Goal: Transaction & Acquisition: Purchase product/service

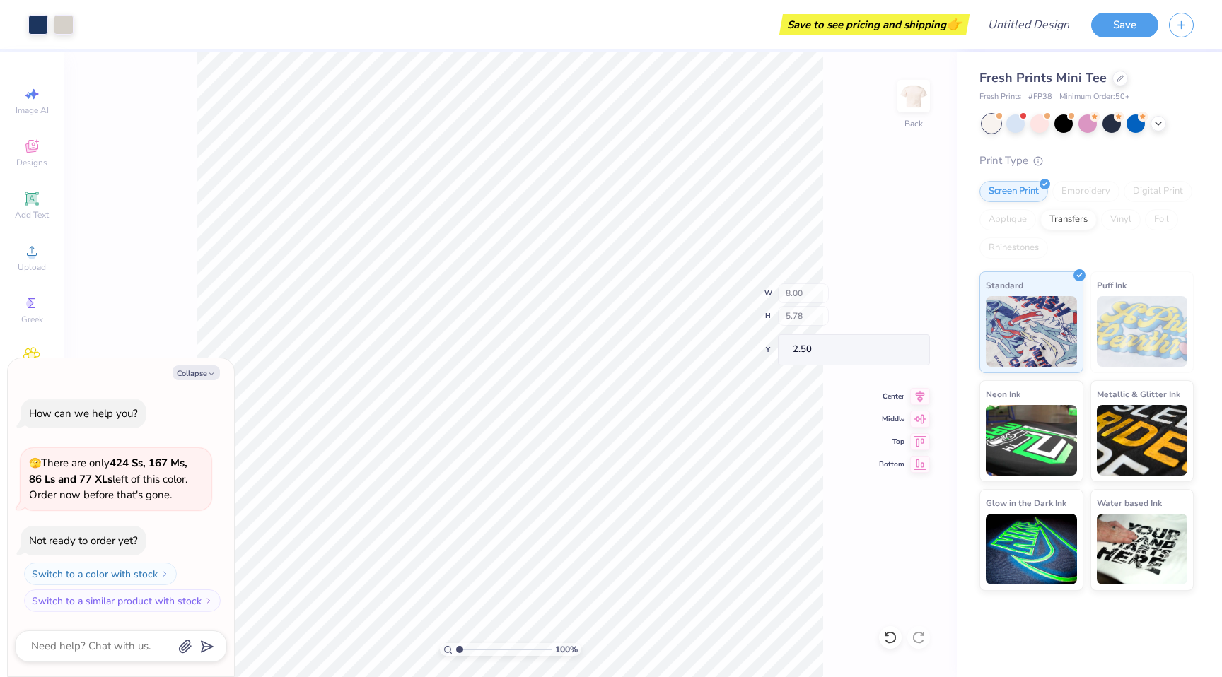
type textarea "x"
type input "2.27"
type input "0.63"
type input "4.25"
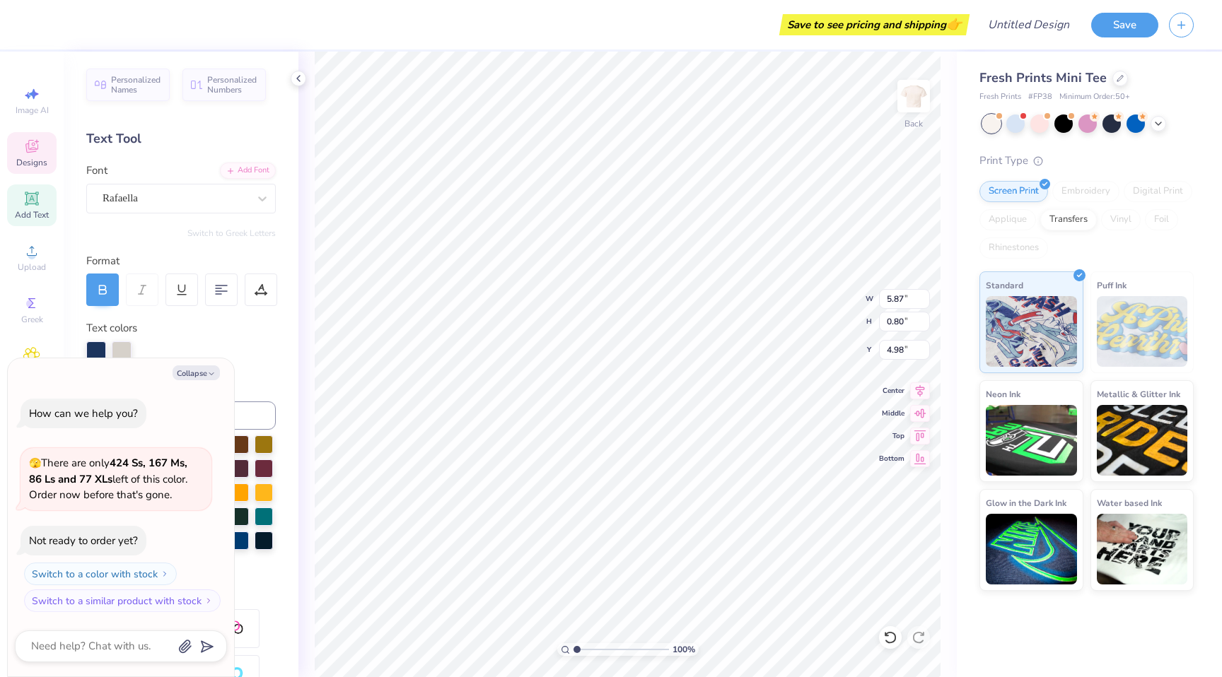
type textarea "x"
type textarea "Camp"
type textarea "x"
type input "5.80"
type input "1.62"
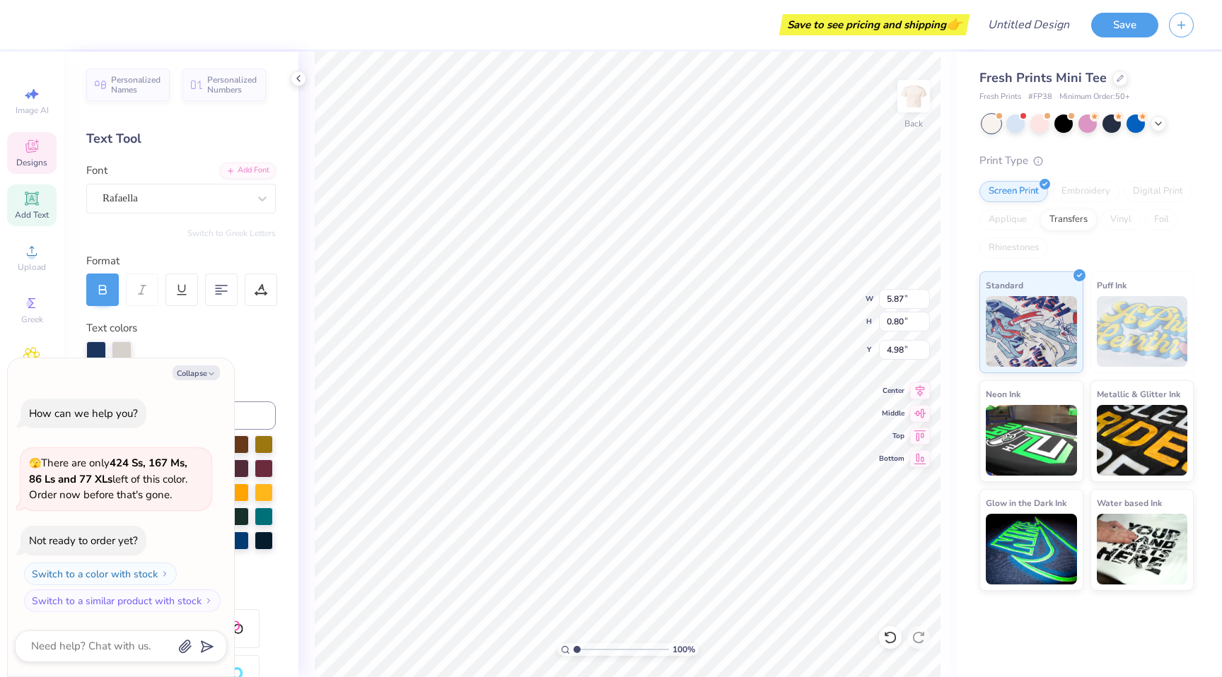
type input "2.50"
type textarea "x"
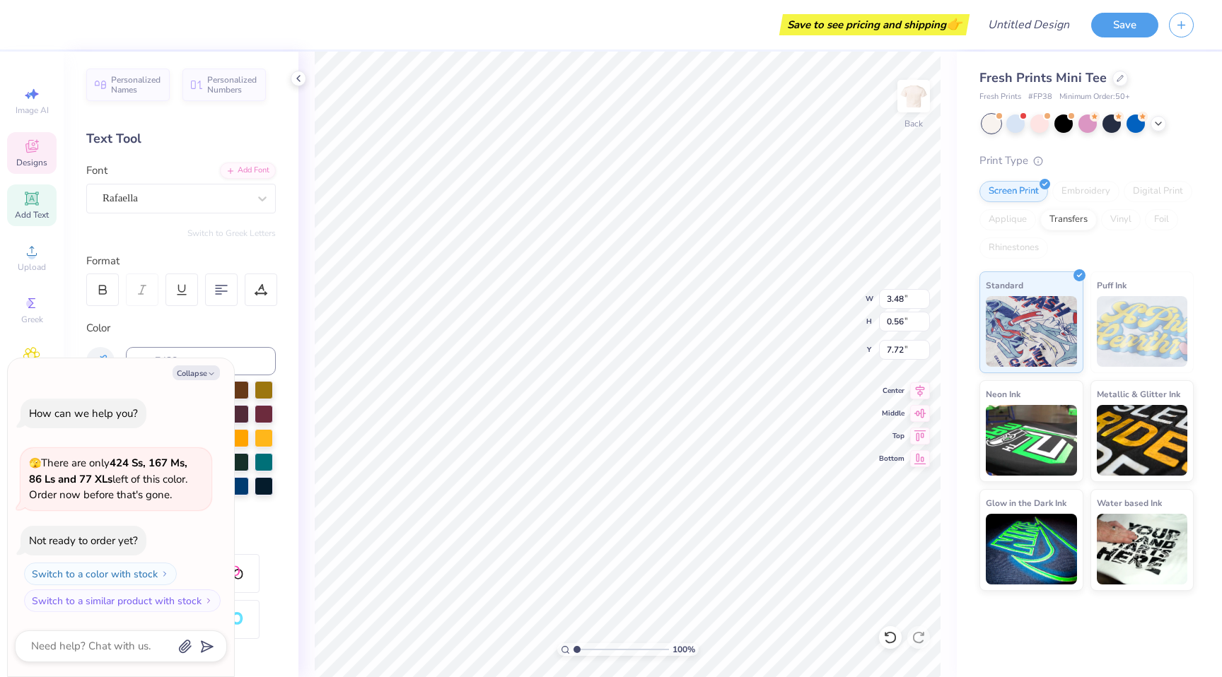
type textarea "x"
type input "10.08"
type textarea "x"
type input "4.69"
type input "3.02"
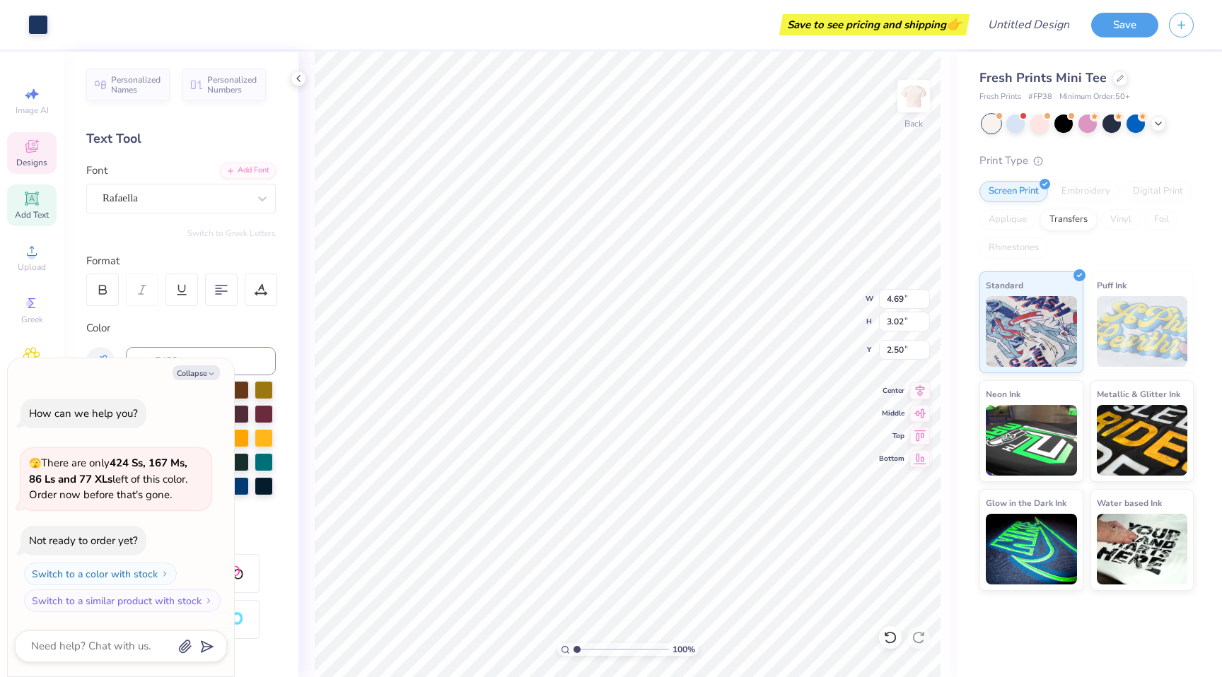
type textarea "x"
type input "4.14"
click at [1120, 79] on div at bounding box center [1120, 77] width 16 height 16
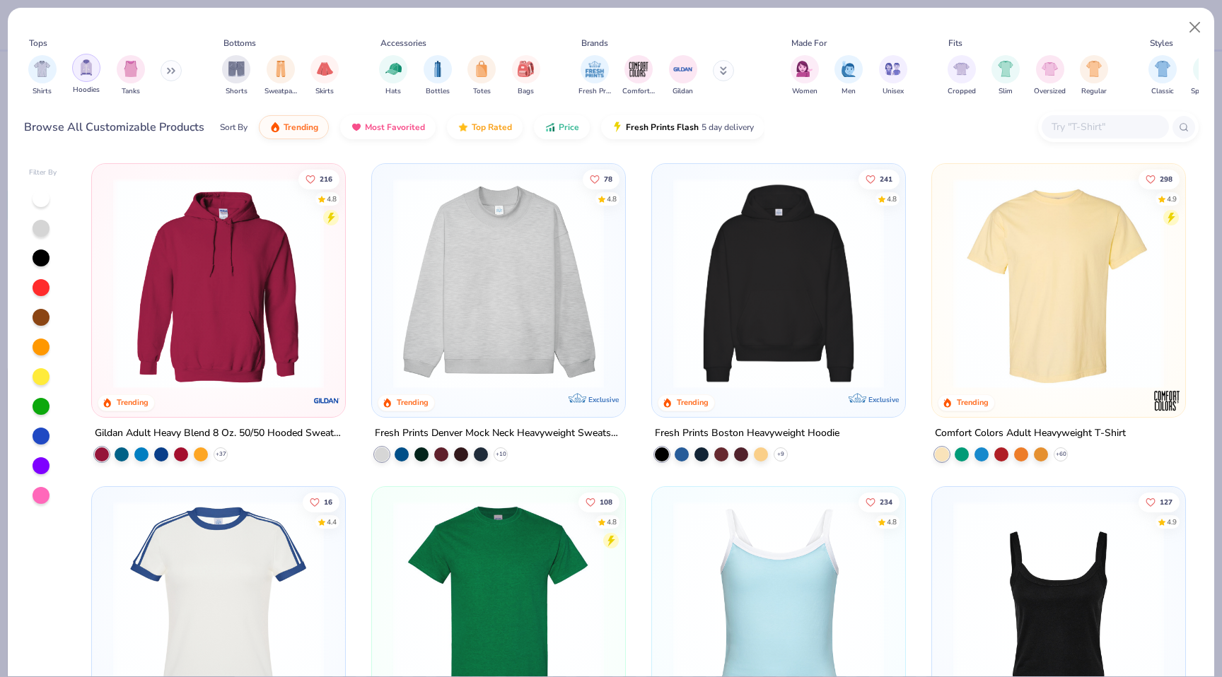
click at [95, 72] on div "filter for Hoodies" at bounding box center [86, 68] width 28 height 28
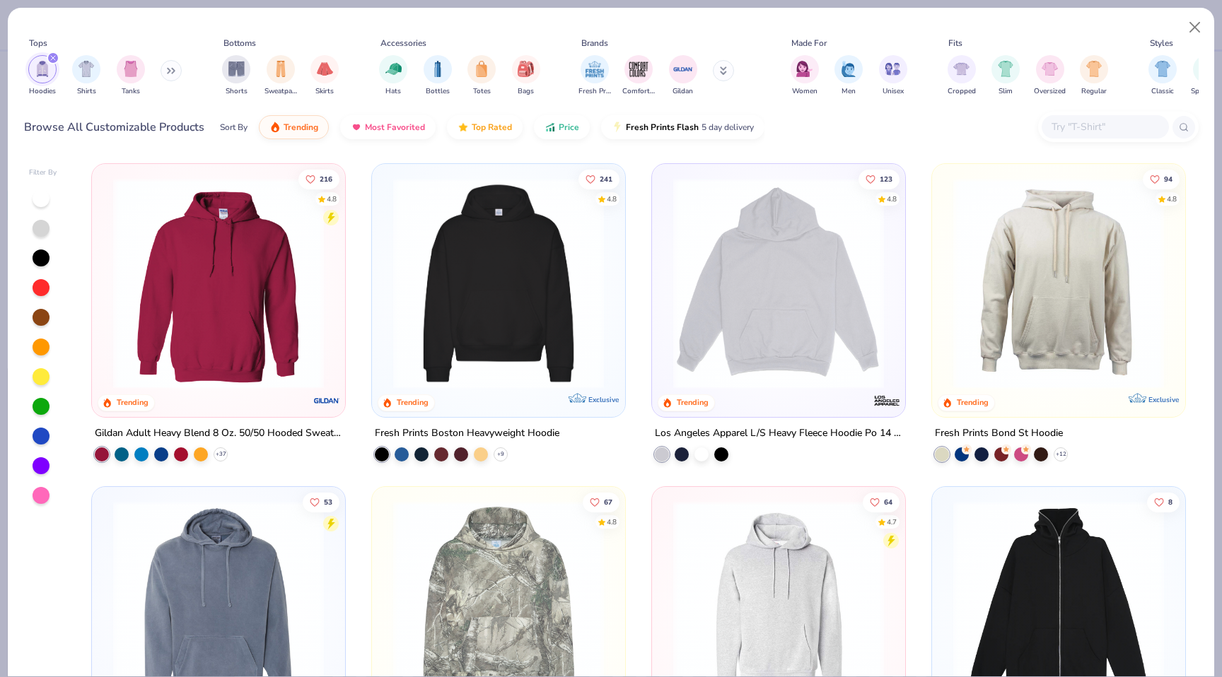
click at [55, 56] on icon "filter for Hoodies" at bounding box center [53, 58] width 6 height 6
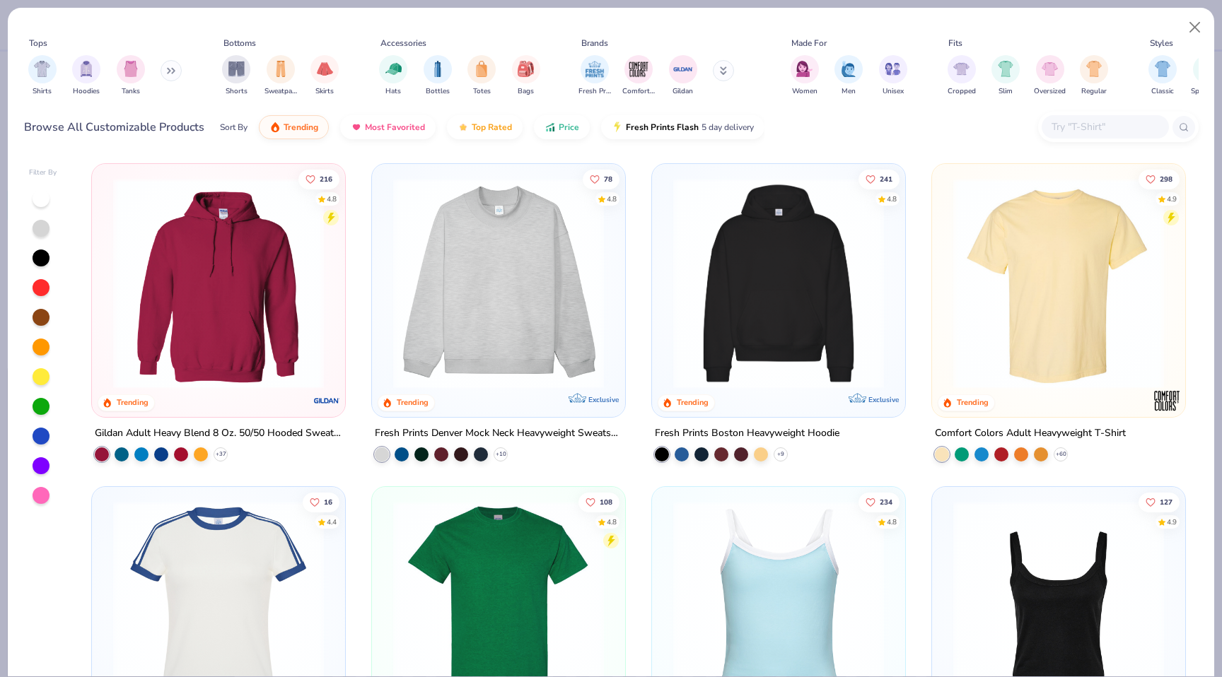
click at [172, 72] on icon at bounding box center [171, 70] width 8 height 7
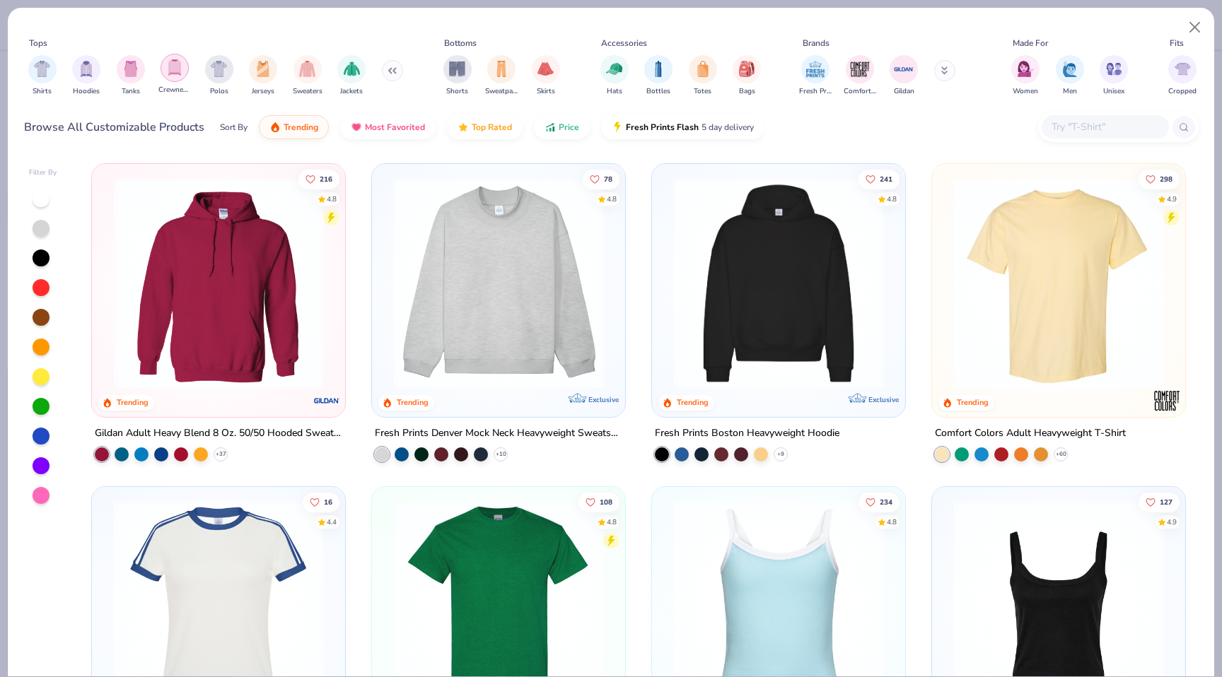
click at [162, 75] on div "Crewnecks" at bounding box center [174, 75] width 33 height 42
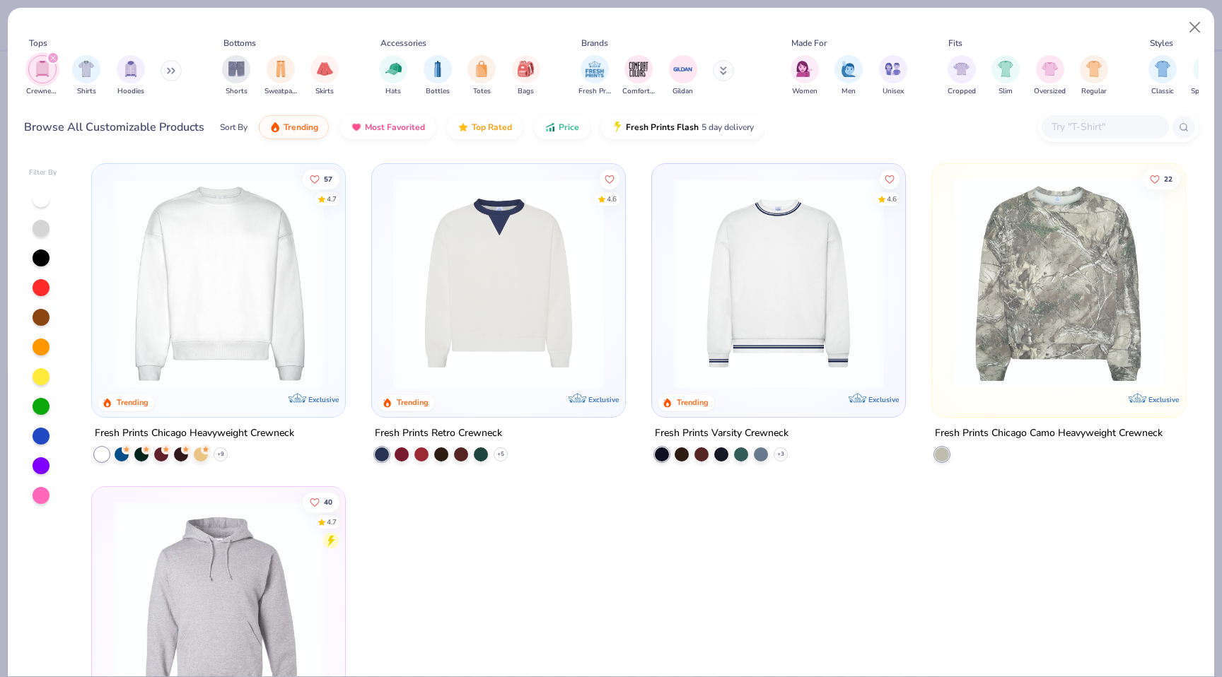
click at [288, 286] on img at bounding box center [218, 283] width 225 height 211
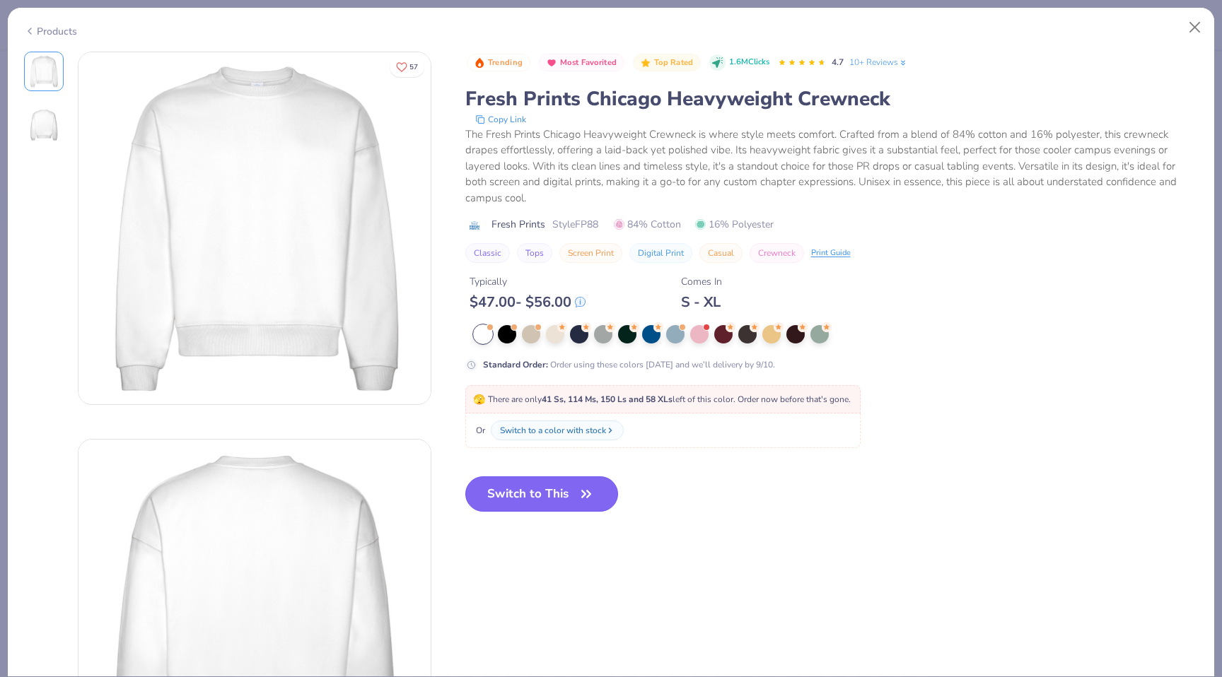
click at [506, 496] on button "Switch to This" at bounding box center [541, 494] width 153 height 35
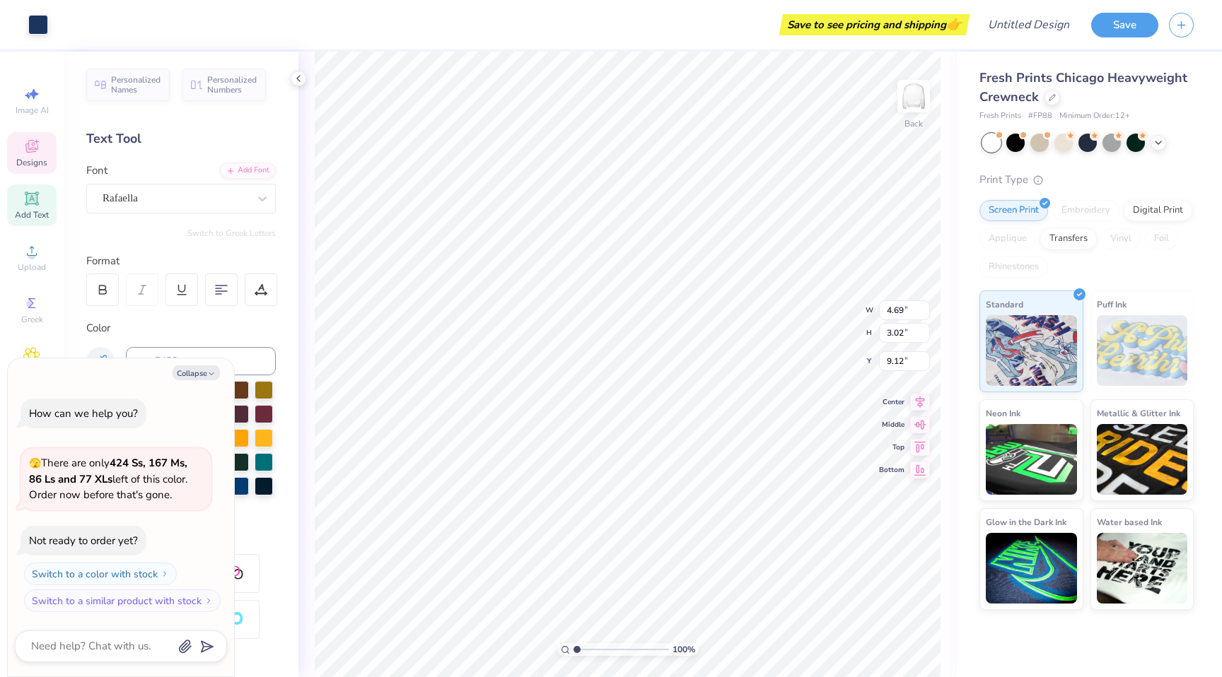
type textarea "x"
type input "7.48"
type textarea "x"
type input "8.49"
type input "5.47"
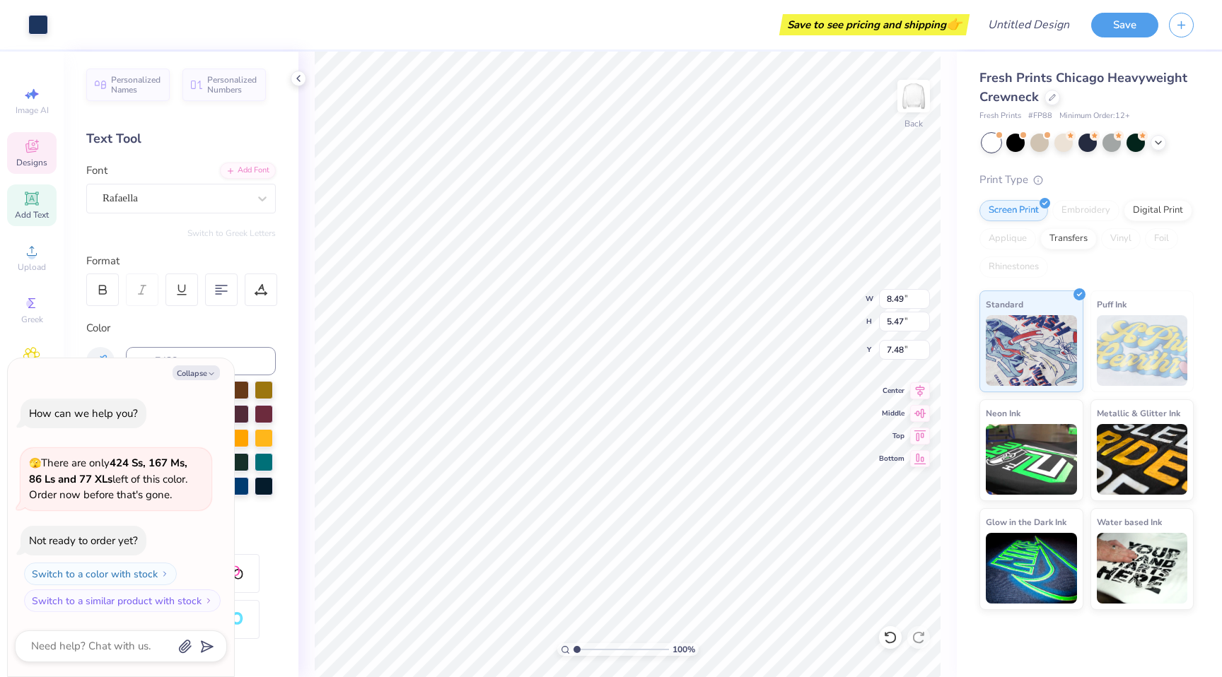
type textarea "x"
type input "4.77"
type textarea "x"
type input "3.48"
type input "0.56"
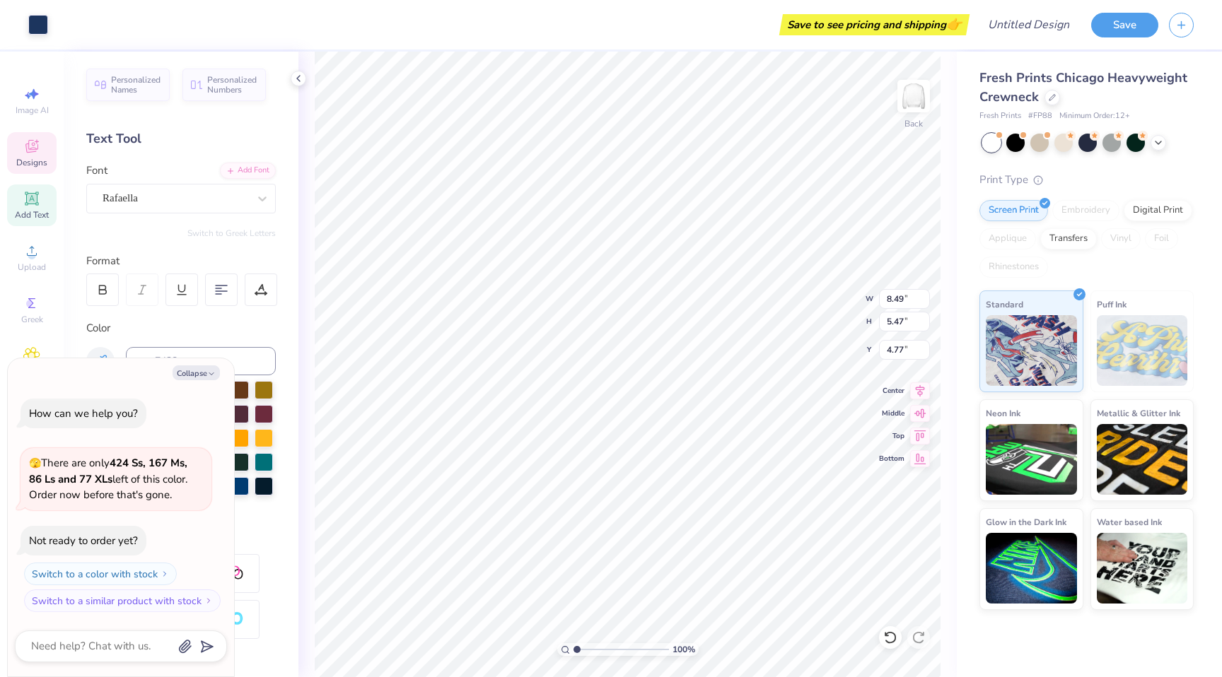
type input "15.06"
type textarea "x"
type input "11.01"
type textarea "x"
type textarea "Bid Day"
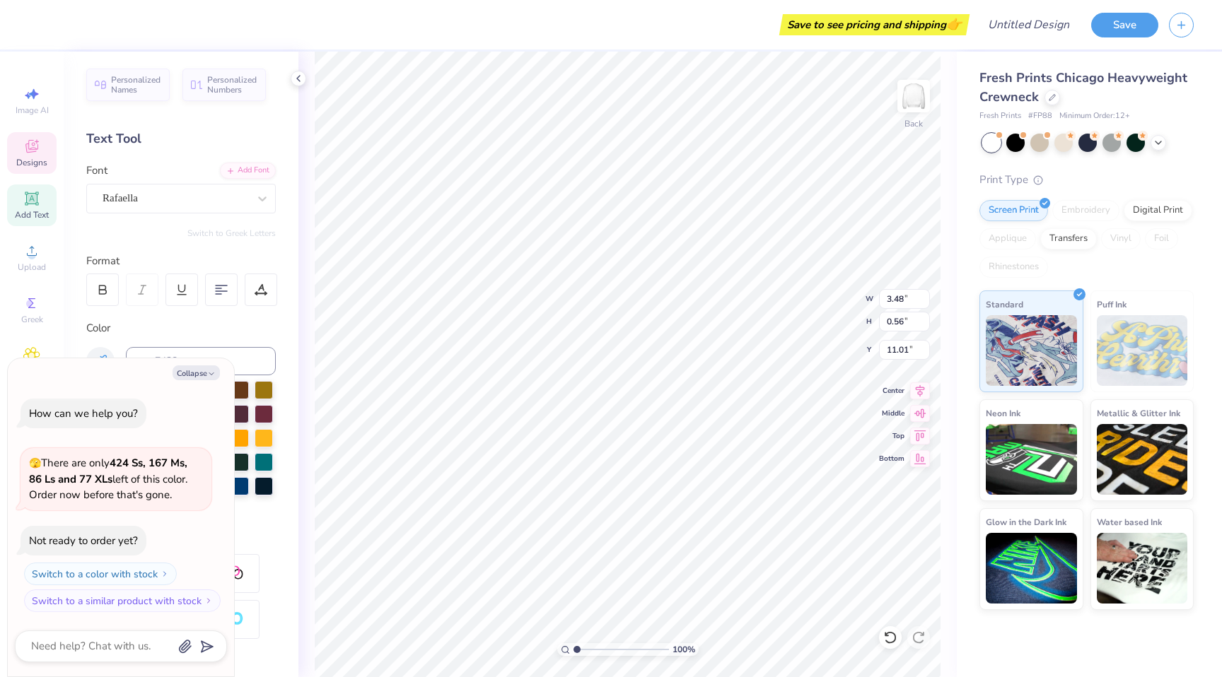
type textarea "x"
type textarea "Bid Day"
type textarea "x"
type textarea "Bid Da"
type textarea "x"
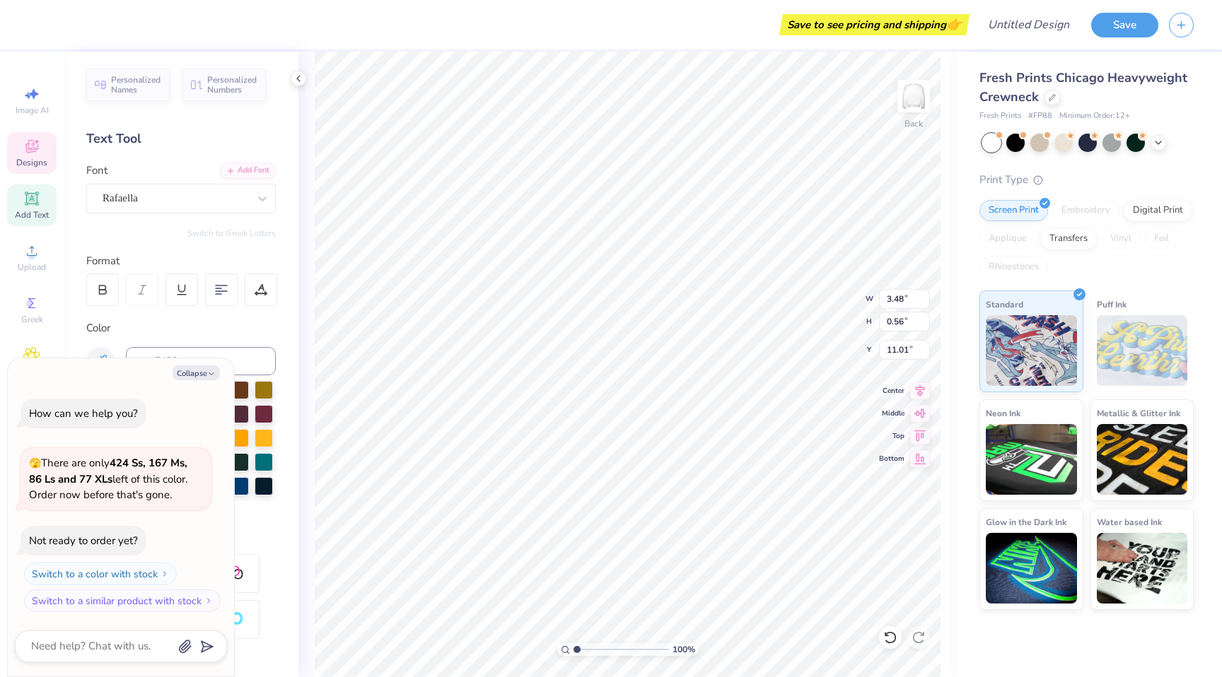
type textarea "Bid D"
type textarea "x"
type textarea "Bid"
type textarea "x"
type textarea "Bid"
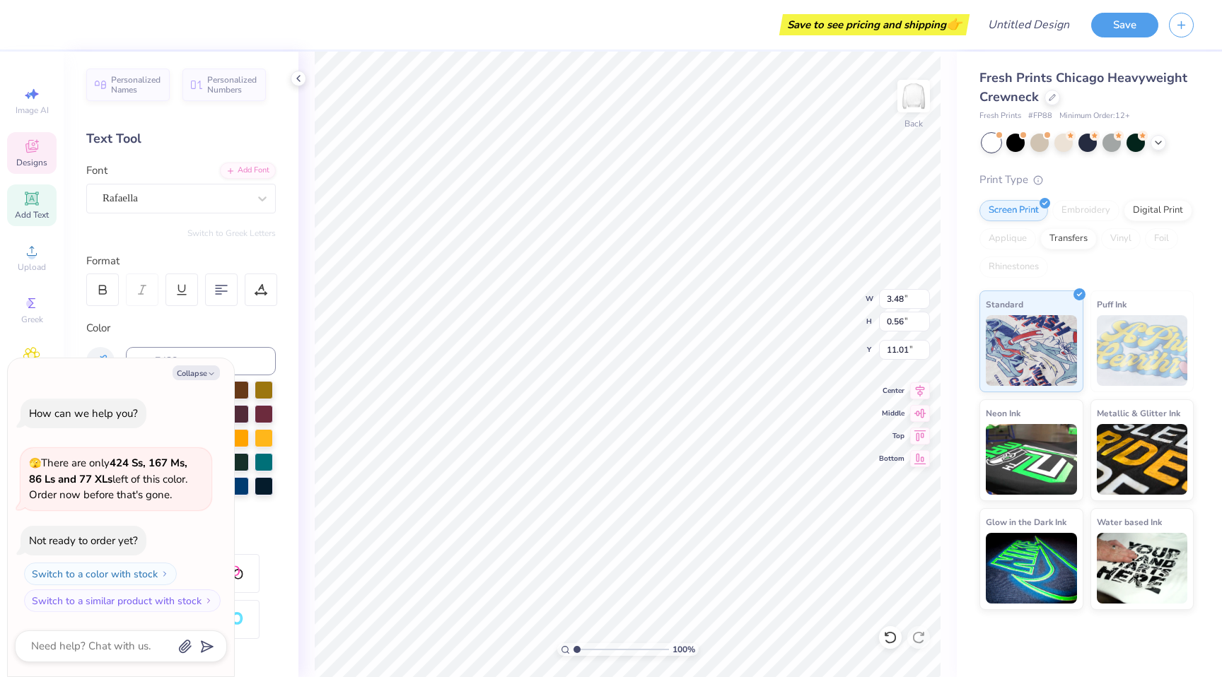
type textarea "x"
type textarea "Bi"
type textarea "x"
type textarea "B"
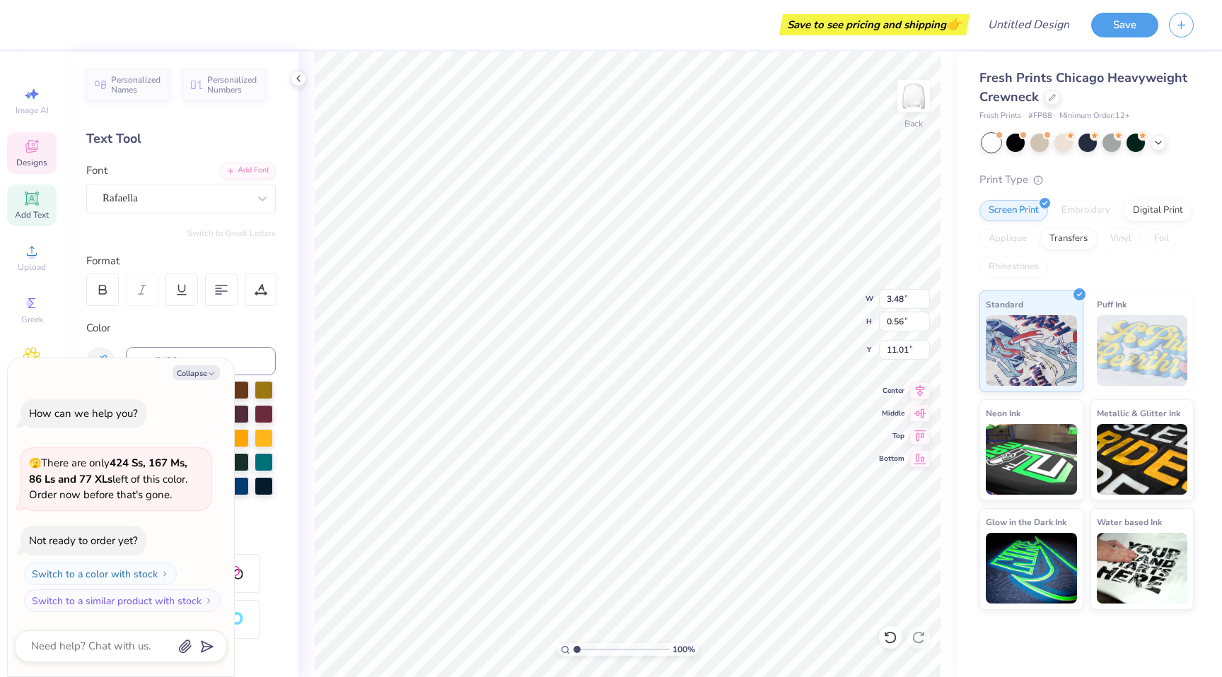
type textarea "x"
type textarea "S"
type textarea "x"
type textarea "Si"
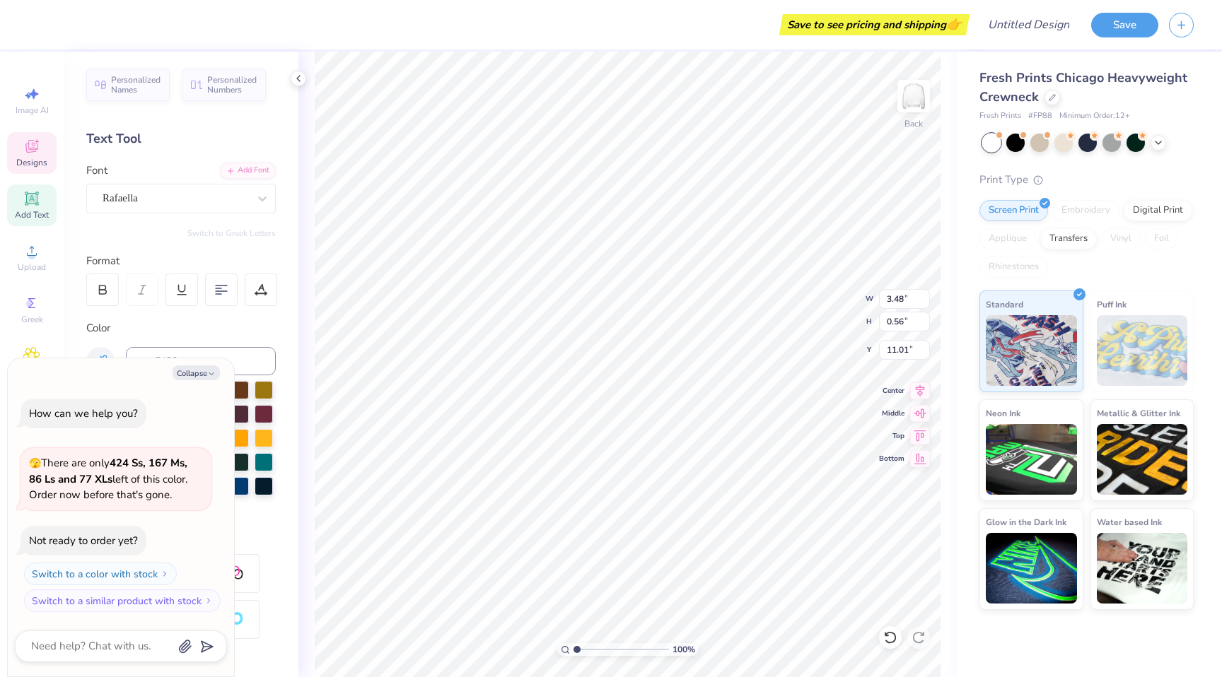
type textarea "x"
type textarea "Sig"
type textarea "x"
type textarea "Sigm"
type textarea "x"
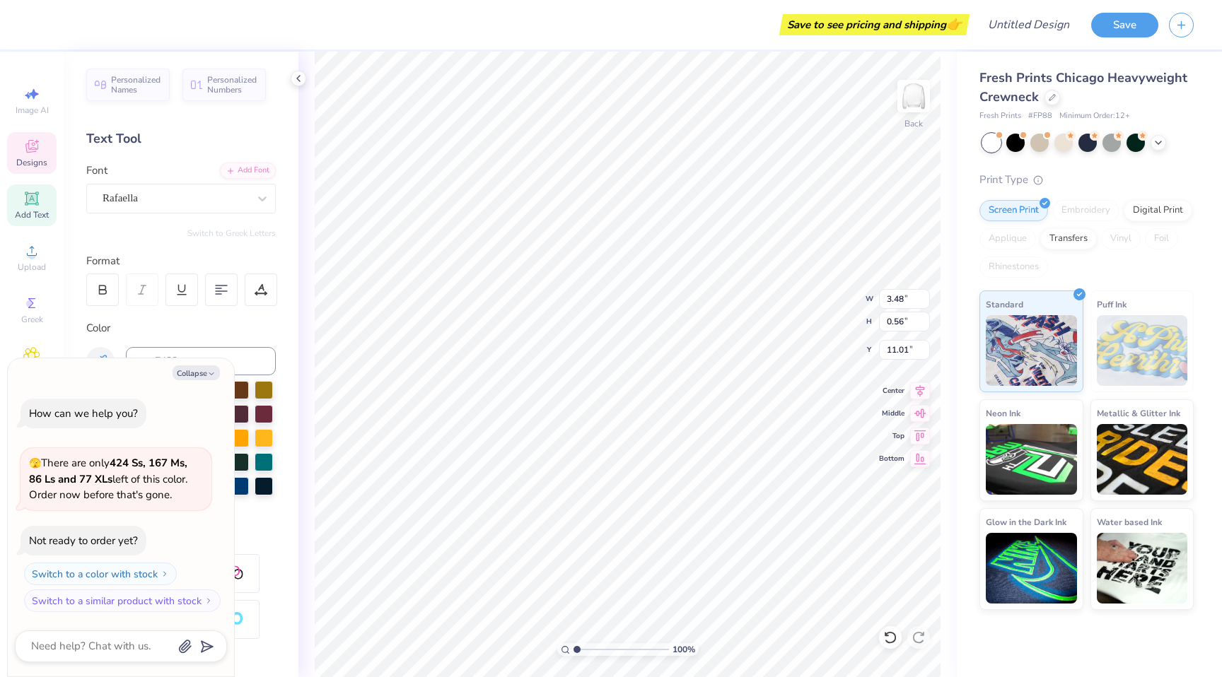
type textarea "Sigm"
type textarea "x"
type textarea "Sigm"
type textarea "x"
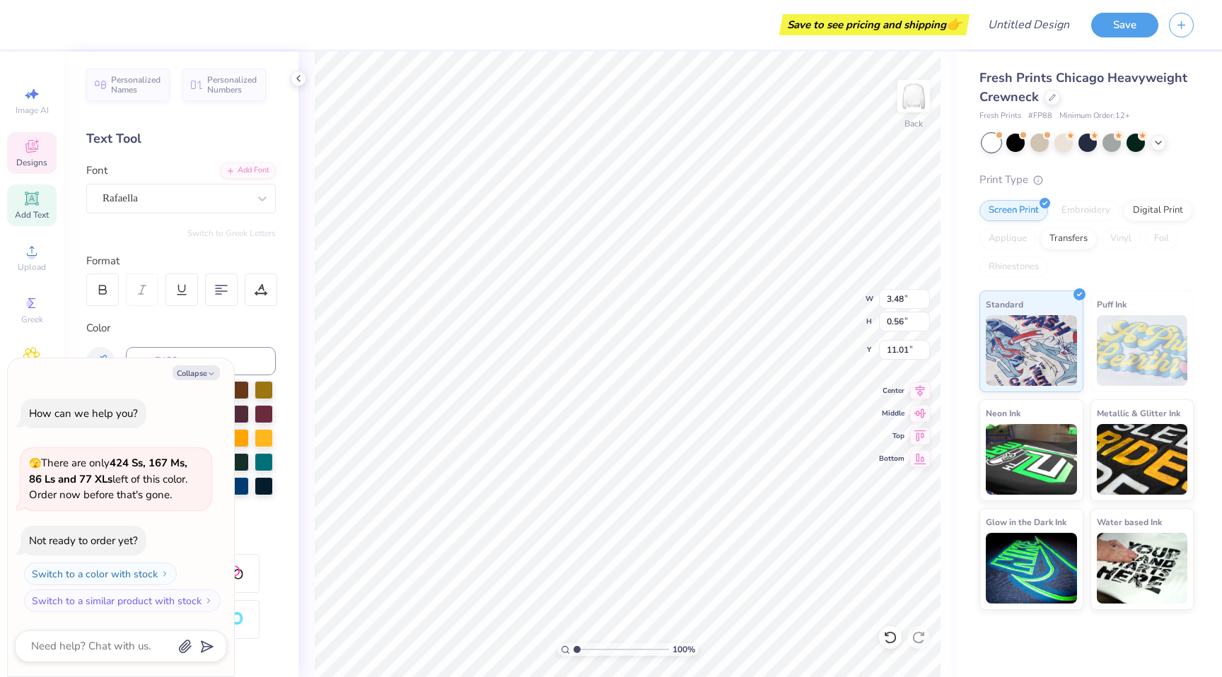
type textarea "Sigma"
type textarea "x"
type textarea "Sigma"
type textarea "x"
type textarea "Sigma D"
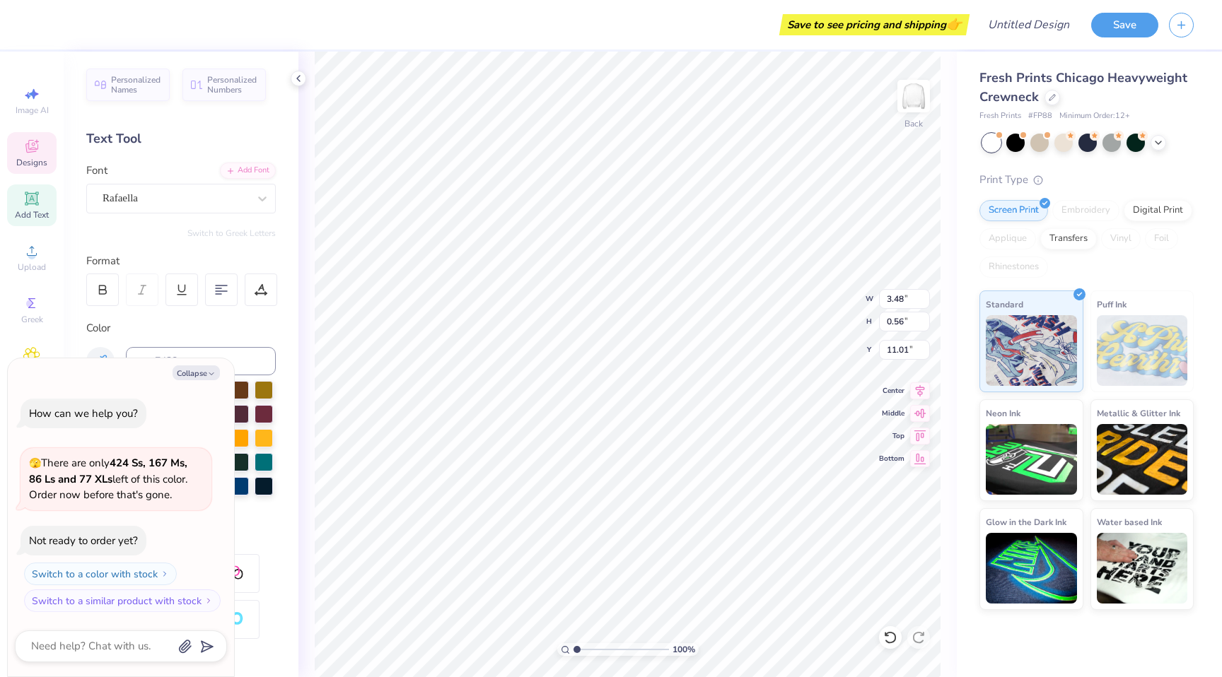
type textarea "x"
type textarea "Sigma Del"
type textarea "x"
type textarea "Sigma Delt"
type textarea "x"
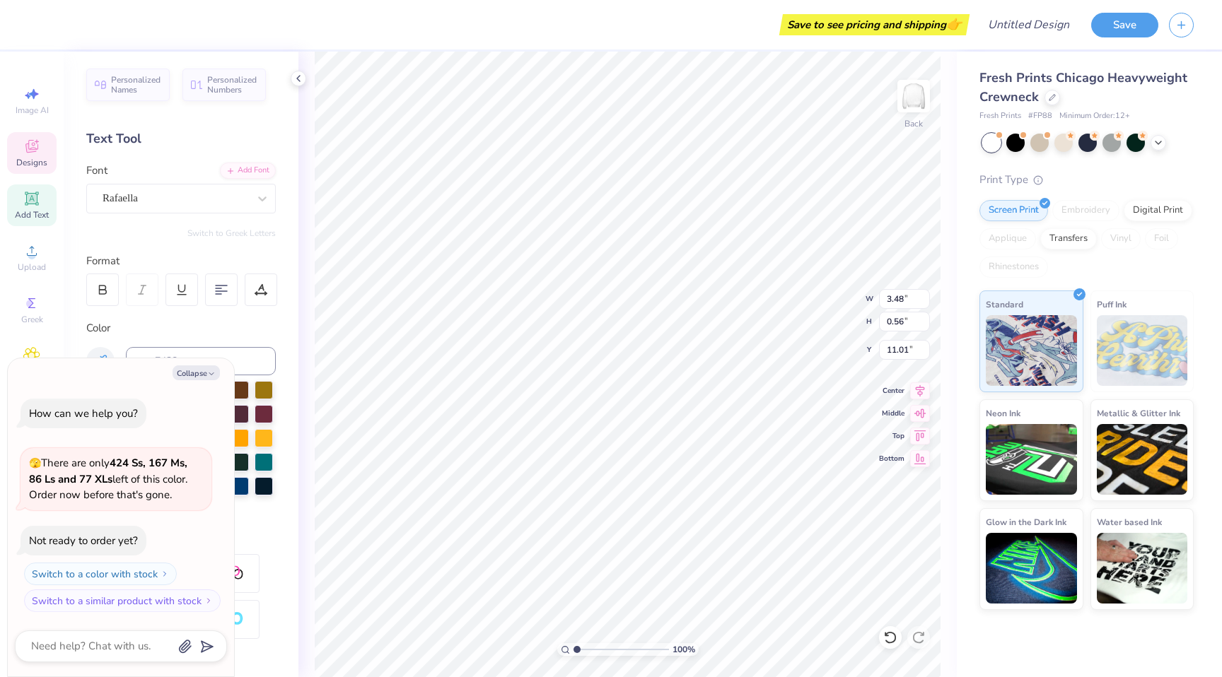
type textarea "Sigma Delta"
type textarea "x"
type textarea "Sigma Delta"
type textarea "x"
type textarea "Sigma Delta T"
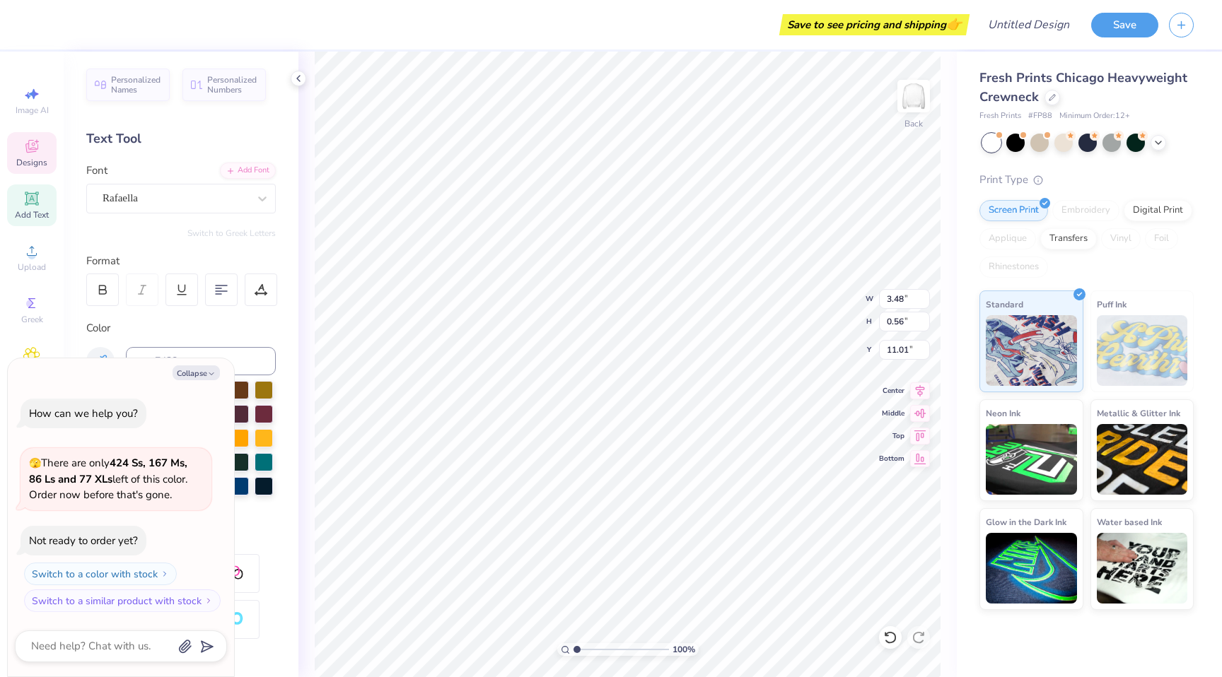
type textarea "x"
type textarea "Sigma Delta TA"
type textarea "x"
type textarea "Sigma Delta T"
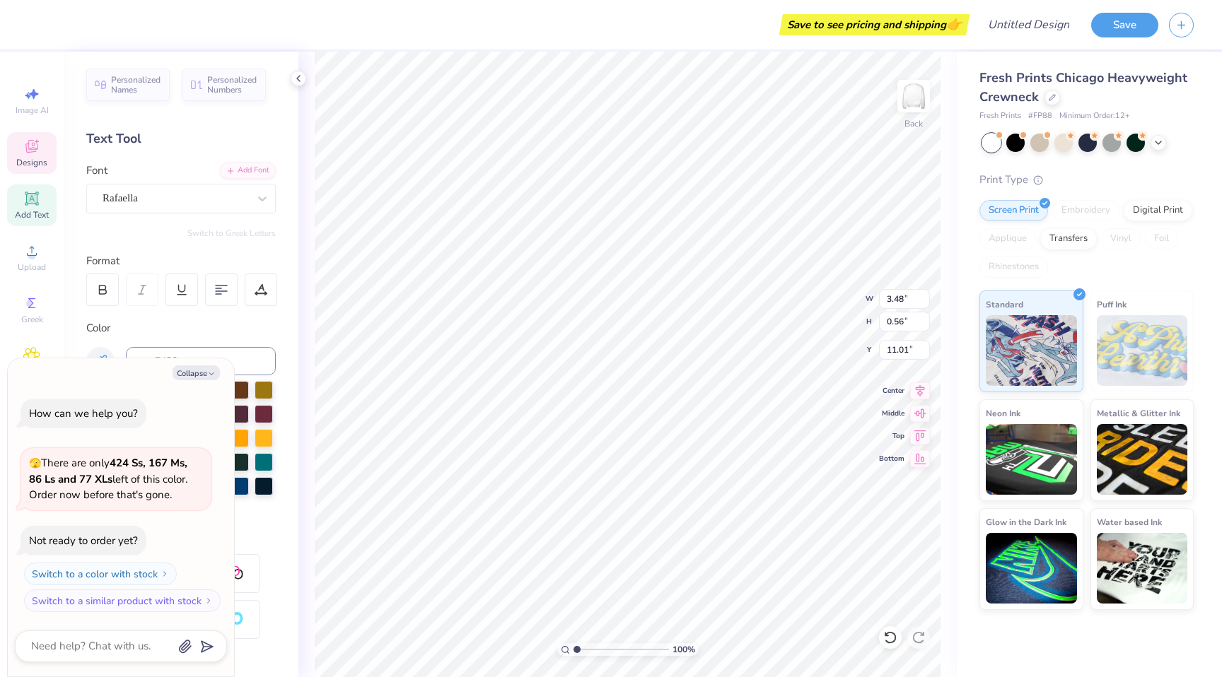
type textarea "x"
type textarea "Sigma Delta Tau"
type textarea "x"
type textarea "Sigma Delta Tau"
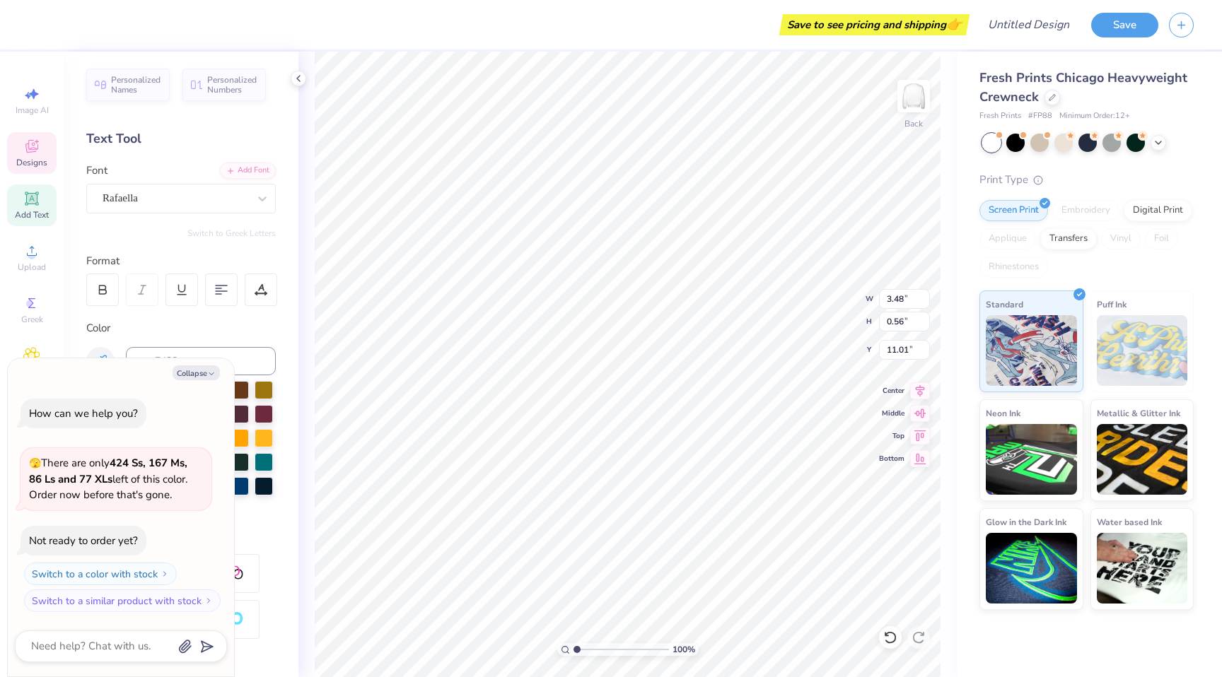
scroll to position [11, 5]
type textarea "x"
type textarea "Sigma Del Tau"
type textarea "x"
type textarea "Sigma De Tau"
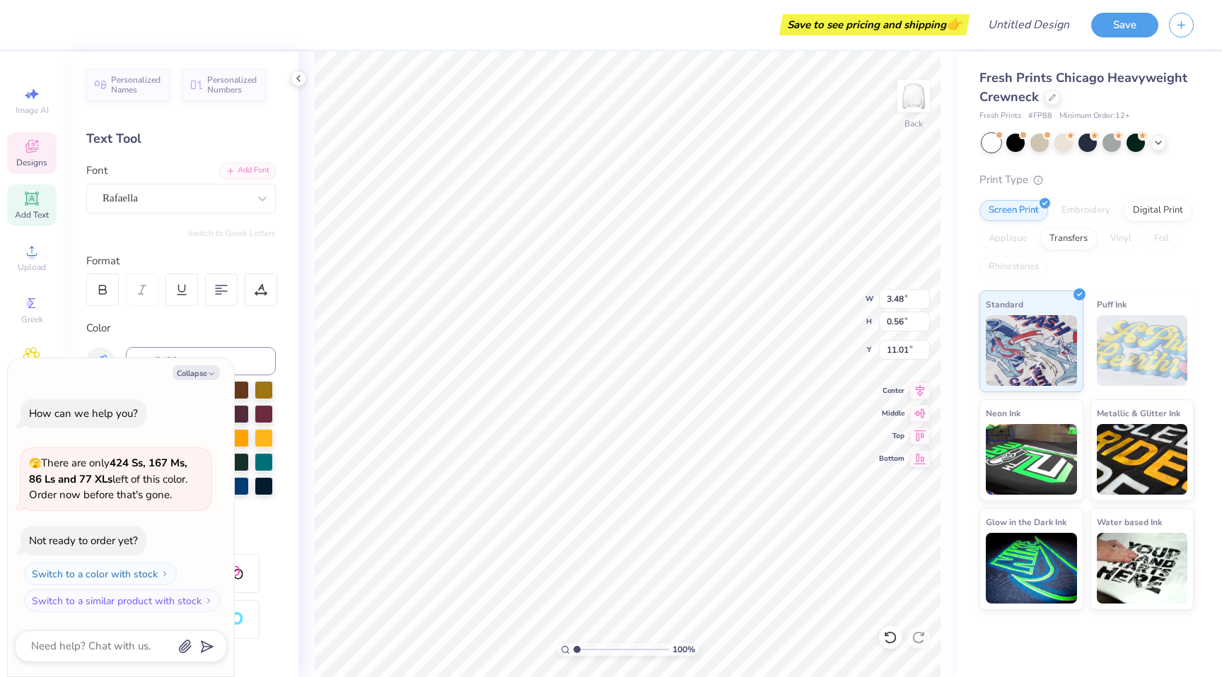
type textarea "x"
type textarea "Sigma D Tau"
type textarea "x"
type textarea "Sigma Tau"
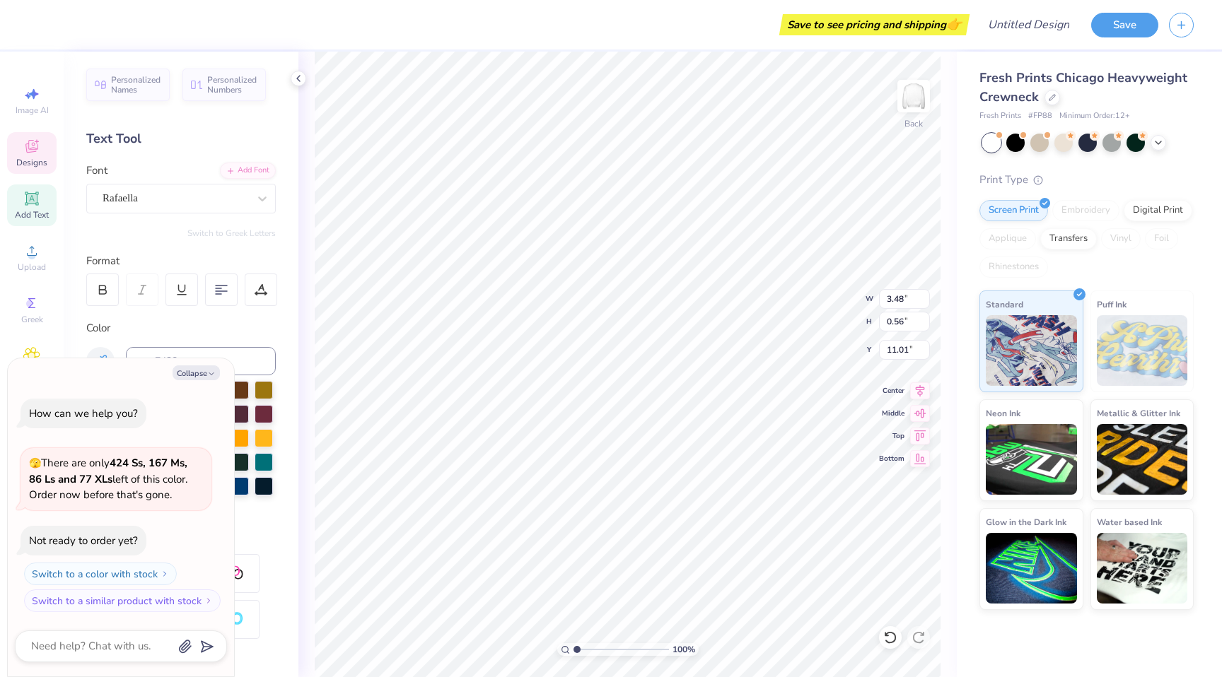
type textarea "x"
type textarea "Sigma D Tau"
type textarea "x"
type textarea "Sigma De Tau"
type textarea "x"
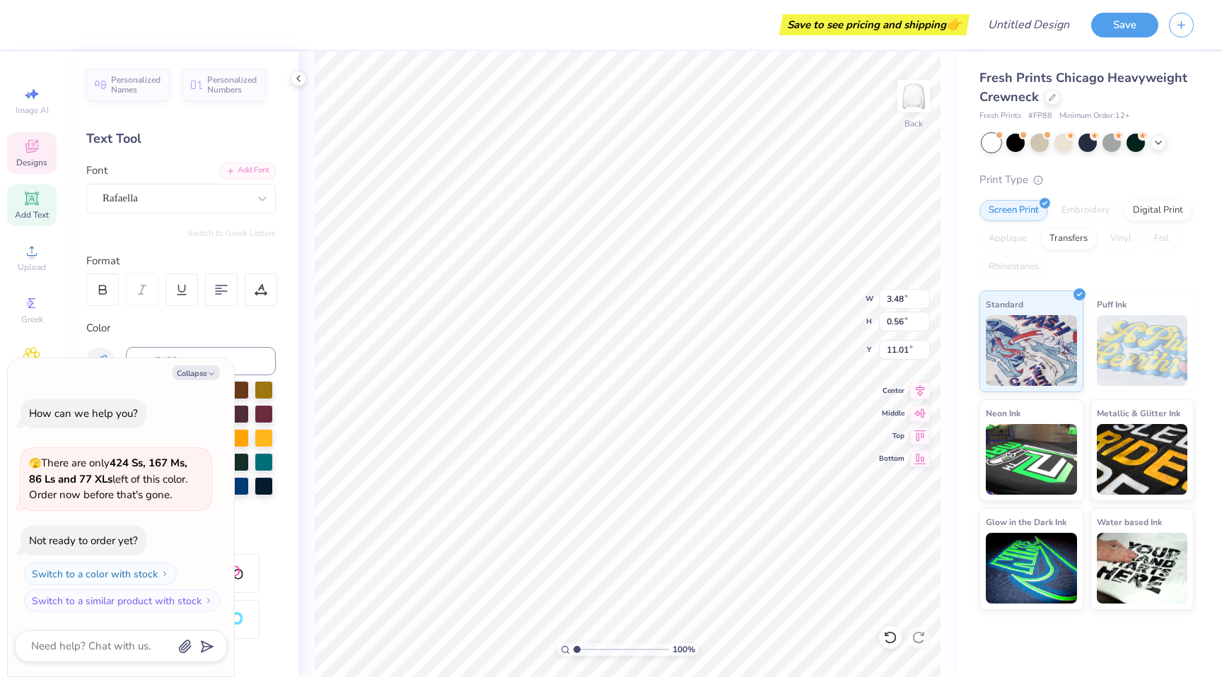
type textarea "Sigma Del Tau"
type textarea "x"
type textarea "Sigma Delt Tau"
type textarea "x"
type textarea "Sigma Delta Tau"
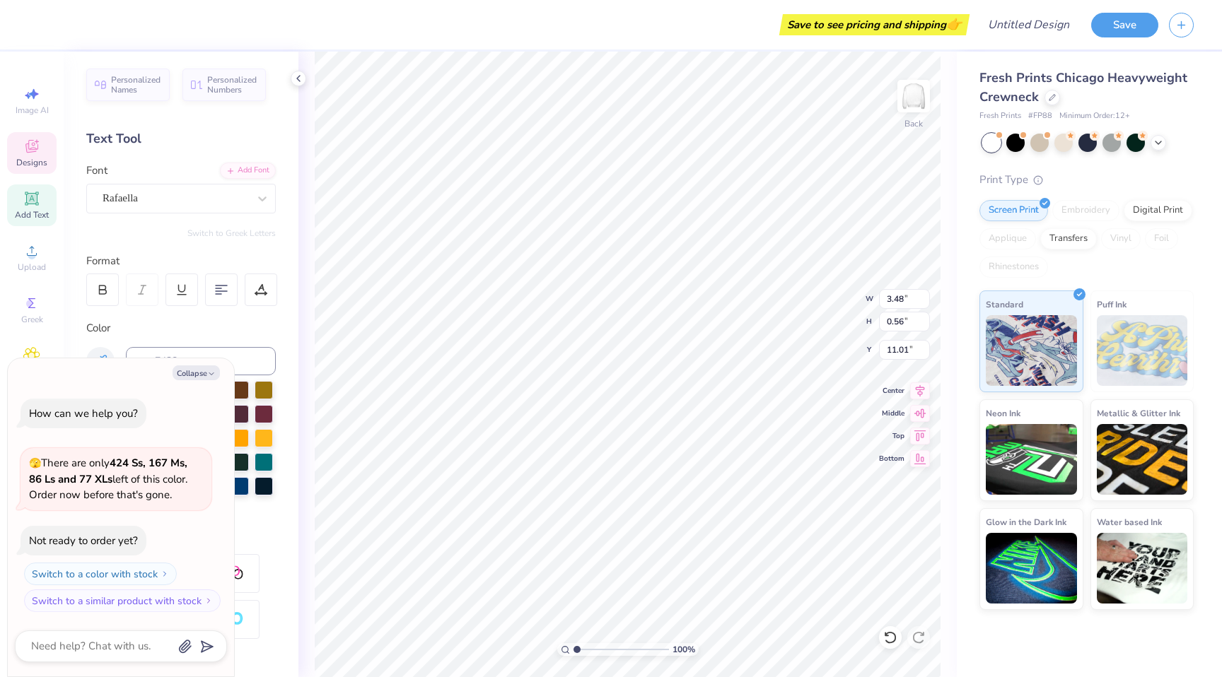
scroll to position [11, 6]
type textarea "x"
type textarea "Sigma Delta Tau"
type textarea "x"
type textarea "Sigma Delta Tau x"
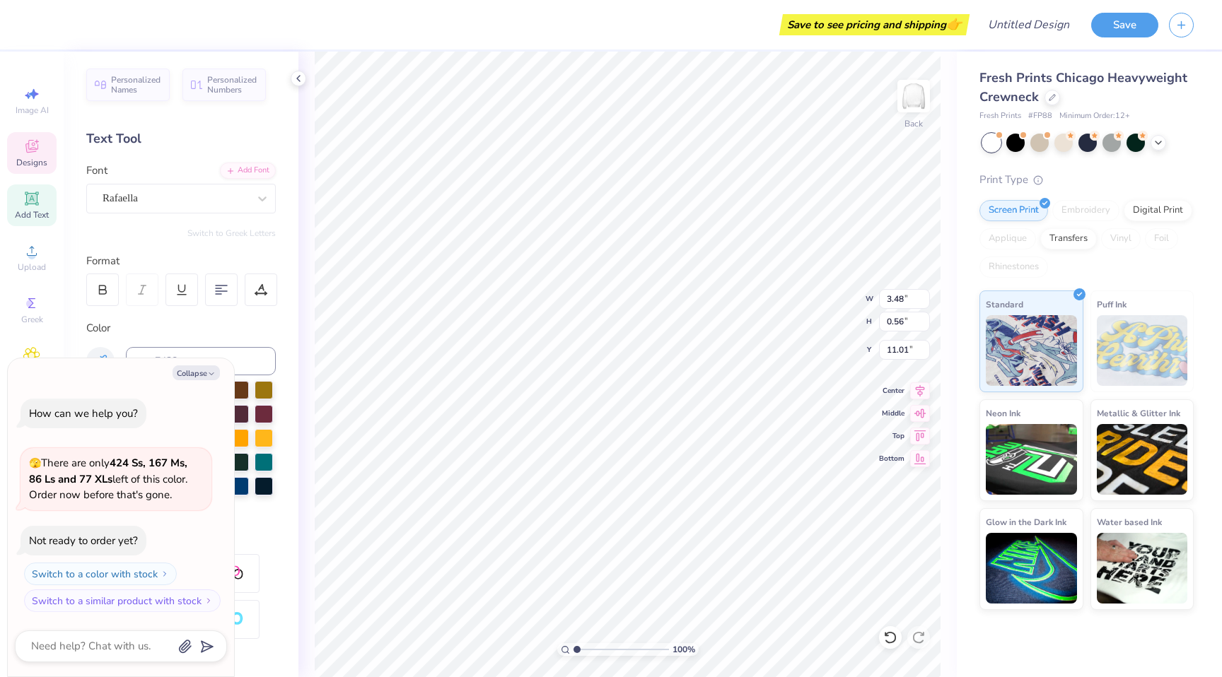
type textarea "x"
type textarea "Sigma Delta Tau x"
type textarea "x"
type textarea "Sigma Delta Tau x M"
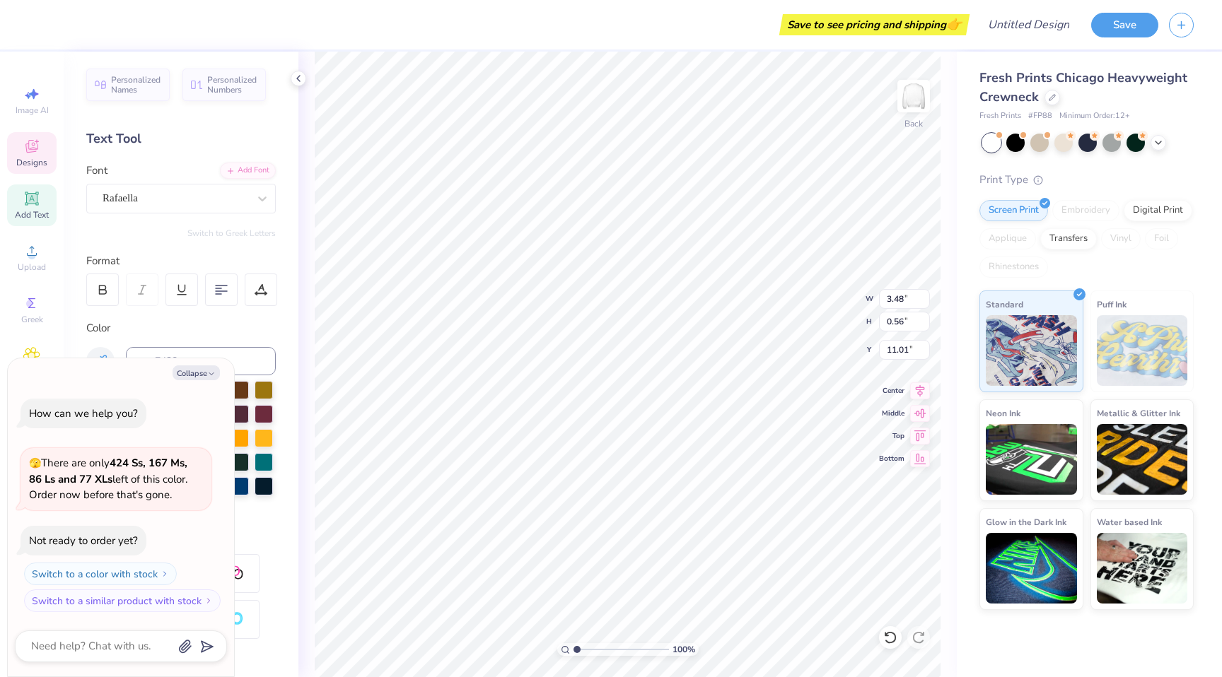
type textarea "x"
type textarea "Sigma Delta Tau x"
type textarea "x"
type textarea "Sigma Delta Tau x"
type textarea "x"
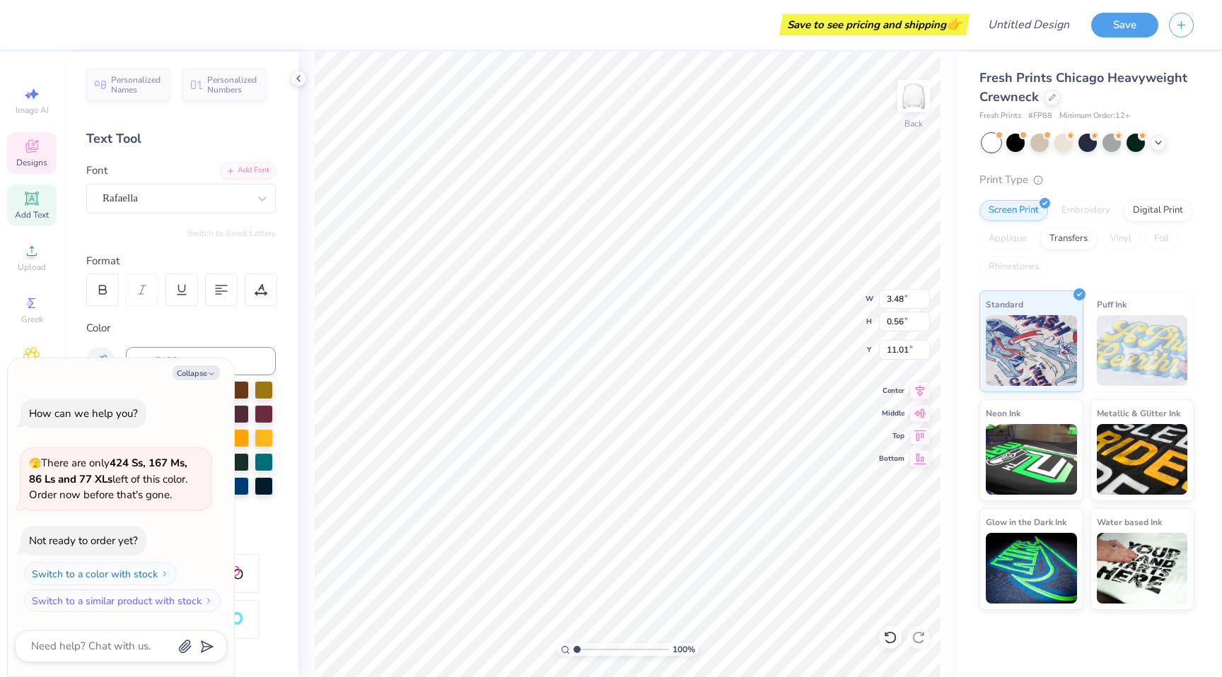
type textarea "Sigma Delta Tau x"
type textarea "x"
type textarea "Sigma Delta Tau x D"
type textarea "x"
type textarea "Sigma Delta Tau x De"
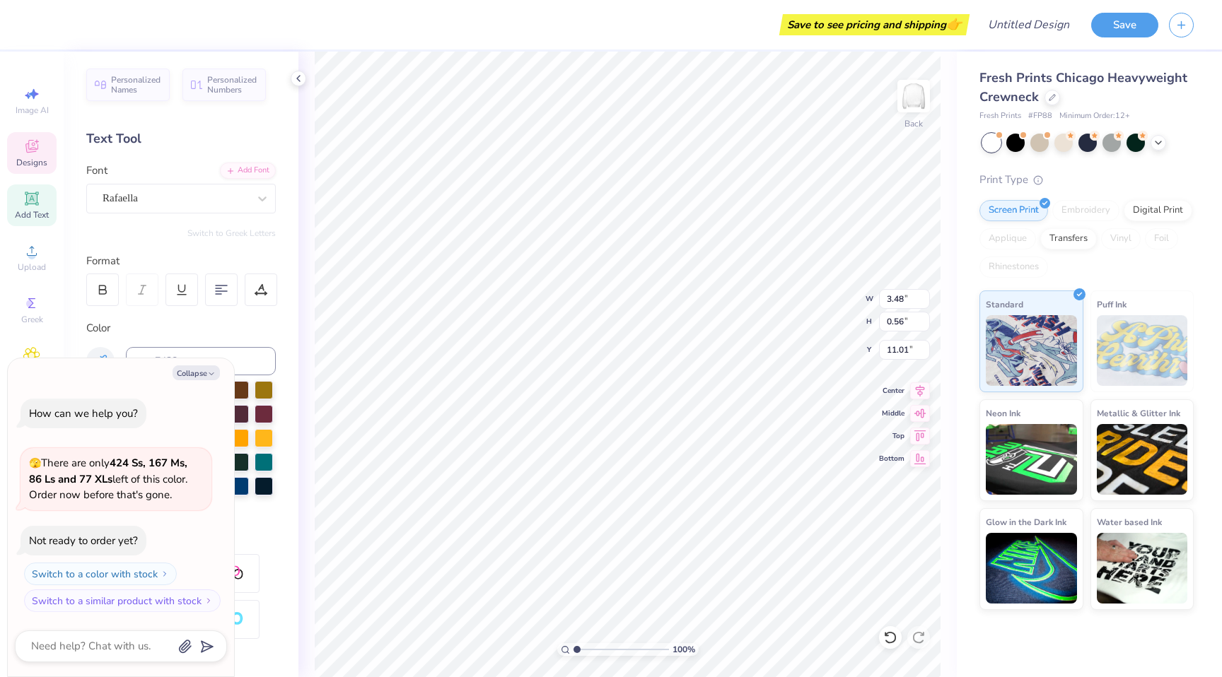
type textarea "x"
type textarea "Sigma Delta Tau x Del"
type textarea "x"
type textarea "Sigma Delta Tau x Delt"
type textarea "x"
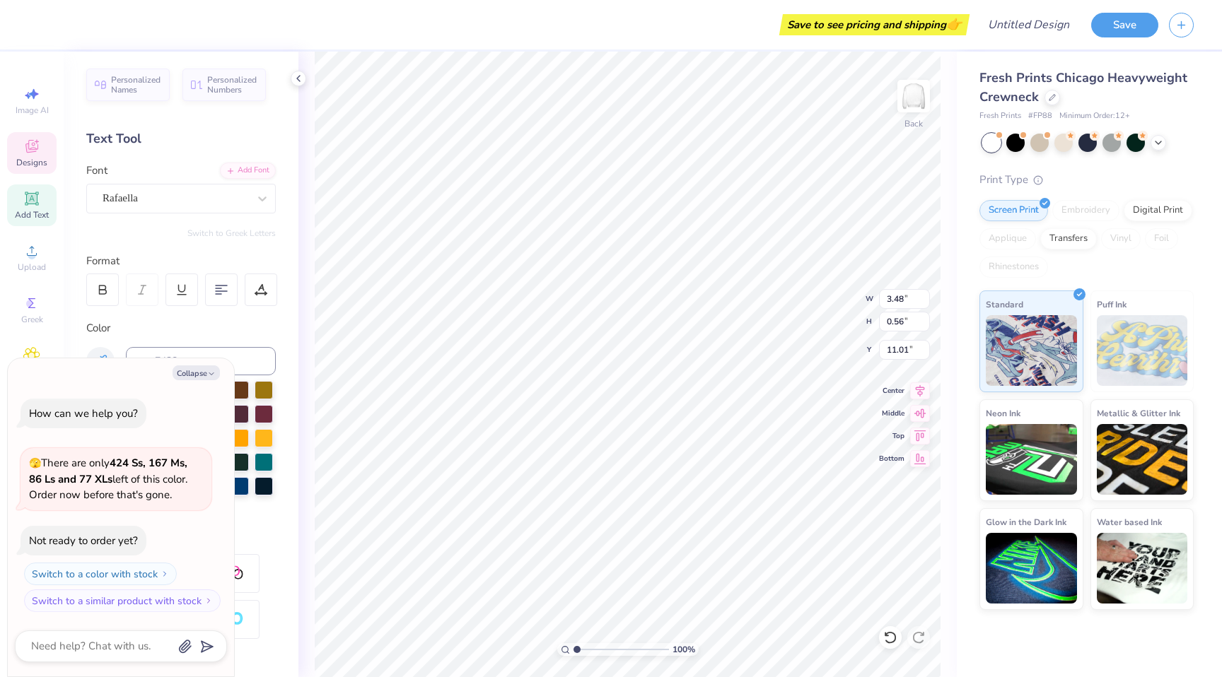
type textarea "Sigma Delta Tau x Delta"
type textarea "x"
type textarea "Sigma Delta Tau x Delta C"
type textarea "x"
type textarea "Sigma Delta Tau x Delta Ch"
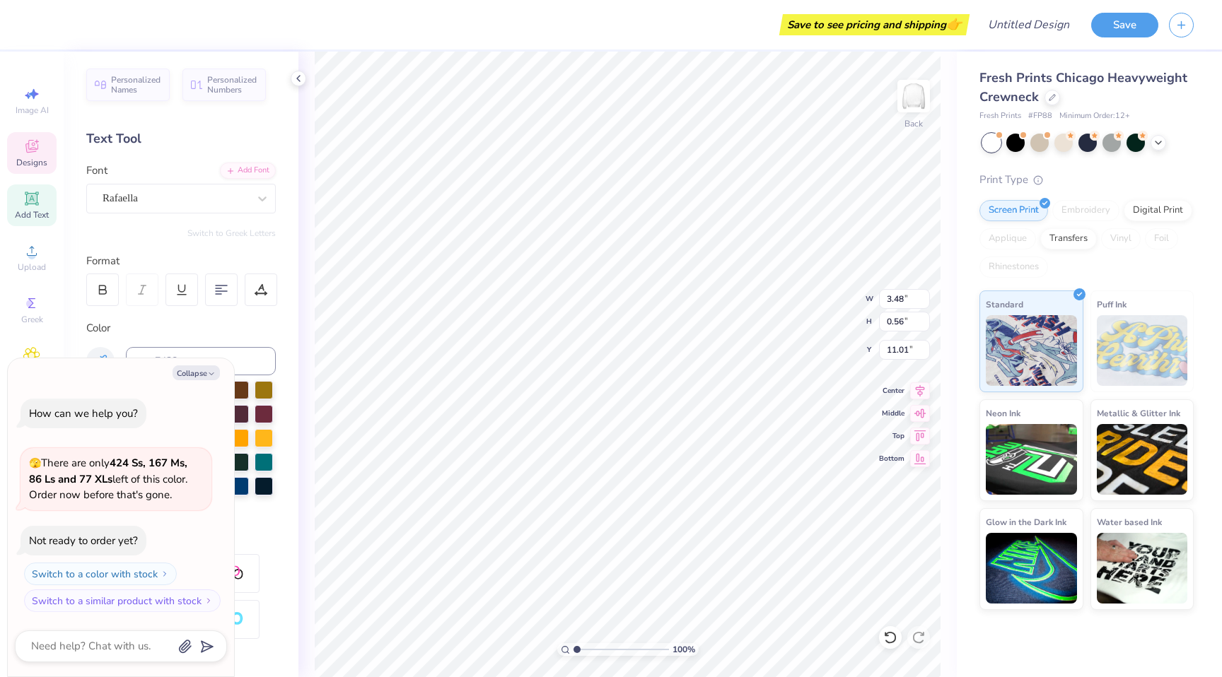
scroll to position [11, 9]
type textarea "x"
type textarea "Sigma Delta Tau x Delta Chi"
type textarea "x"
type textarea "Sigma Delta Tau x Delta Chi"
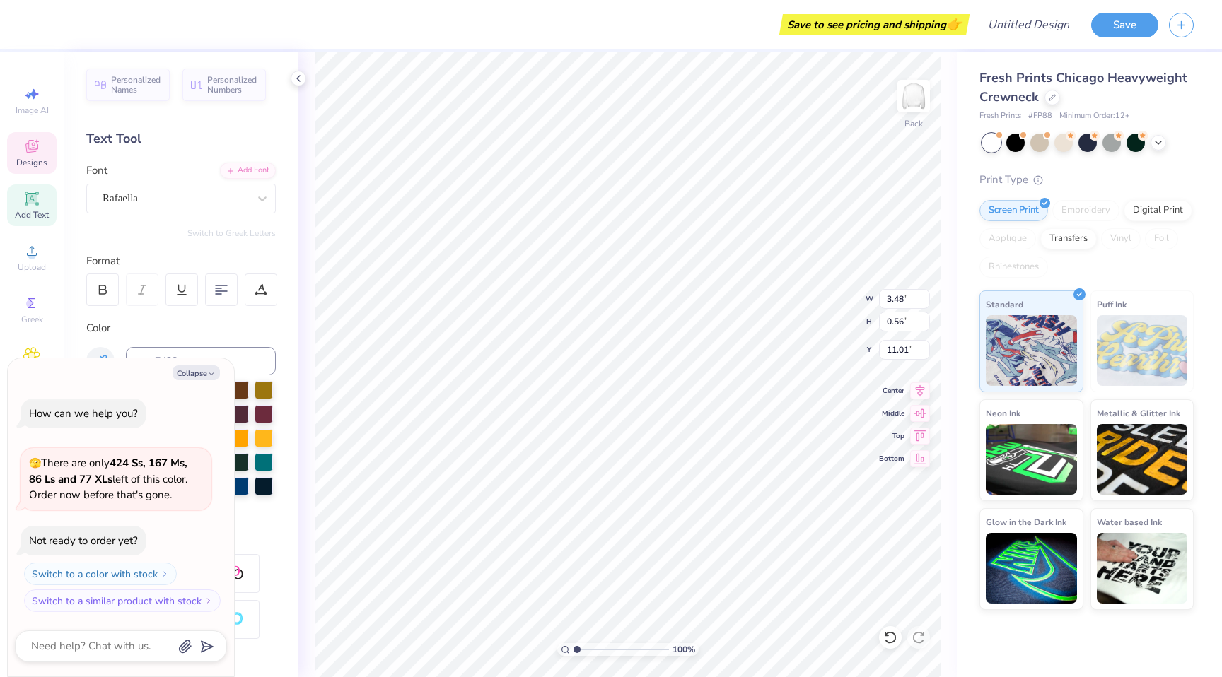
type textarea "x"
type textarea "Sigma Delta Tau x Delta Chi"
type textarea "x"
type textarea "Sigma Delta Tau x Delta Chi S"
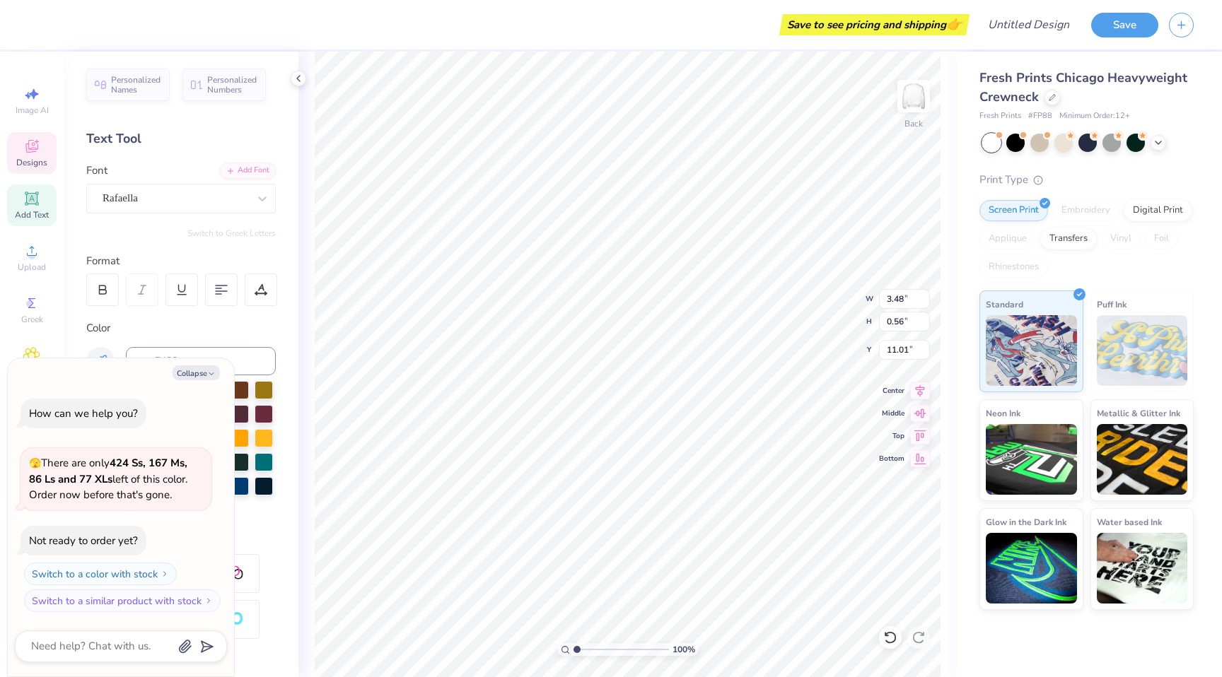
type textarea "x"
type textarea "Sigma Delta Tau x Delta Chi SM"
type textarea "x"
type textarea "Sigma Delta Tau x Delta Chi SMOR"
type textarea "x"
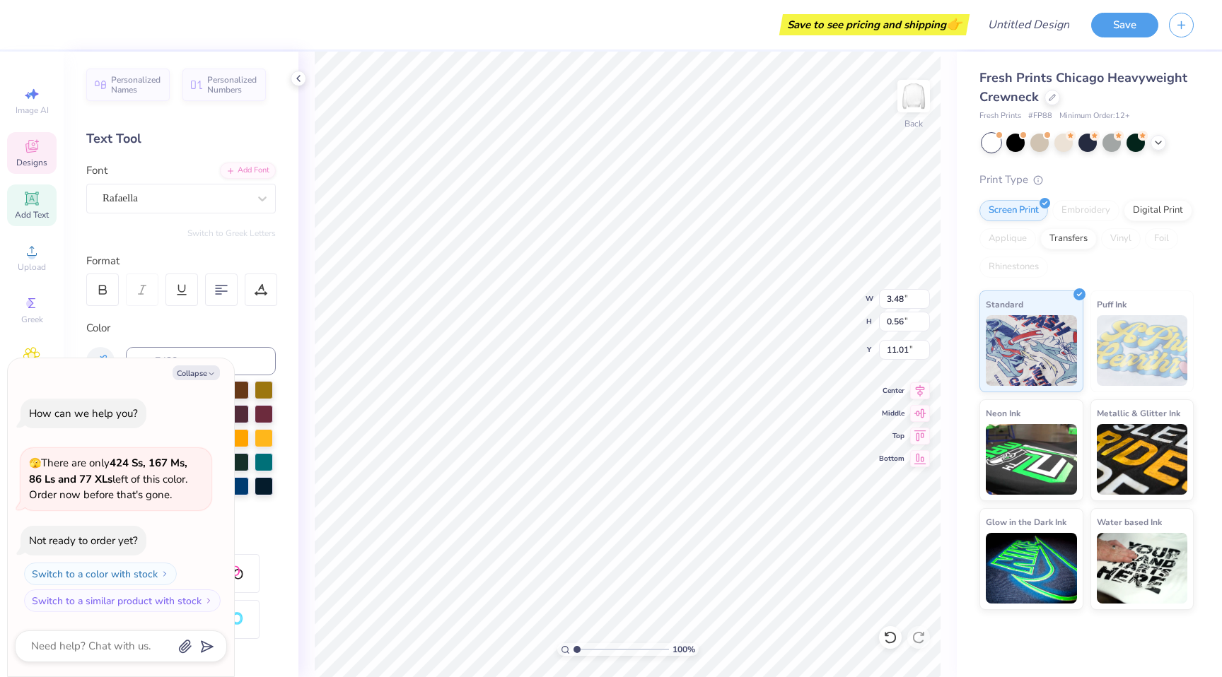
type textarea "Sigma Delta Tau x Delta Chi SMORE"
type textarea "x"
type textarea "Sigma Delta Tau x Delta Chi SMORE"
type textarea "x"
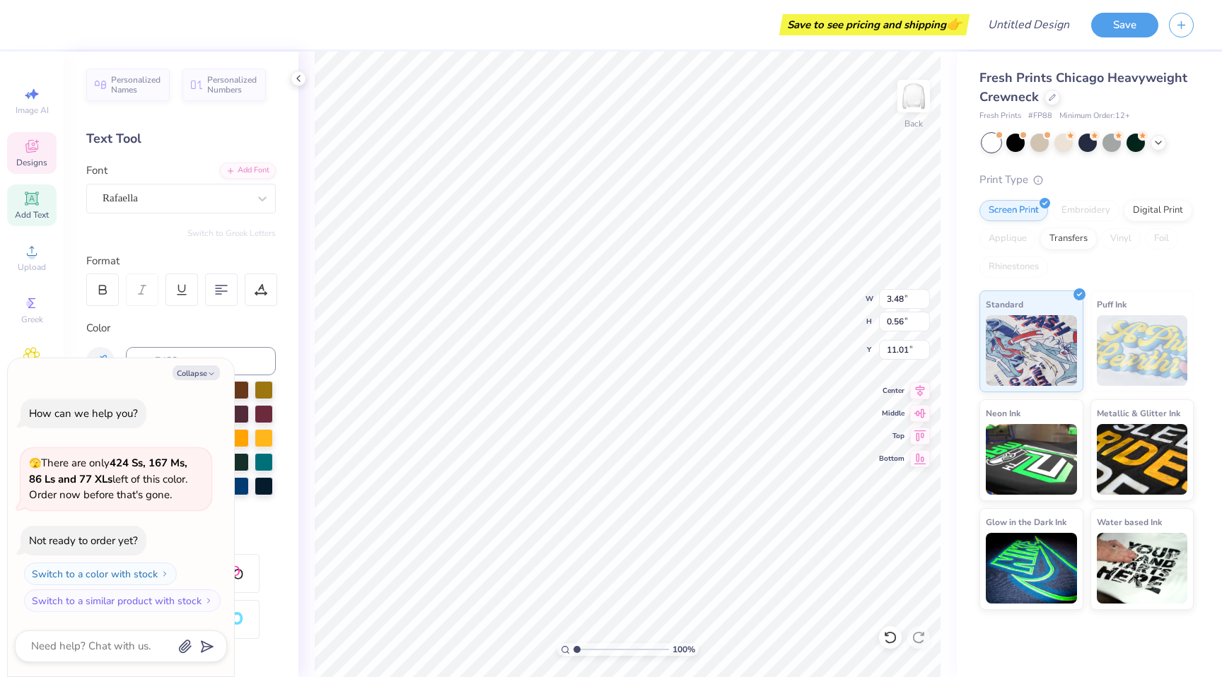
type textarea "Sigma Delta Tau x Delta Chi SMORES"
type textarea "x"
type input "7.82"
type input "1.30"
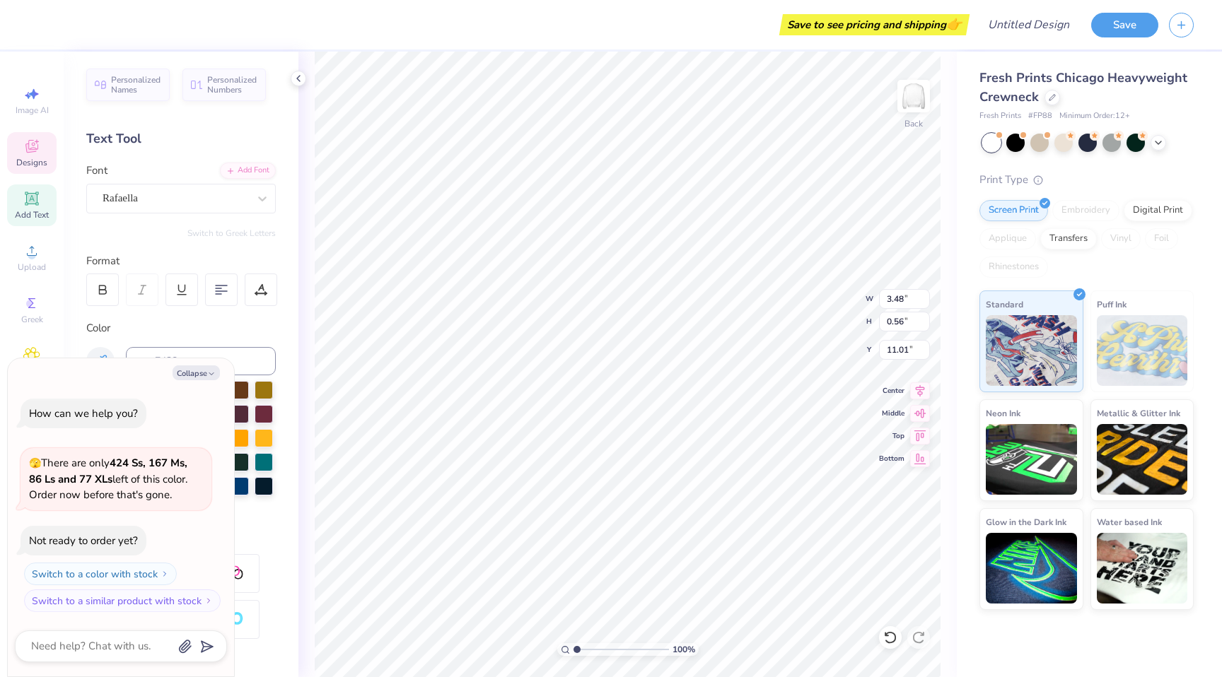
type input "10.50"
type textarea "x"
type textarea "Sigma Delta Tau x Delta Chi"
type textarea "x"
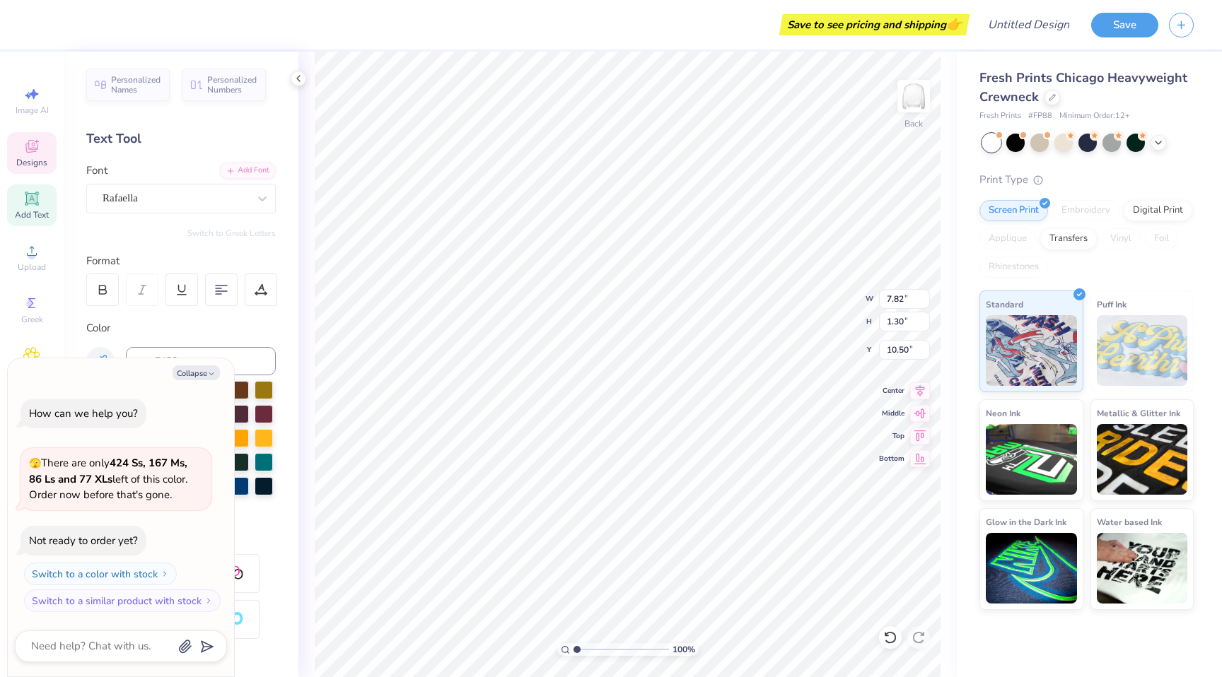
type textarea "Sigma Delta Tau x Delta Chi"
type textarea "x"
type textarea "Sigma Delta Tau Delta Chi"
type textarea "x"
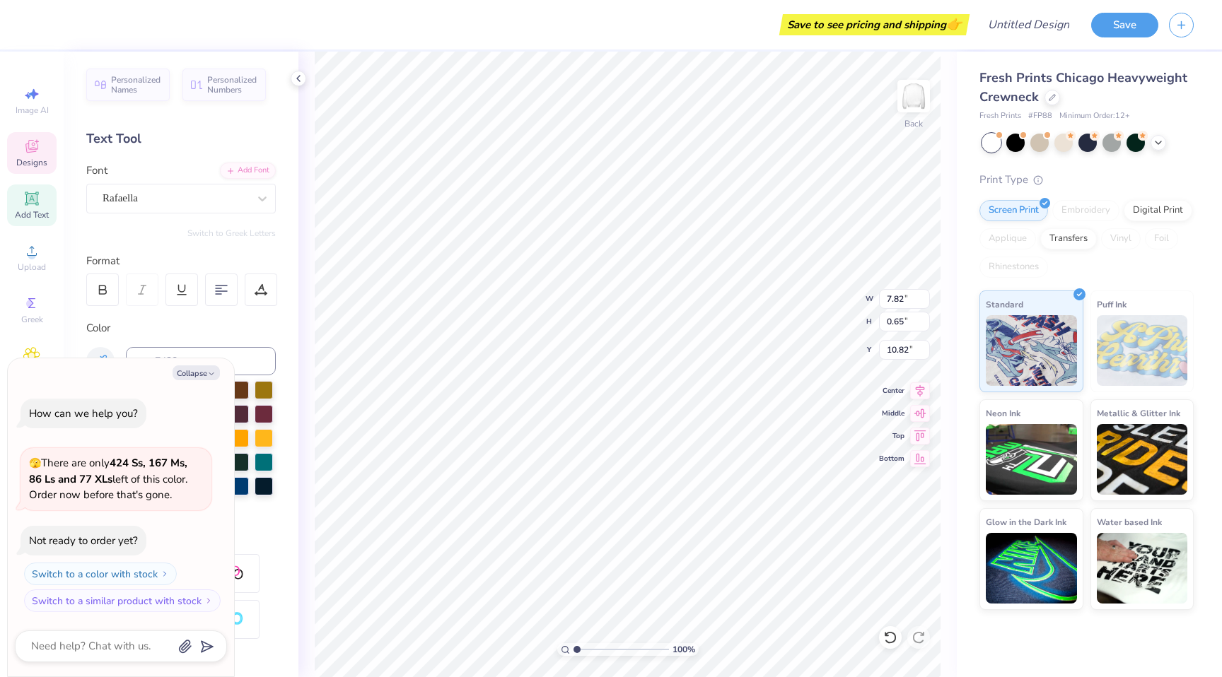
type textarea "Sigma Delta Tau Delta Chi"
type textarea "x"
type textarea "Sigma Delta Tau Delta Chi"
type textarea "x"
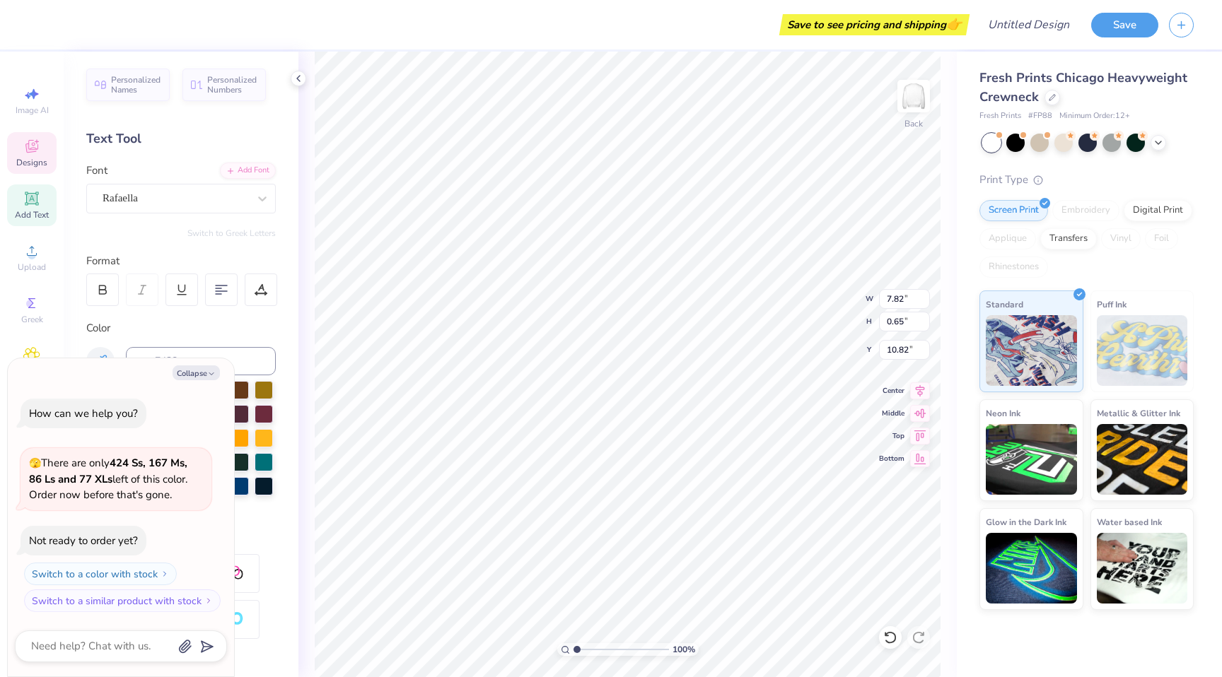
type textarea "Sigma Delta Tau Delta Chi"
type textarea "x"
type textarea "Sigma Delta Tau Delta Chi"
type textarea "x"
type textarea "Sigma Delta Tau Delta Chi"
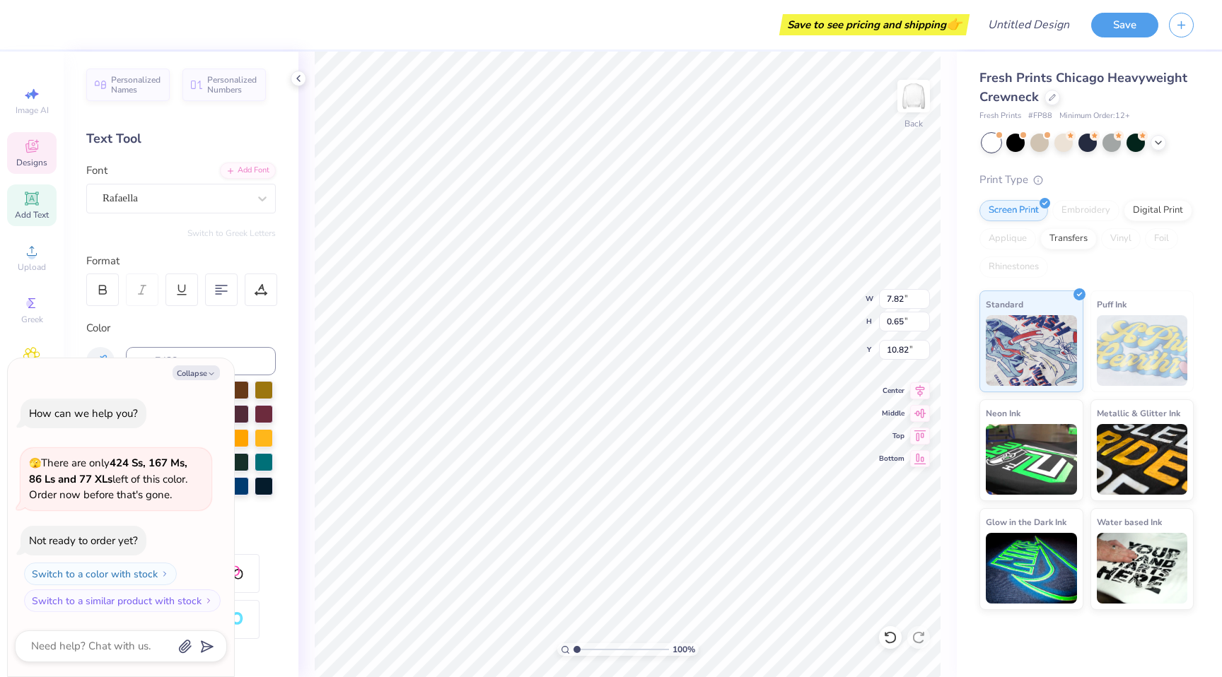
type textarea "x"
type textarea "Sigma Delta Tau Delta Chi"
type textarea "x"
type textarea "Sigma Delta Tau Delta Chi"
type textarea "x"
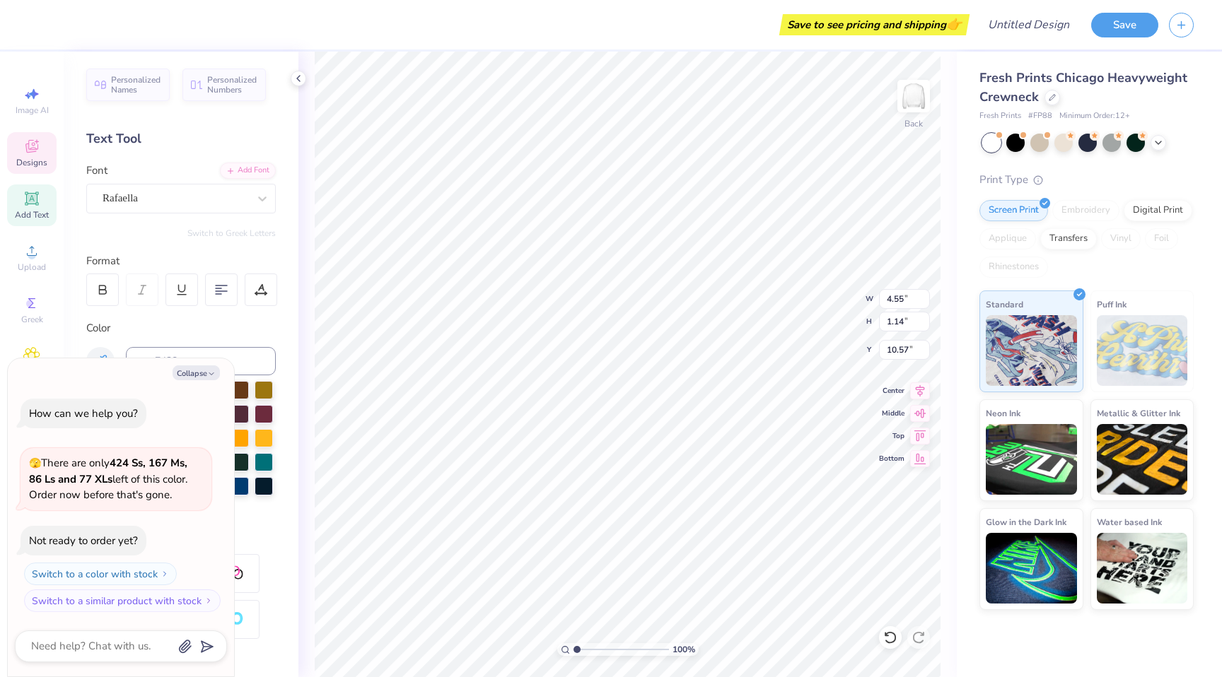
type input "3.63"
type textarea "x"
type input "10.85"
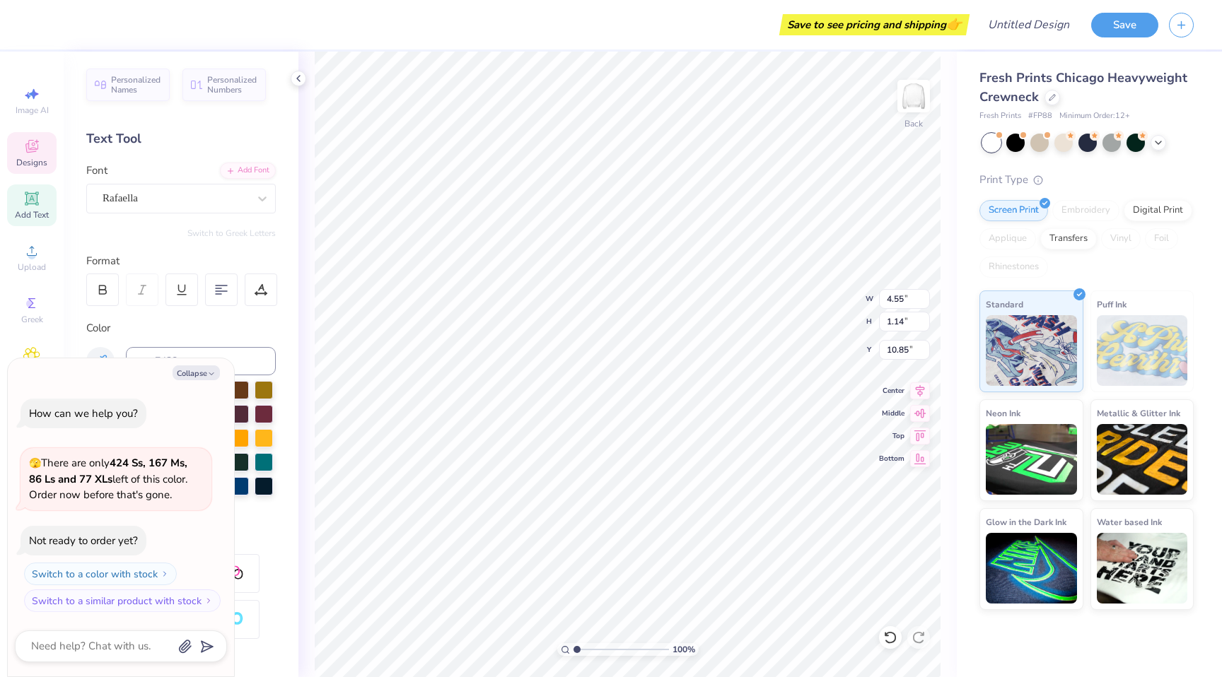
type textarea "x"
type input "6.55"
type input "1.64"
type textarea "x"
type input "10.50"
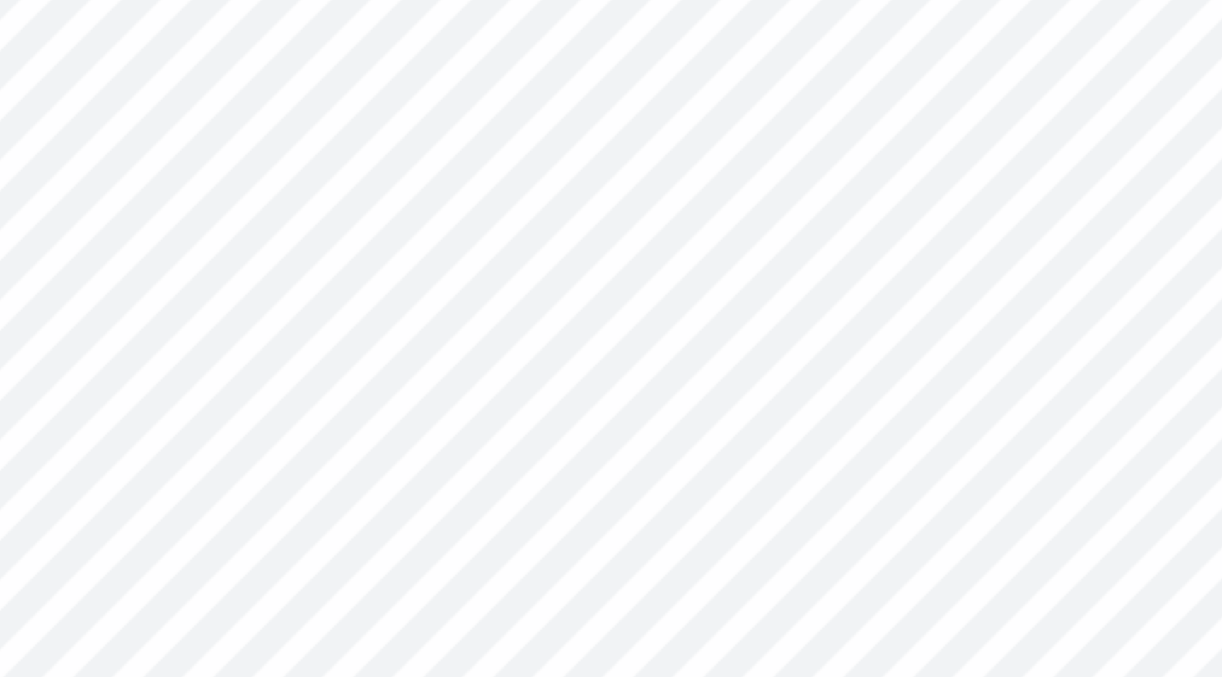
type textarea "x"
type input "4.58"
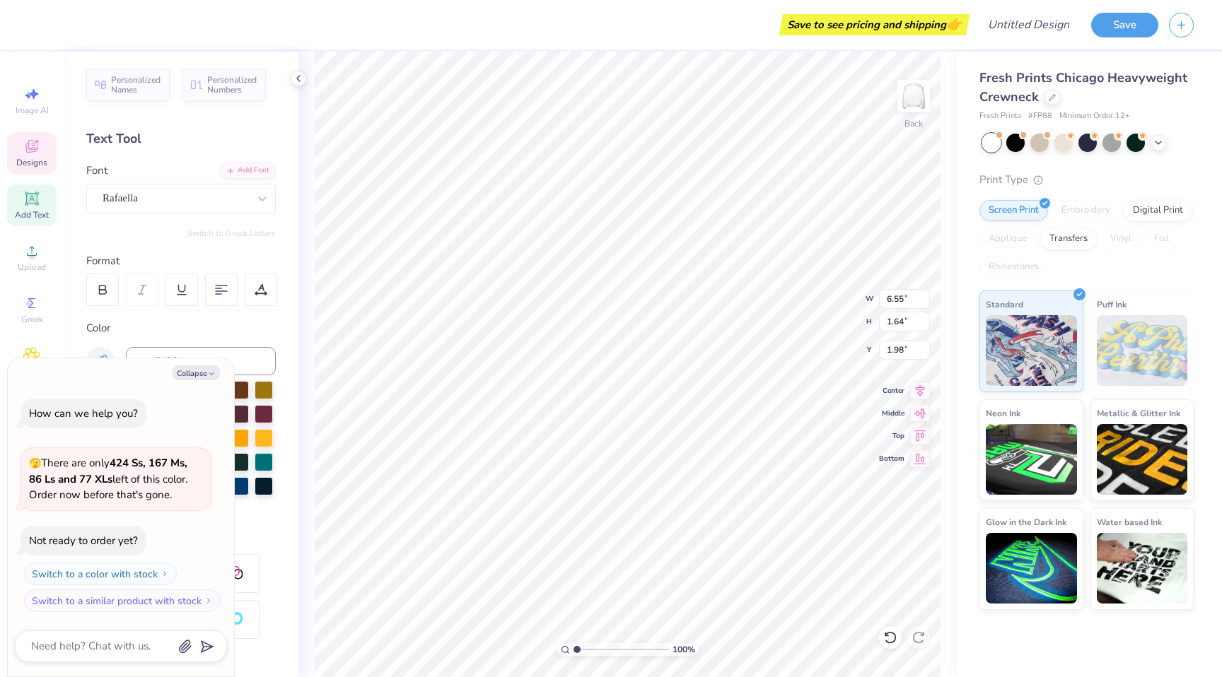
type textarea "x"
type input "1.98"
type textarea "x"
type textarea "S"
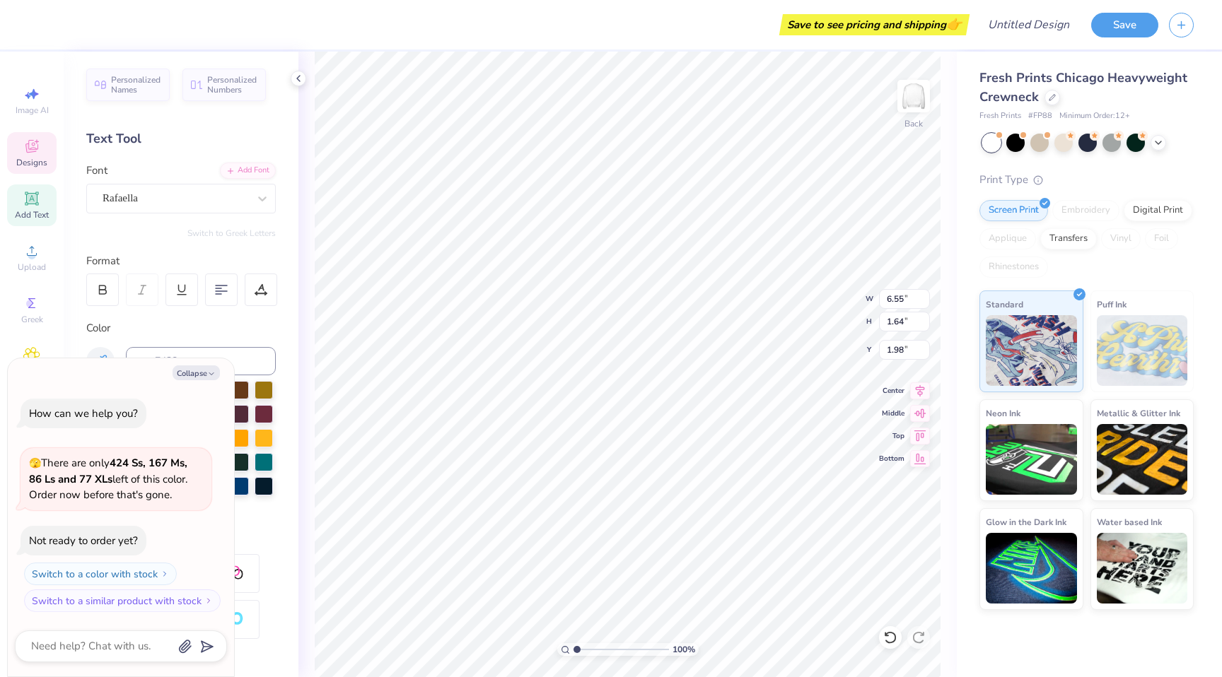
scroll to position [11, 2]
type textarea "x"
type textarea "SM"
type textarea "x"
type textarea "SMO"
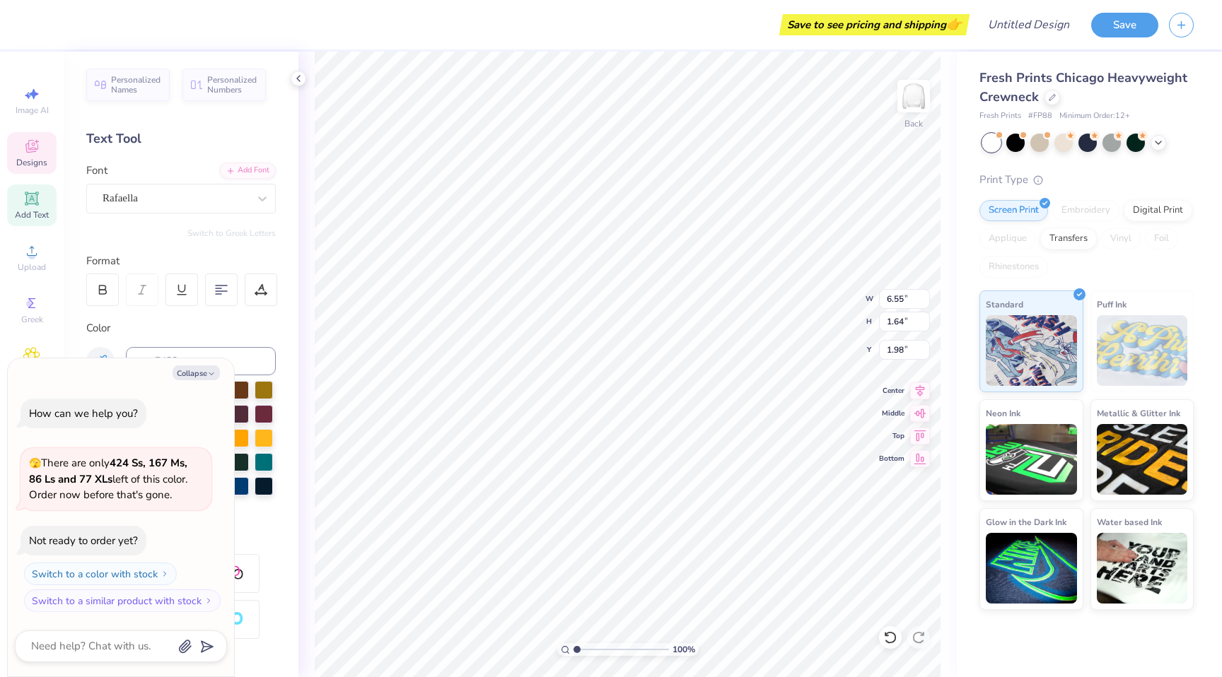
type textarea "x"
type textarea "SMOR"
type textarea "x"
type textarea "SMORE"
type textarea "x"
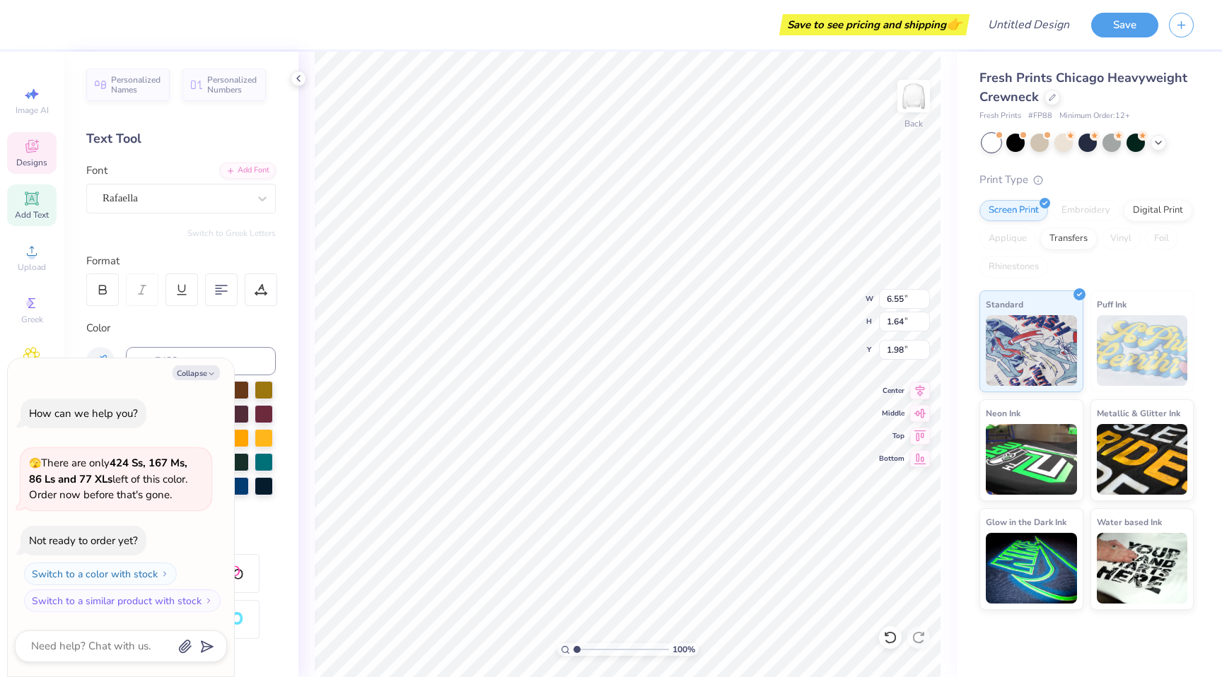
type textarea "SMORE'"
type textarea "x"
click at [220, 191] on div "Rafaella" at bounding box center [175, 198] width 149 height 22
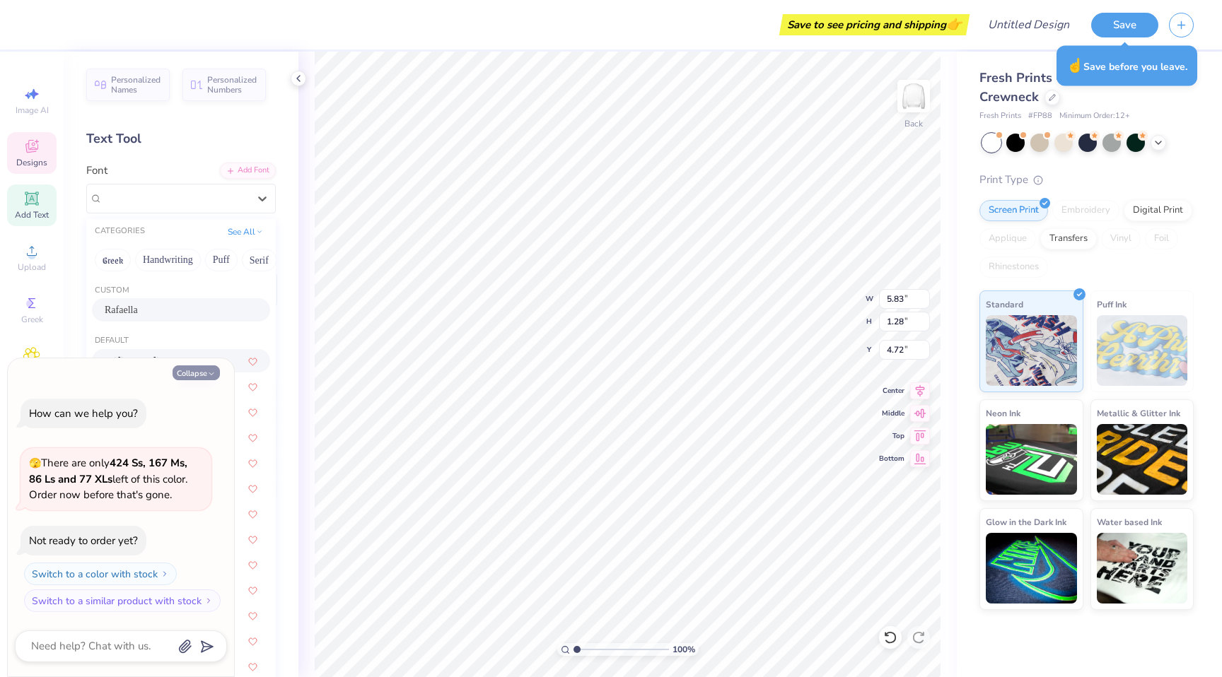
click at [209, 370] on icon "button" at bounding box center [211, 374] width 8 height 8
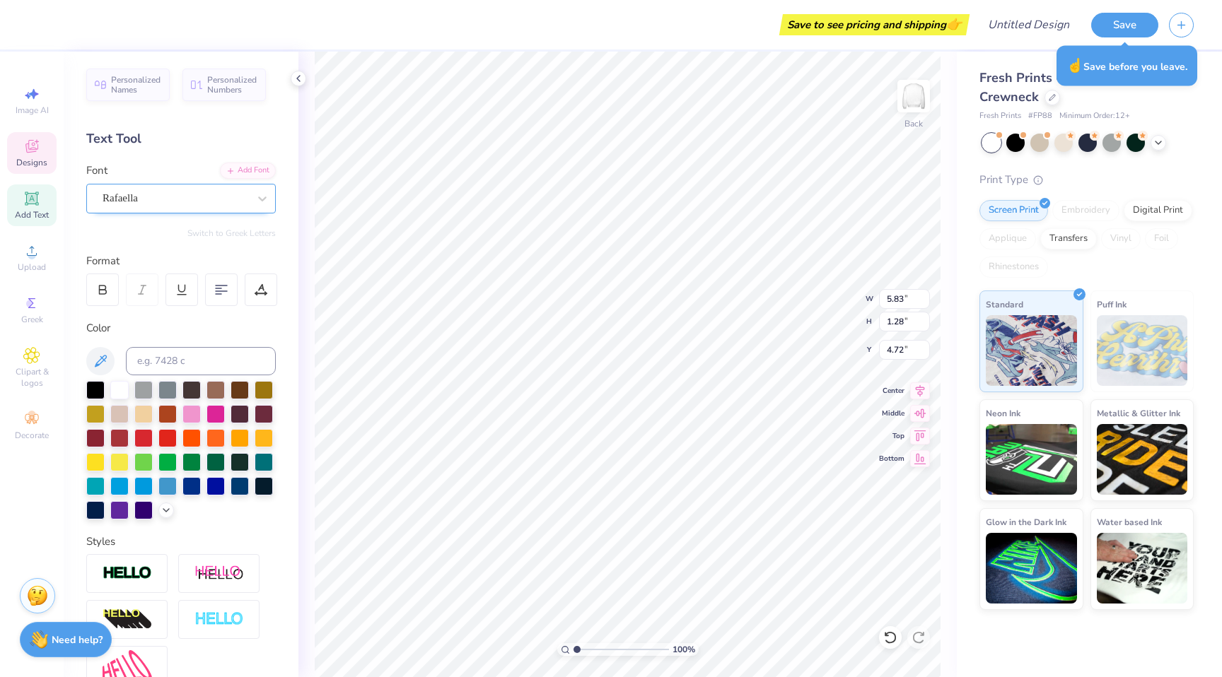
click at [204, 193] on div "Rafaella" at bounding box center [175, 198] width 149 height 22
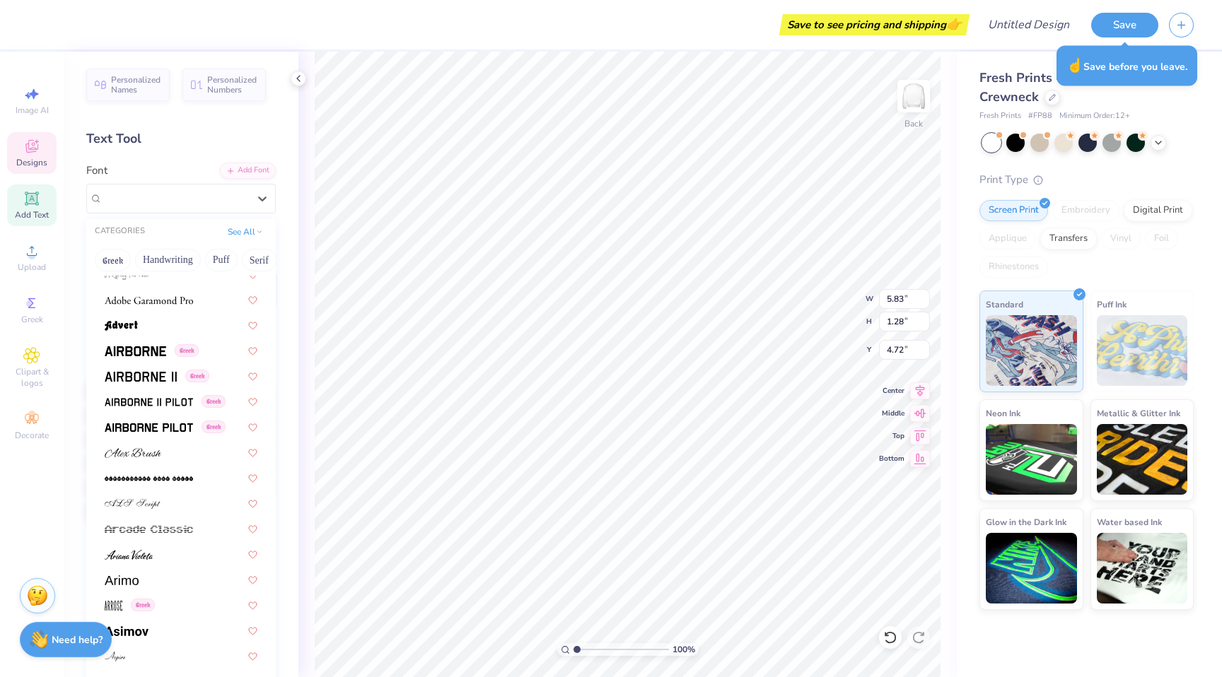
scroll to position [245, 0]
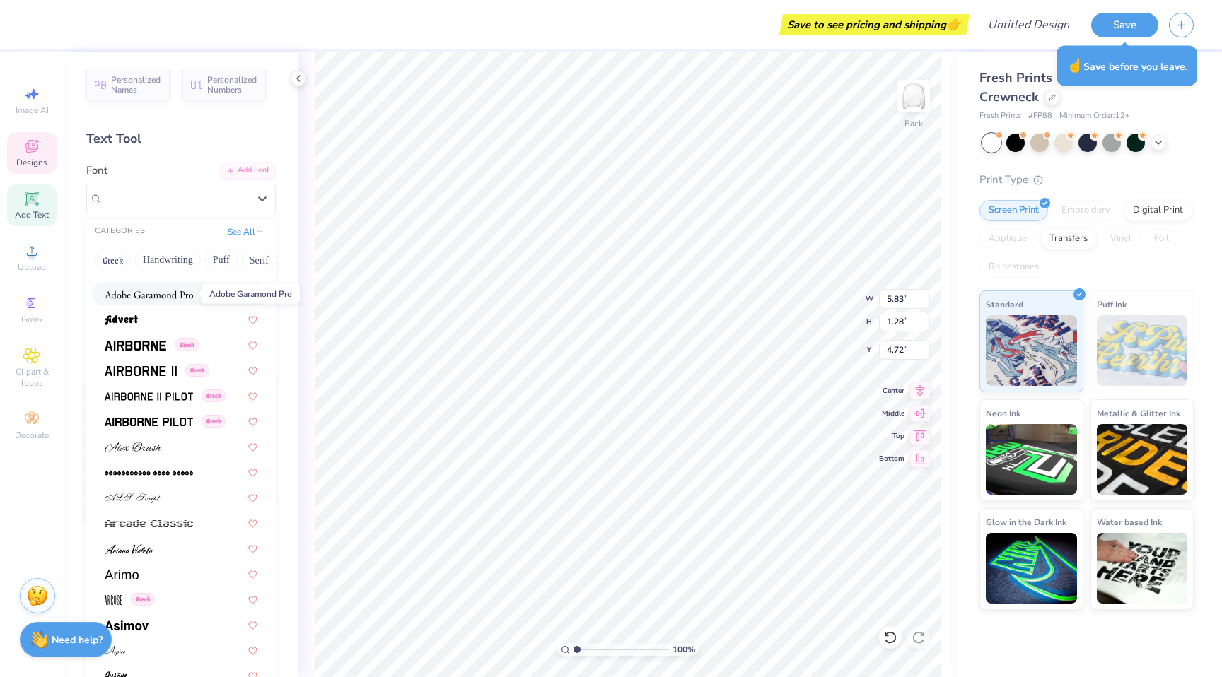
click at [164, 294] on img at bounding box center [149, 295] width 88 height 10
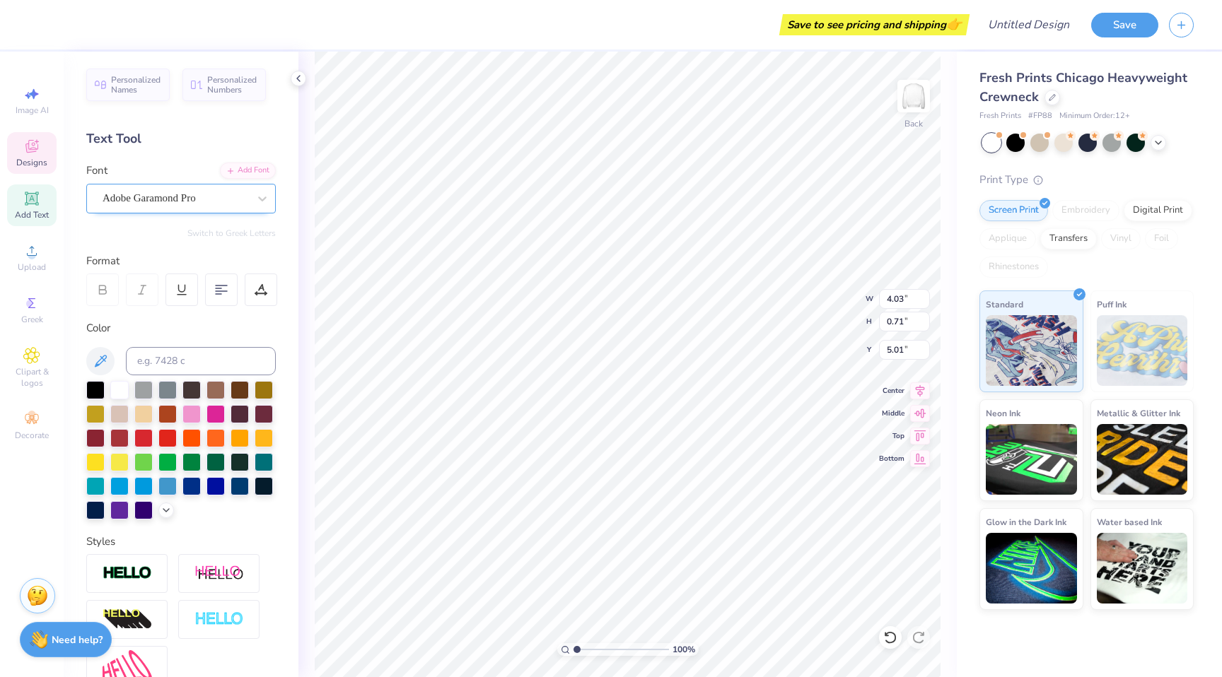
click at [200, 209] on div "Adobe Garamond Pro" at bounding box center [181, 199] width 190 height 30
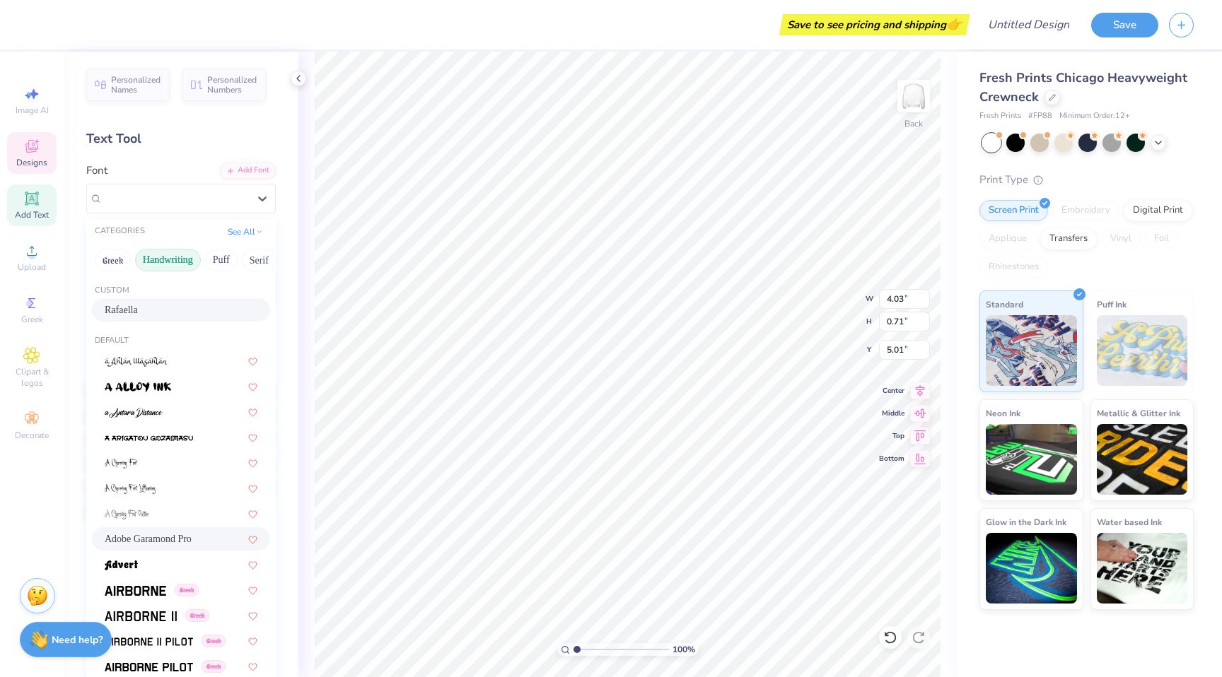
click at [182, 269] on button "Handwriting" at bounding box center [168, 260] width 66 height 23
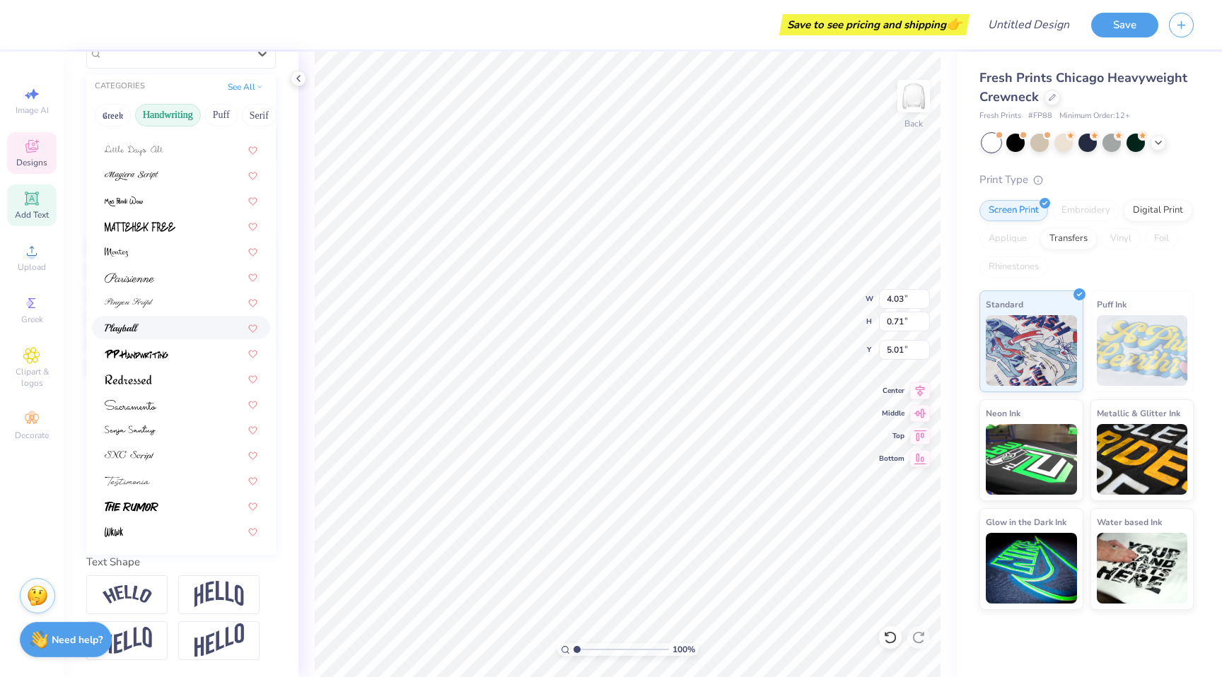
scroll to position [168, 0]
drag, startPoint x: 161, startPoint y: 477, endPoint x: 166, endPoint y: 465, distance: 12.6
click at [161, 499] on div at bounding box center [181, 506] width 153 height 15
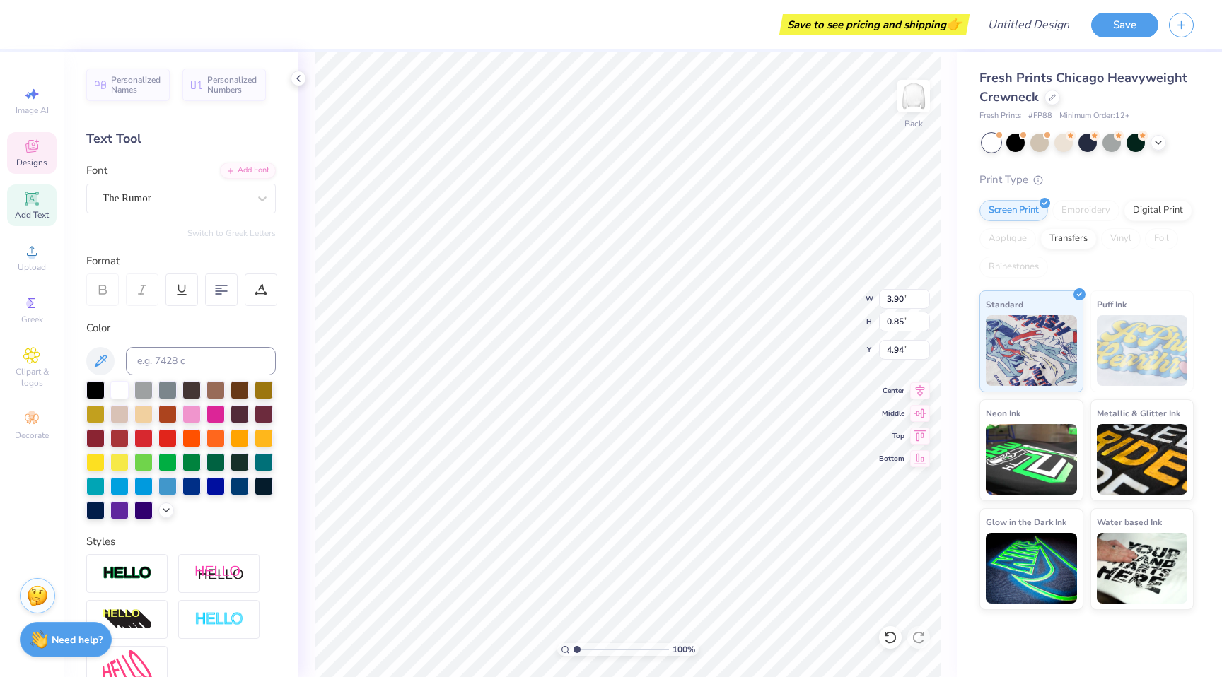
scroll to position [0, 0]
click at [189, 197] on div "The Rumor" at bounding box center [175, 198] width 149 height 22
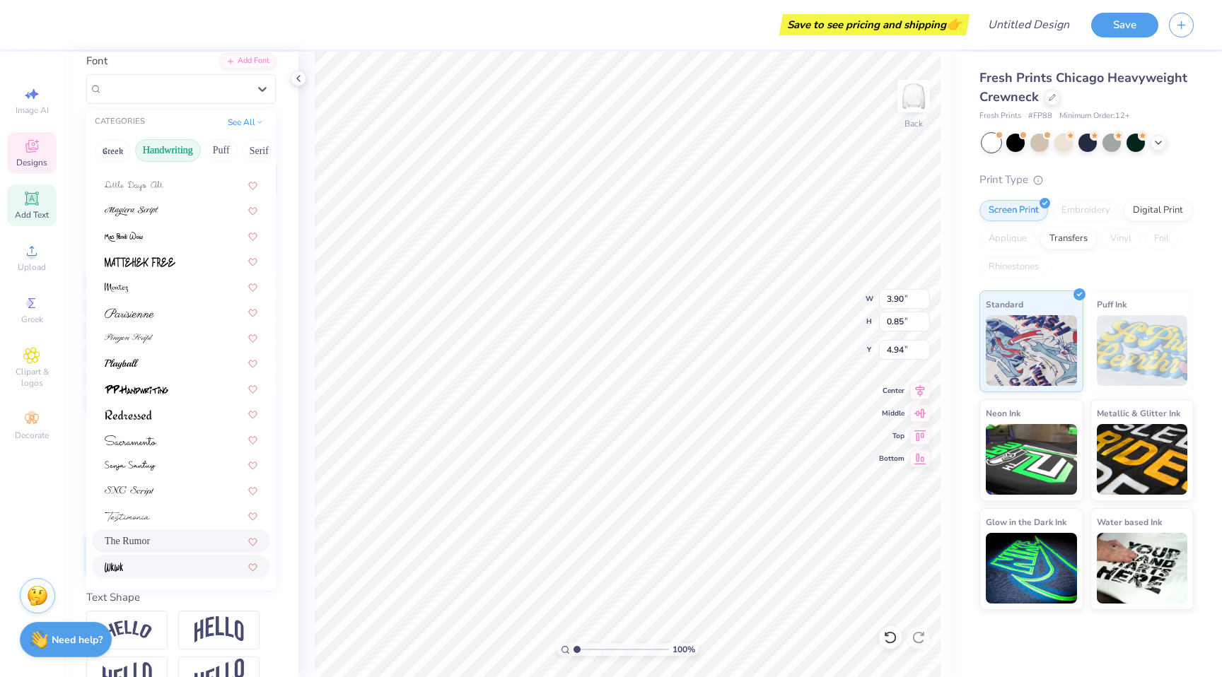
scroll to position [168, 0]
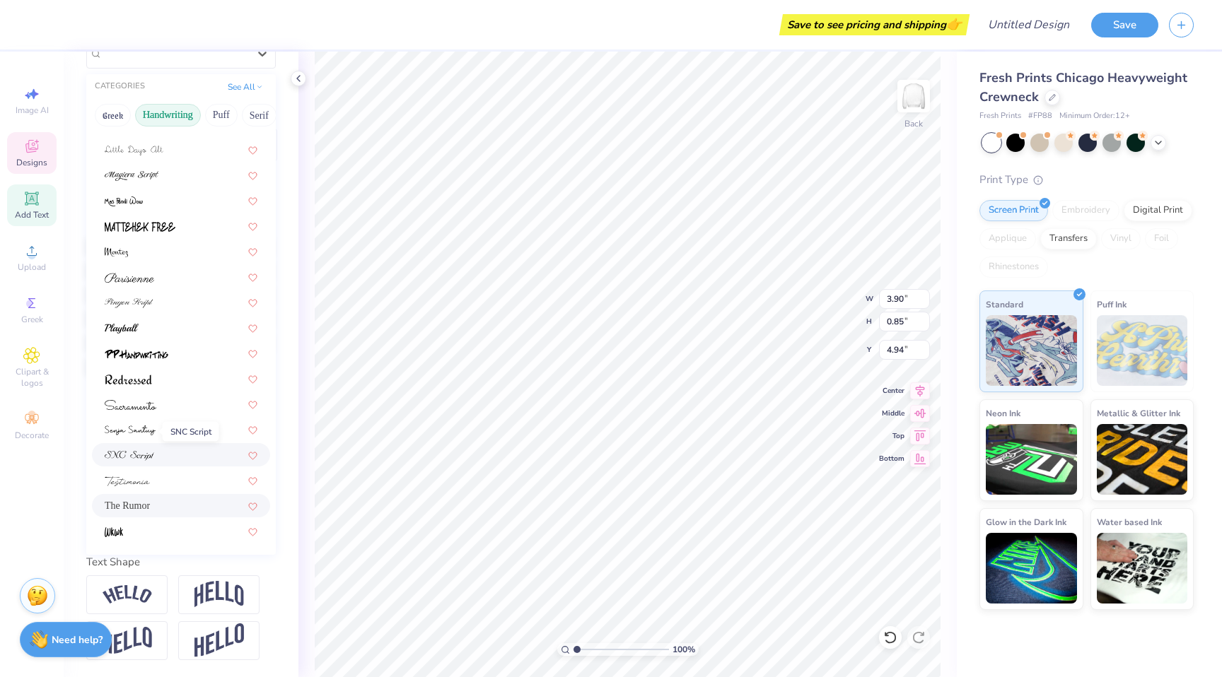
click at [140, 451] on img at bounding box center [130, 456] width 50 height 10
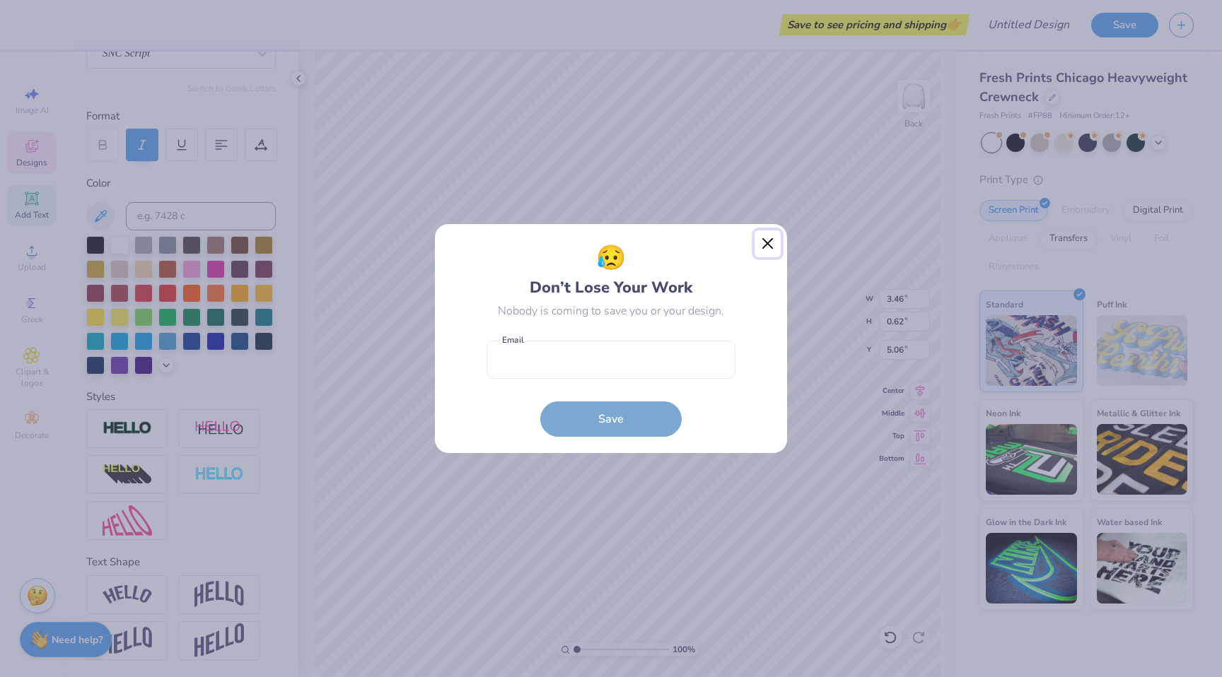
click at [765, 243] on button "Close" at bounding box center [768, 244] width 27 height 27
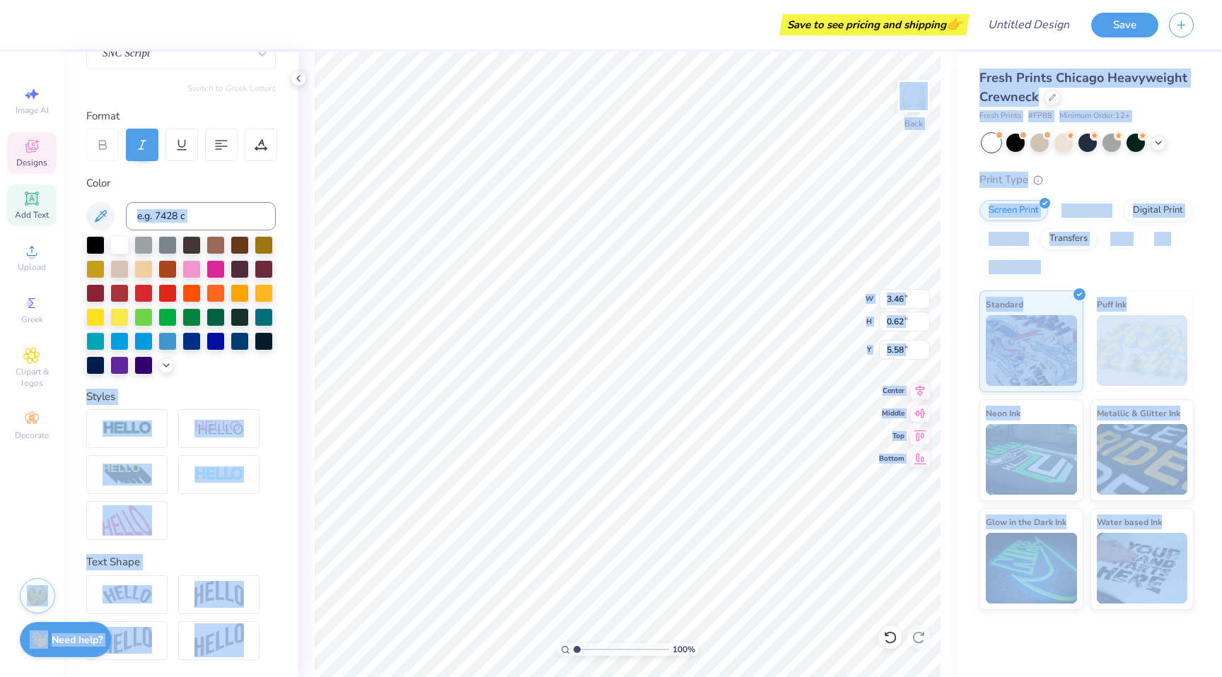
click at [188, 187] on body "Save to see pricing and shipping 👉 Design Title Save Image AI Designs Add Text …" at bounding box center [611, 338] width 1222 height 677
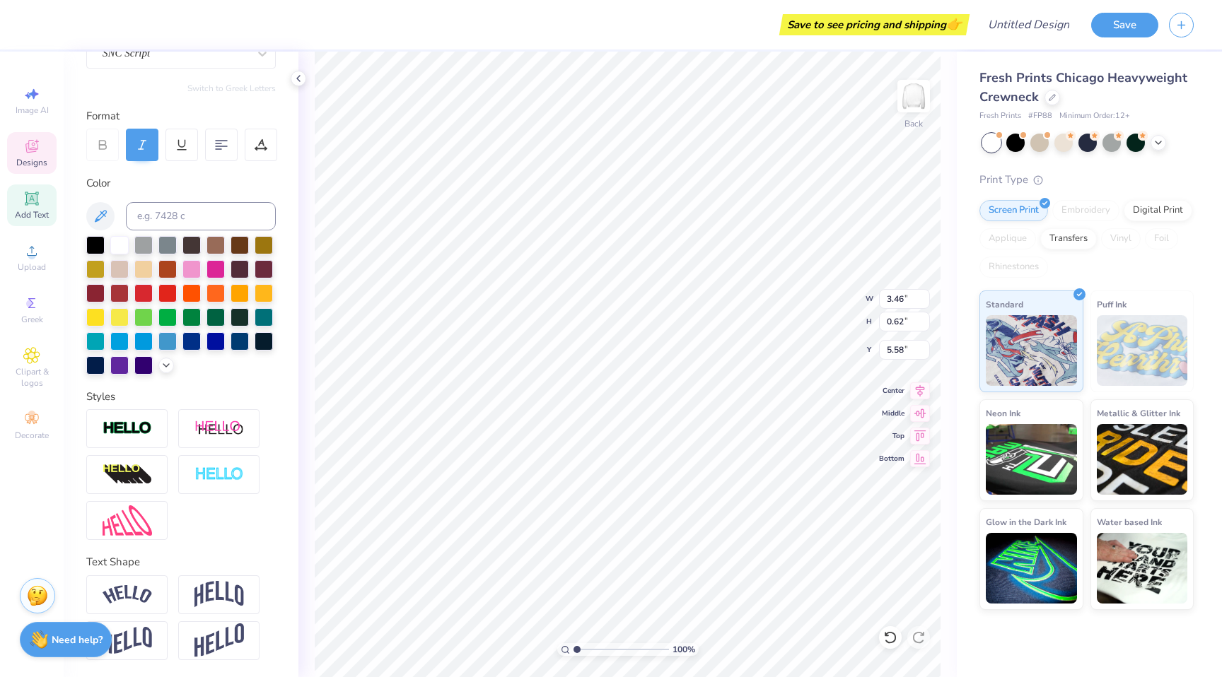
click at [218, 175] on div "Color" at bounding box center [181, 274] width 190 height 199
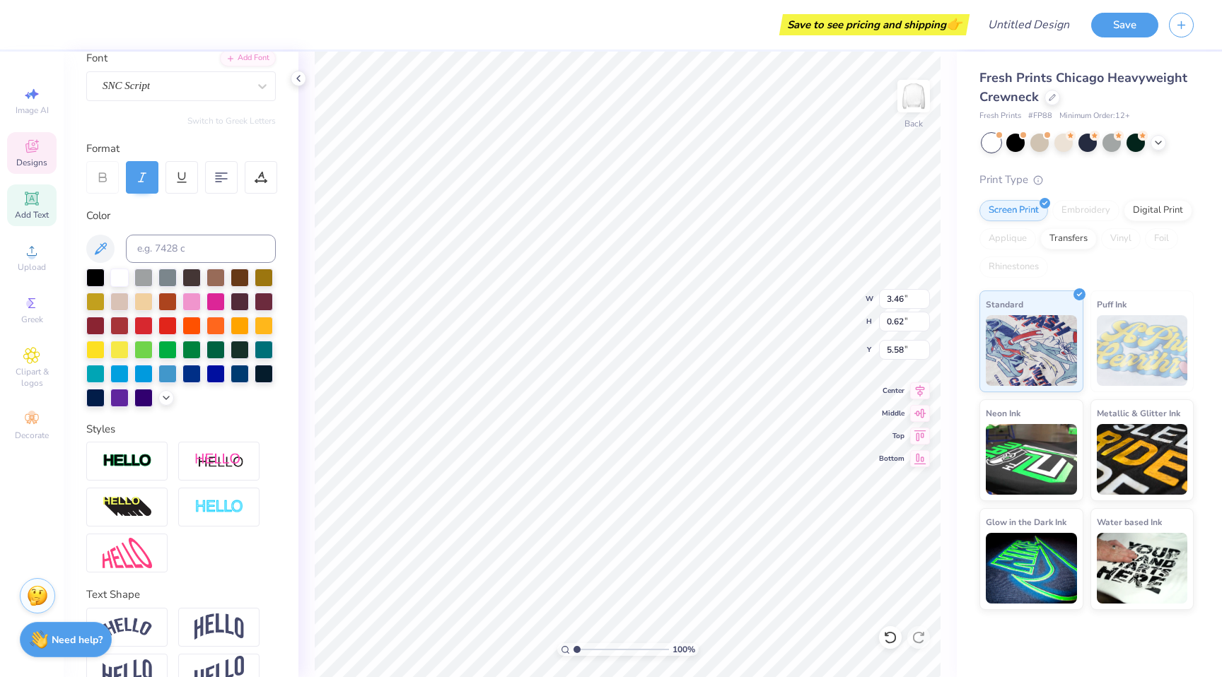
scroll to position [0, 0]
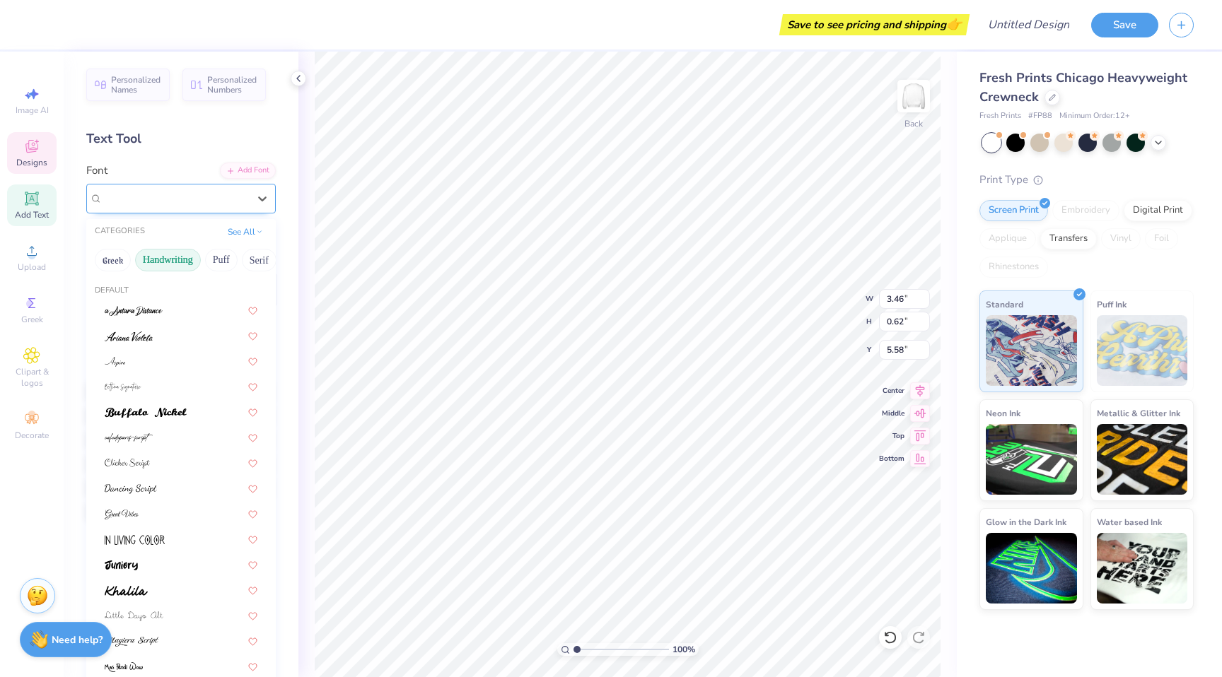
click at [181, 209] on div "SNC Script" at bounding box center [175, 198] width 149 height 22
click at [222, 271] on button "Puff" at bounding box center [221, 260] width 33 height 23
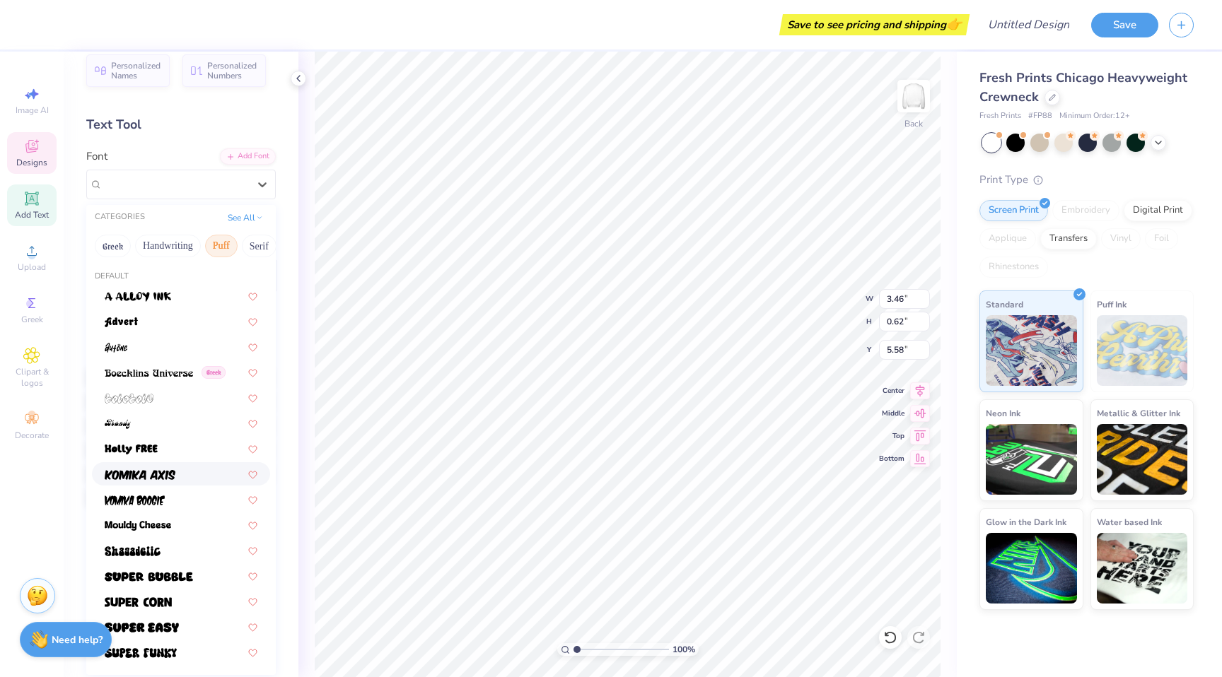
scroll to position [168, 0]
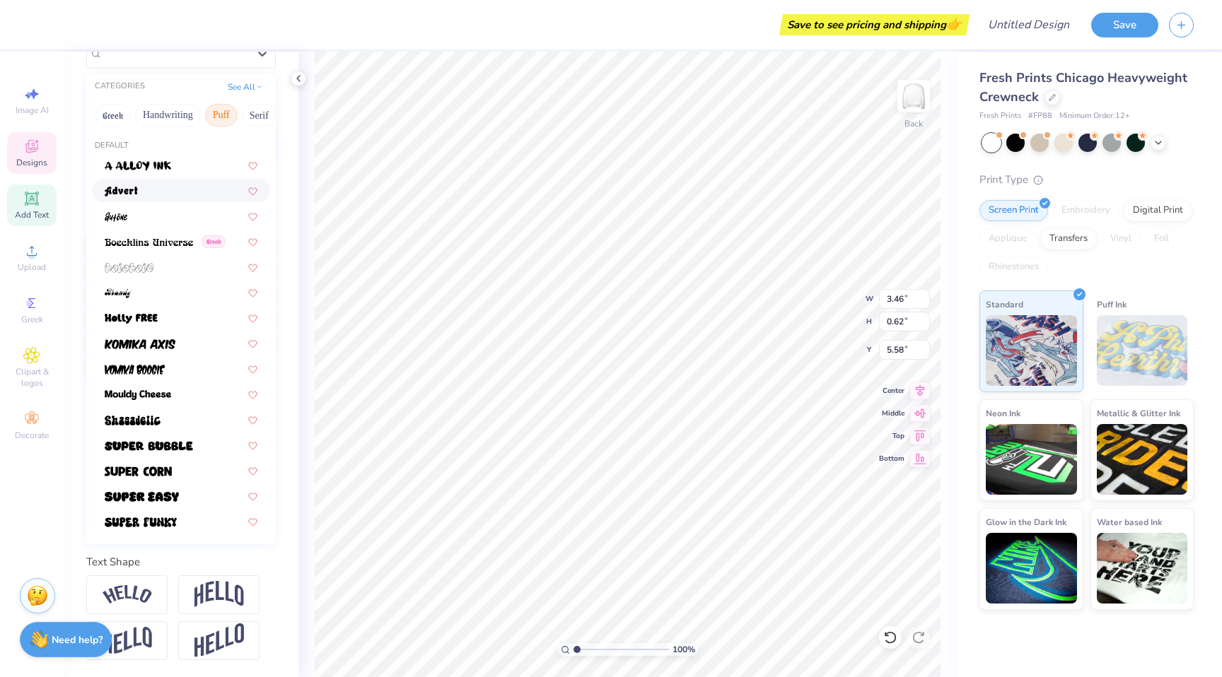
click at [171, 183] on div at bounding box center [181, 190] width 153 height 15
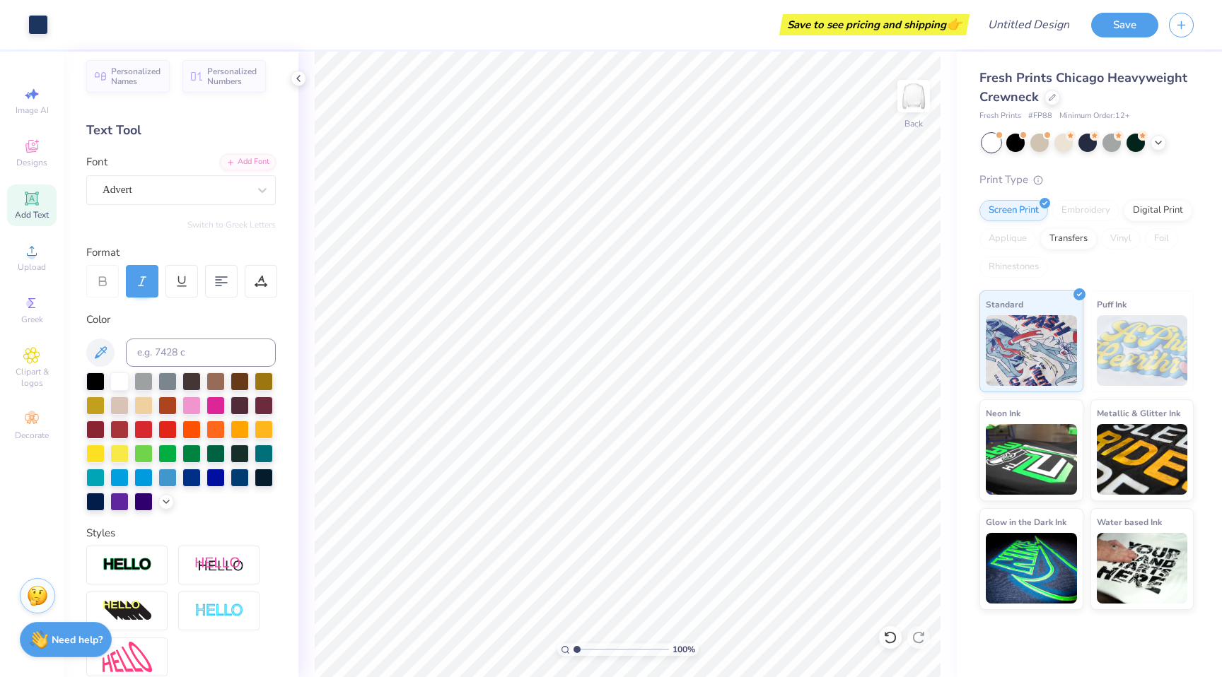
scroll to position [0, 0]
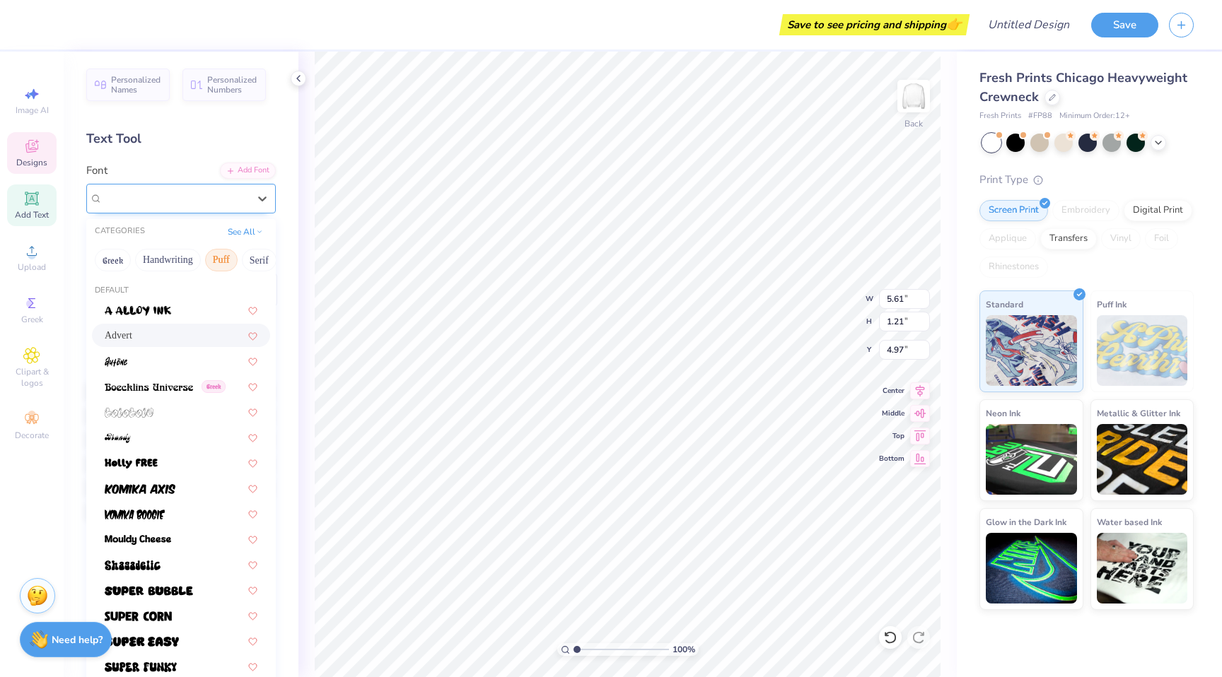
click at [206, 209] on div "Advert" at bounding box center [181, 199] width 190 height 30
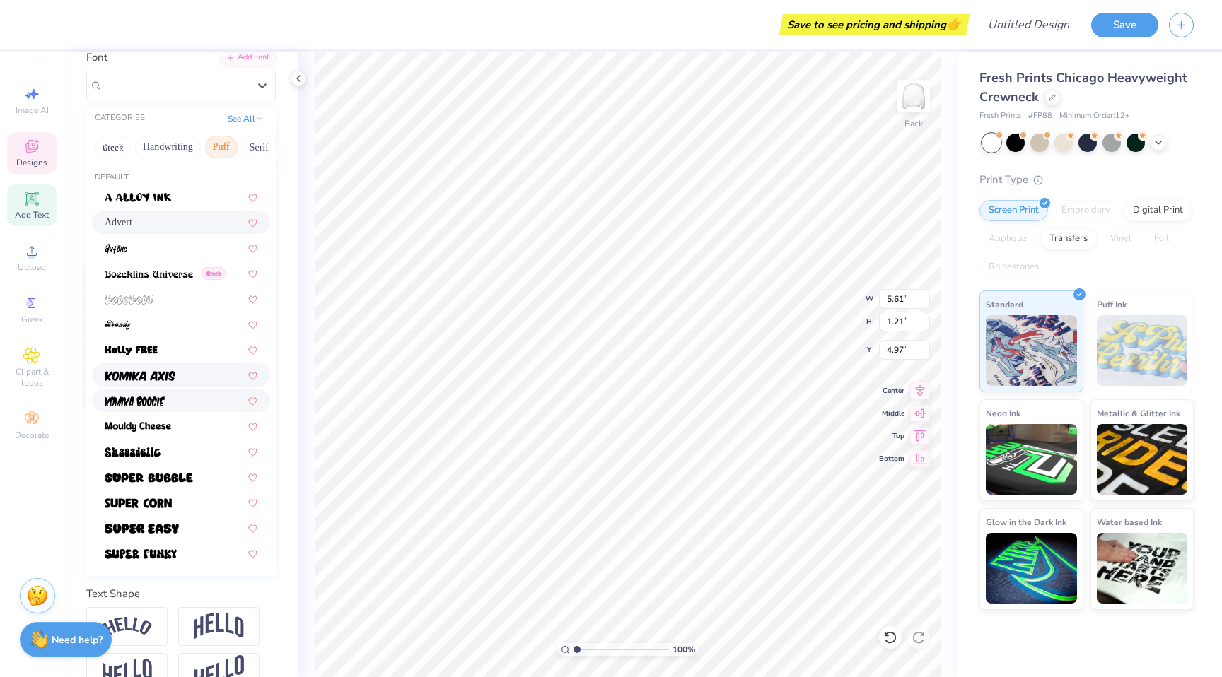
scroll to position [116, 0]
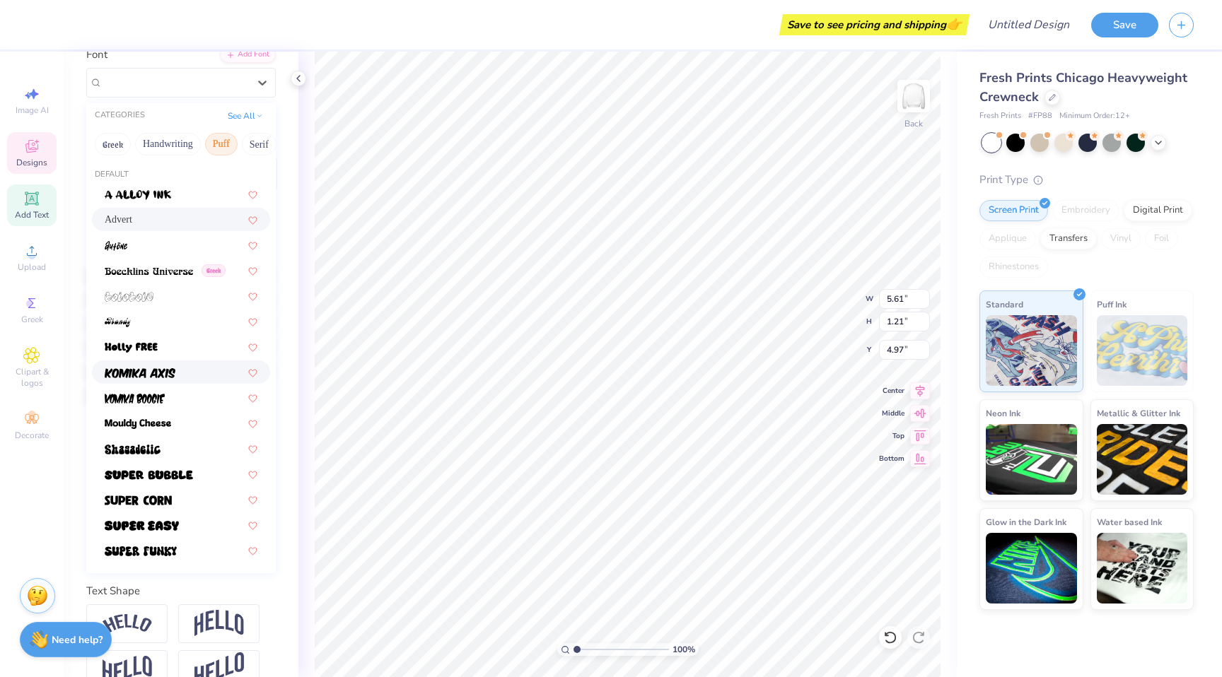
click at [176, 368] on div at bounding box center [181, 372] width 153 height 15
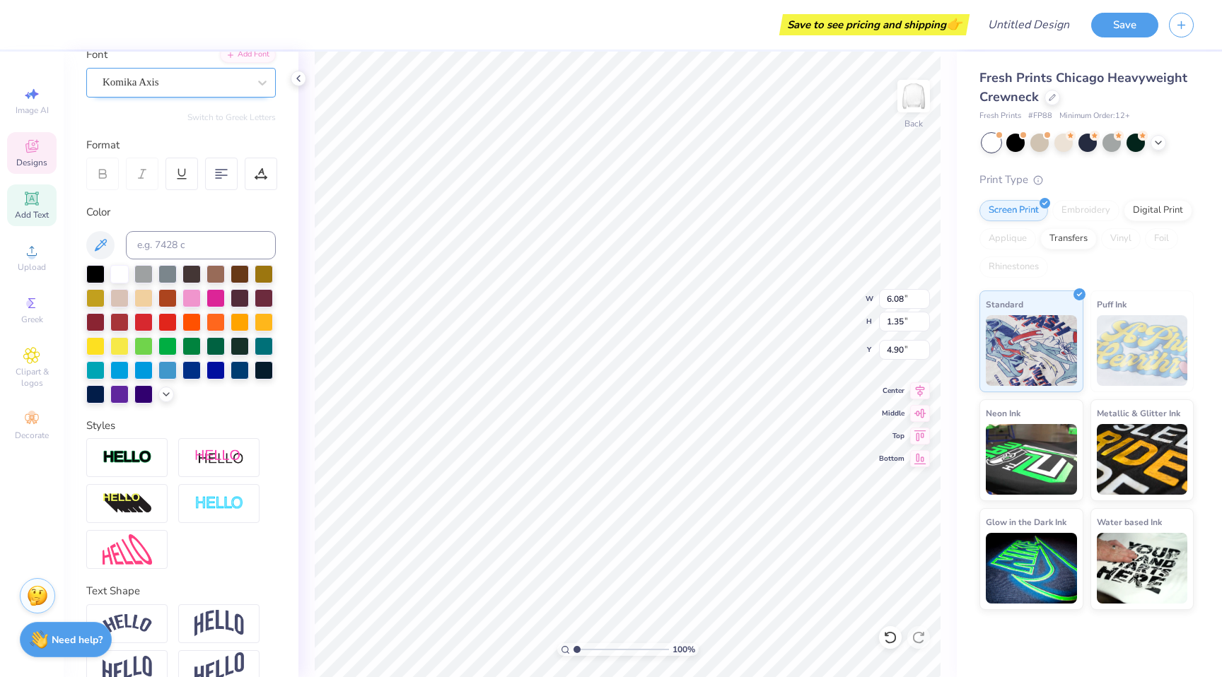
click at [160, 91] on div at bounding box center [176, 82] width 146 height 19
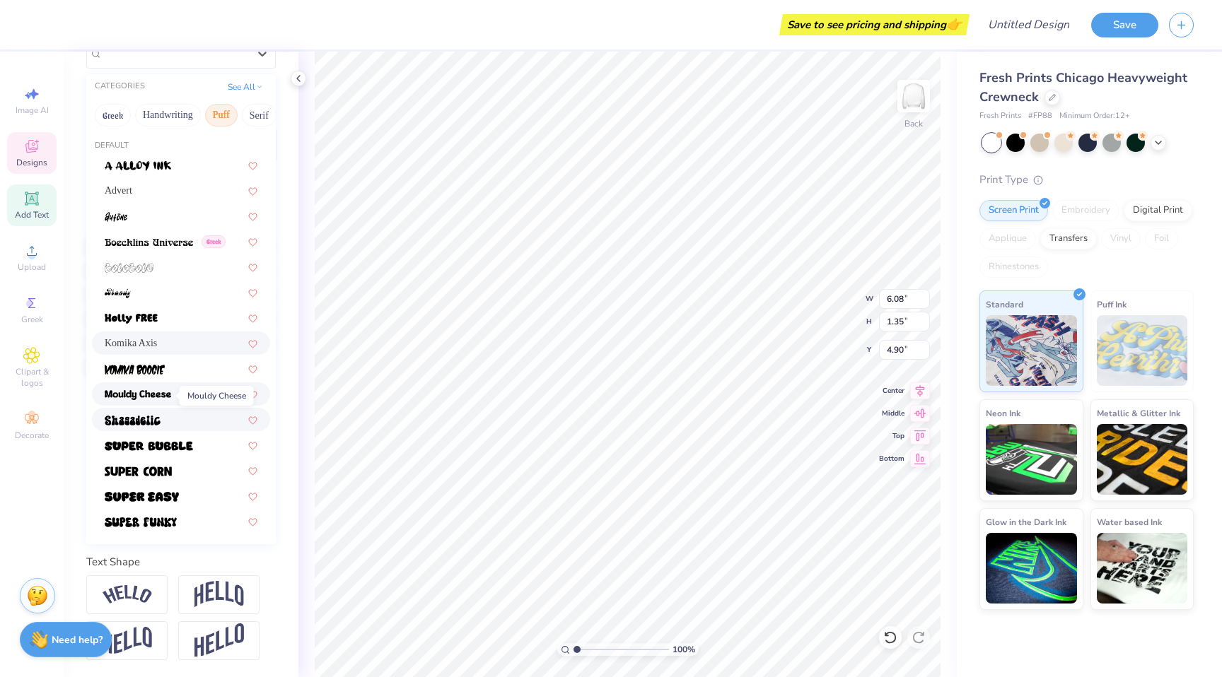
scroll to position [168, 0]
click at [172, 387] on div at bounding box center [181, 394] width 153 height 15
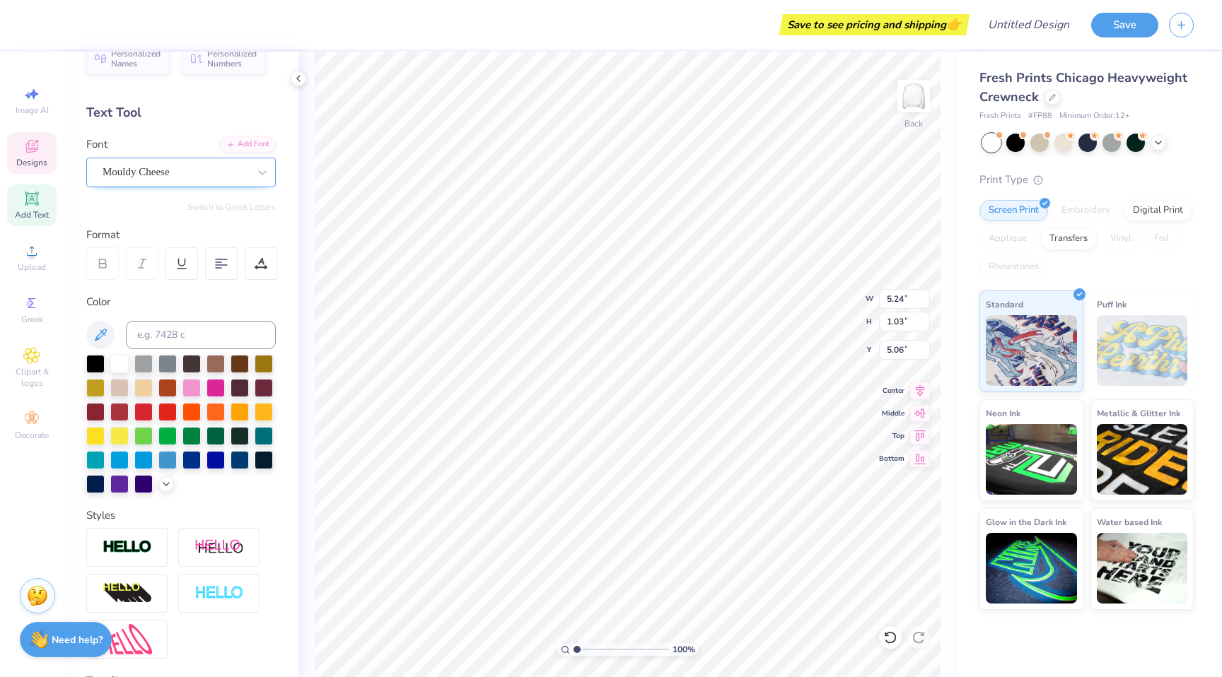
scroll to position [0, 0]
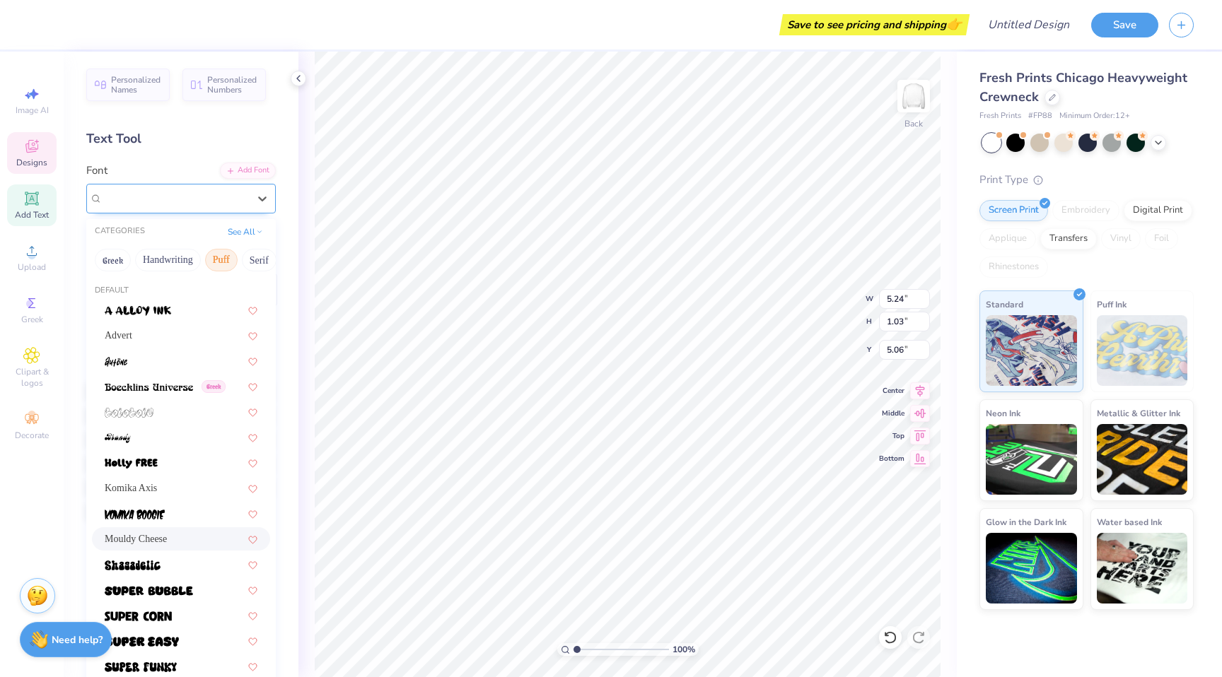
click at [214, 190] on div at bounding box center [176, 198] width 146 height 19
click at [176, 612] on div at bounding box center [181, 615] width 153 height 15
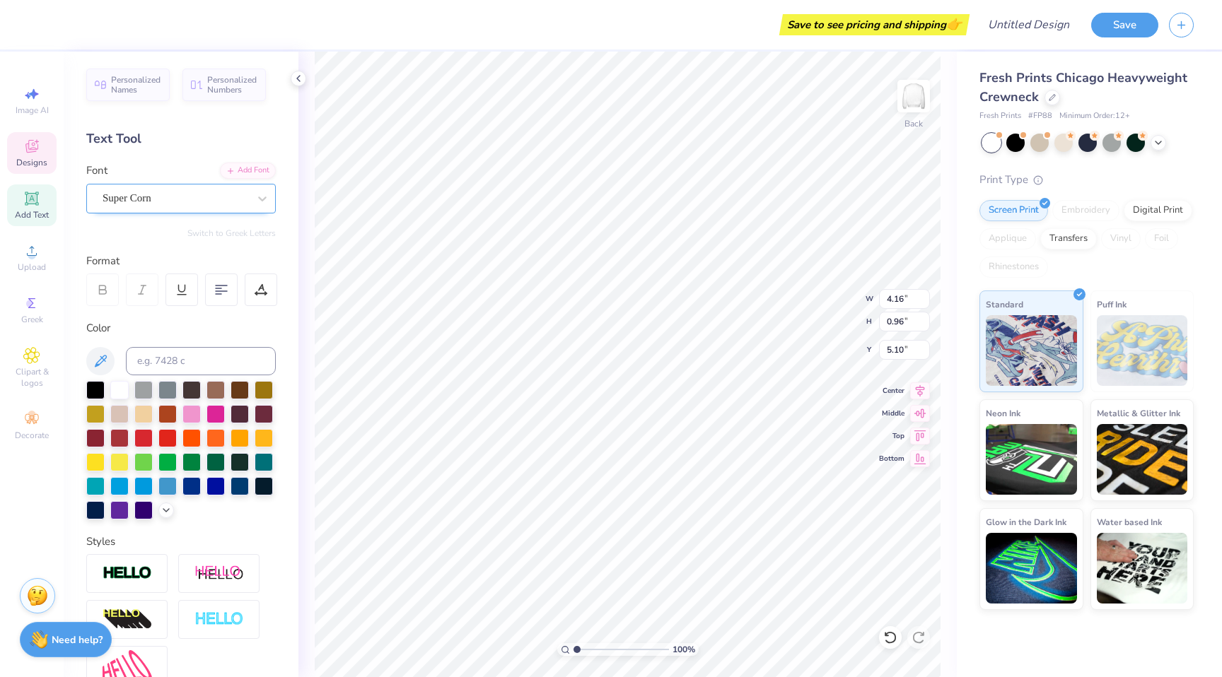
click at [206, 197] on div "Super Corn" at bounding box center [175, 198] width 149 height 22
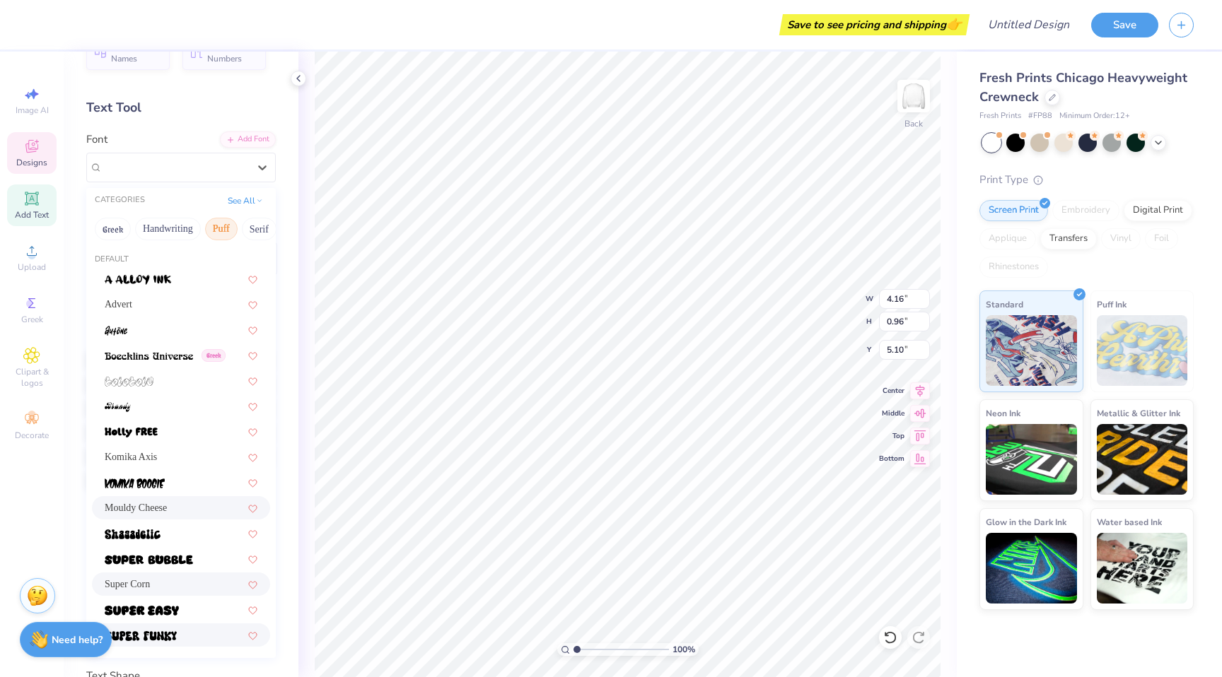
scroll to position [168, 0]
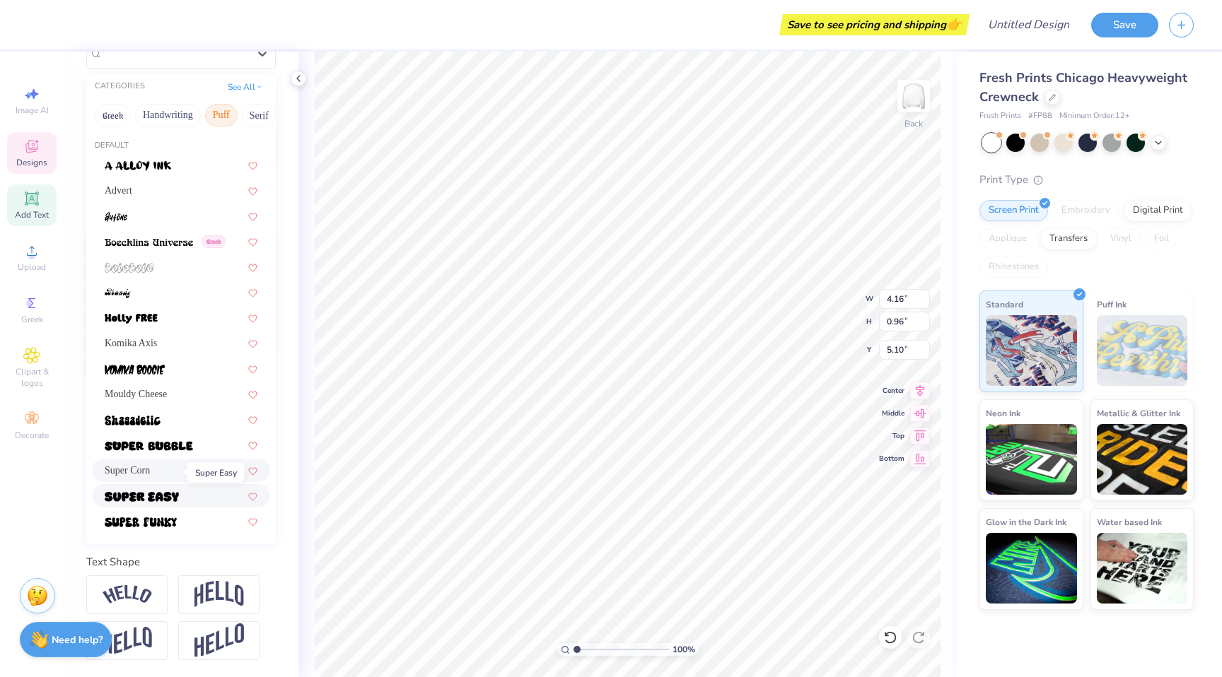
click at [166, 489] on span at bounding box center [142, 496] width 74 height 15
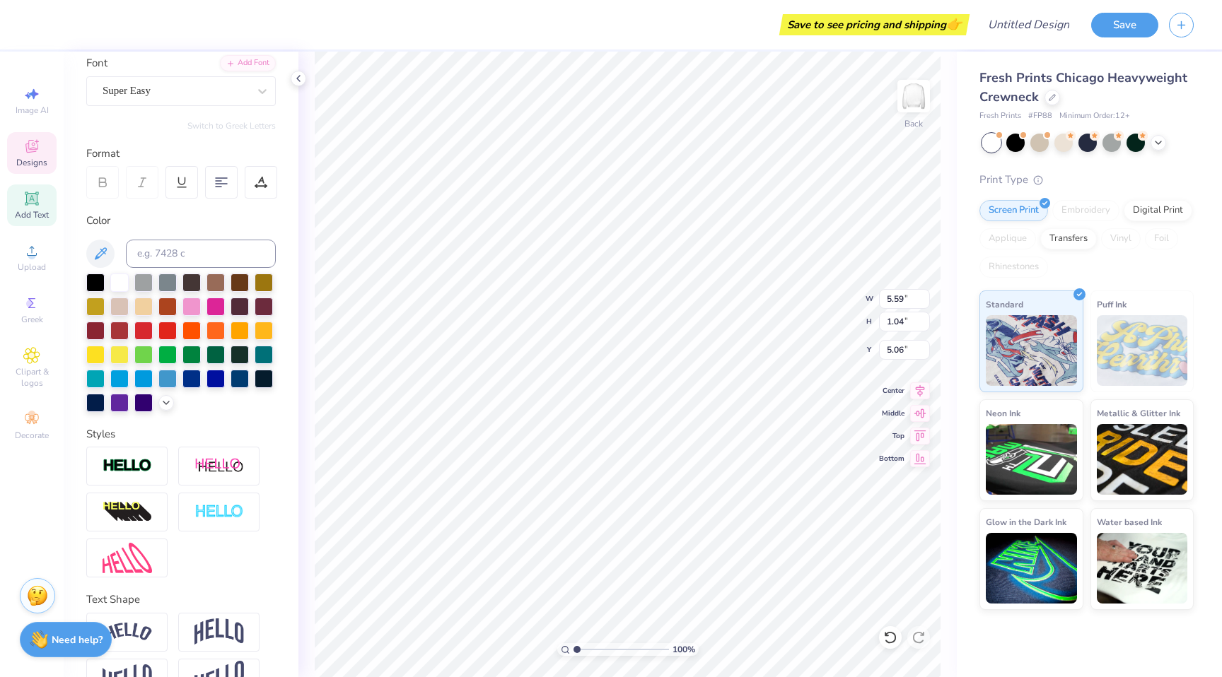
scroll to position [0, 0]
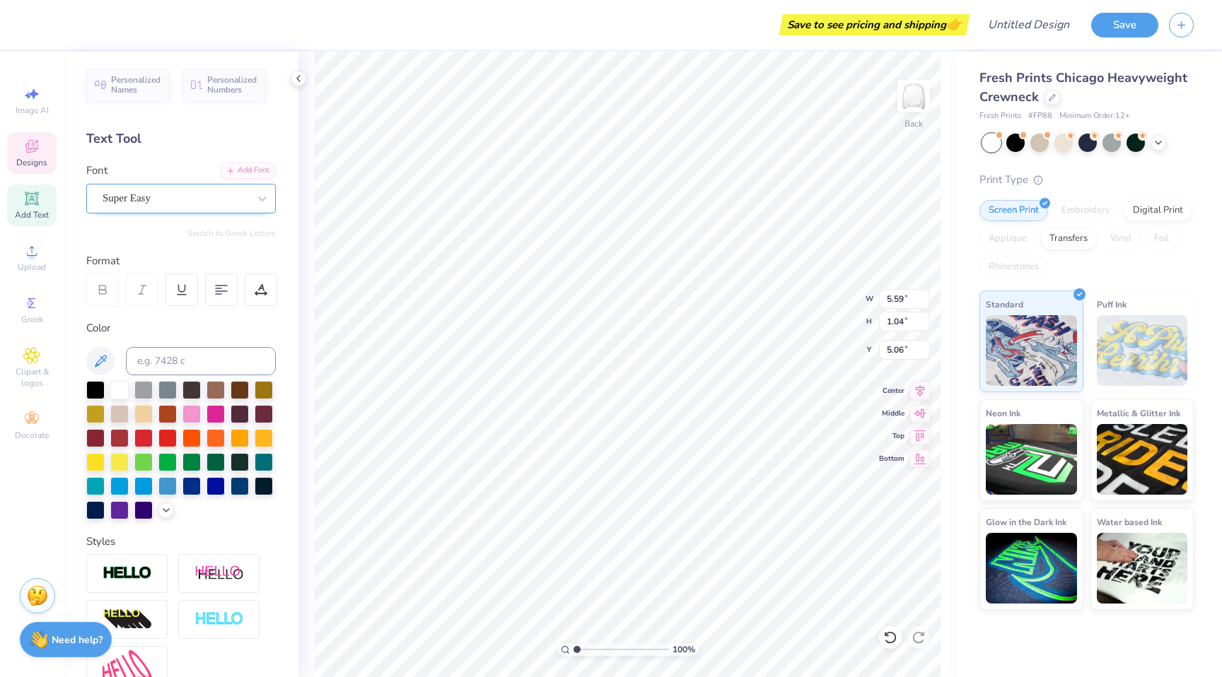
click at [202, 206] on div "Super Easy" at bounding box center [175, 198] width 149 height 22
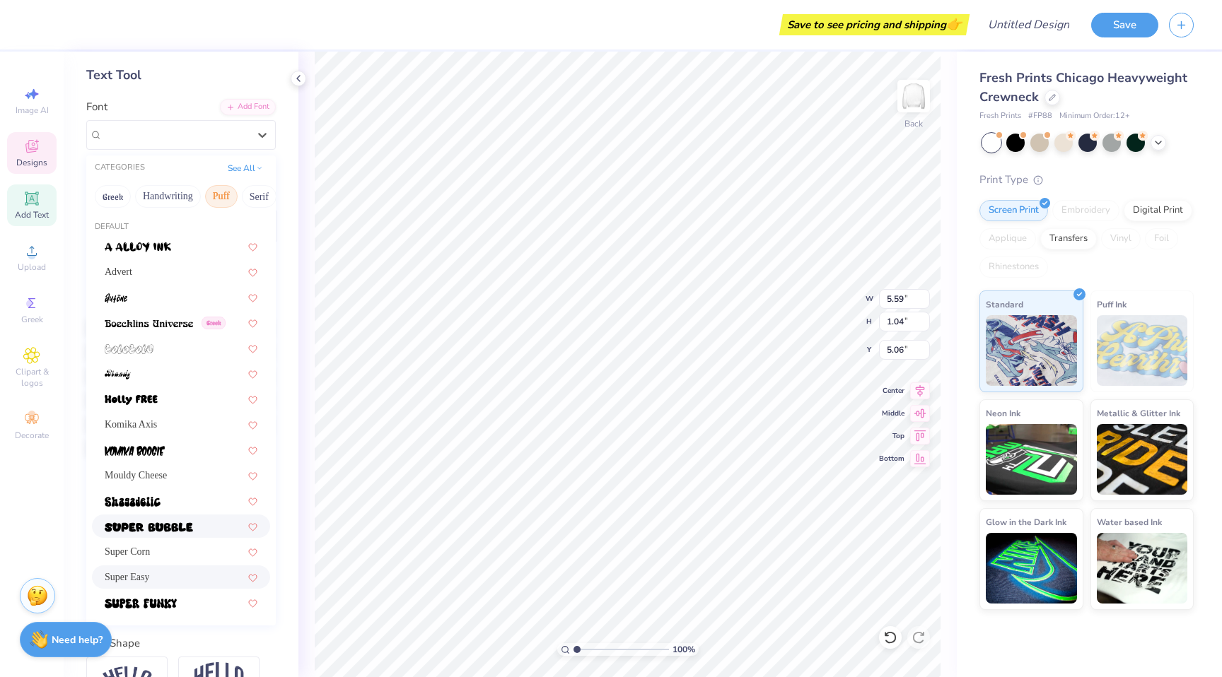
scroll to position [168, 0]
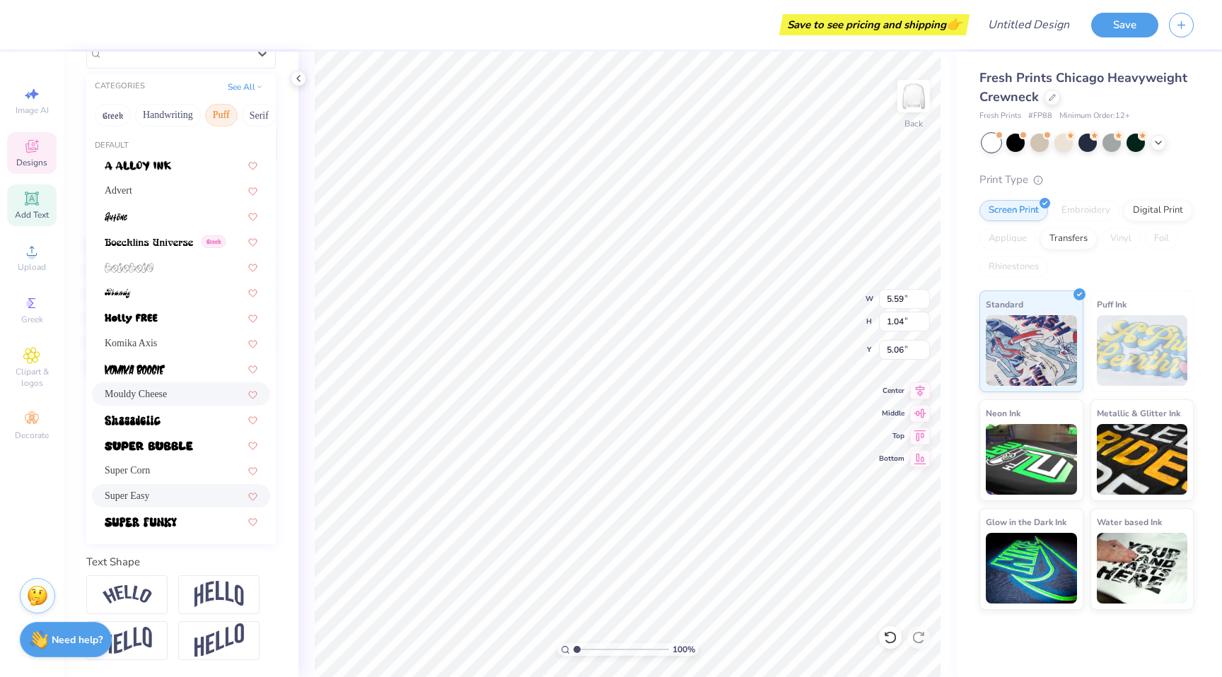
click at [196, 387] on div "Mouldy Cheese" at bounding box center [181, 394] width 153 height 15
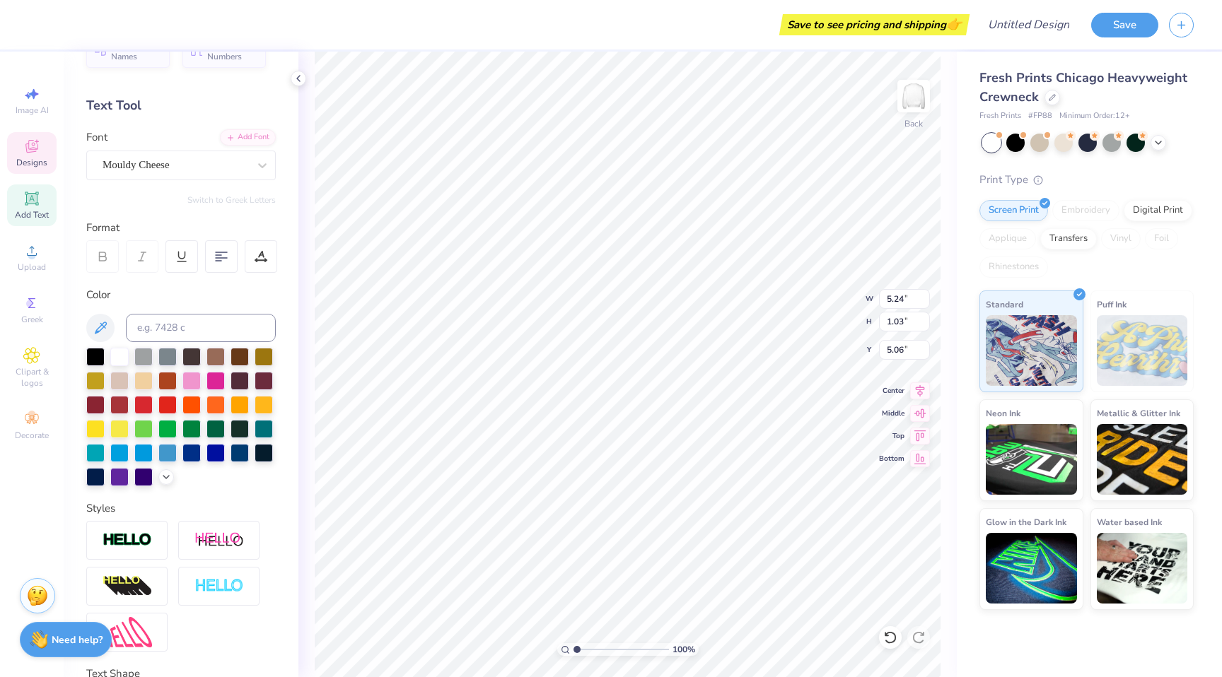
scroll to position [0, 0]
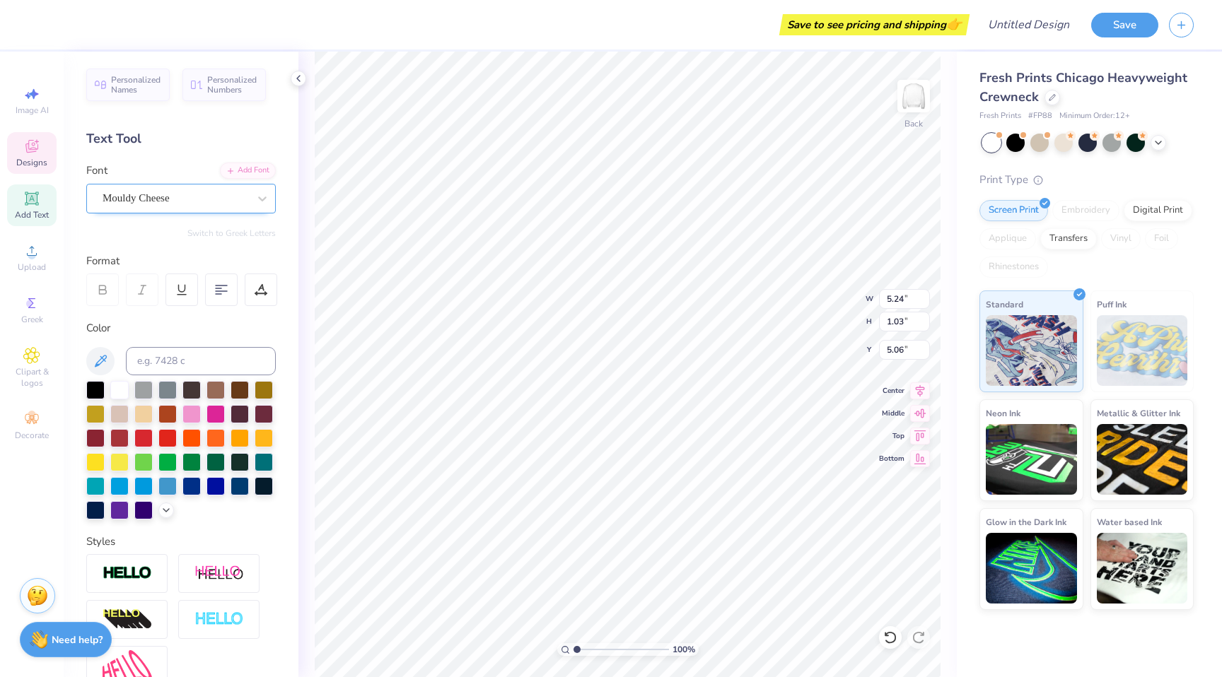
click at [206, 202] on div "Mouldy Cheese" at bounding box center [175, 198] width 149 height 22
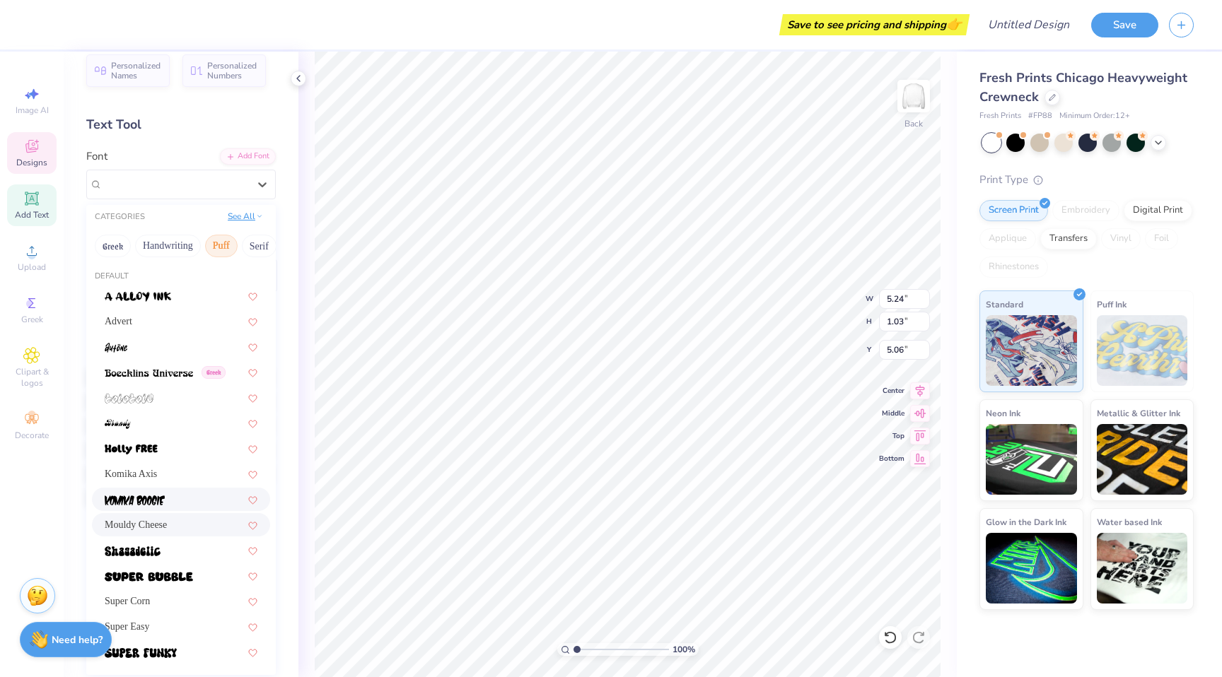
scroll to position [18, 0]
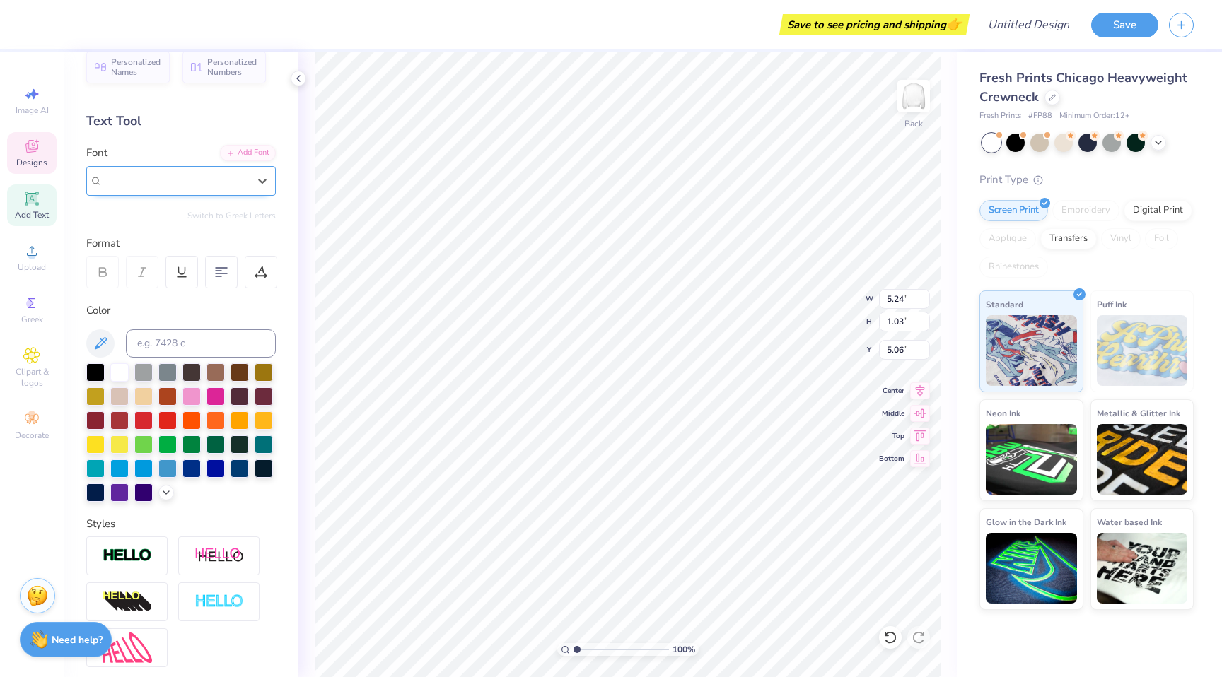
click at [231, 184] on div "Mouldy Cheese" at bounding box center [176, 181] width 146 height 16
click at [231, 185] on div "Mouldy Cheese" at bounding box center [176, 181] width 146 height 16
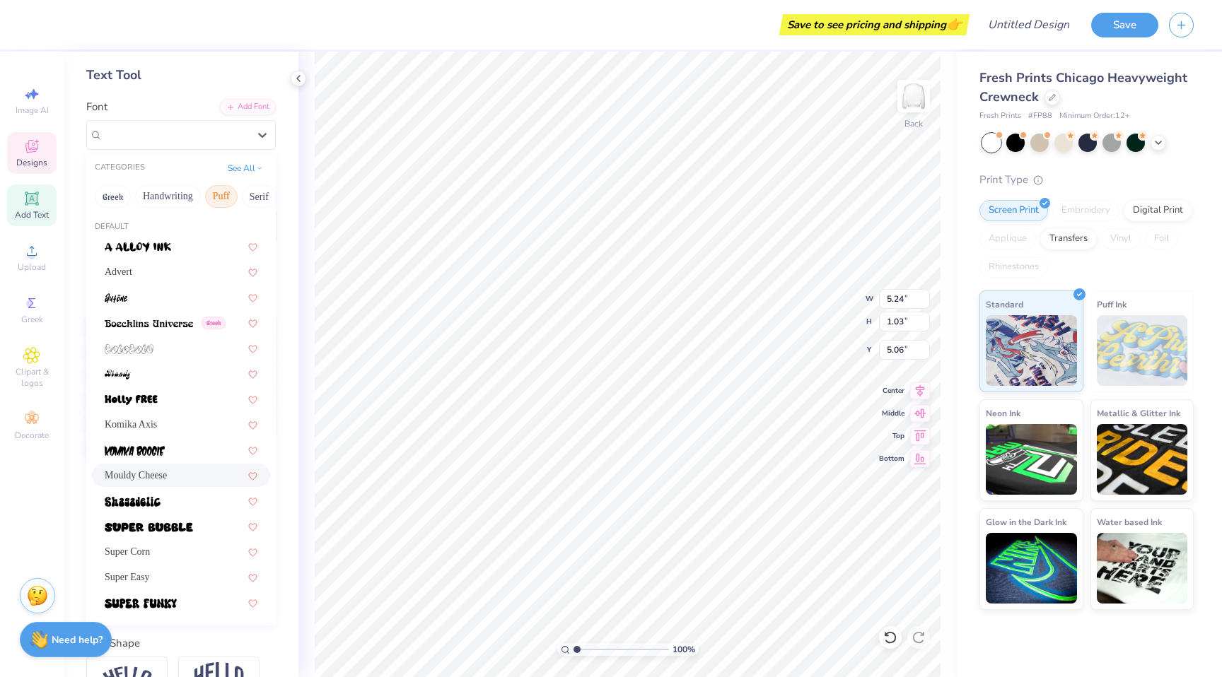
scroll to position [66, 0]
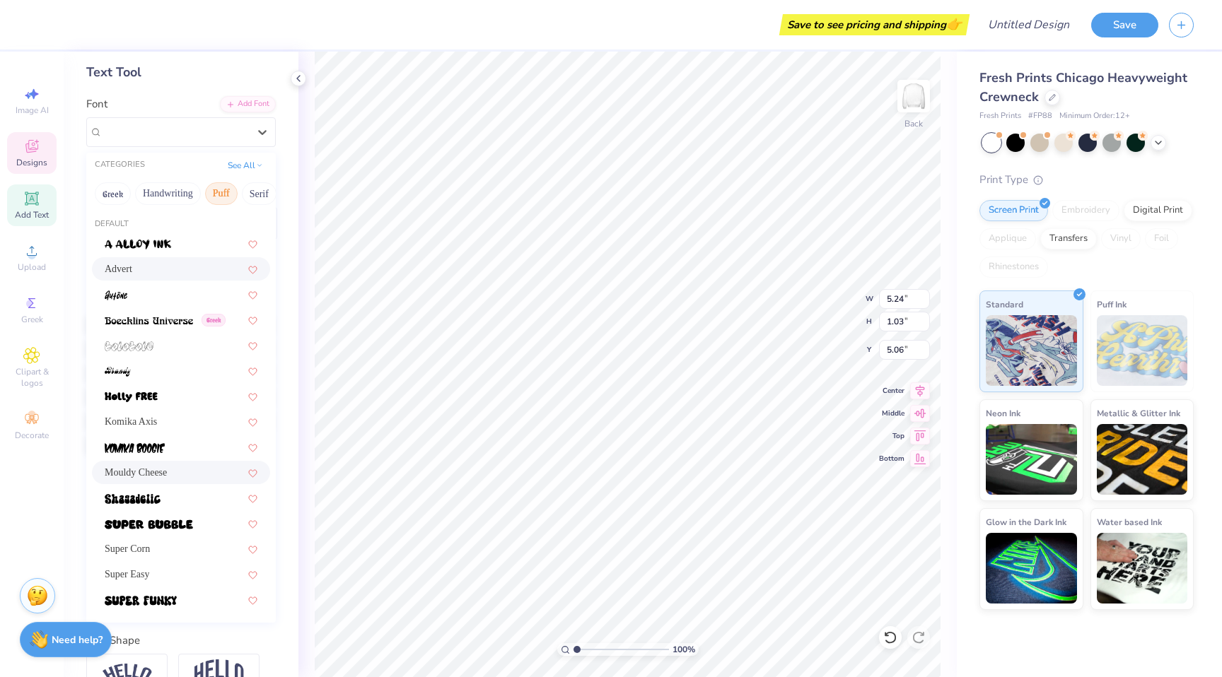
click at [188, 270] on div "Advert" at bounding box center [181, 269] width 153 height 15
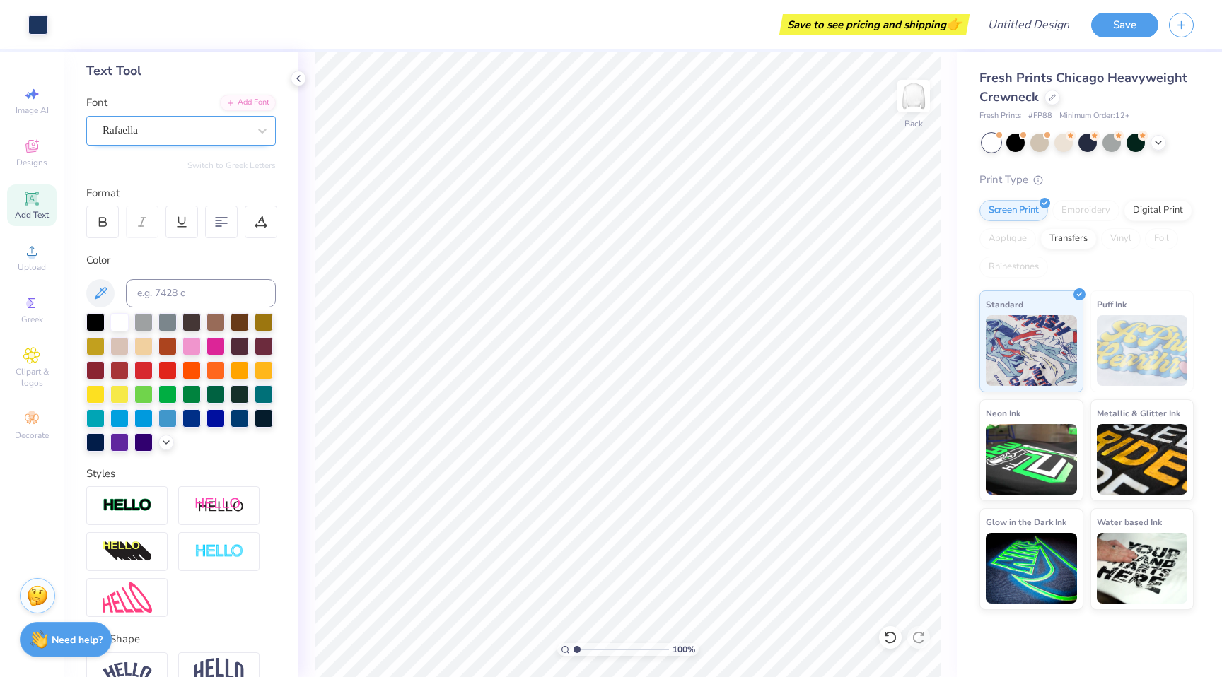
scroll to position [0, 0]
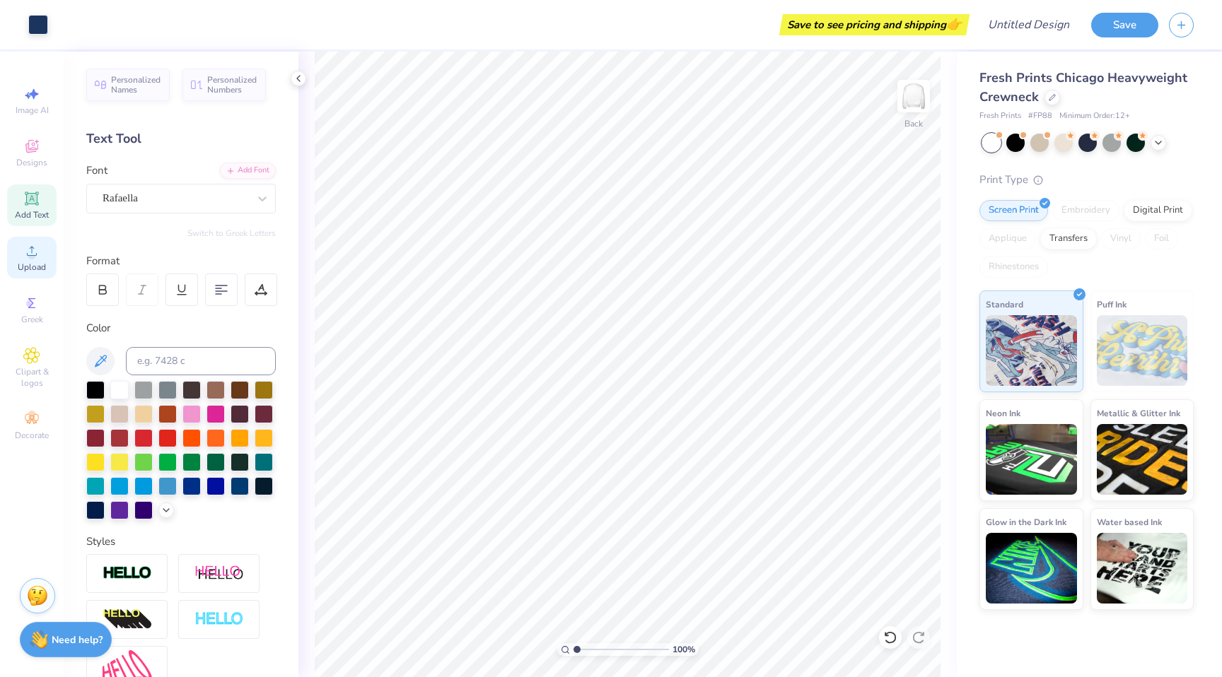
click at [42, 252] on div "Upload" at bounding box center [32, 258] width 50 height 42
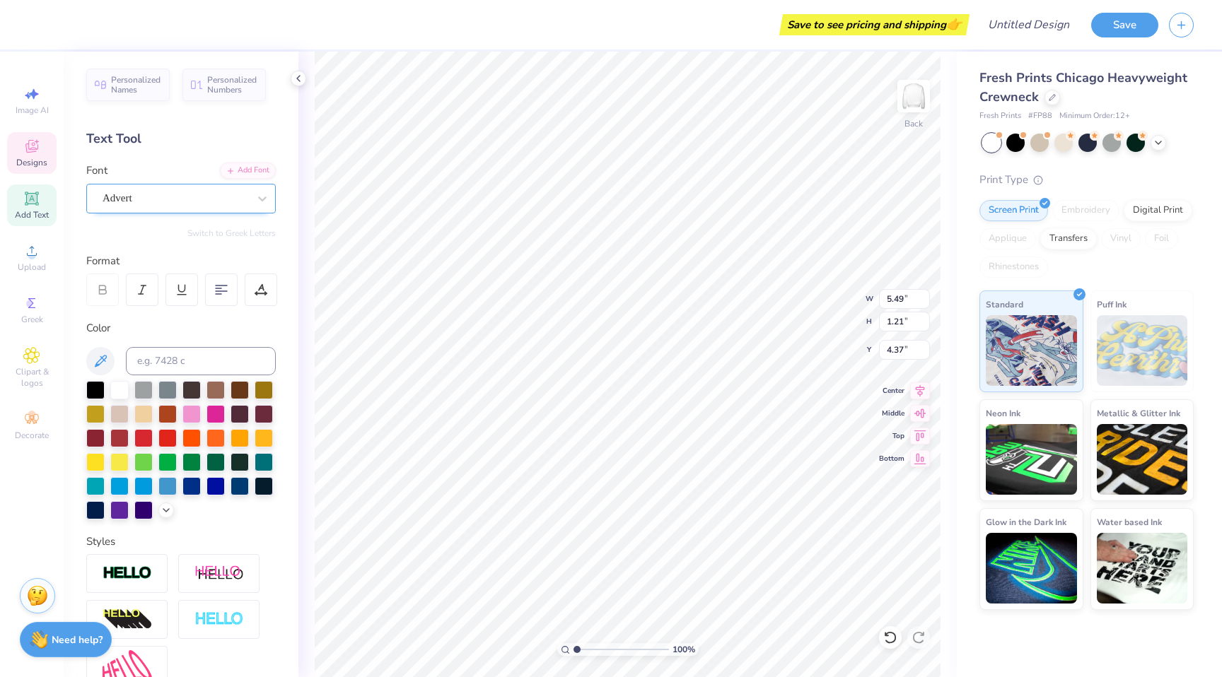
click at [210, 186] on div "Advert" at bounding box center [181, 199] width 190 height 30
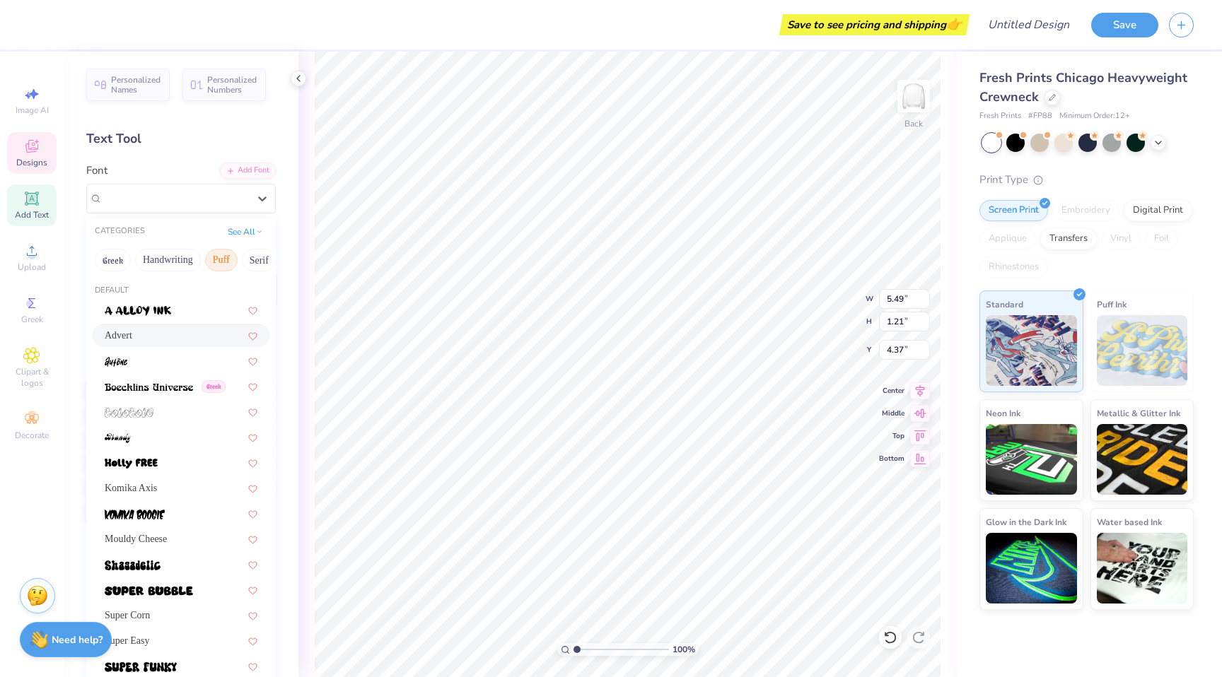
scroll to position [0, 60]
click at [203, 258] on button "Serif" at bounding box center [199, 260] width 35 height 23
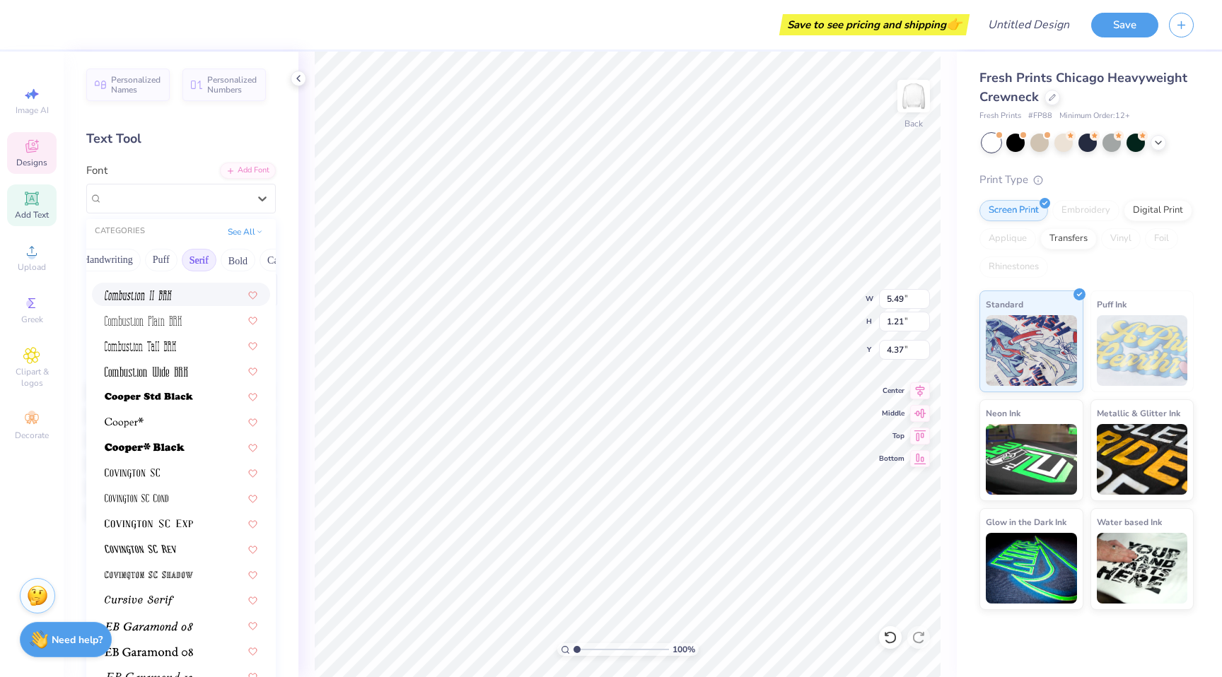
scroll to position [526, 0]
click at [189, 401] on span at bounding box center [149, 395] width 88 height 15
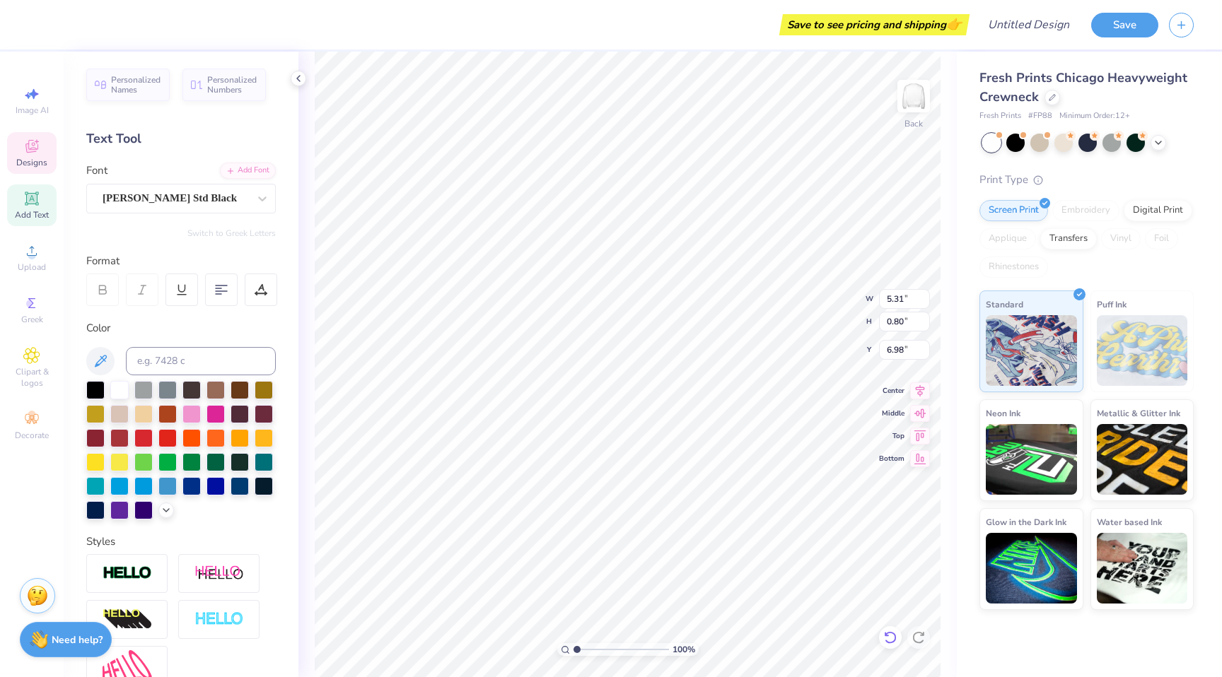
scroll to position [11, 1]
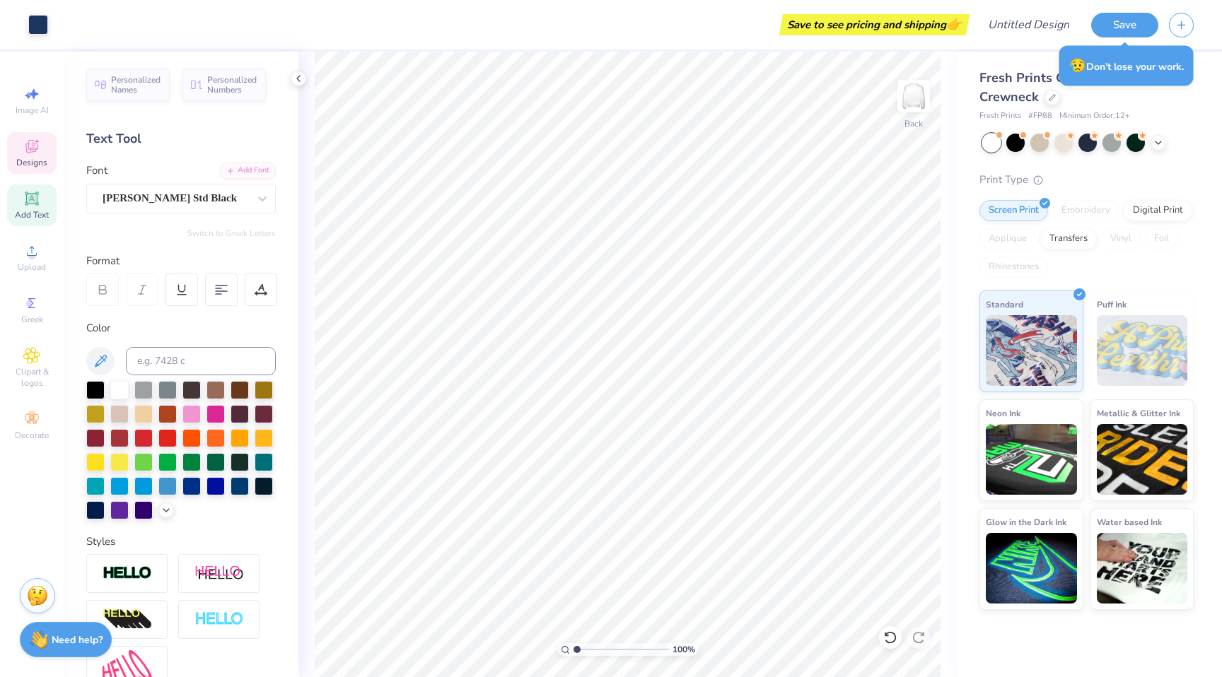
click at [34, 159] on span "Designs" at bounding box center [31, 162] width 31 height 11
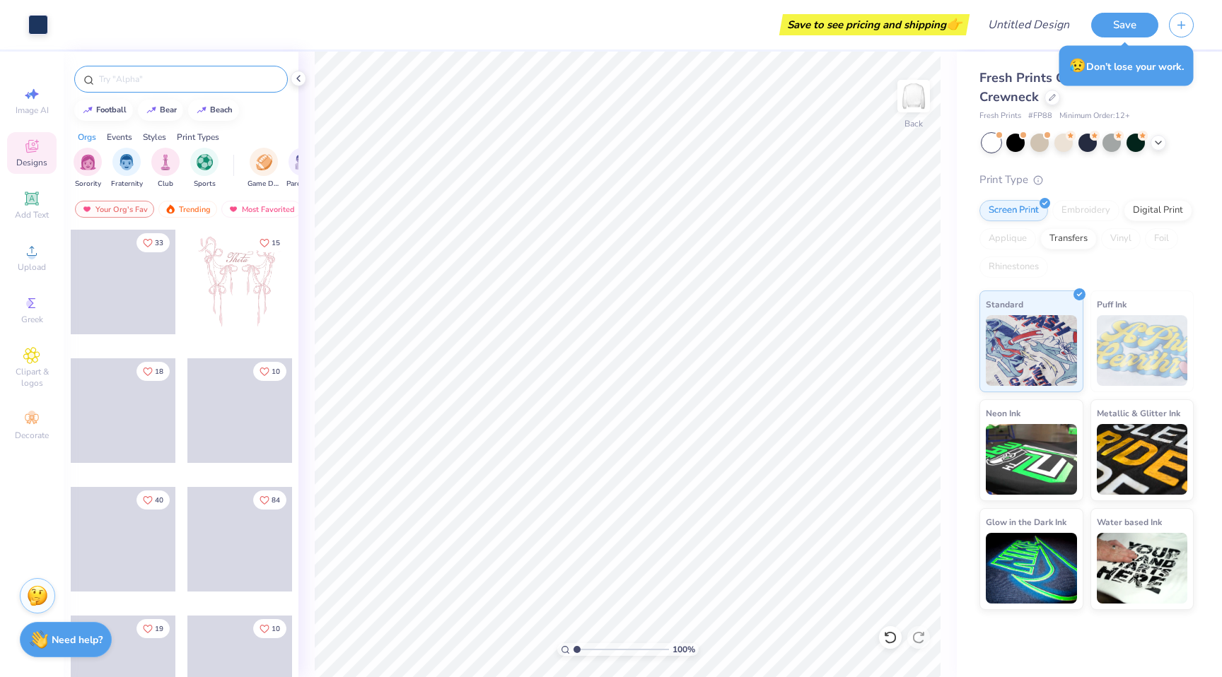
click at [177, 83] on input "text" at bounding box center [188, 79] width 181 height 14
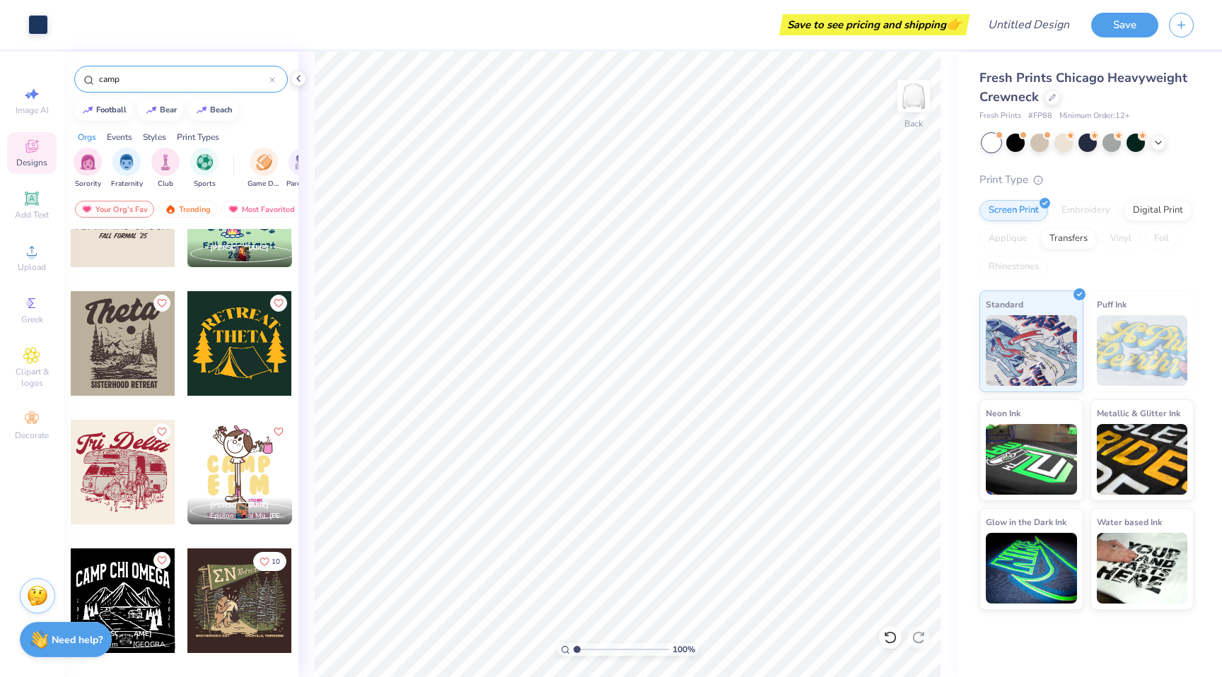
scroll to position [70, 0]
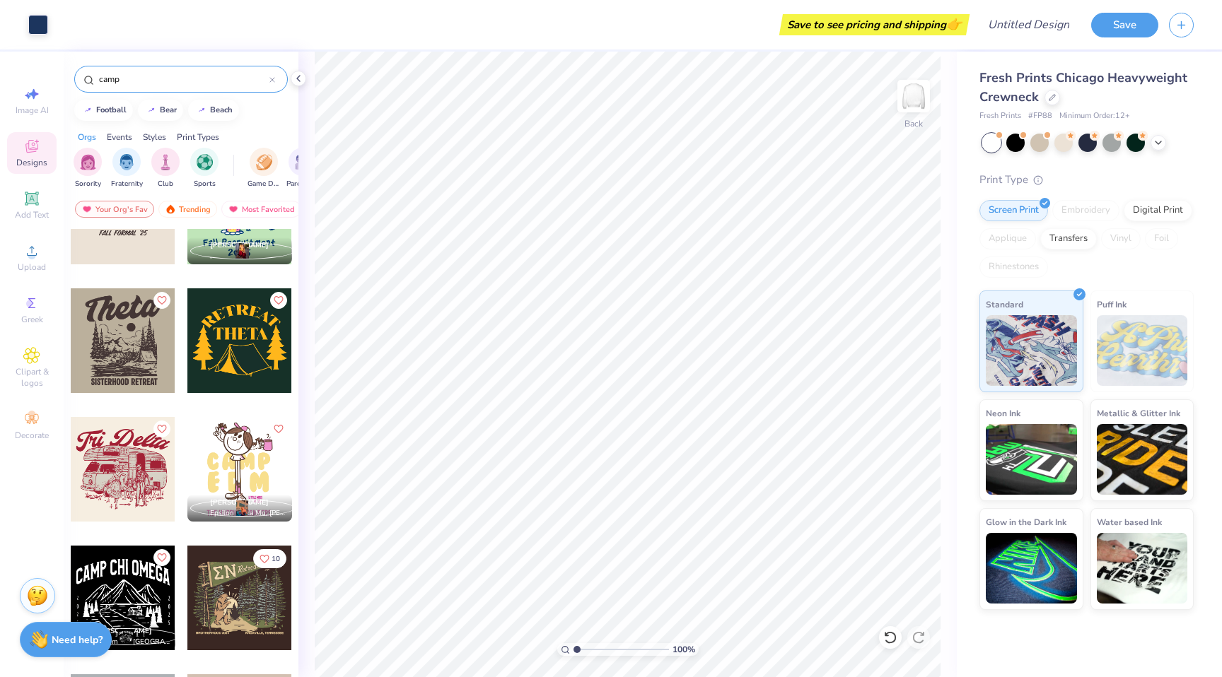
click at [148, 358] on div at bounding box center [123, 341] width 105 height 105
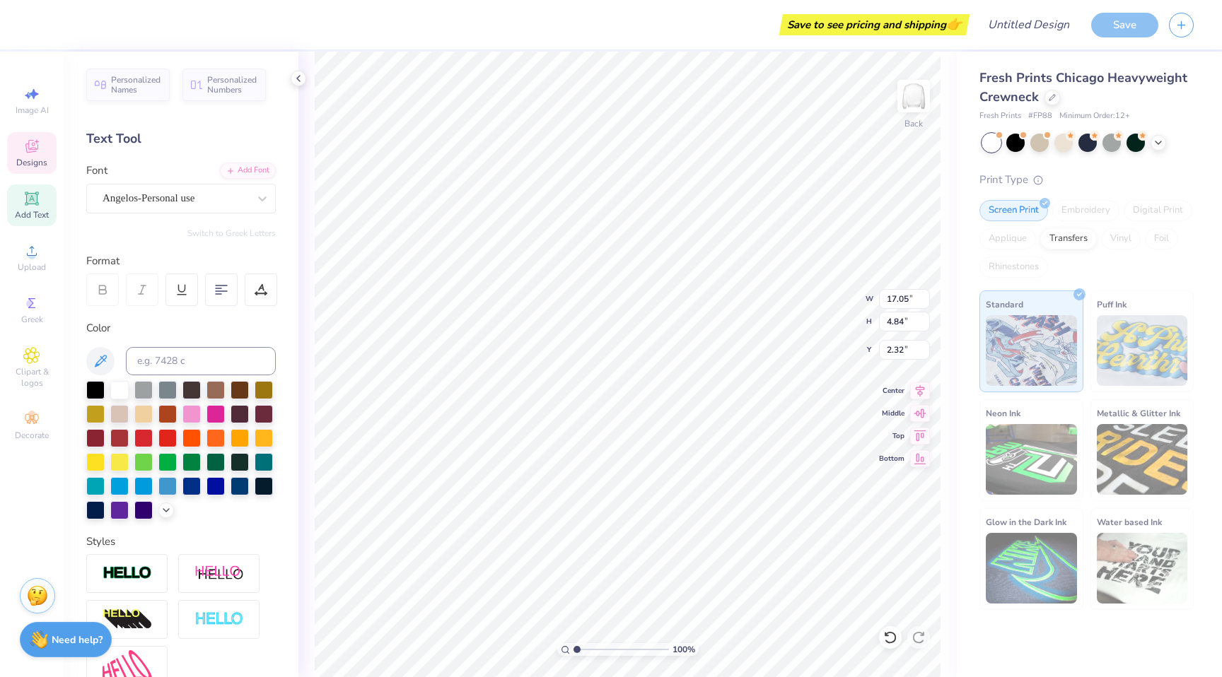
scroll to position [11, 1]
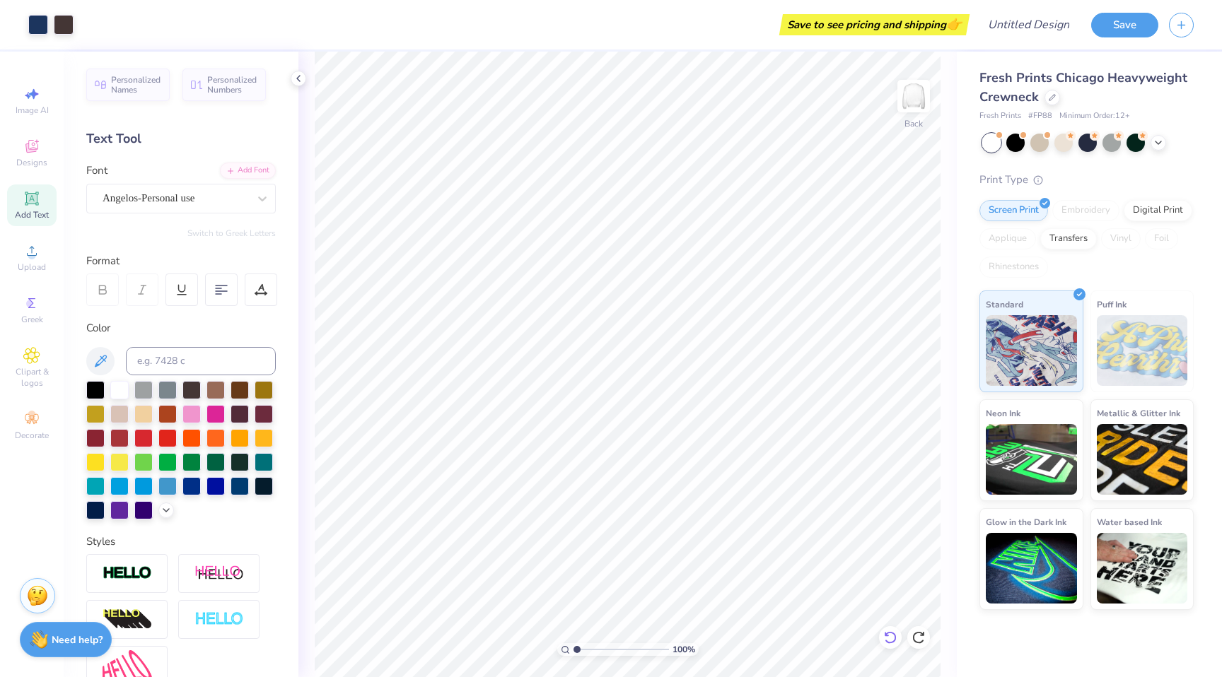
click at [887, 639] on icon at bounding box center [890, 638] width 14 height 14
click at [898, 640] on div at bounding box center [890, 638] width 23 height 23
click at [897, 640] on div at bounding box center [890, 638] width 23 height 23
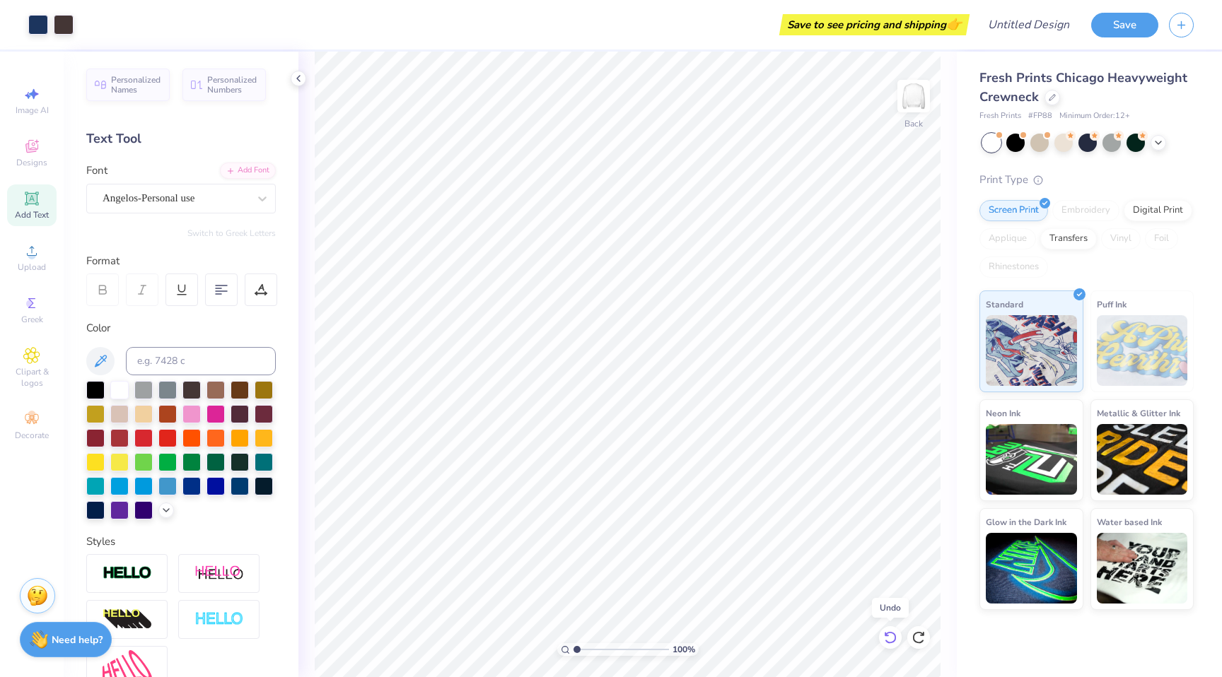
click at [897, 639] on icon at bounding box center [890, 638] width 14 height 14
click at [44, 249] on div "Upload" at bounding box center [32, 258] width 50 height 42
click at [42, 151] on div "Designs" at bounding box center [32, 153] width 50 height 42
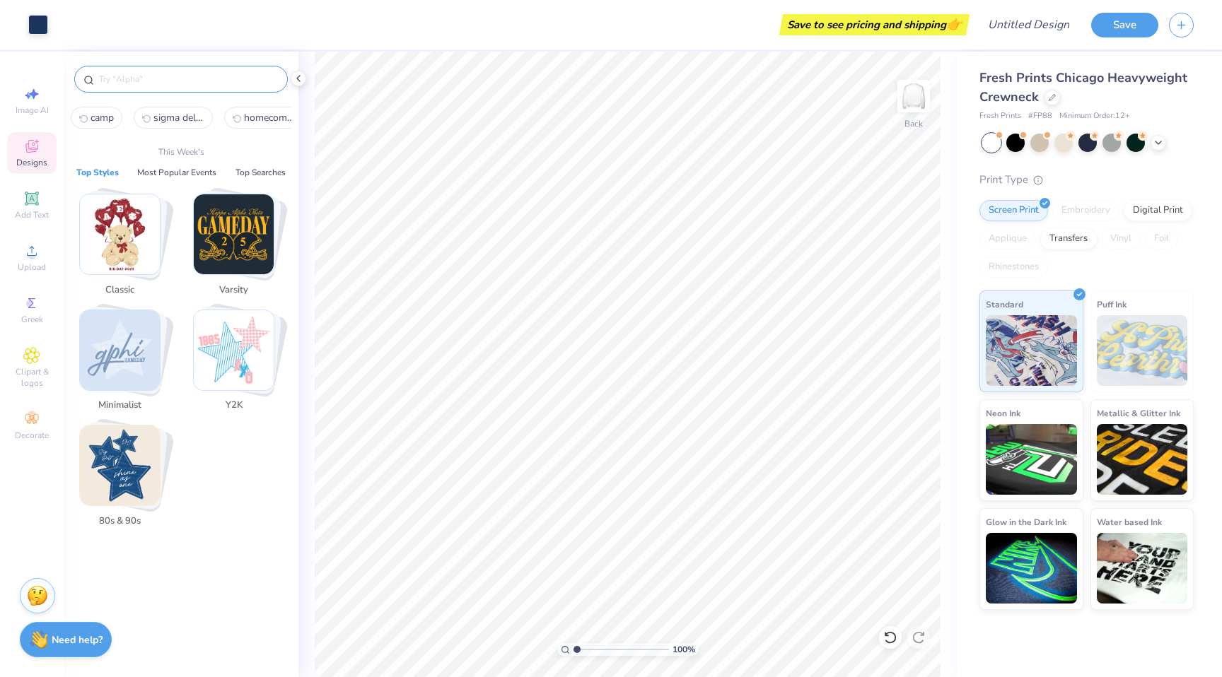
click at [182, 84] on input "text" at bounding box center [188, 79] width 181 height 14
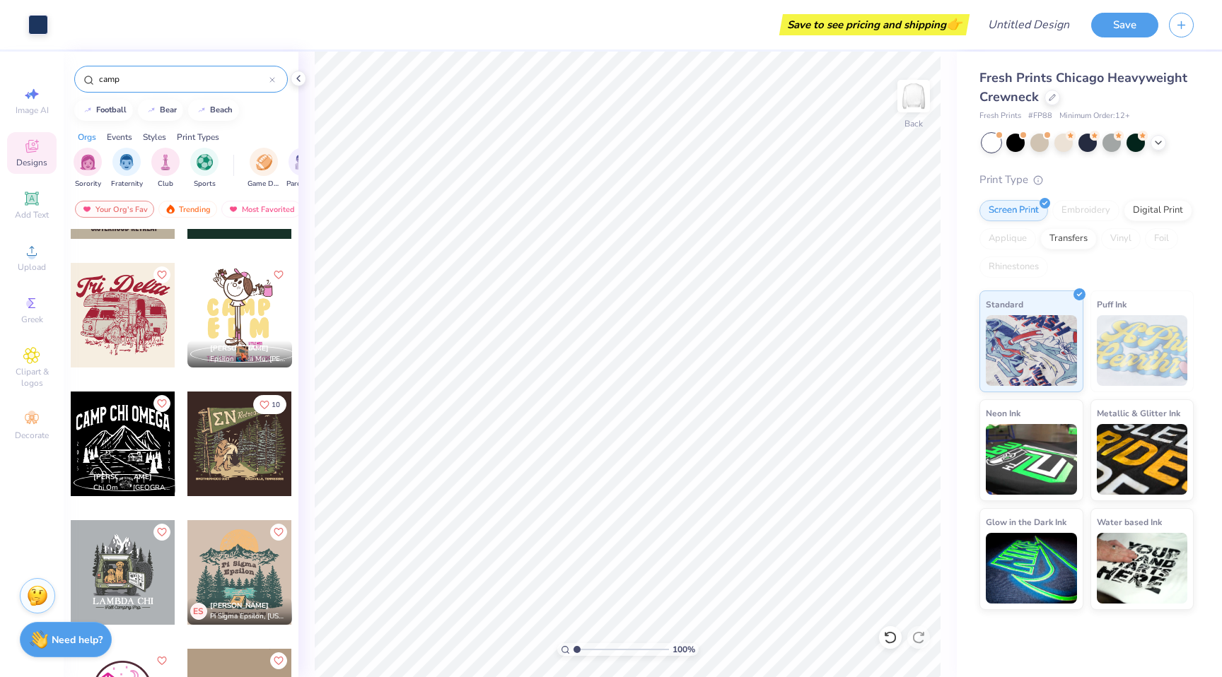
scroll to position [225, 0]
click at [268, 462] on div at bounding box center [239, 443] width 105 height 105
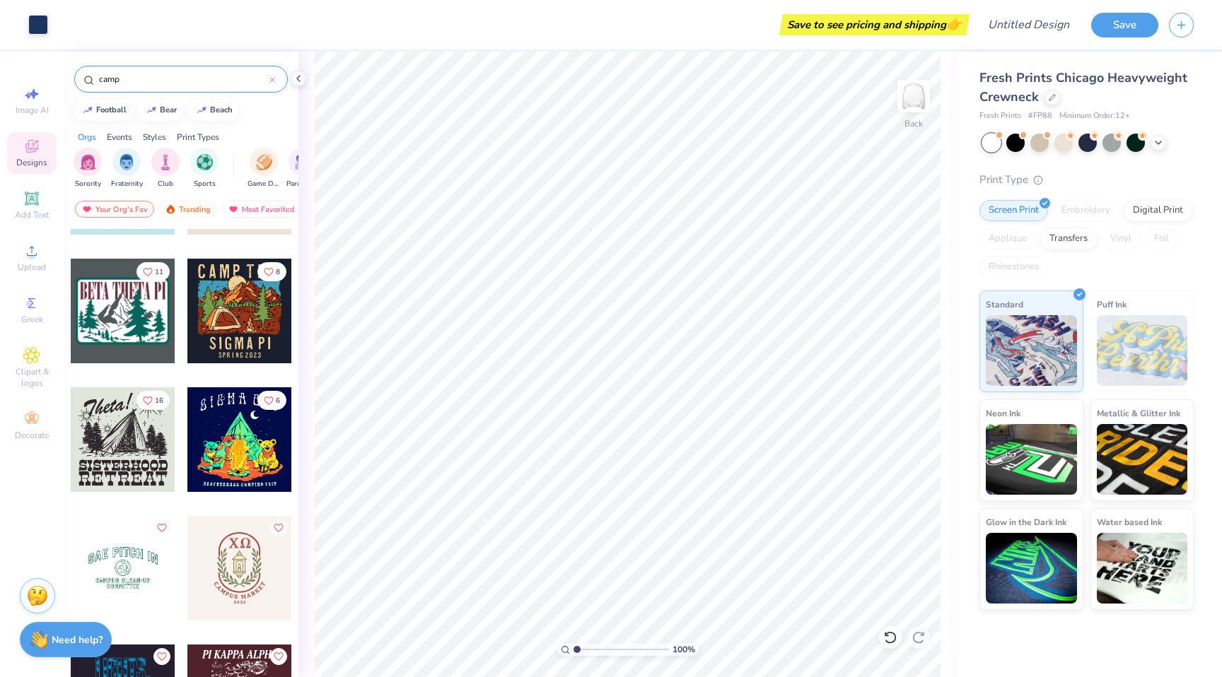
scroll to position [3672, 0]
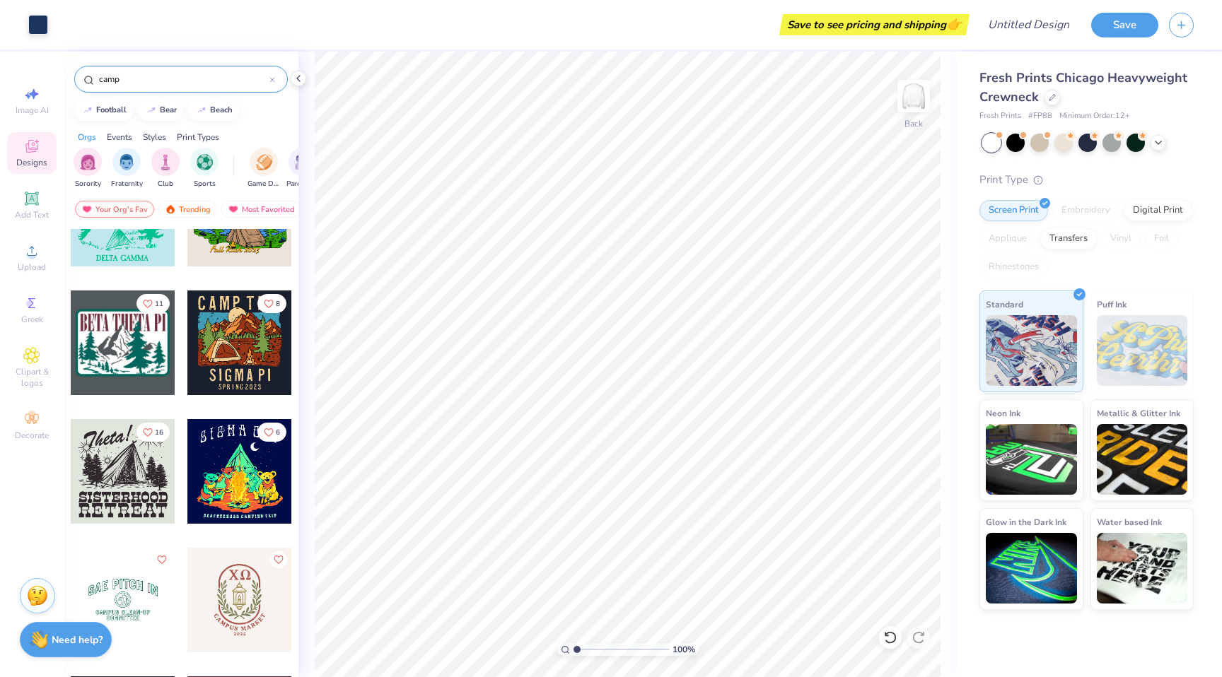
click at [144, 370] on div at bounding box center [123, 343] width 105 height 105
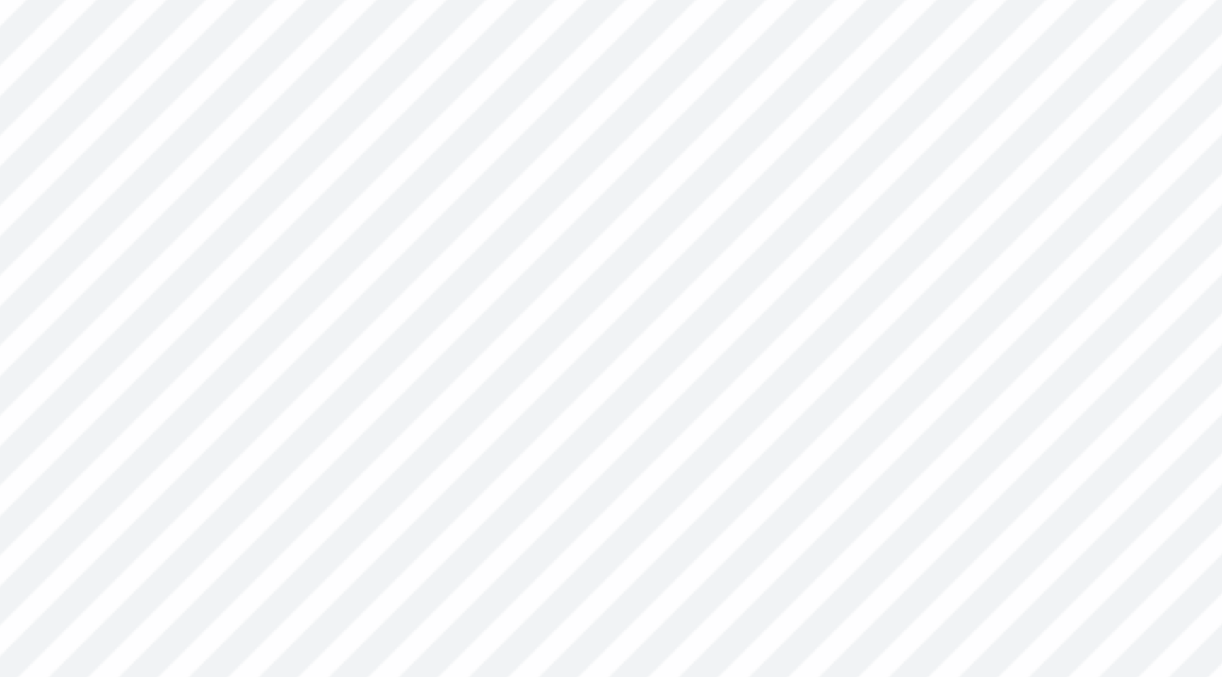
scroll to position [11, 4]
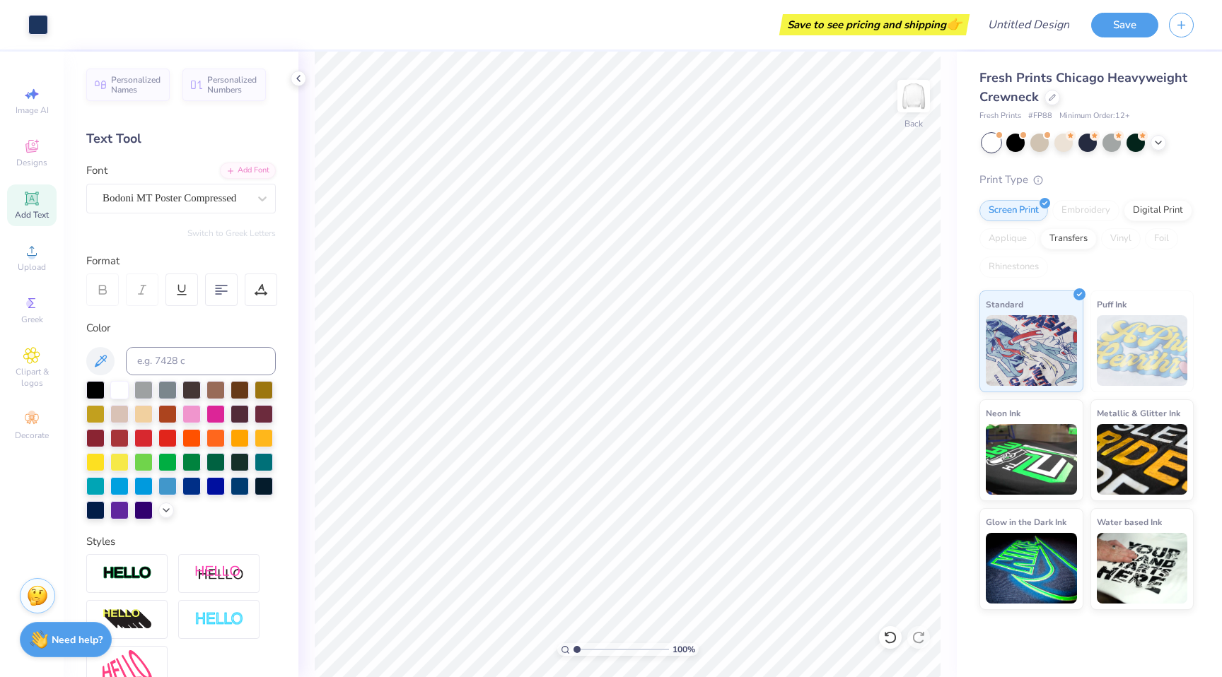
click at [23, 130] on div "Image AI Designs Add Text Upload Greek Clipart & logos Decorate" at bounding box center [32, 263] width 50 height 367
click at [25, 155] on div "Designs" at bounding box center [32, 153] width 50 height 42
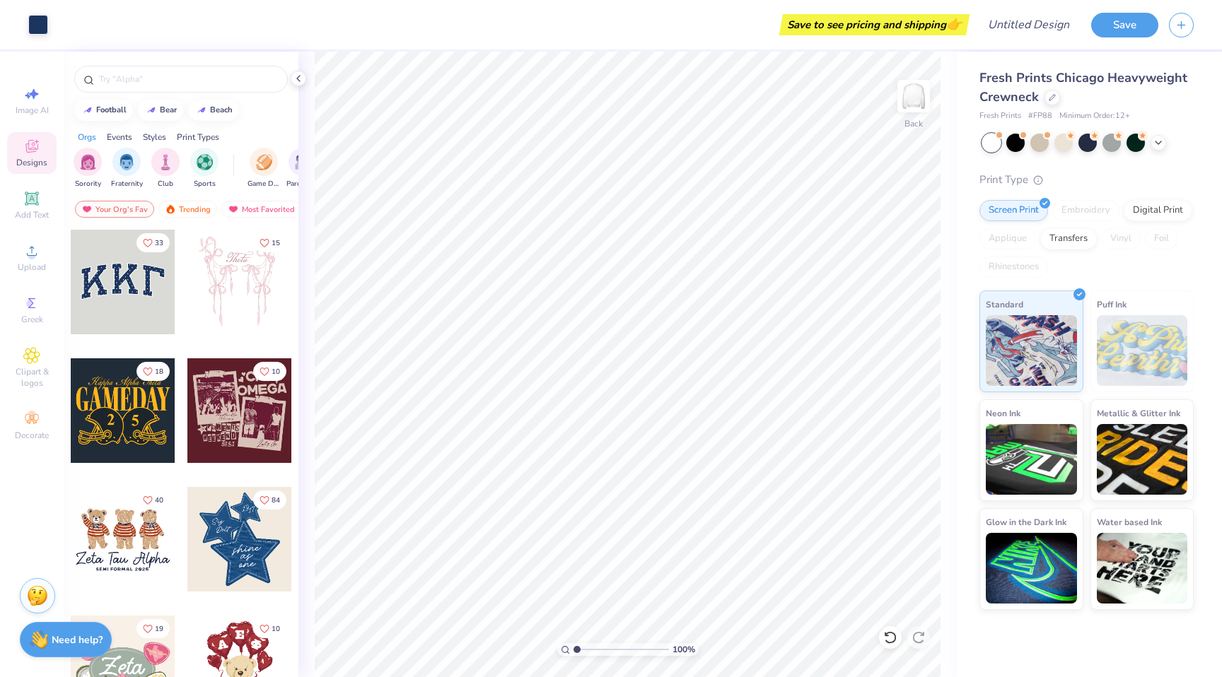
click at [191, 65] on div at bounding box center [181, 76] width 235 height 48
click at [182, 83] on input "text" at bounding box center [188, 79] width 181 height 14
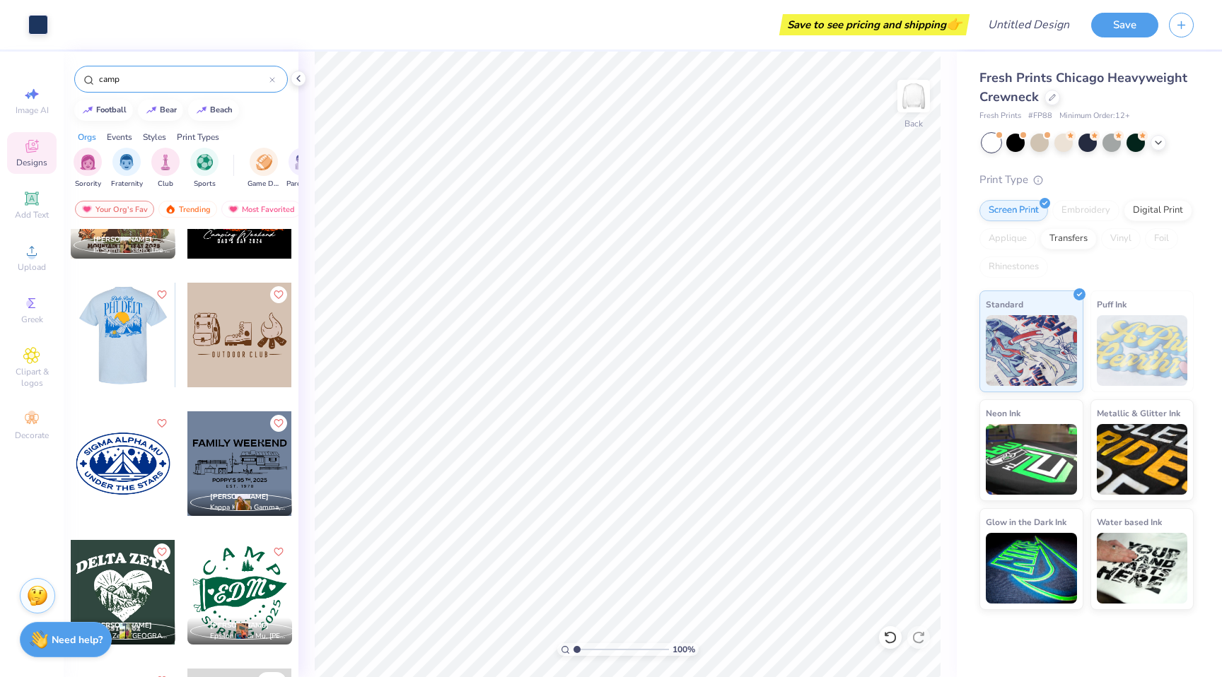
scroll to position [2515, 0]
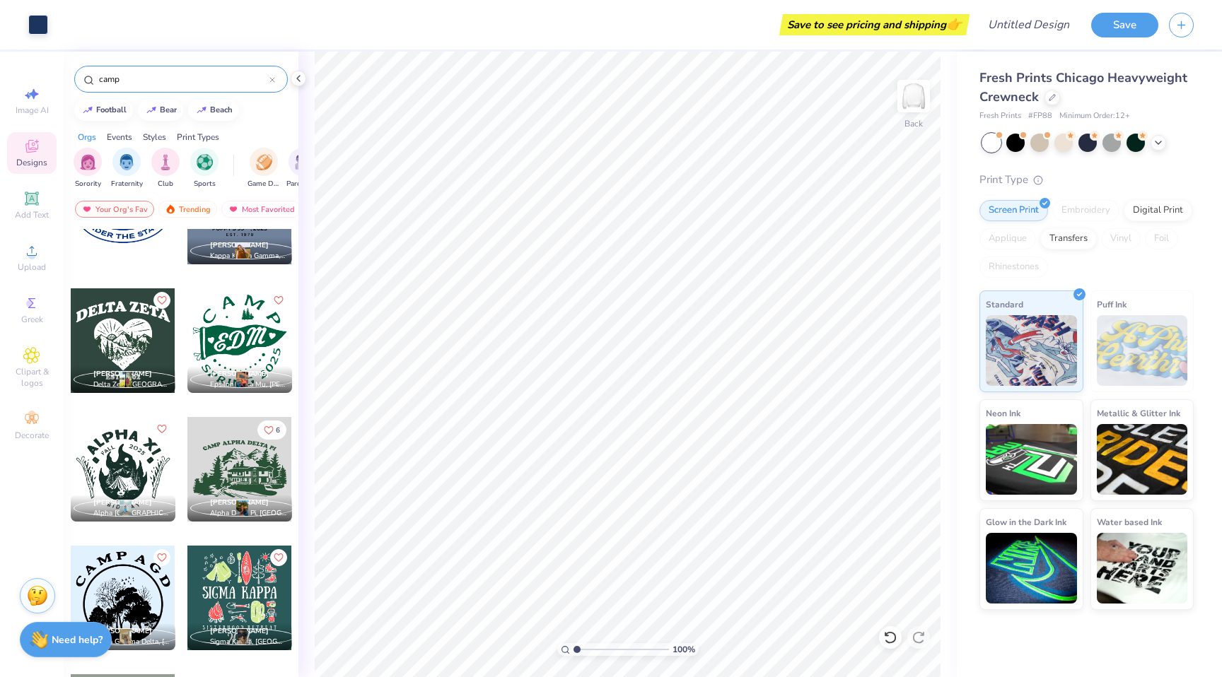
click at [105, 348] on div at bounding box center [123, 341] width 105 height 105
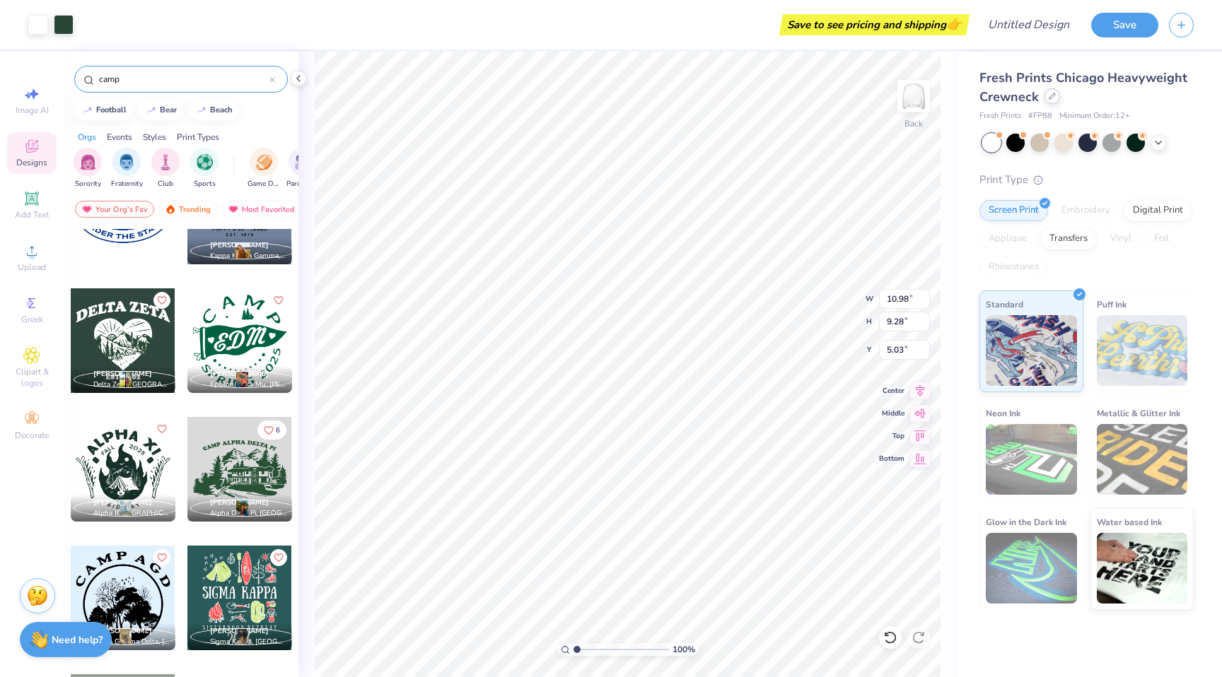
click at [1049, 97] on icon at bounding box center [1052, 96] width 7 height 7
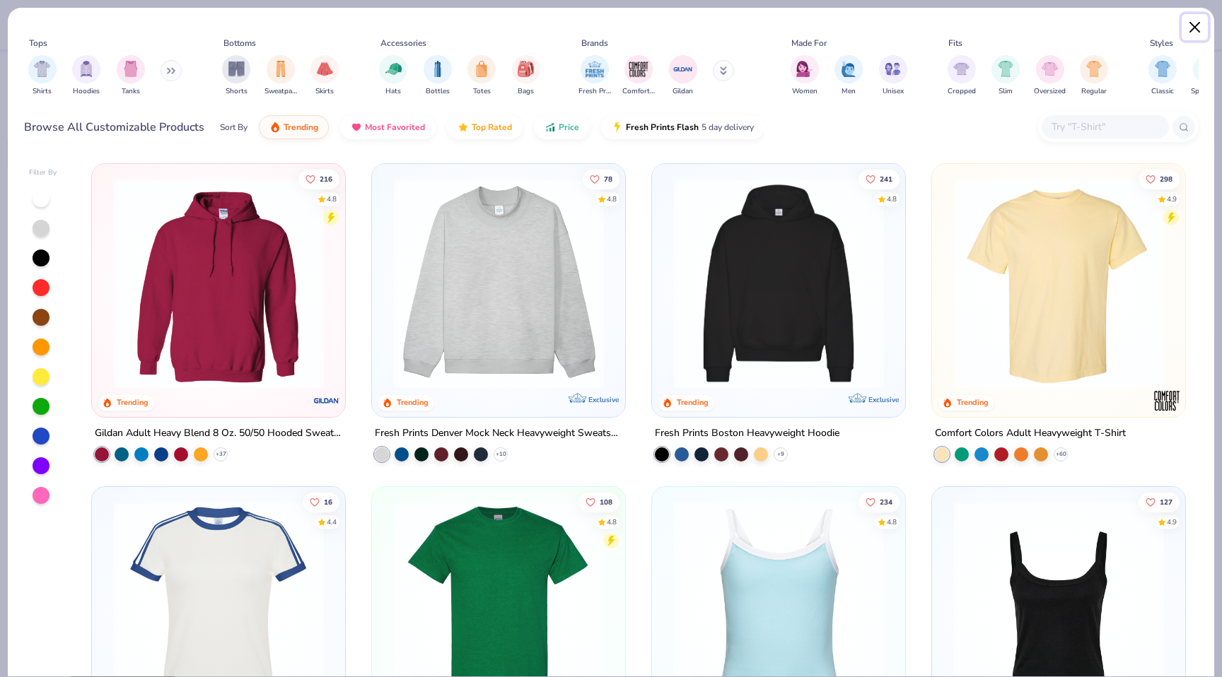
click at [1191, 28] on button "Close" at bounding box center [1195, 27] width 27 height 27
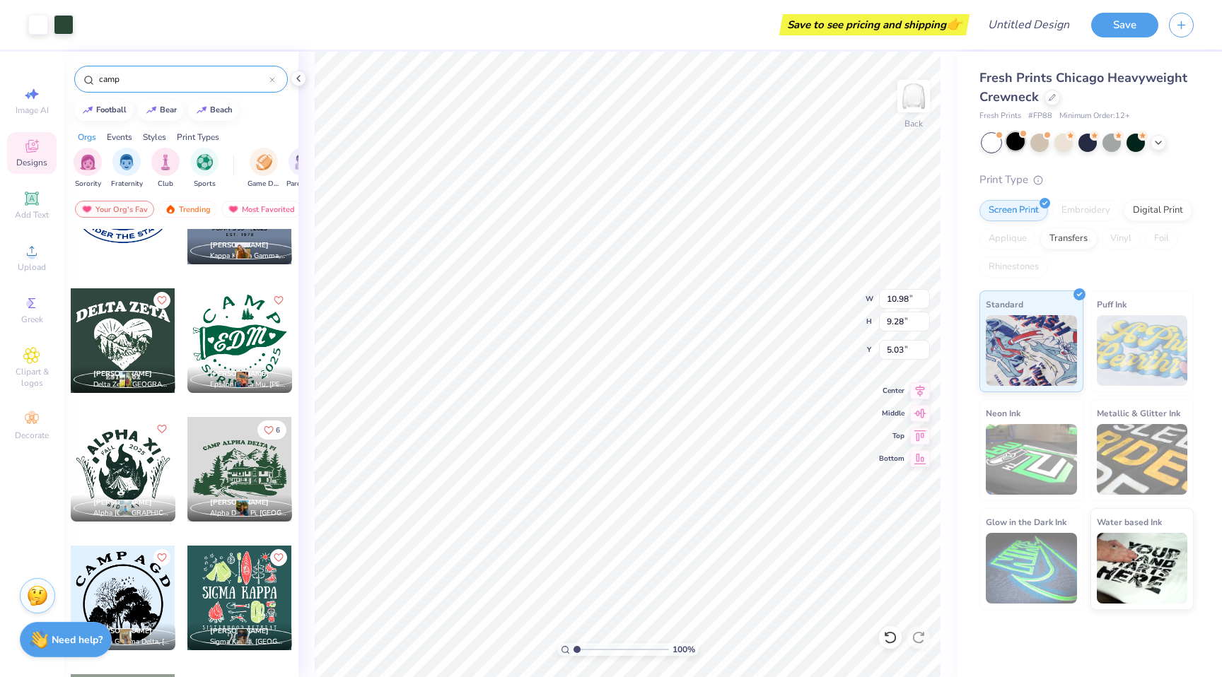
click at [1022, 143] on div at bounding box center [1015, 141] width 18 height 18
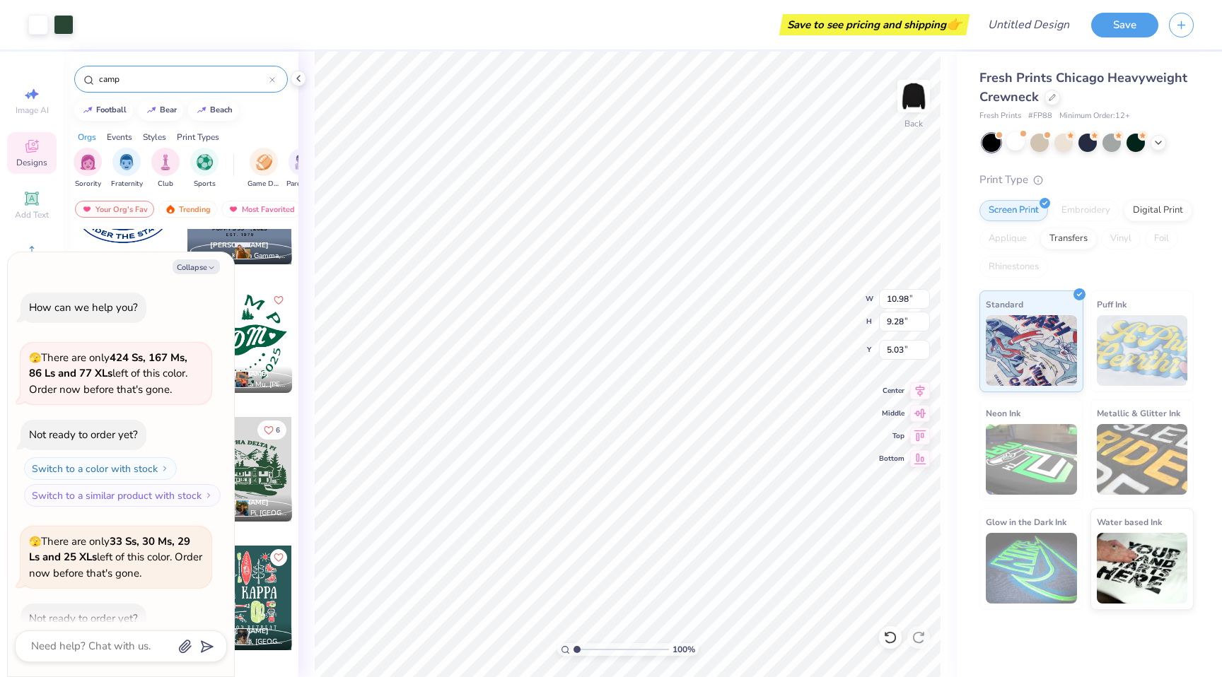
scroll to position [51, 0]
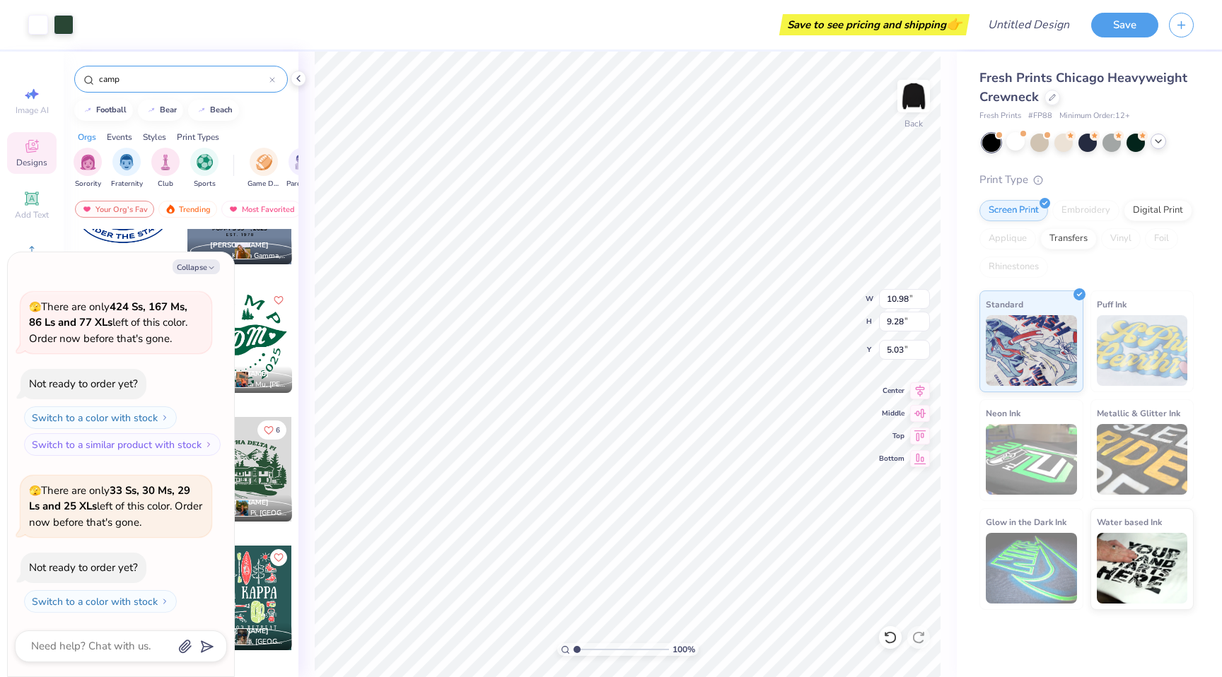
click at [1158, 146] on icon at bounding box center [1158, 141] width 11 height 11
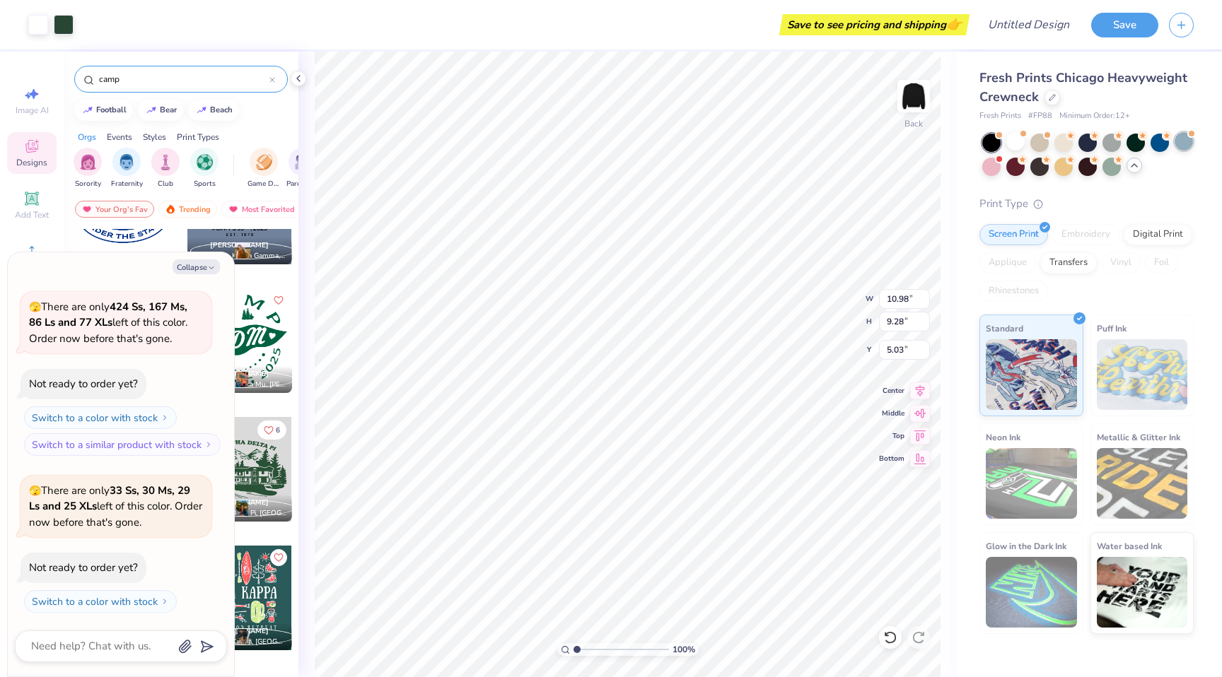
click at [1184, 145] on div at bounding box center [1184, 141] width 18 height 18
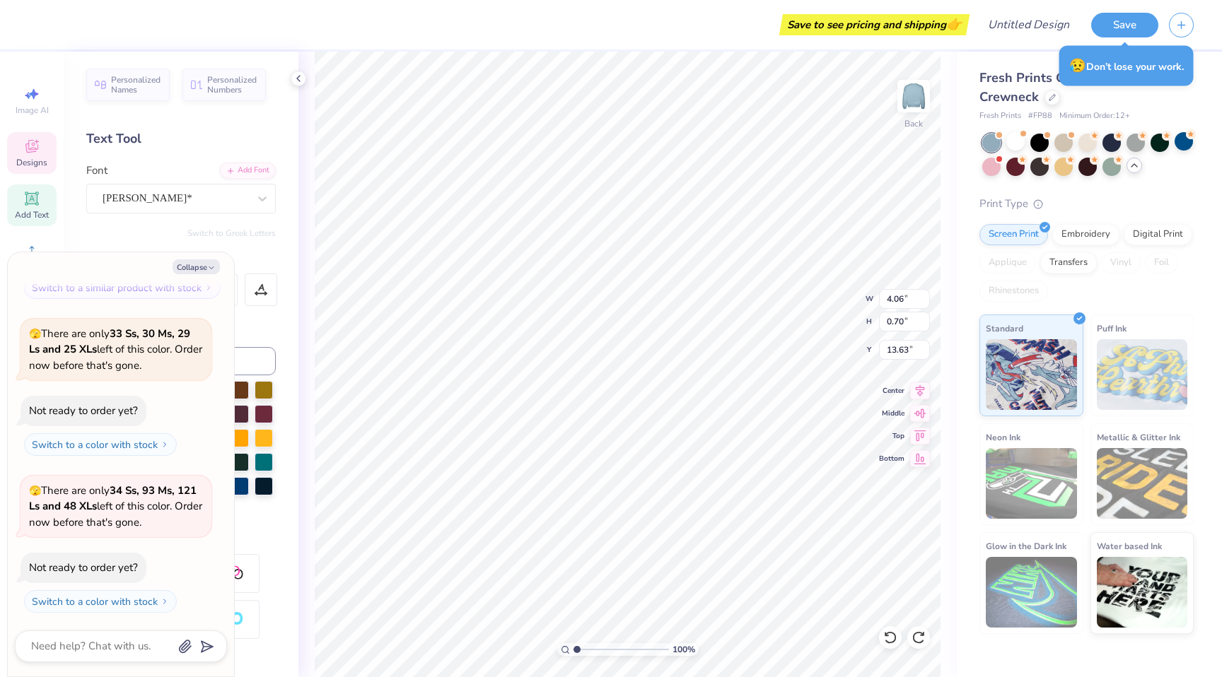
scroll to position [10, 1]
click at [1110, 147] on div at bounding box center [1111, 143] width 18 height 18
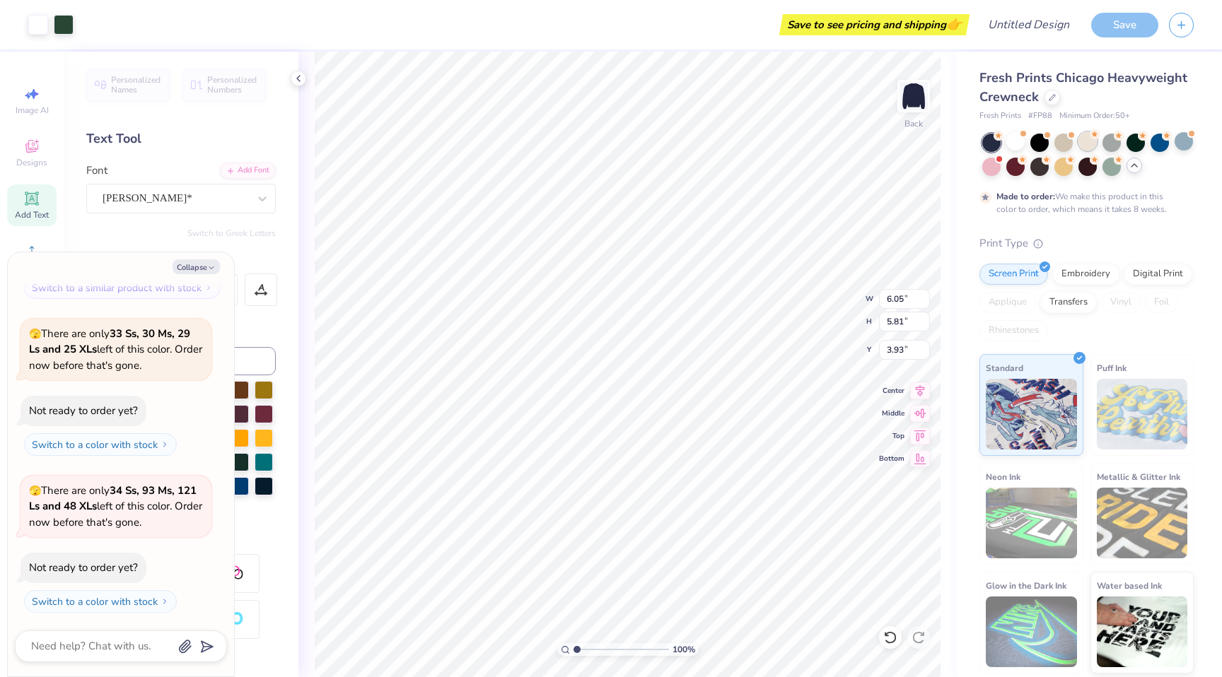
scroll to position [325, 0]
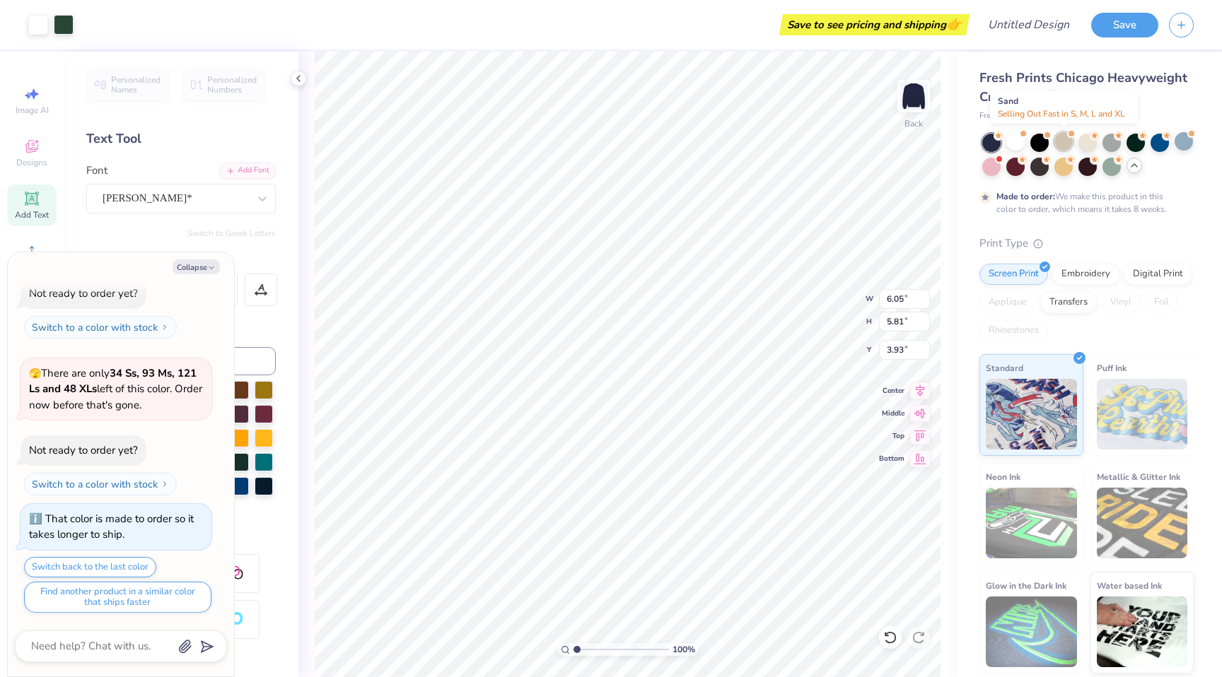
click at [1069, 139] on div at bounding box center [1063, 141] width 18 height 18
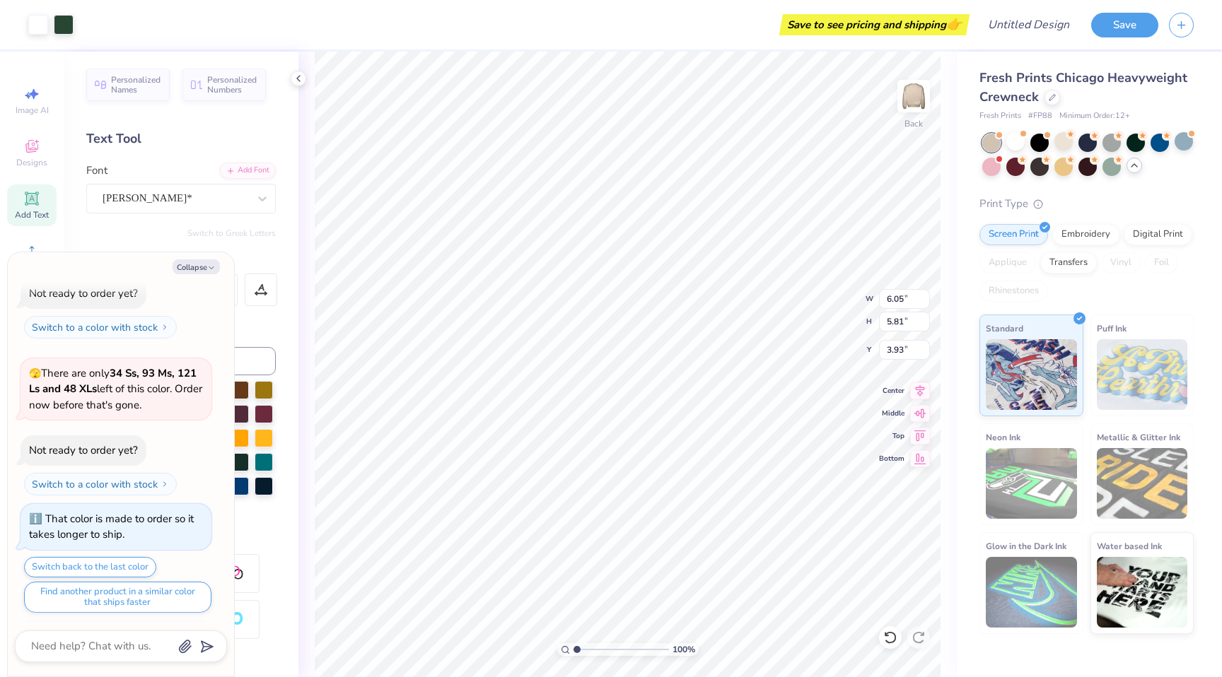
scroll to position [553, 0]
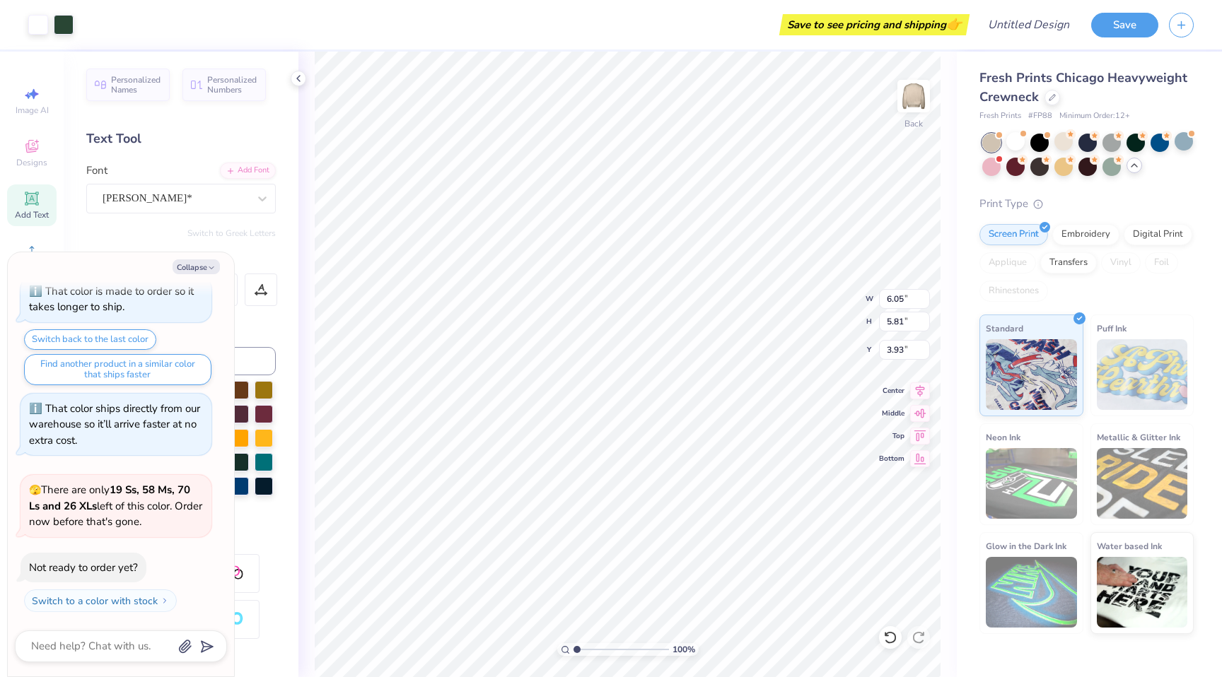
click at [1069, 145] on div at bounding box center [1063, 141] width 18 height 18
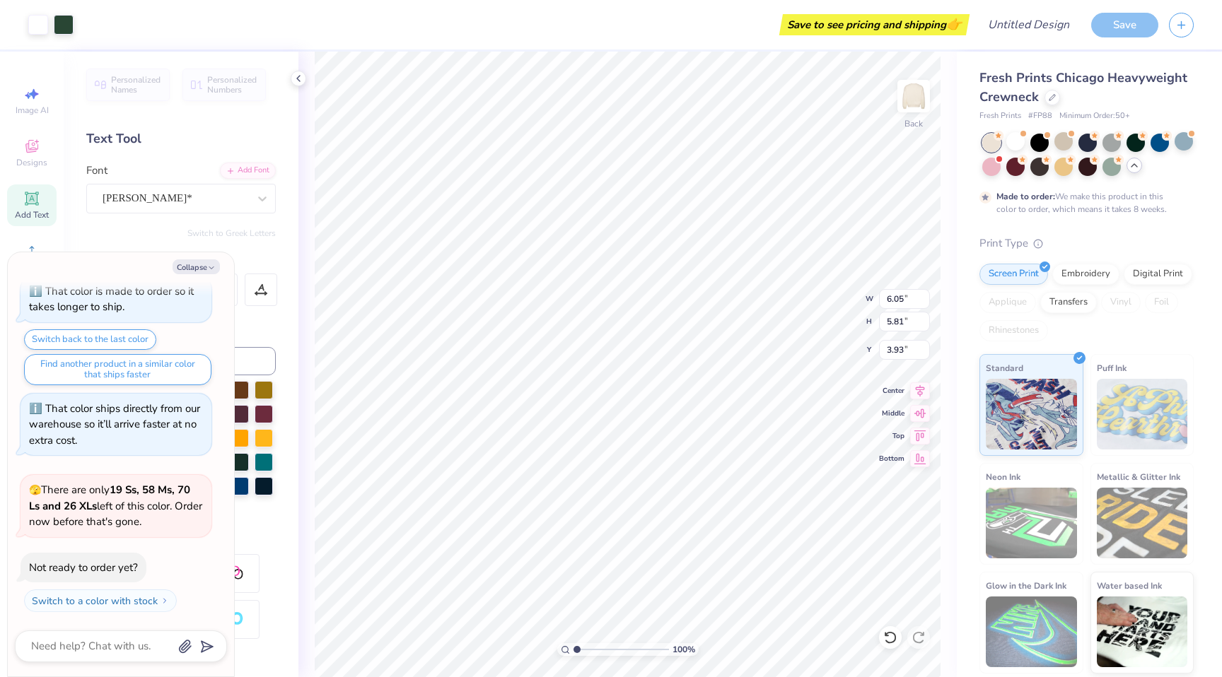
scroll to position [670, 0]
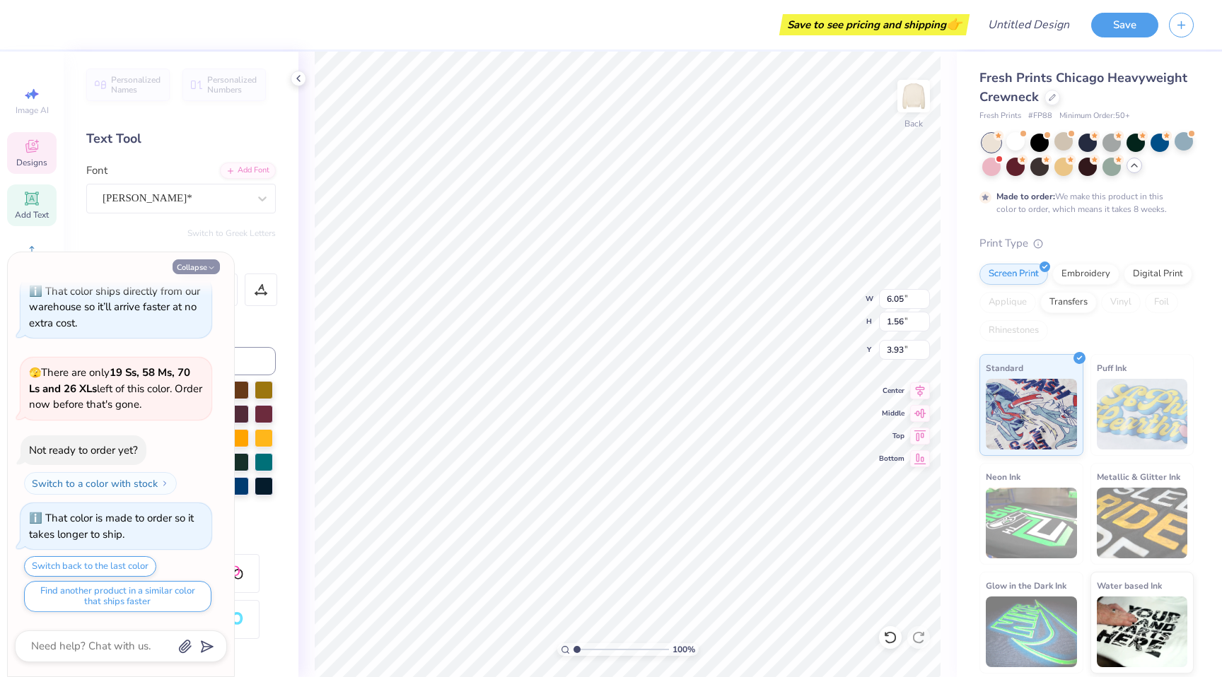
click at [200, 265] on button "Collapse" at bounding box center [196, 267] width 47 height 15
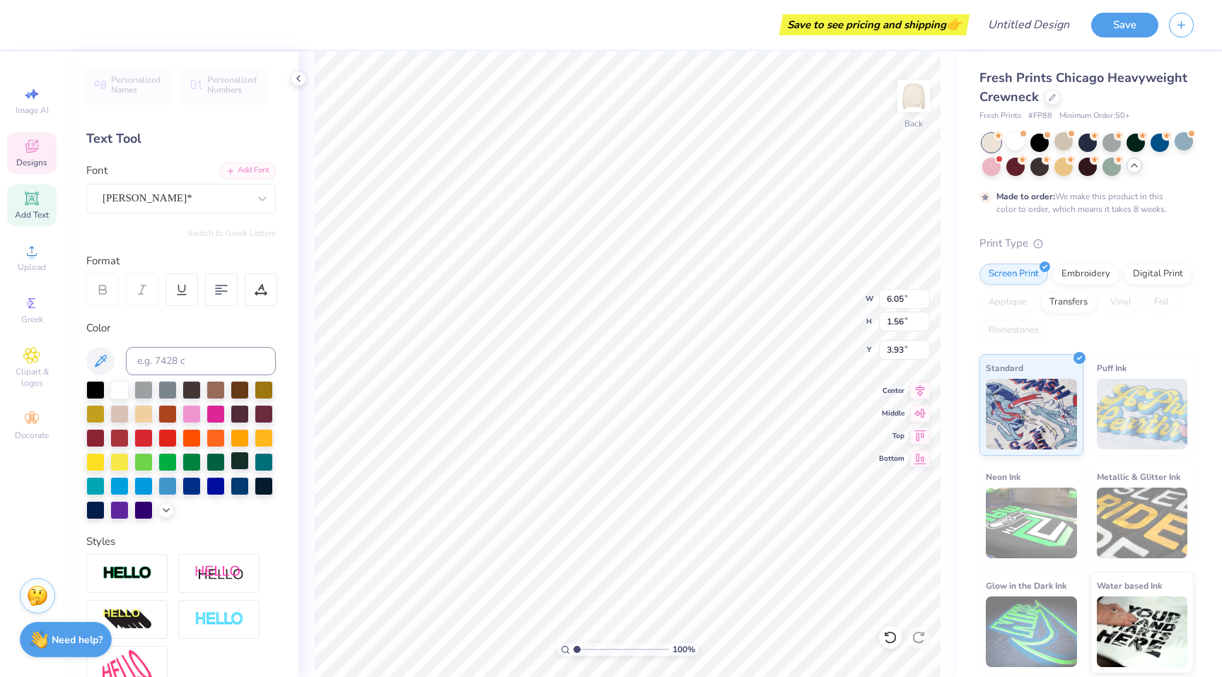
click at [231, 470] on div at bounding box center [240, 461] width 18 height 18
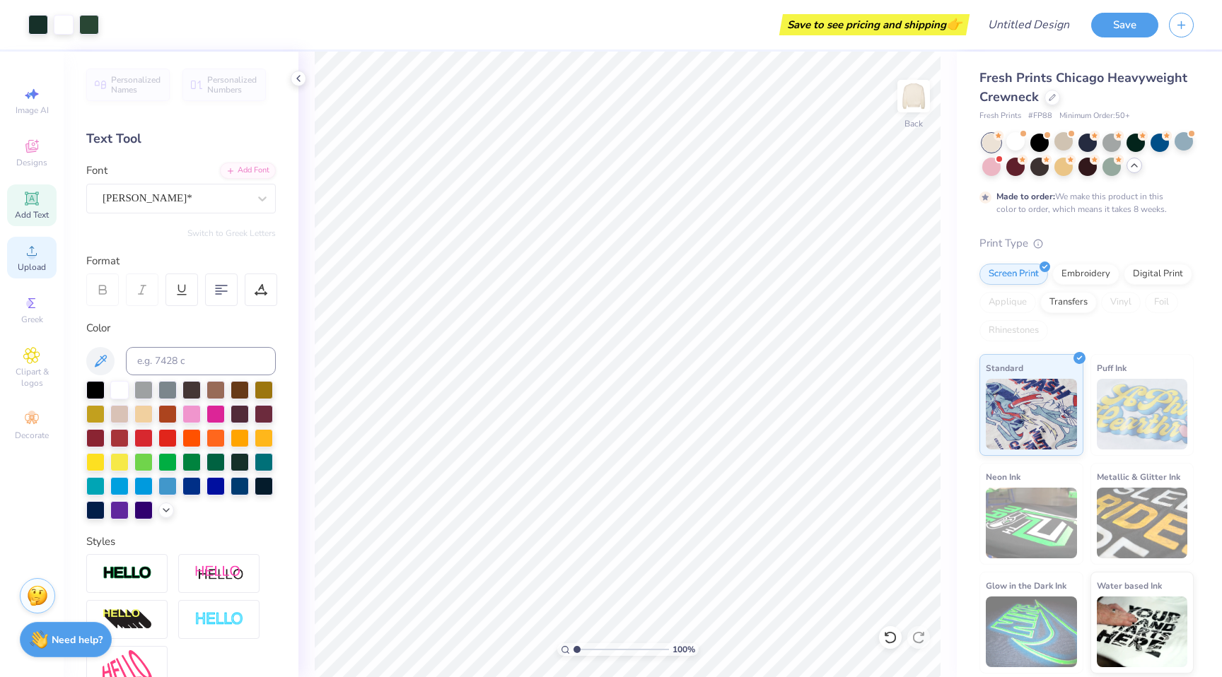
click at [50, 252] on div "Upload" at bounding box center [32, 258] width 50 height 42
click at [50, 147] on div "Designs" at bounding box center [32, 153] width 50 height 42
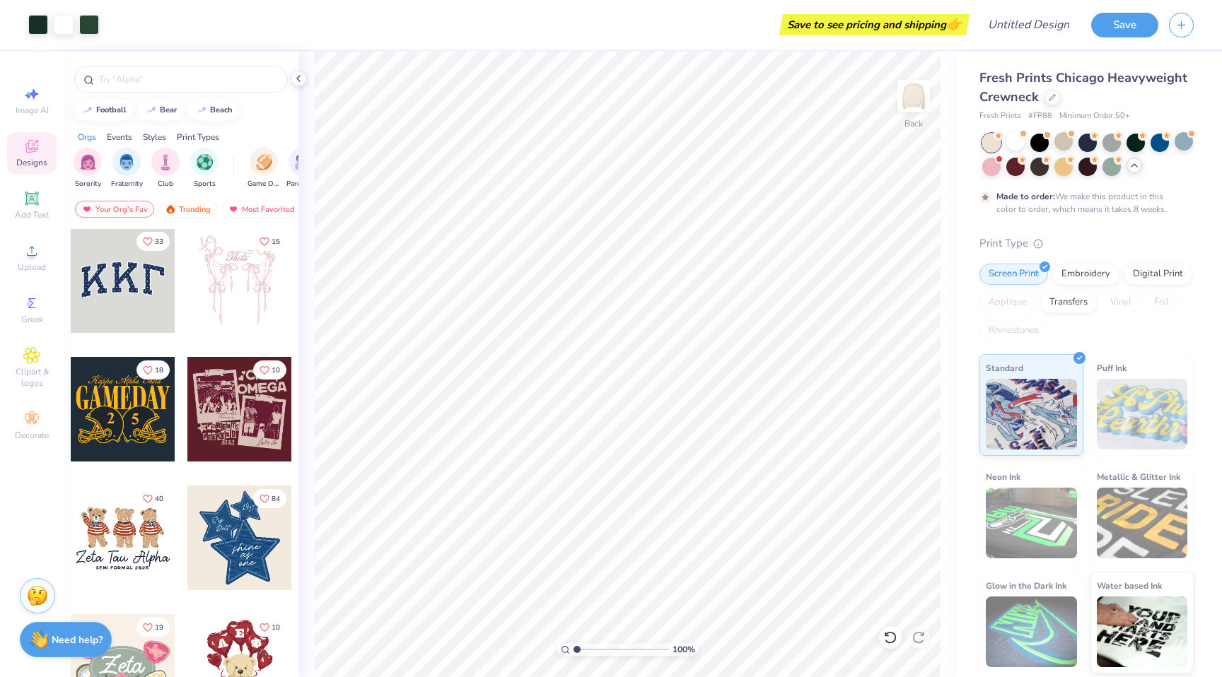
scroll to position [3, 0]
click at [192, 87] on div at bounding box center [181, 79] width 214 height 27
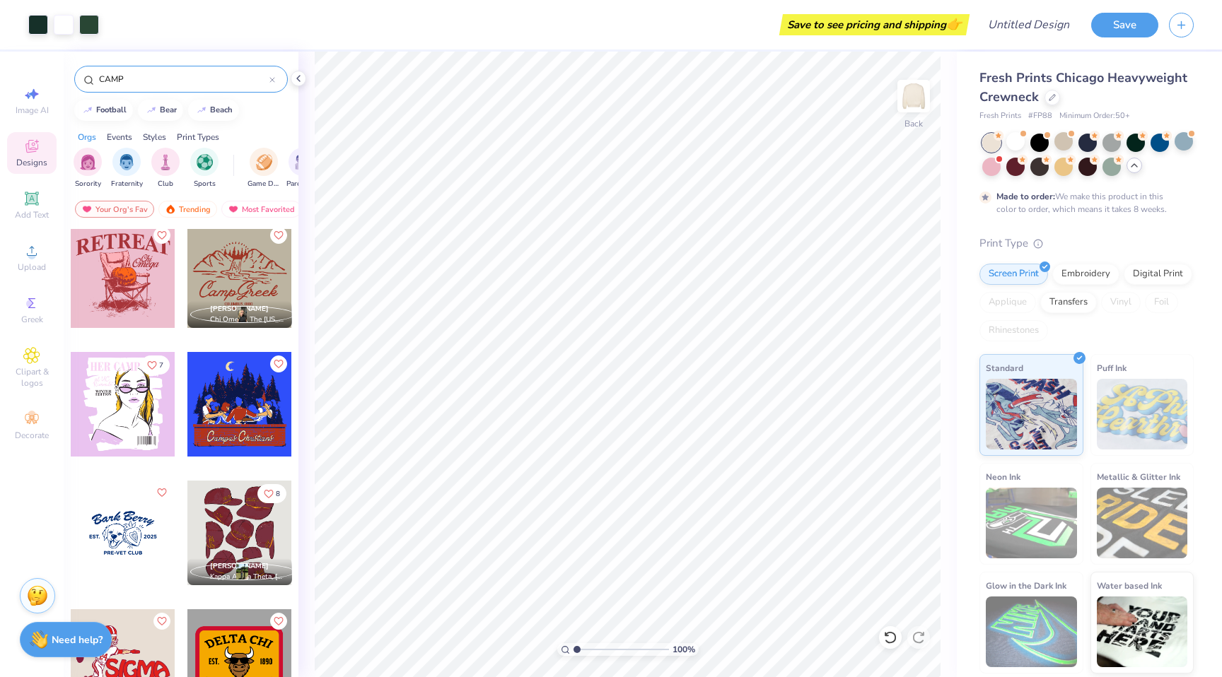
scroll to position [4251, 0]
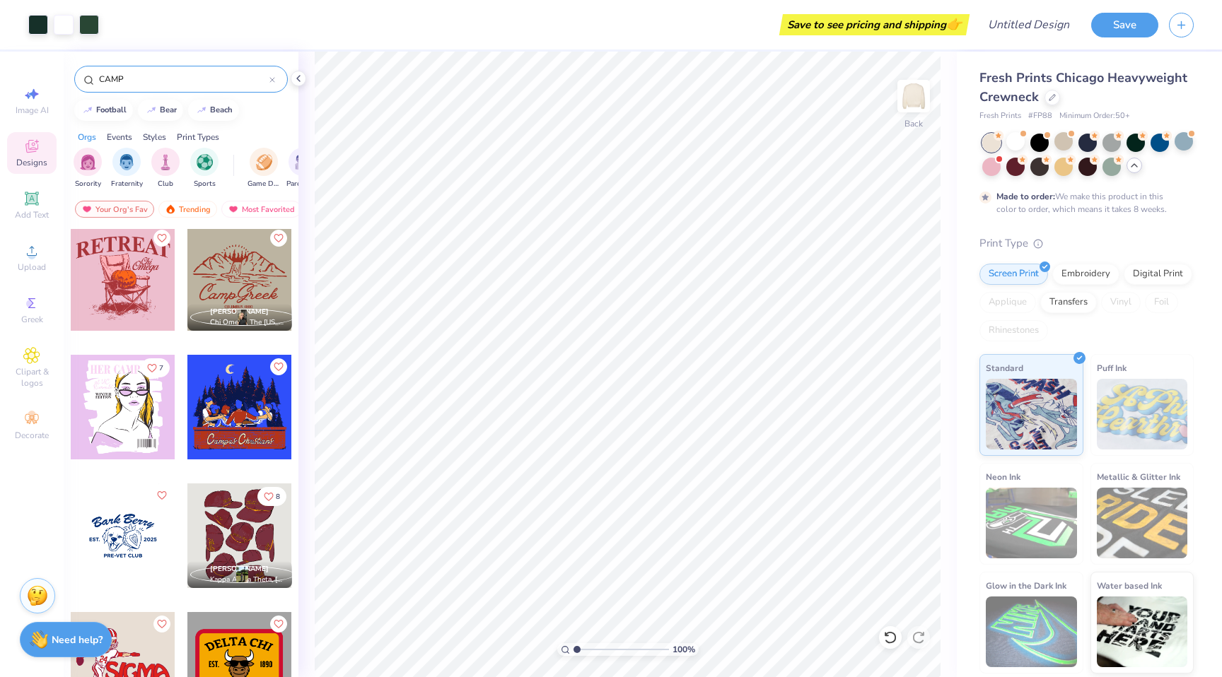
click at [243, 293] on div at bounding box center [239, 278] width 105 height 105
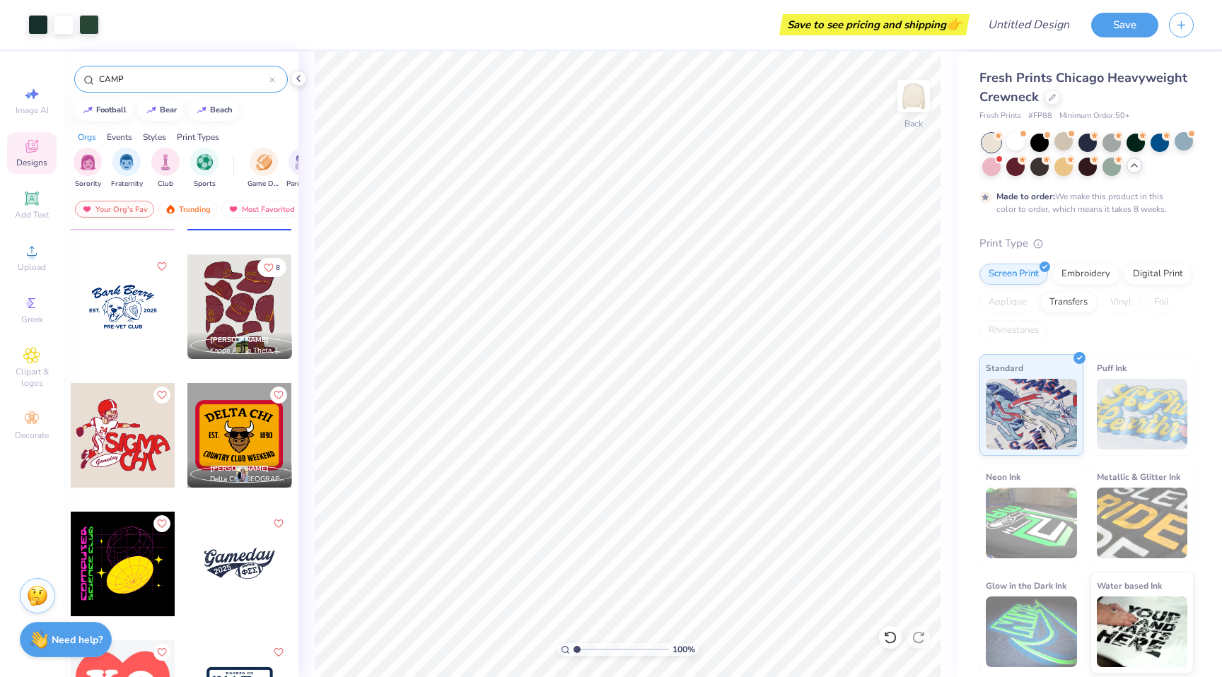
scroll to position [4494, 0]
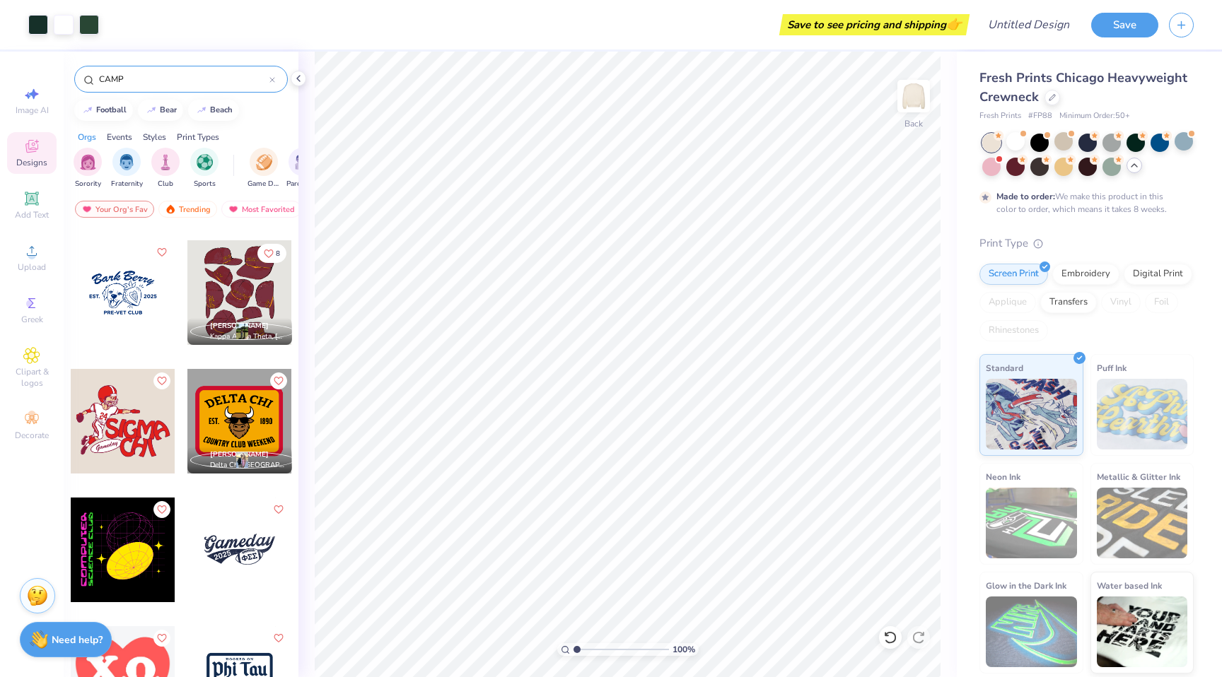
click at [124, 309] on div at bounding box center [123, 292] width 105 height 105
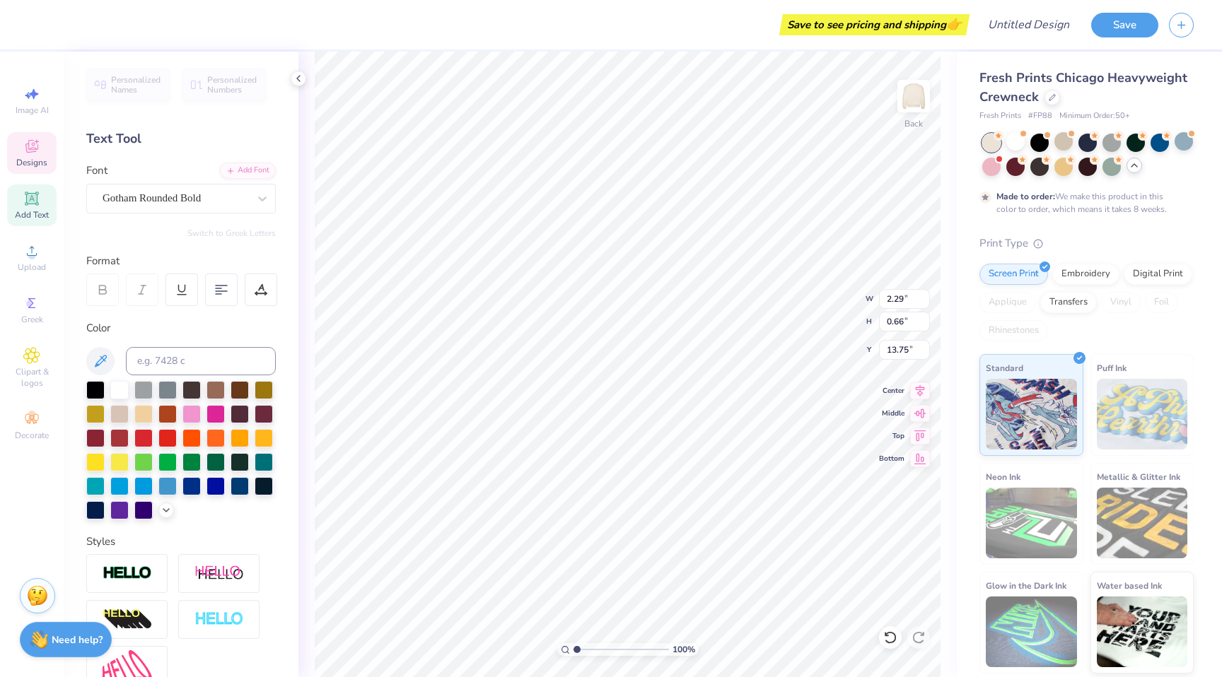
scroll to position [10, 1]
click at [33, 156] on div "Designs" at bounding box center [32, 153] width 50 height 42
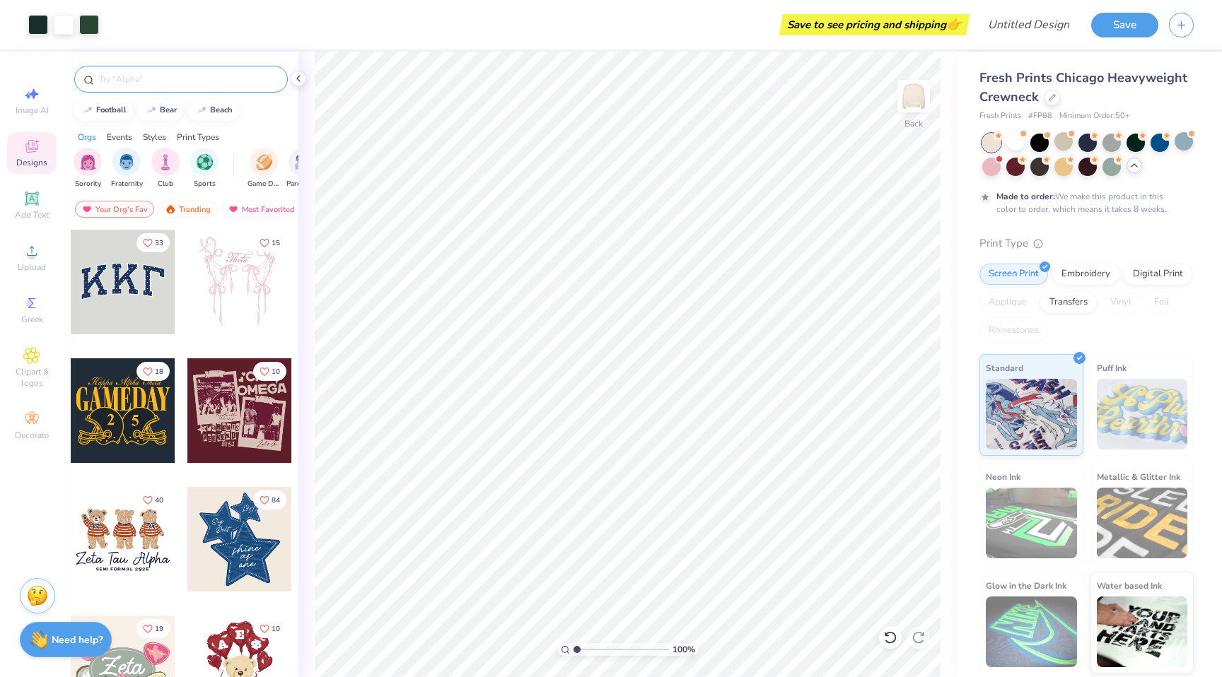
click at [224, 65] on div at bounding box center [181, 76] width 235 height 48
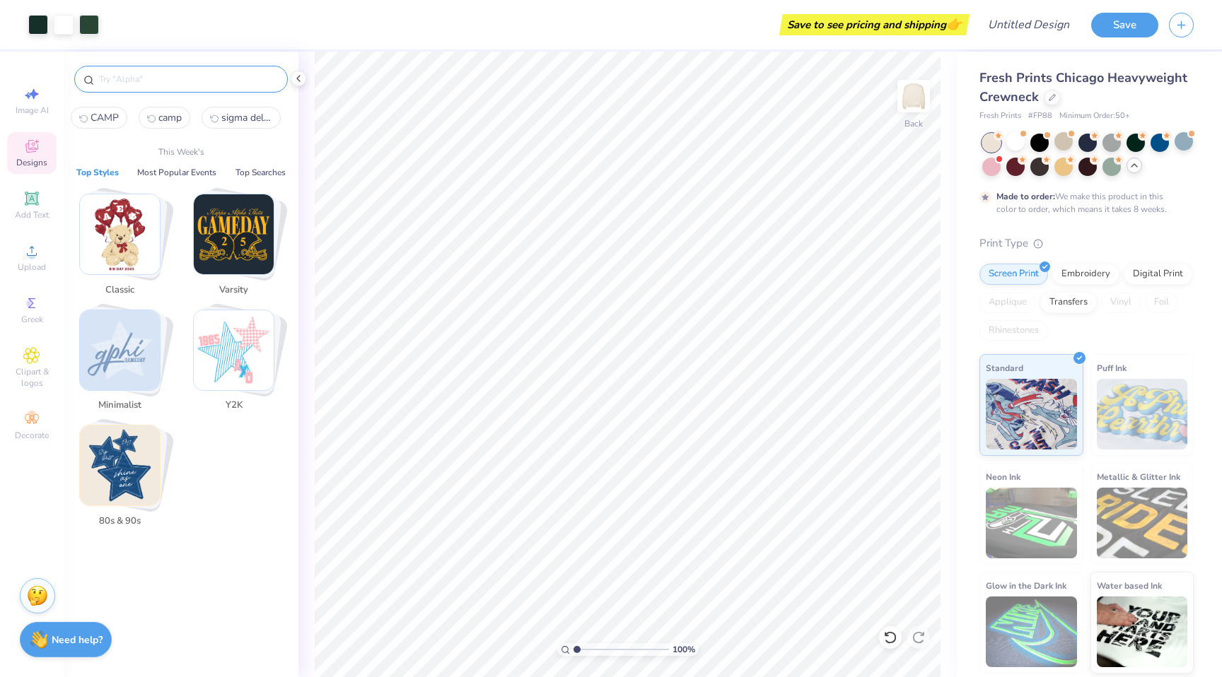
click at [229, 80] on input "text" at bounding box center [188, 79] width 181 height 14
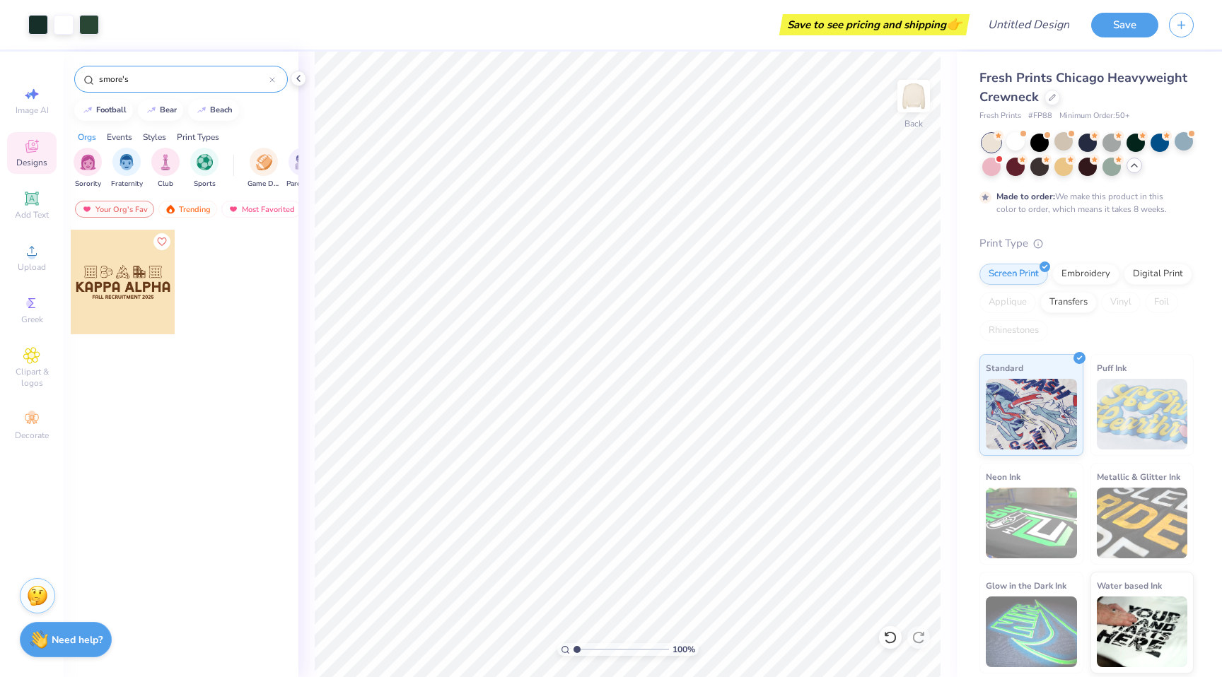
click at [176, 85] on input "smore's" at bounding box center [184, 79] width 172 height 14
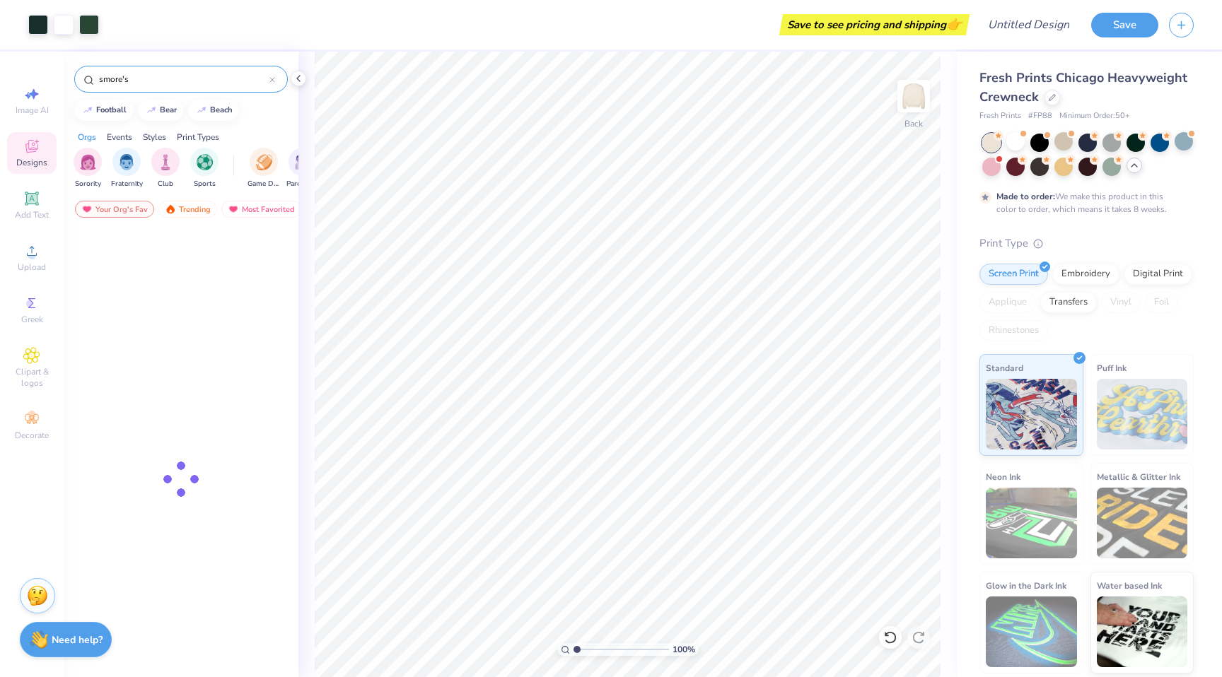
click at [175, 85] on input "smore's" at bounding box center [184, 79] width 172 height 14
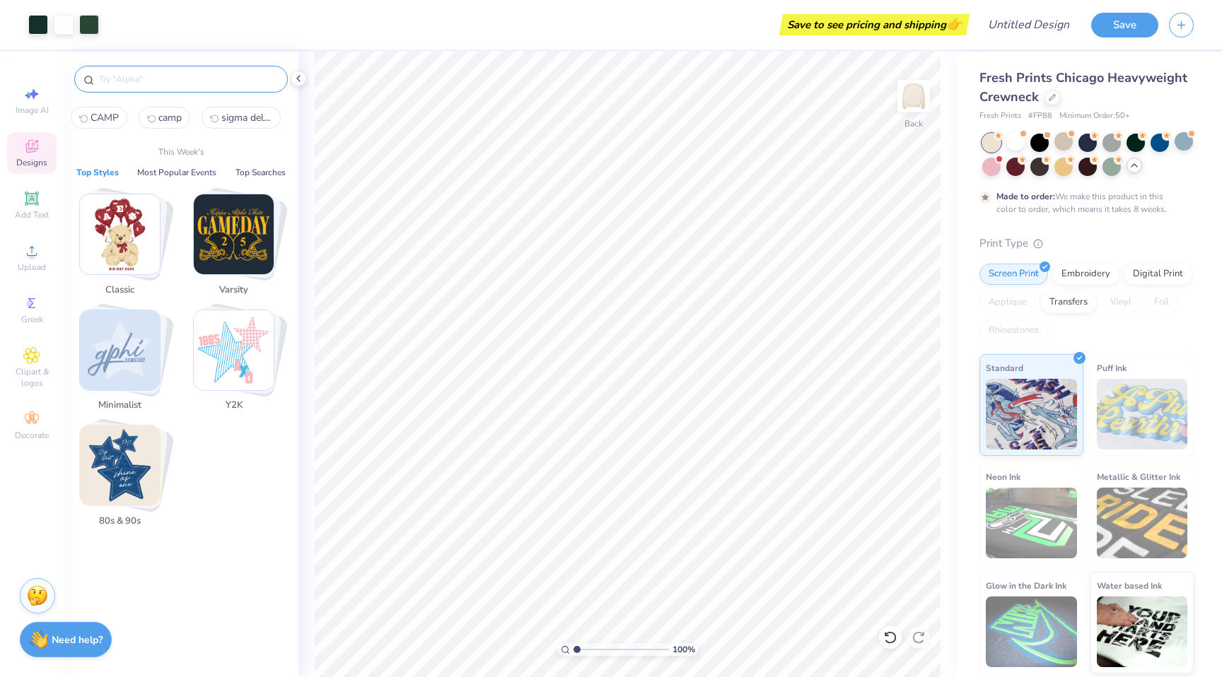
click at [244, 83] on input "text" at bounding box center [188, 79] width 181 height 14
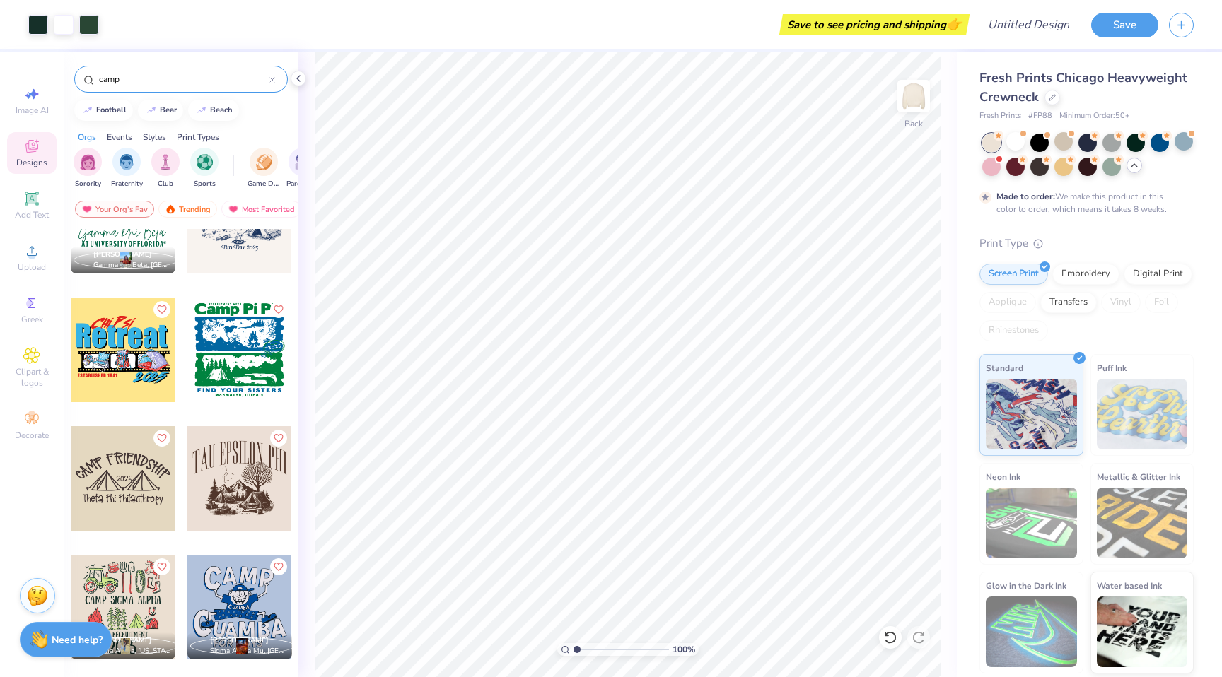
scroll to position [1096, 0]
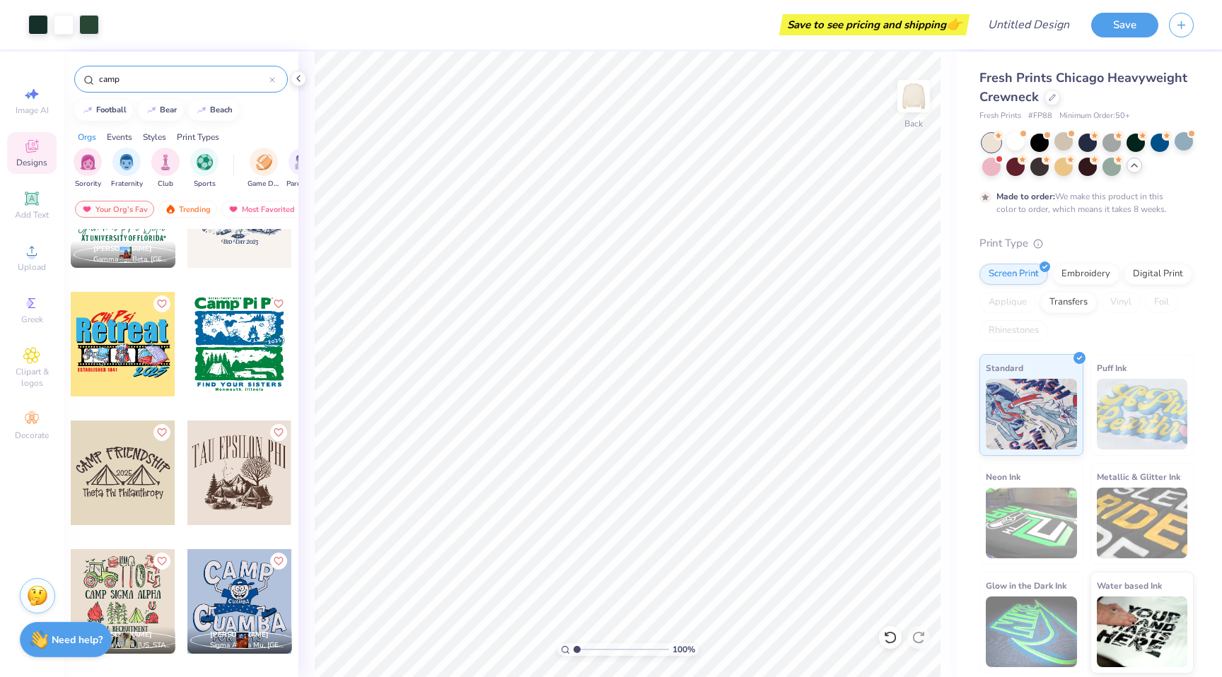
click at [187, 494] on div at bounding box center [134, 473] width 105 height 105
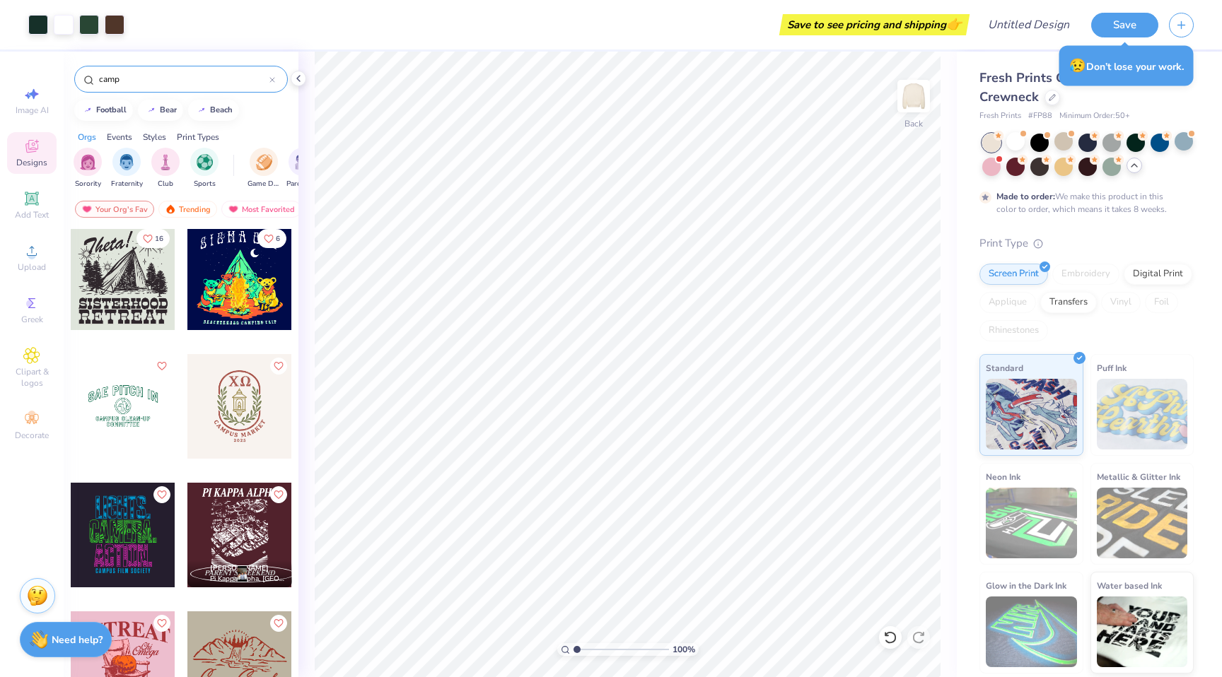
scroll to position [3574, 0]
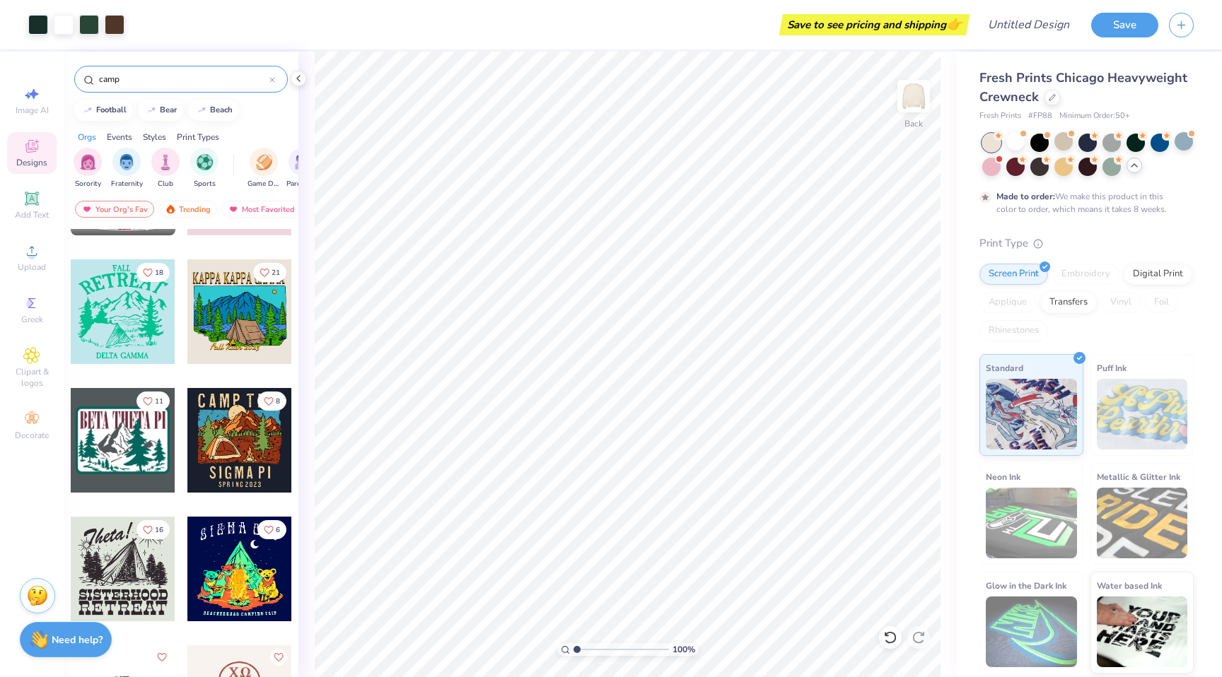
click at [148, 569] on div at bounding box center [123, 569] width 105 height 105
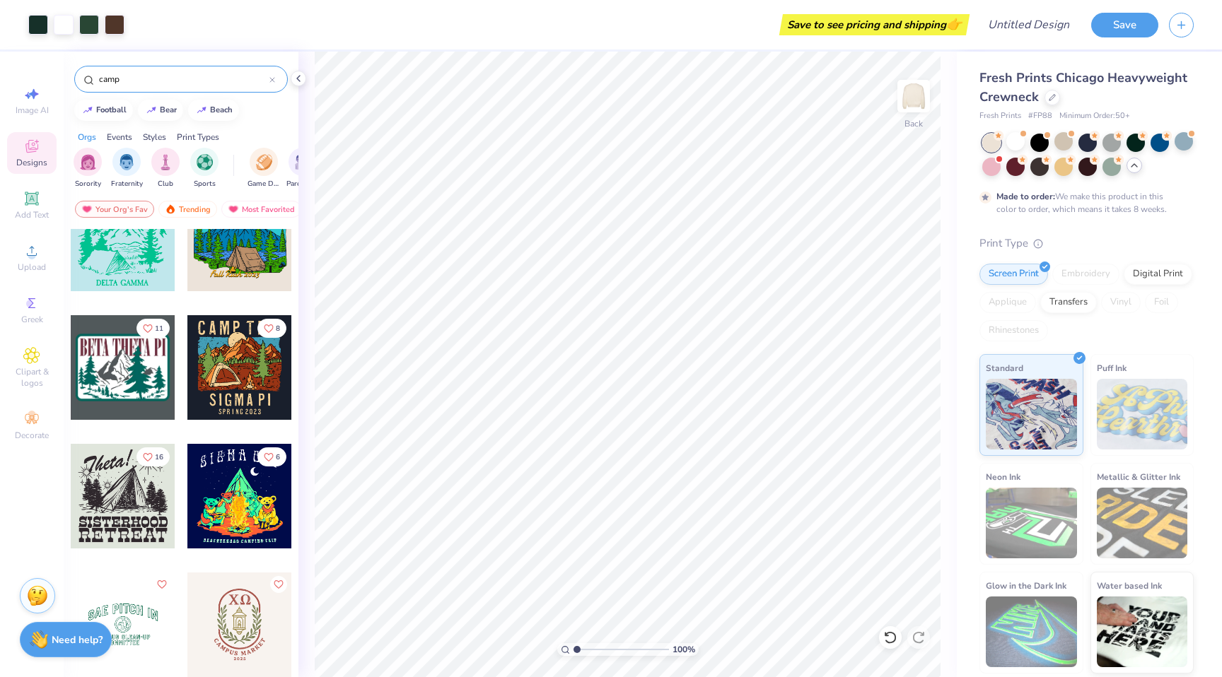
scroll to position [3493, 0]
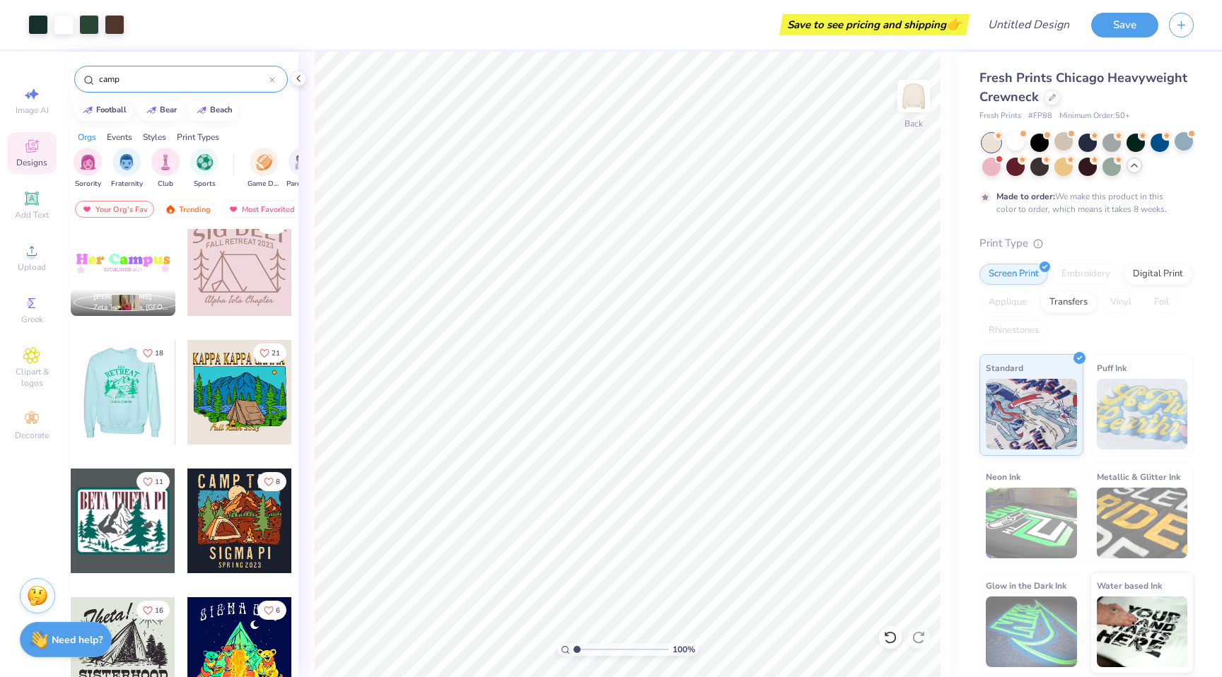
click at [151, 433] on div at bounding box center [122, 392] width 105 height 105
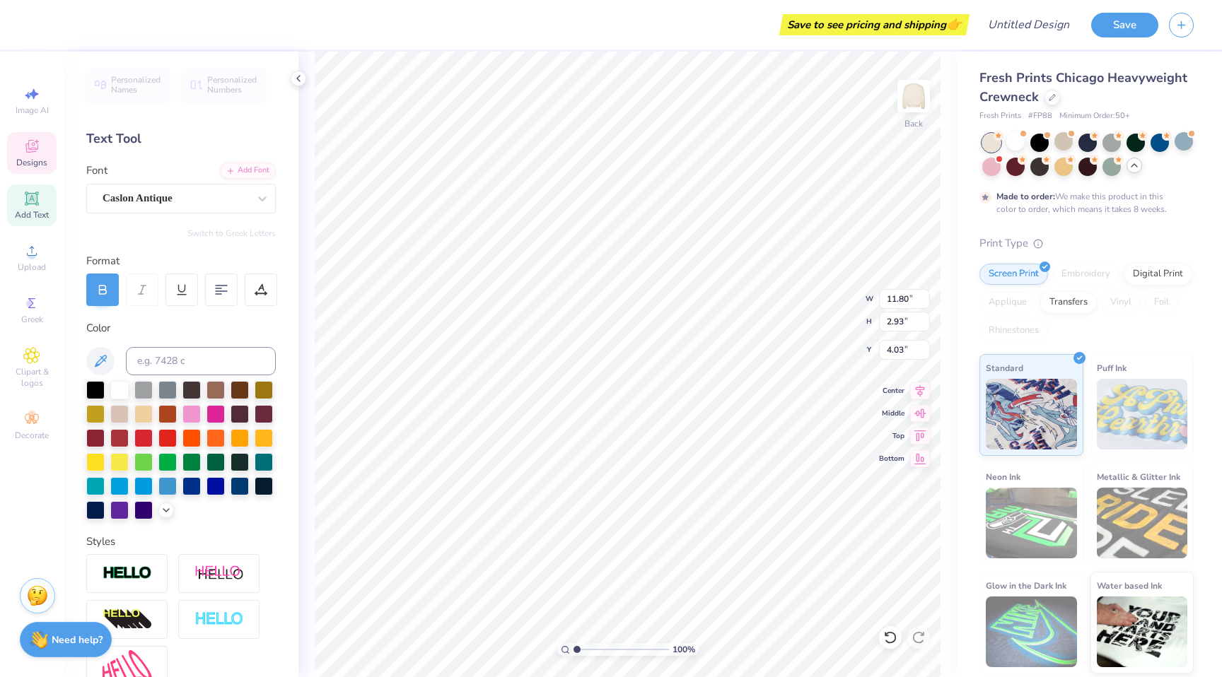
scroll to position [11, 3]
click at [887, 299] on input "11.80" at bounding box center [904, 299] width 51 height 20
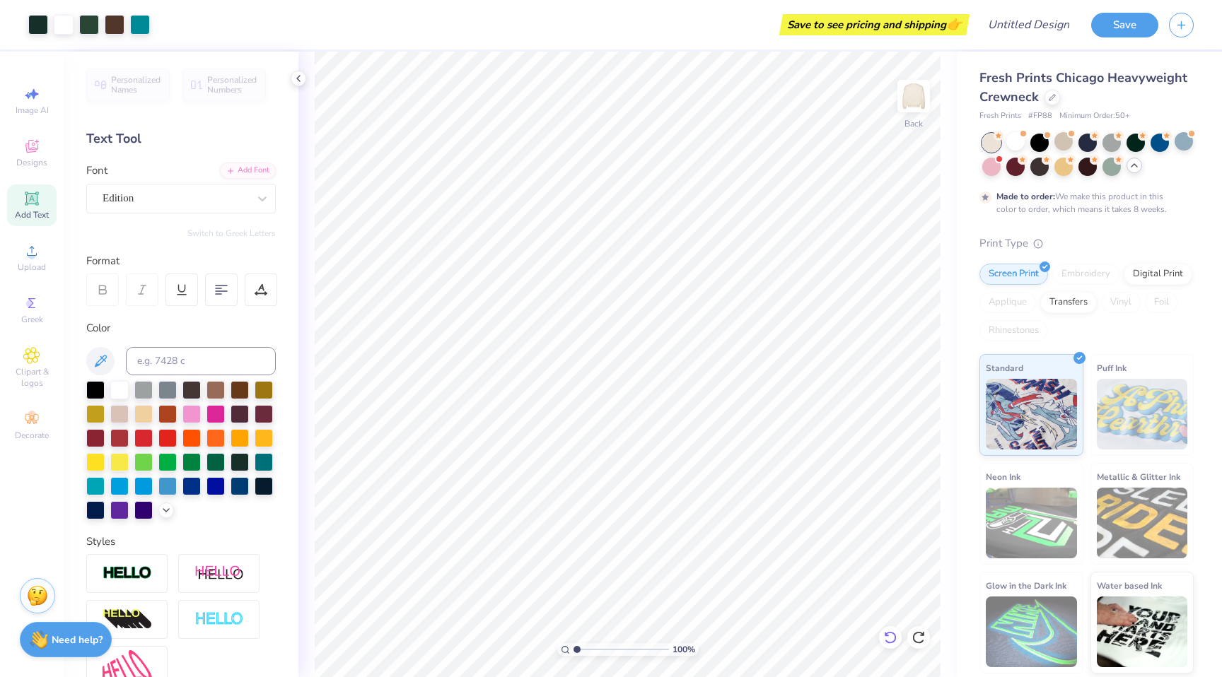
click at [888, 633] on icon at bounding box center [890, 637] width 12 height 13
click at [890, 635] on icon at bounding box center [890, 638] width 14 height 14
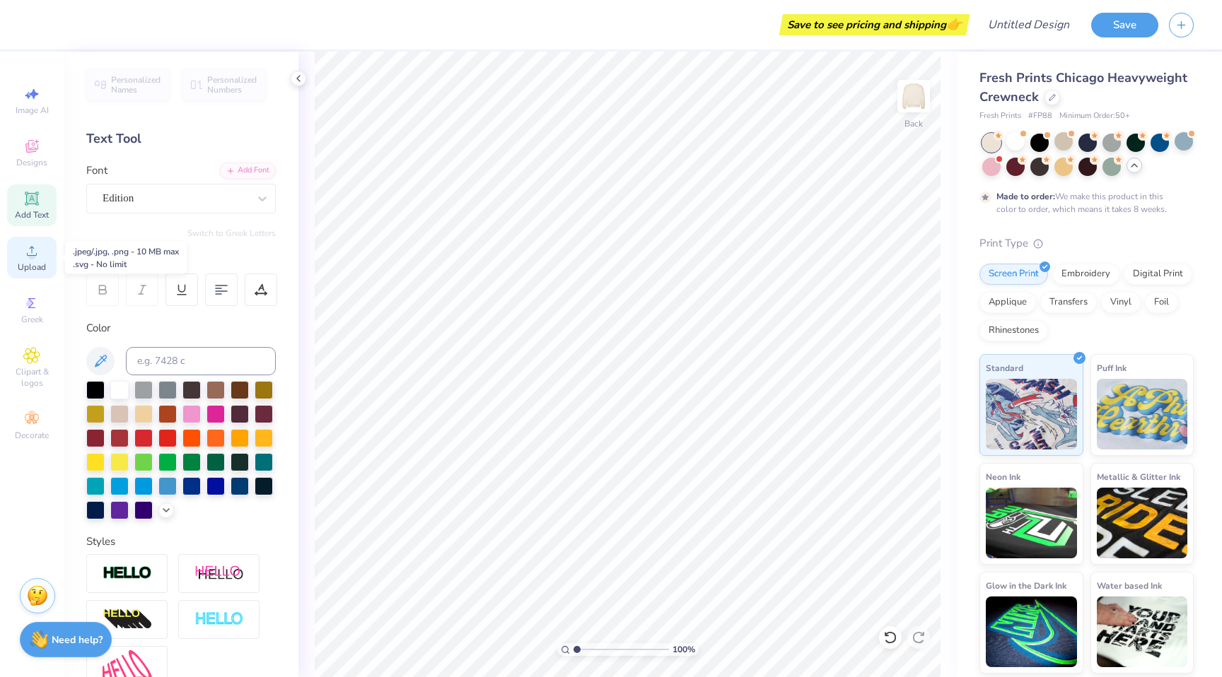
click at [43, 263] on span "Upload" at bounding box center [32, 267] width 28 height 11
click at [13, 167] on div "Designs" at bounding box center [32, 153] width 50 height 42
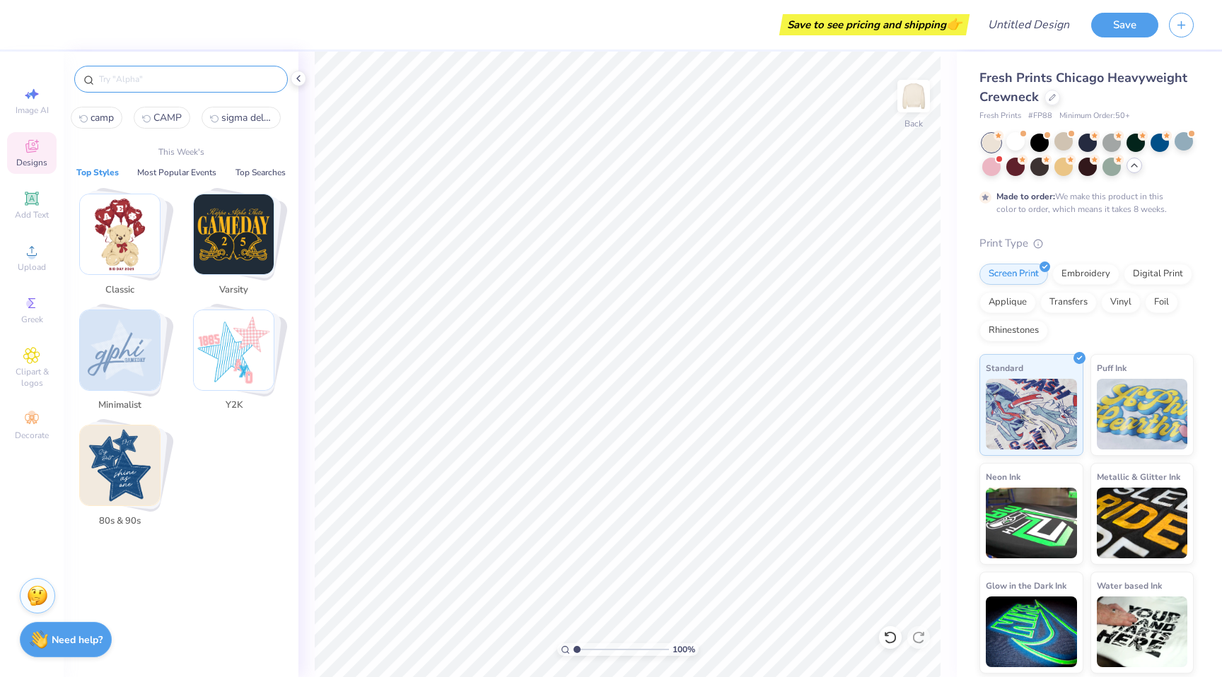
click at [155, 81] on input "text" at bounding box center [188, 79] width 181 height 14
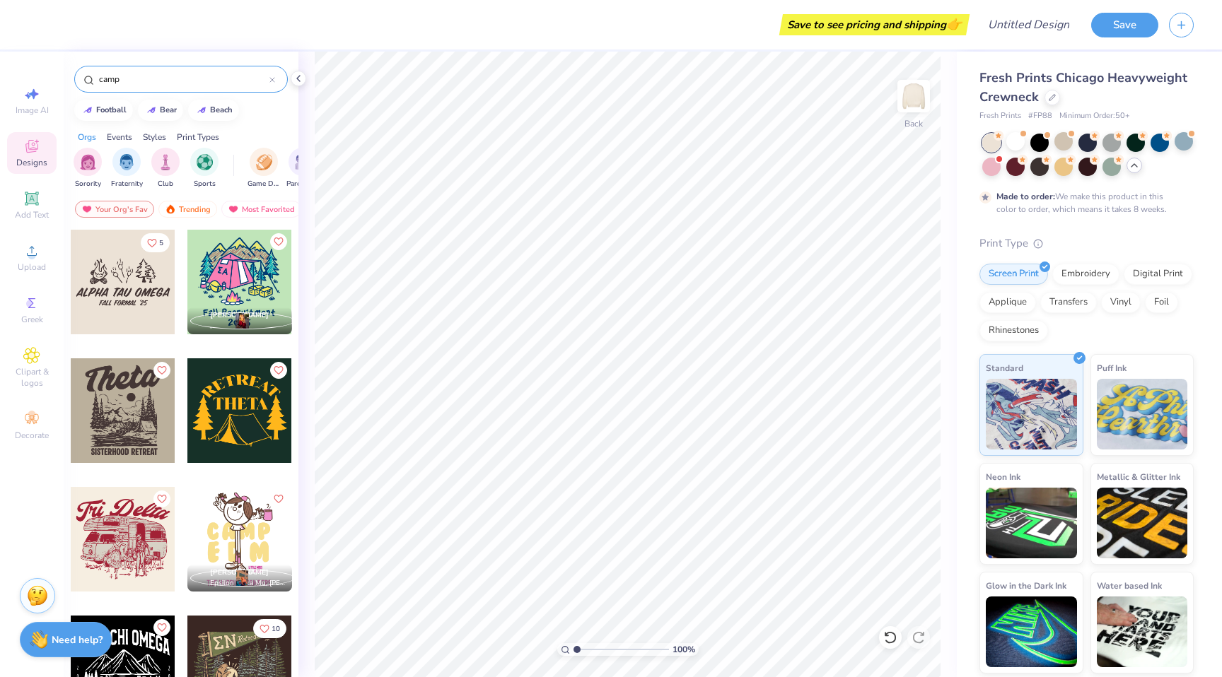
click at [128, 287] on div at bounding box center [123, 282] width 105 height 105
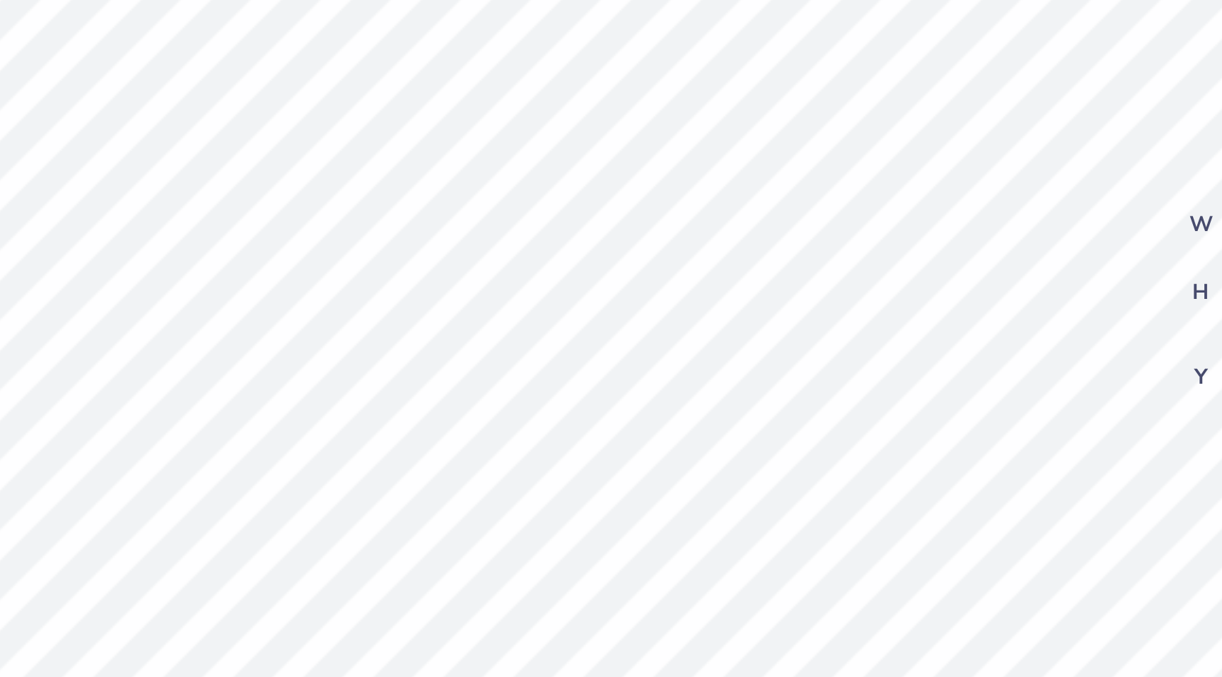
scroll to position [11, 4]
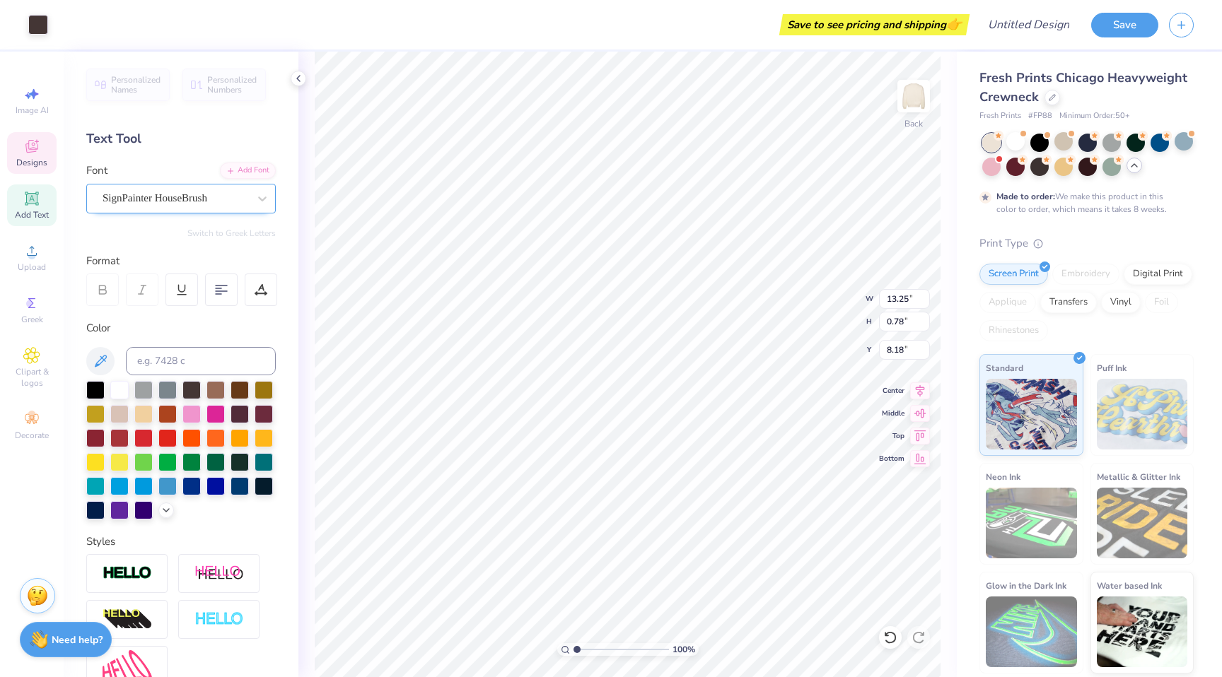
click at [216, 215] on div "Personalized Names Personalized Numbers Text Tool Add Font Font SignPainter Hou…" at bounding box center [181, 365] width 235 height 626
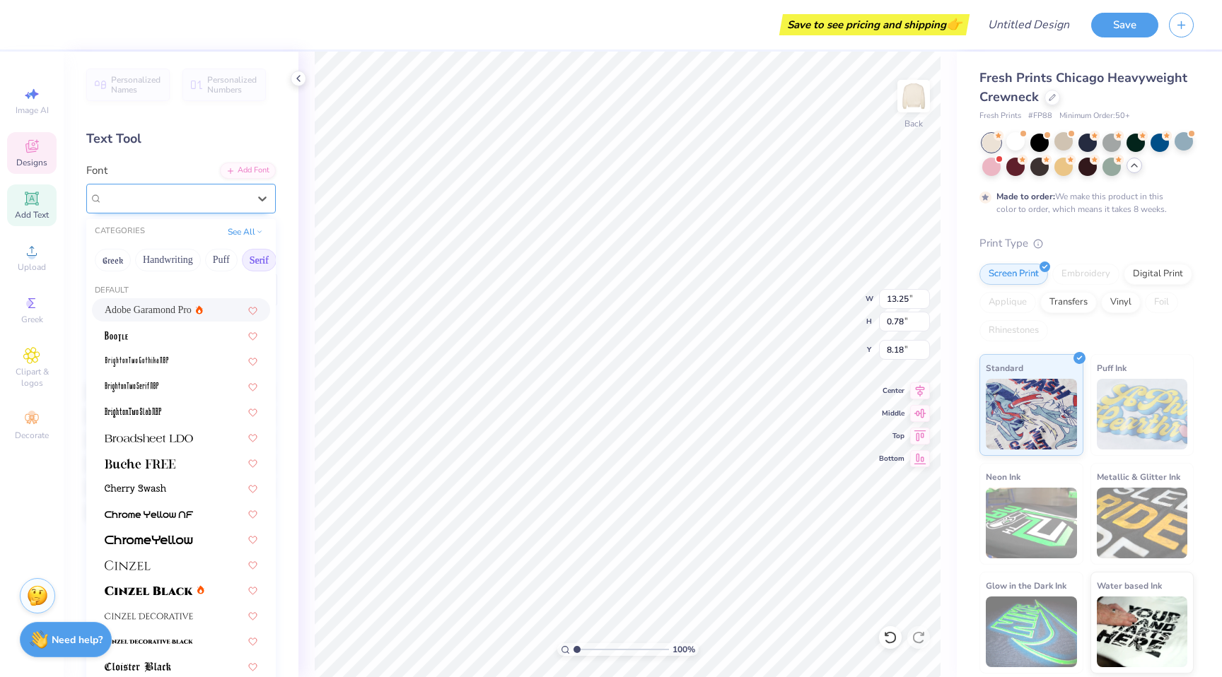
click at [218, 206] on div "SignPainter HouseBrush" at bounding box center [175, 198] width 149 height 22
click at [182, 255] on button "Handwriting" at bounding box center [168, 260] width 66 height 23
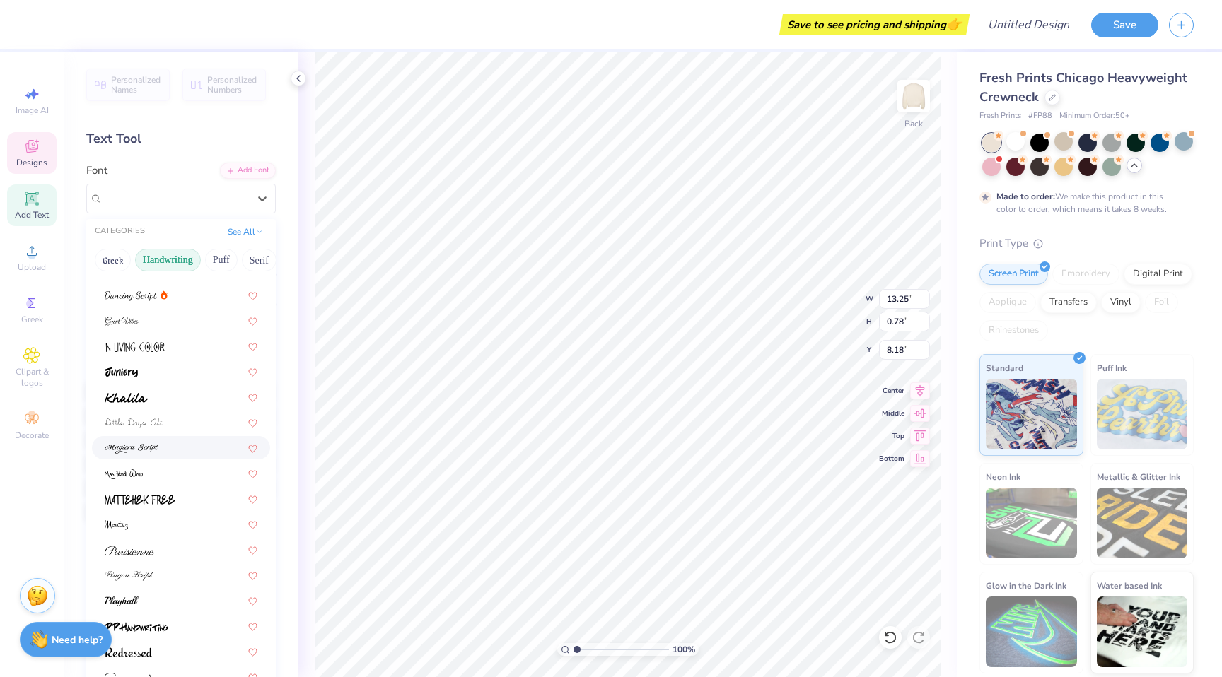
scroll to position [218, 0]
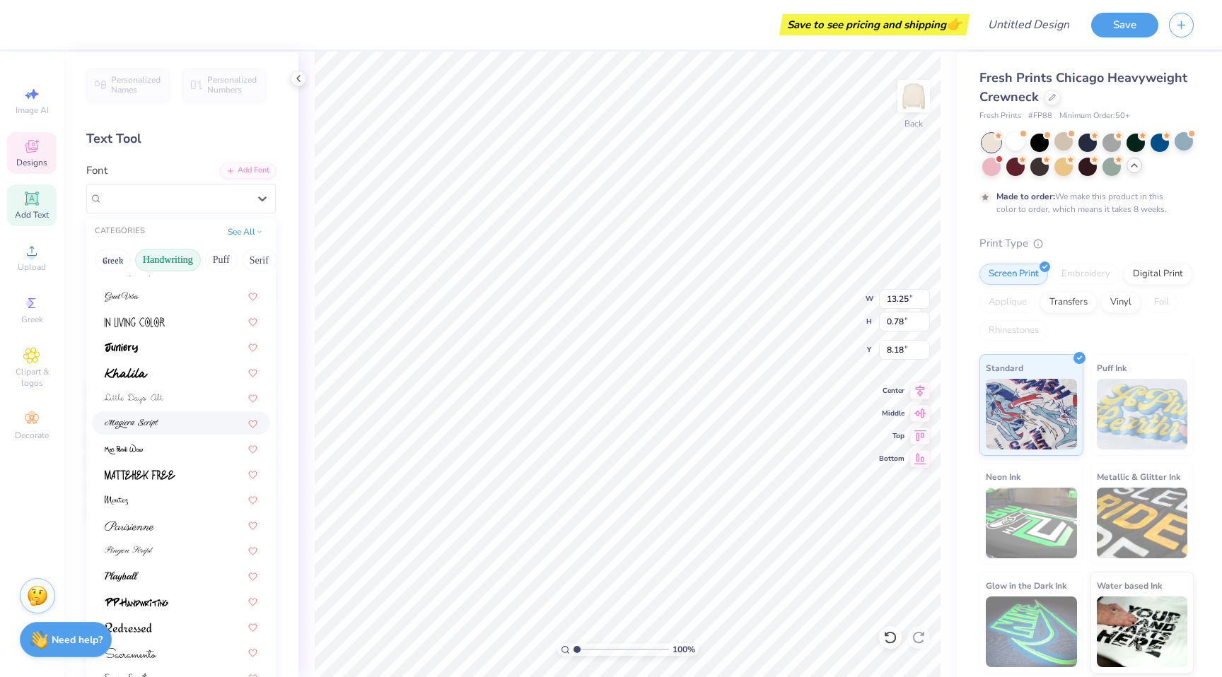
click at [177, 419] on div at bounding box center [181, 423] width 153 height 15
click at [193, 202] on div "SignPainter HouseBrush" at bounding box center [175, 198] width 149 height 22
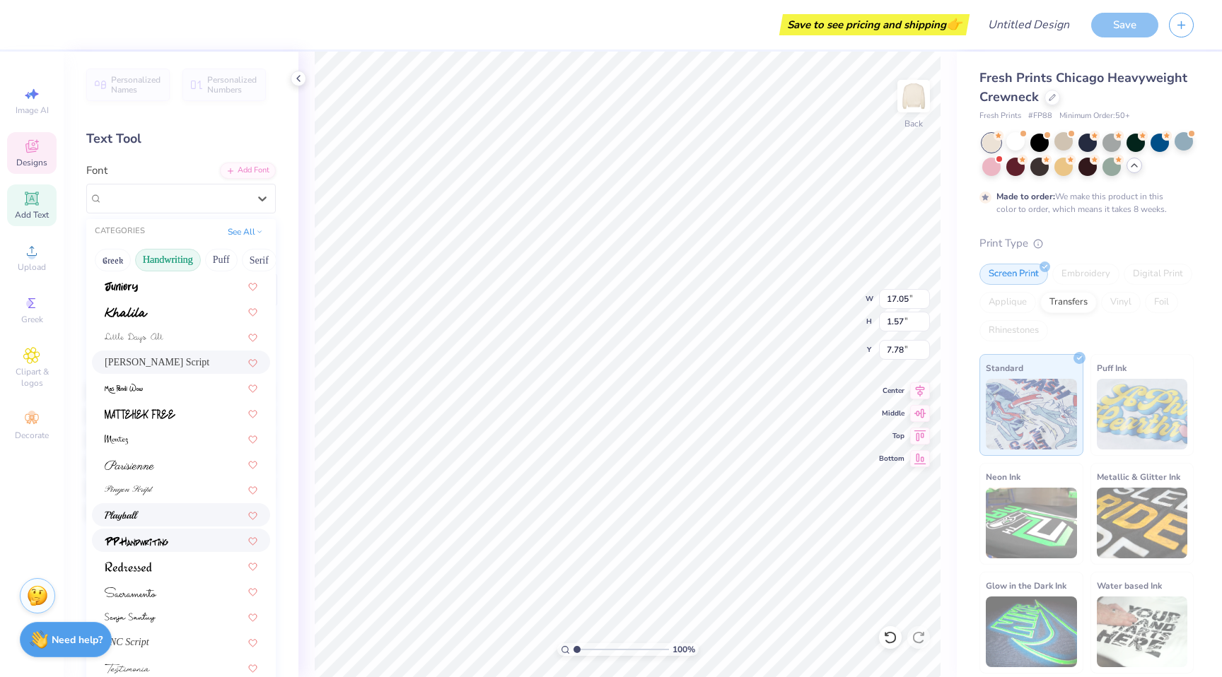
scroll to position [321, 0]
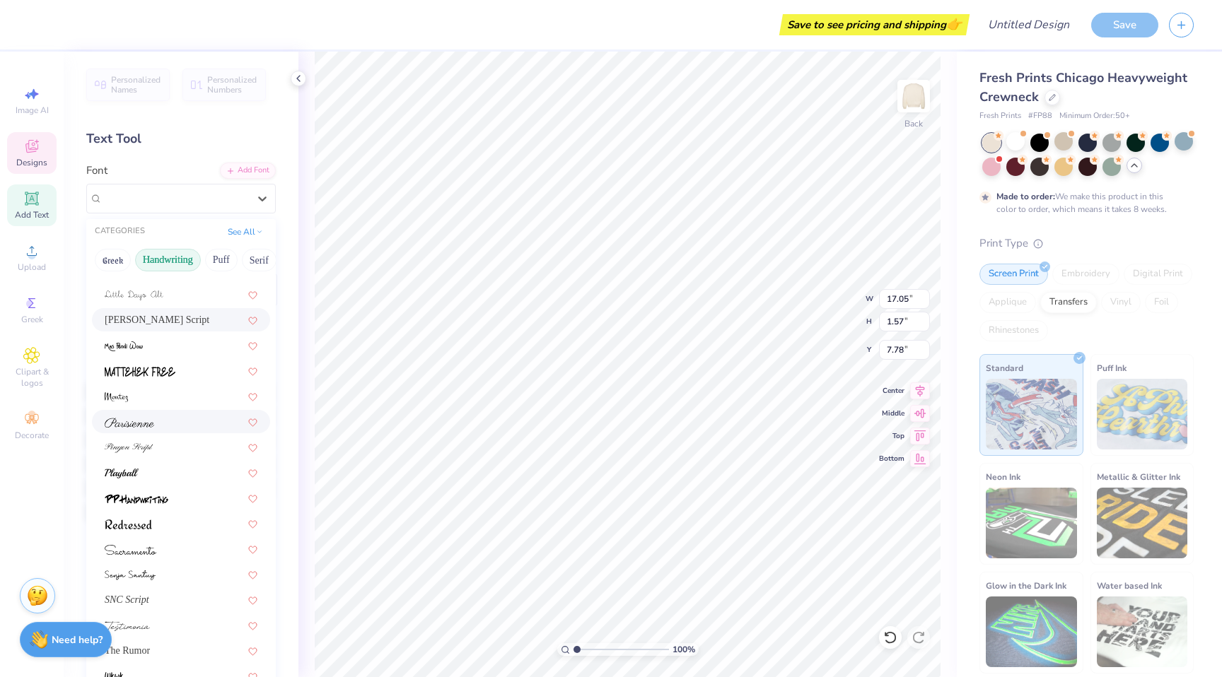
click at [190, 428] on div at bounding box center [181, 421] width 153 height 15
click at [197, 193] on div "[PERSON_NAME] Script" at bounding box center [175, 198] width 149 height 22
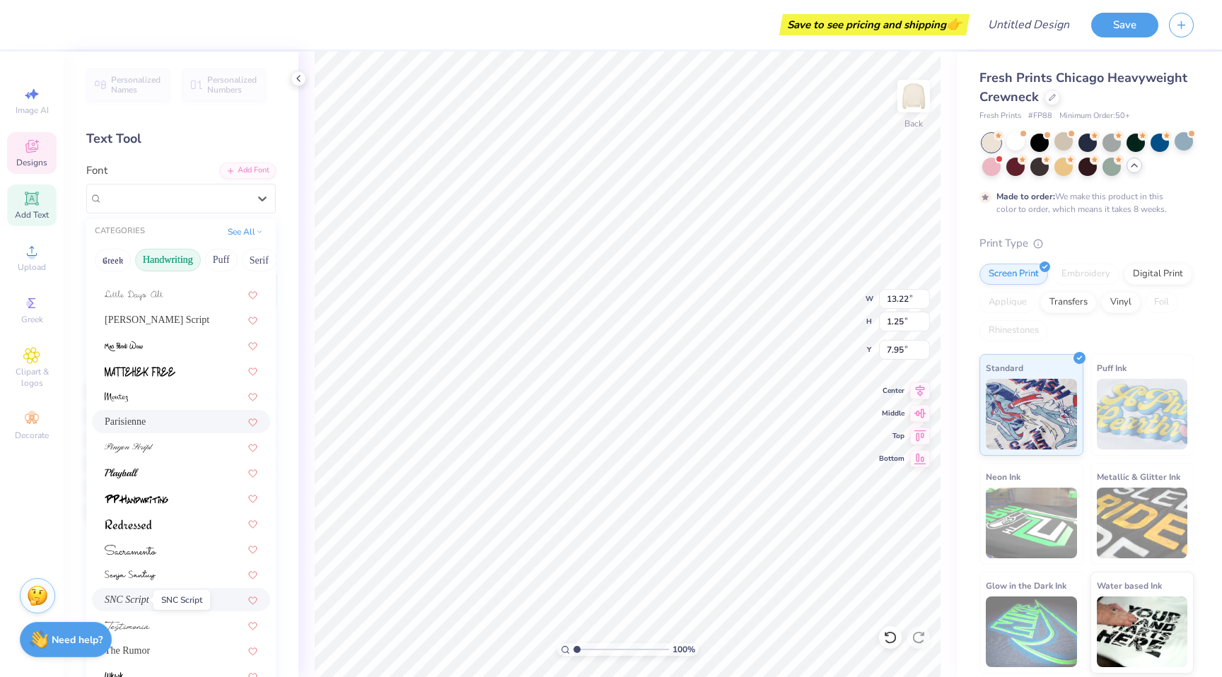
click at [129, 597] on span "SNC Script" at bounding box center [127, 600] width 45 height 15
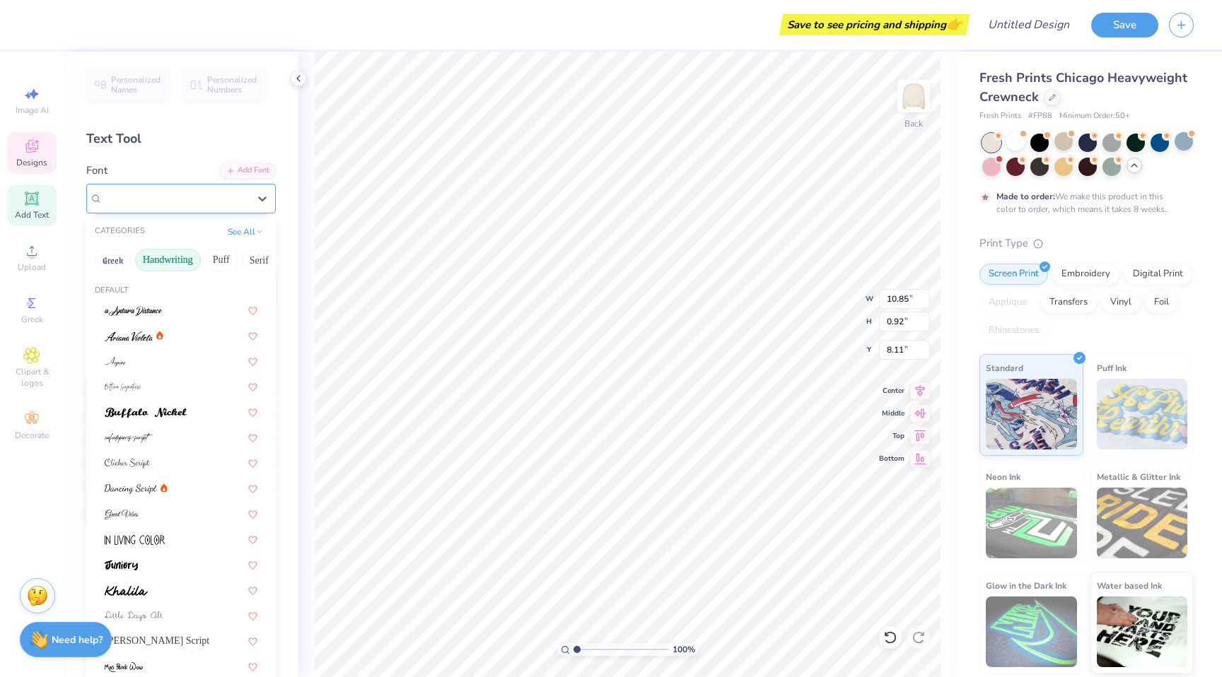
drag, startPoint x: 156, startPoint y: 200, endPoint x: 169, endPoint y: 230, distance: 32.6
click at [156, 200] on div "SNC Script" at bounding box center [175, 198] width 149 height 22
click at [233, 269] on button "Puff" at bounding box center [221, 260] width 33 height 23
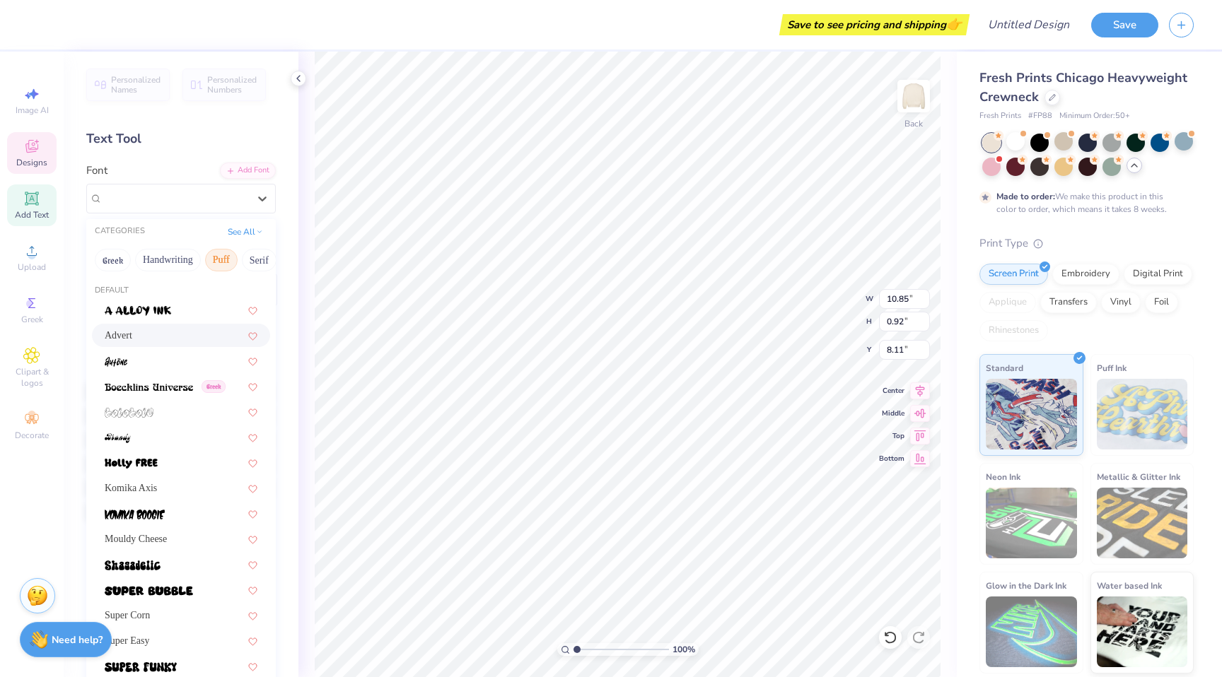
click at [172, 342] on div "Advert" at bounding box center [181, 335] width 153 height 15
click at [207, 203] on div "Advert" at bounding box center [175, 198] width 149 height 22
click at [153, 268] on button "Handwriting" at bounding box center [168, 260] width 66 height 23
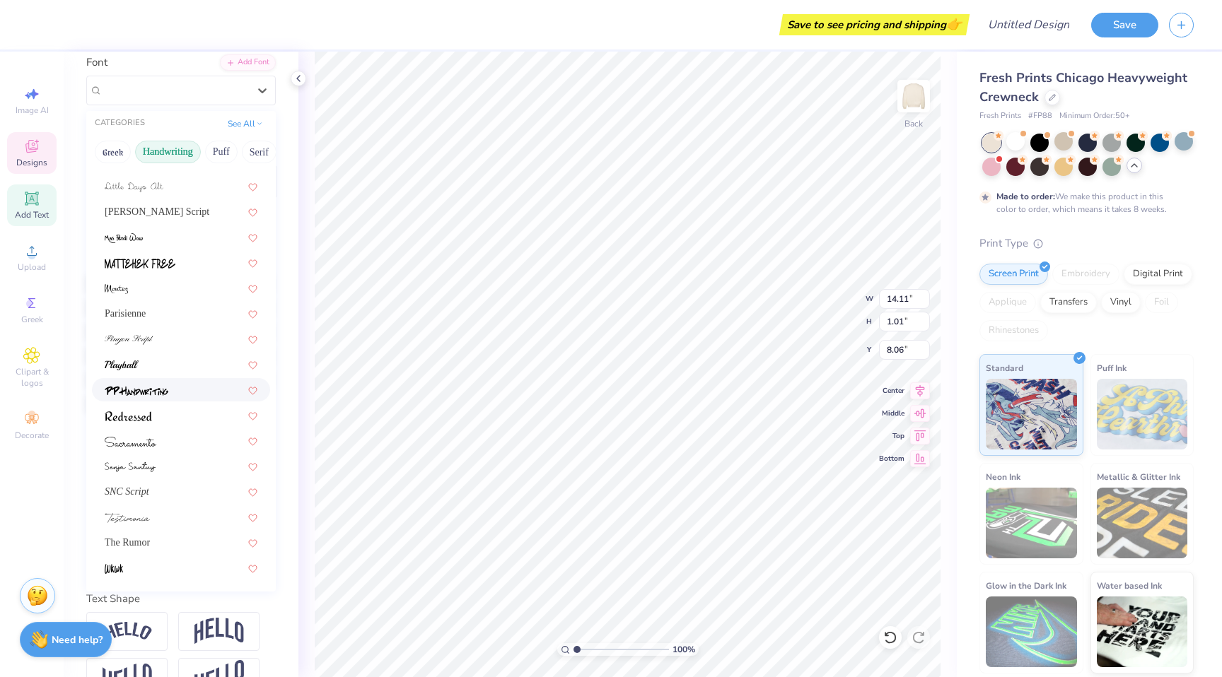
scroll to position [168, 0]
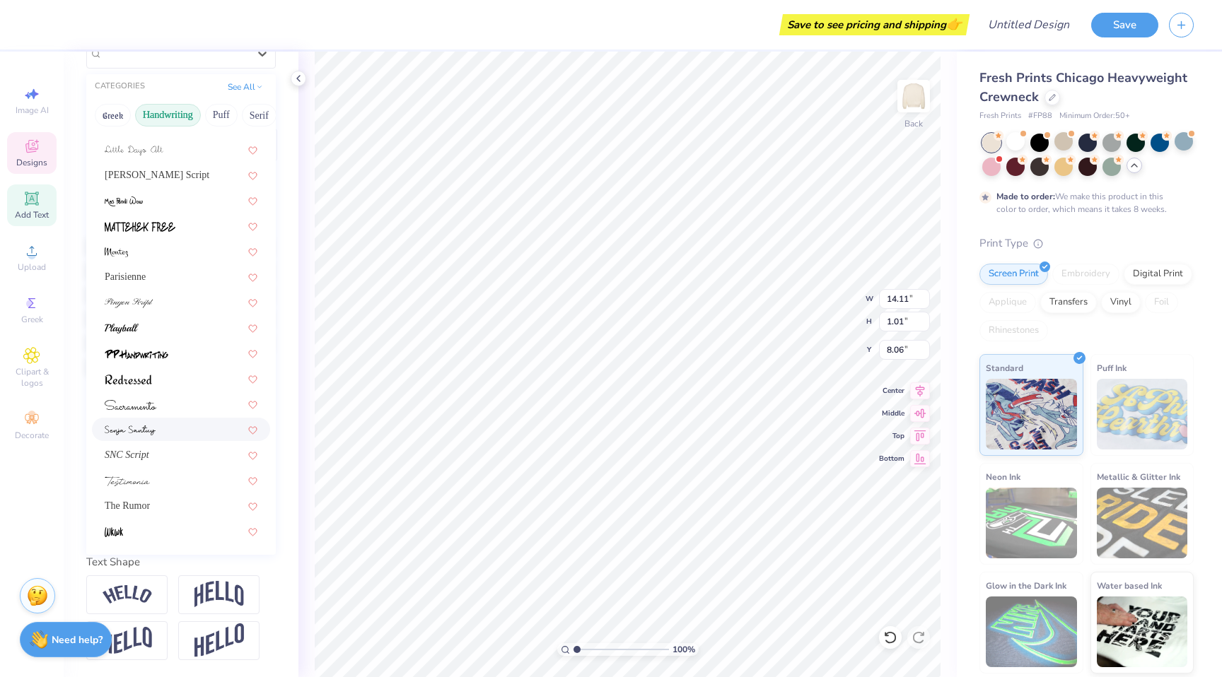
click at [172, 422] on div at bounding box center [181, 429] width 153 height 15
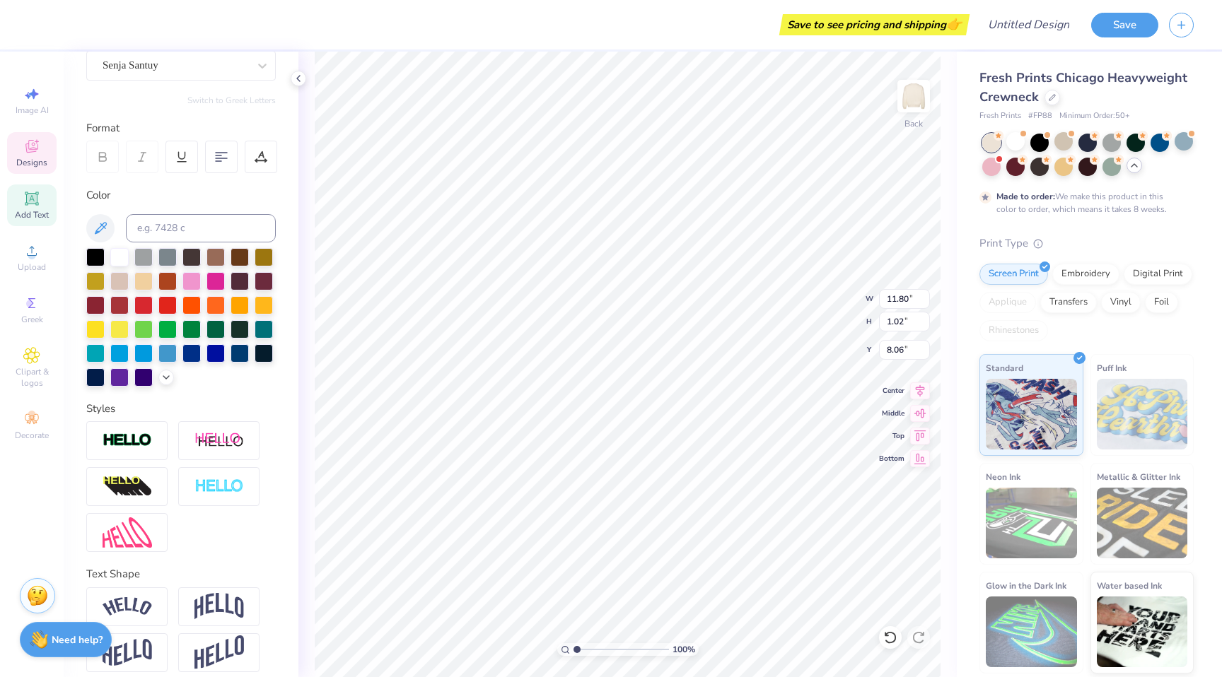
scroll to position [86, 0]
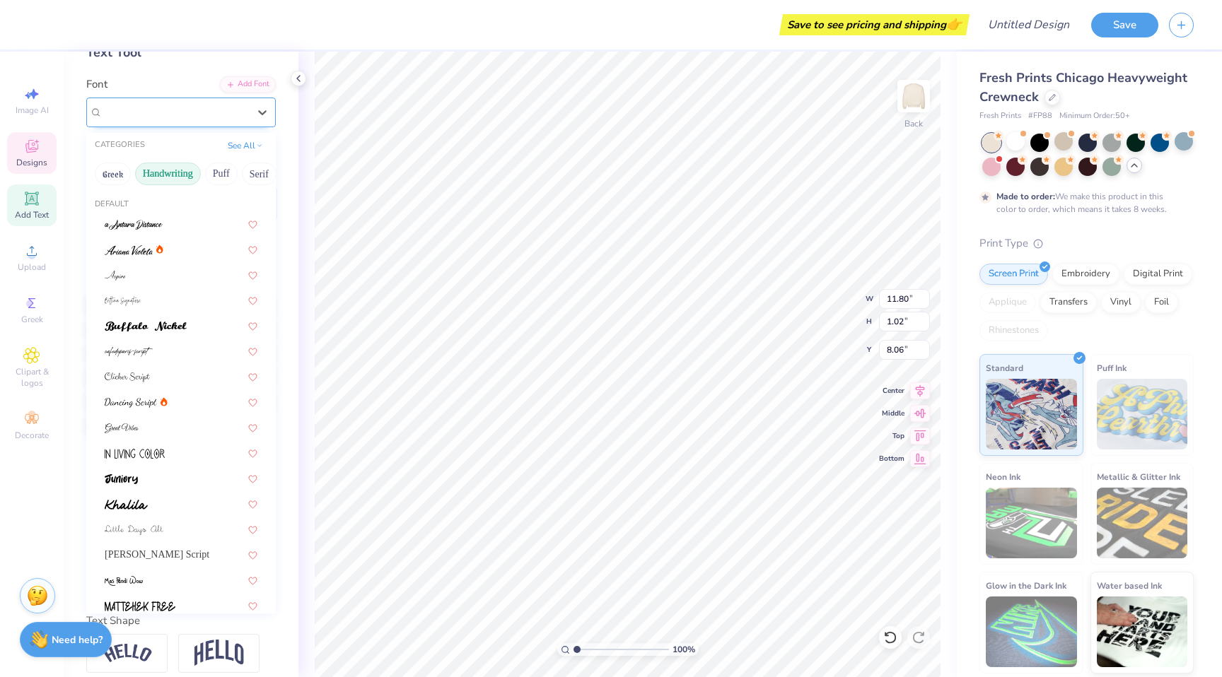
click at [197, 113] on div "Senja Santuy" at bounding box center [175, 112] width 149 height 22
click at [161, 426] on div at bounding box center [181, 427] width 153 height 15
click at [198, 114] on div "Great Vibes" at bounding box center [175, 112] width 149 height 22
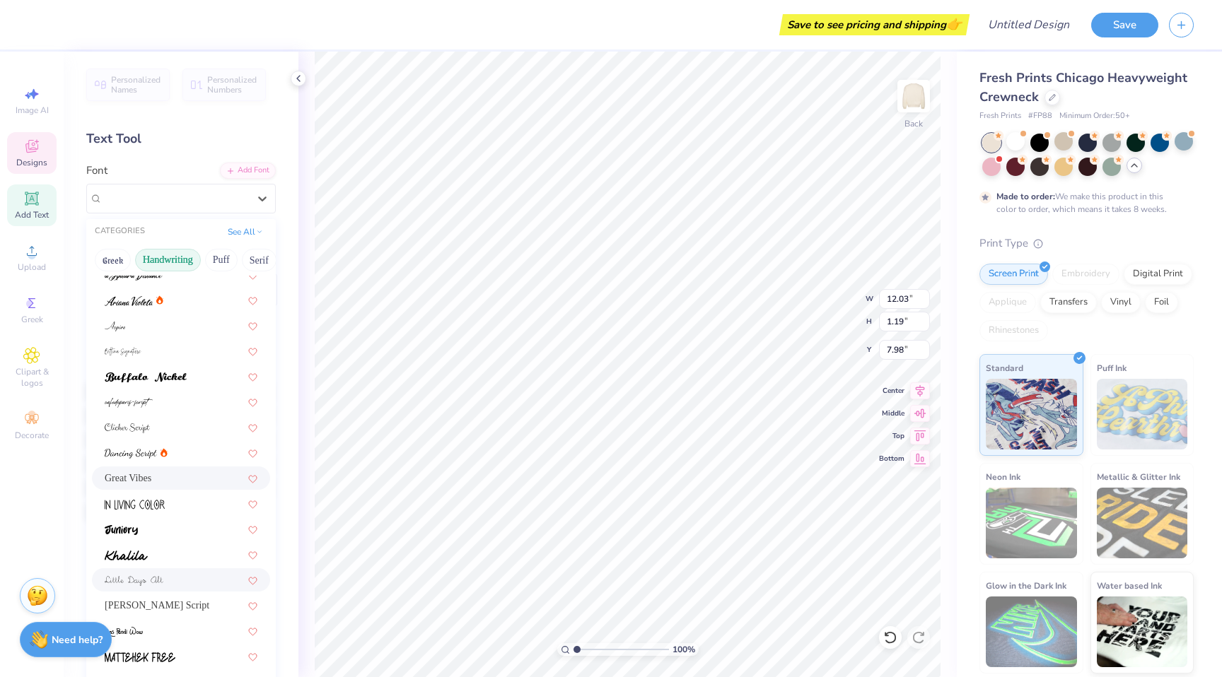
scroll to position [73, 0]
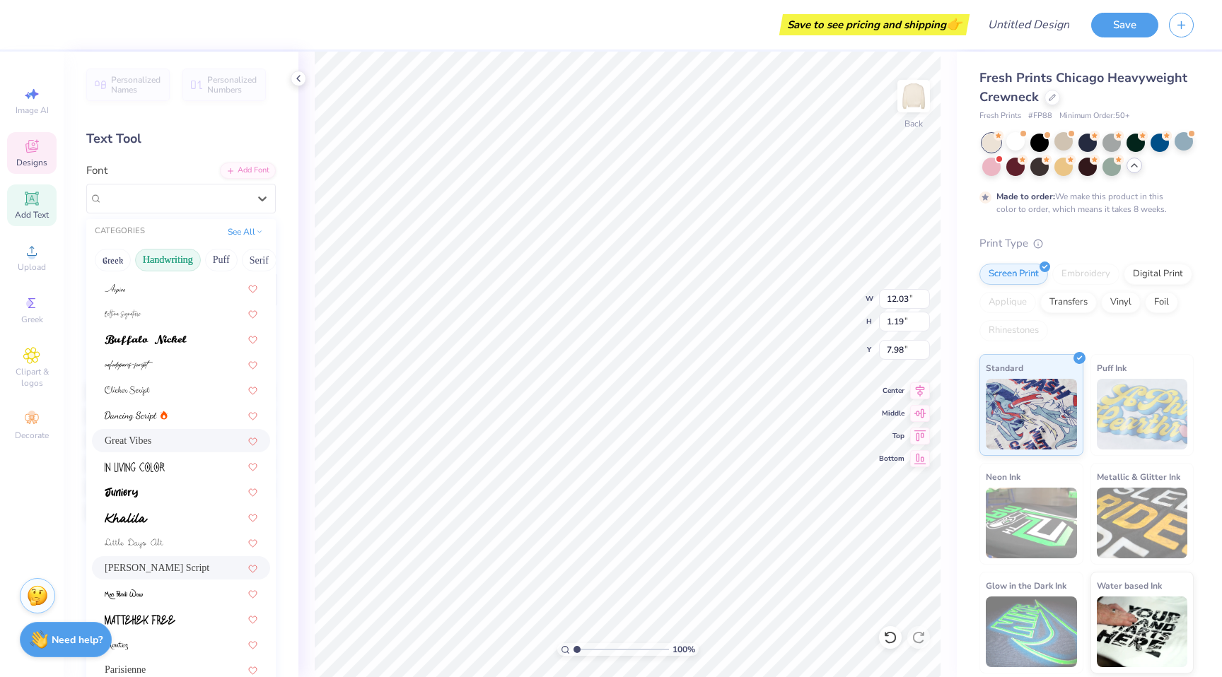
drag, startPoint x: 172, startPoint y: 571, endPoint x: 163, endPoint y: 501, distance: 69.9
click at [172, 571] on span "[PERSON_NAME] Script" at bounding box center [157, 568] width 105 height 15
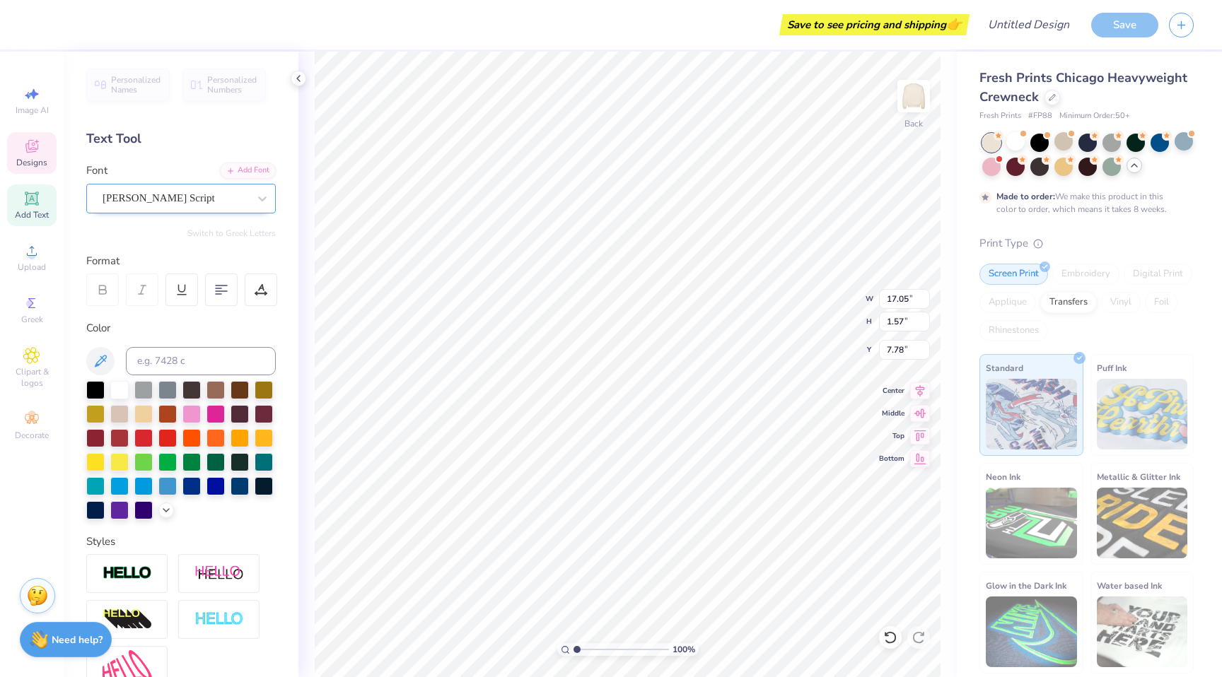
click at [177, 195] on div "[PERSON_NAME] Script" at bounding box center [175, 198] width 149 height 22
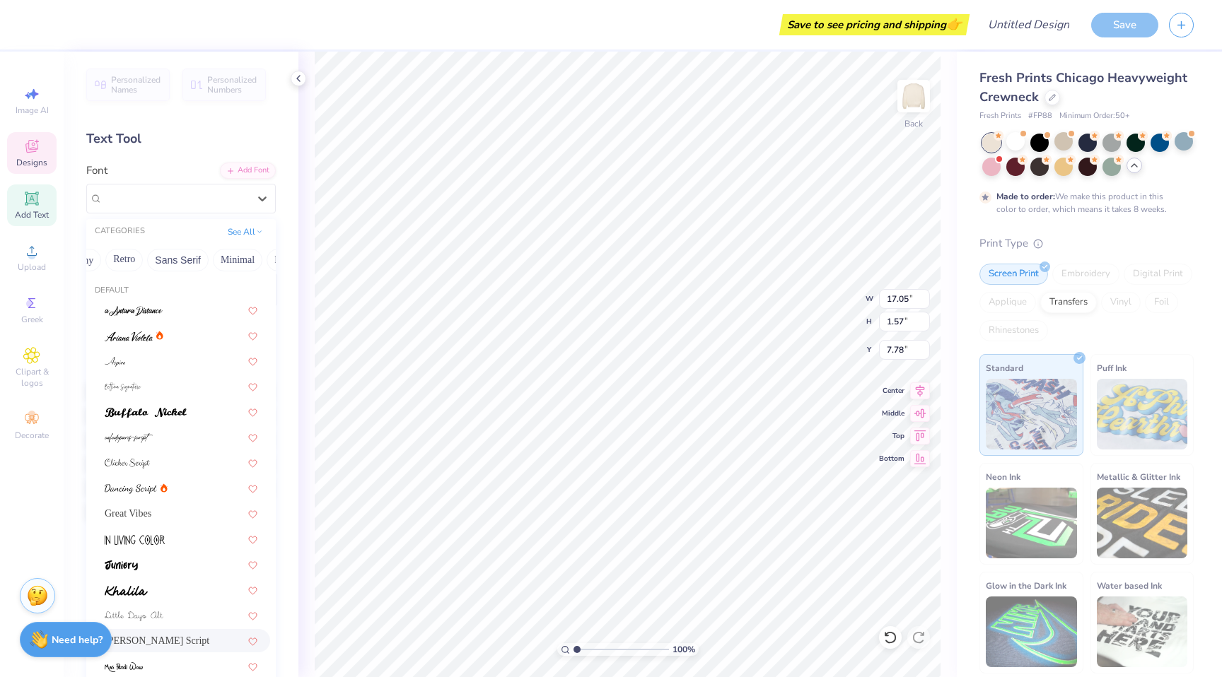
scroll to position [0, 281]
click at [199, 263] on button "Sans Serif" at bounding box center [177, 260] width 62 height 23
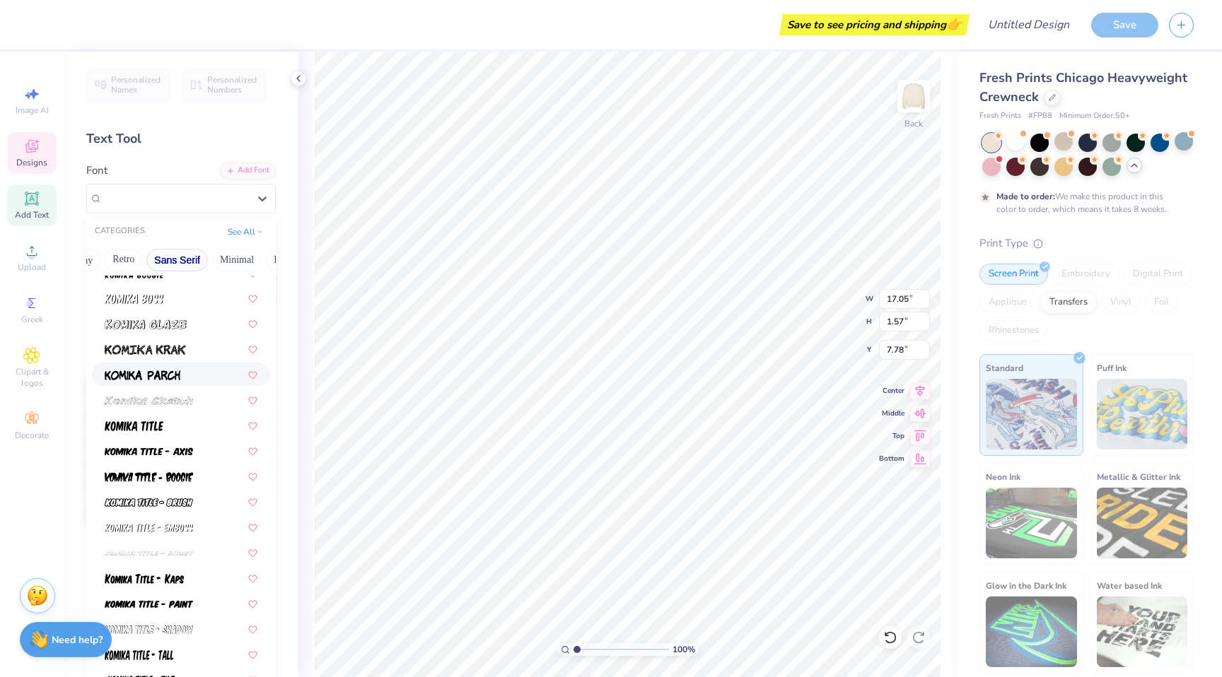
scroll to position [847, 0]
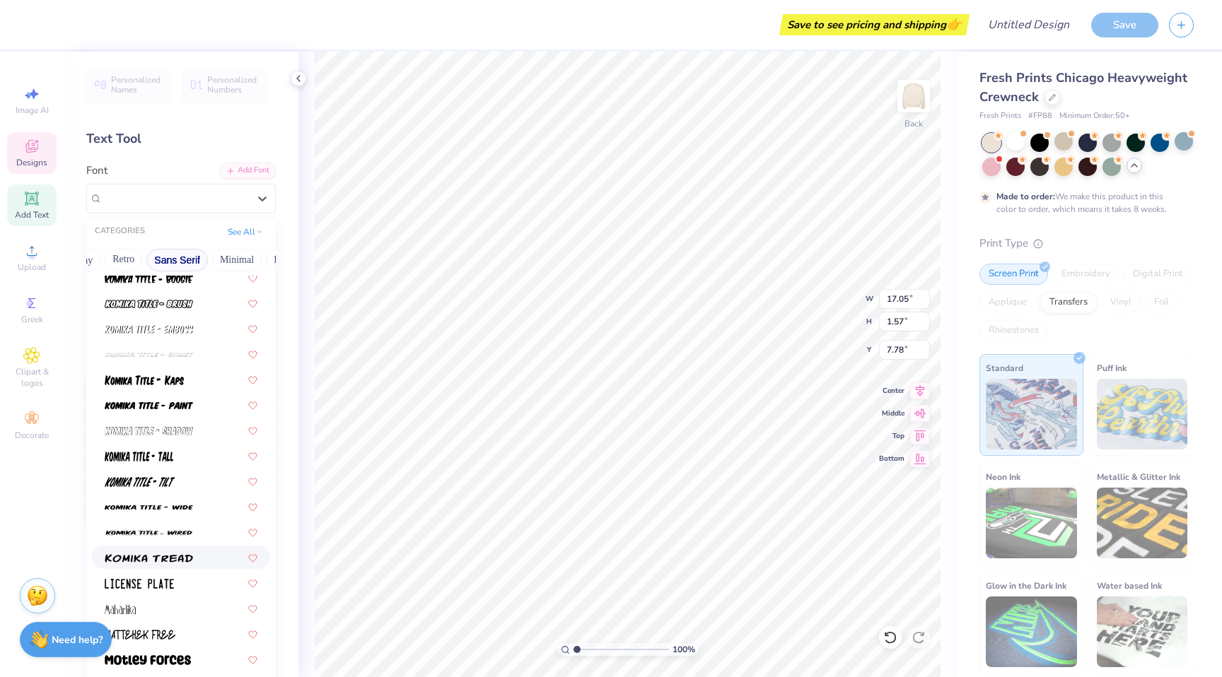
click at [156, 557] on img at bounding box center [149, 559] width 88 height 10
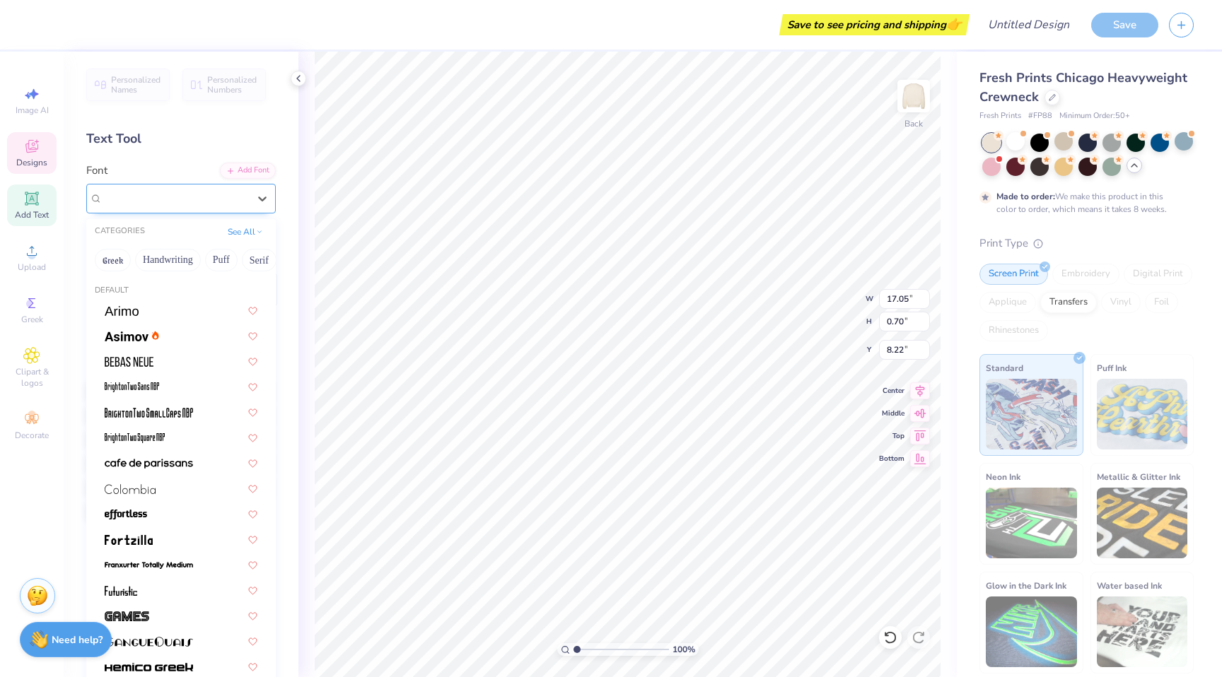
click at [206, 197] on div "[PERSON_NAME]" at bounding box center [175, 198] width 149 height 22
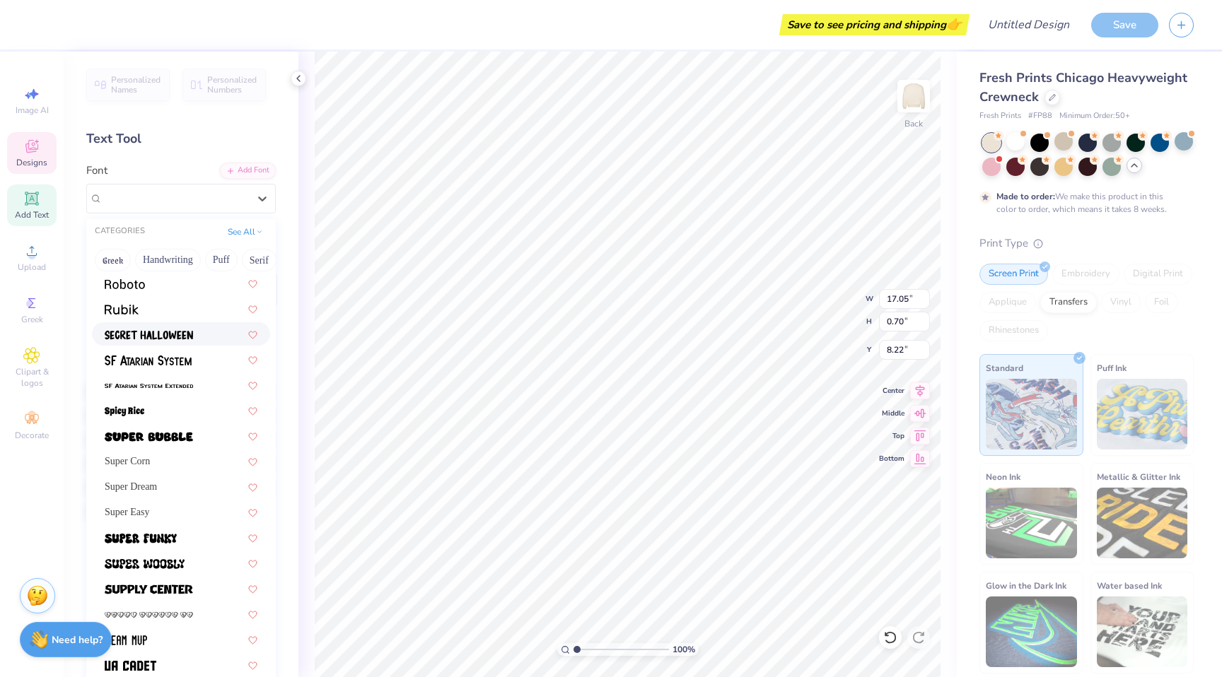
scroll to position [1559, 0]
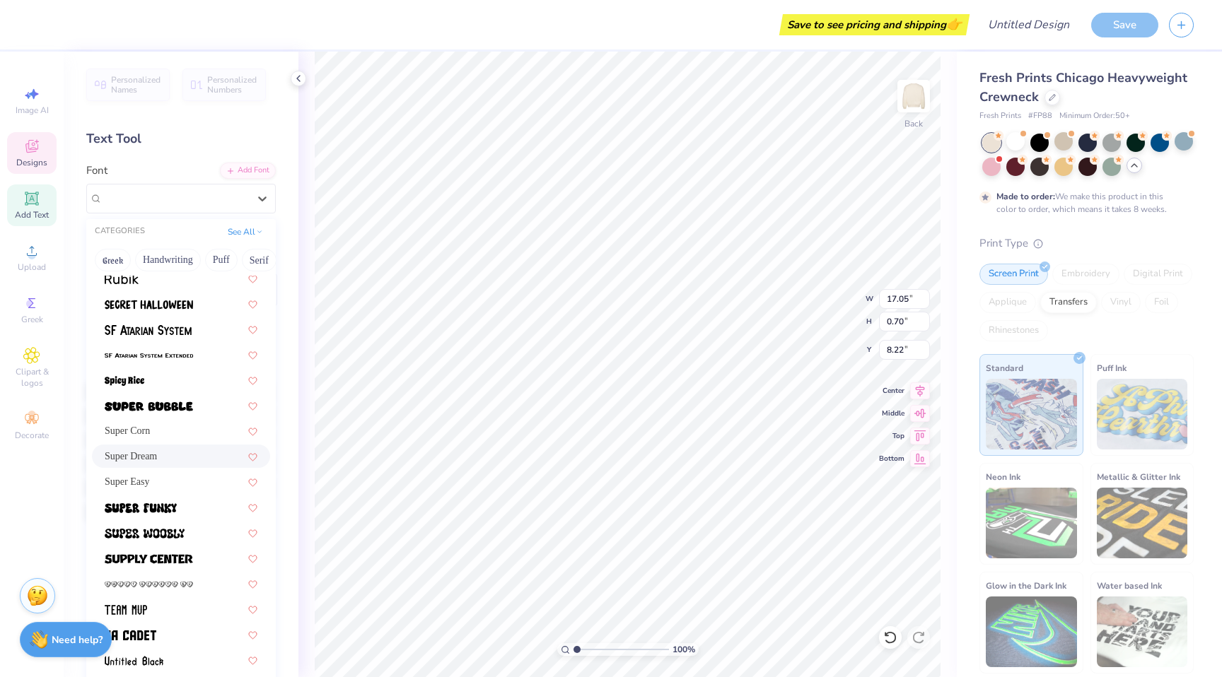
click at [165, 454] on div "Super Dream" at bounding box center [181, 456] width 153 height 15
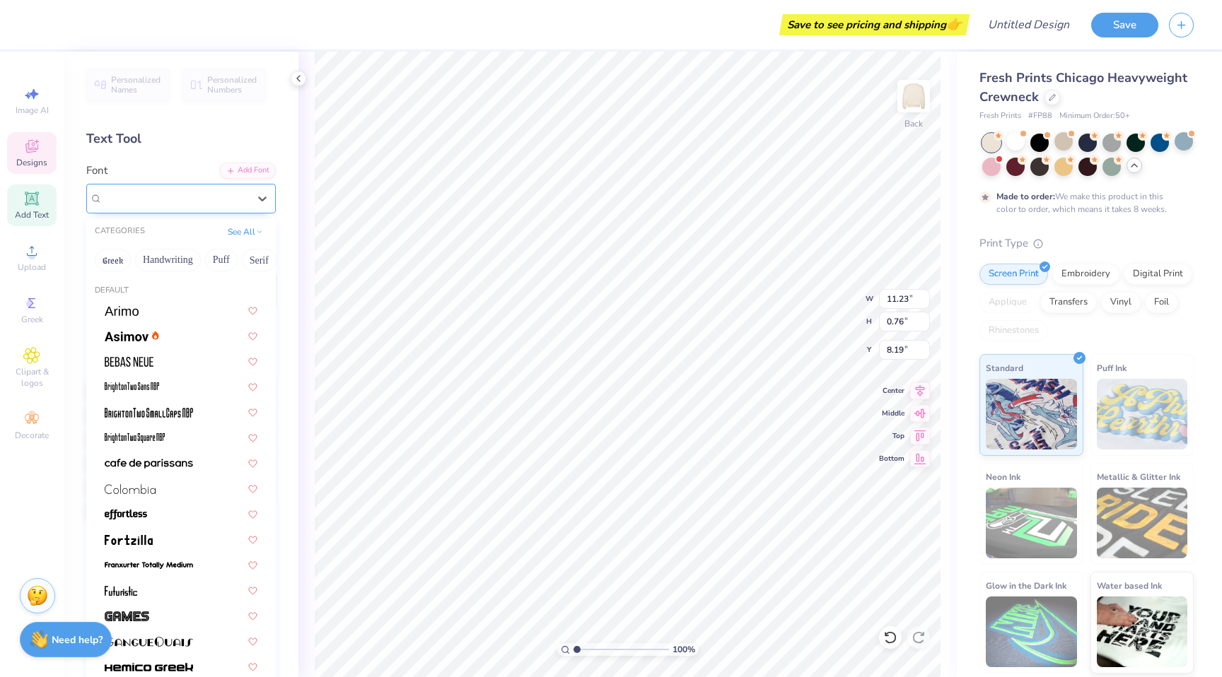
click at [210, 210] on div "Super Dream" at bounding box center [181, 199] width 190 height 30
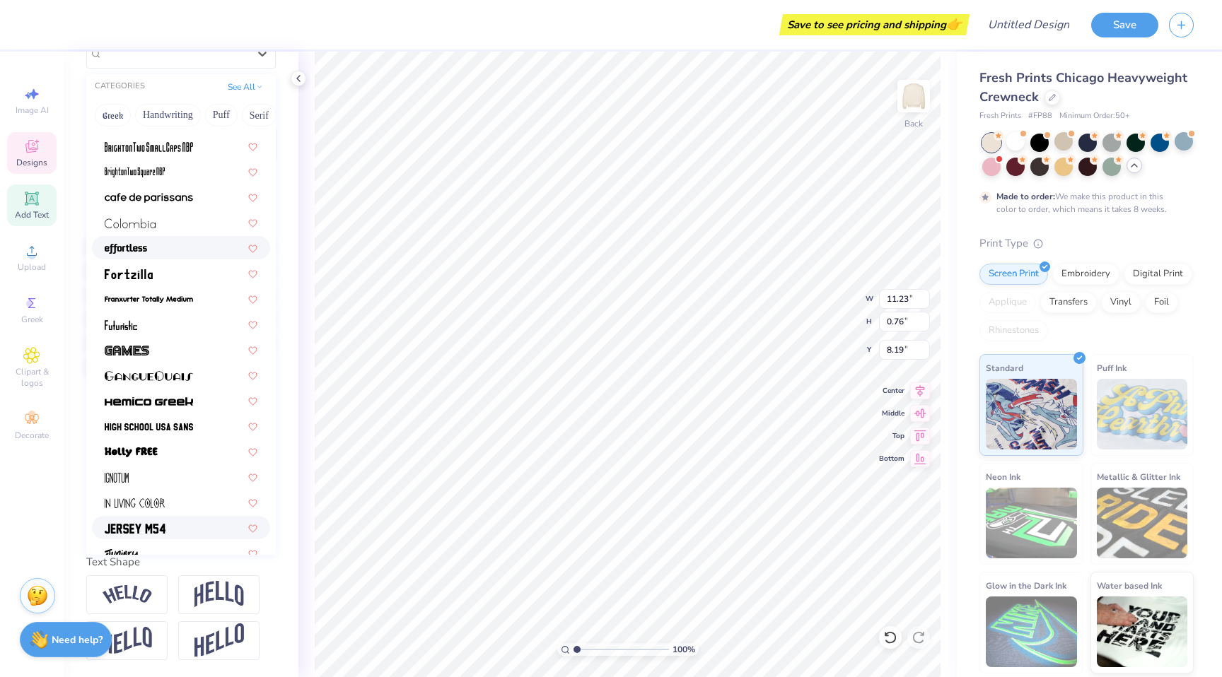
scroll to position [0, 0]
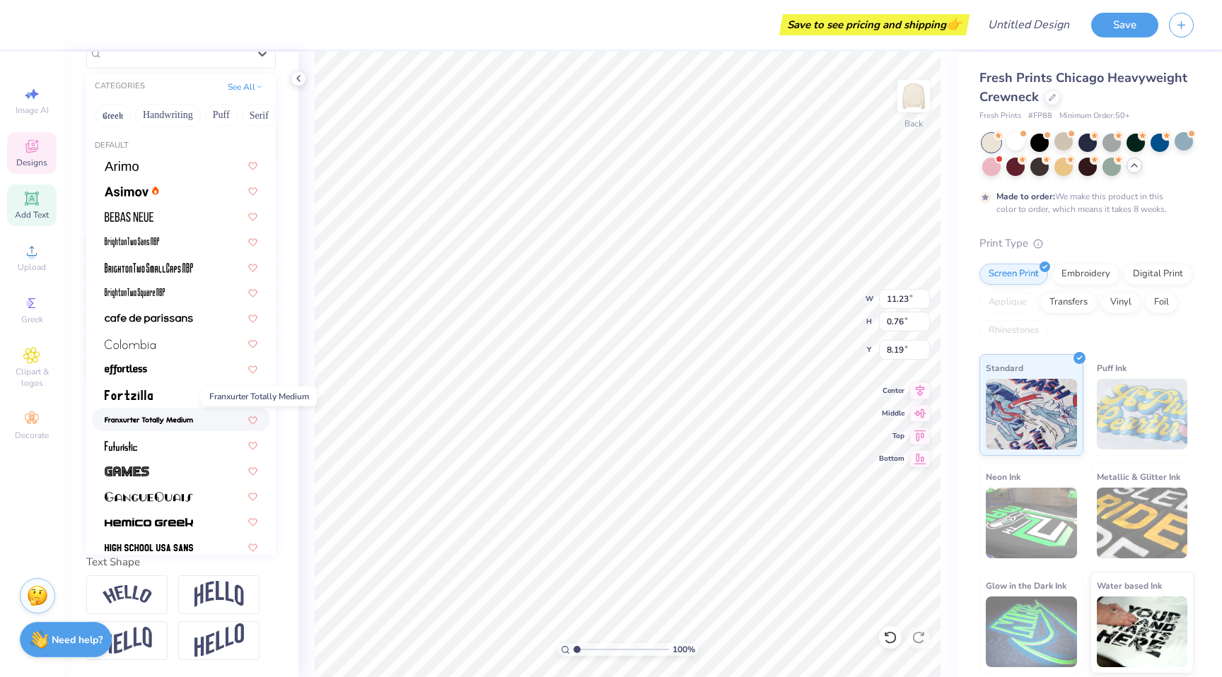
click at [152, 416] on img at bounding box center [149, 421] width 88 height 10
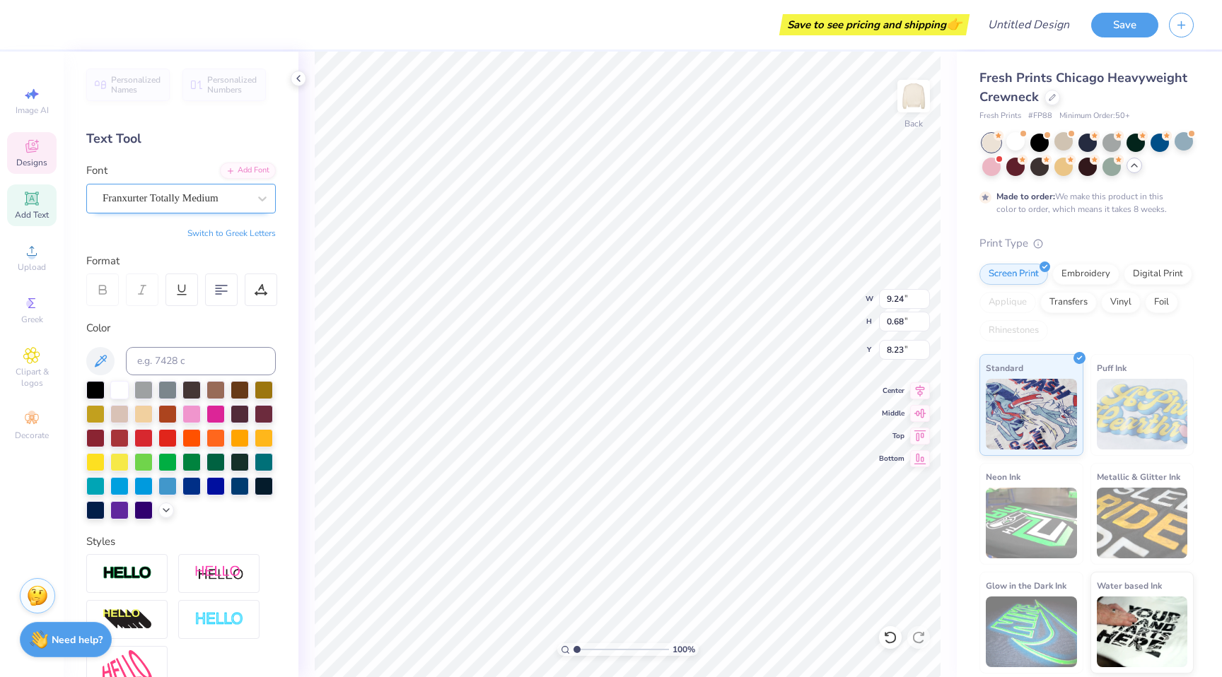
click at [231, 201] on div "Franxurter Totally Medium" at bounding box center [175, 198] width 149 height 22
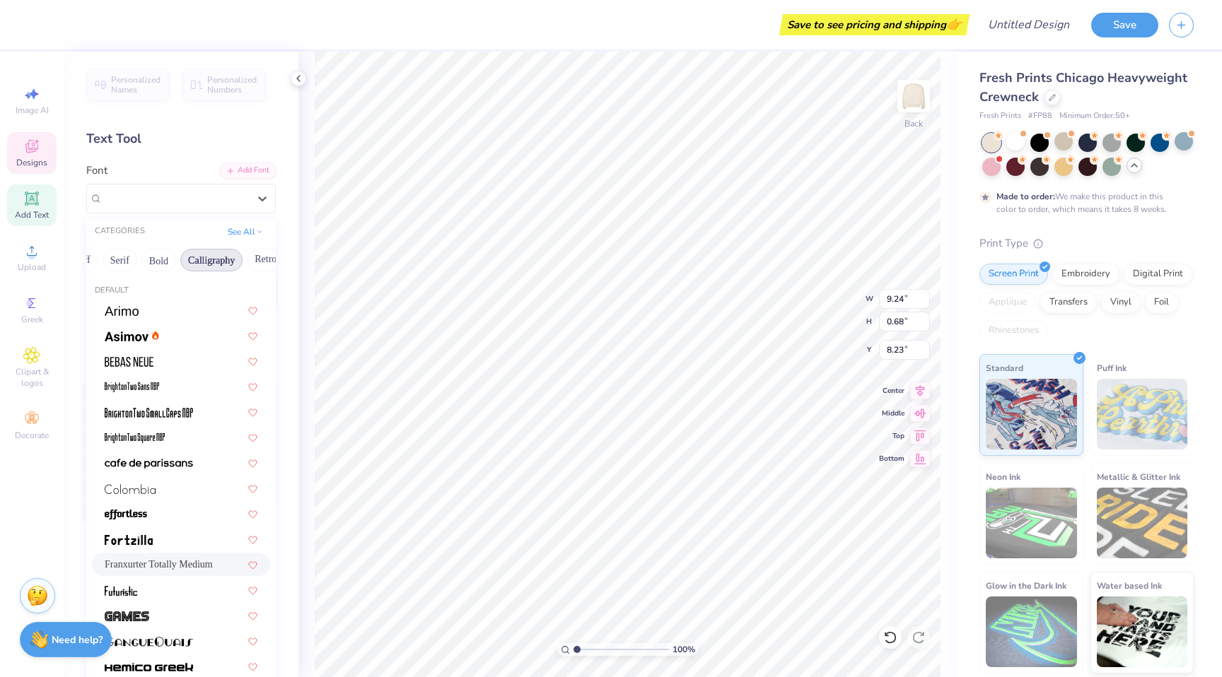
scroll to position [0, 141]
click at [218, 261] on button "Calligraphy" at bounding box center [210, 260] width 62 height 23
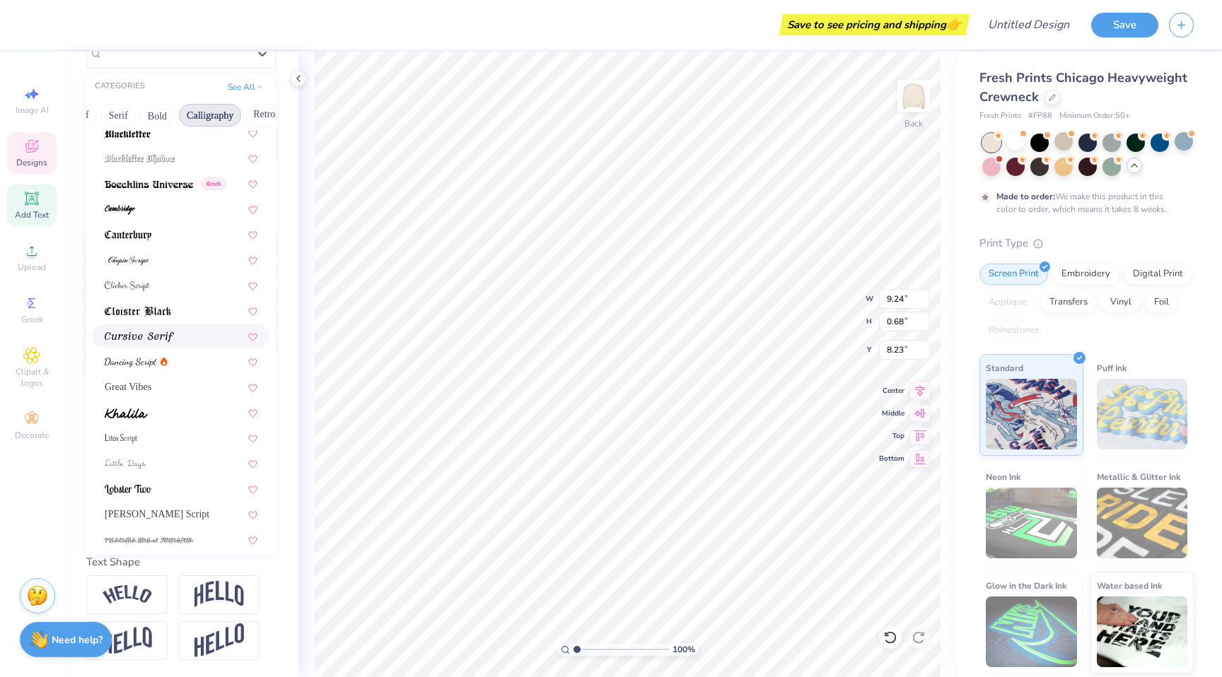
scroll to position [105, 0]
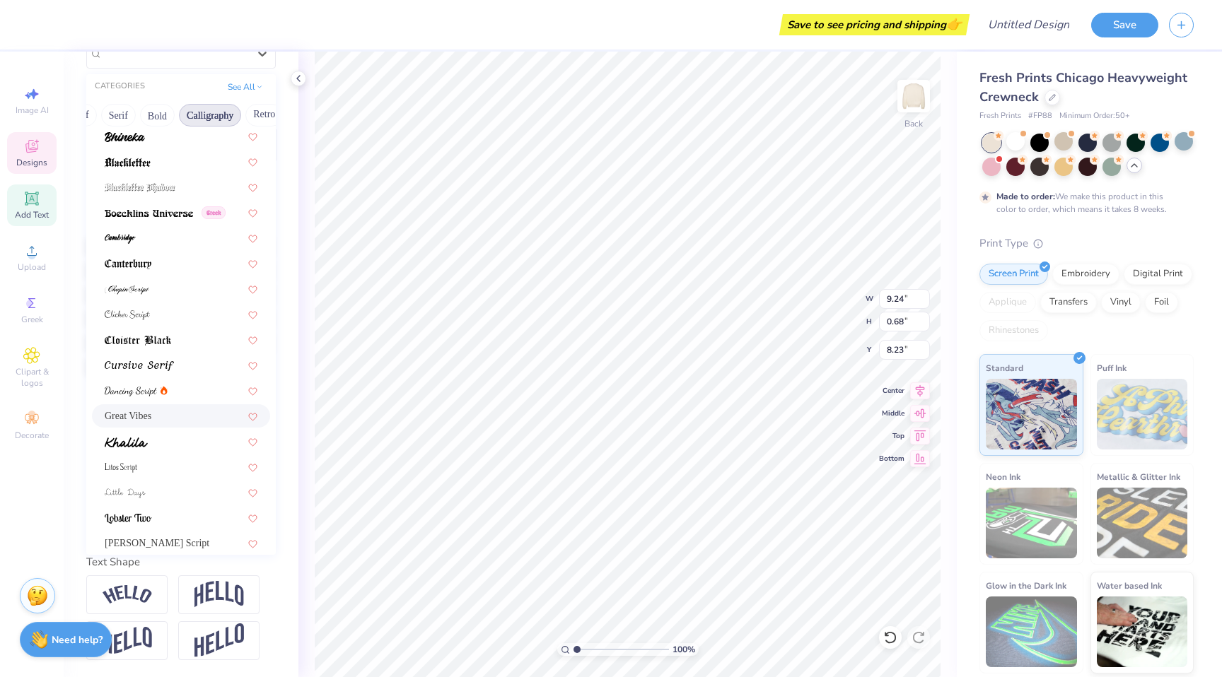
click at [196, 409] on div "Great Vibes" at bounding box center [181, 416] width 153 height 15
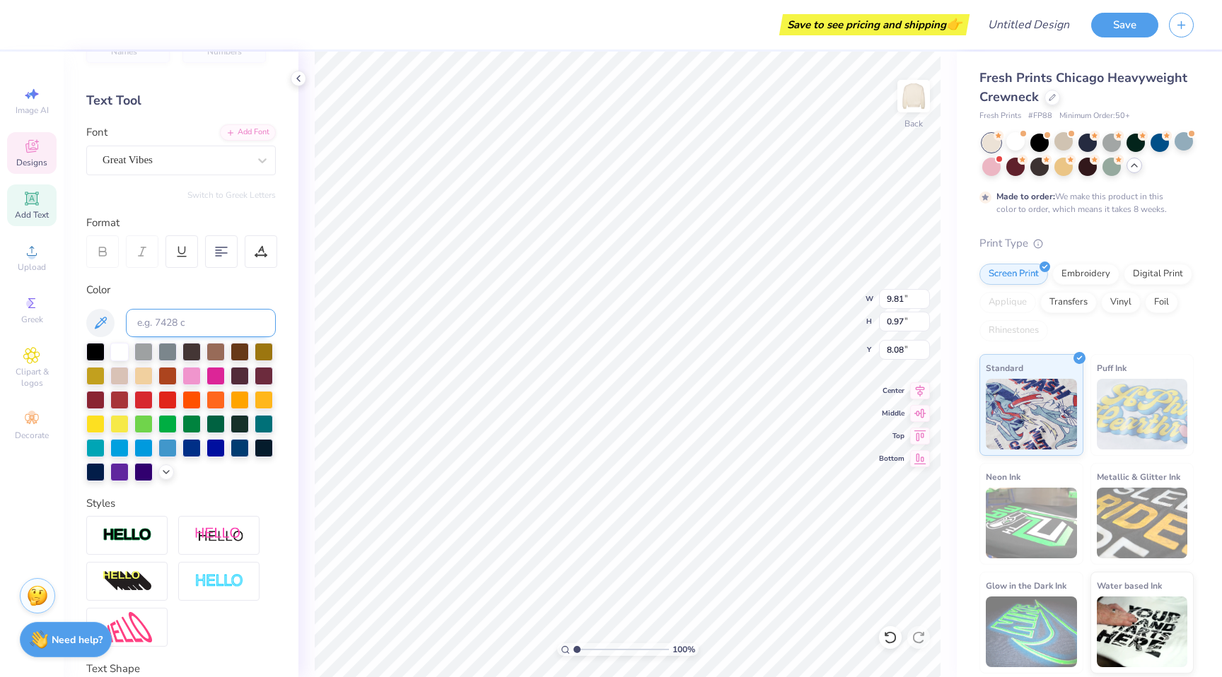
scroll to position [0, 0]
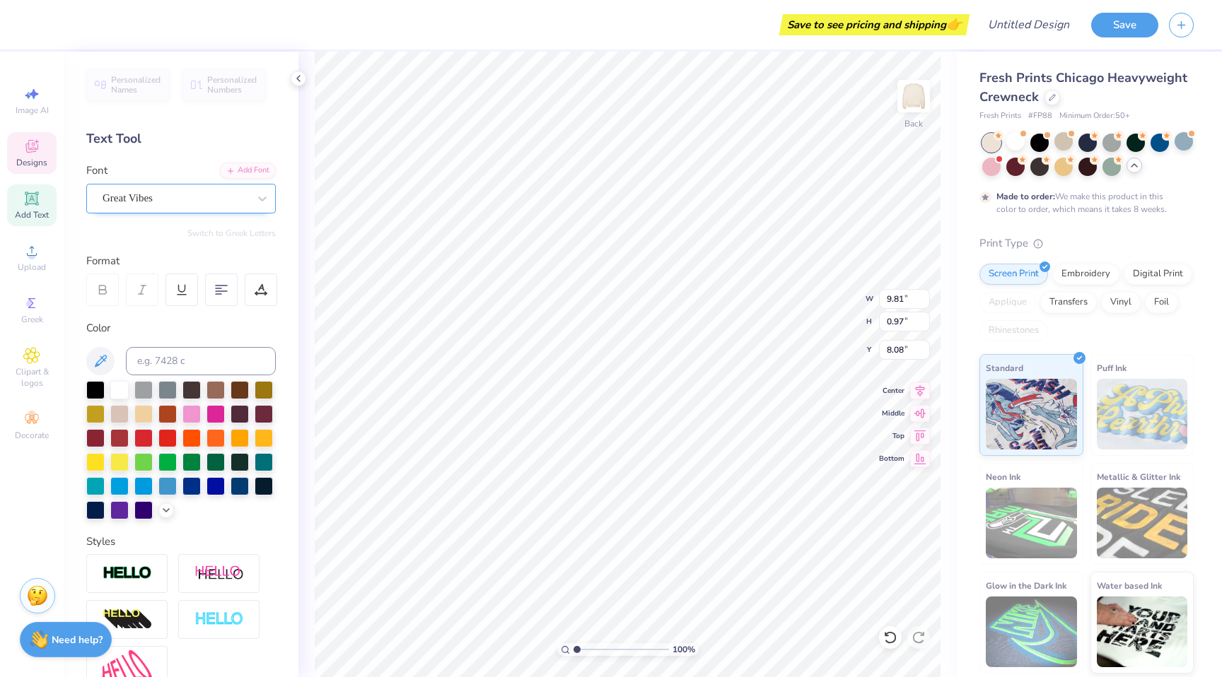
click at [218, 202] on div "Great Vibes" at bounding box center [175, 198] width 149 height 22
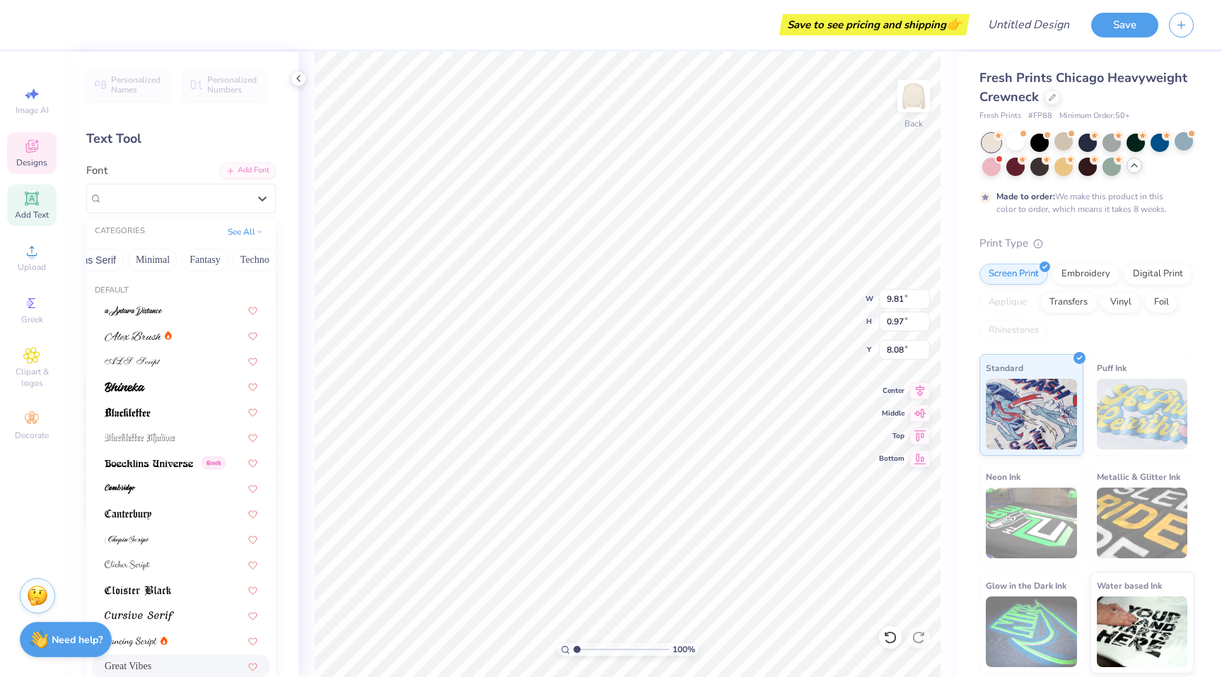
scroll to position [0, 436]
click at [202, 265] on button "Techno" at bounding box center [199, 260] width 45 height 23
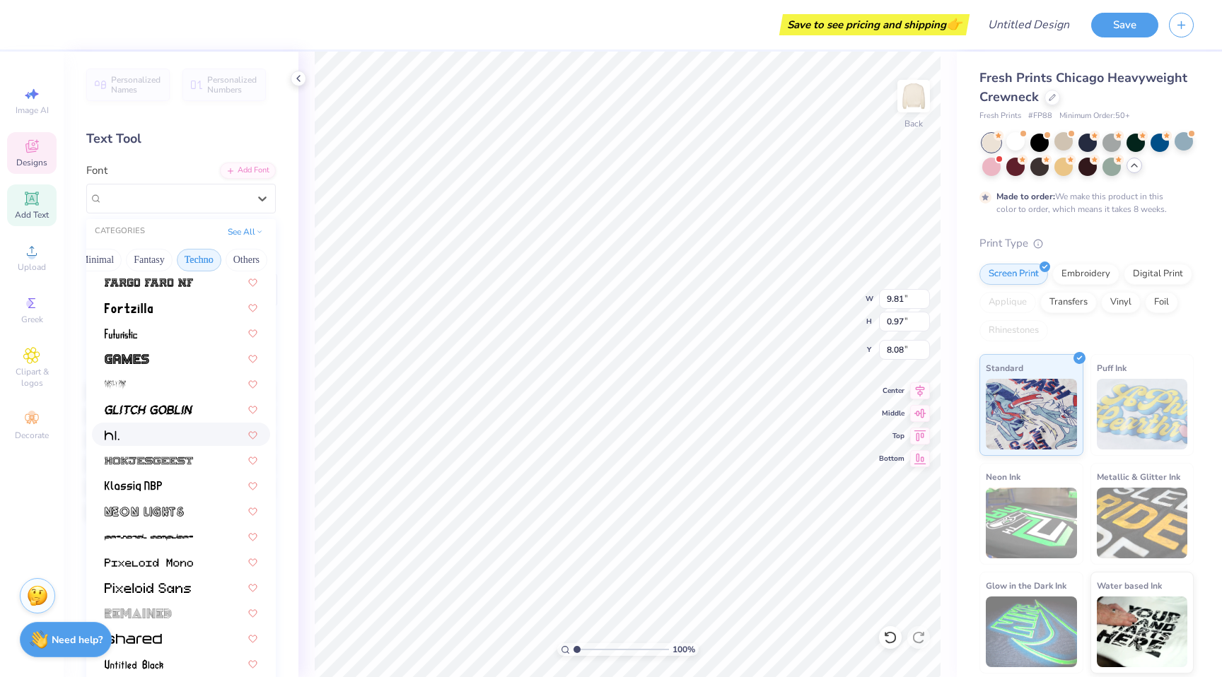
scroll to position [231, 0]
click at [144, 264] on button "Fantasy" at bounding box center [149, 260] width 47 height 23
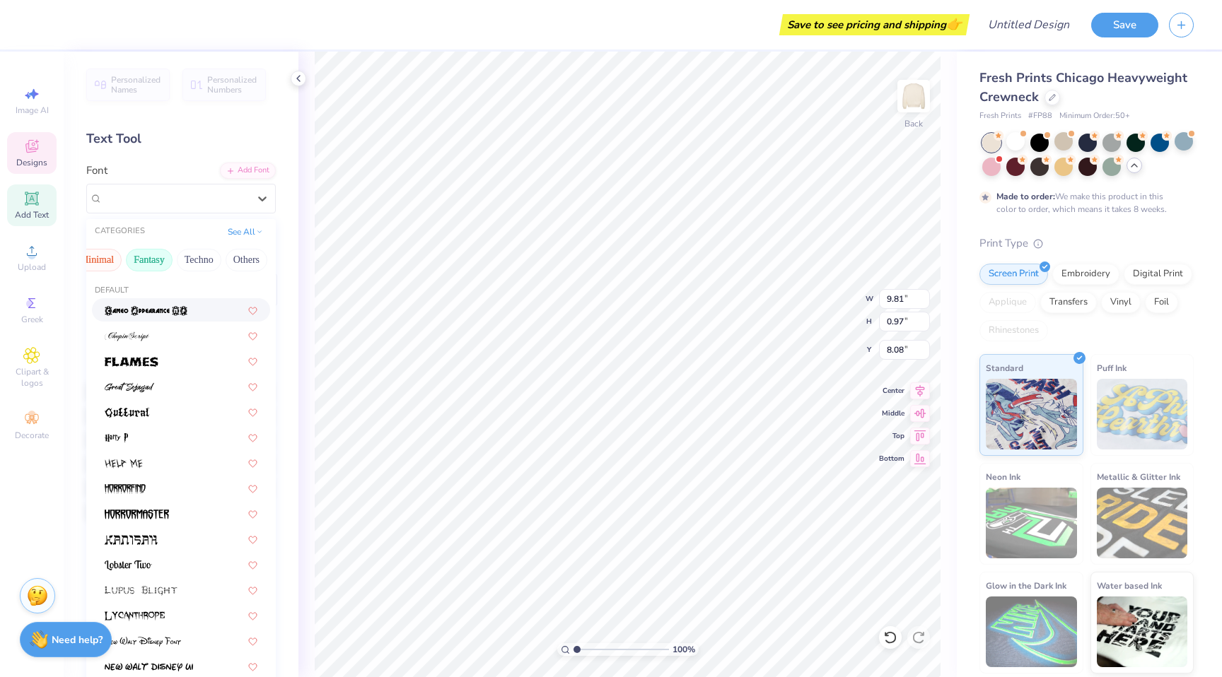
click at [100, 261] on button "Minimal" at bounding box center [97, 260] width 50 height 23
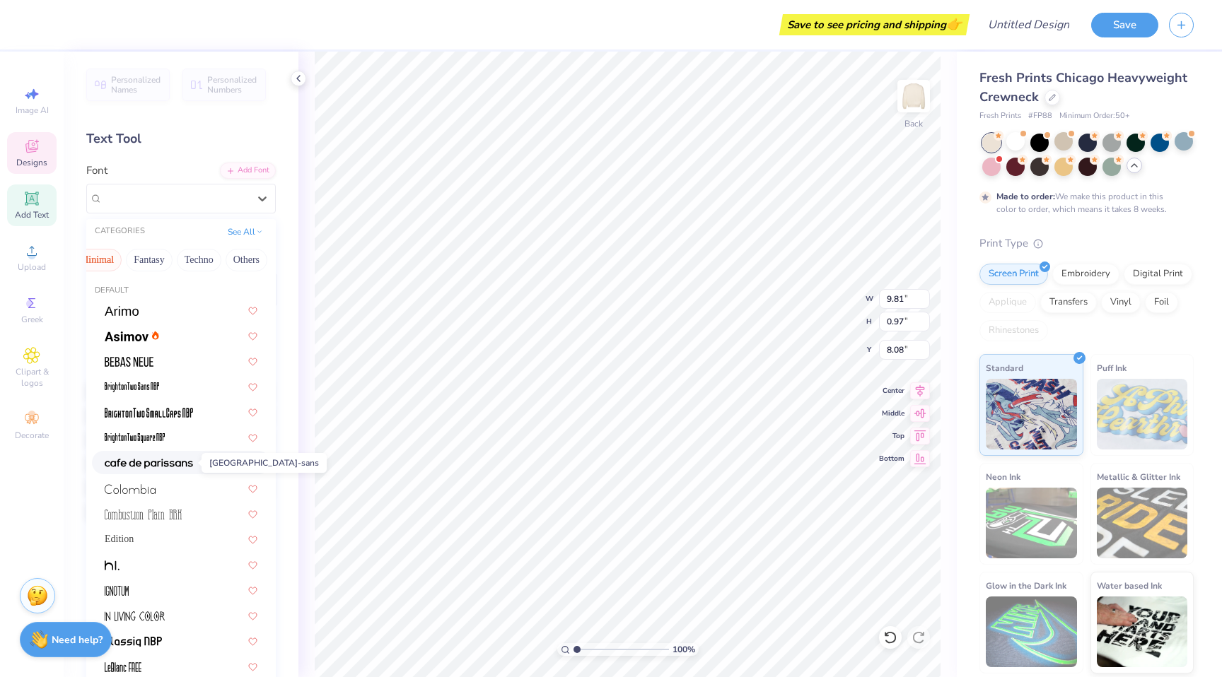
click at [166, 465] on img at bounding box center [149, 464] width 88 height 10
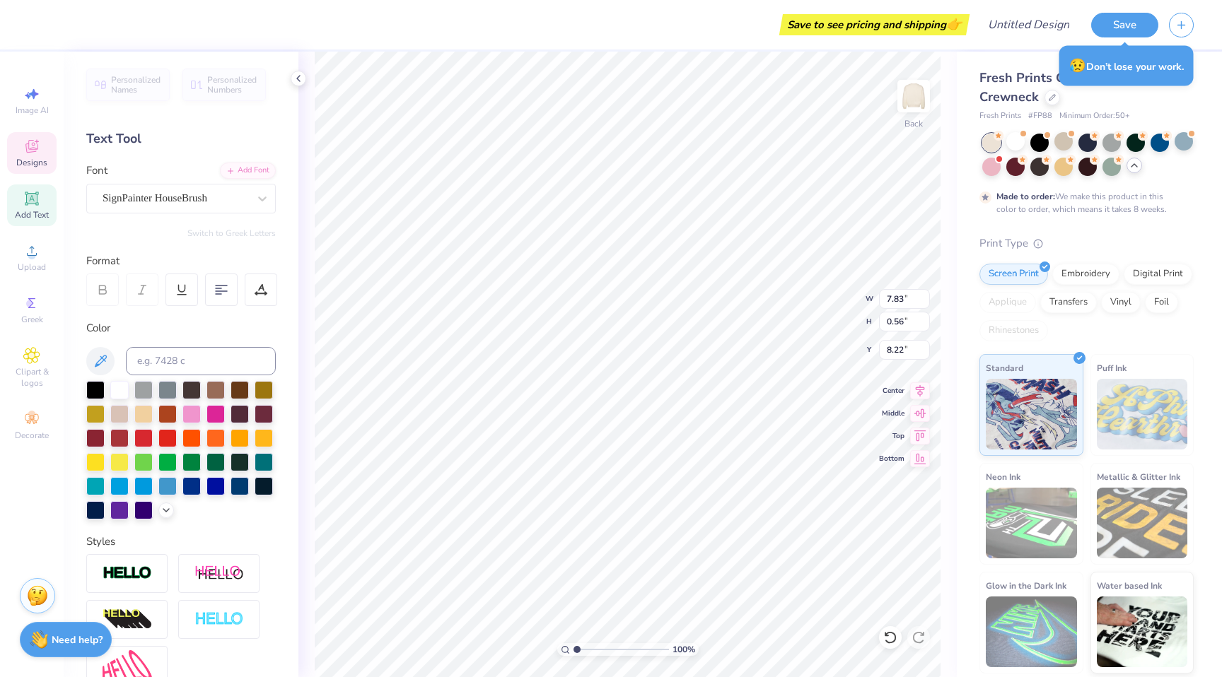
click at [224, 206] on div "SignPainter HouseBrush" at bounding box center [175, 198] width 149 height 22
click at [183, 316] on div "[GEOGRAPHIC_DATA]-sans" at bounding box center [181, 310] width 153 height 15
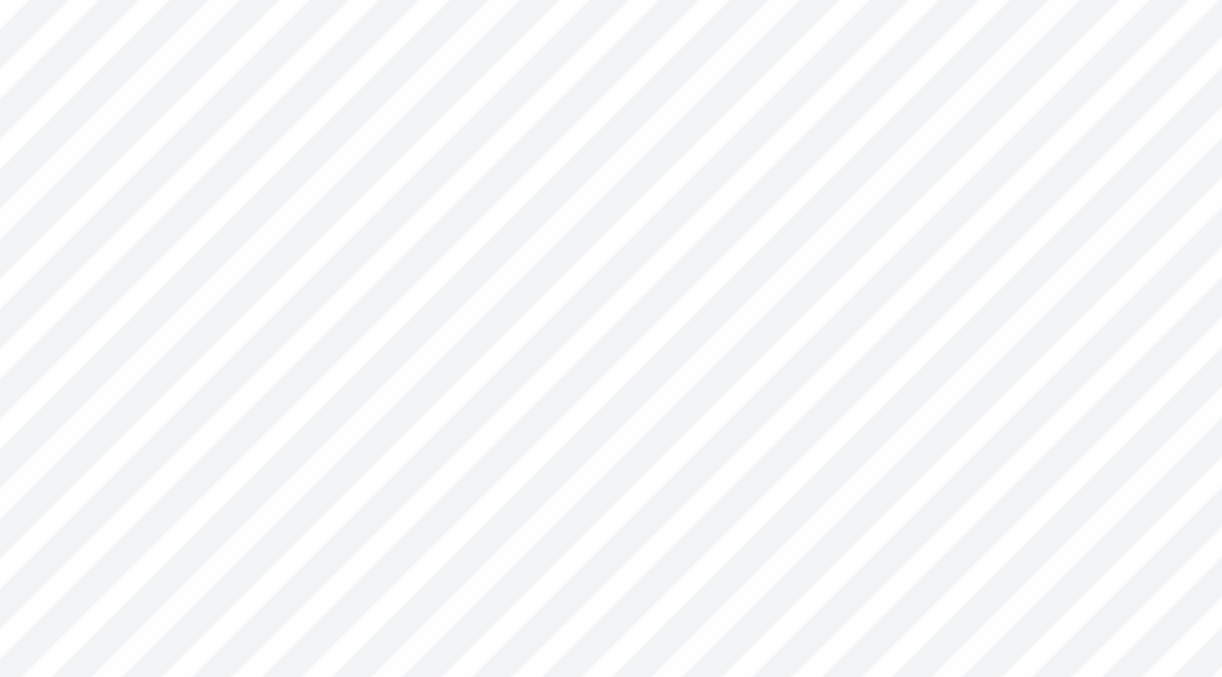
scroll to position [11, 1]
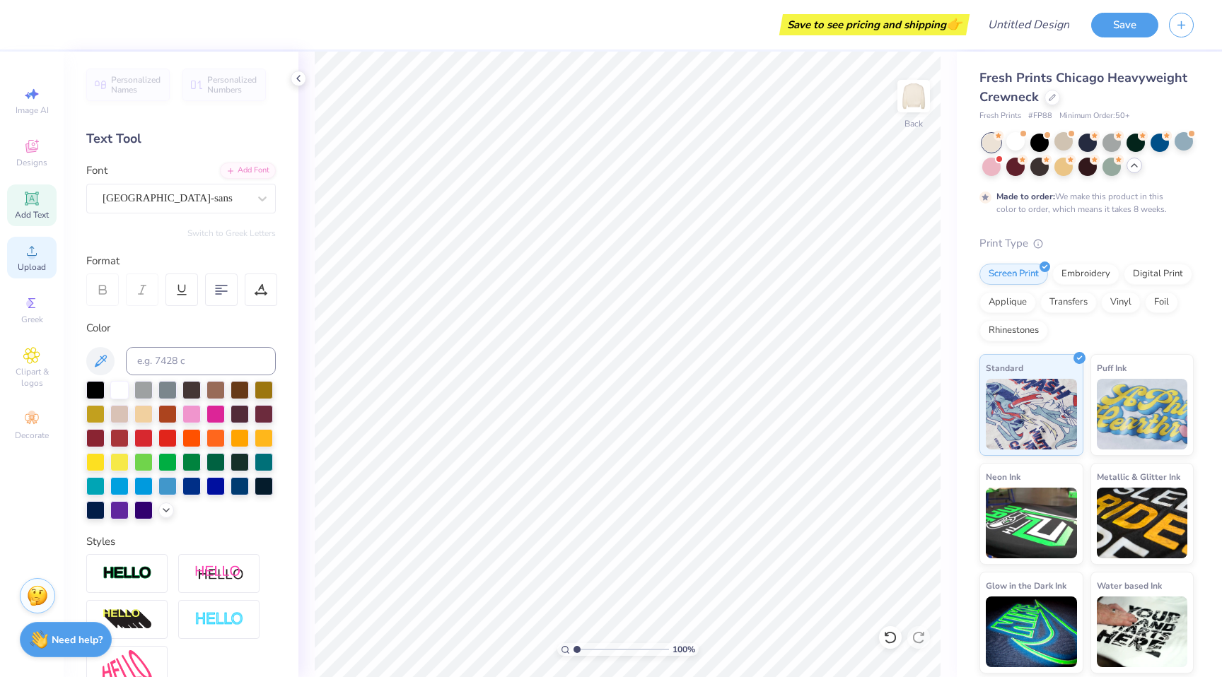
click at [37, 257] on icon at bounding box center [31, 251] width 17 height 17
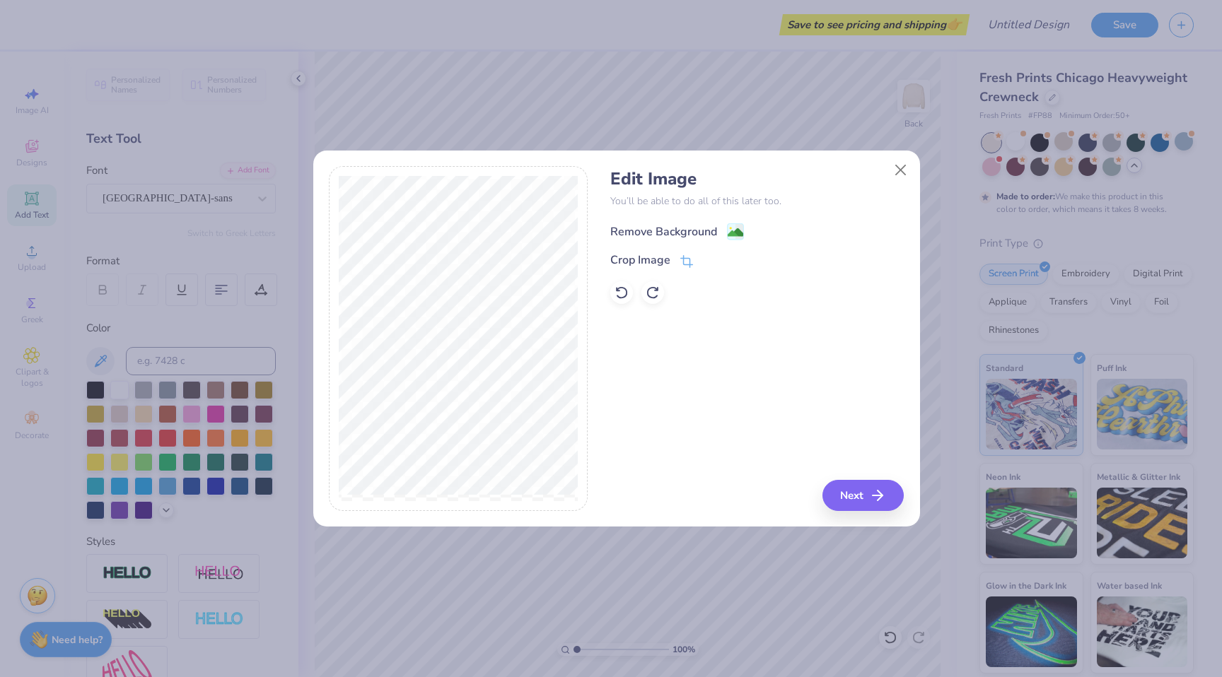
click at [682, 238] on div "Remove Background" at bounding box center [663, 231] width 107 height 17
click at [887, 499] on icon "button" at bounding box center [881, 495] width 17 height 17
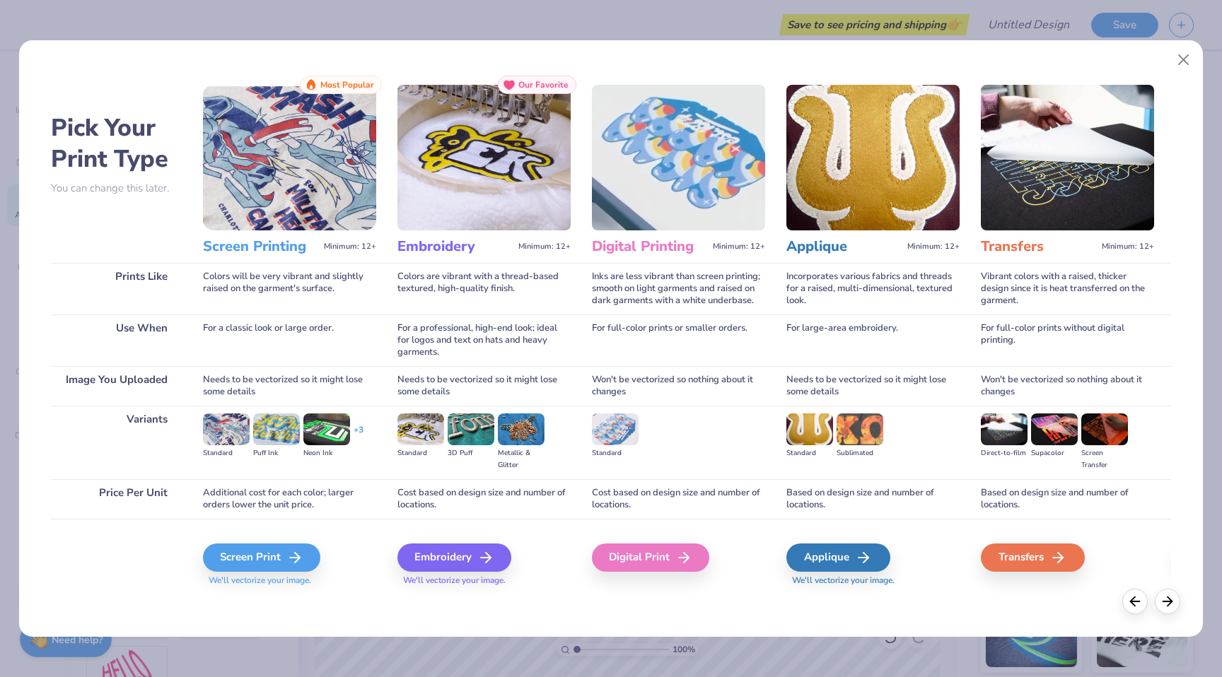
click at [304, 575] on span "We'll vectorize your image." at bounding box center [289, 581] width 173 height 12
click at [314, 561] on div "Screen Print" at bounding box center [263, 558] width 117 height 28
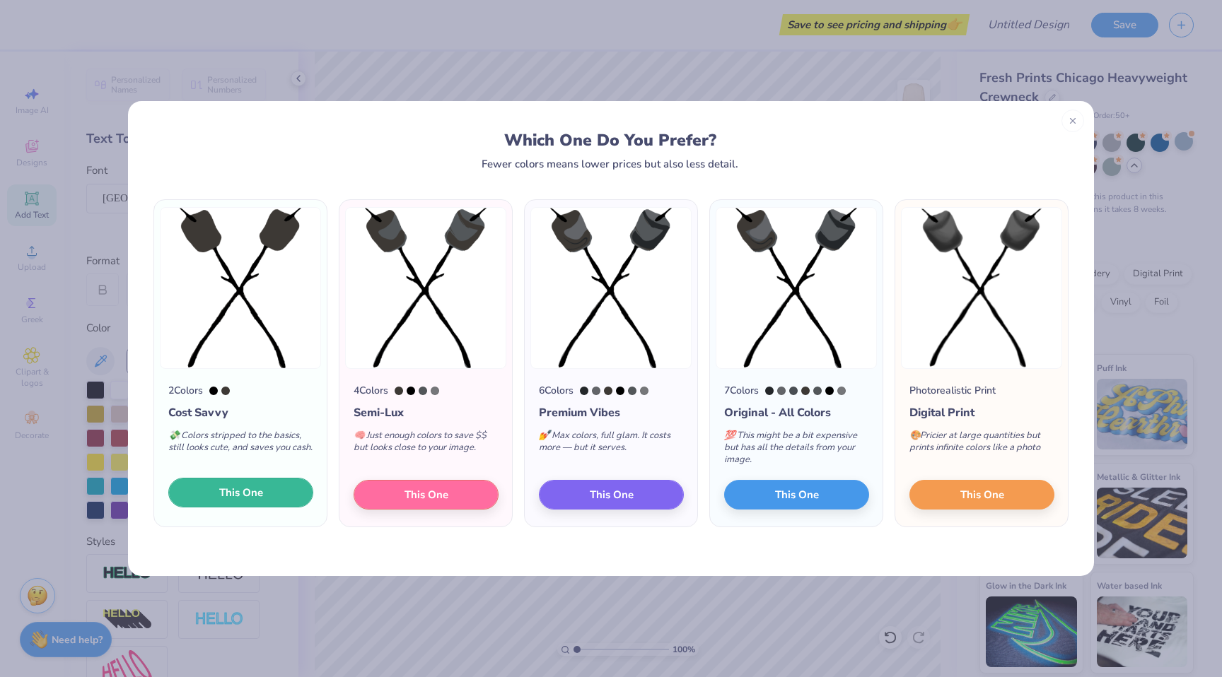
click at [257, 491] on span "This One" at bounding box center [241, 493] width 44 height 16
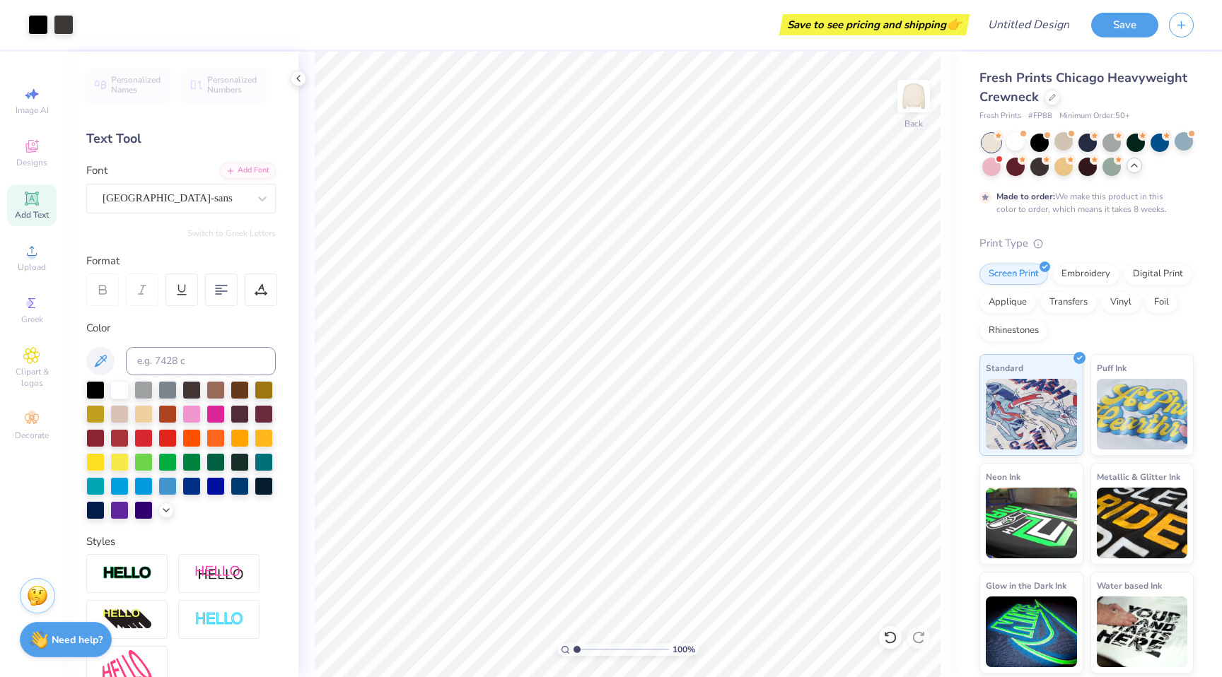
click at [146, 216] on div "Personalized Names Personalized Numbers Text Tool Add Font Font cafe de [GEOGRA…" at bounding box center [181, 365] width 235 height 626
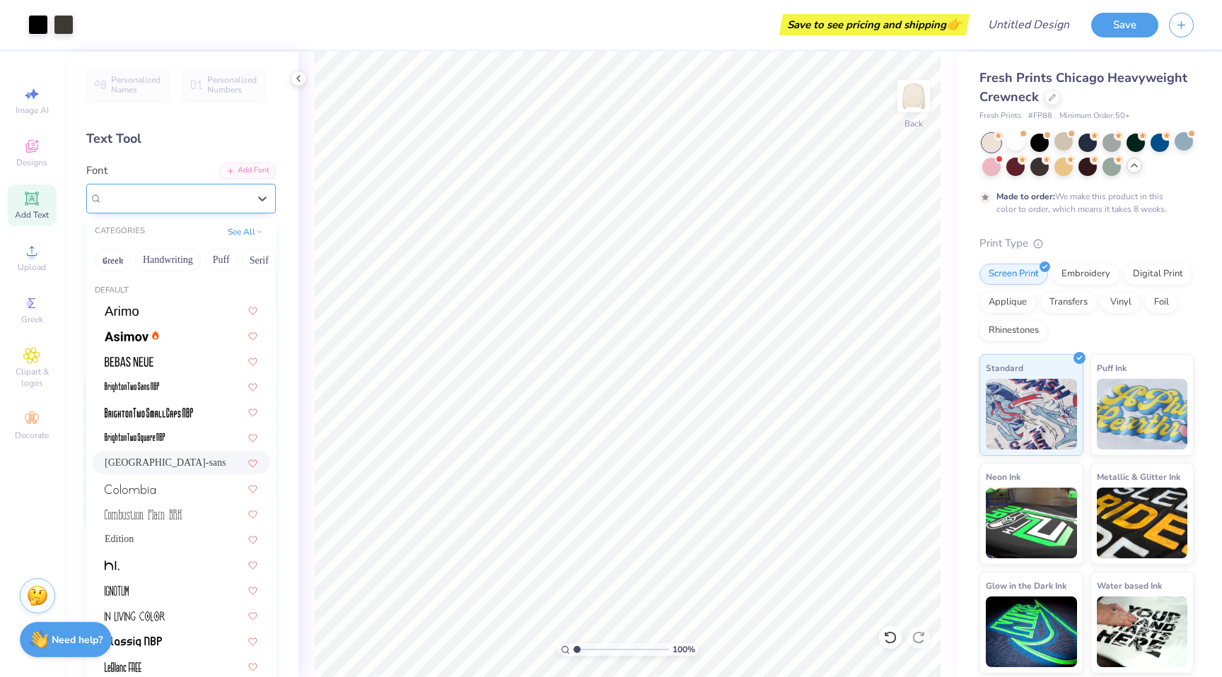
click at [211, 199] on div "[GEOGRAPHIC_DATA]-sans" at bounding box center [175, 198] width 149 height 22
click at [212, 264] on button "Puff" at bounding box center [221, 260] width 33 height 23
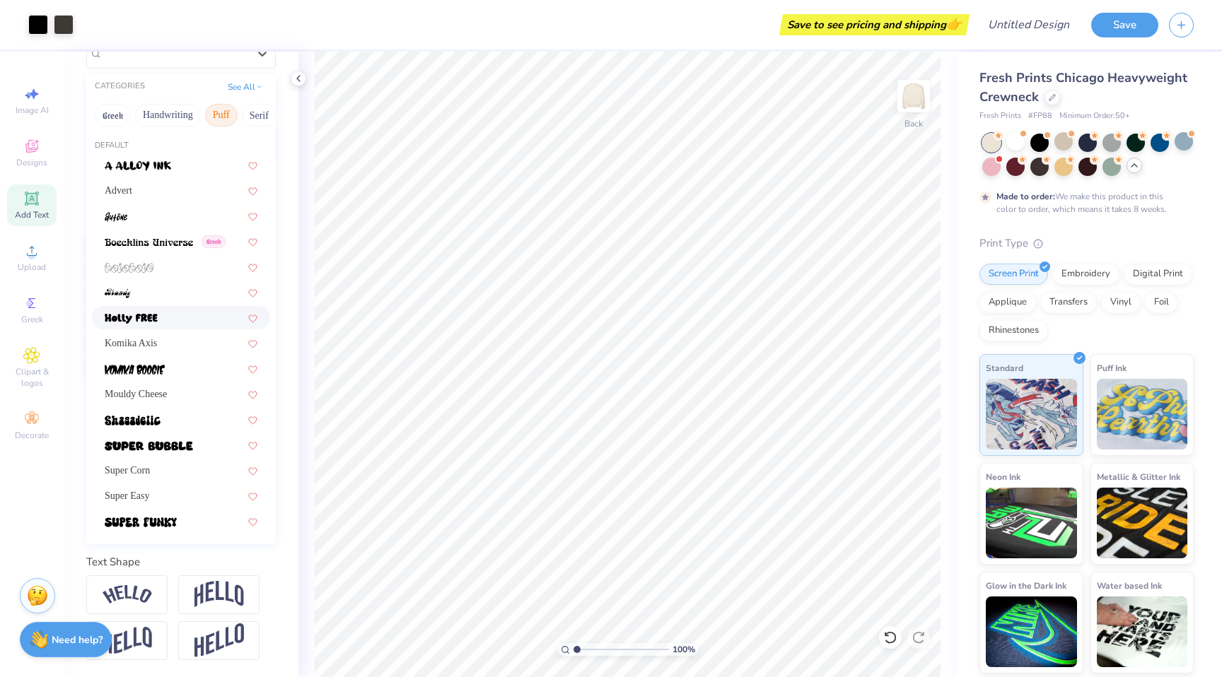
scroll to position [163, 0]
click at [177, 105] on button "Handwriting" at bounding box center [168, 115] width 66 height 23
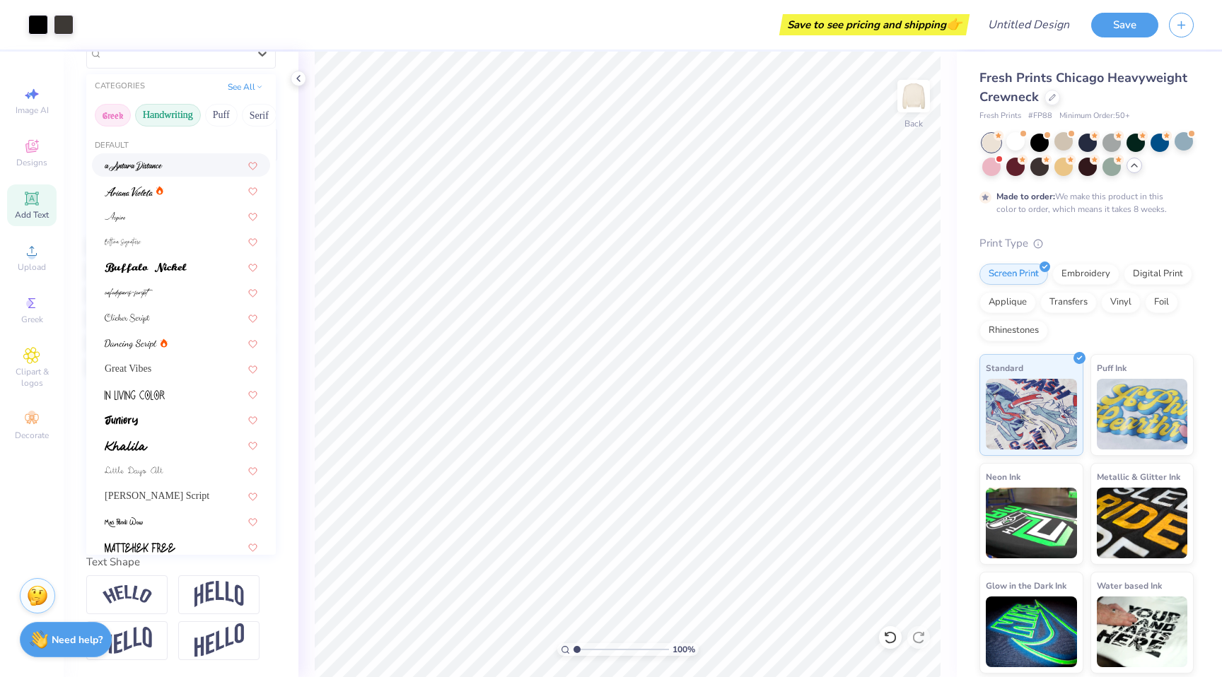
click at [120, 104] on button "Greek" at bounding box center [113, 115] width 36 height 23
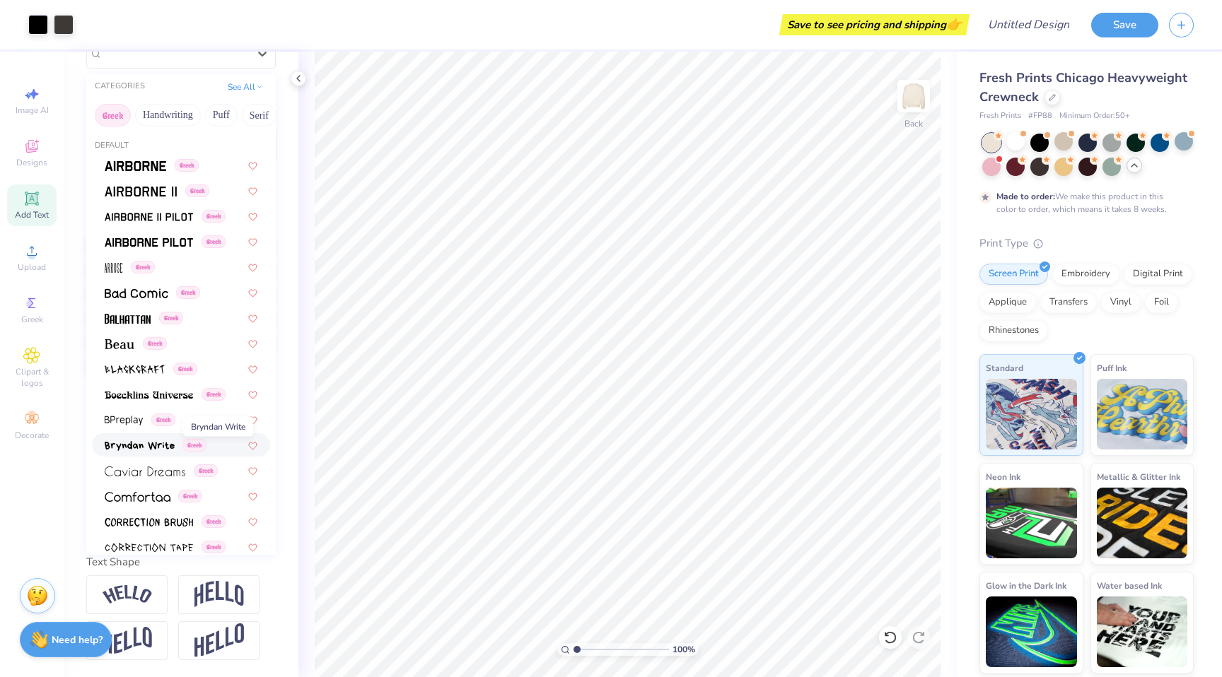
click at [156, 438] on span at bounding box center [140, 445] width 70 height 15
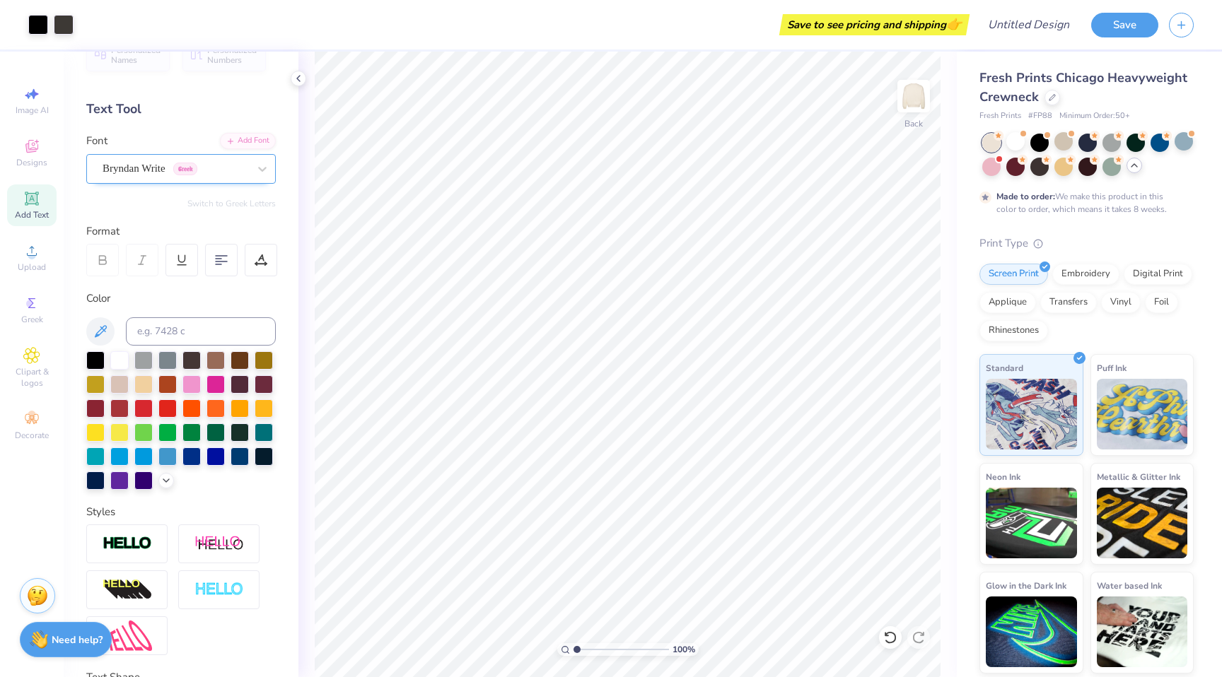
scroll to position [0, 0]
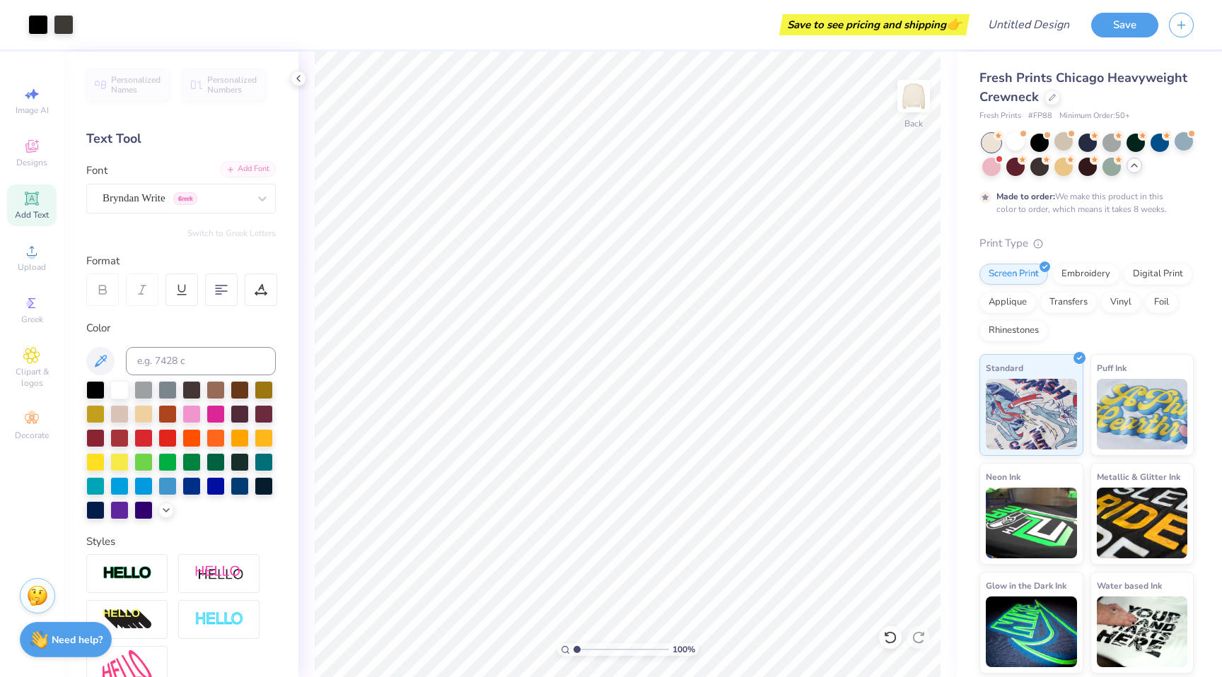
click at [229, 173] on div "Add Font" at bounding box center [248, 169] width 56 height 16
click at [45, 214] on span "Add Text" at bounding box center [32, 214] width 34 height 11
click at [197, 201] on div "Super Dream" at bounding box center [175, 198] width 149 height 22
click at [238, 212] on div "Super Dream" at bounding box center [181, 199] width 190 height 30
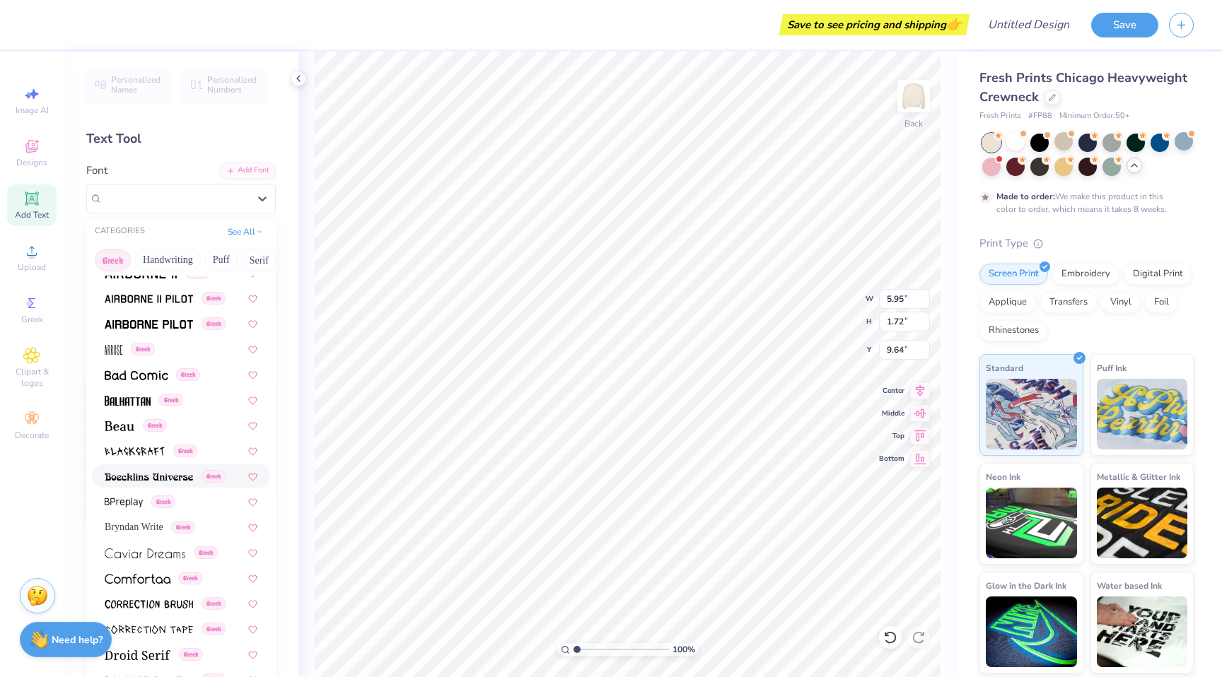
scroll to position [68, 0]
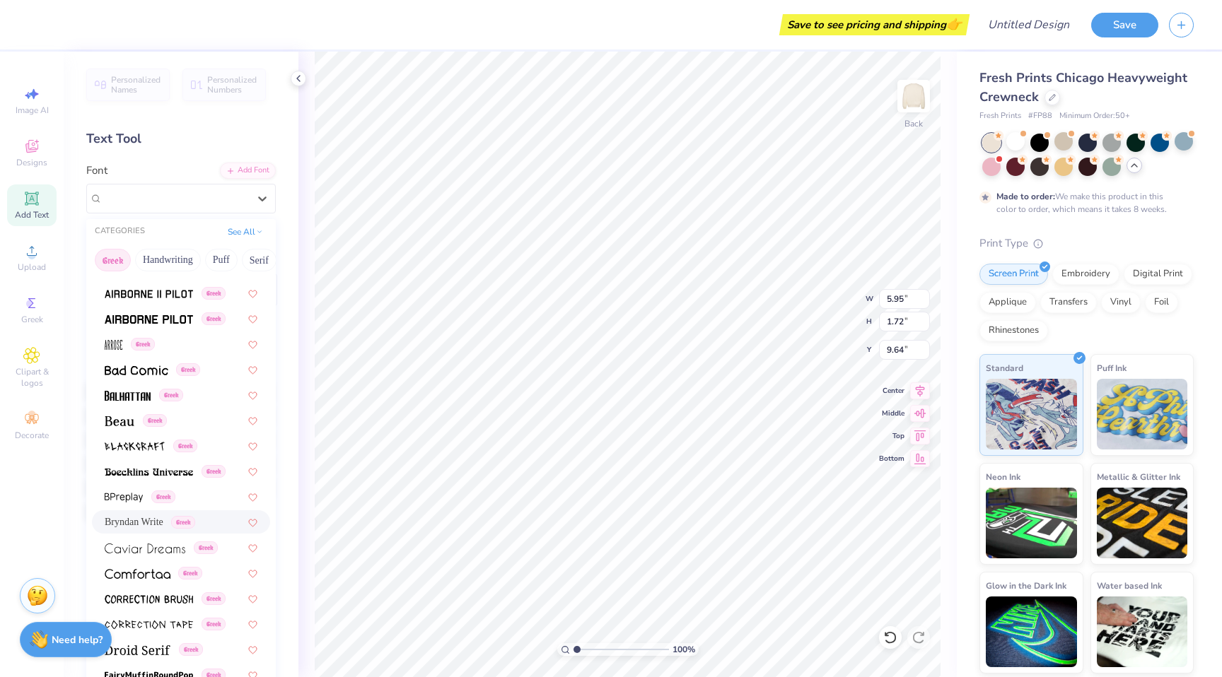
click at [163, 516] on span "Bryndan Write" at bounding box center [134, 522] width 59 height 15
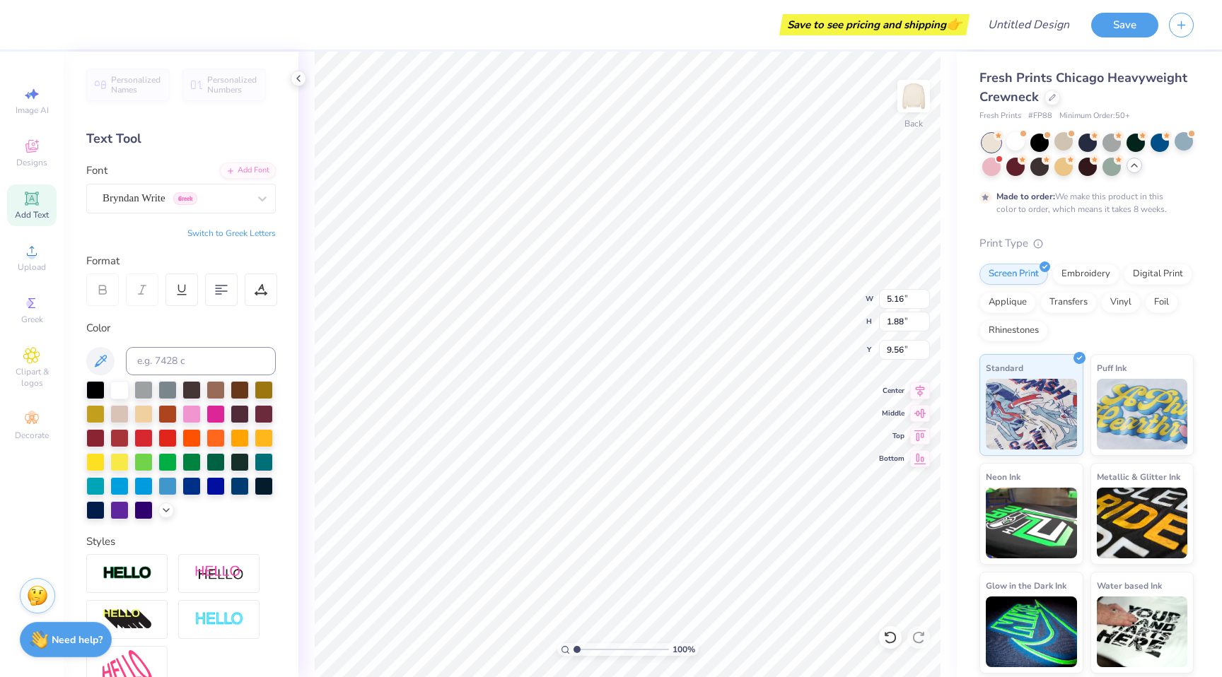
scroll to position [11, 4]
click at [100, 387] on div at bounding box center [95, 389] width 18 height 18
click at [175, 395] on div at bounding box center [167, 389] width 18 height 18
click at [153, 390] on div at bounding box center [143, 389] width 18 height 18
click at [93, 390] on div at bounding box center [95, 390] width 18 height 18
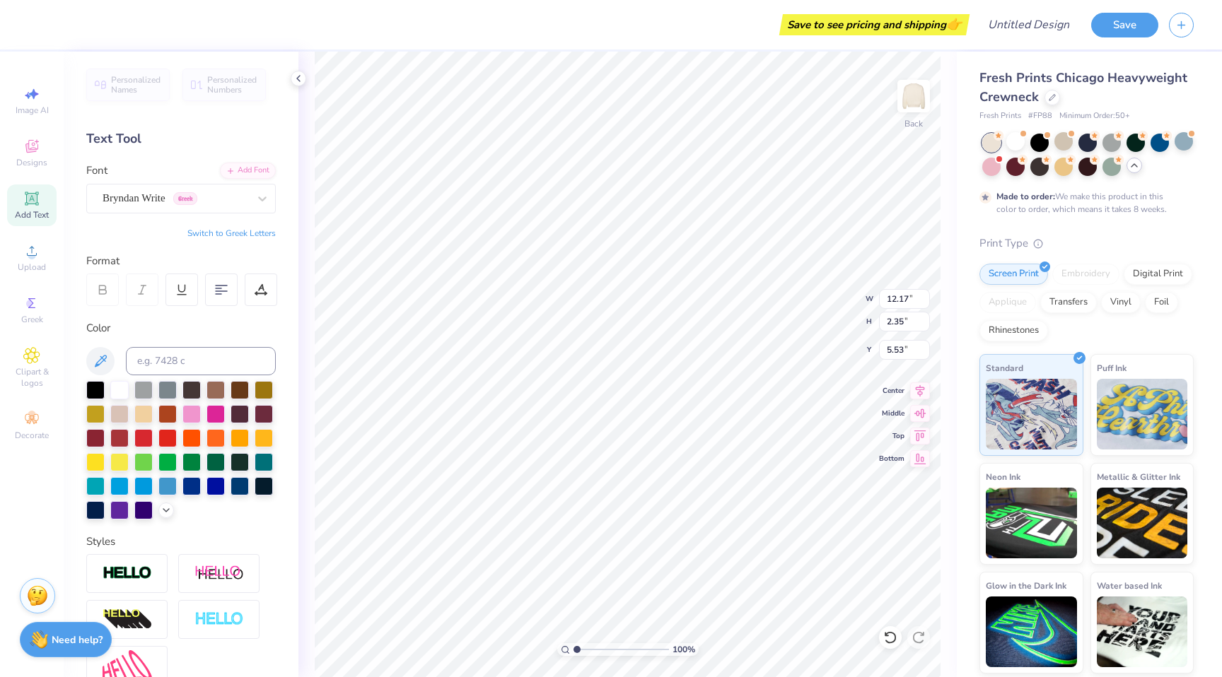
scroll to position [30, 0]
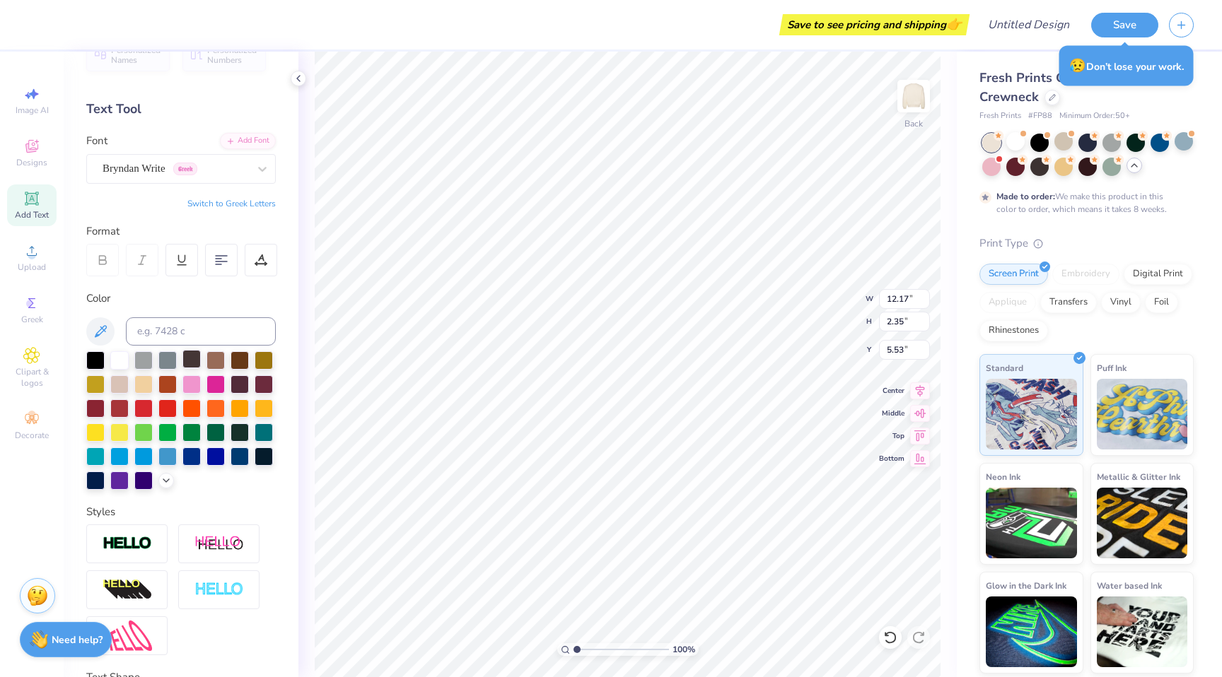
click at [199, 356] on div at bounding box center [191, 359] width 18 height 18
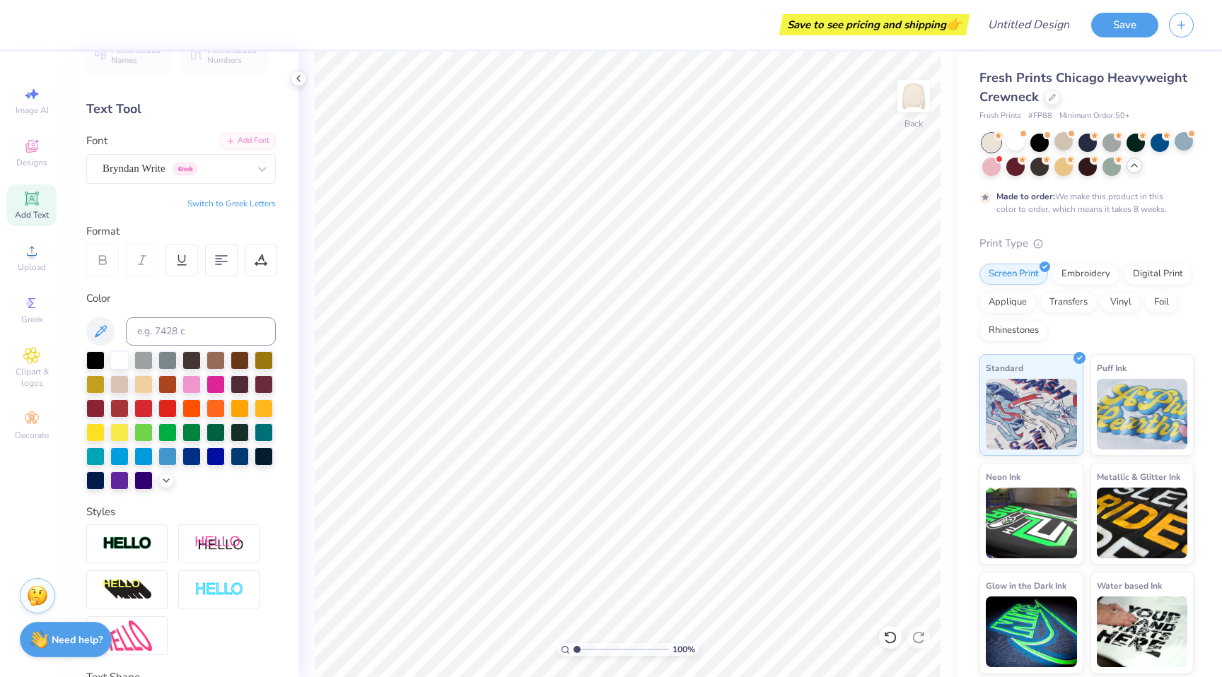
click at [170, 185] on div "Personalized Names Personalized Numbers Text Tool Add Font Font Bryndan Write G…" at bounding box center [181, 365] width 235 height 626
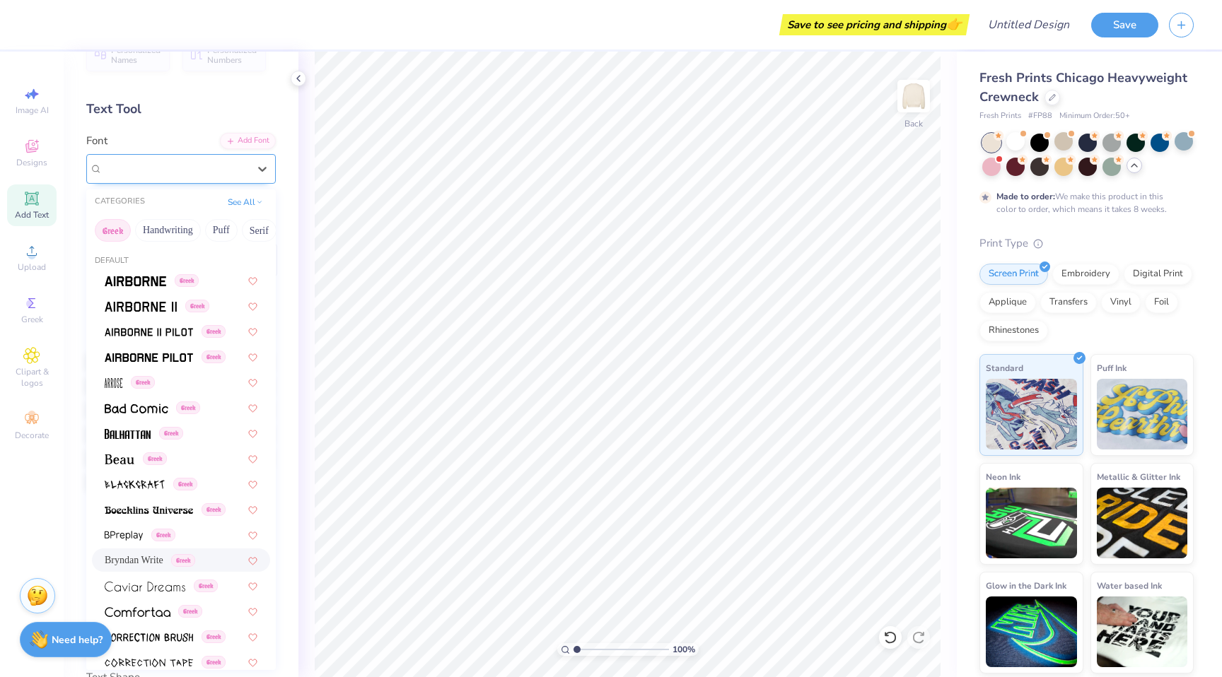
click at [169, 177] on div at bounding box center [176, 168] width 146 height 19
click at [203, 133] on div "Font option Bryndan Write selected, 12 of 49. 49 results available. Use Up and …" at bounding box center [181, 158] width 190 height 51
click at [190, 156] on div "Bryndan Write Greek" at bounding box center [181, 169] width 190 height 30
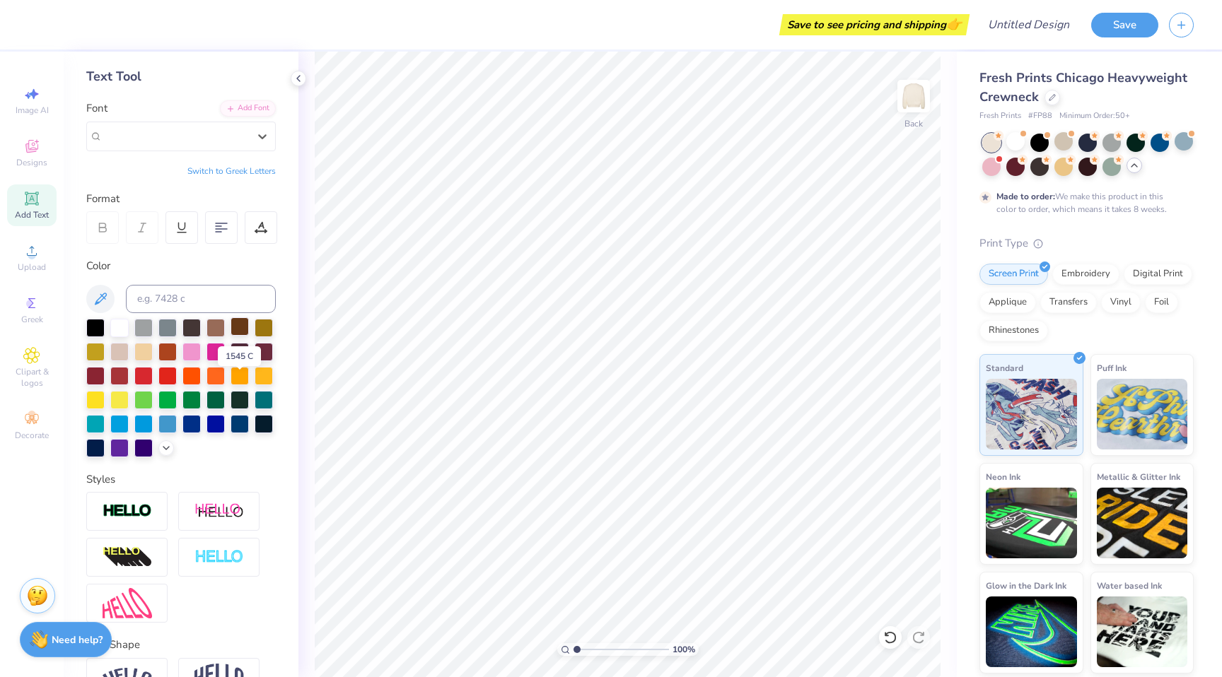
scroll to position [0, 0]
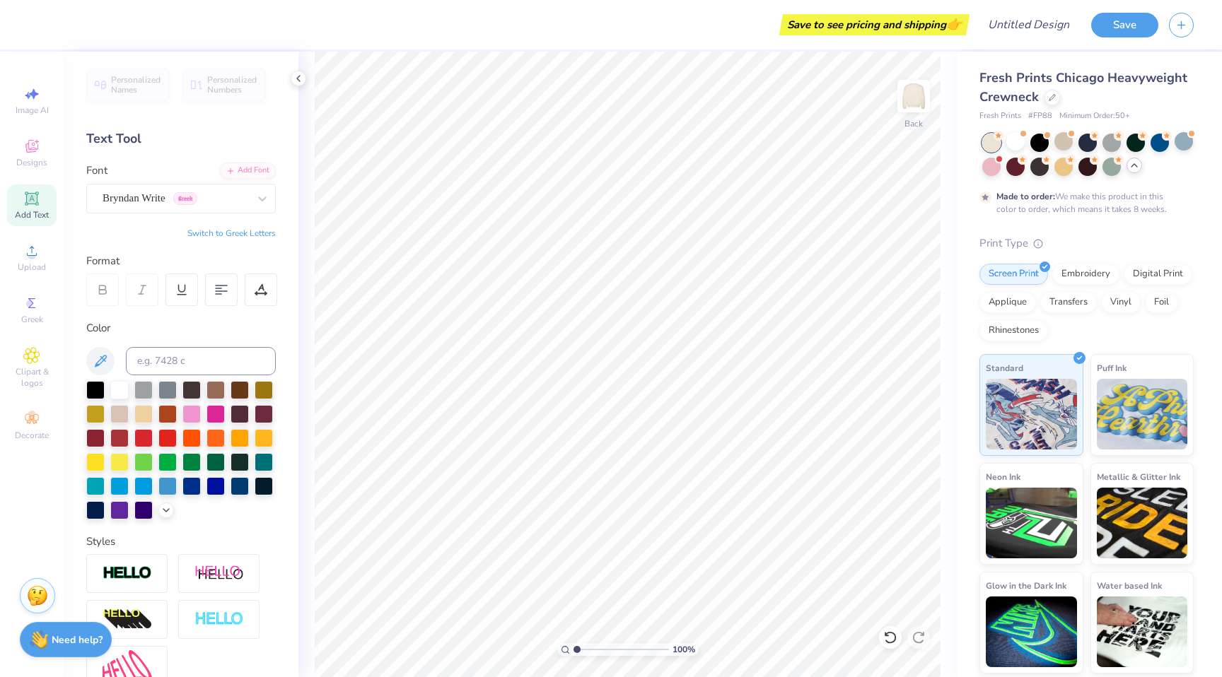
click at [78, 247] on div "Personalized Names Personalized Numbers Text Tool Add Font Font Bryndan Write G…" at bounding box center [181, 365] width 235 height 626
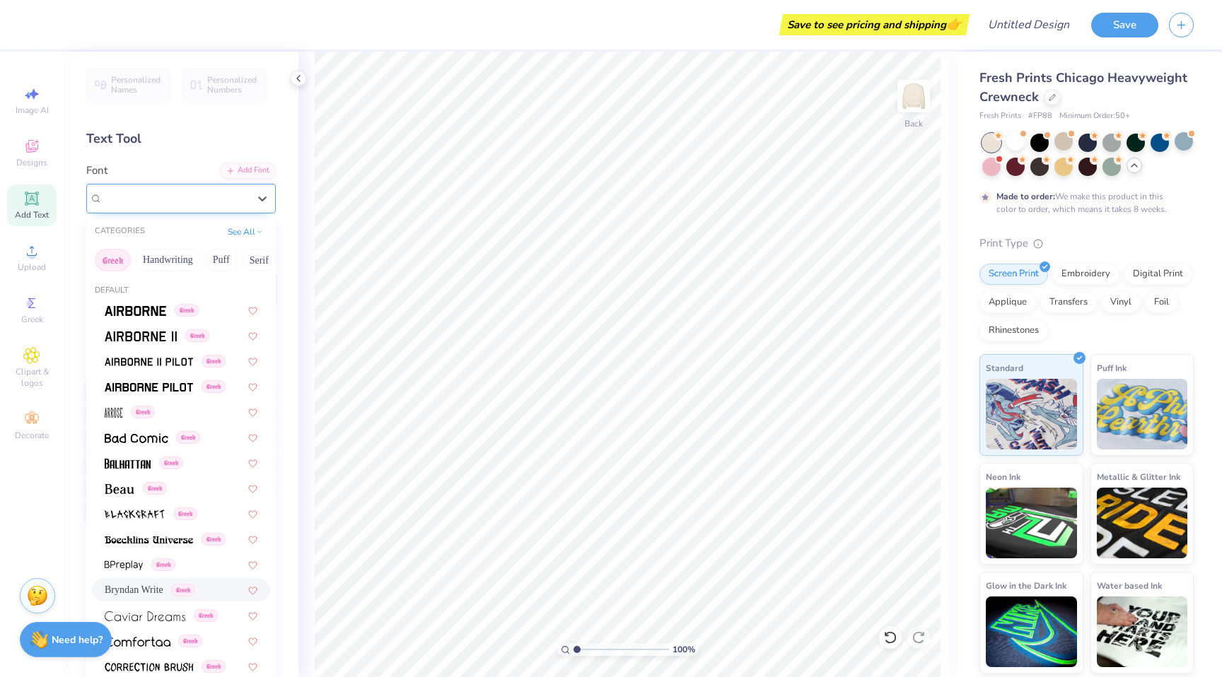
click at [232, 194] on div "Bryndan Write Greek" at bounding box center [175, 198] width 149 height 22
click at [201, 153] on div "Personalized Names Personalized Numbers Text Tool Add Font Font option Bryndan …" at bounding box center [181, 365] width 235 height 626
click at [188, 194] on div "Bryndan Write Greek" at bounding box center [175, 198] width 149 height 22
click at [180, 148] on div "Text Tool" at bounding box center [181, 138] width 190 height 19
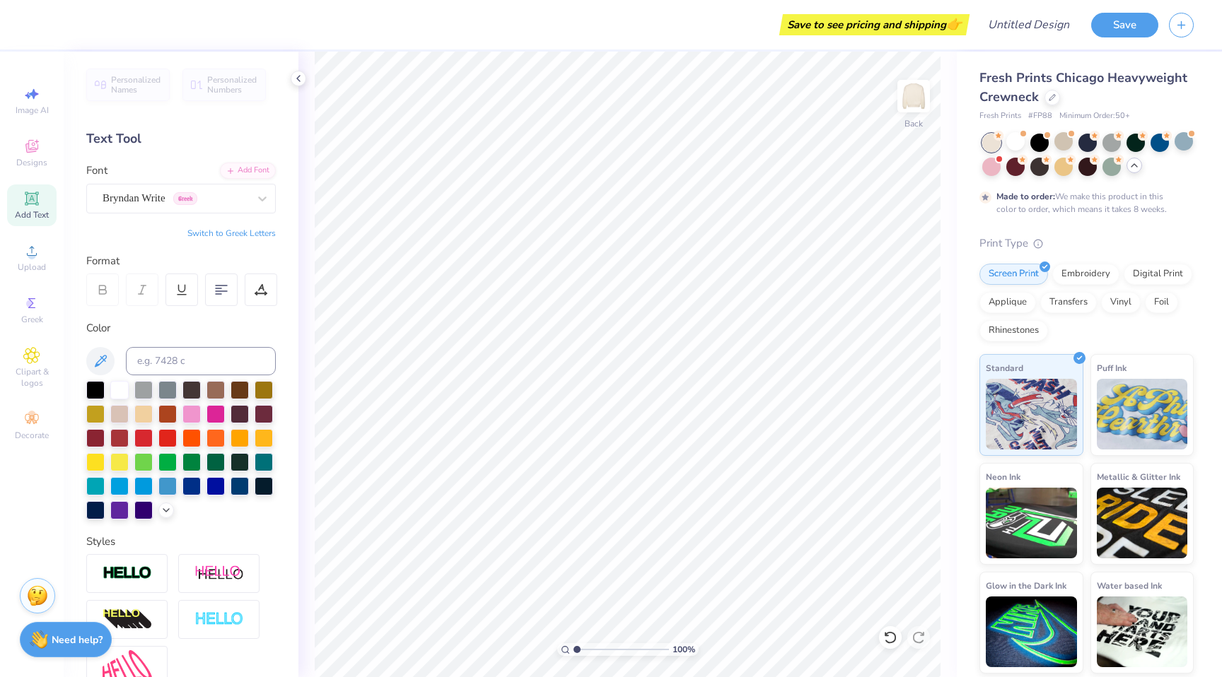
click at [207, 154] on div "Personalized Names Personalized Numbers Text Tool Add Font Font Bryndan Write G…" at bounding box center [181, 365] width 235 height 626
click at [229, 199] on div "Bryndan Write Greek" at bounding box center [175, 198] width 149 height 22
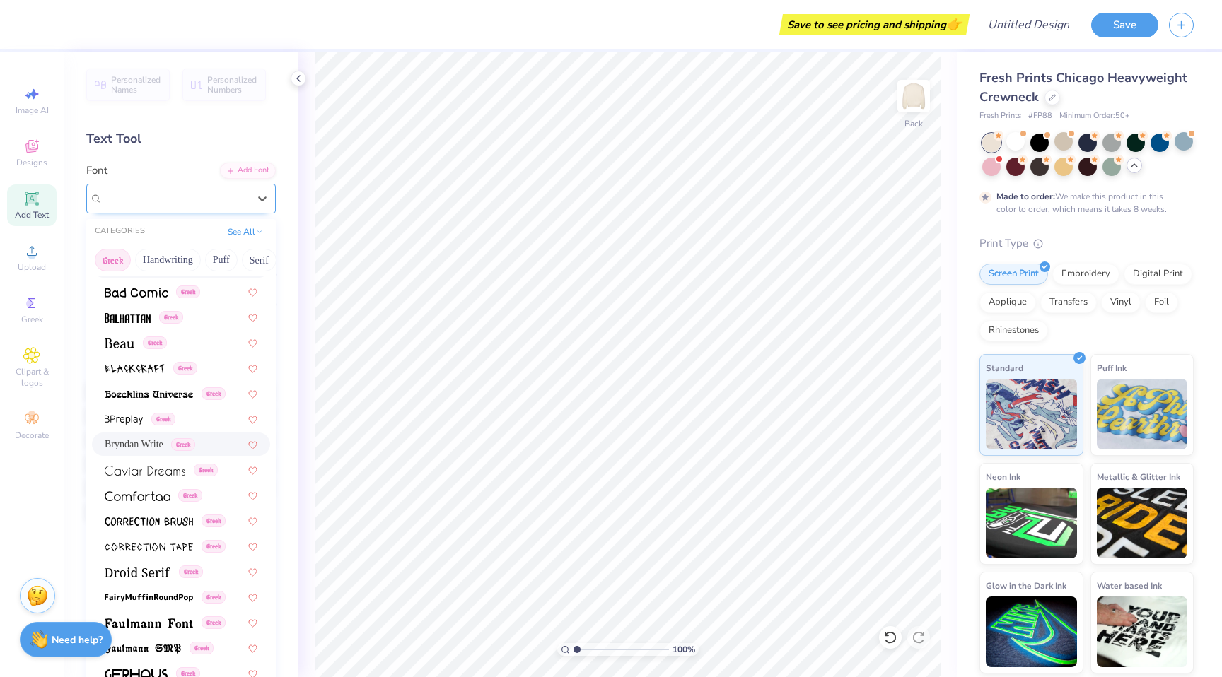
scroll to position [144, 0]
click at [212, 132] on div "Text Tool" at bounding box center [181, 138] width 190 height 19
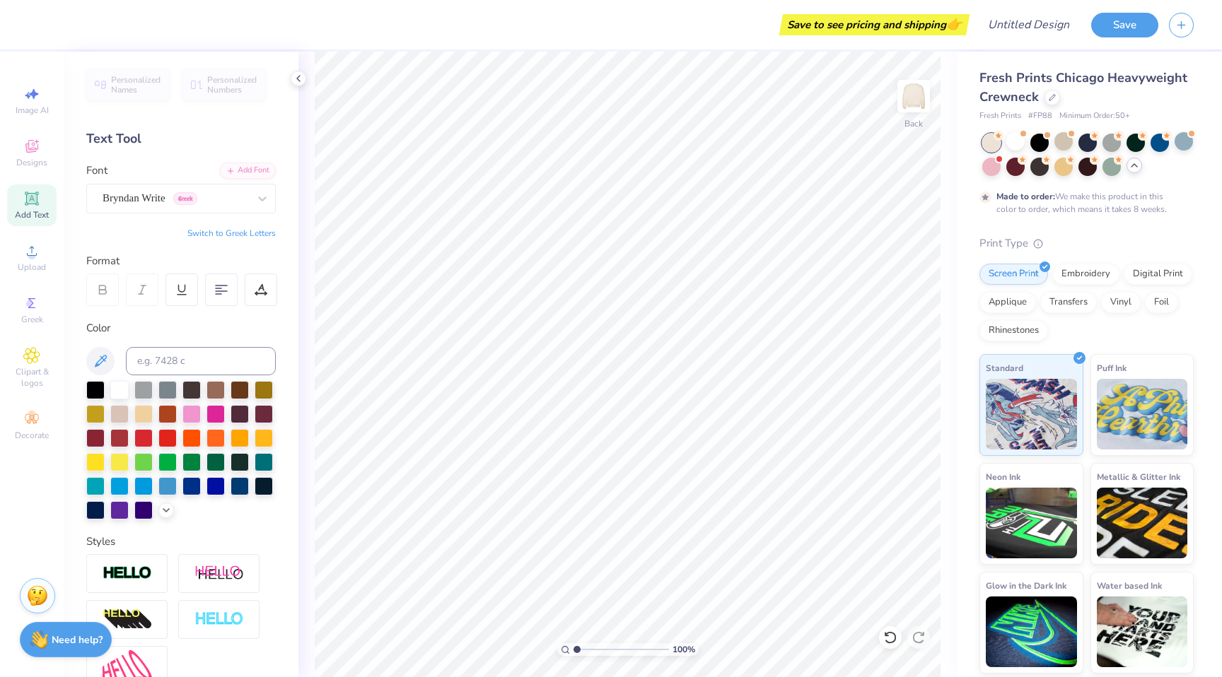
click at [212, 132] on div "Text Tool" at bounding box center [181, 138] width 190 height 19
click at [208, 145] on div "Text Tool" at bounding box center [181, 138] width 190 height 19
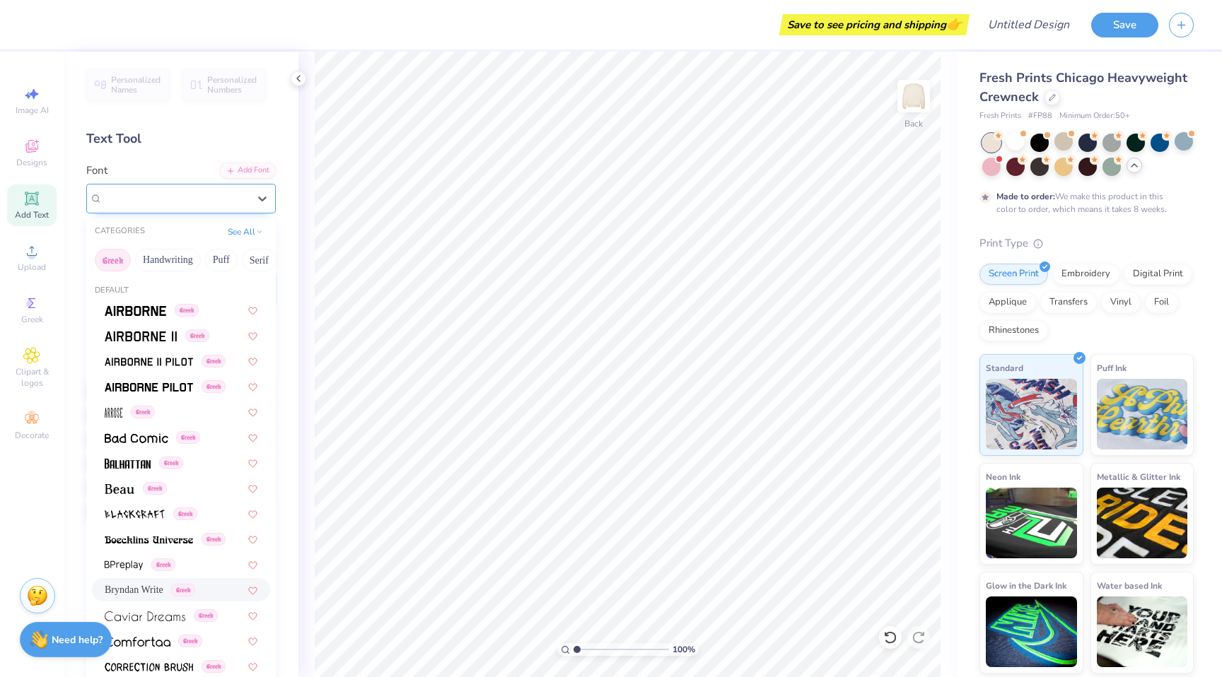
click at [222, 206] on div at bounding box center [176, 198] width 146 height 19
click at [211, 129] on div "Personalized Names Personalized Numbers Text Tool Add Font Font option Bryndan …" at bounding box center [181, 365] width 235 height 626
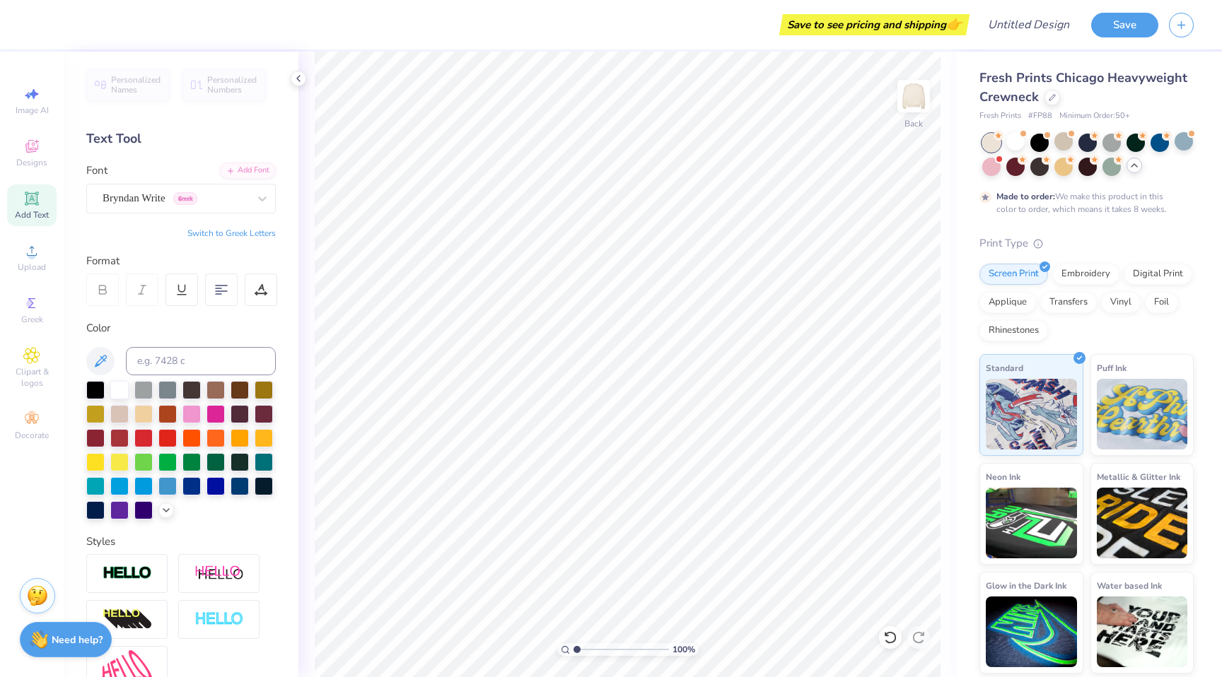
click at [40, 197] on div "Add Text" at bounding box center [32, 206] width 50 height 42
click at [166, 154] on div "Personalized Names Personalized Numbers Text Tool Add Font Font Bryndan Write G…" at bounding box center [181, 365] width 235 height 626
click at [228, 206] on div "Super Dream" at bounding box center [175, 198] width 149 height 22
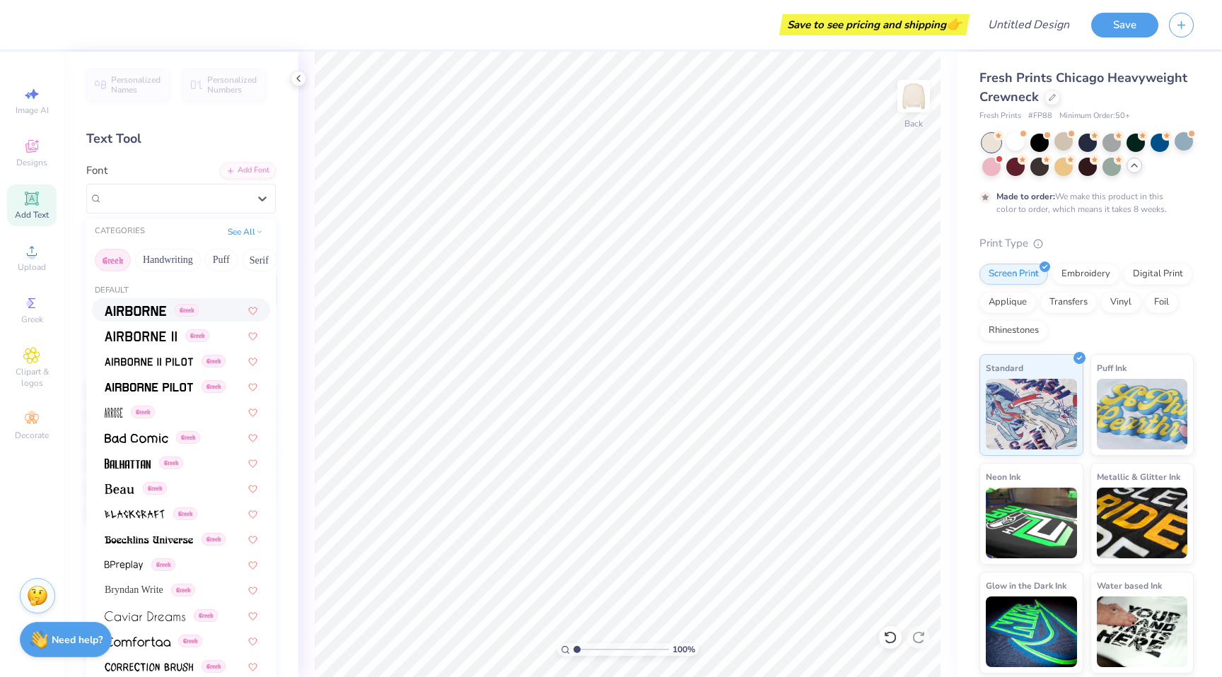
click at [258, 122] on div "Personalized Names Personalized Numbers Text Tool Add Font Font option Airborne…" at bounding box center [181, 365] width 235 height 626
click at [226, 208] on div "Super Dream" at bounding box center [175, 198] width 149 height 22
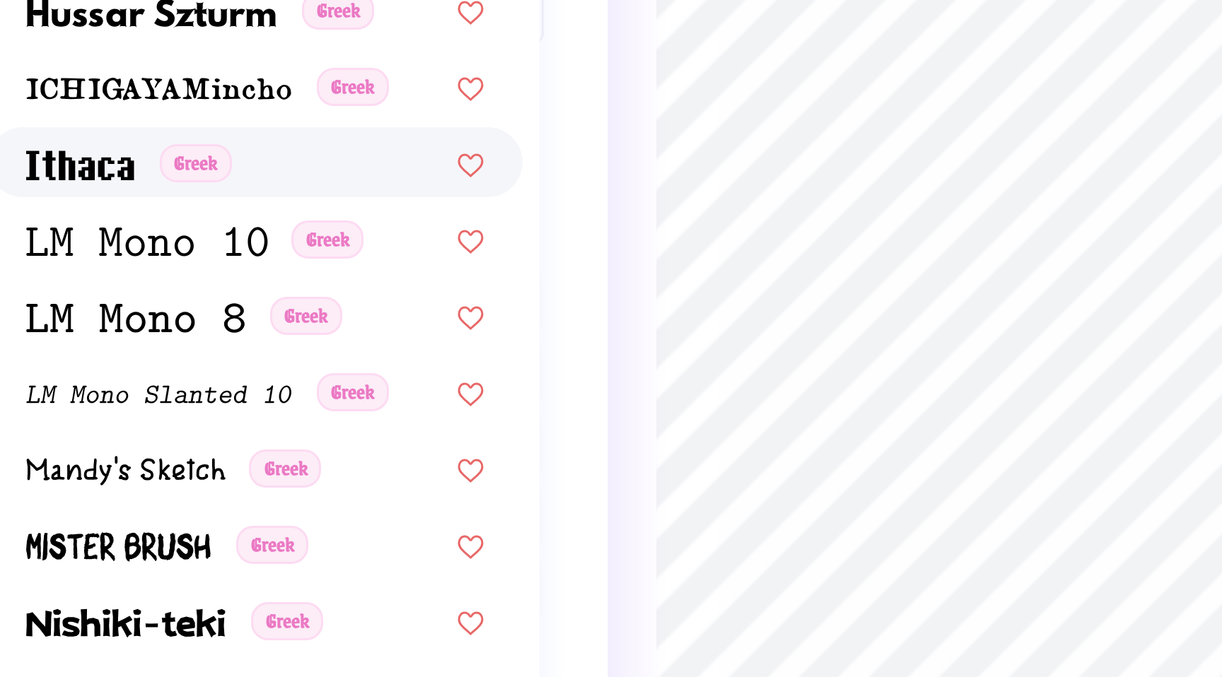
scroll to position [554, 0]
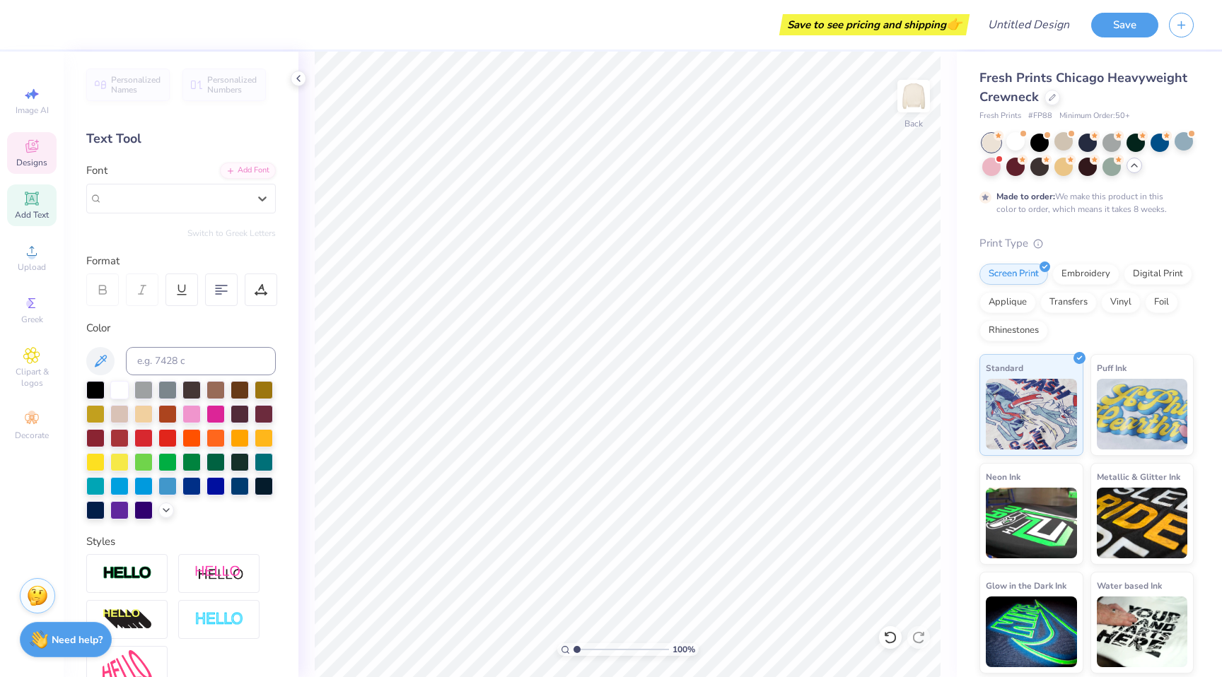
click at [37, 151] on icon at bounding box center [31, 146] width 17 height 17
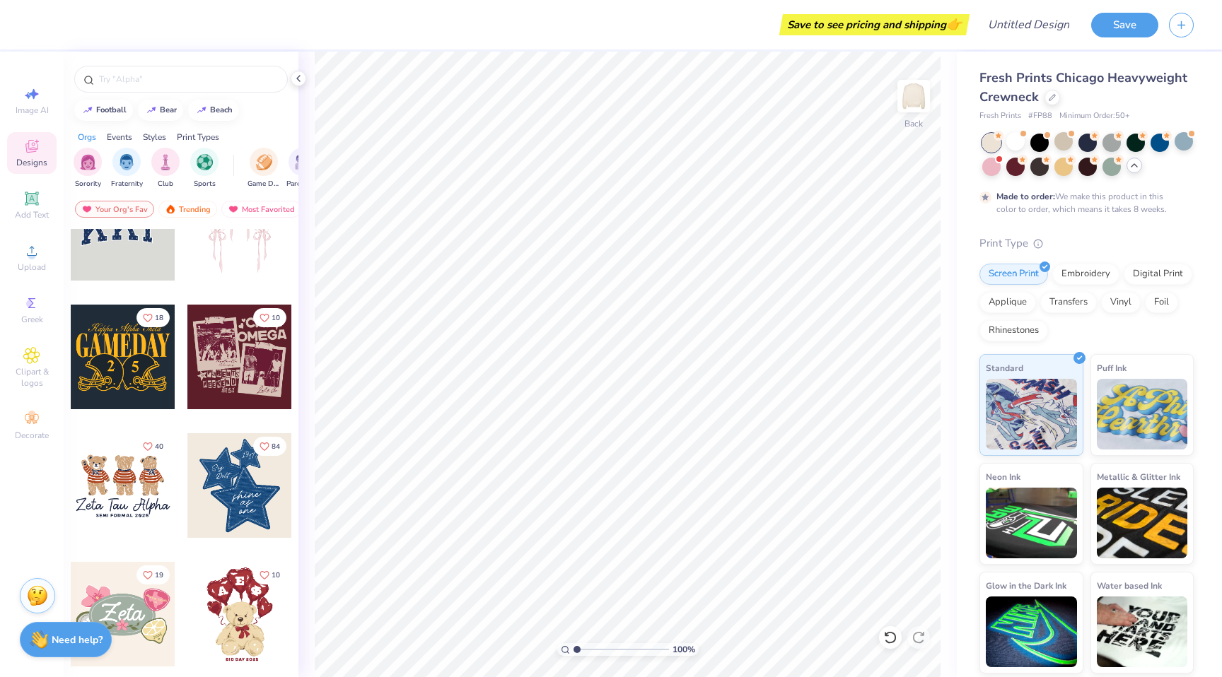
scroll to position [127, 0]
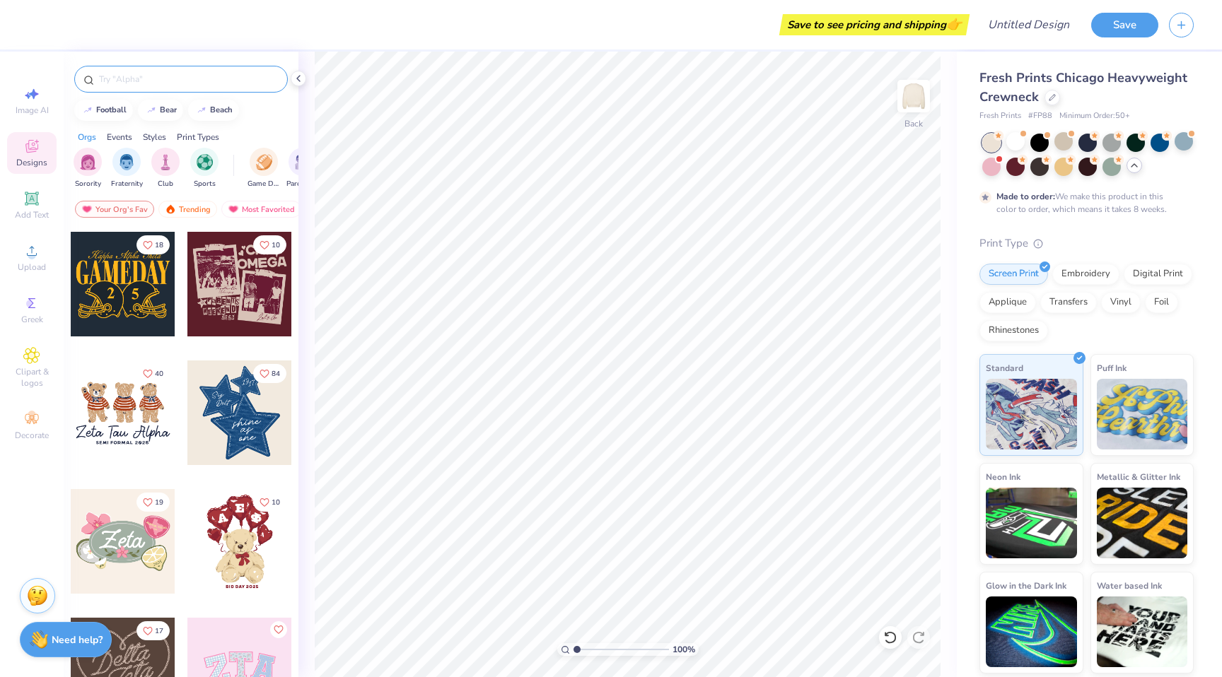
click at [186, 66] on div at bounding box center [181, 79] width 214 height 27
click at [185, 79] on input "text" at bounding box center [188, 79] width 181 height 14
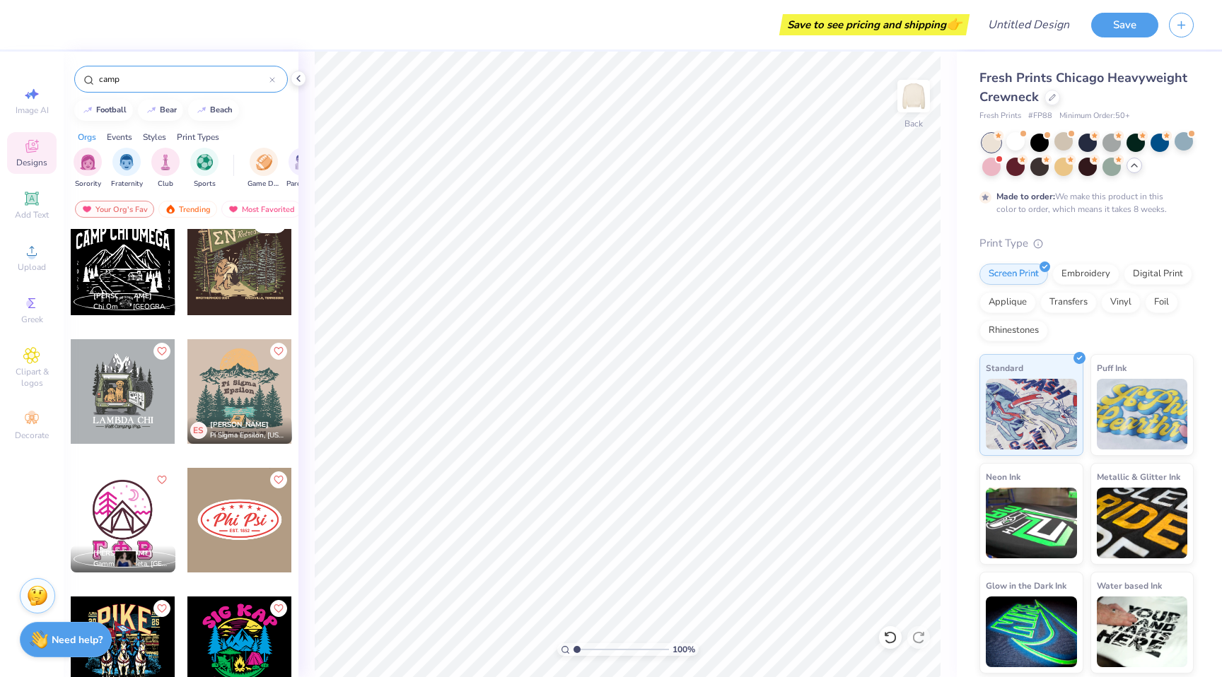
scroll to position [407, 0]
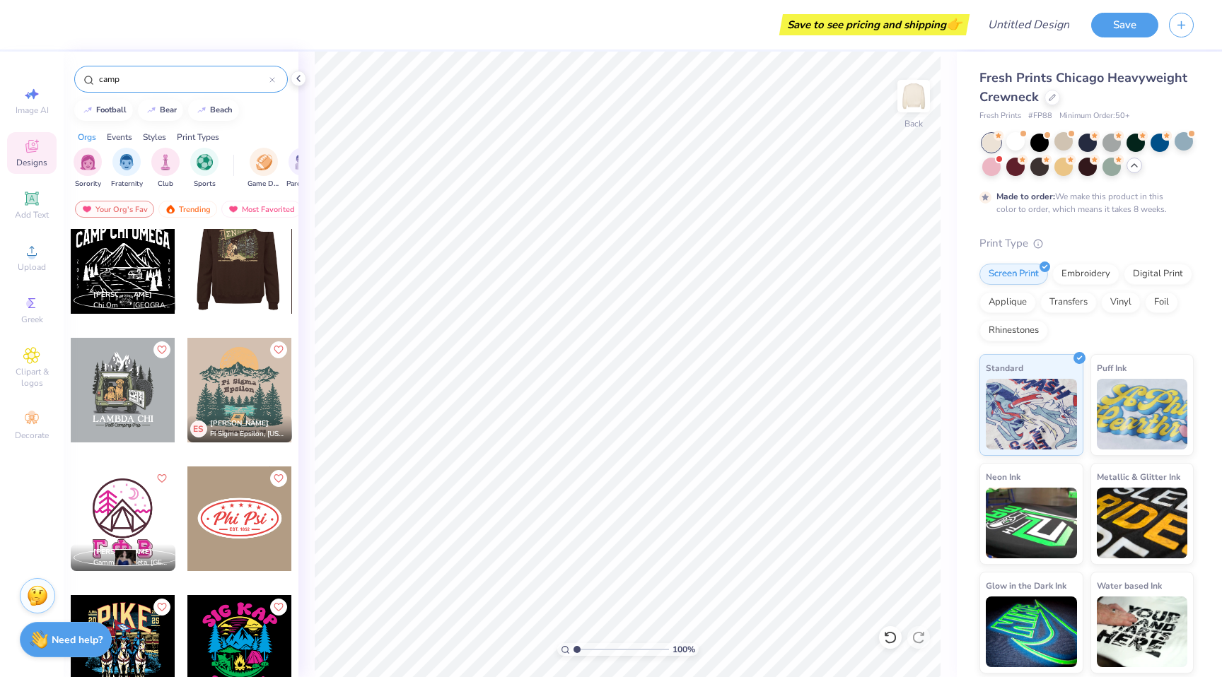
click at [270, 293] on div at bounding box center [239, 261] width 105 height 105
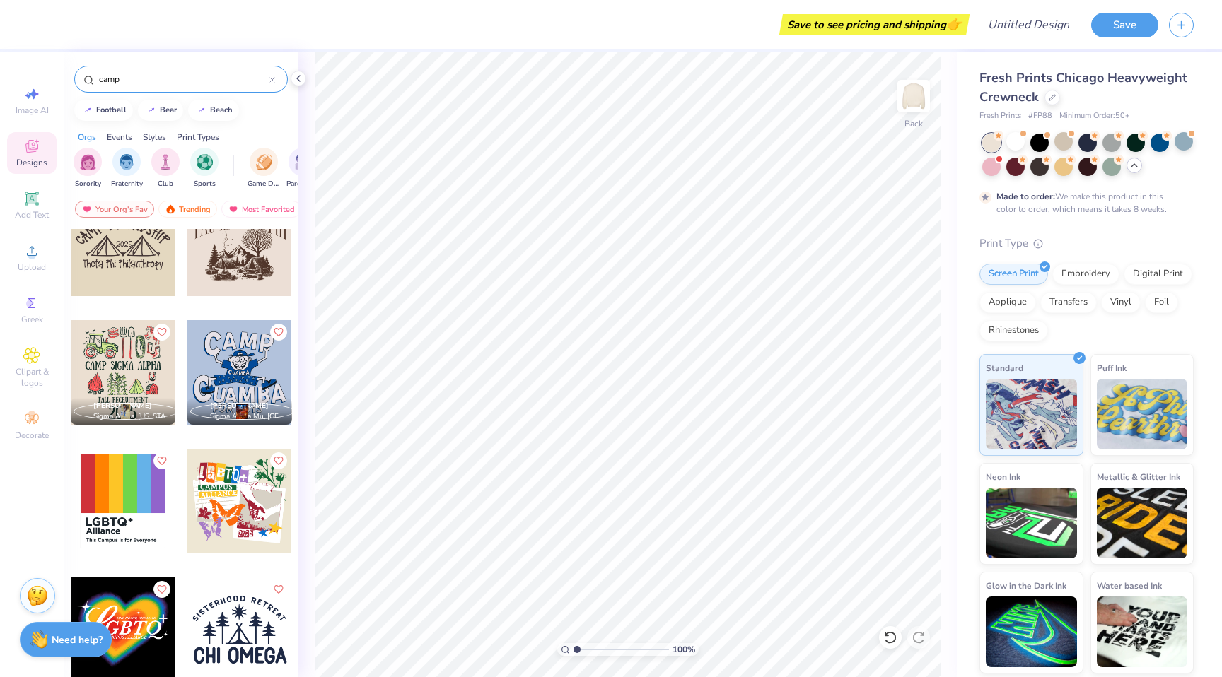
scroll to position [1191, 0]
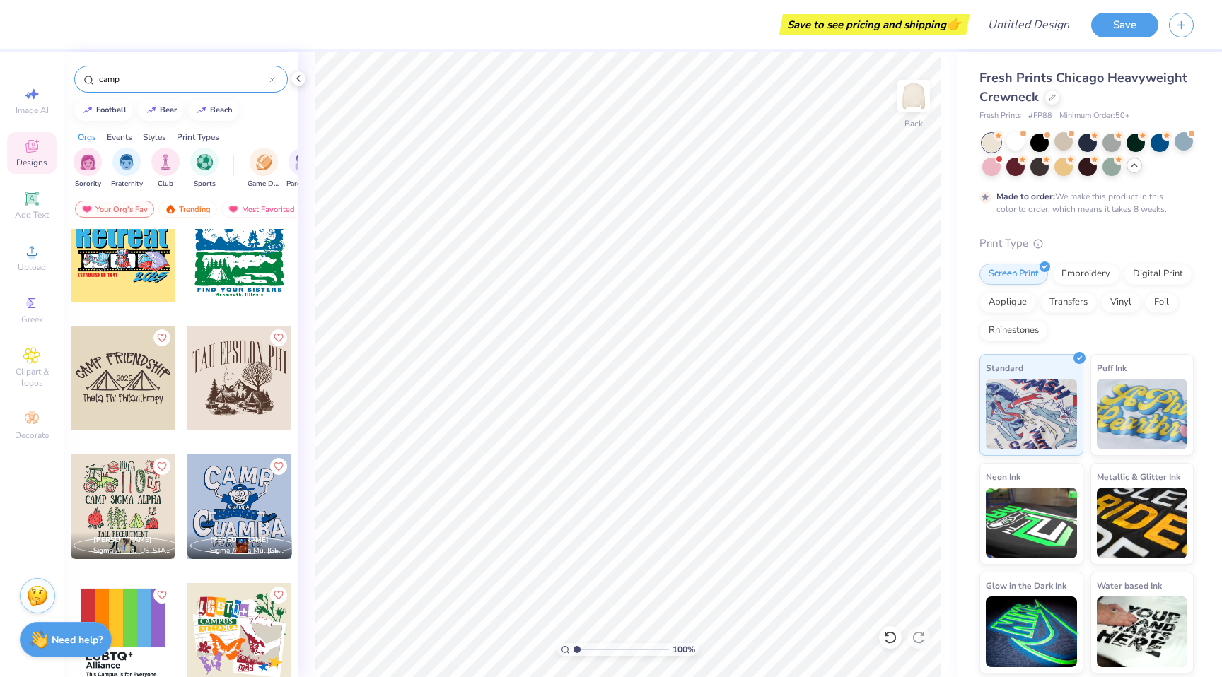
click at [225, 375] on div at bounding box center [239, 378] width 105 height 105
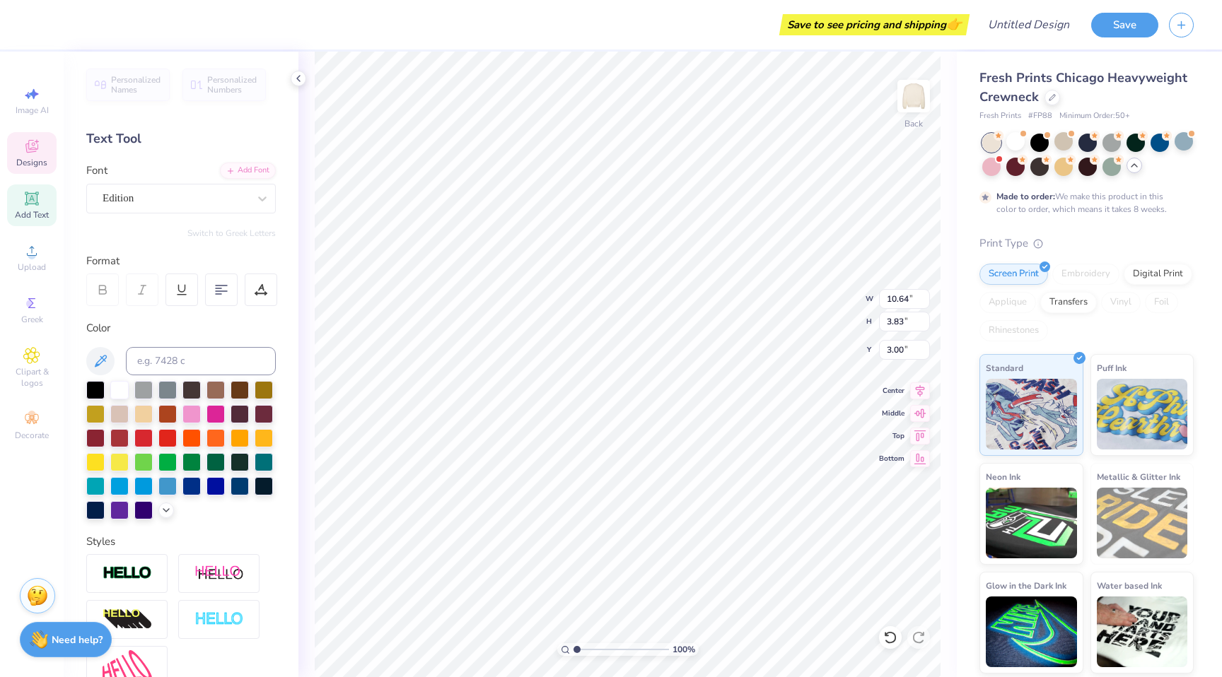
scroll to position [11, 3]
click at [30, 217] on span "Add Text" at bounding box center [32, 214] width 34 height 11
click at [30, 274] on div "Upload" at bounding box center [32, 258] width 50 height 42
click at [117, 197] on div "Edition" at bounding box center [175, 198] width 149 height 22
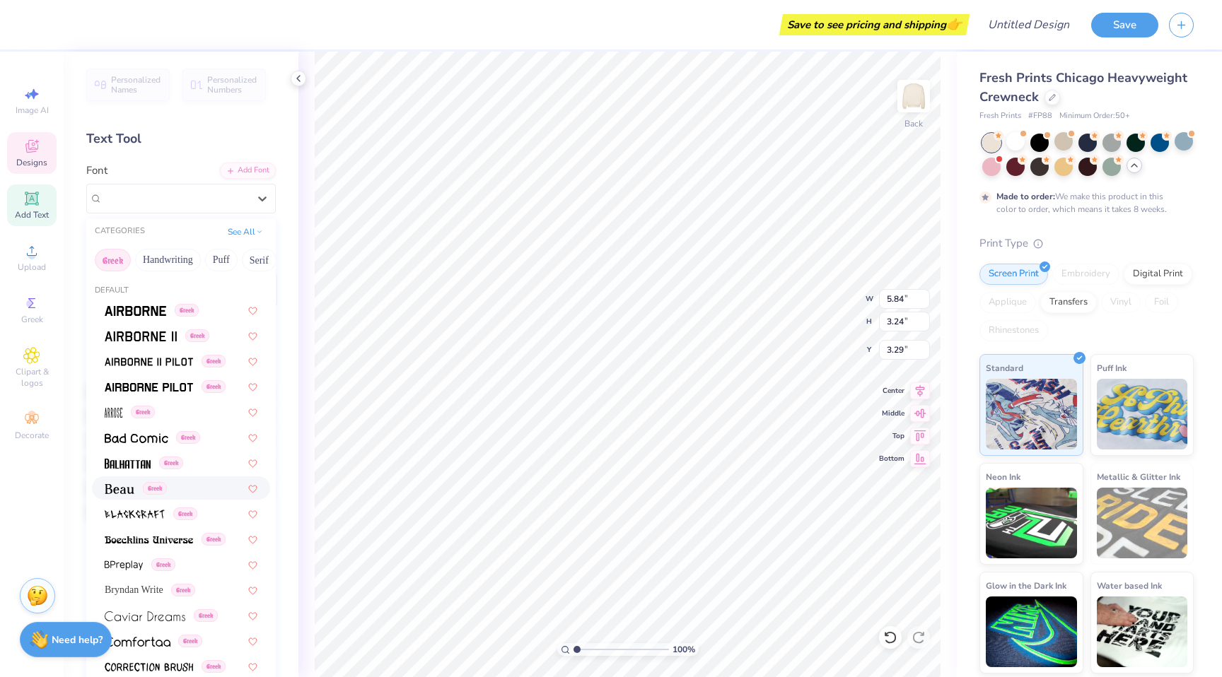
click at [133, 487] on img at bounding box center [120, 489] width 30 height 10
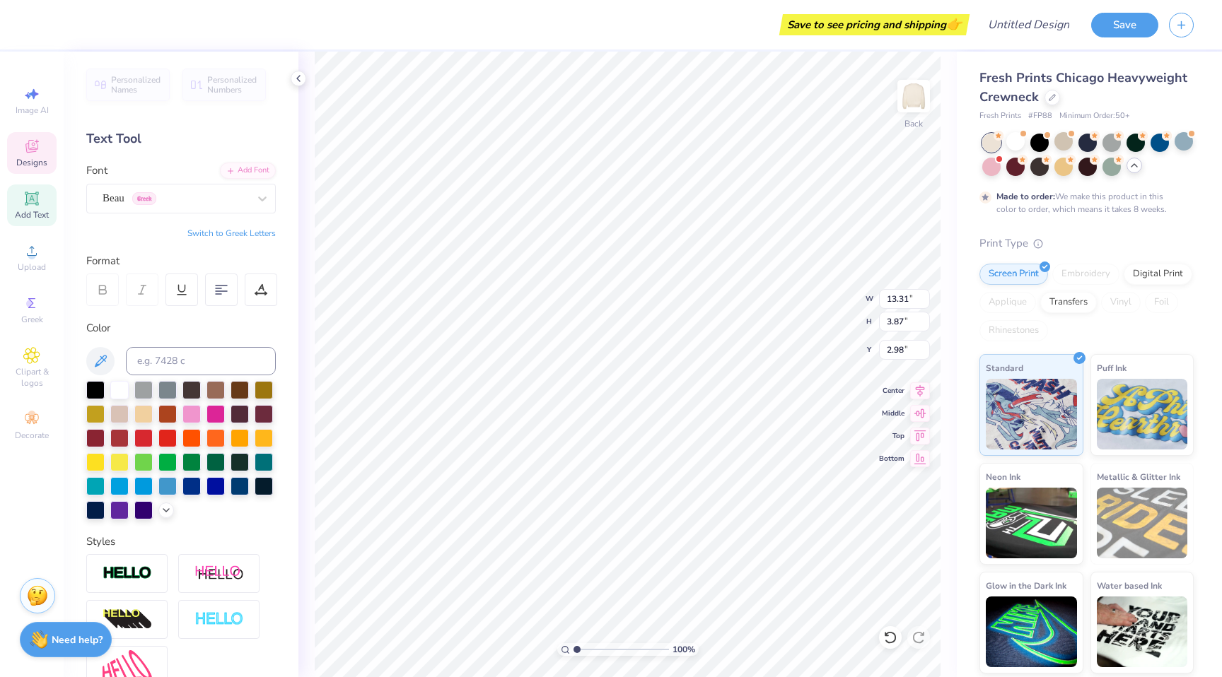
scroll to position [168, 0]
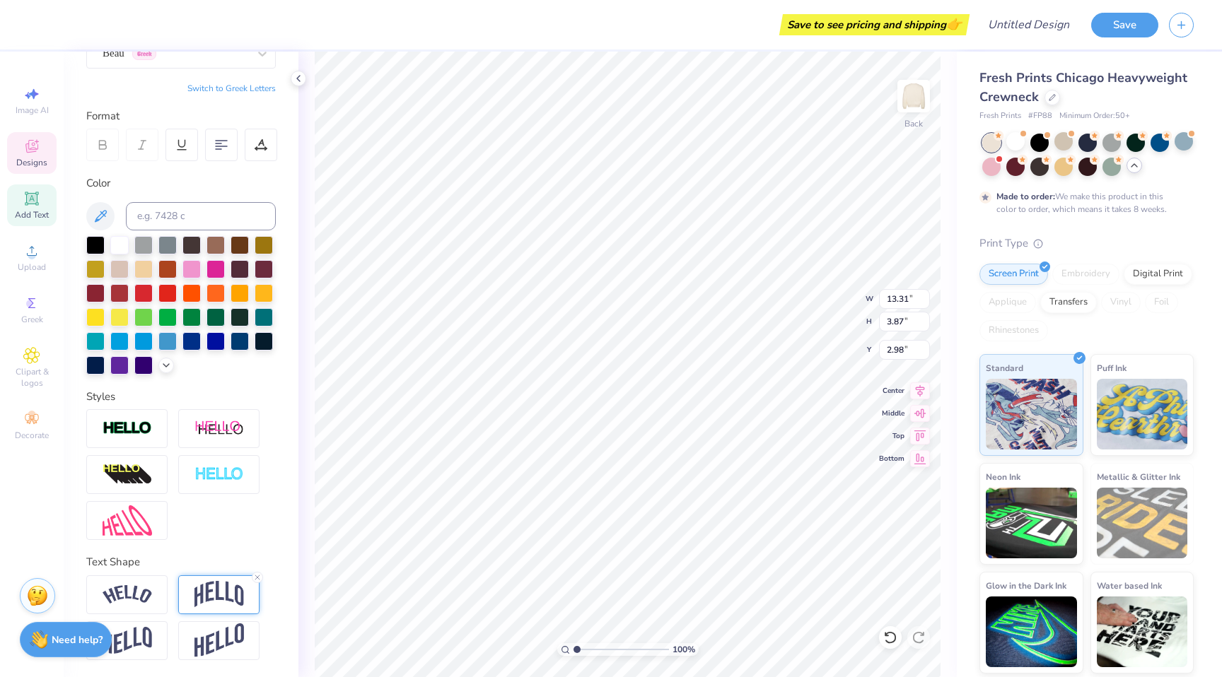
click at [200, 588] on img at bounding box center [219, 594] width 50 height 27
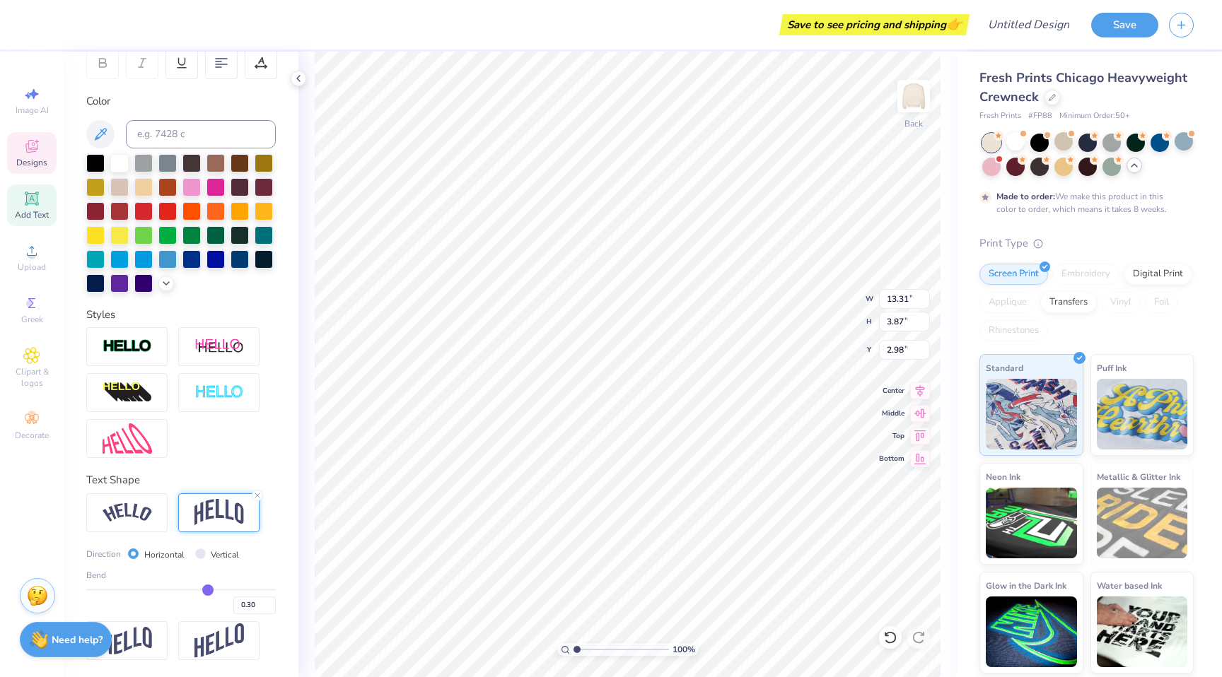
scroll to position [251, 0]
drag, startPoint x: 205, startPoint y: 589, endPoint x: 224, endPoint y: 594, distance: 19.7
click at [224, 591] on input "range" at bounding box center [181, 590] width 190 height 2
drag, startPoint x: 223, startPoint y: 590, endPoint x: 178, endPoint y: 585, distance: 45.5
click at [178, 589] on input "range" at bounding box center [181, 590] width 190 height 2
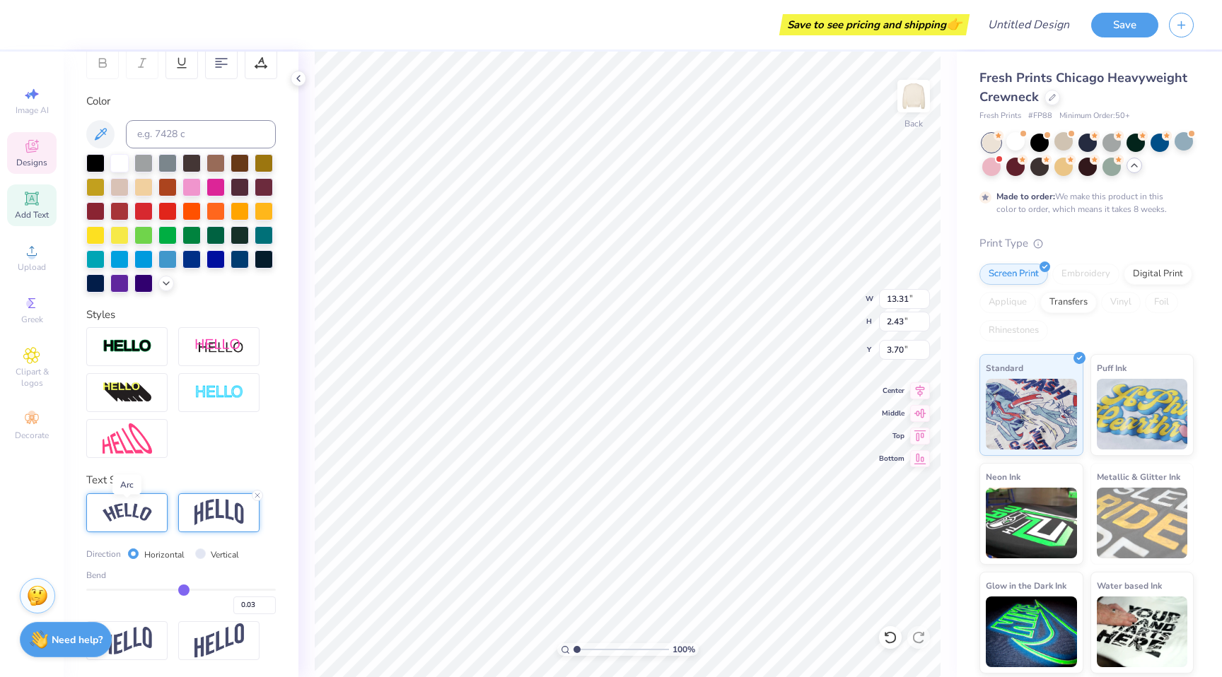
click at [151, 514] on img at bounding box center [128, 512] width 50 height 19
drag, startPoint x: 177, startPoint y: 586, endPoint x: 187, endPoint y: 588, distance: 9.3
click at [186, 589] on input "range" at bounding box center [181, 590] width 190 height 2
drag, startPoint x: 185, startPoint y: 586, endPoint x: 152, endPoint y: 589, distance: 32.7
click at [152, 589] on input "range" at bounding box center [181, 590] width 190 height 2
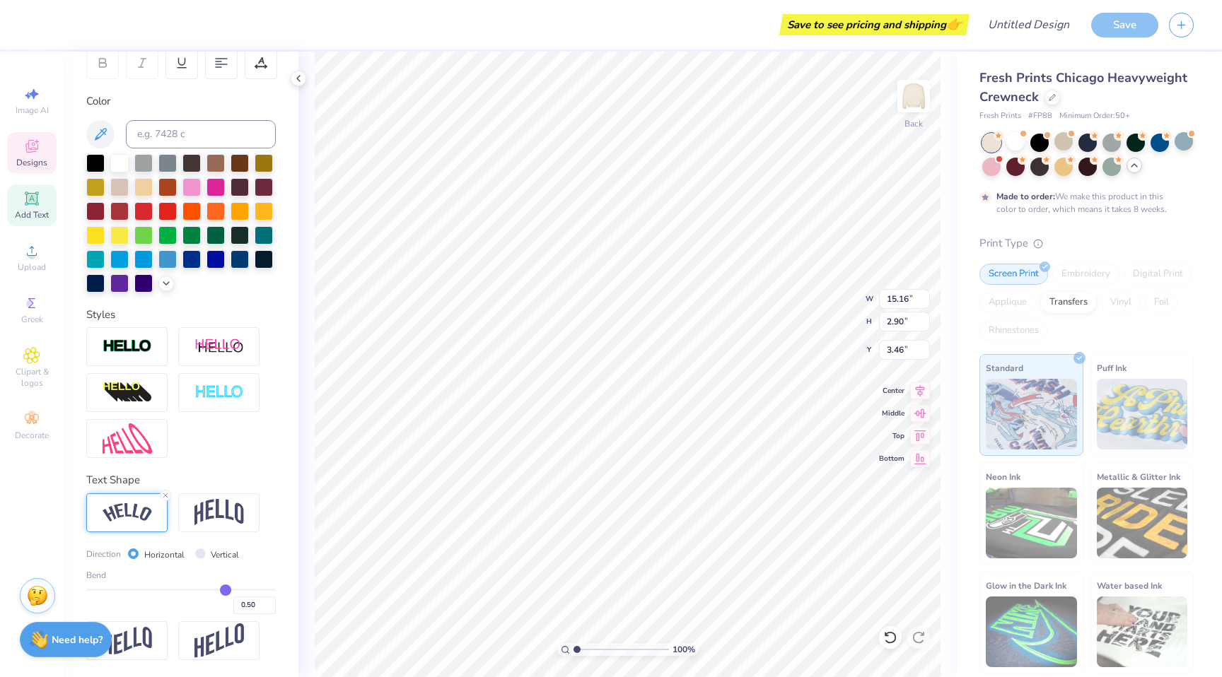
drag, startPoint x: 151, startPoint y: 589, endPoint x: 218, endPoint y: 595, distance: 66.8
click at [218, 591] on input "range" at bounding box center [181, 590] width 190 height 2
drag, startPoint x: 218, startPoint y: 590, endPoint x: 260, endPoint y: 595, distance: 41.9
click at [260, 591] on input "range" at bounding box center [181, 590] width 190 height 2
click at [253, 592] on div "1.00" at bounding box center [181, 601] width 190 height 25
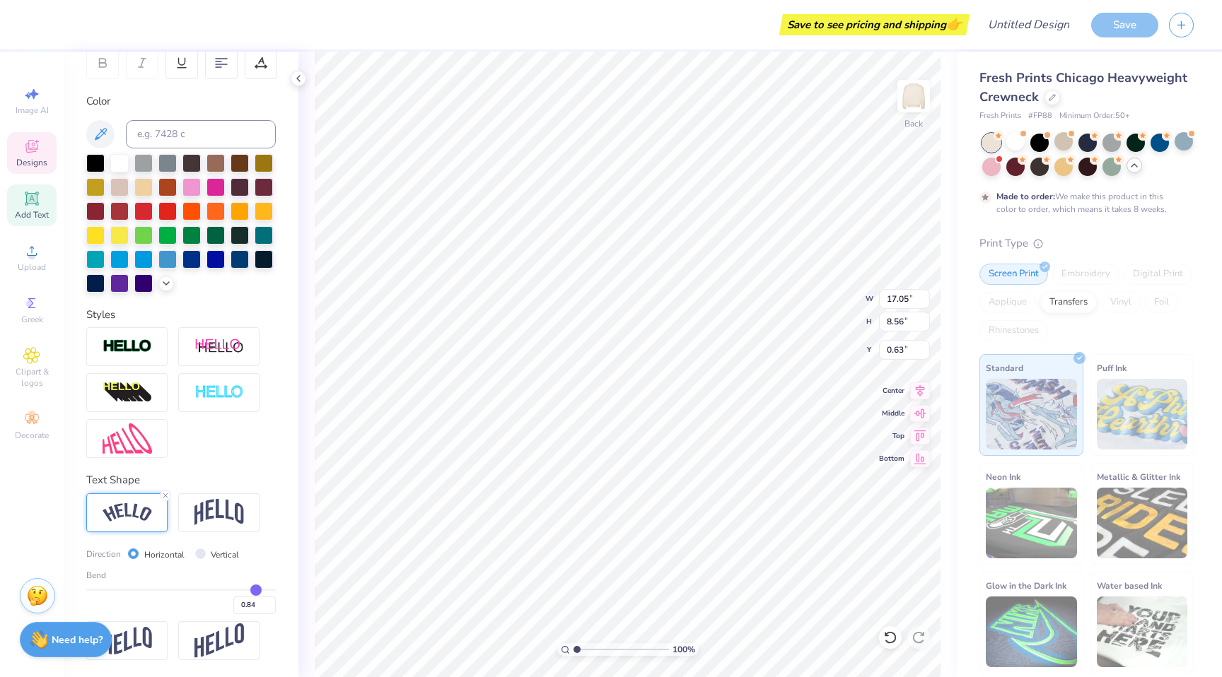
click at [245, 589] on input "range" at bounding box center [181, 590] width 190 height 2
click at [221, 590] on input "range" at bounding box center [181, 590] width 190 height 2
click at [225, 500] on img at bounding box center [219, 512] width 50 height 27
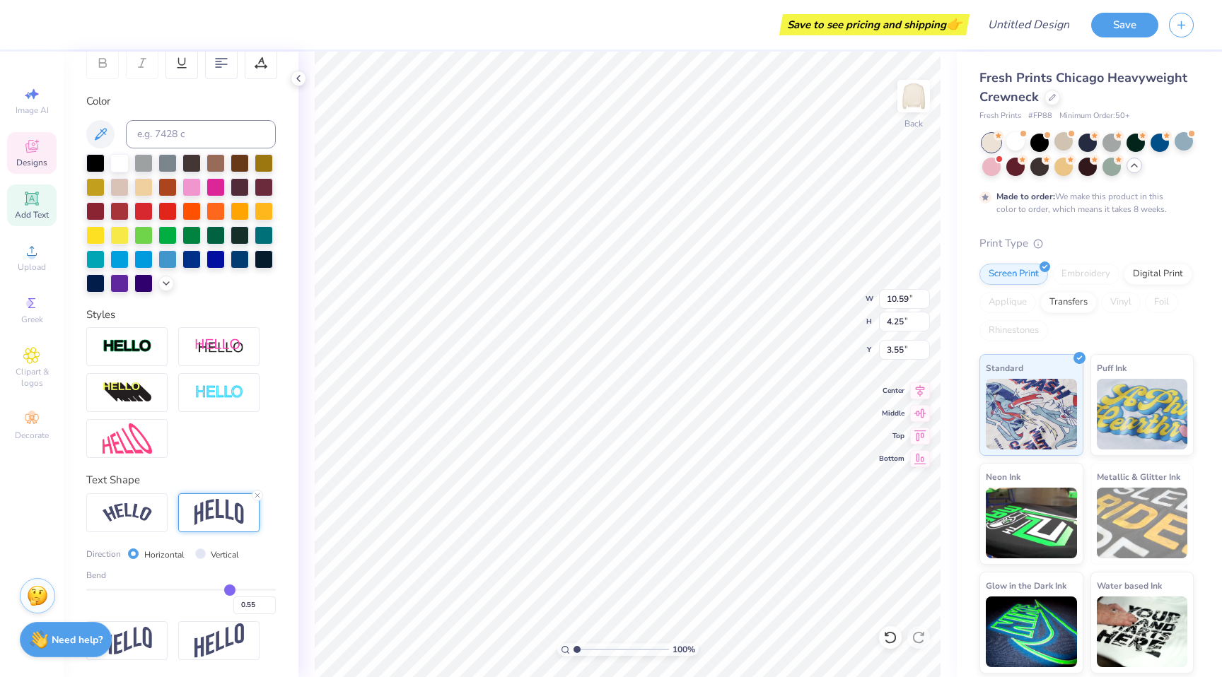
drag, startPoint x: 258, startPoint y: 490, endPoint x: 261, endPoint y: 499, distance: 9.6
click at [258, 490] on div at bounding box center [257, 495] width 11 height 11
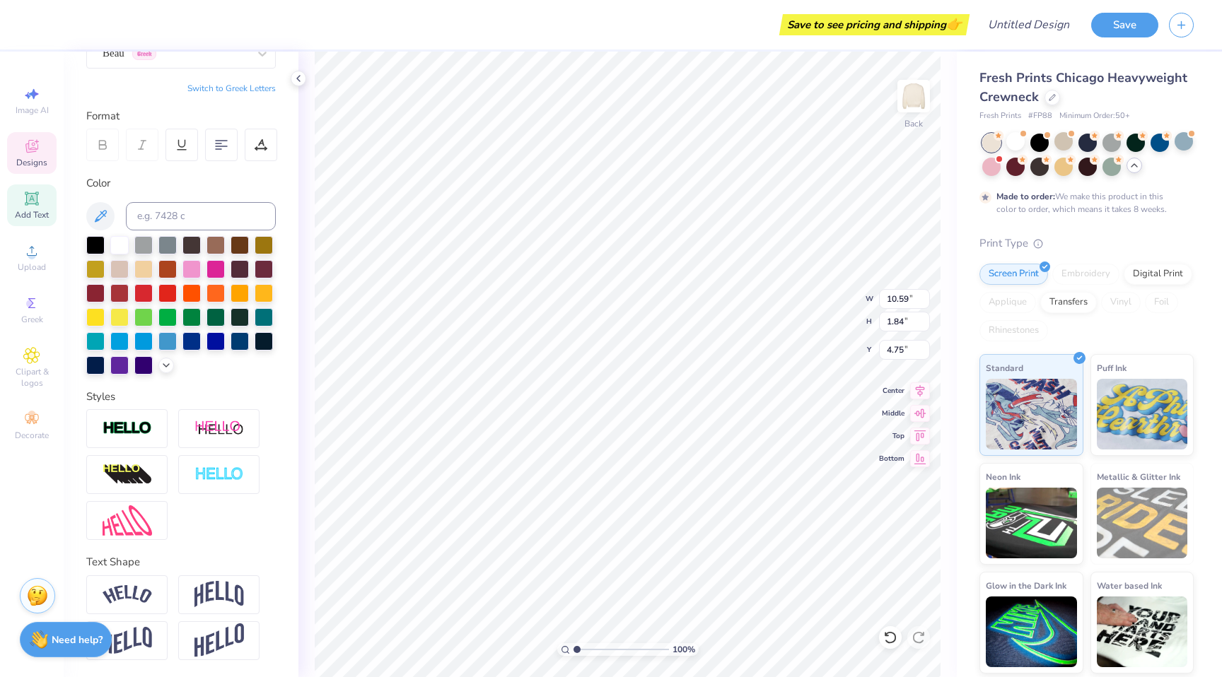
scroll to position [168, 0]
click at [36, 262] on span "Upload" at bounding box center [32, 267] width 28 height 11
click at [27, 255] on icon at bounding box center [32, 251] width 10 height 10
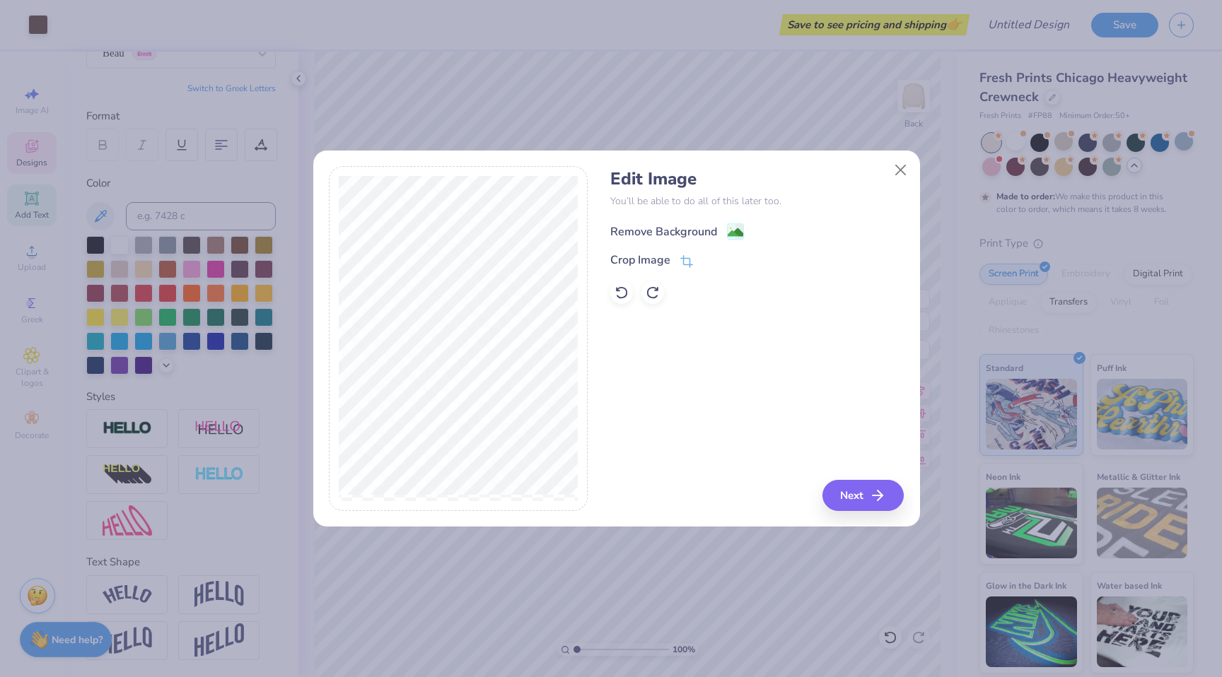
click at [661, 223] on div "Remove Background" at bounding box center [663, 231] width 107 height 17
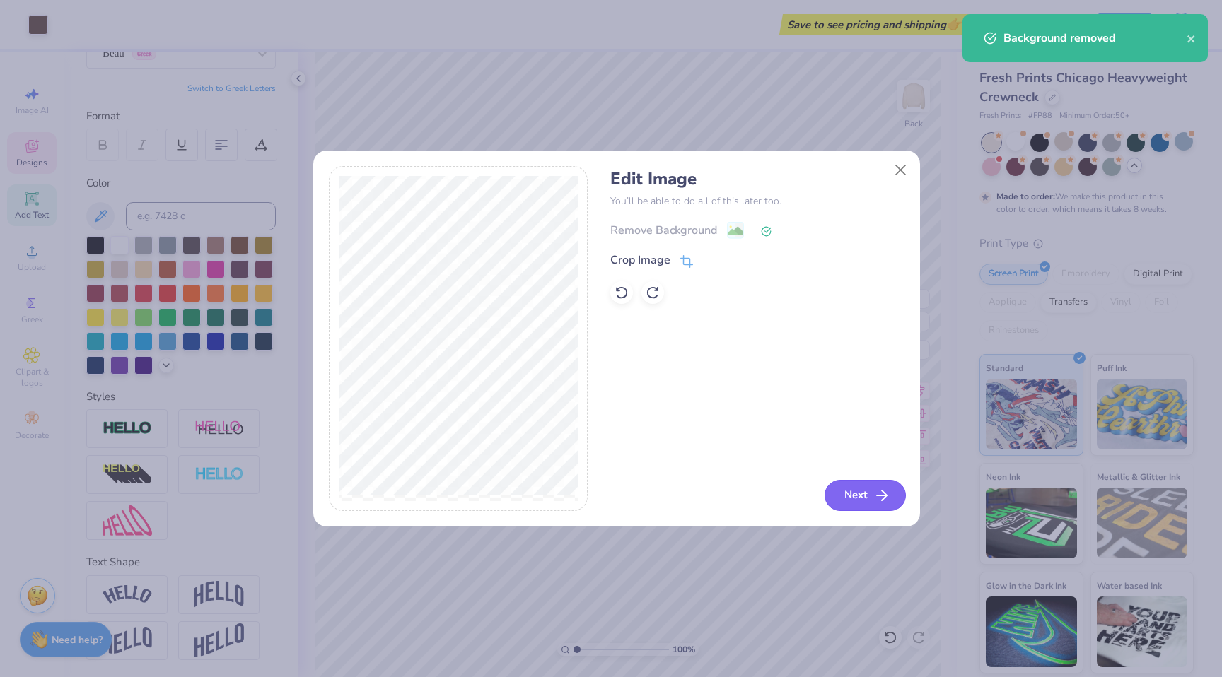
click at [877, 494] on icon "button" at bounding box center [881, 495] width 17 height 17
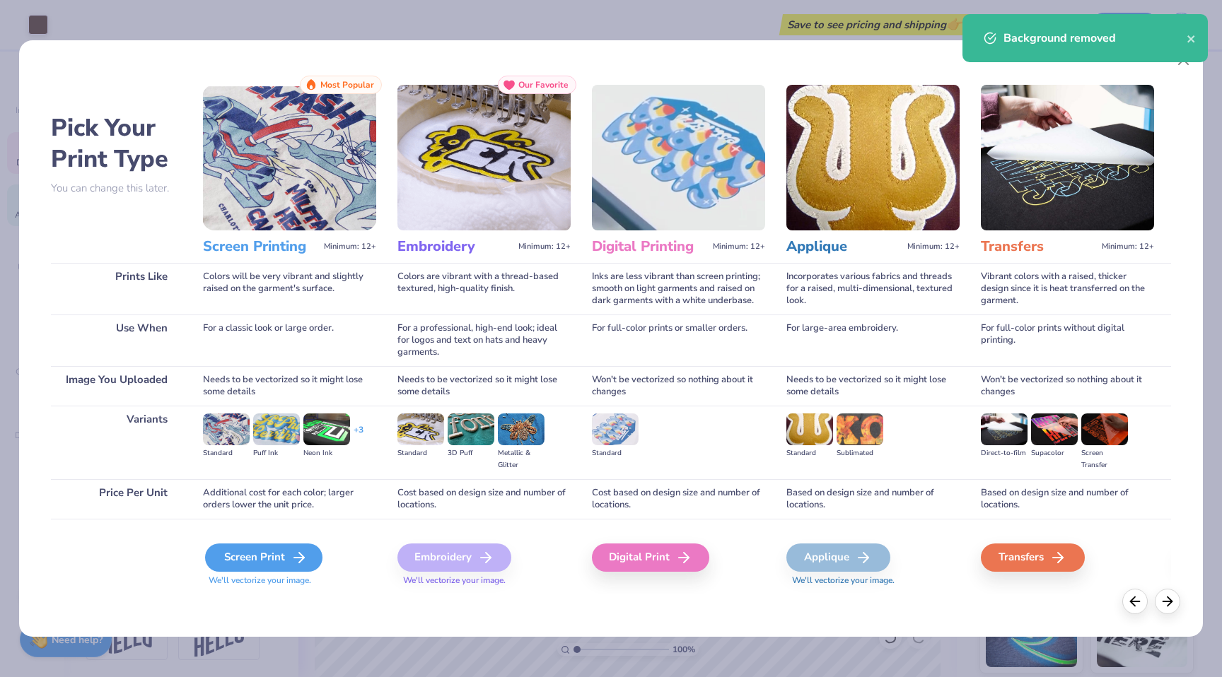
click at [242, 552] on div "Screen Print" at bounding box center [263, 558] width 117 height 28
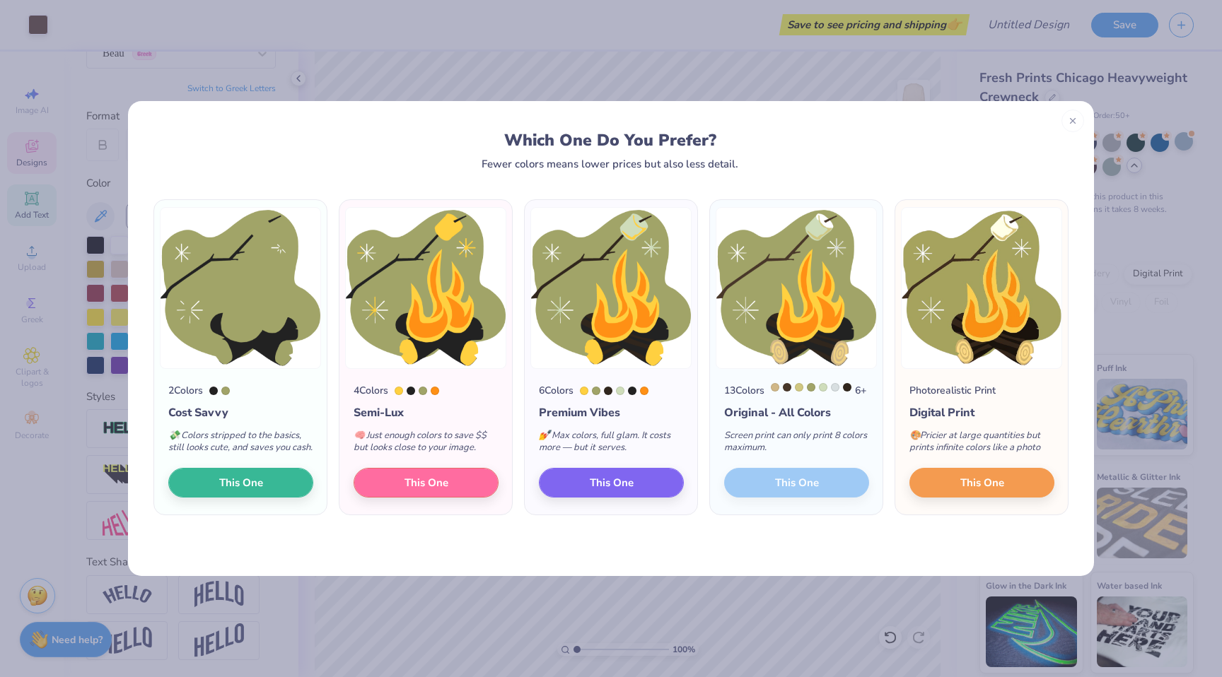
click at [230, 388] on div at bounding box center [225, 391] width 8 height 8
click at [207, 390] on div "2 Colors" at bounding box center [240, 390] width 145 height 15
click at [1068, 120] on icon at bounding box center [1073, 119] width 10 height 10
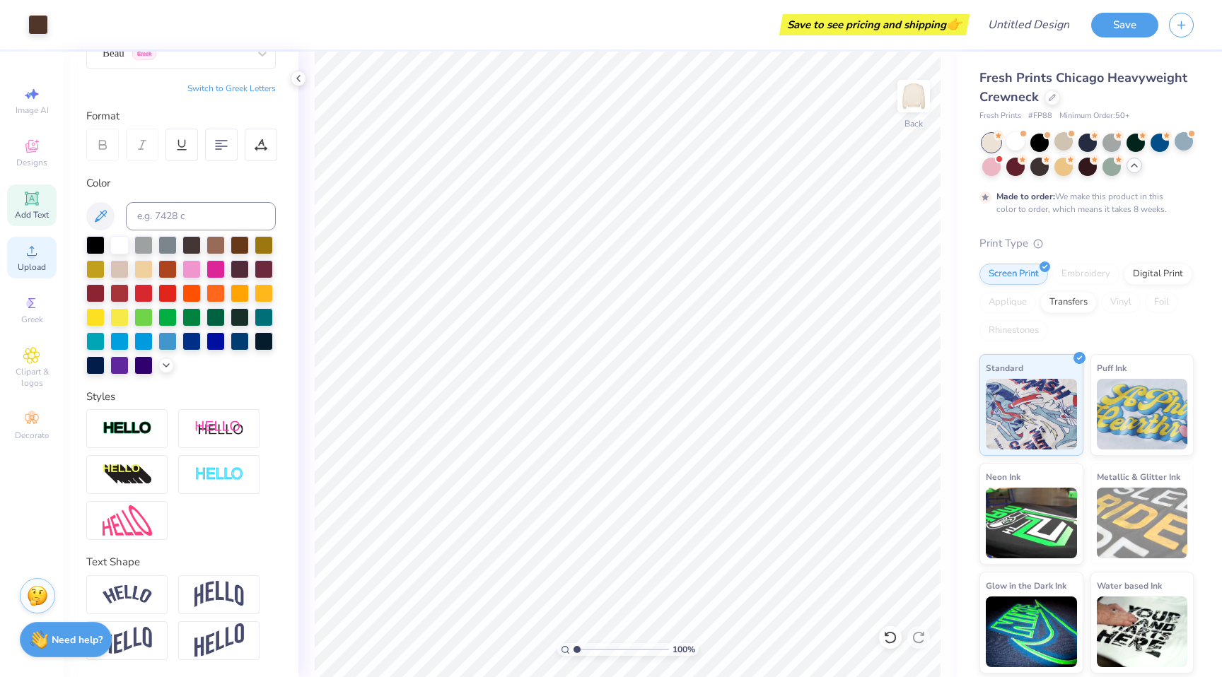
click at [27, 257] on icon at bounding box center [31, 251] width 17 height 17
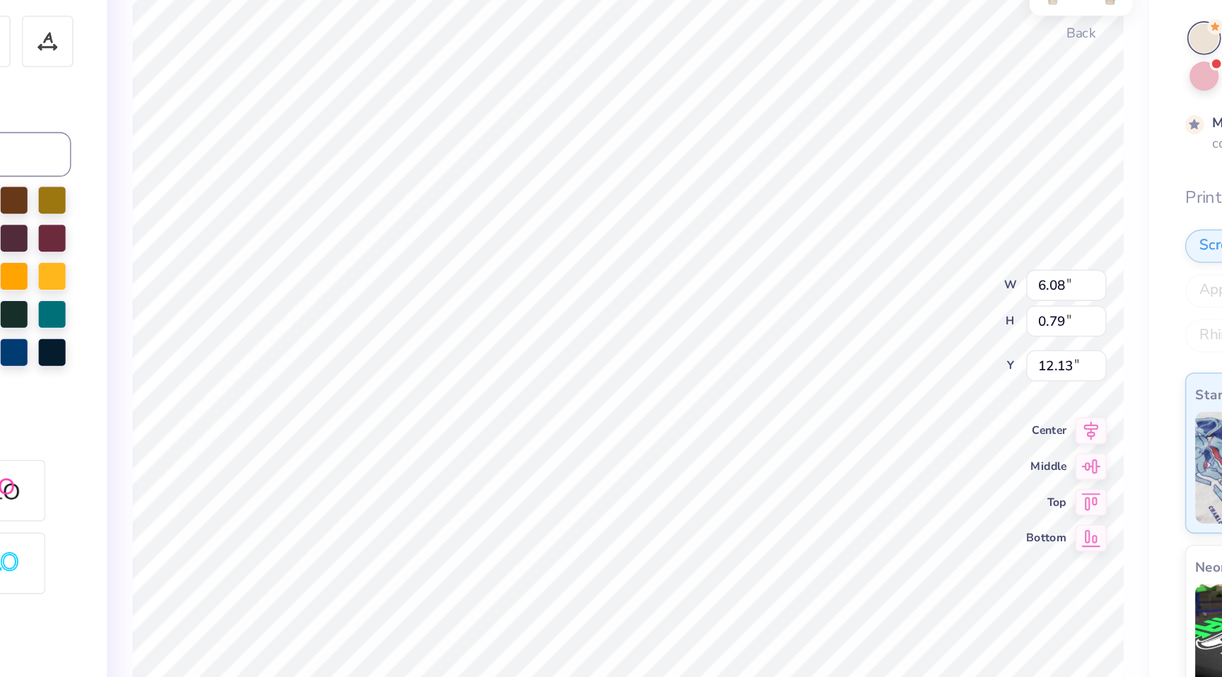
scroll to position [10, 1]
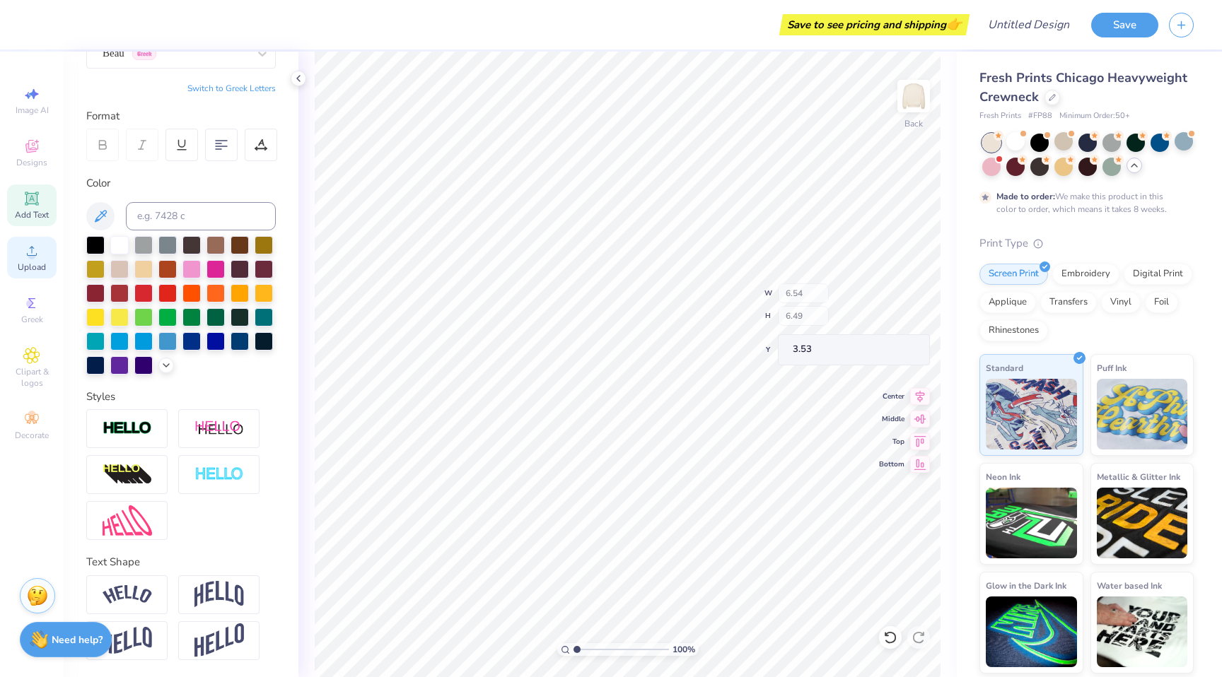
click at [41, 252] on div "Upload" at bounding box center [32, 258] width 50 height 42
click at [28, 247] on icon at bounding box center [31, 251] width 17 height 17
click at [52, 293] on div "Greek" at bounding box center [32, 310] width 50 height 42
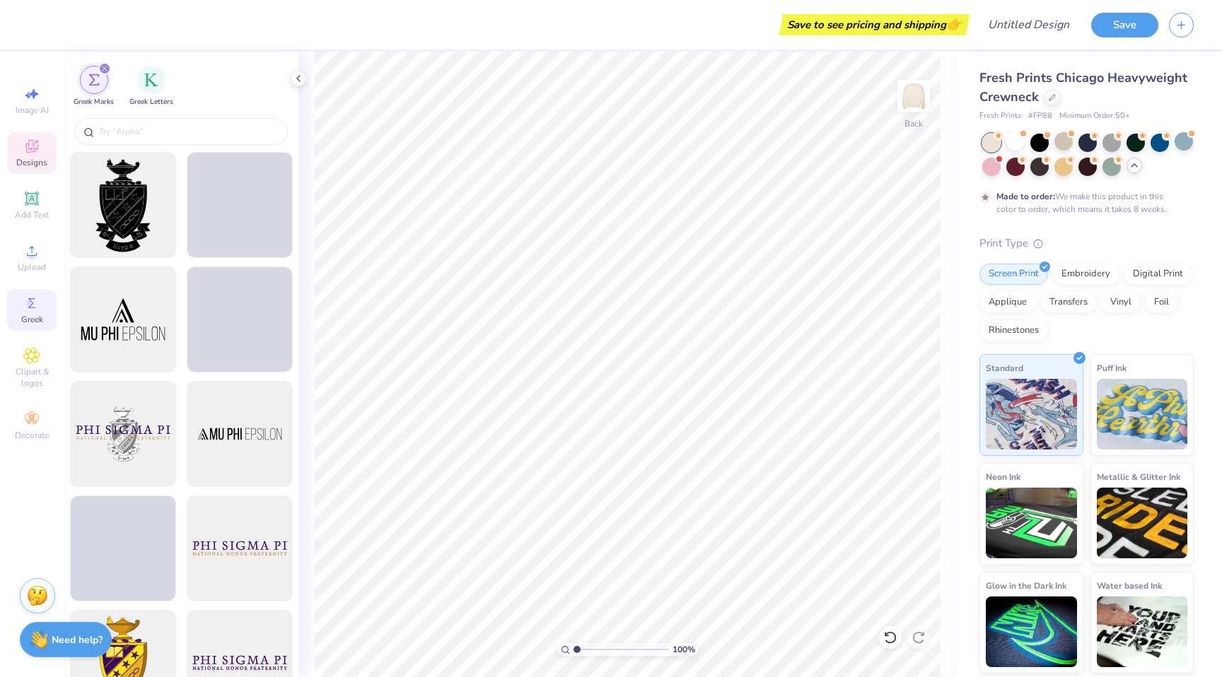
click at [39, 151] on icon at bounding box center [31, 146] width 17 height 17
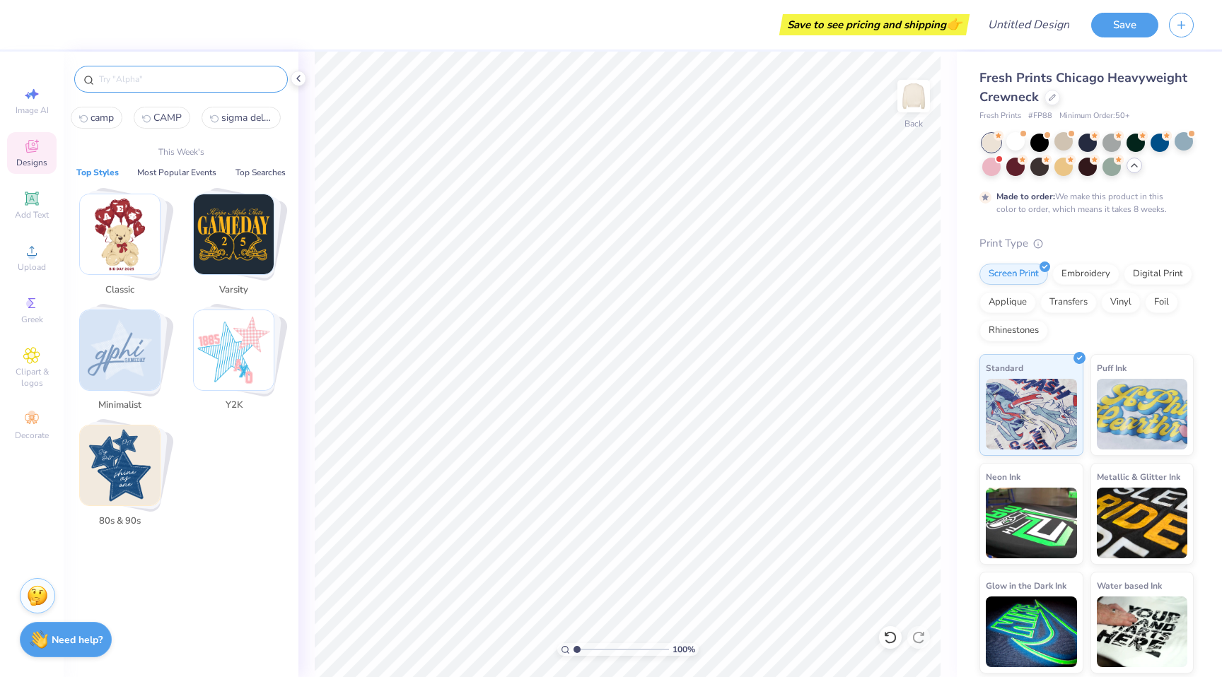
click at [169, 76] on input "text" at bounding box center [188, 79] width 181 height 14
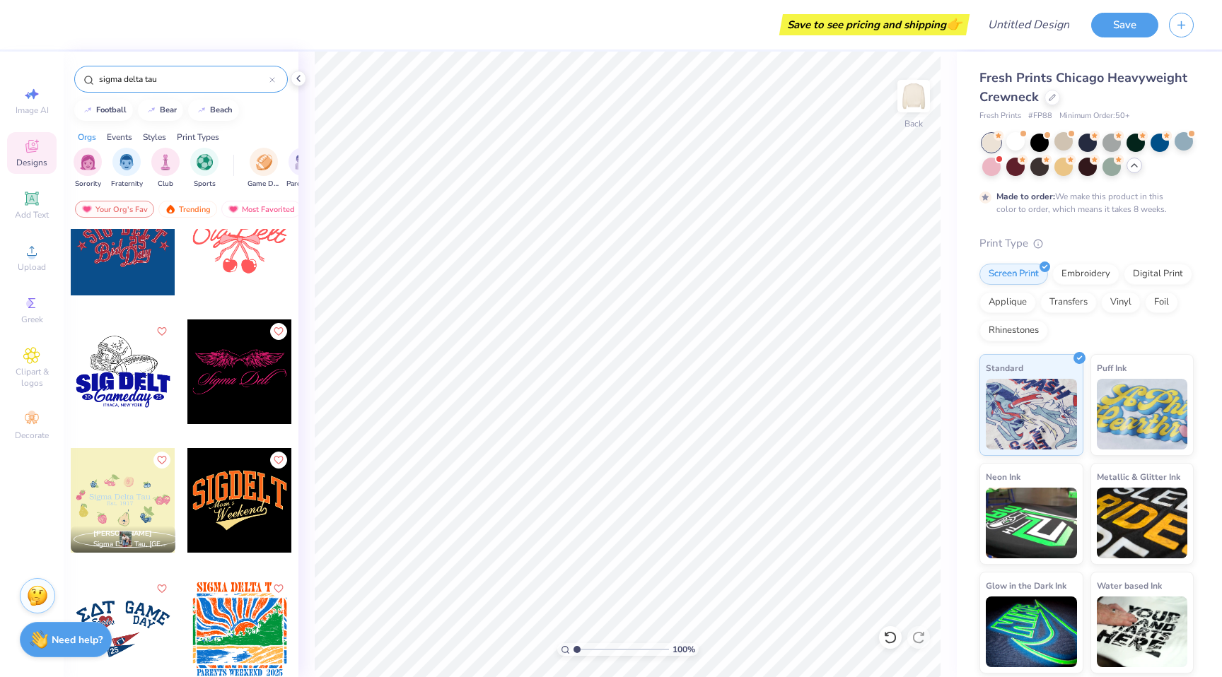
scroll to position [1811, 0]
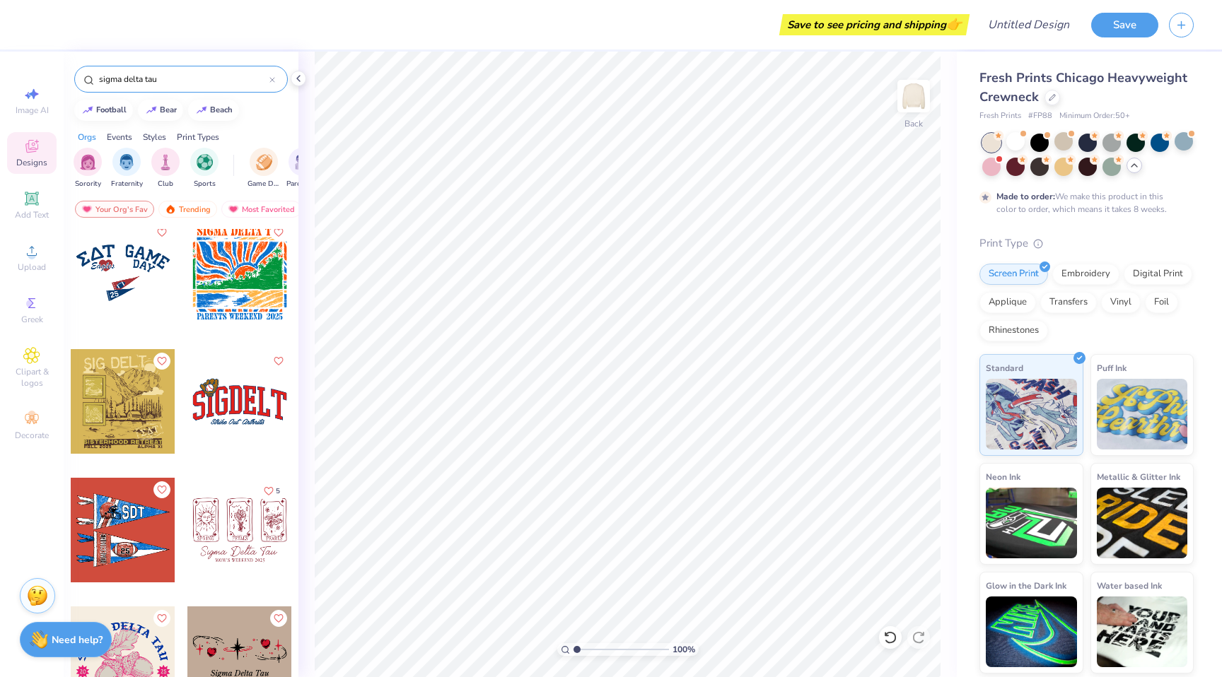
click at [141, 414] on div at bounding box center [123, 401] width 105 height 105
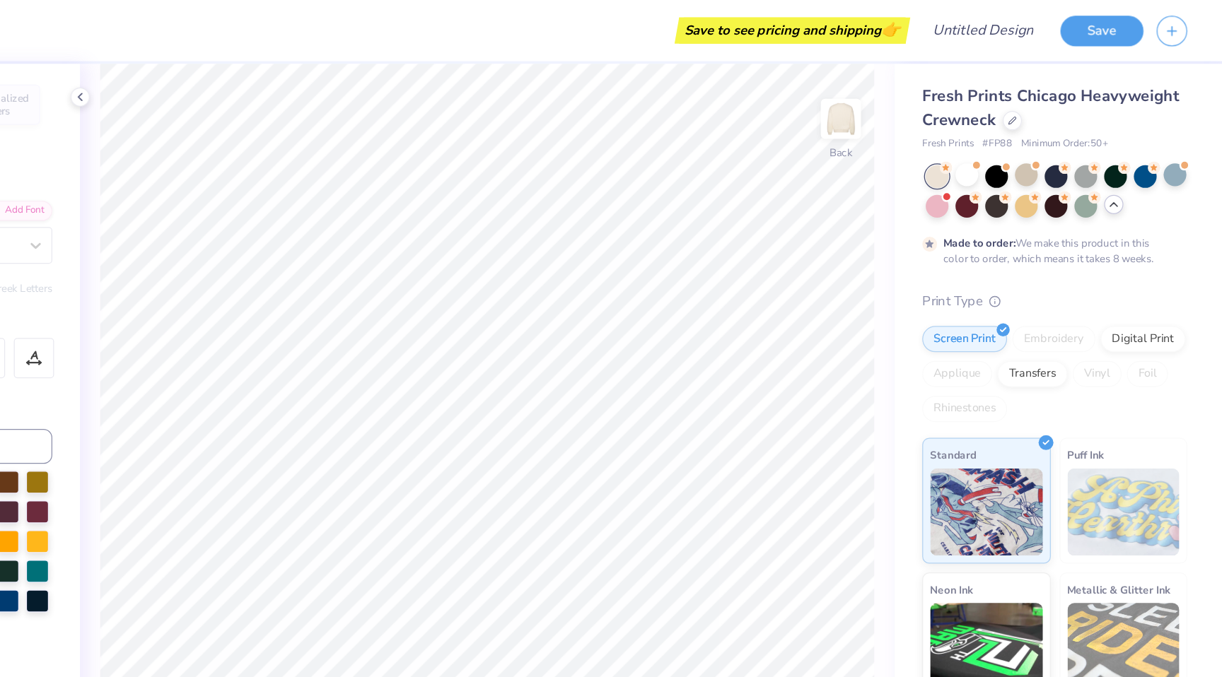
scroll to position [0, 0]
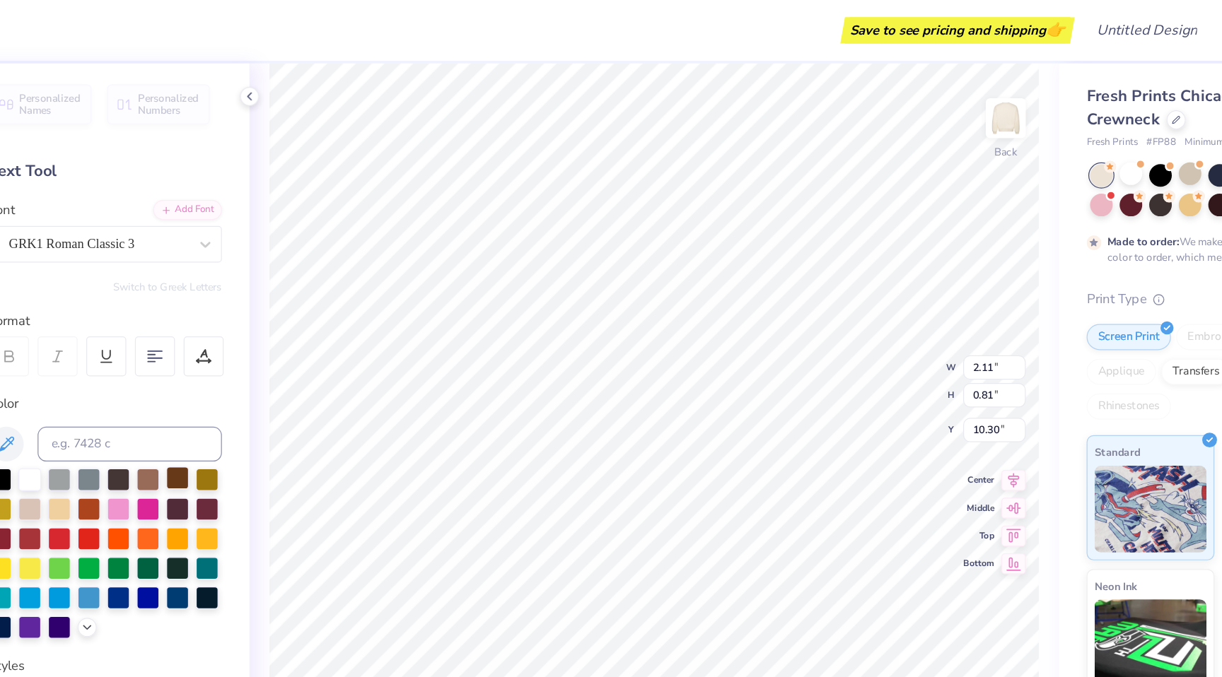
click at [238, 396] on div at bounding box center [240, 389] width 18 height 18
click at [232, 390] on div at bounding box center [240, 389] width 18 height 18
type input "13.90"
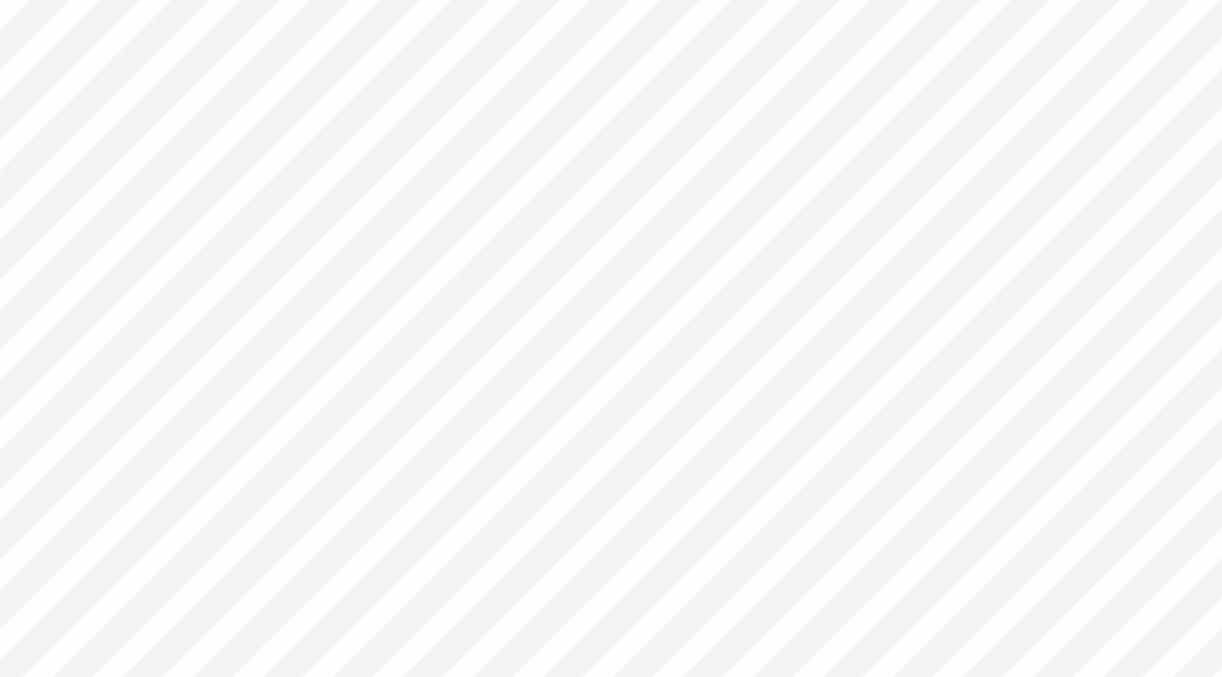
type input "0.79"
type input "13.92"
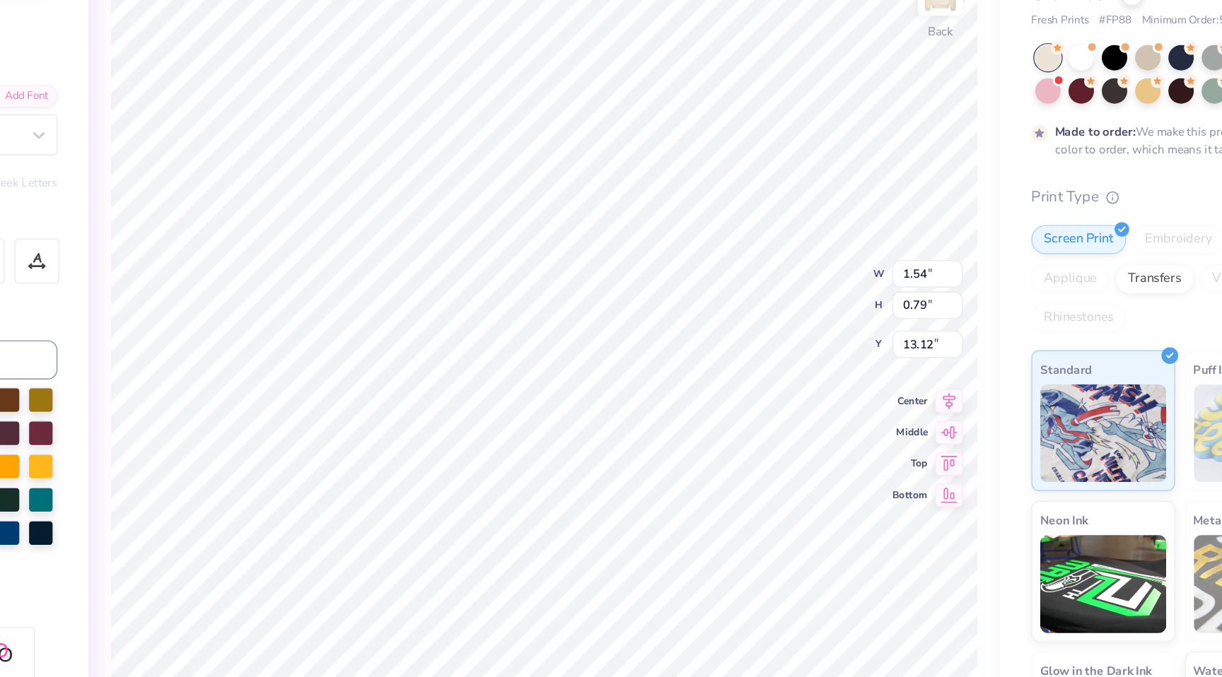
type input "12.38"
type input "8.96"
type input "9.66"
type input "3.58"
type input "8.56"
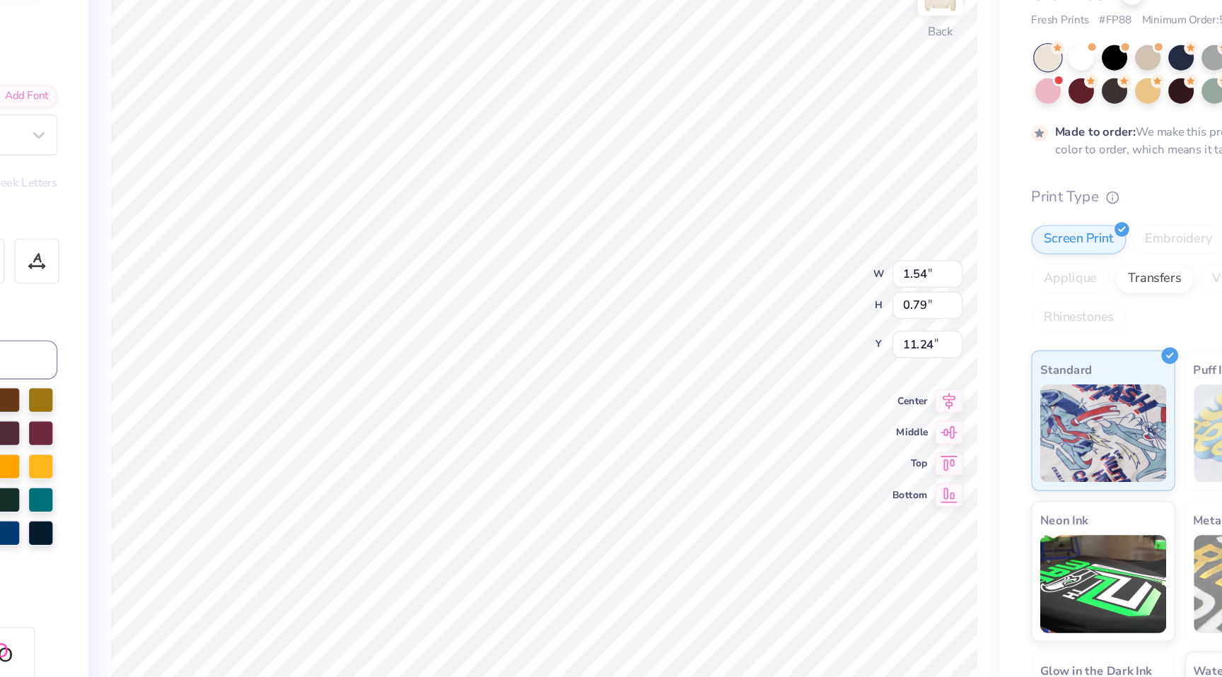
type input "1.54"
type input "13.14"
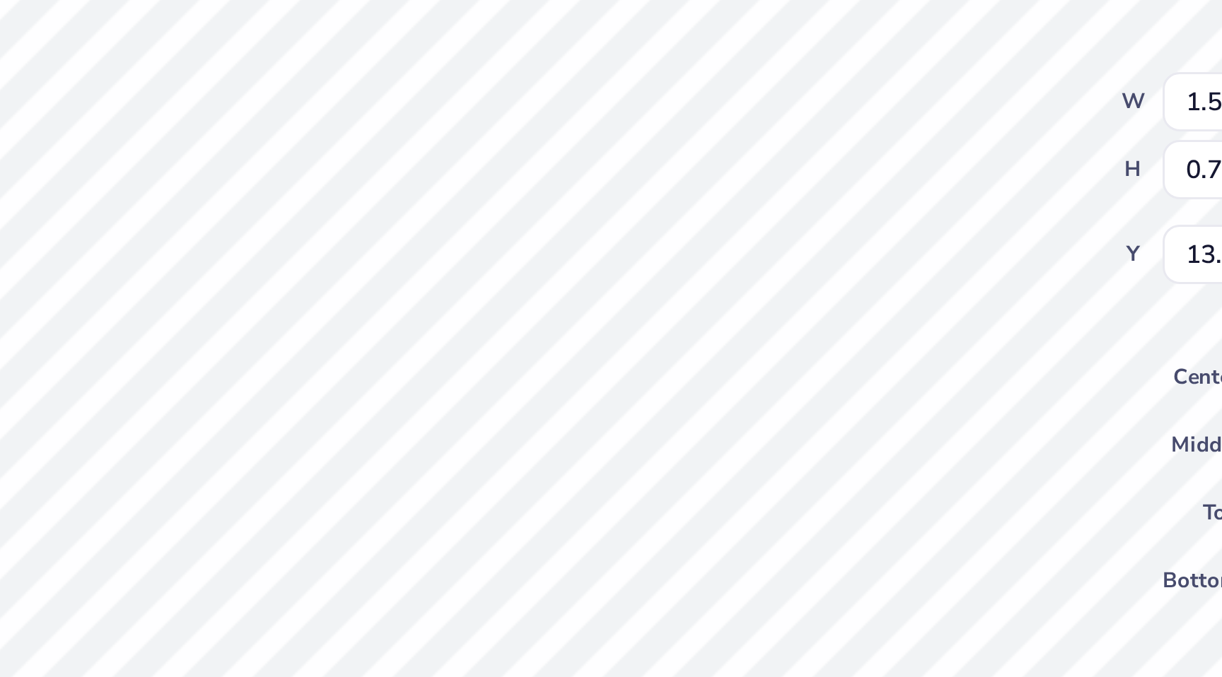
type input "8.74"
type input "0.83"
type input "12.41"
type input "2.11"
type input "0.79"
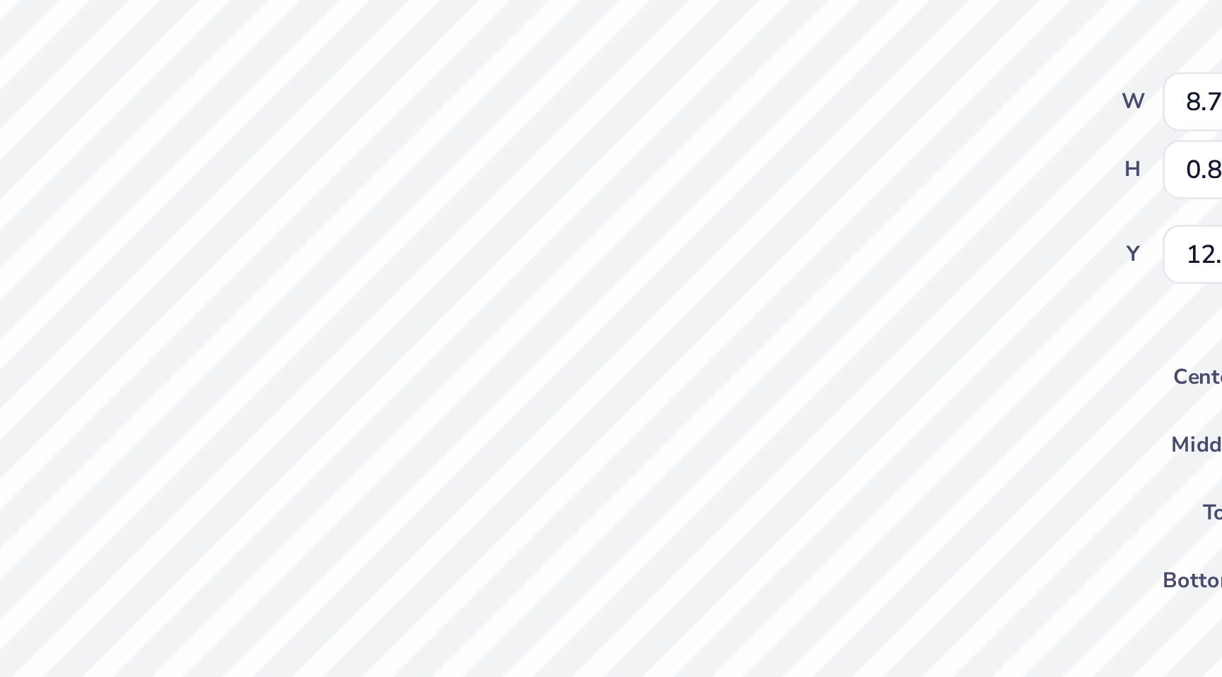
type input "13.54"
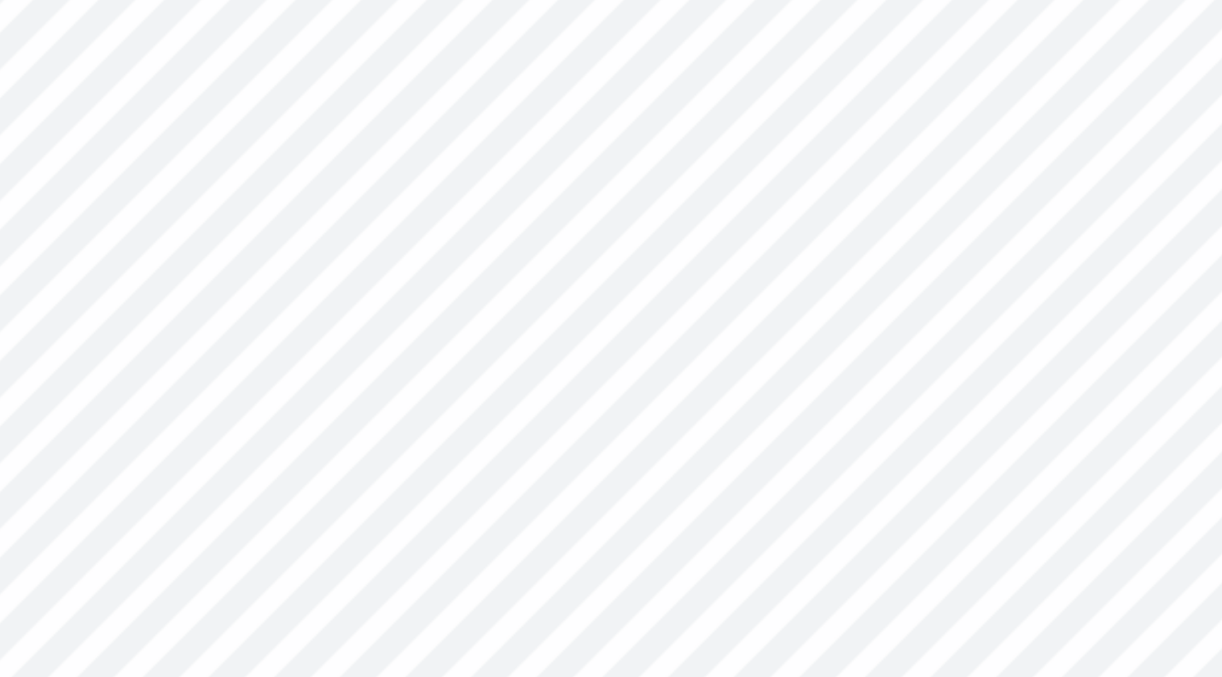
type input "1.21"
type input "0.62"
type input "13.23"
type textarea "Sigma delta tau"
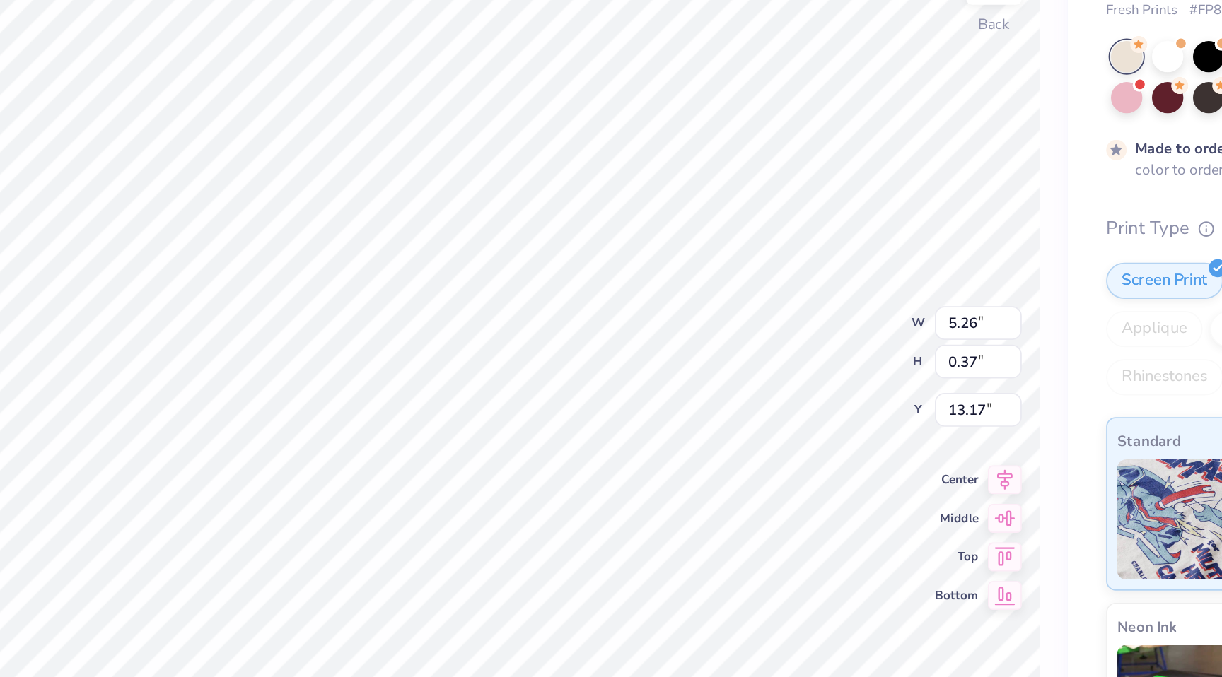
type input "13.57"
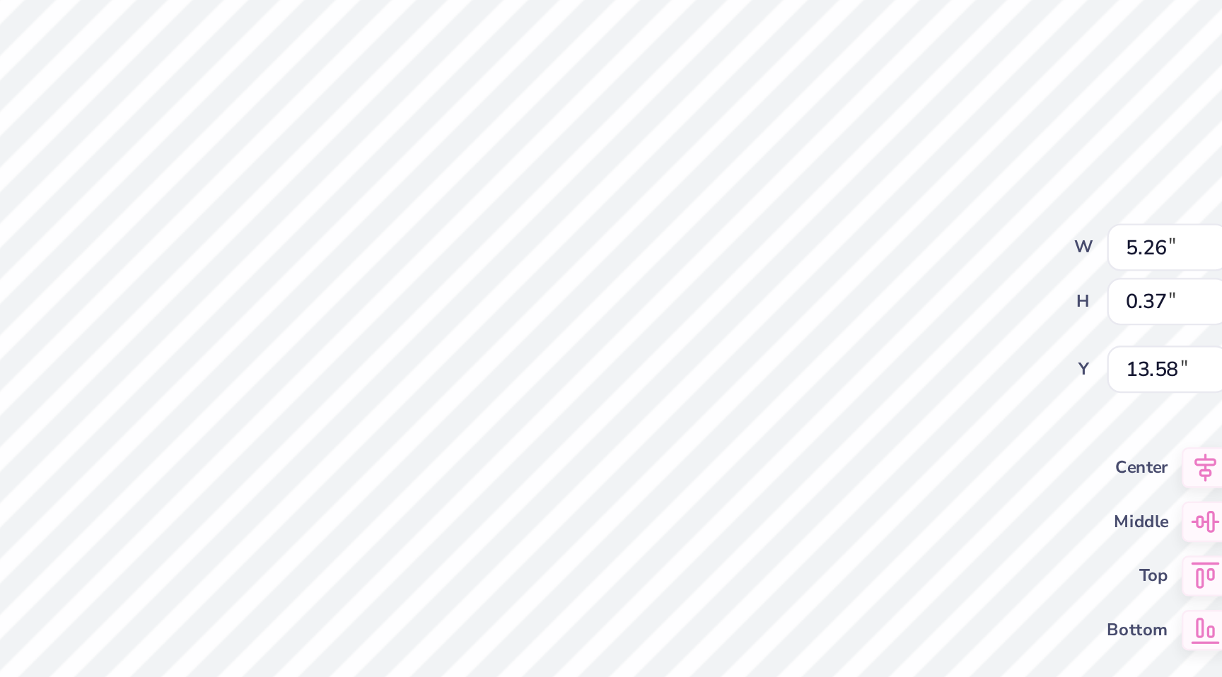
type input "4.18"
type input "0.30"
type input "13.24"
type textarea "DELTA CHI"
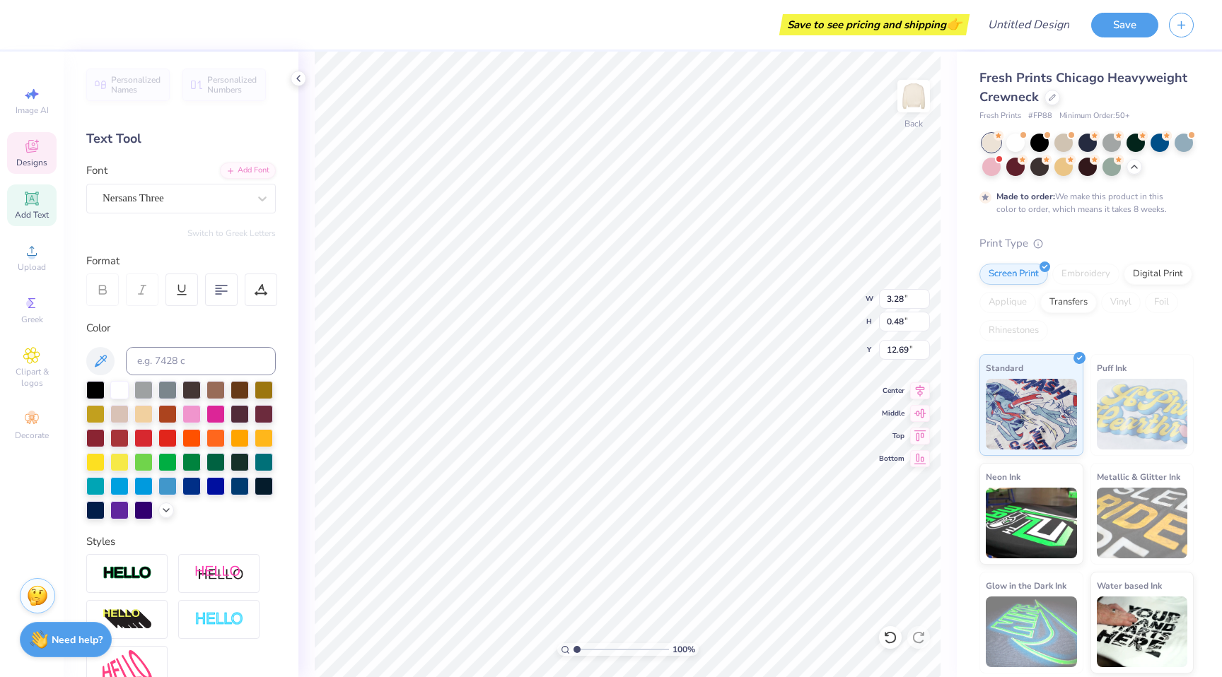
click at [953, 197] on div "100 % Back W 3.28 3.28 " H 0.48 0.48 " Y 12.69 12.69 " Center Middle Top Bottom" at bounding box center [627, 365] width 658 height 626
type input "12.57"
click at [890, 636] on icon at bounding box center [890, 638] width 14 height 14
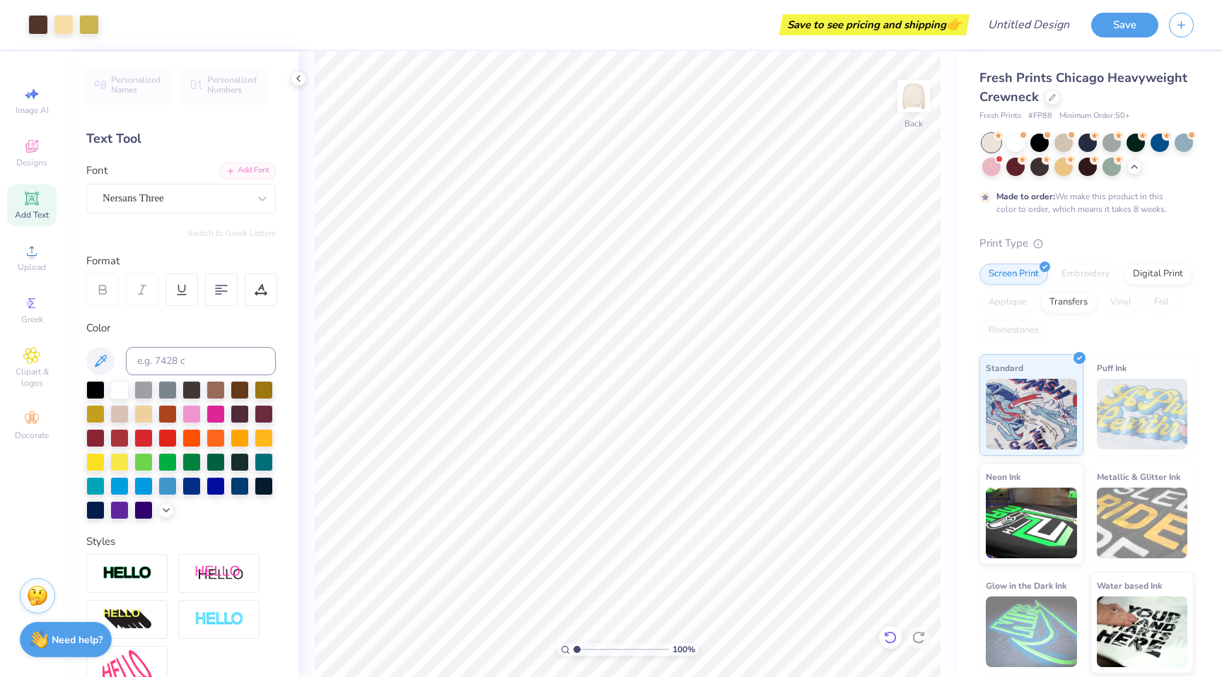
click at [890, 636] on icon at bounding box center [890, 638] width 14 height 14
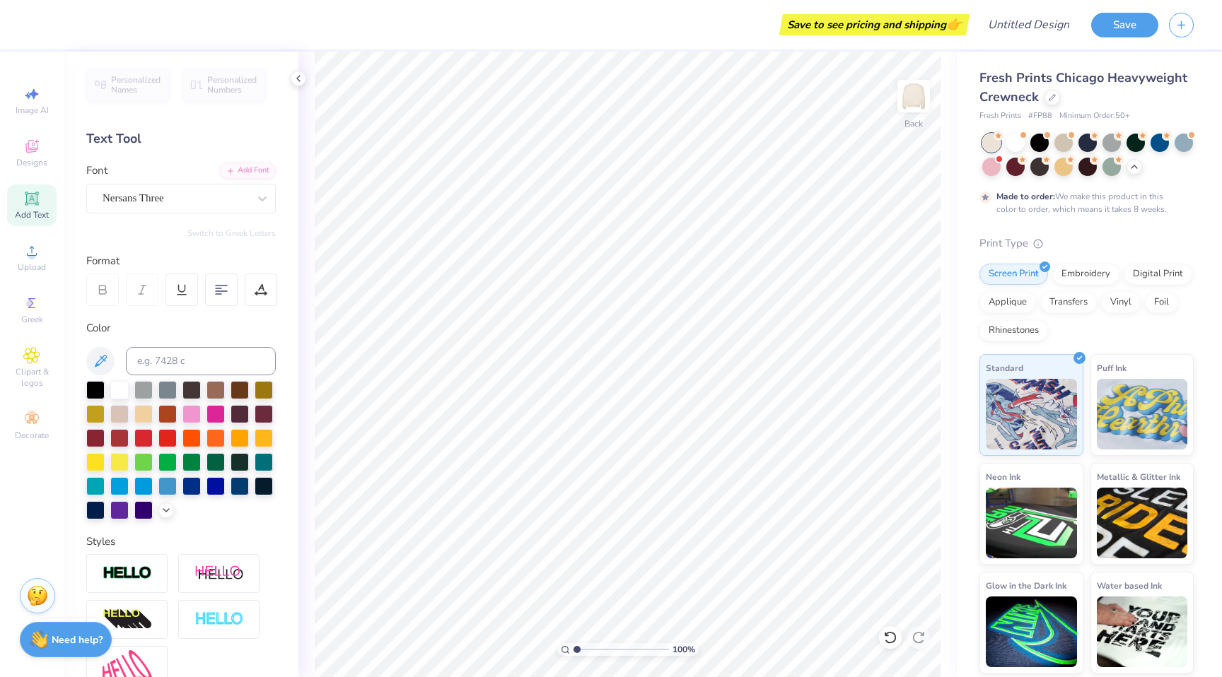
click at [3, 273] on div "Image AI Designs Add Text Upload Greek Clipart & logos Decorate" at bounding box center [32, 365] width 64 height 626
click at [28, 256] on icon at bounding box center [31, 251] width 17 height 17
click at [20, 239] on div "Upload" at bounding box center [32, 258] width 50 height 42
click at [28, 138] on icon at bounding box center [31, 146] width 17 height 17
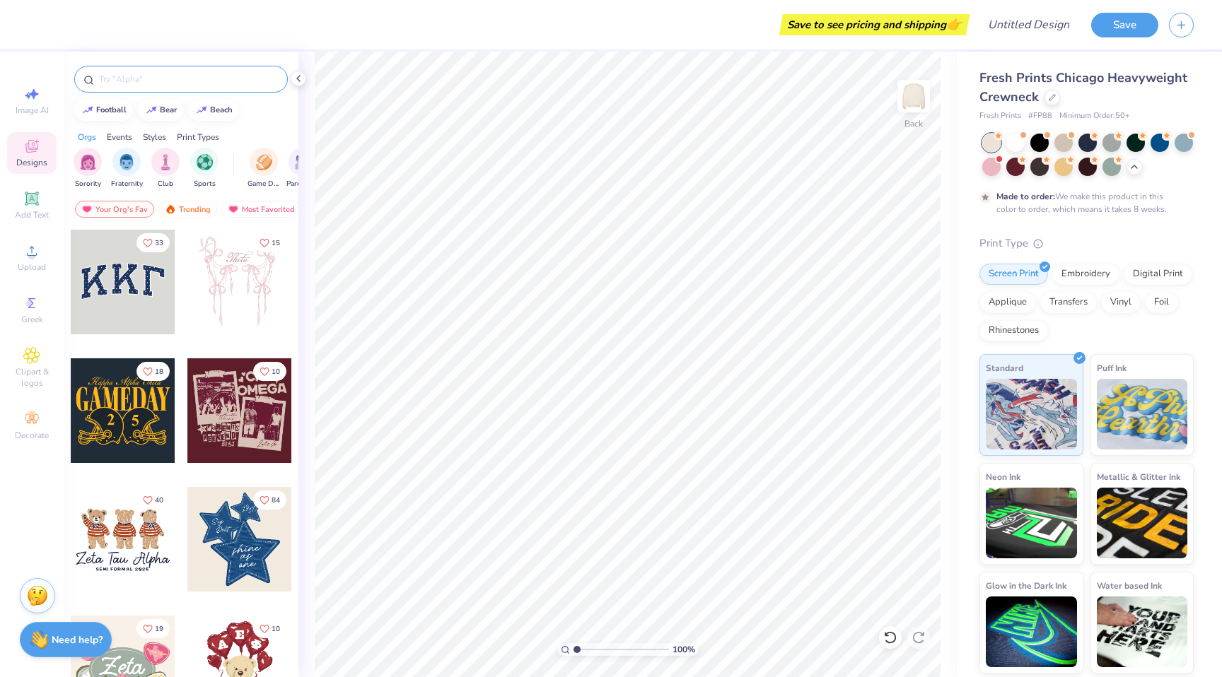
click at [214, 74] on input "text" at bounding box center [188, 79] width 181 height 14
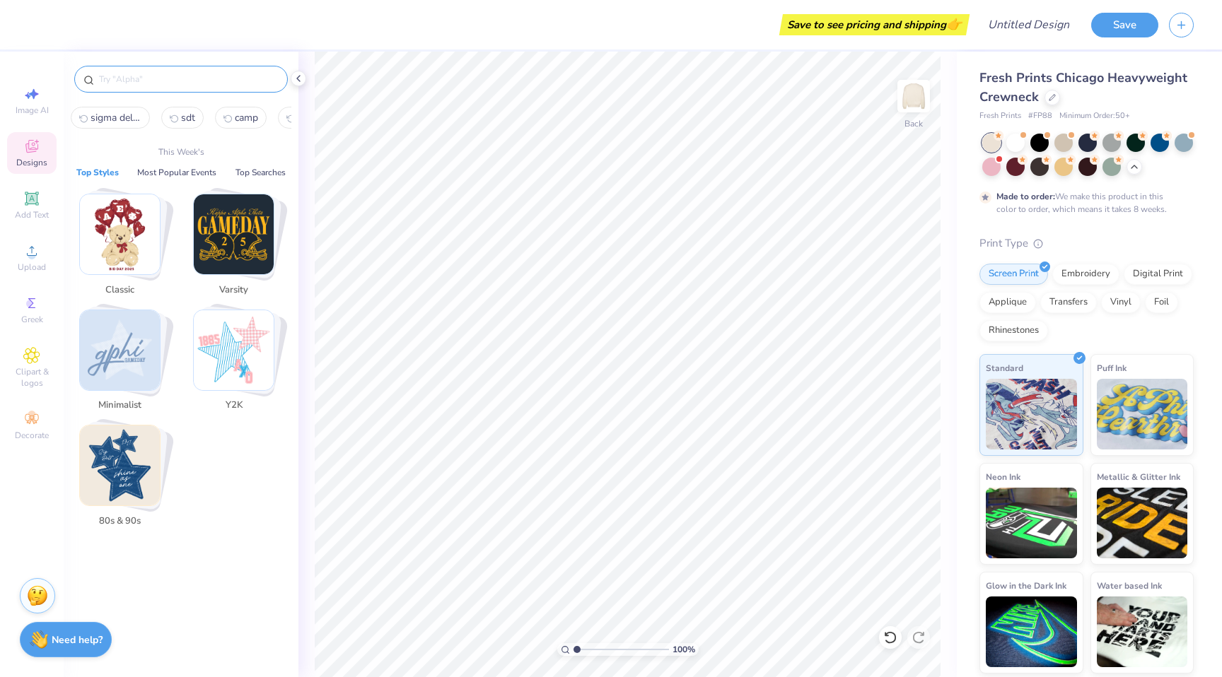
click at [193, 84] on input "text" at bounding box center [188, 79] width 181 height 14
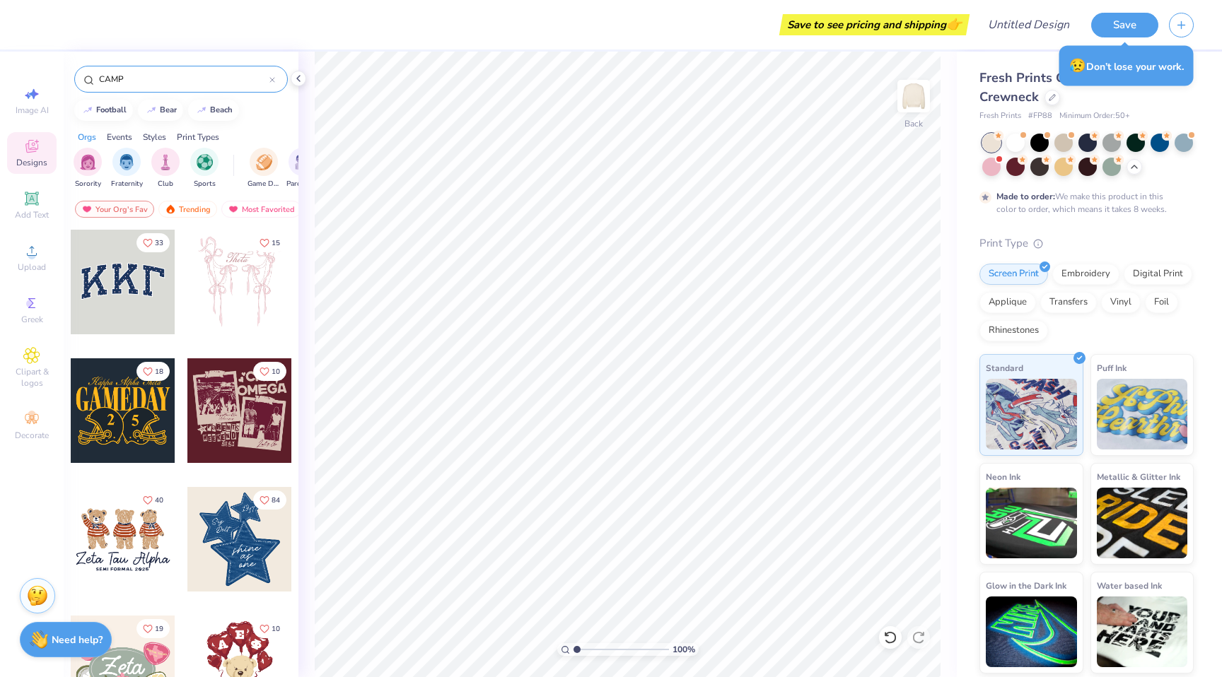
type input "CAMP"
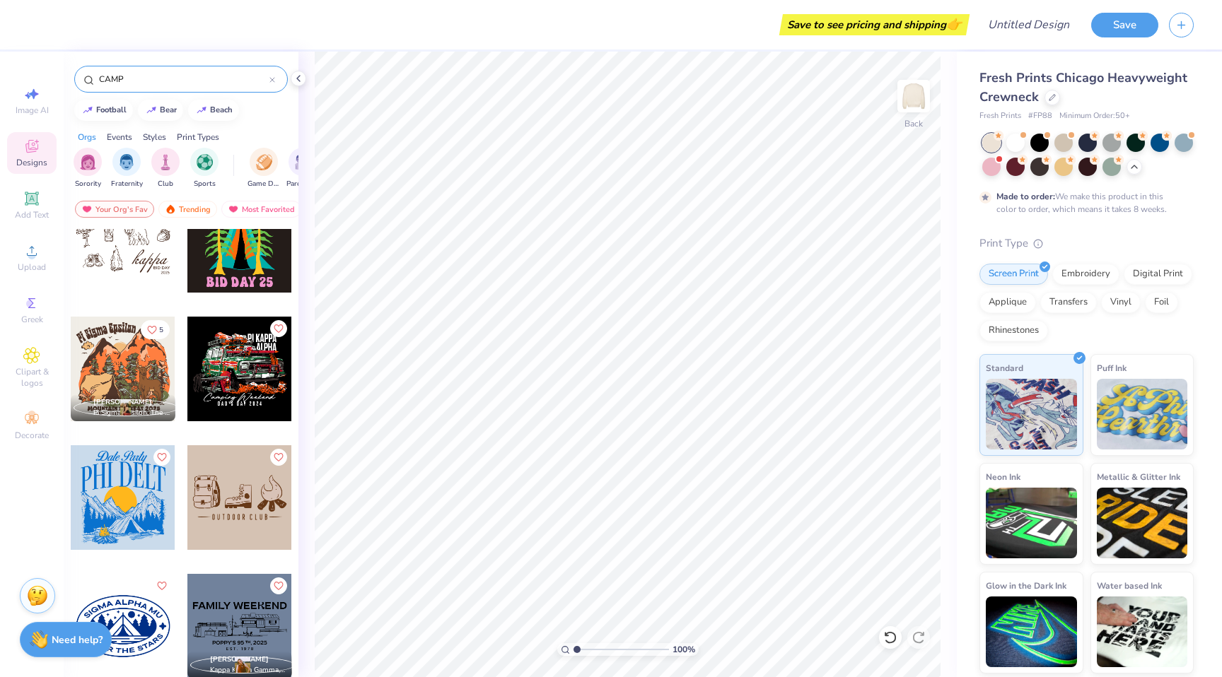
scroll to position [1865, 0]
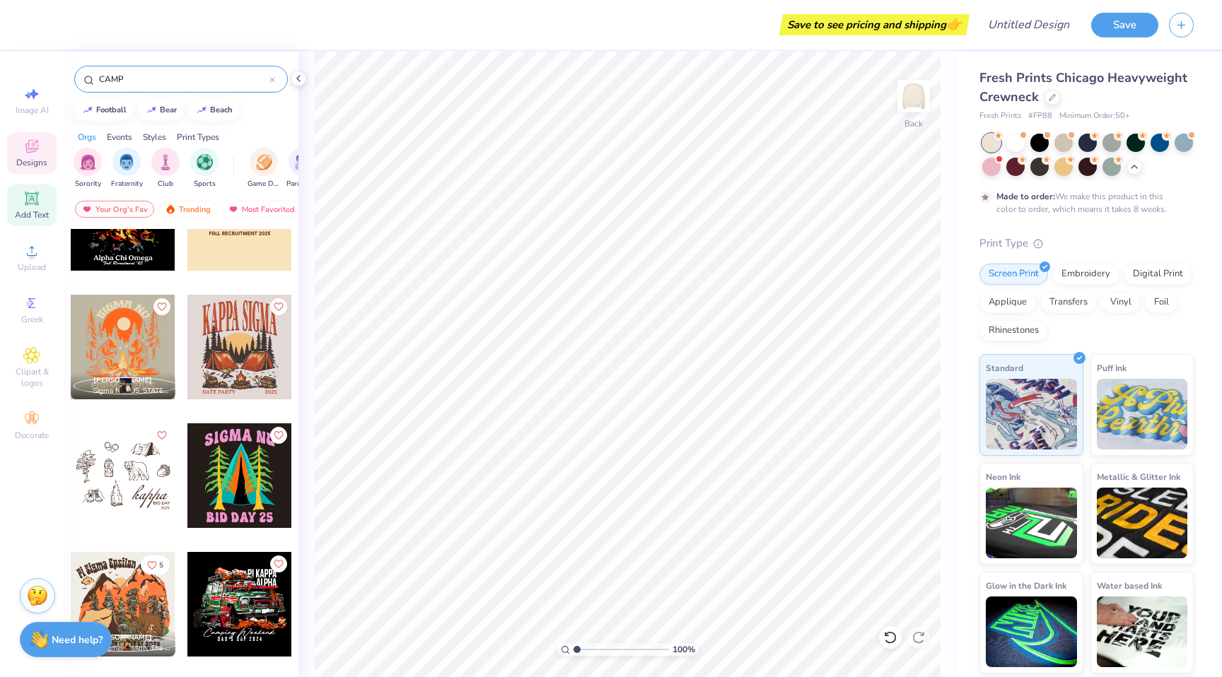
click at [42, 220] on span "Add Text" at bounding box center [32, 214] width 34 height 11
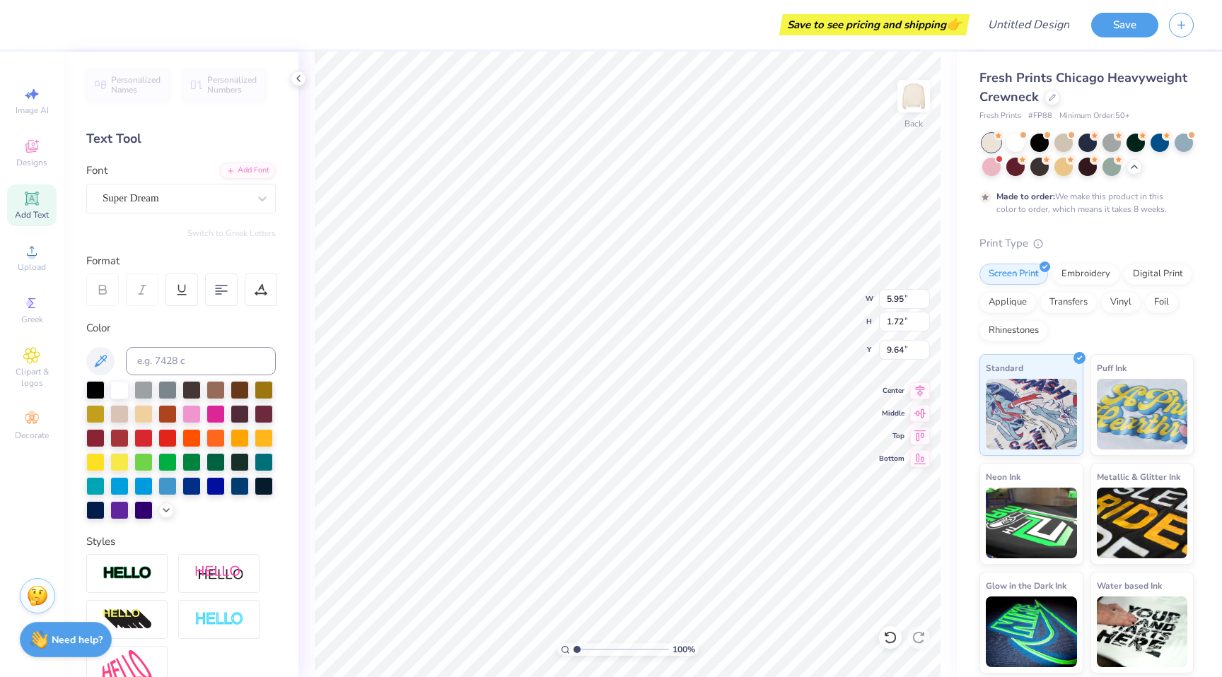
scroll to position [11, 9]
type textarea "Sigma Delta Tau x Delta Chi"
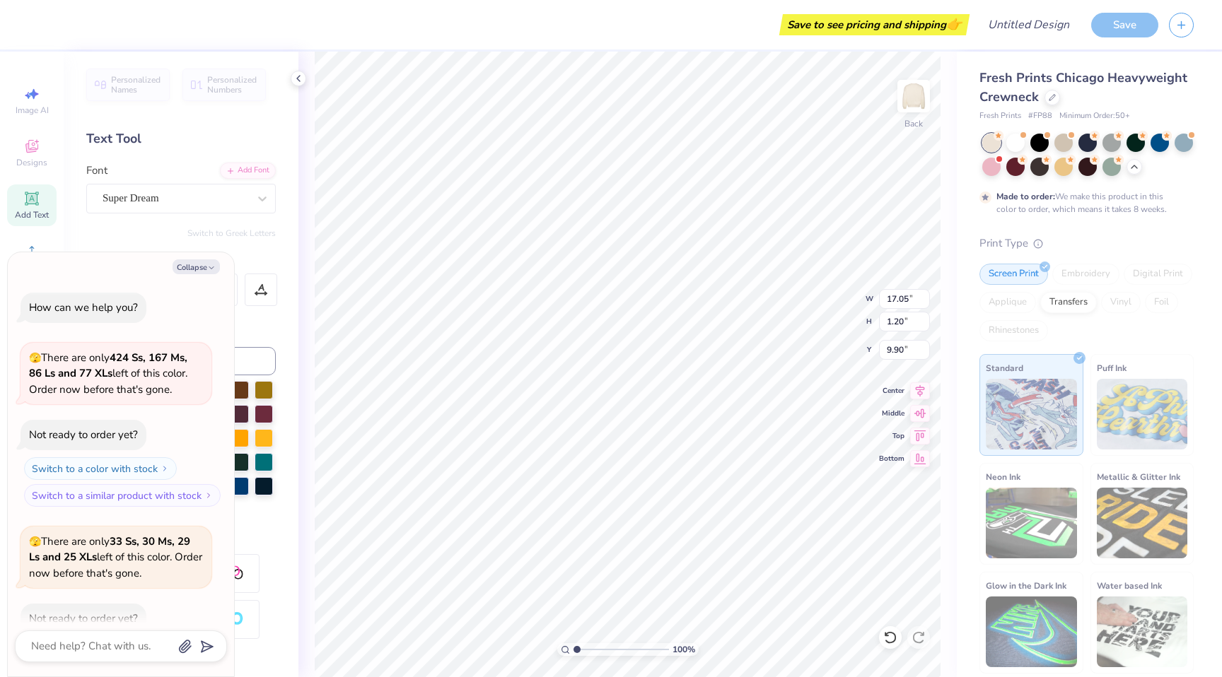
scroll to position [788, 0]
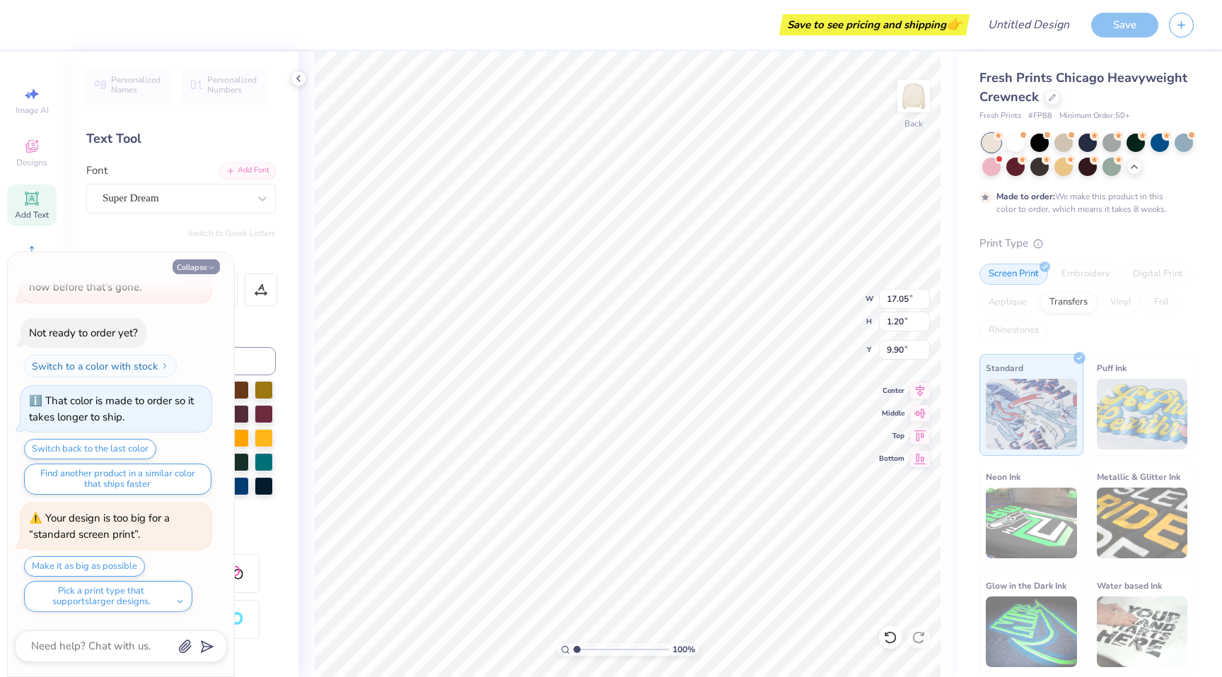
click at [206, 209] on div "Super Dream" at bounding box center [175, 198] width 149 height 22
type textarea "x"
type input "5.13"
click at [205, 267] on button "Collapse" at bounding box center [196, 267] width 47 height 15
type textarea "x"
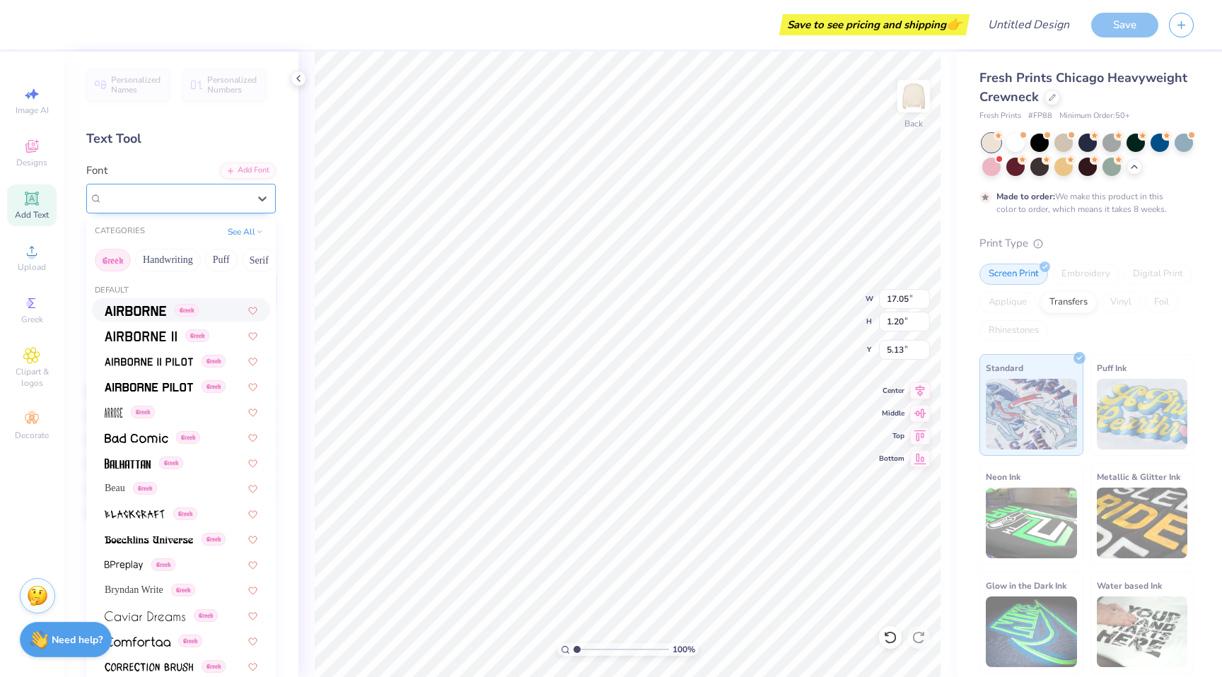
click at [211, 210] on div "Super Dream" at bounding box center [181, 199] width 190 height 30
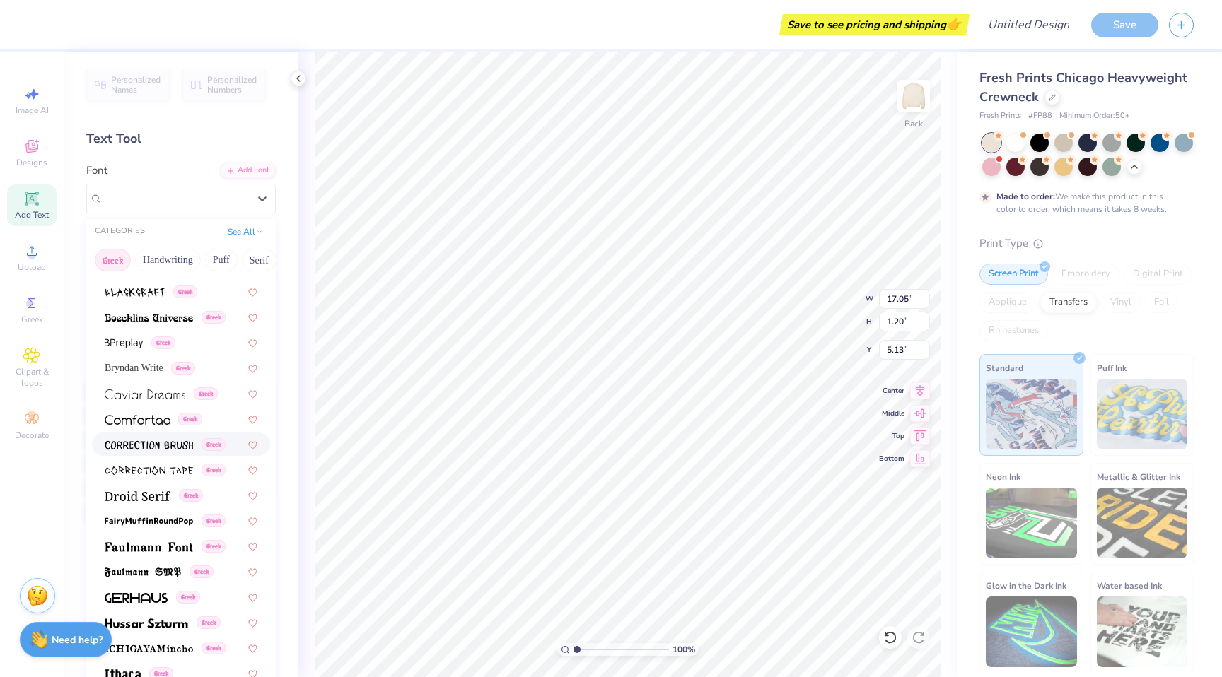
scroll to position [348, 0]
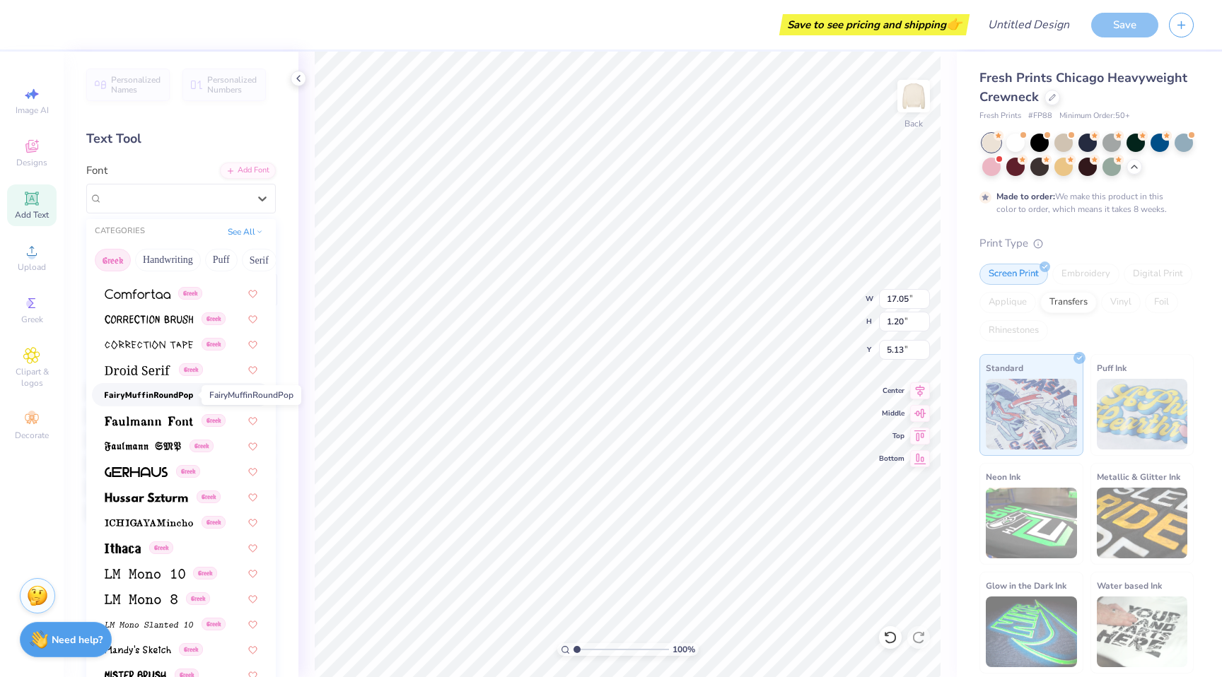
click at [144, 400] on img at bounding box center [149, 396] width 88 height 10
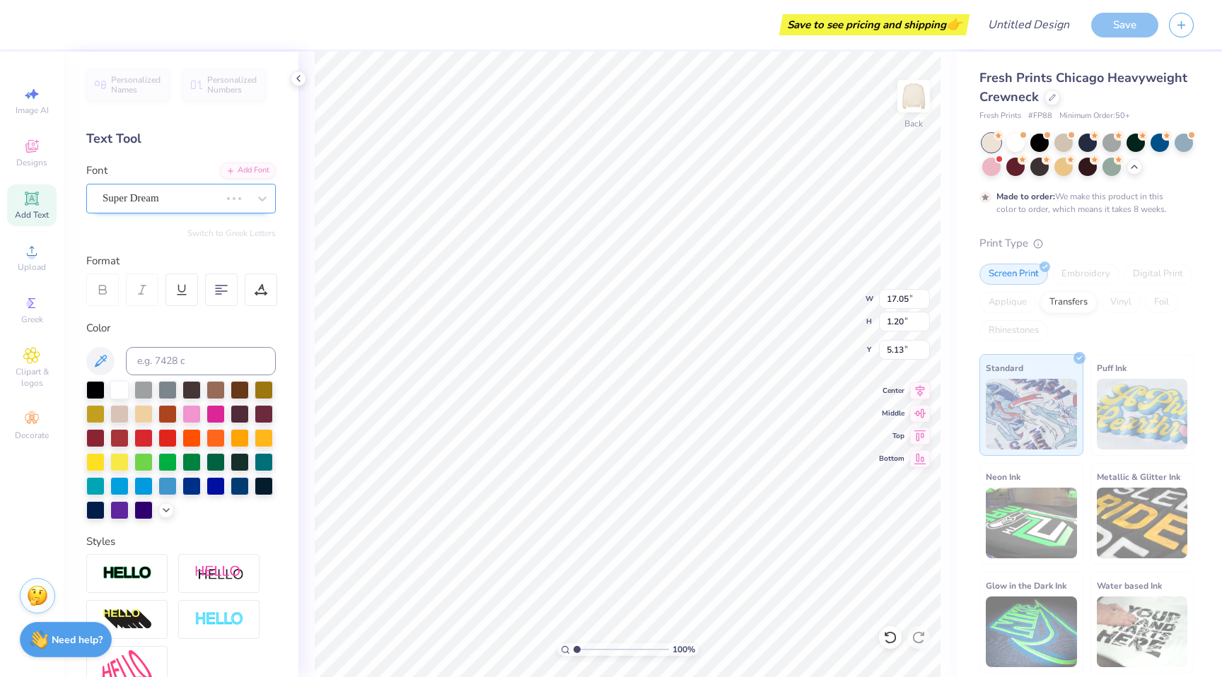
click at [197, 206] on div at bounding box center [161, 198] width 117 height 19
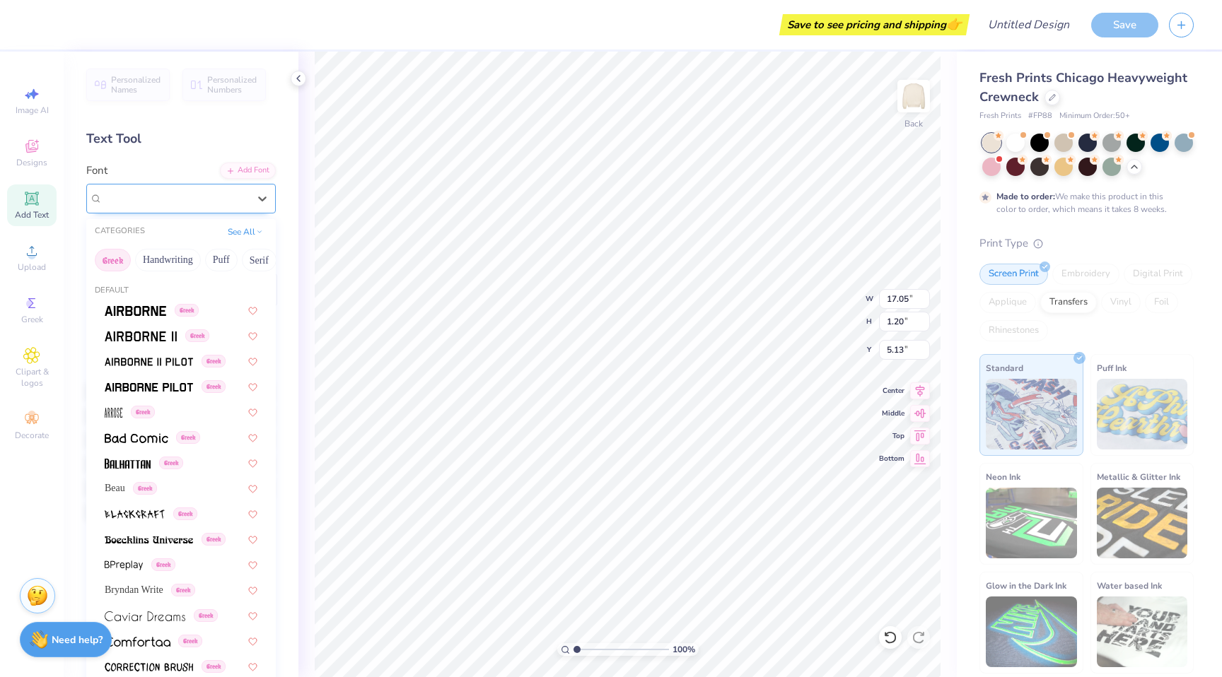
type input "1.12"
type input "5.17"
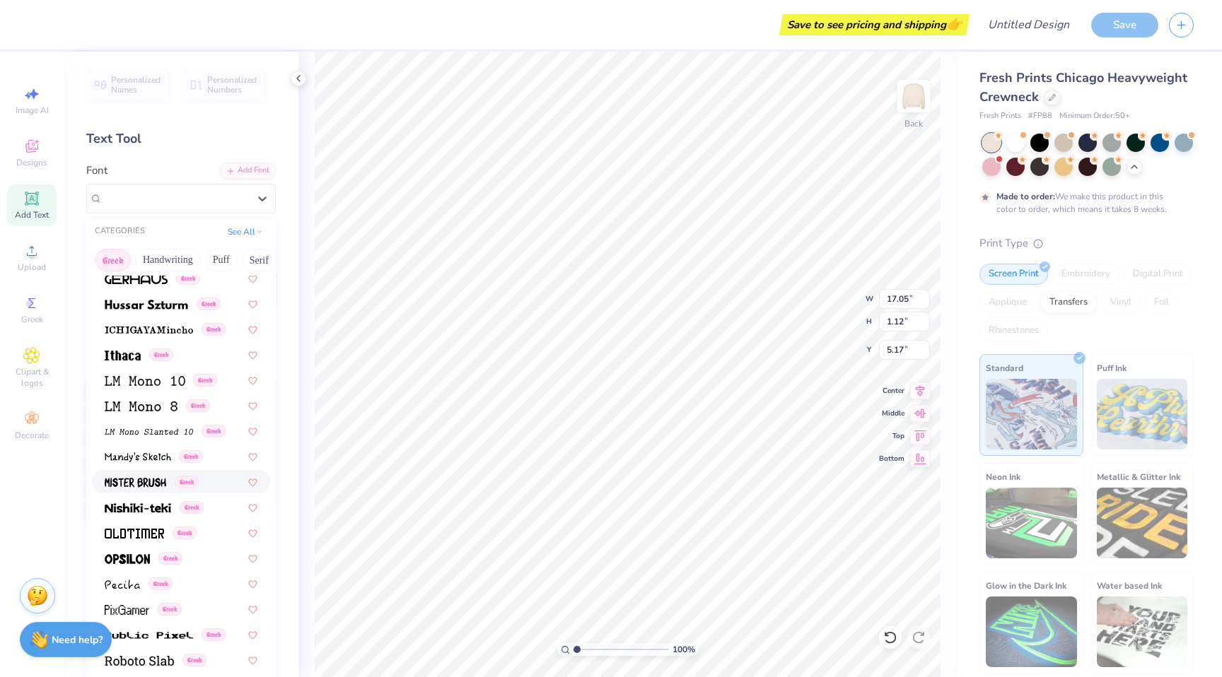
scroll to position [576, 0]
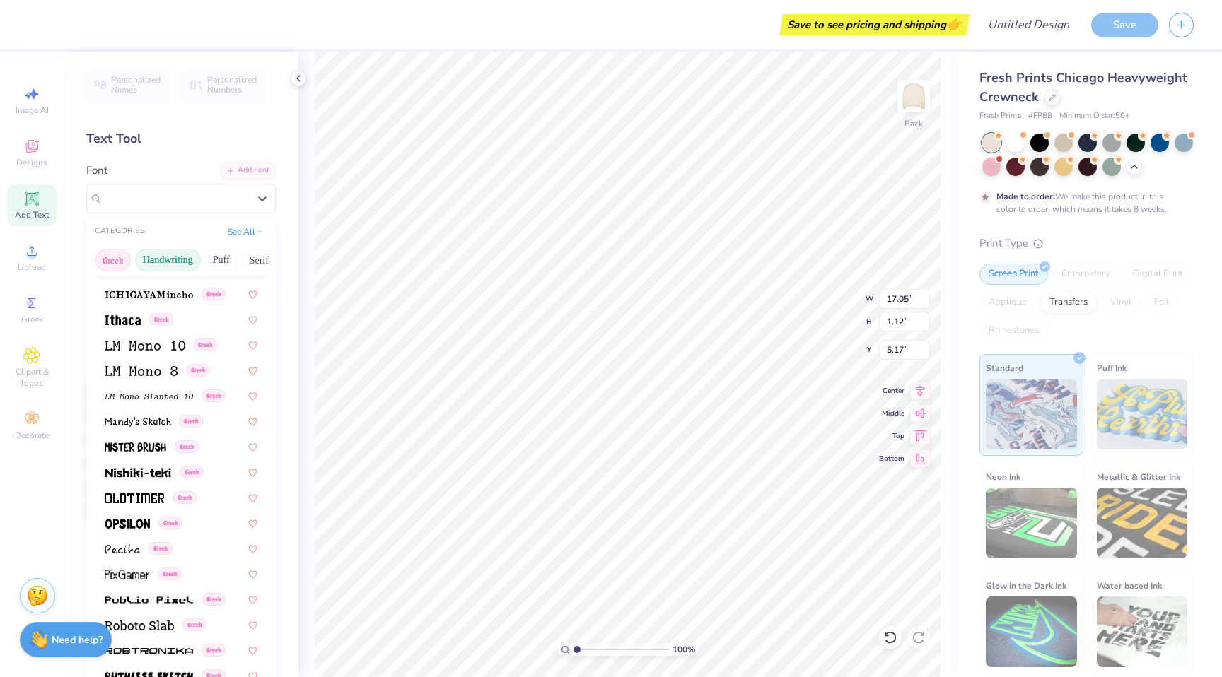
click at [158, 261] on button "Handwriting" at bounding box center [168, 260] width 66 height 23
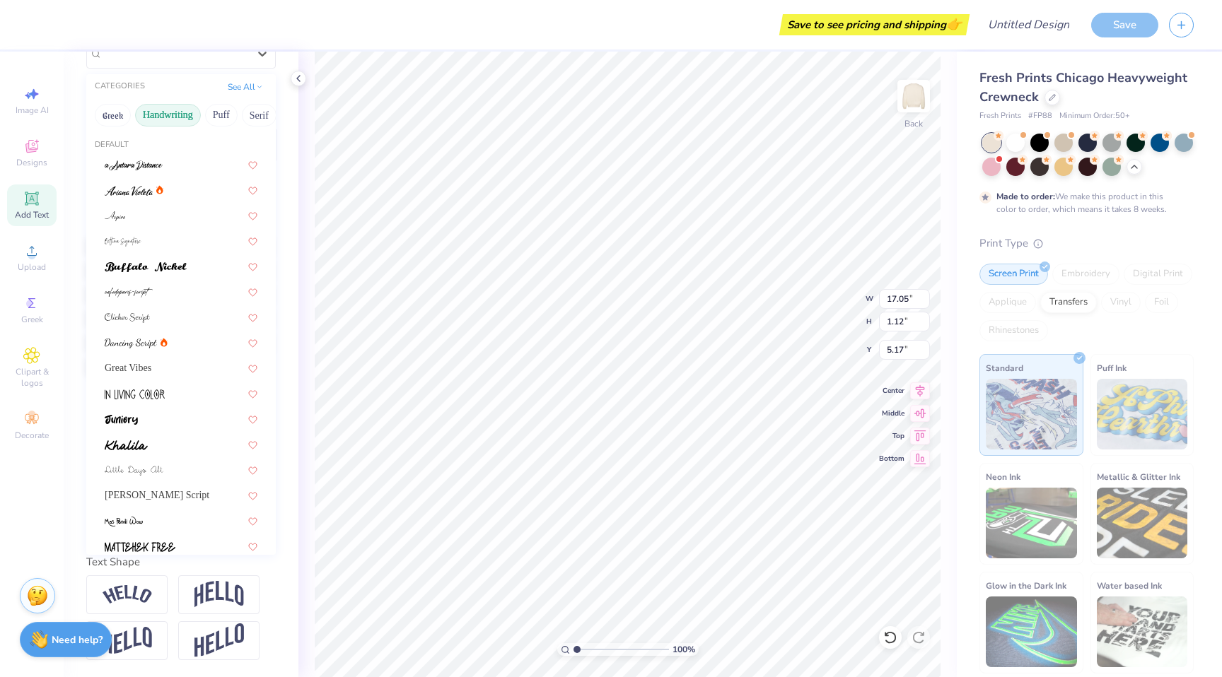
scroll to position [0, 0]
click at [165, 234] on div at bounding box center [181, 241] width 153 height 15
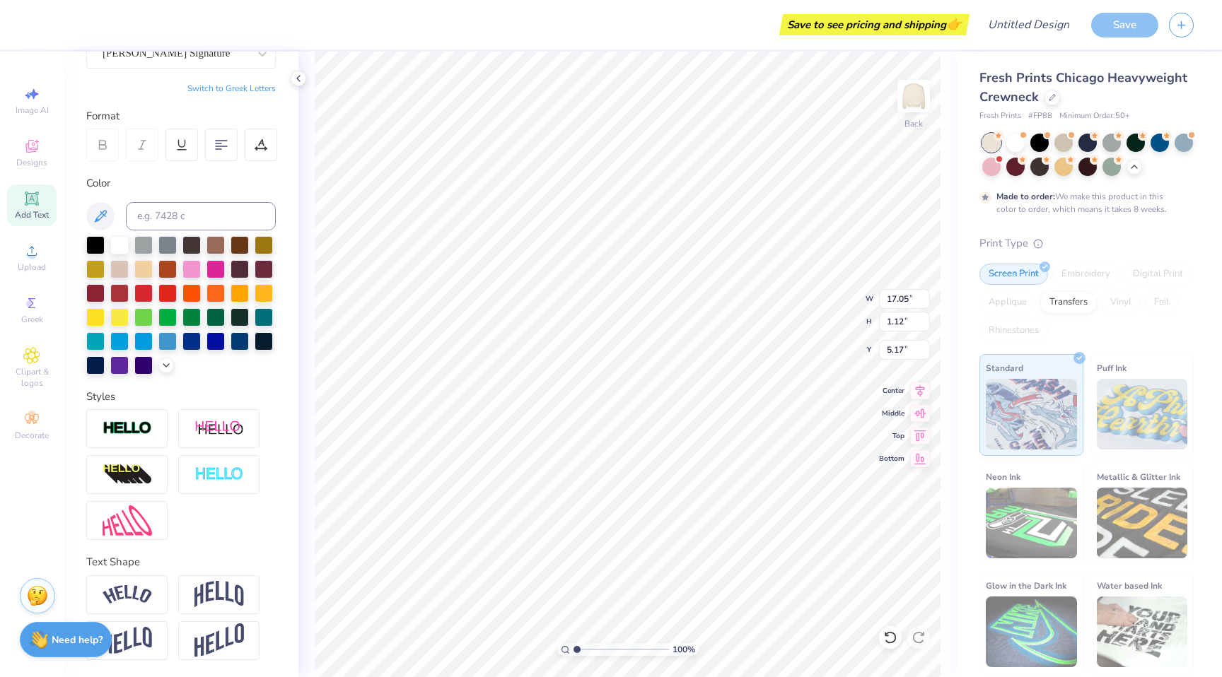
type input "2.79"
type input "4.34"
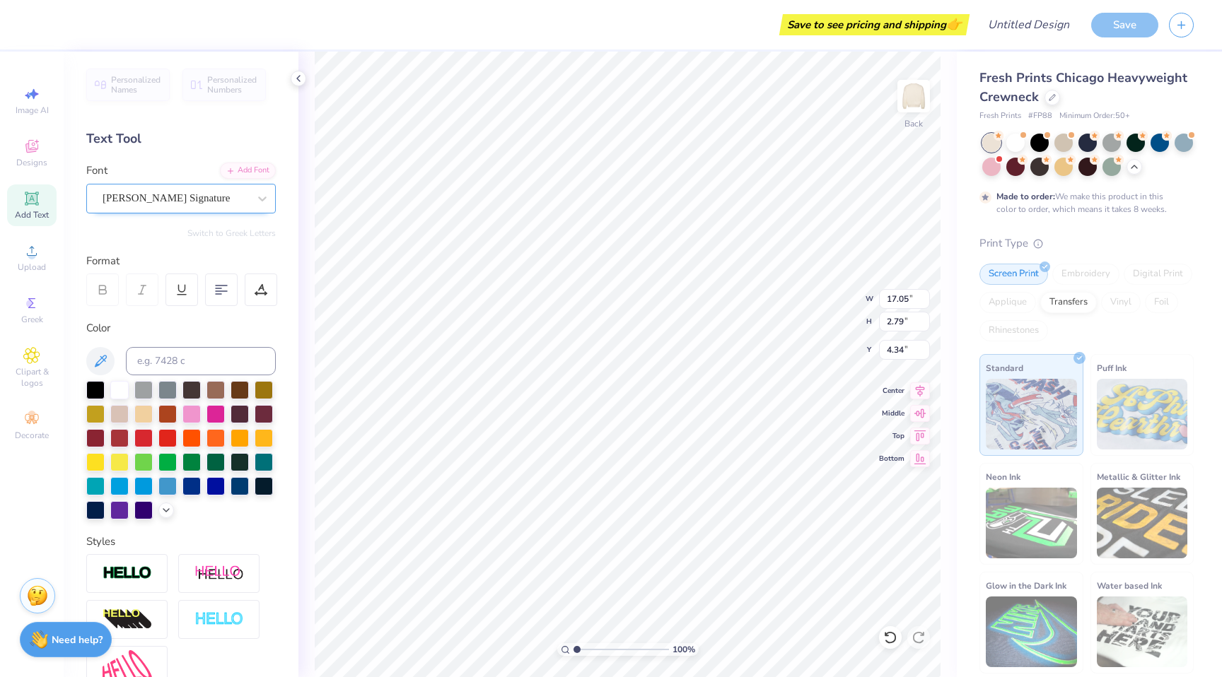
click at [228, 203] on div "Bettina Signature" at bounding box center [175, 198] width 149 height 22
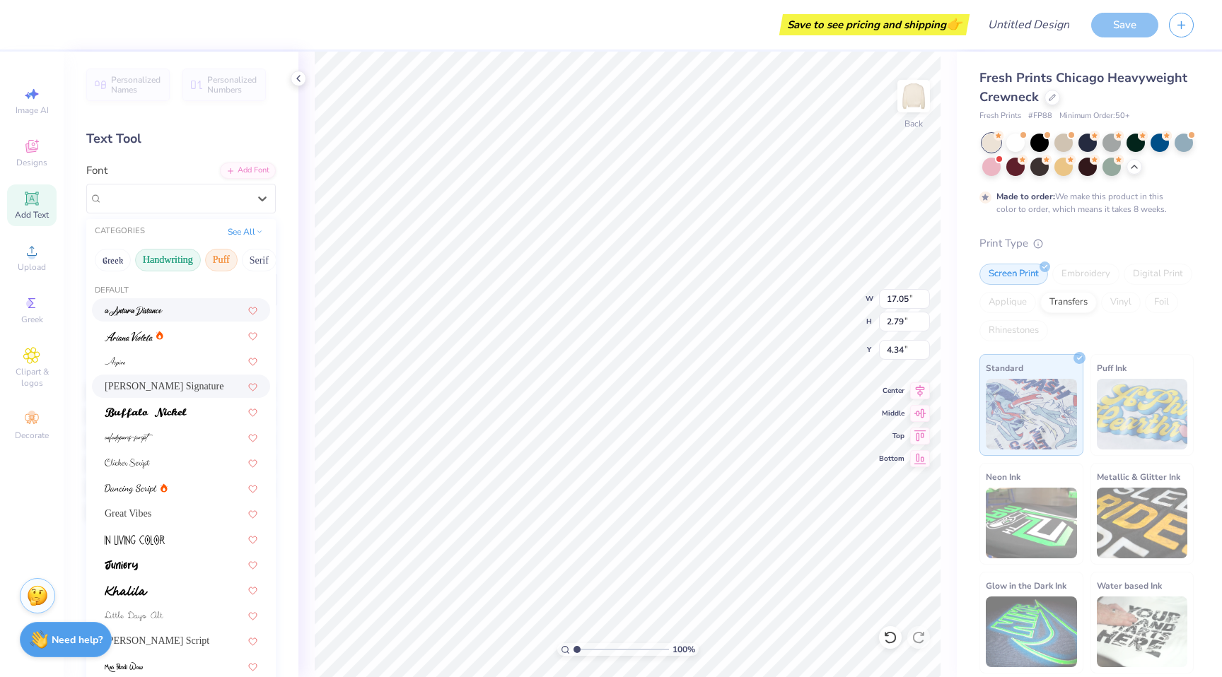
click at [223, 257] on button "Puff" at bounding box center [221, 260] width 33 height 23
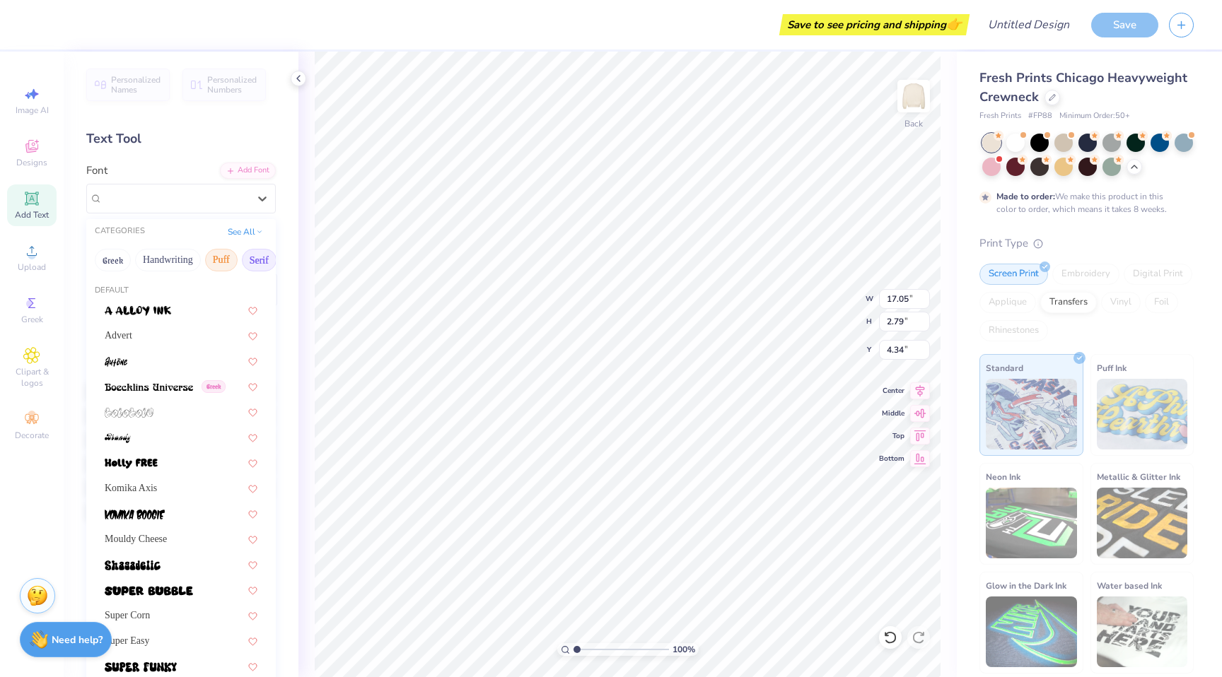
click at [250, 264] on button "Serif" at bounding box center [259, 260] width 35 height 23
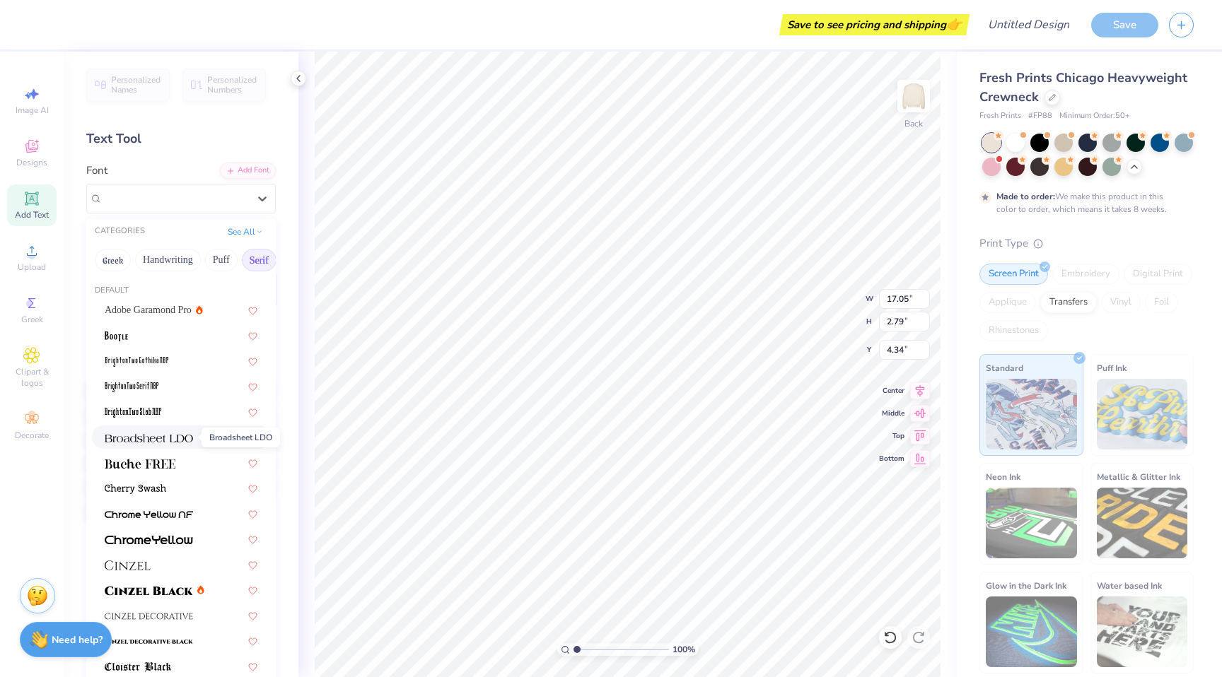
scroll to position [120, 0]
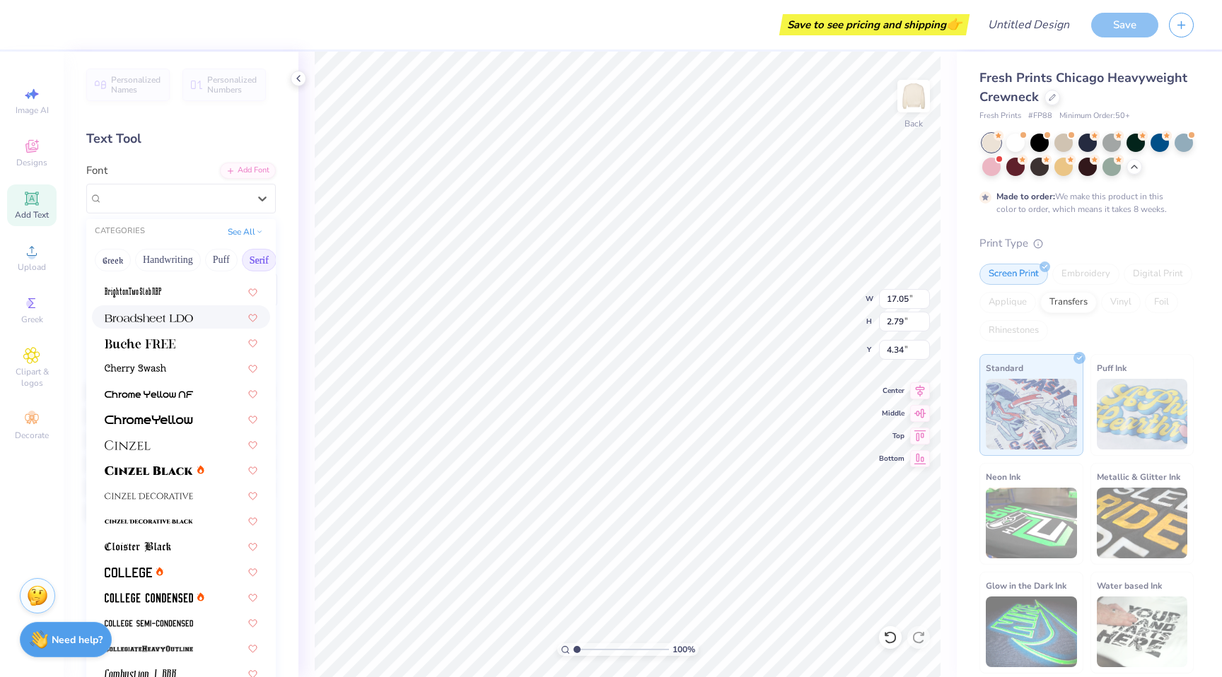
click at [181, 323] on span at bounding box center [149, 317] width 88 height 15
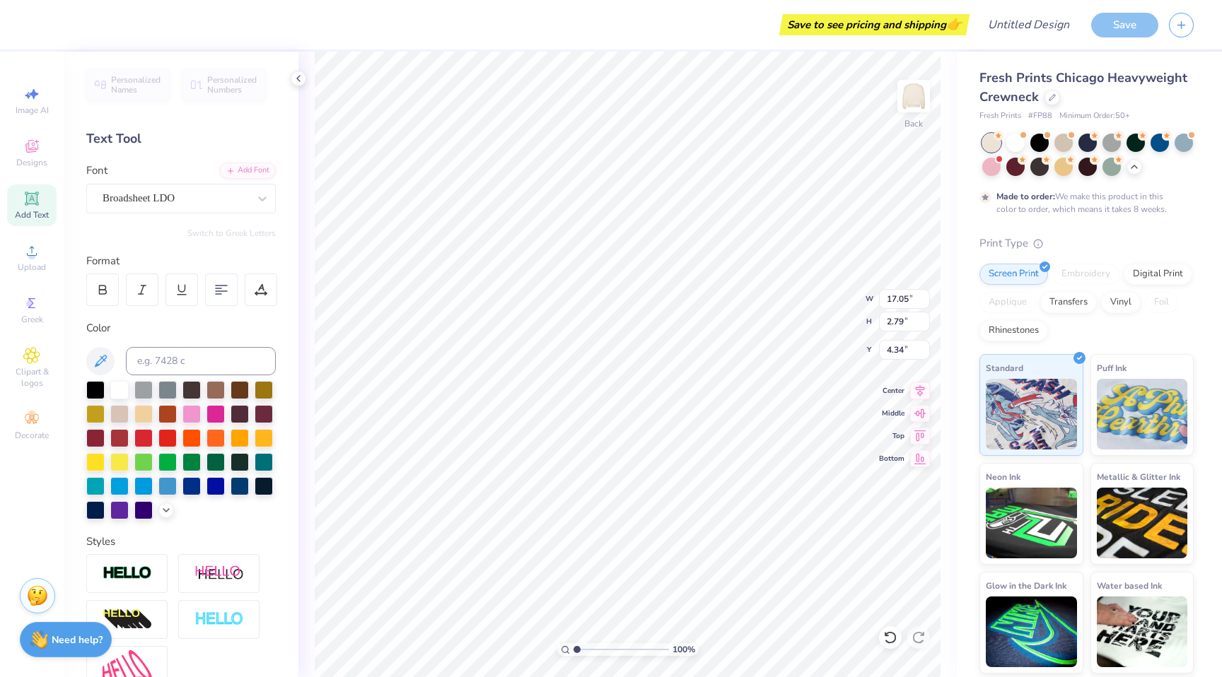
type input "12.84"
type input "0.90"
type input "5.28"
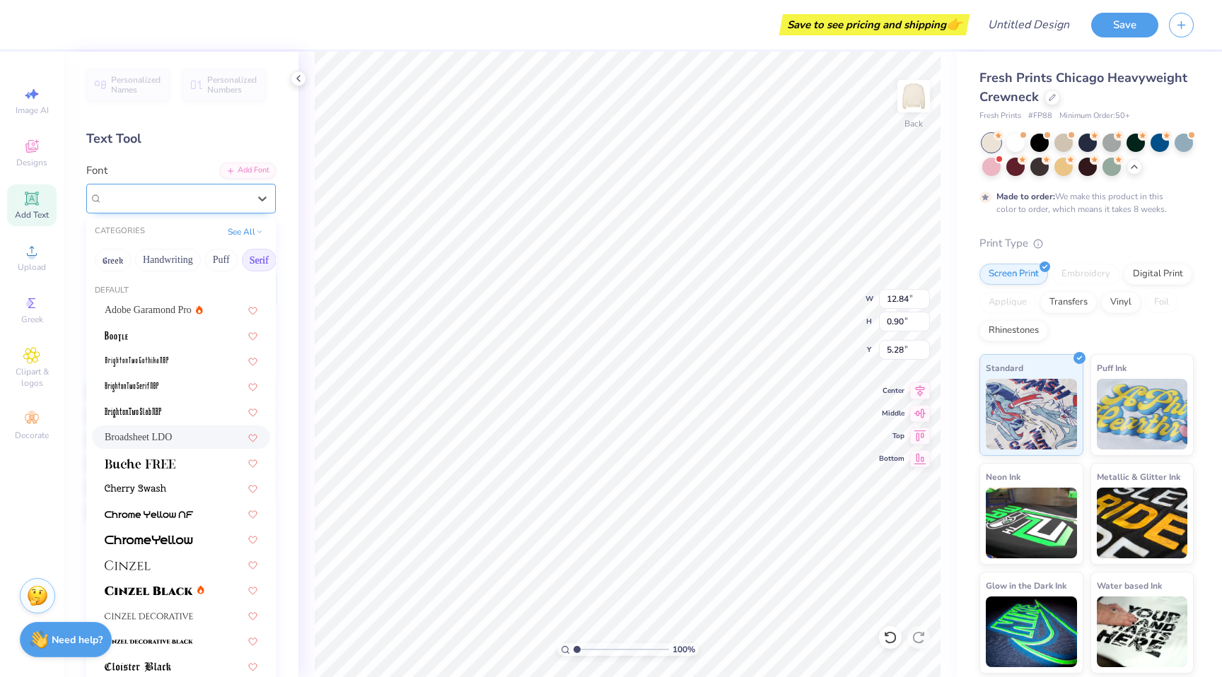
click at [212, 206] on div at bounding box center [176, 198] width 146 height 19
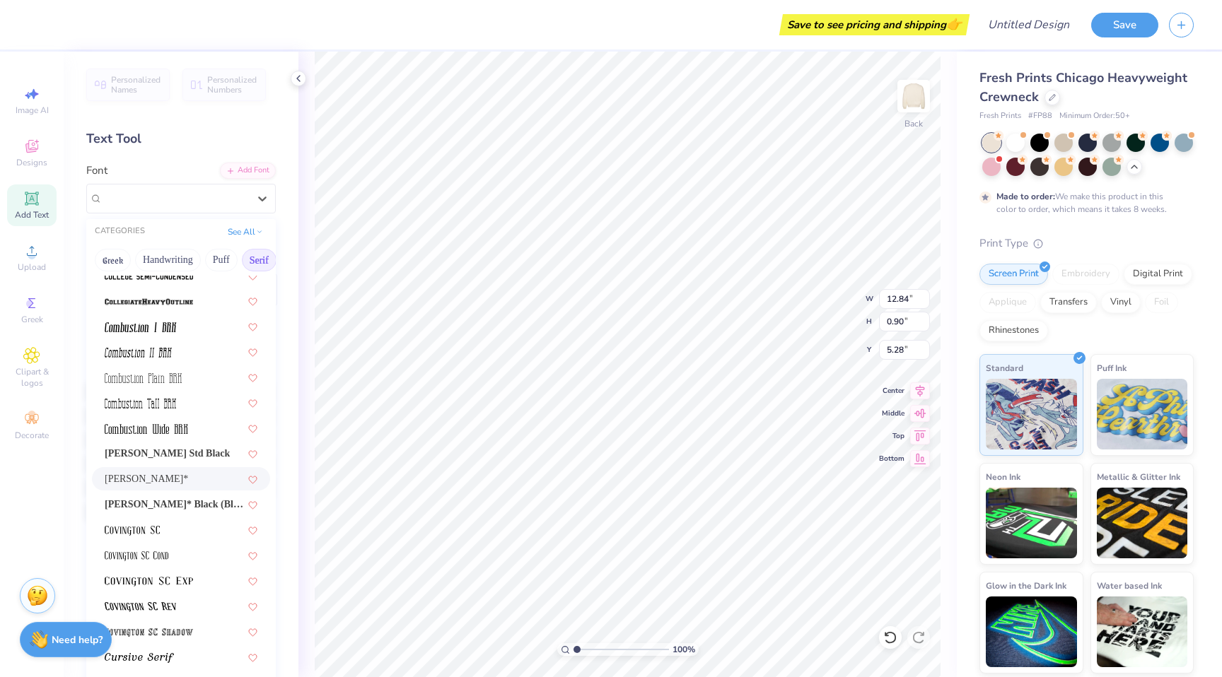
scroll to position [473, 0]
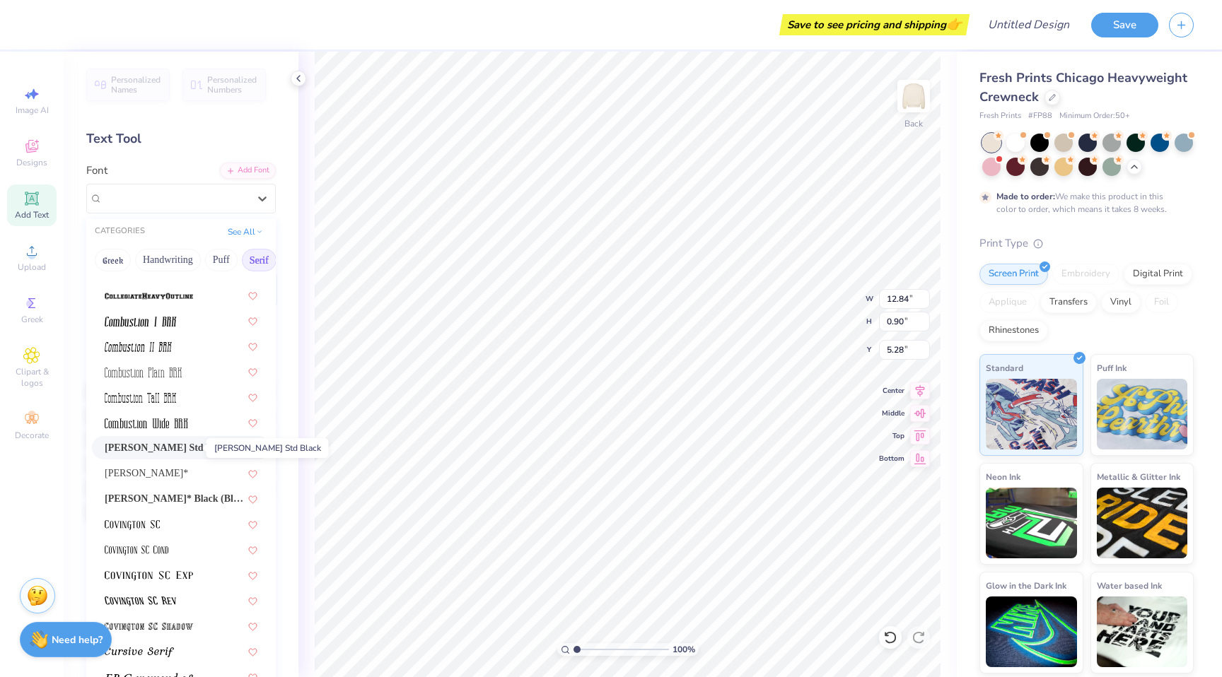
click at [155, 453] on span "[PERSON_NAME] Std Black" at bounding box center [167, 448] width 125 height 15
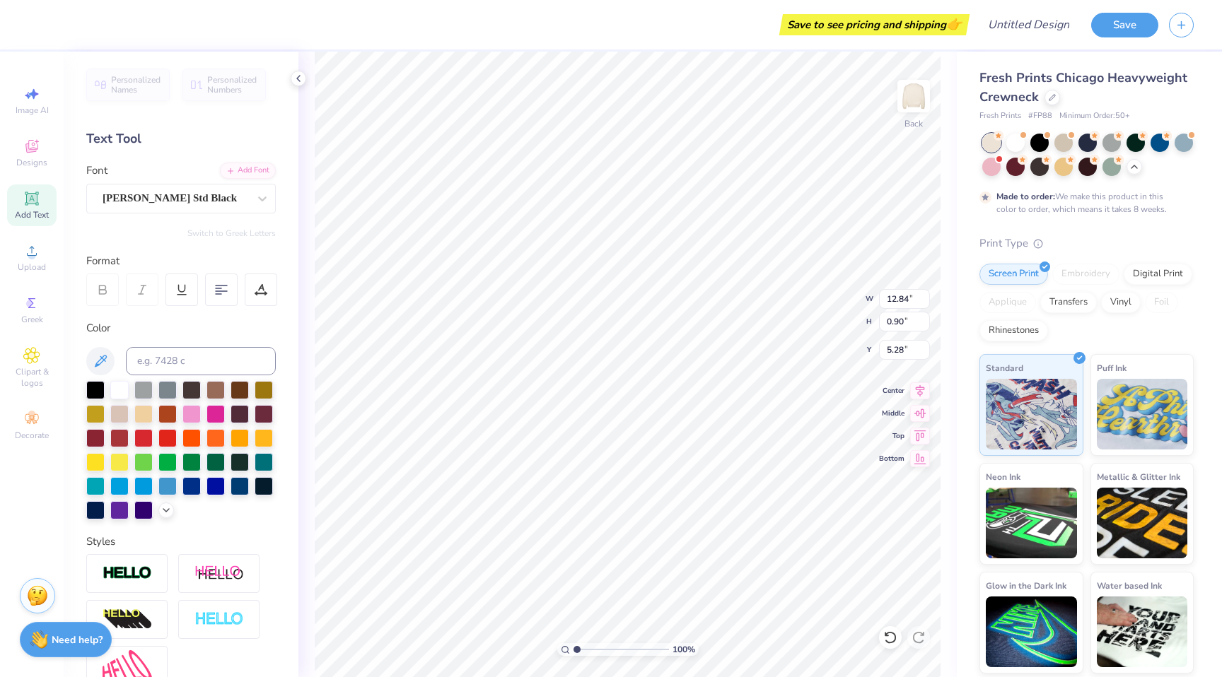
type input "14.59"
type input "0.89"
type input "5.29"
click at [101, 390] on div at bounding box center [95, 389] width 18 height 18
click at [244, 392] on div at bounding box center [240, 389] width 18 height 18
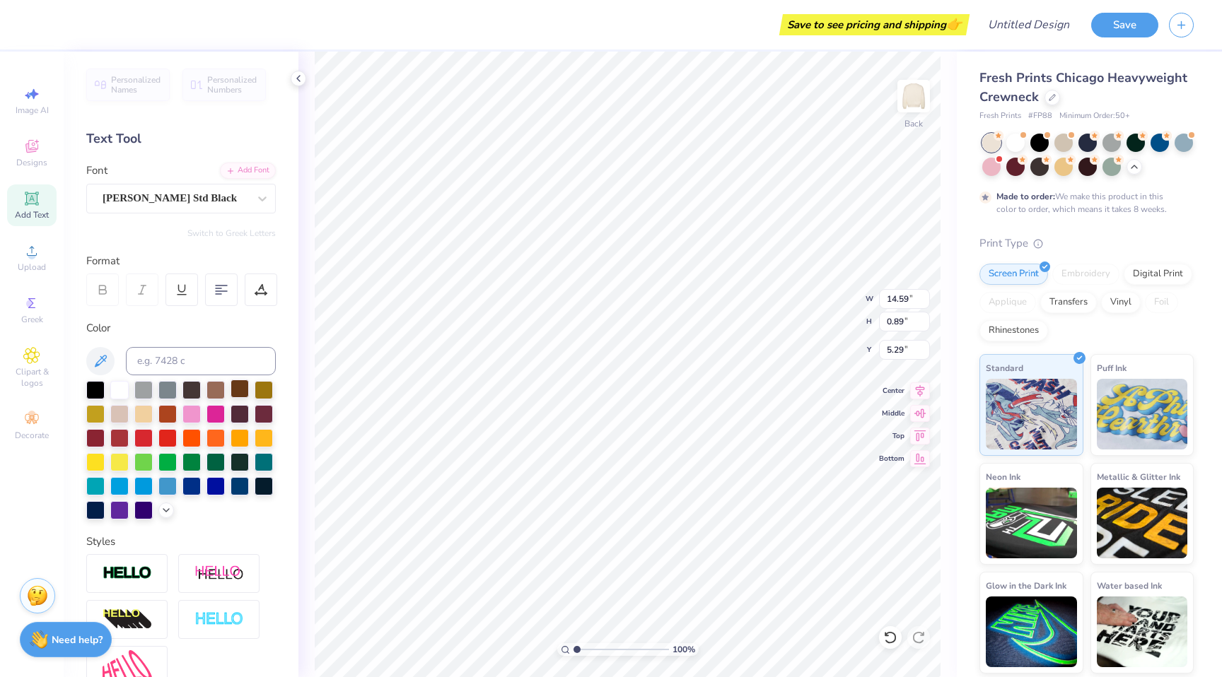
type input "5.43"
click at [34, 264] on span "Upload" at bounding box center [32, 267] width 28 height 11
type textarea "Sigma Delta Tau Delta Chi"
type input "6.99"
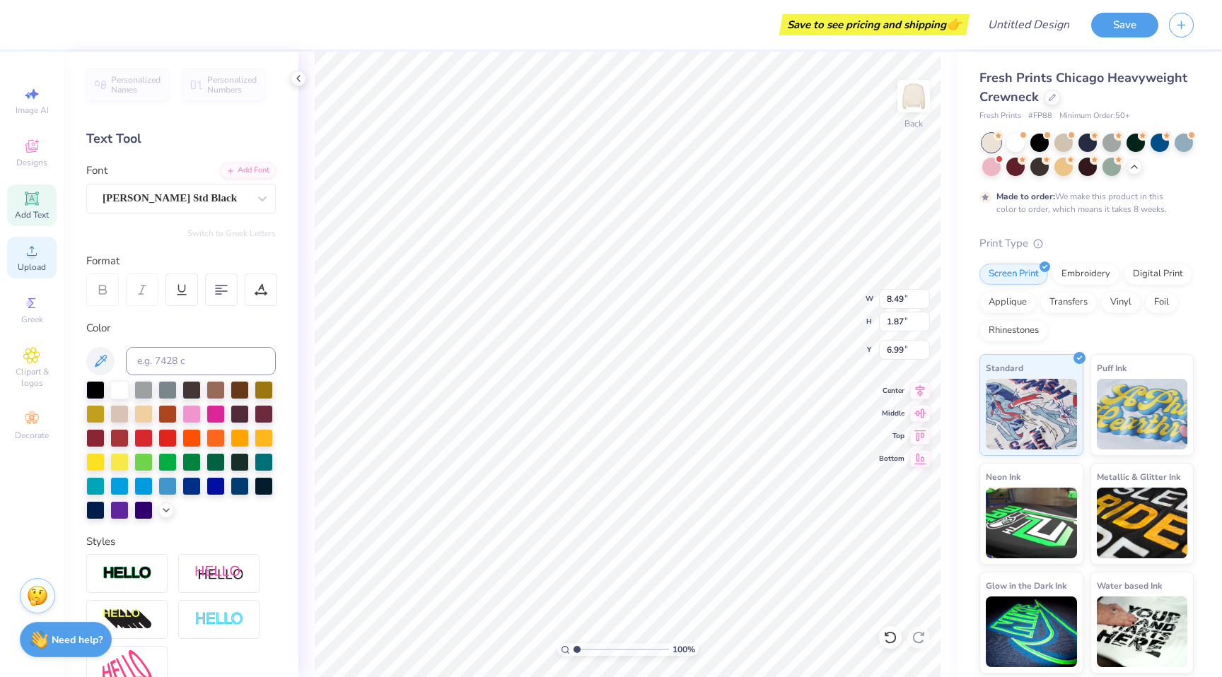
type input "6.63"
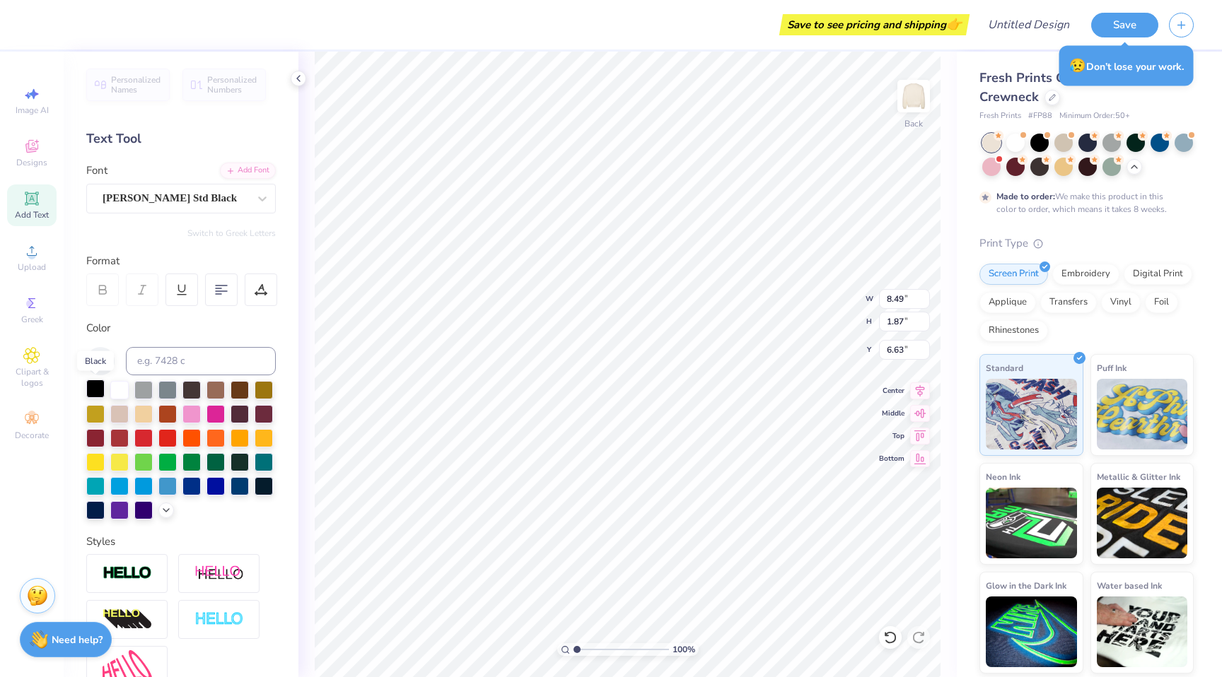
click at [93, 387] on div at bounding box center [95, 389] width 18 height 18
click at [40, 257] on div "Upload" at bounding box center [32, 258] width 50 height 42
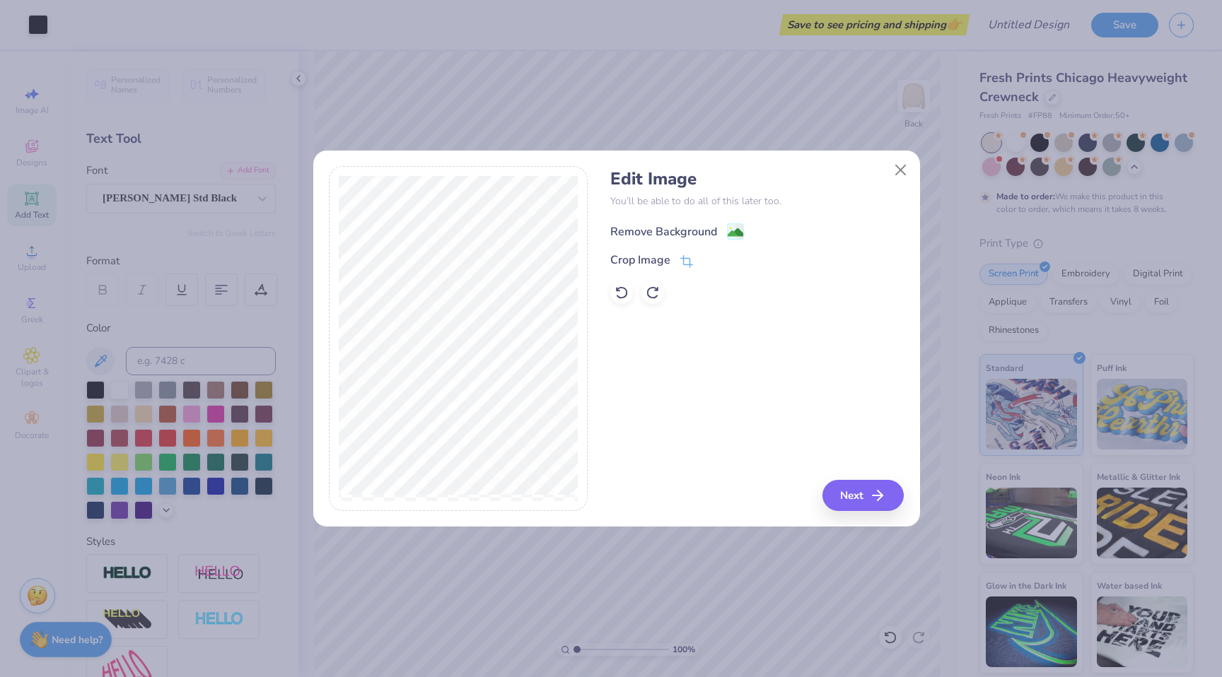
click at [681, 226] on div "Remove Background" at bounding box center [663, 231] width 107 height 17
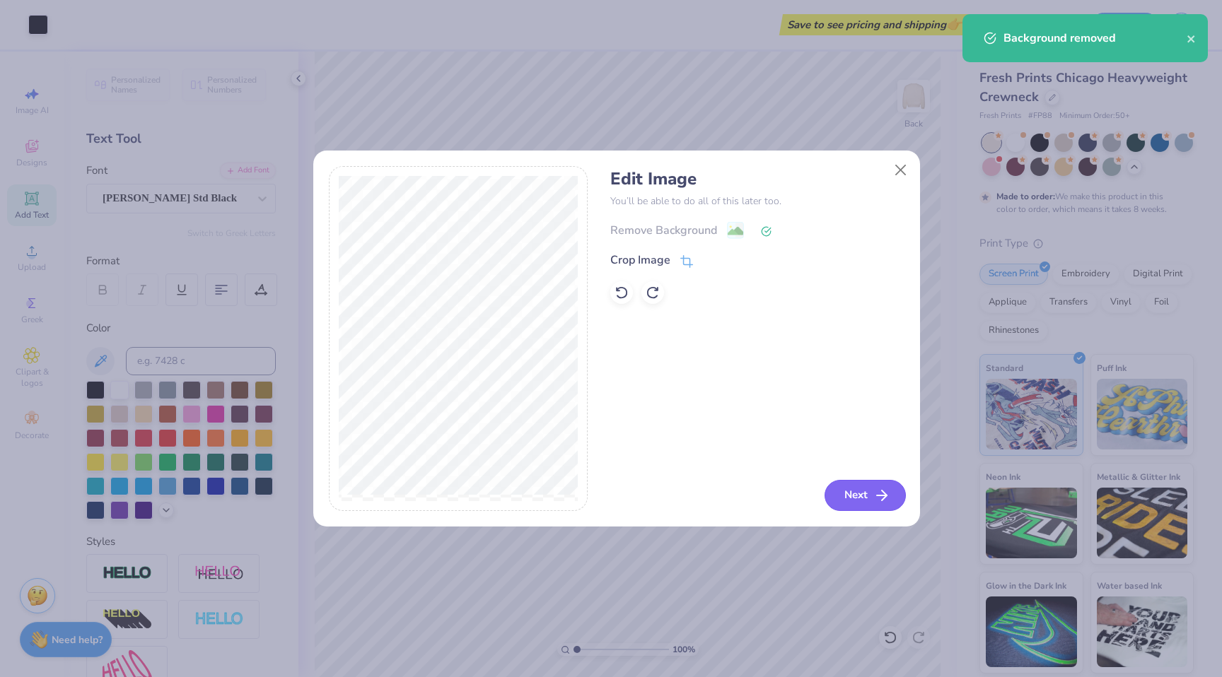
click at [873, 491] on icon "button" at bounding box center [881, 495] width 17 height 17
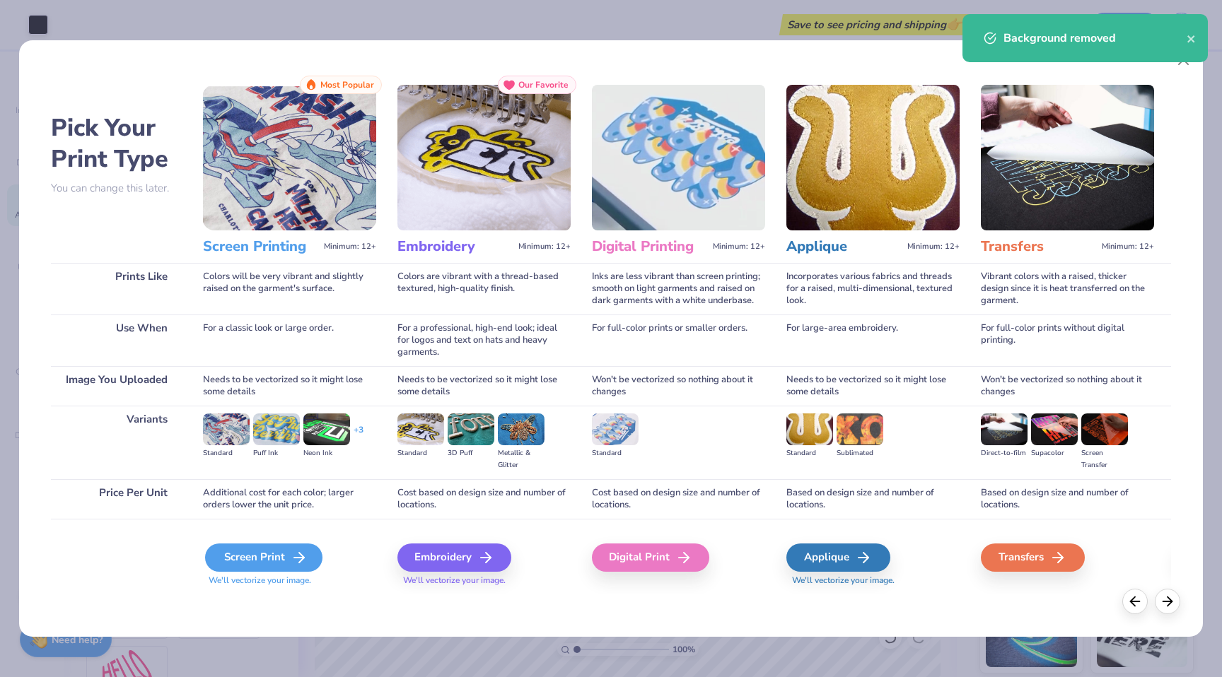
click at [272, 561] on div "Screen Print" at bounding box center [263, 558] width 117 height 28
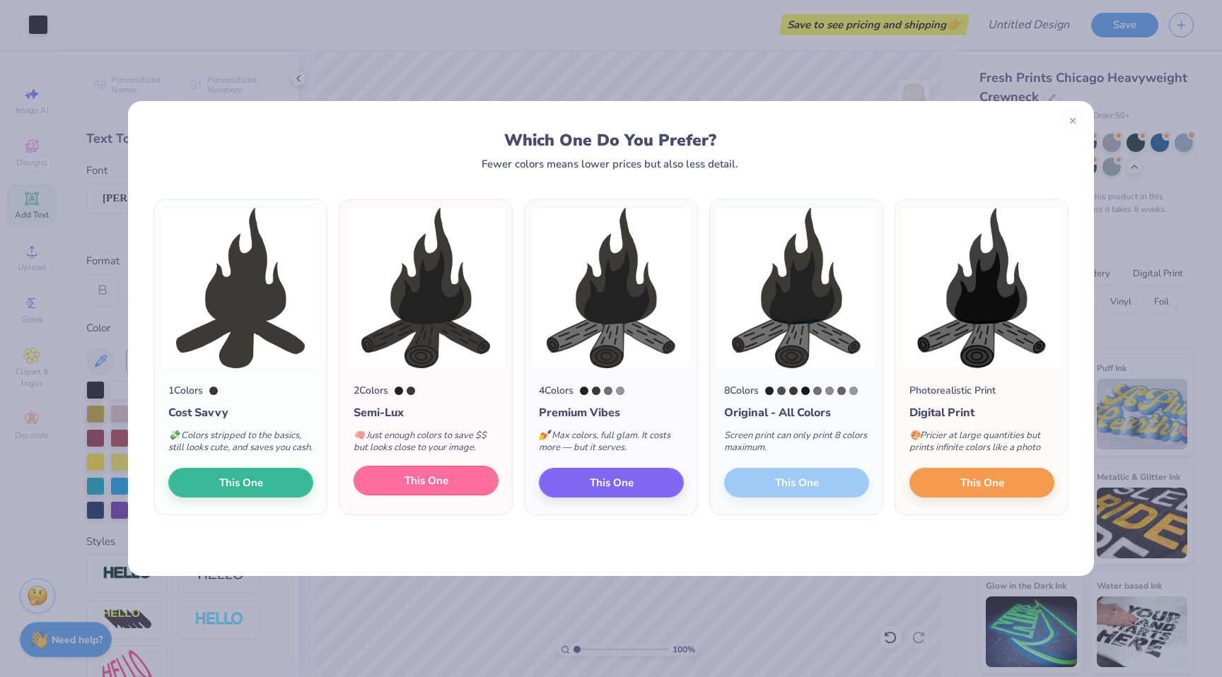
click at [482, 496] on button "This One" at bounding box center [426, 481] width 145 height 30
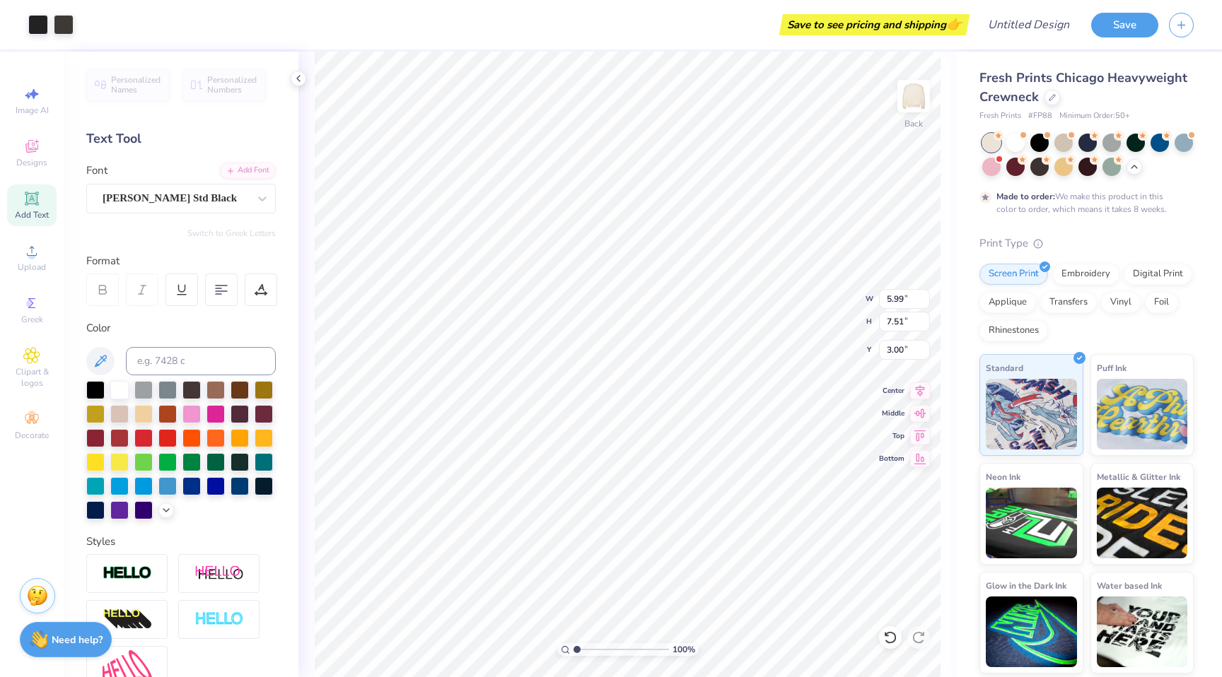
type input "5.99"
type input "7.51"
type input "3.00"
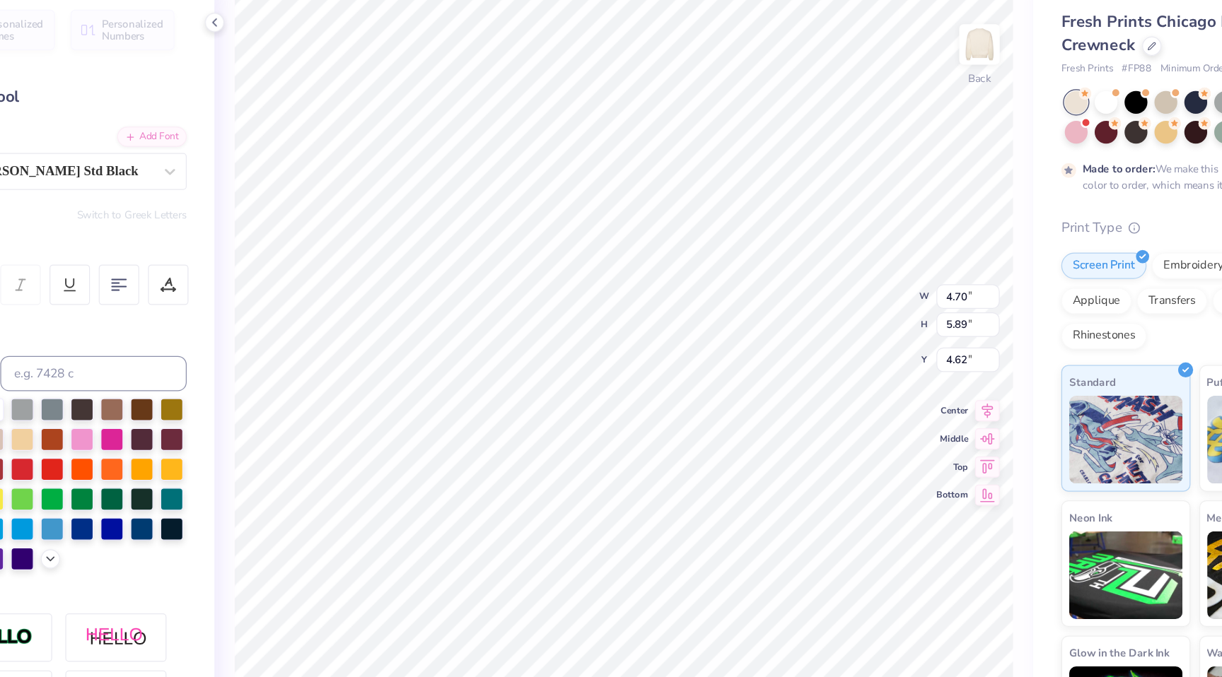
type input "4.70"
type input "5.89"
type input "4.03"
type input "4.74"
type input "5.94"
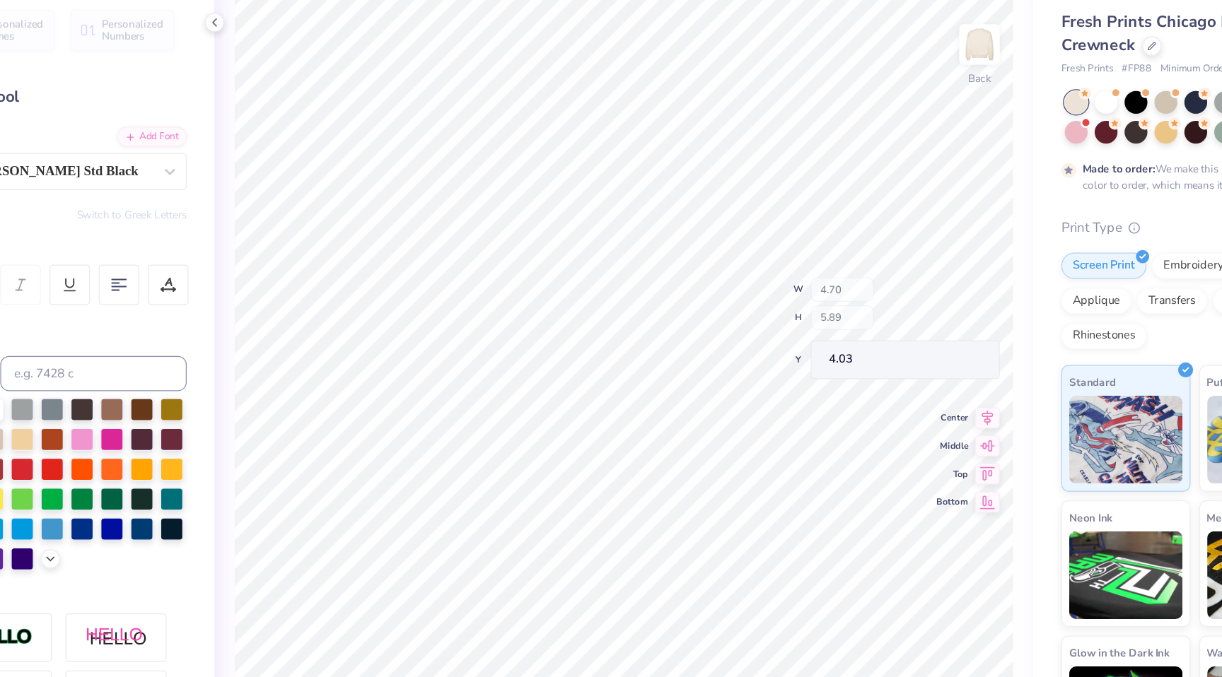
type input "4.01"
type input "3.23"
type input "4.05"
type input "5.91"
type input "8.49"
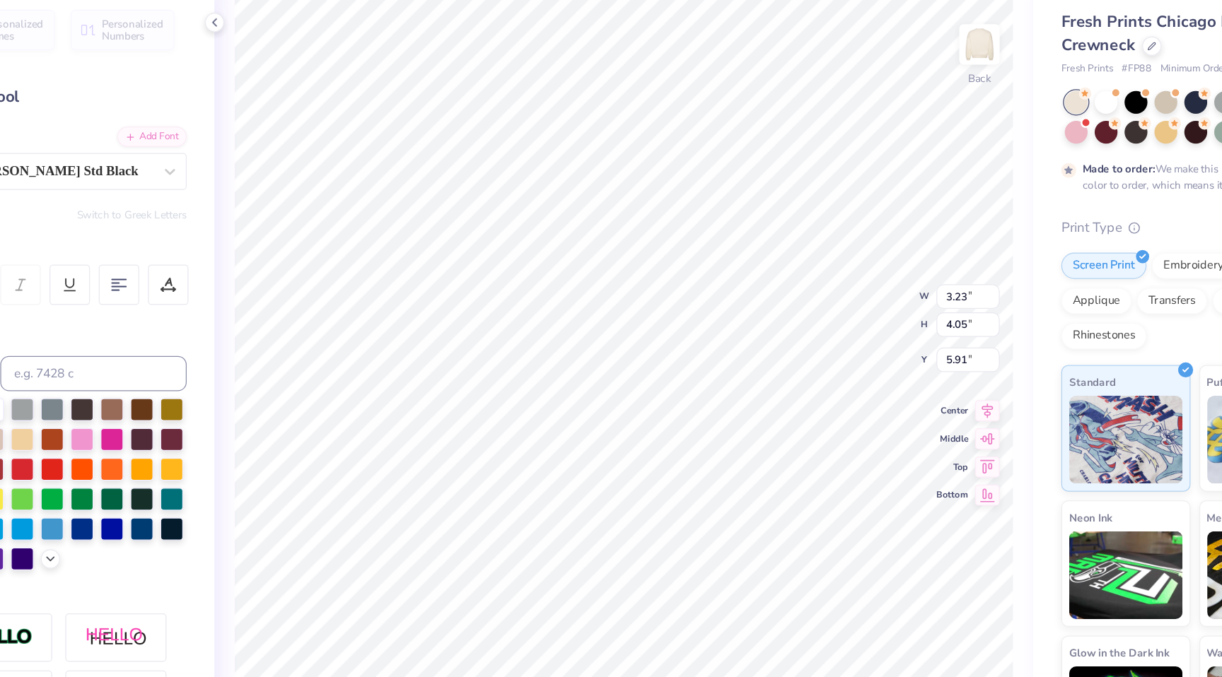
type input "1.87"
type input "6.63"
type textarea "Sigma Delta Tau Delta Chi"
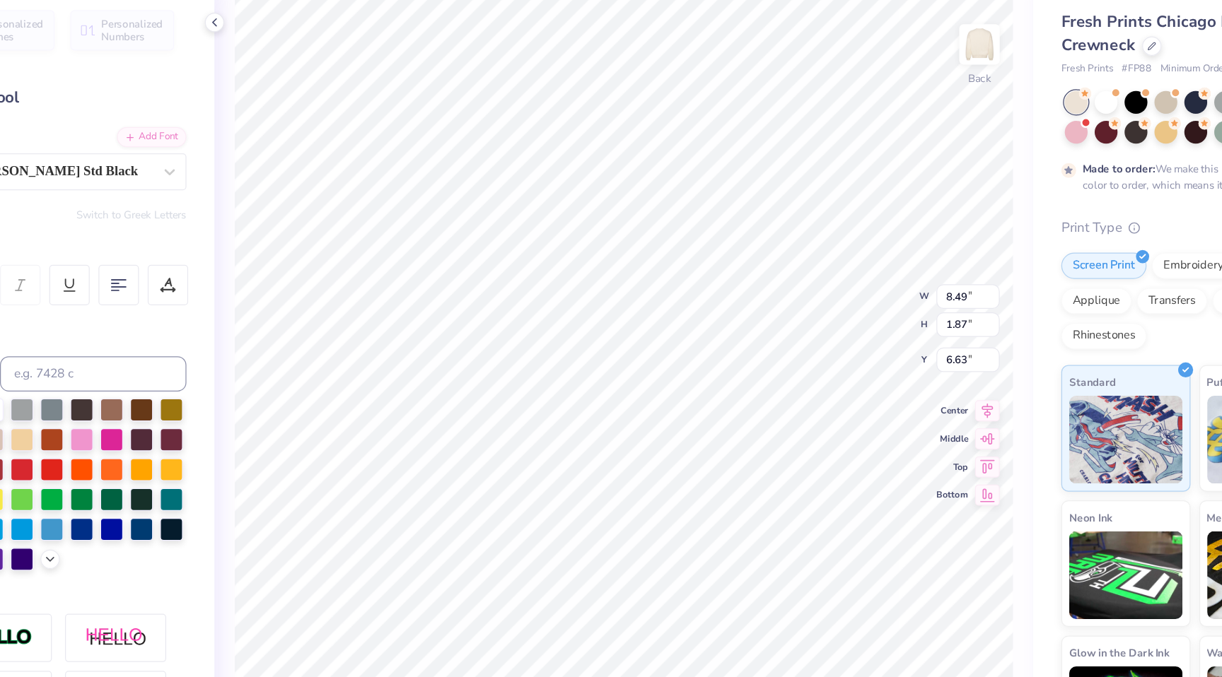
type textarea "Sigma Delta Tau"
type input "3.16"
type input "3.04"
type input "4.66"
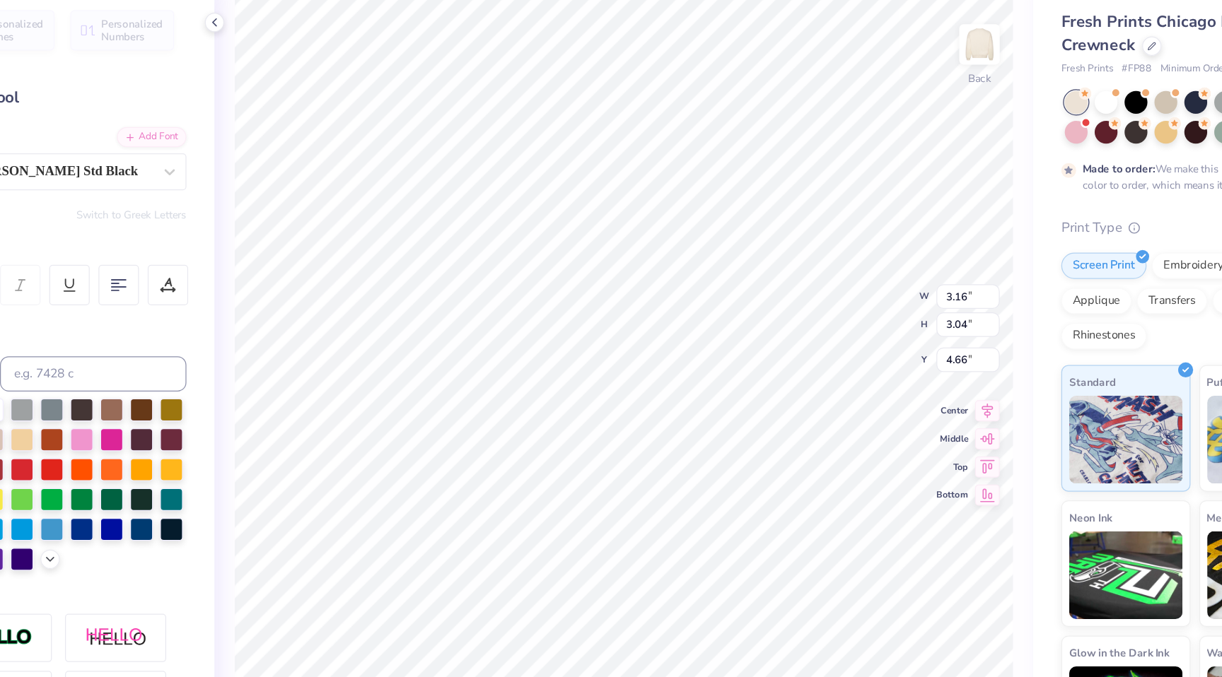
type textarea "SDT"
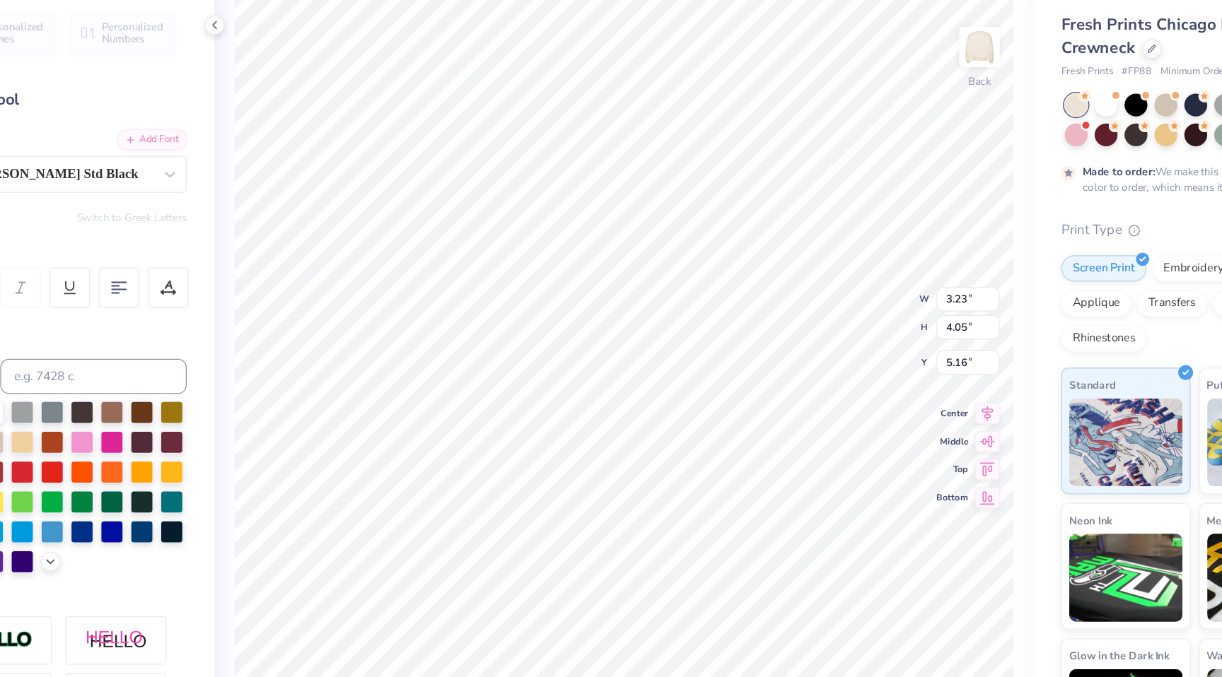
type input "3.00"
type input "2.11"
type input "2.64"
type input "2.17"
type input "0.71"
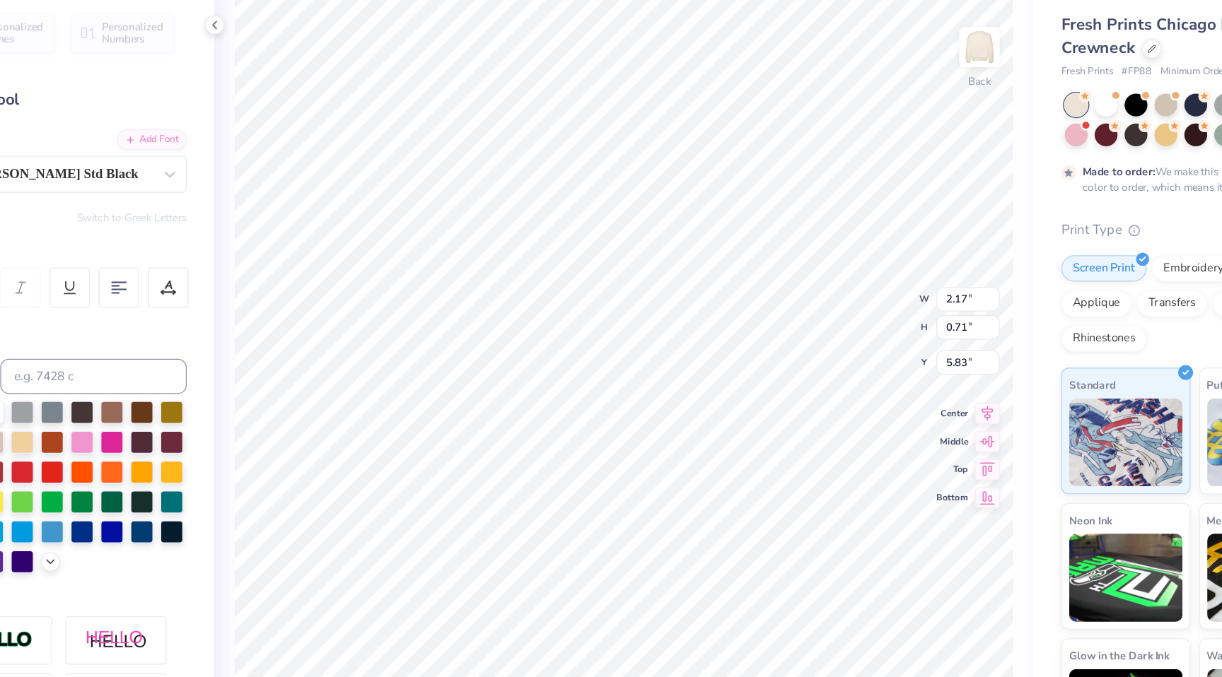
type input "5.11"
type textarea "d"
type textarea "DX"
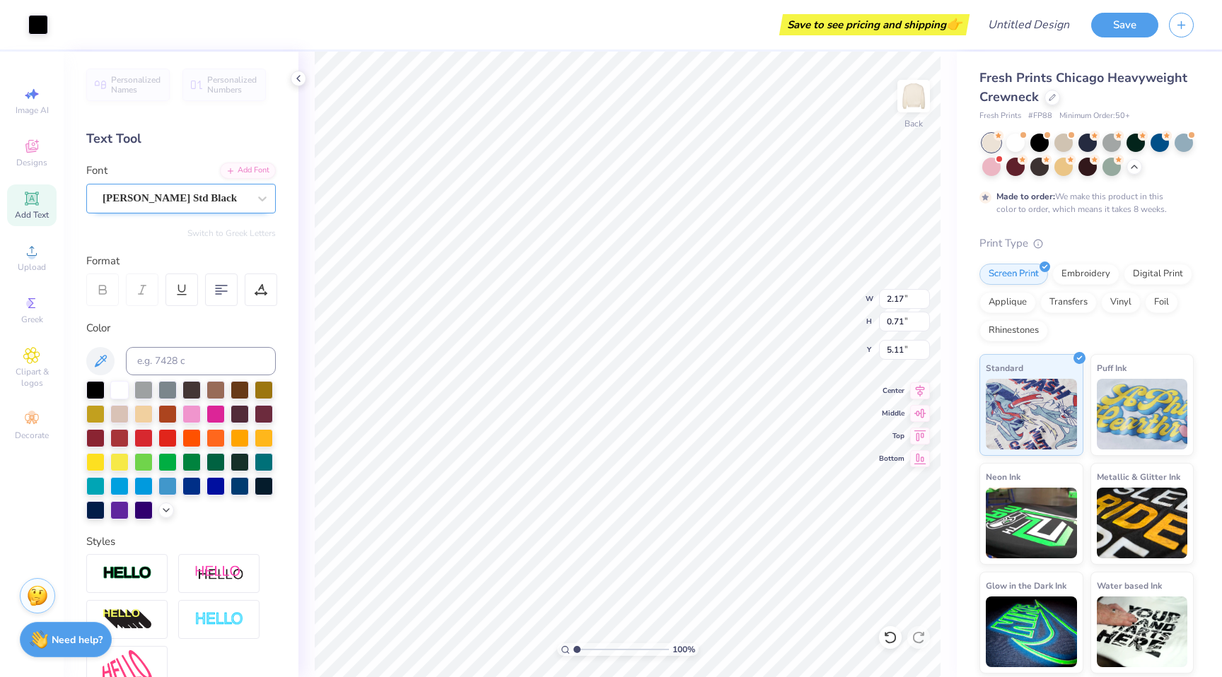
click at [181, 206] on div at bounding box center [176, 198] width 146 height 19
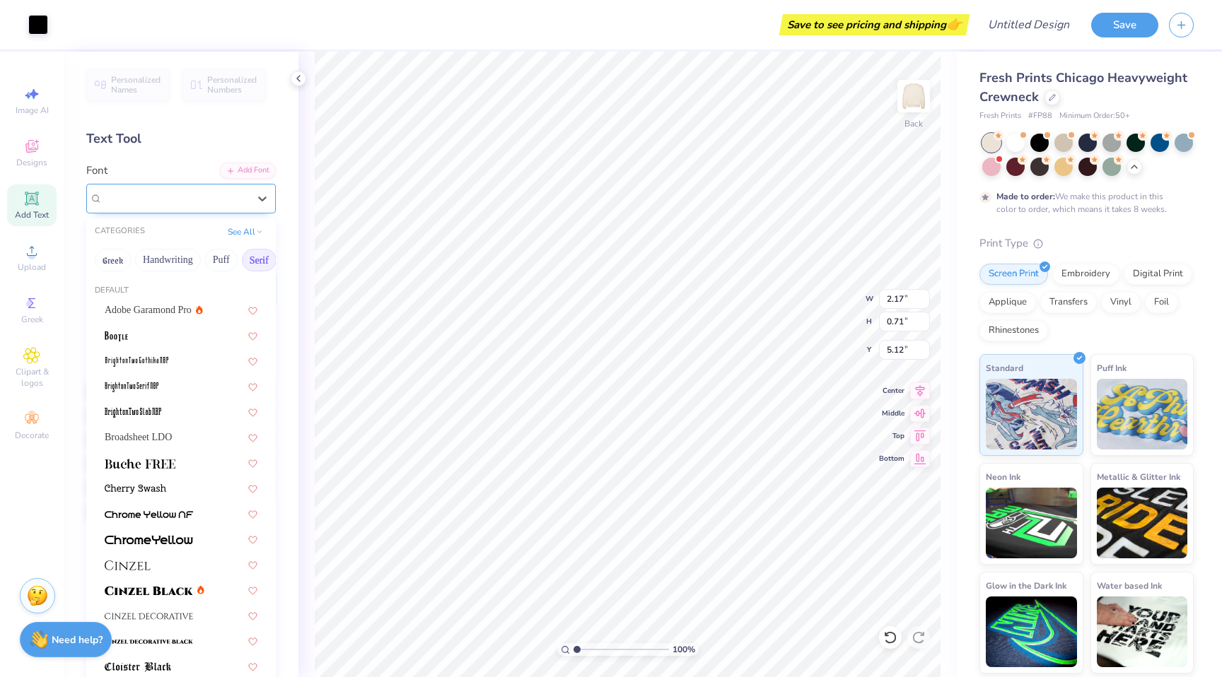
type input "5.12"
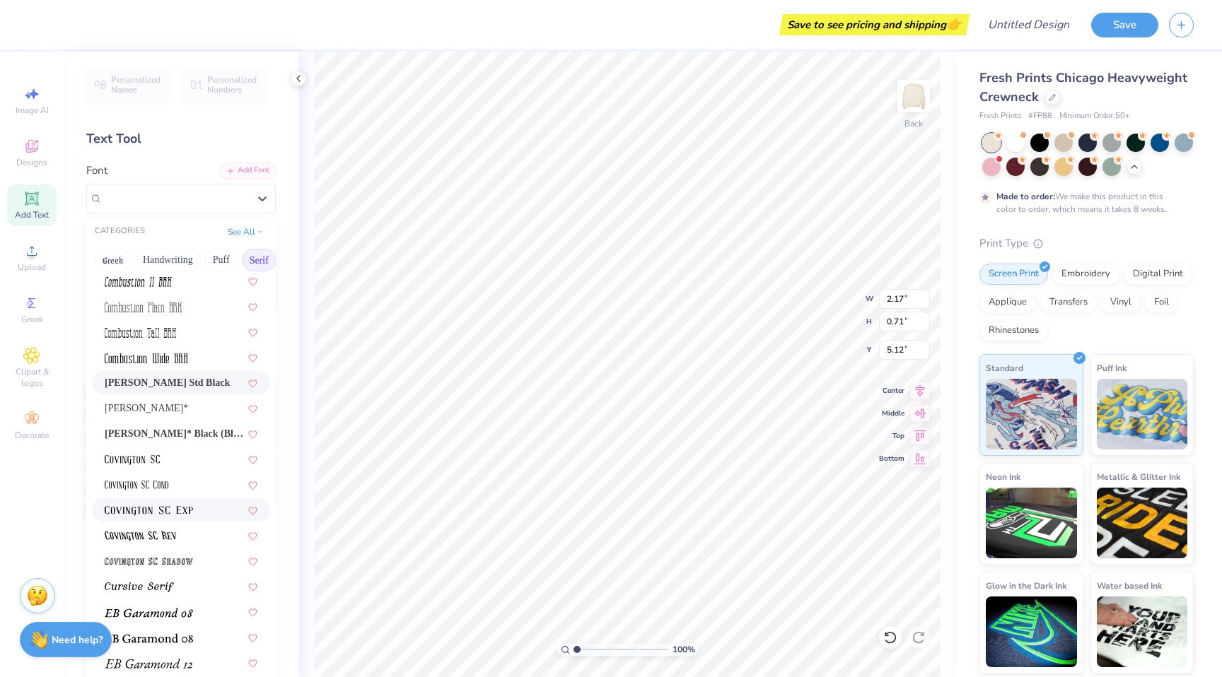
scroll to position [565, 0]
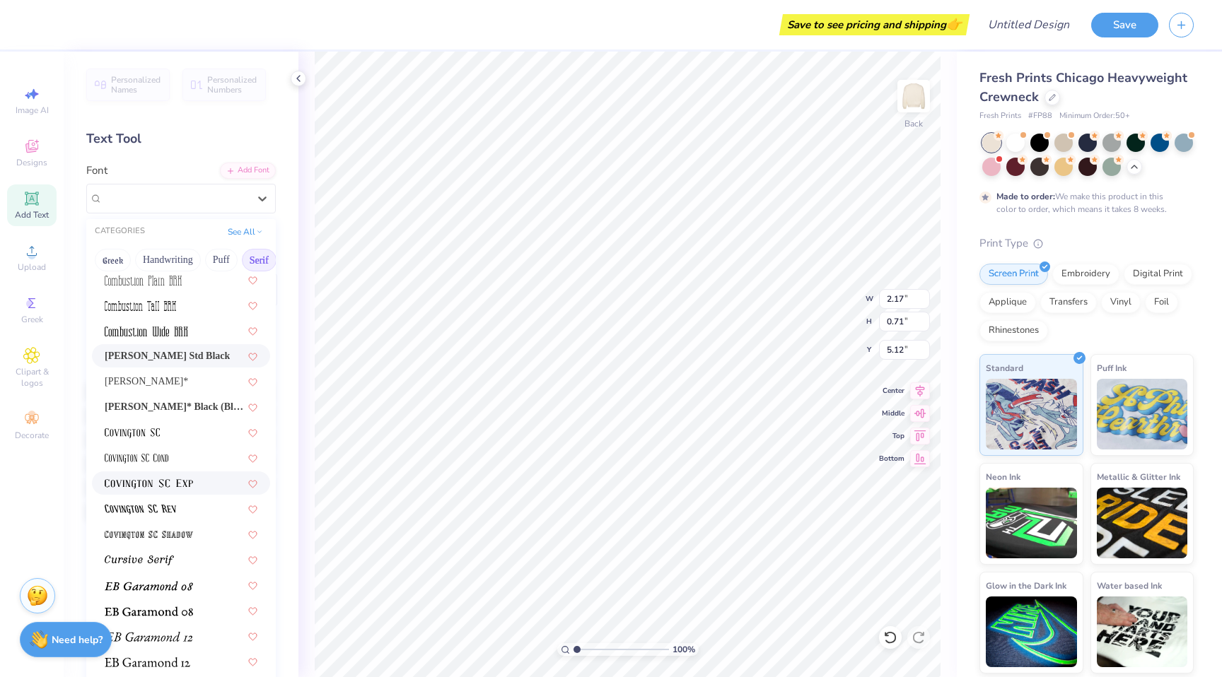
click at [167, 476] on span at bounding box center [149, 483] width 88 height 15
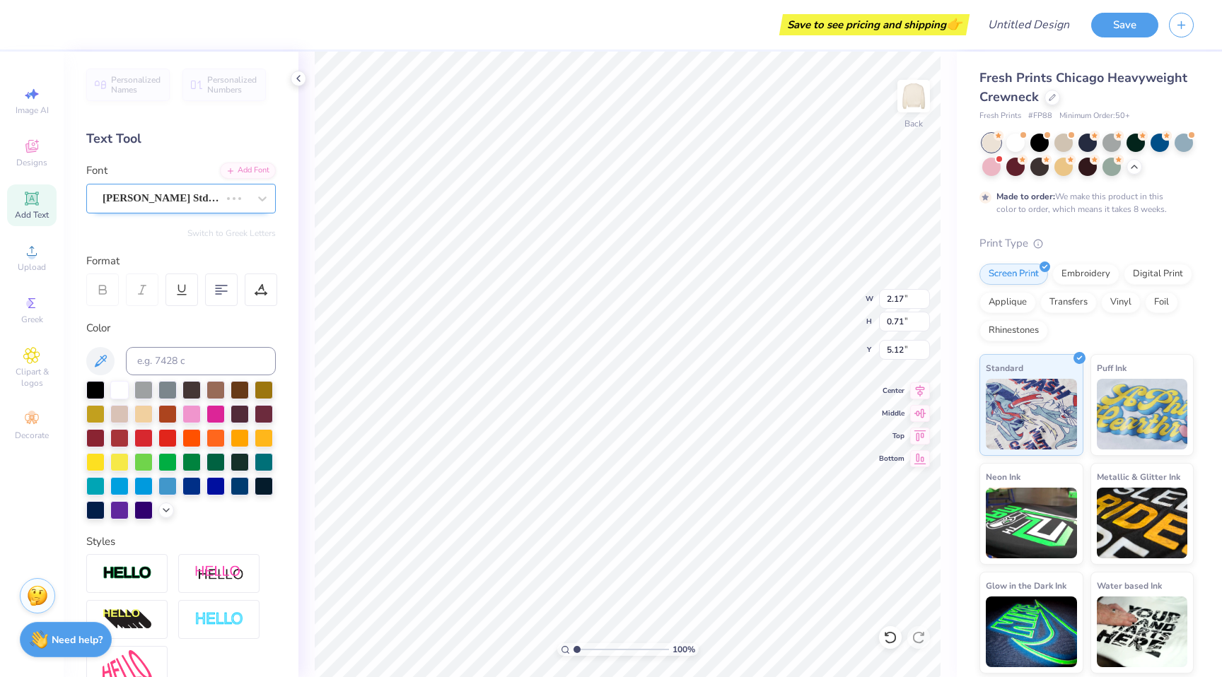
click at [204, 205] on div "[PERSON_NAME] Std Black" at bounding box center [161, 198] width 120 height 22
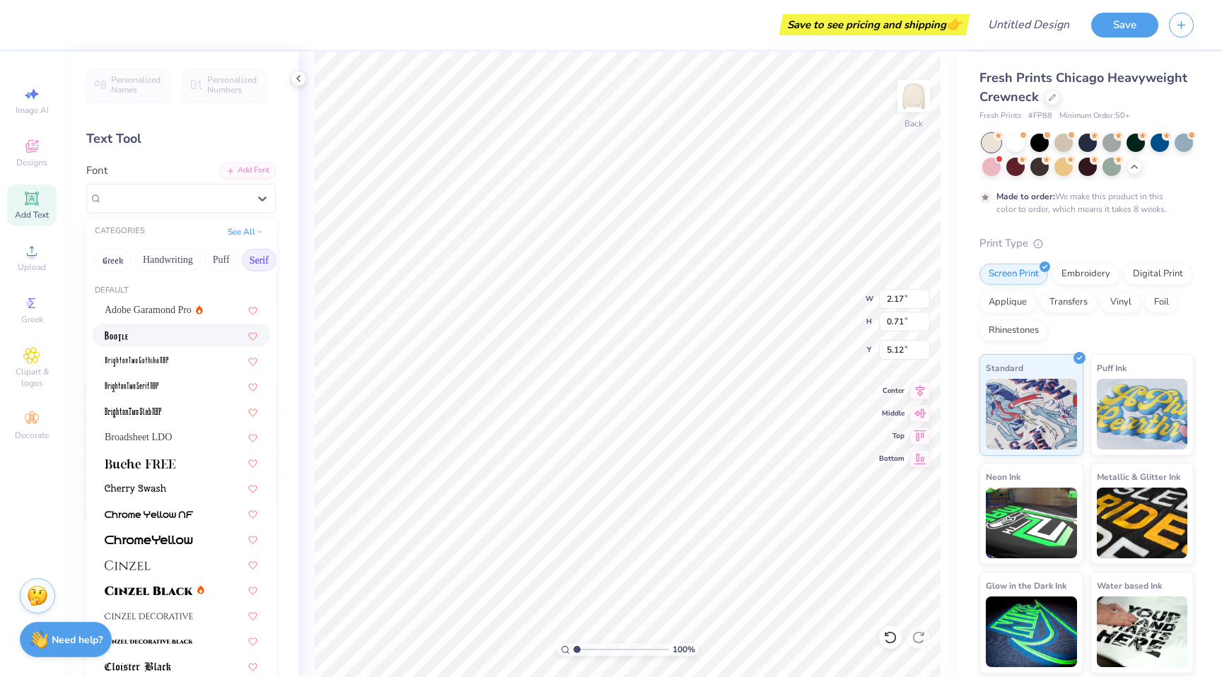
type input "1.52"
type input "5.11"
click at [173, 262] on button "Handwriting" at bounding box center [168, 260] width 66 height 23
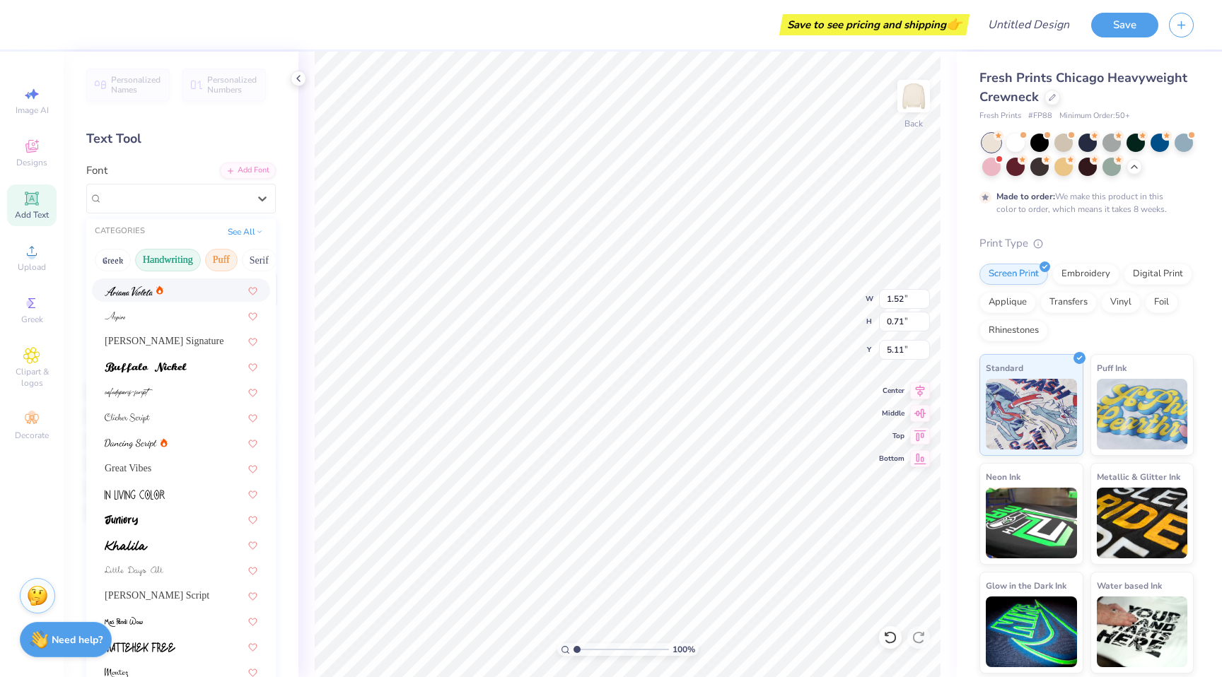
scroll to position [0, 436]
click at [152, 262] on button "Fantasy" at bounding box center [149, 260] width 47 height 23
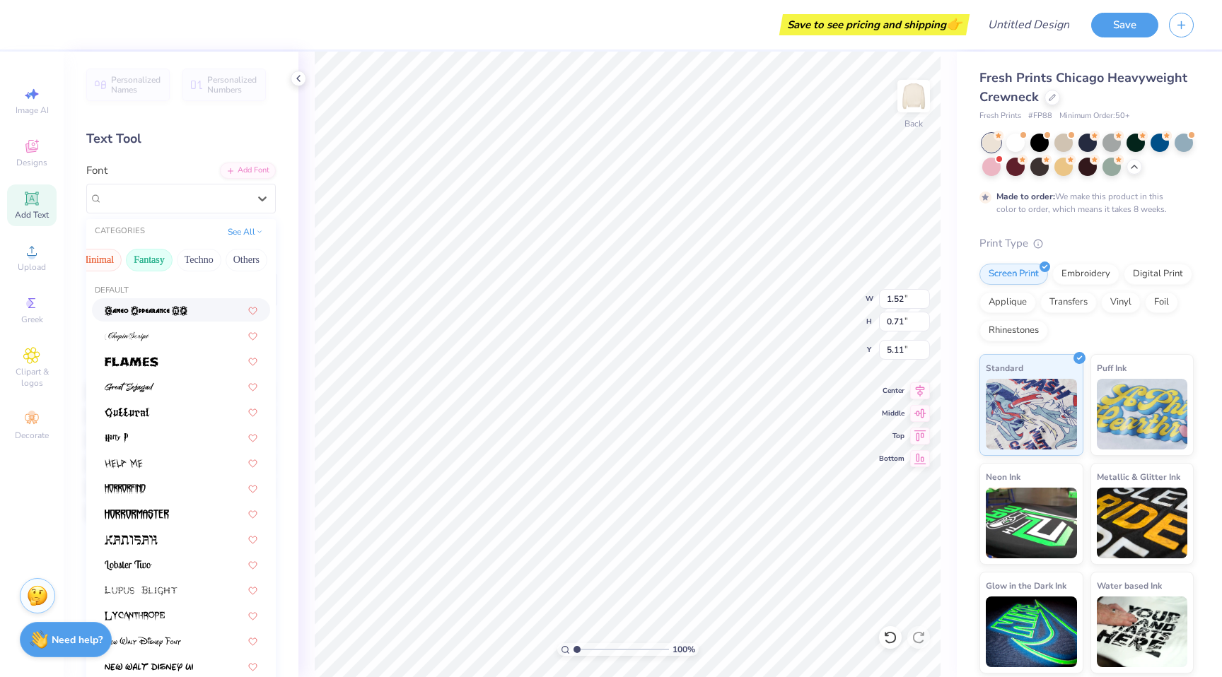
click at [97, 262] on button "Minimal" at bounding box center [97, 260] width 50 height 23
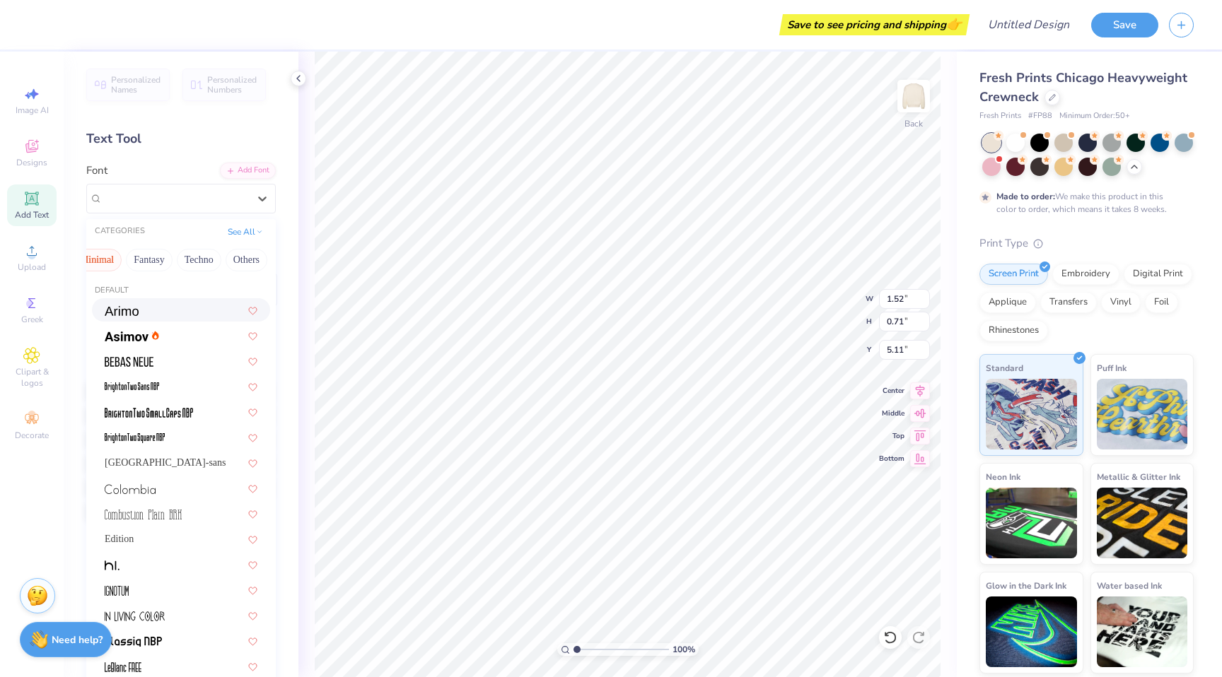
click at [160, 312] on div at bounding box center [181, 310] width 153 height 15
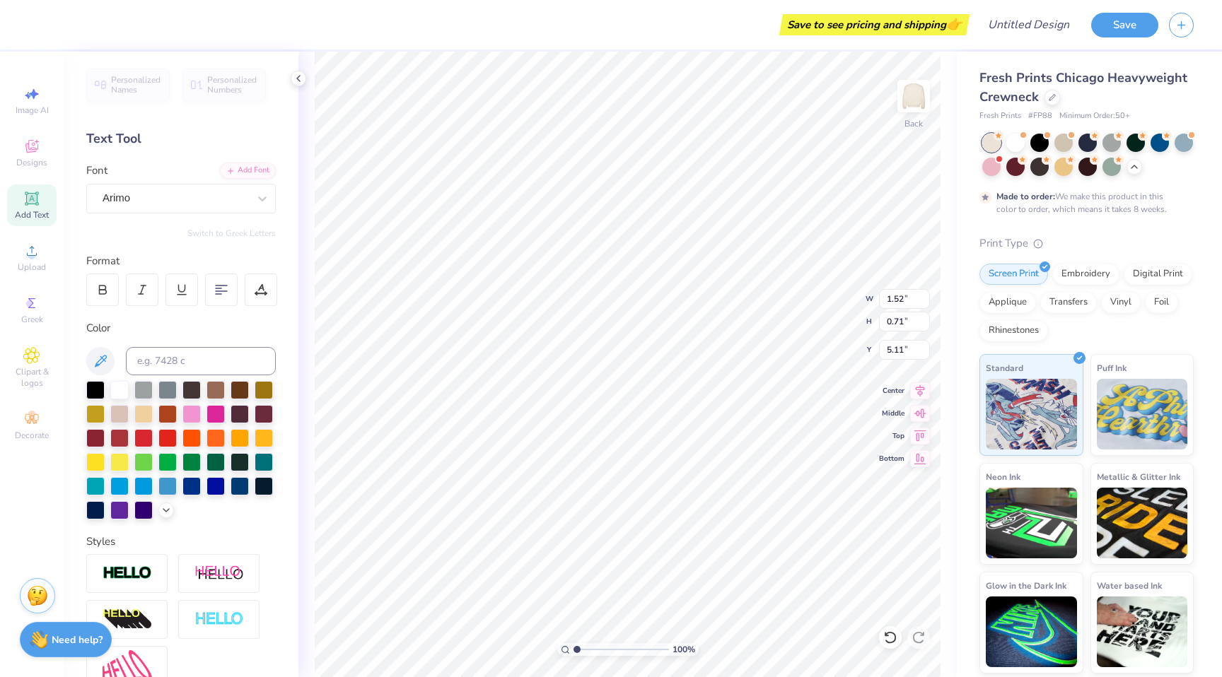
type input "1.88"
type input "0.69"
type input "5.13"
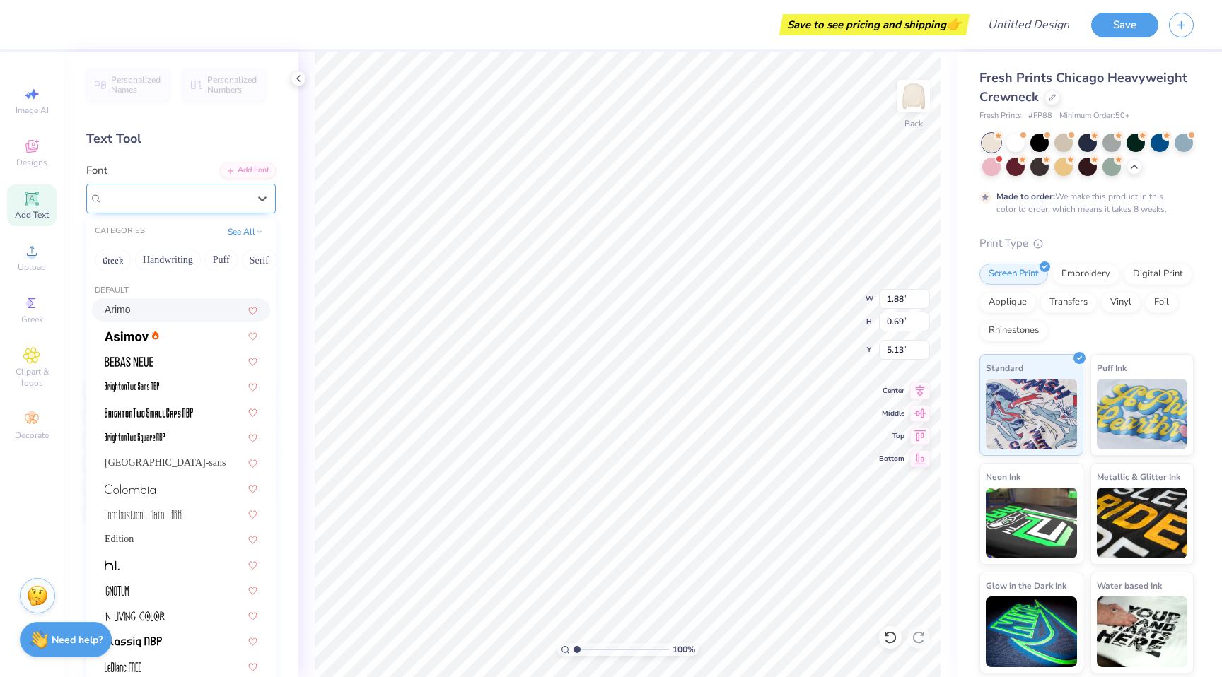
click at [162, 188] on div "Arimo" at bounding box center [175, 198] width 149 height 22
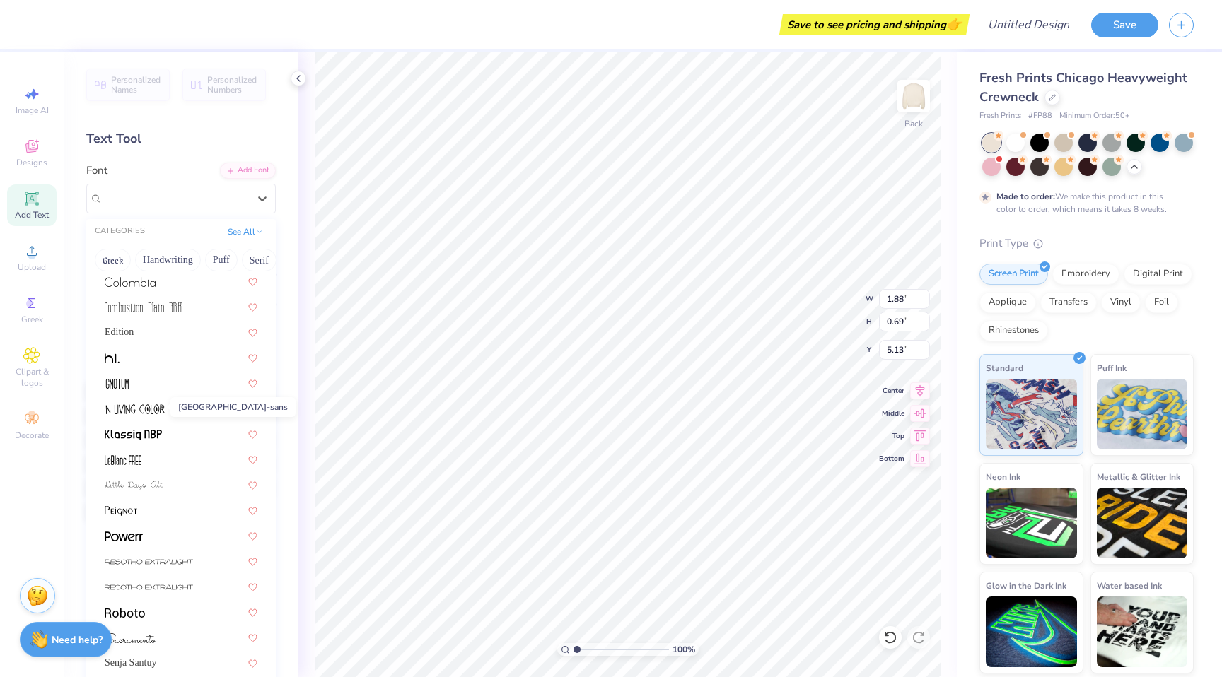
scroll to position [270, 0]
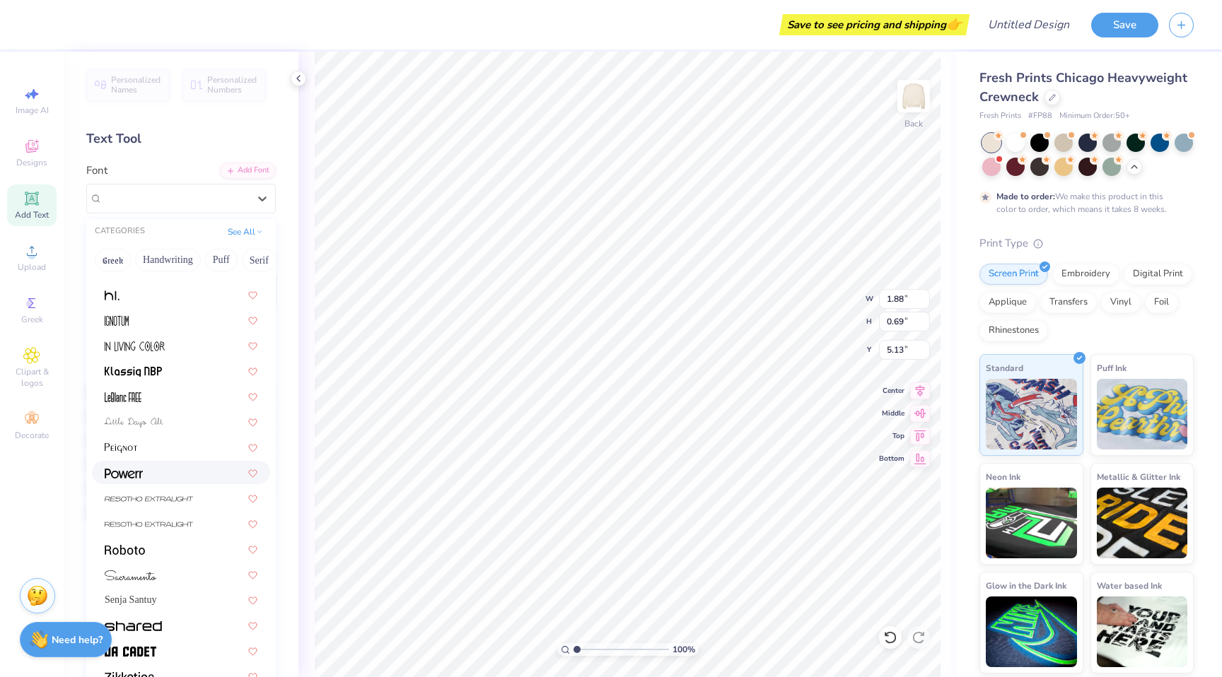
click at [153, 480] on div at bounding box center [181, 472] width 178 height 23
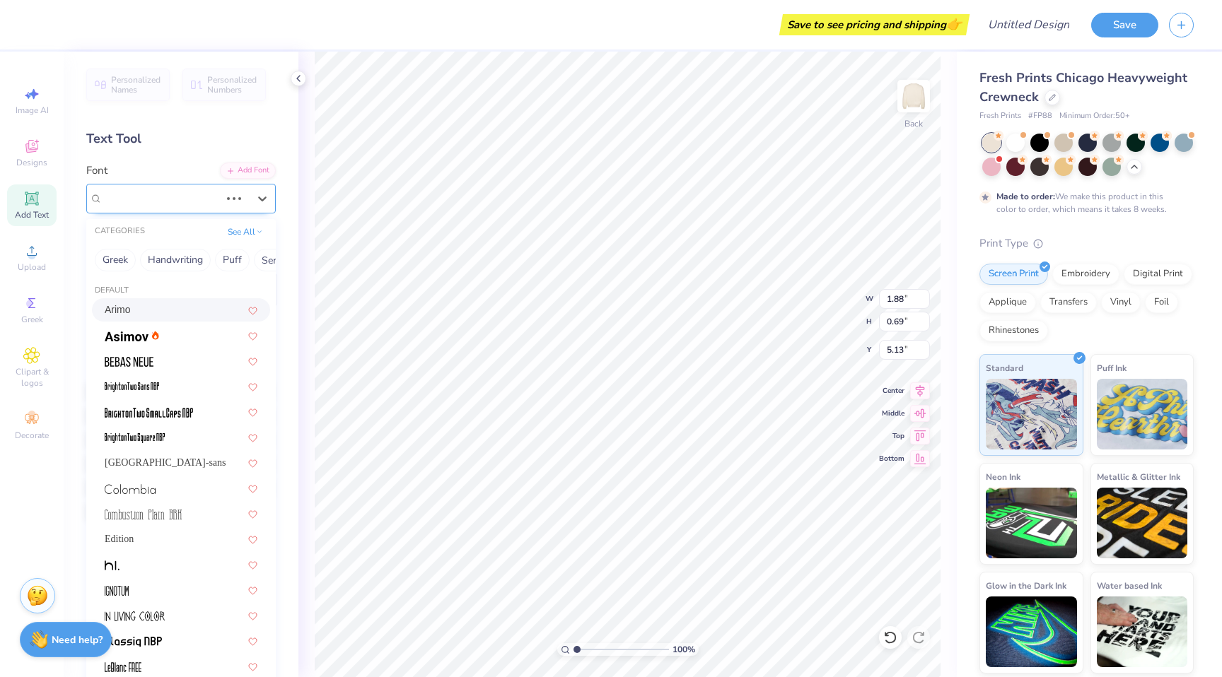
click at [221, 207] on div at bounding box center [248, 199] width 54 height 28
type input "1.26"
type input "0.70"
type input "5.12"
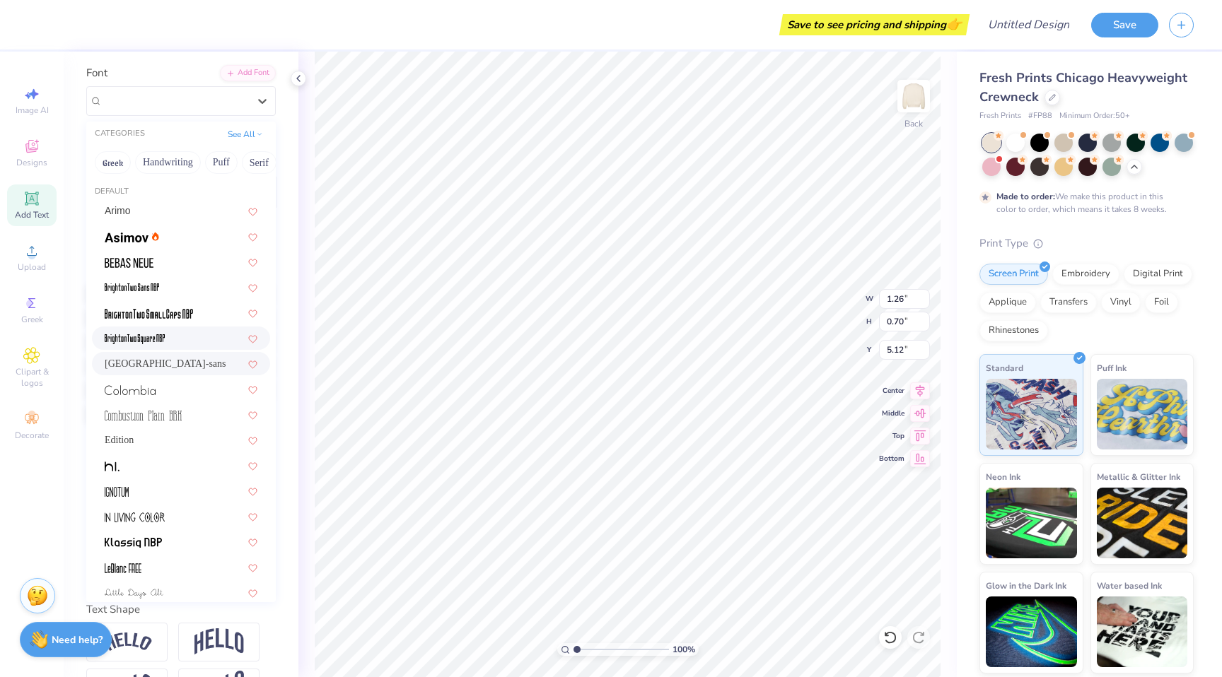
scroll to position [0, 0]
click at [161, 173] on button "Handwriting" at bounding box center [168, 162] width 66 height 23
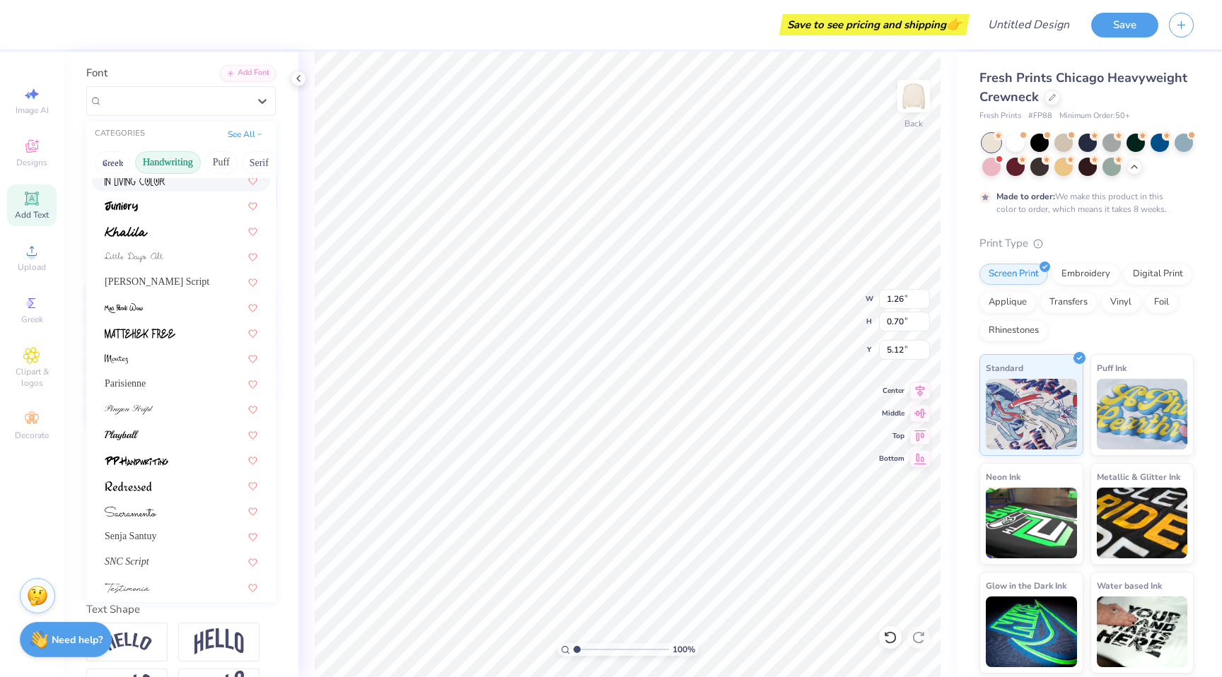
scroll to position [303, 0]
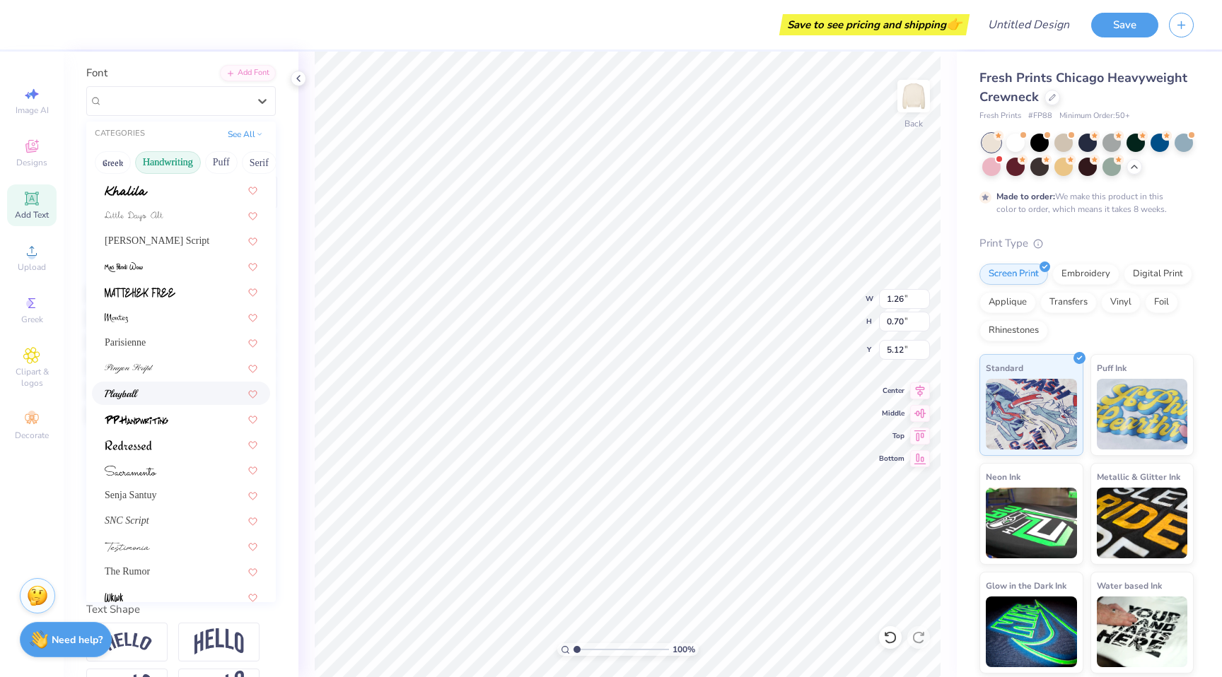
click at [175, 395] on div at bounding box center [181, 393] width 153 height 15
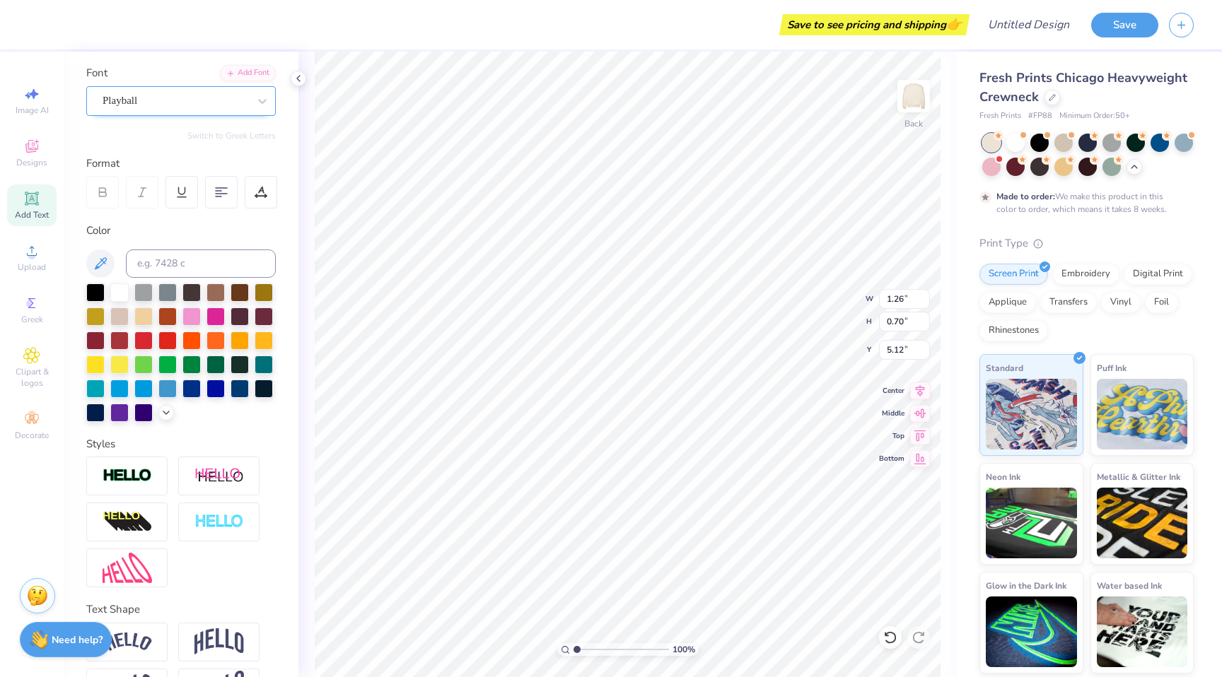
type input "2.03"
type input "0.72"
type input "5.11"
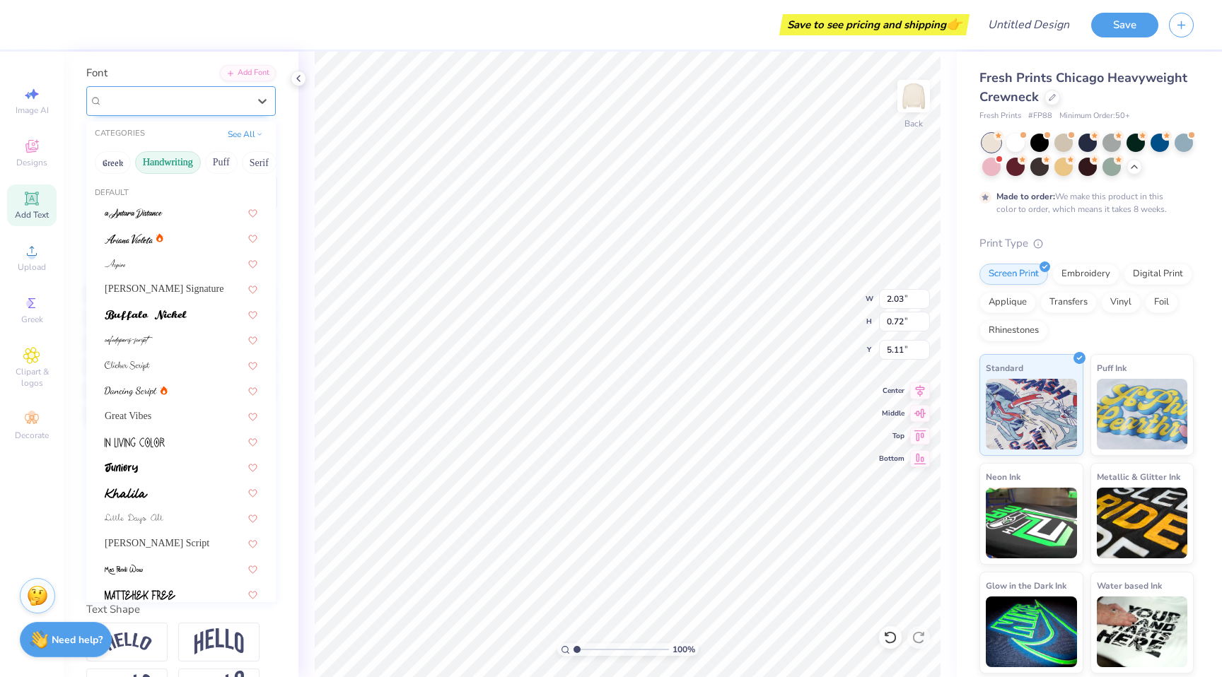
click at [227, 104] on div "Playball" at bounding box center [175, 101] width 149 height 22
click at [166, 486] on div at bounding box center [181, 492] width 153 height 15
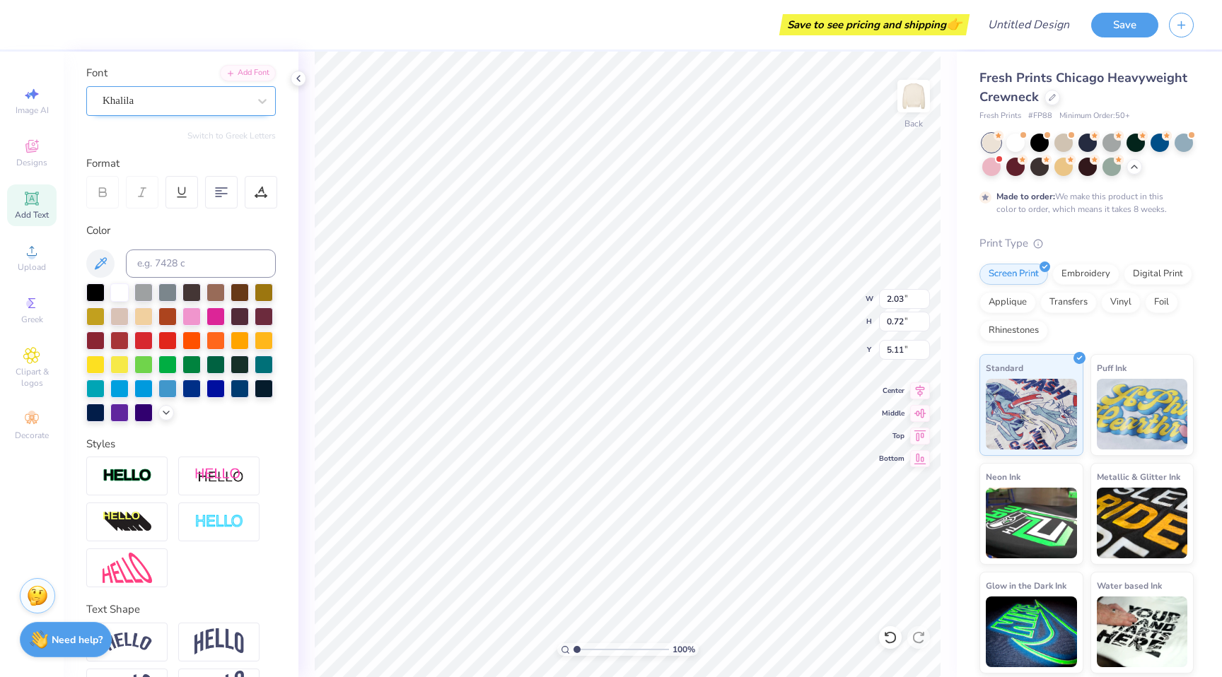
type input "1.85"
type input "0.67"
type input "5.13"
click at [182, 104] on div "Khalila" at bounding box center [175, 101] width 149 height 22
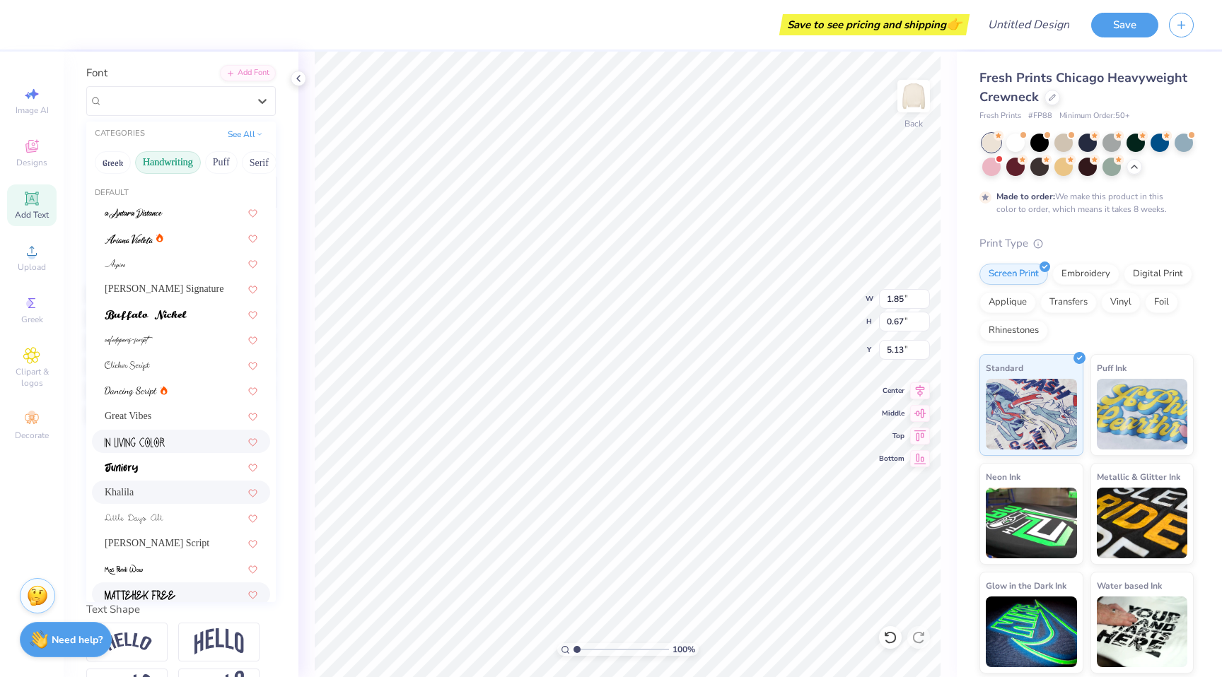
scroll to position [321, 0]
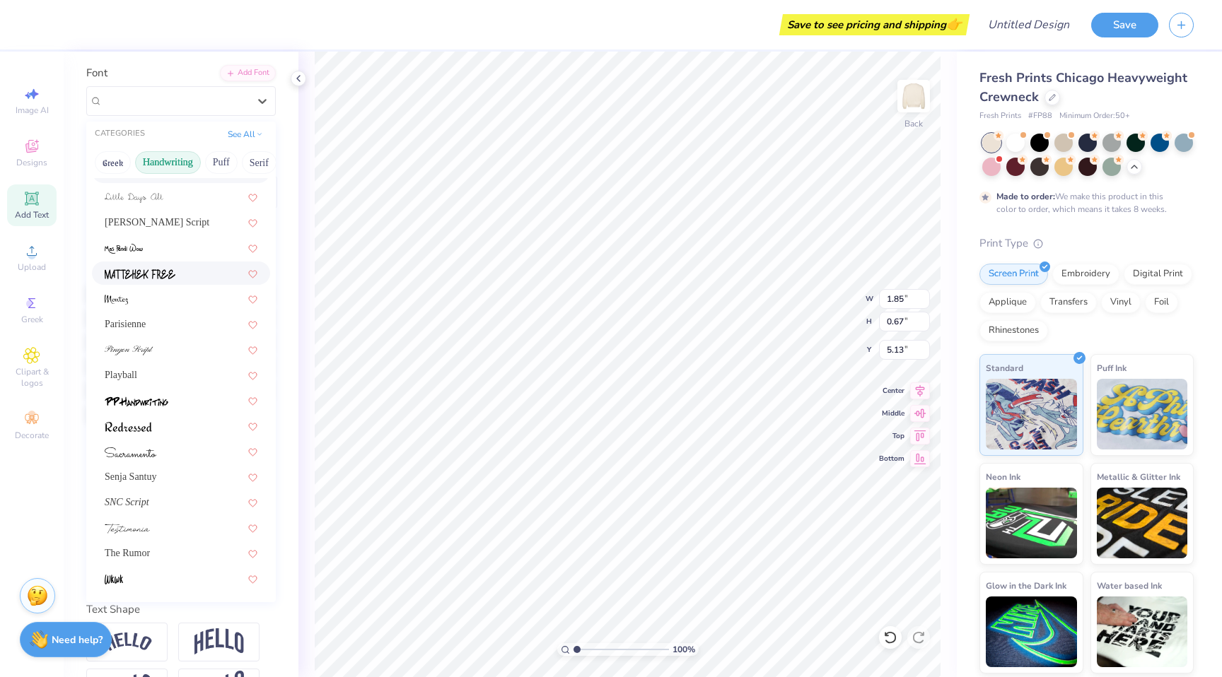
click at [176, 284] on div at bounding box center [181, 273] width 178 height 23
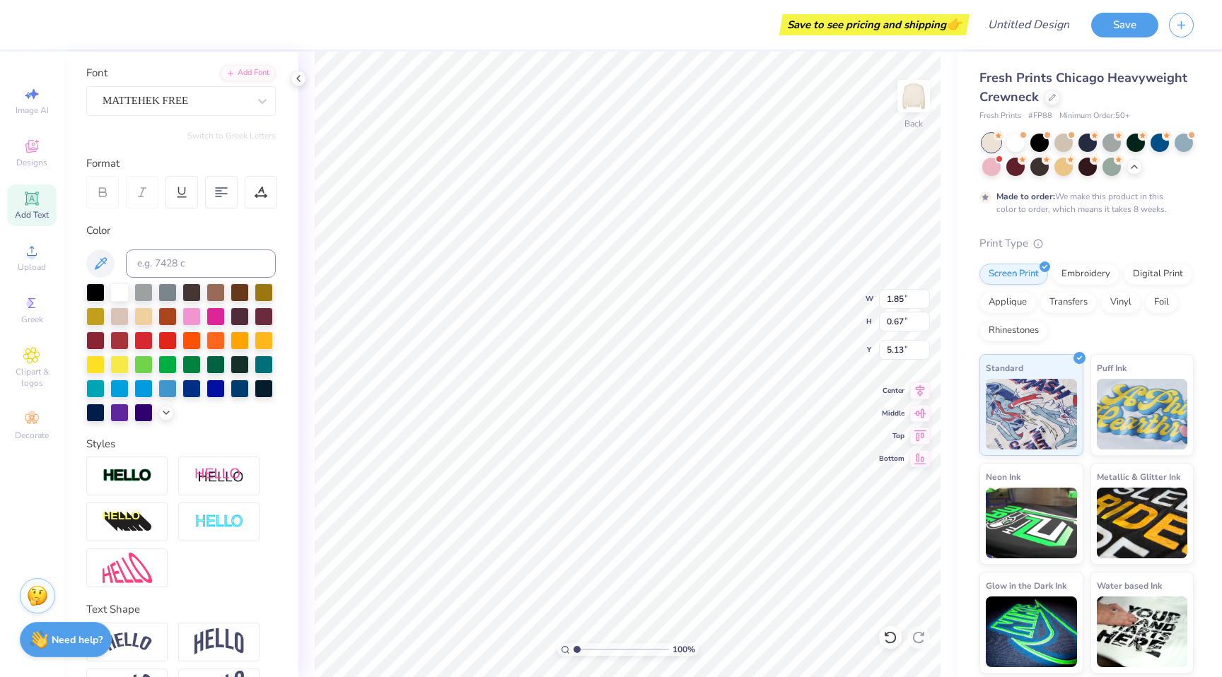
type input "1.03"
type input "0.68"
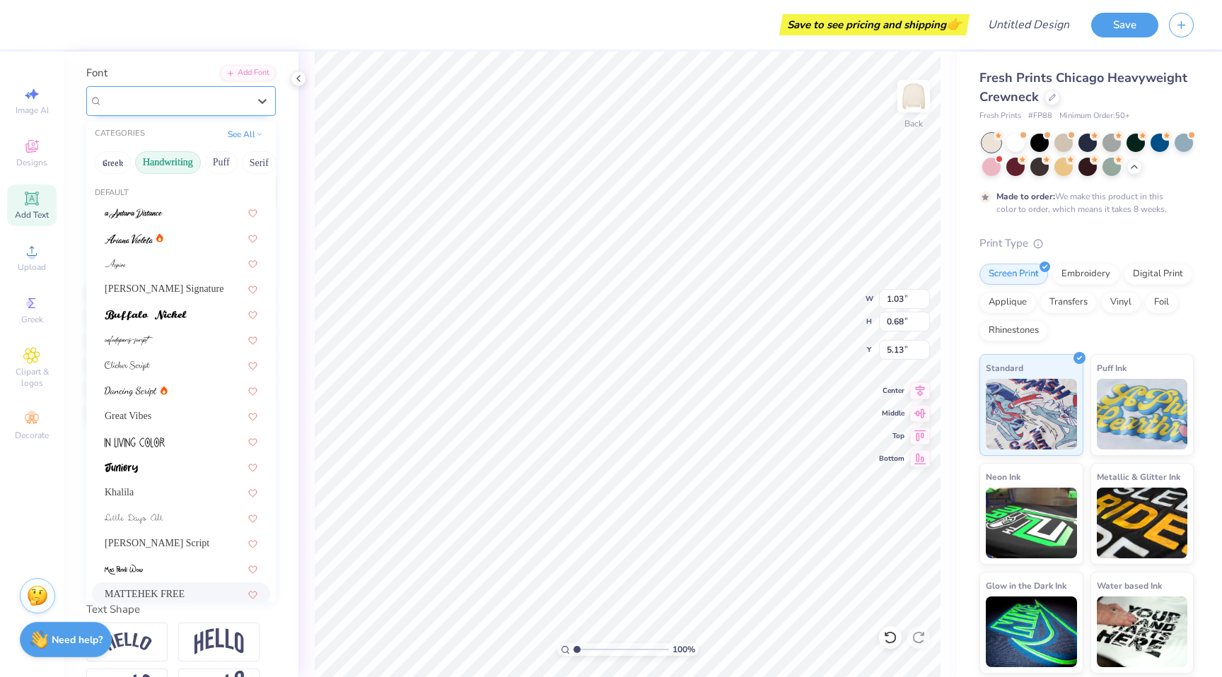
click at [216, 101] on div "MATTEHEK FREE" at bounding box center [175, 101] width 149 height 22
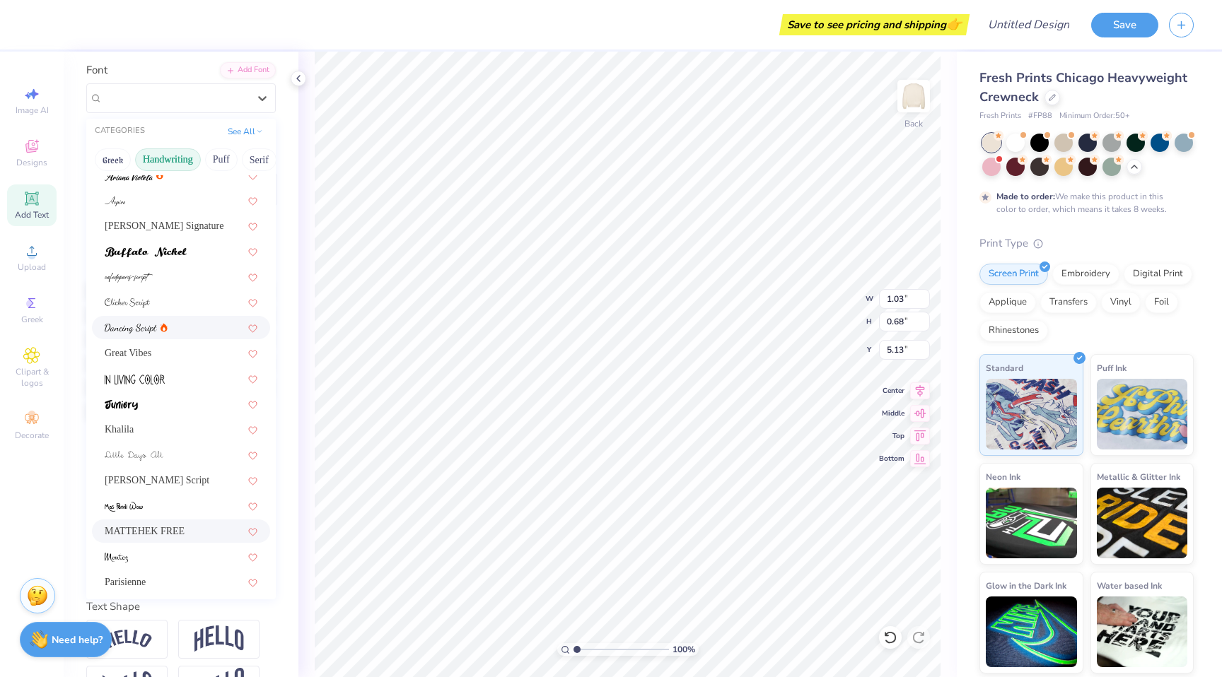
scroll to position [0, 0]
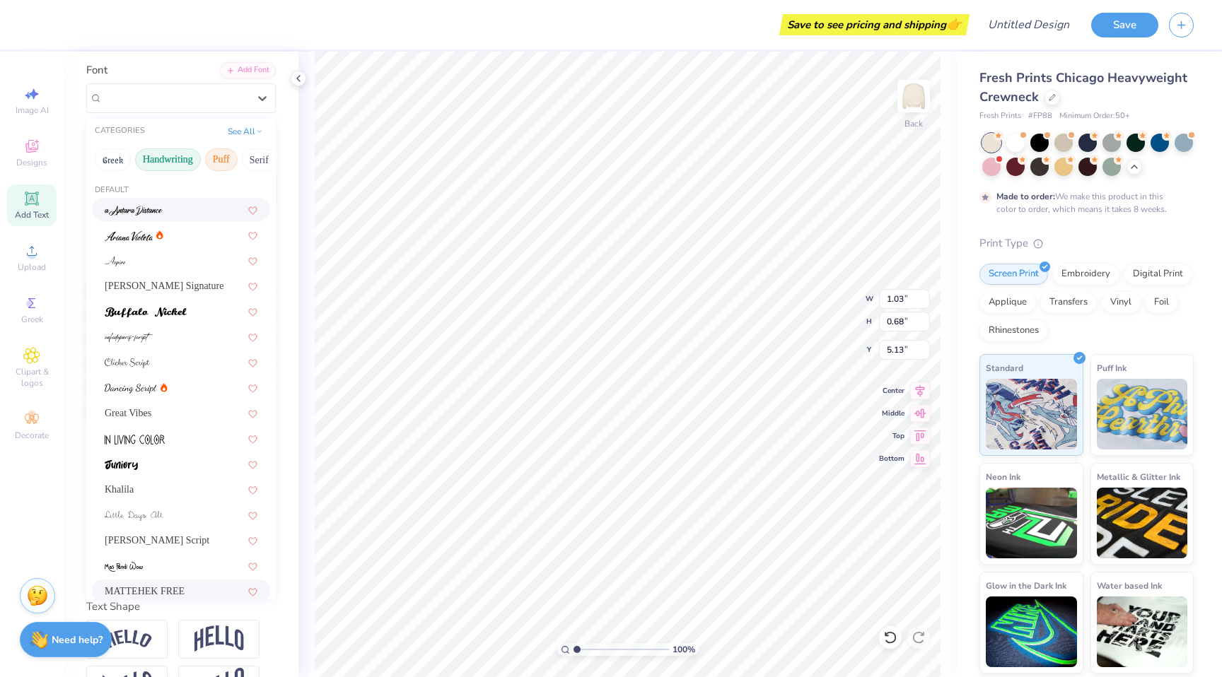
click at [218, 163] on button "Puff" at bounding box center [221, 160] width 33 height 23
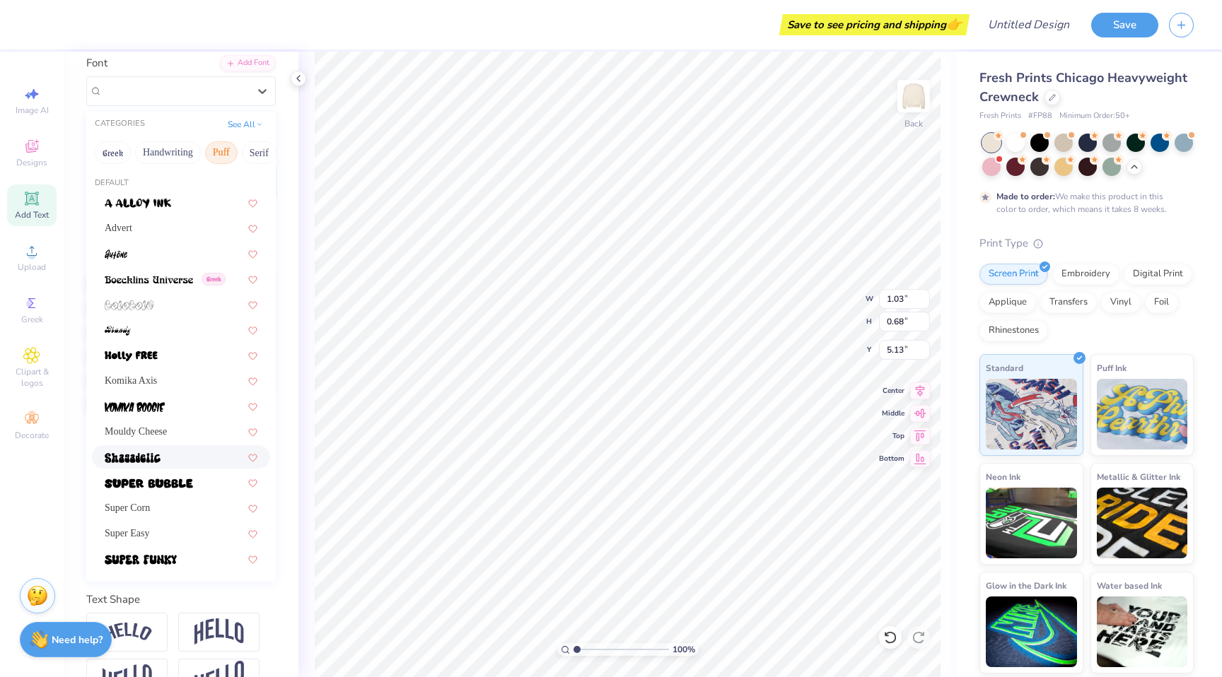
scroll to position [108, 0]
click at [251, 153] on button "Serif" at bounding box center [259, 152] width 35 height 23
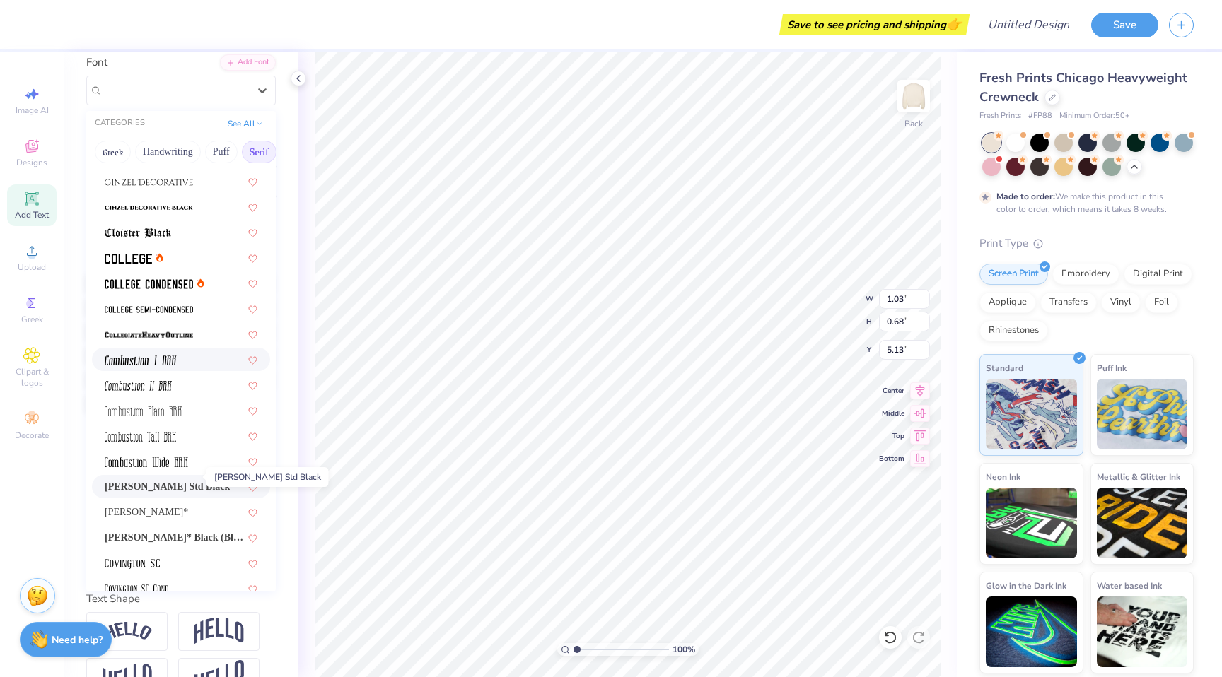
scroll to position [336, 0]
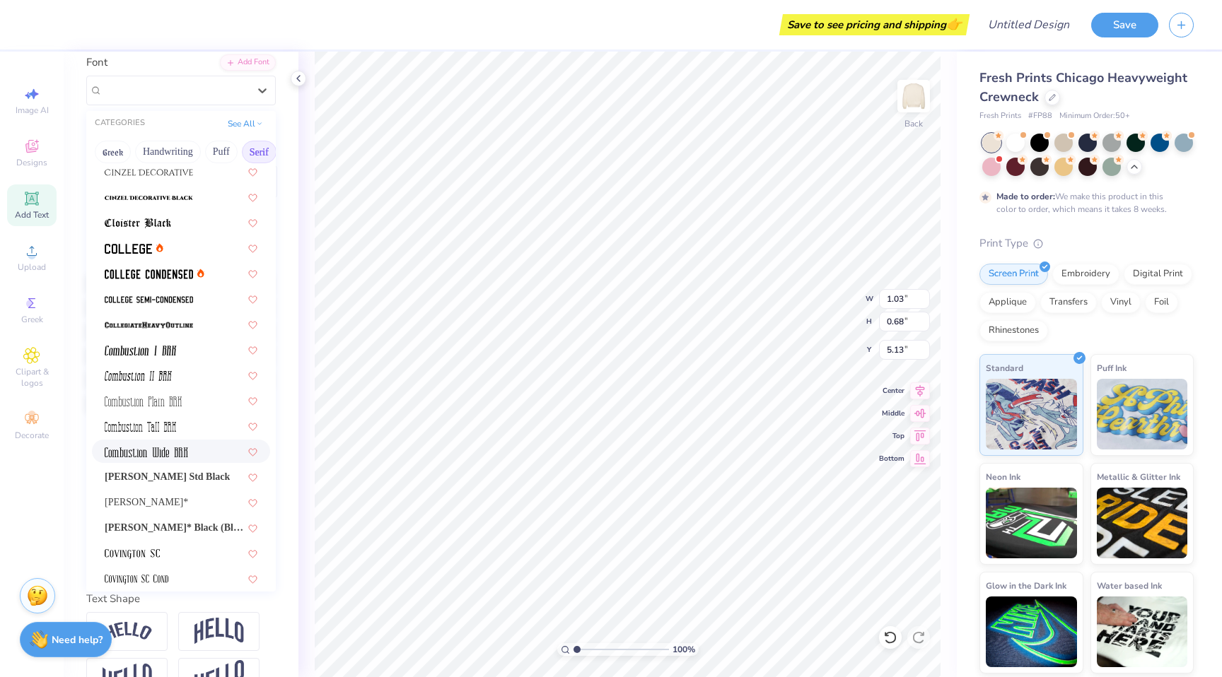
click at [155, 462] on div at bounding box center [181, 451] width 178 height 23
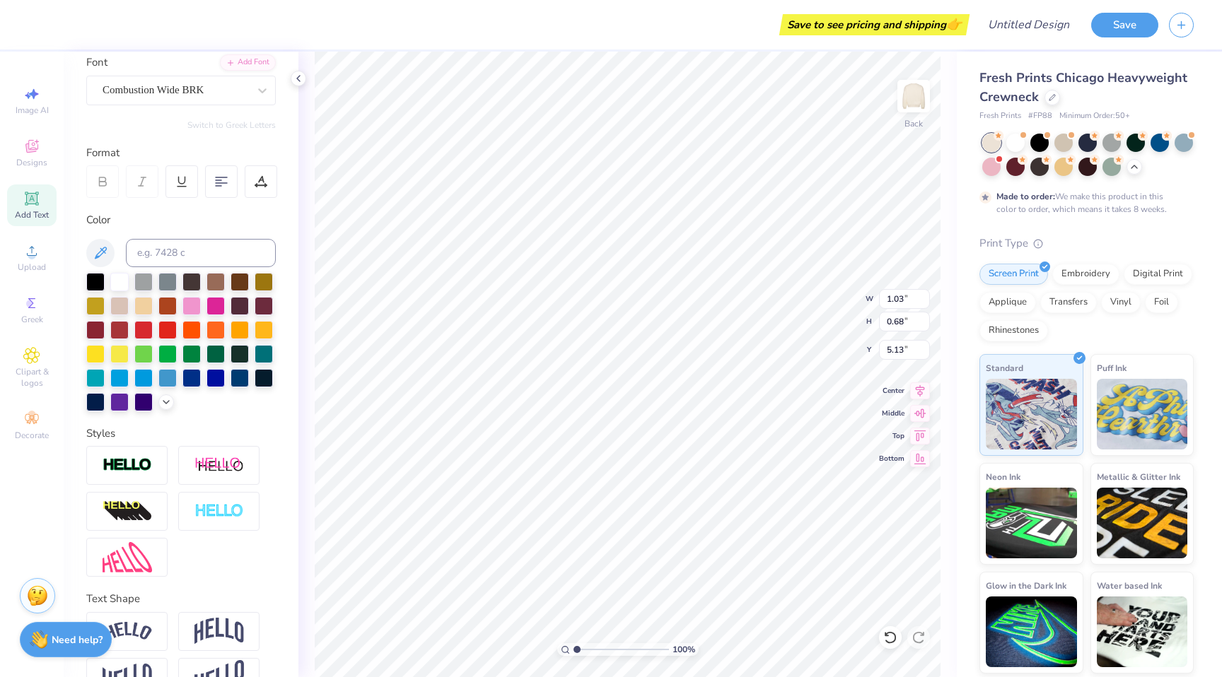
type input "0.90"
type input "0.70"
type input "5.12"
click at [190, 87] on div "Combustion Wide BRK" at bounding box center [175, 90] width 149 height 22
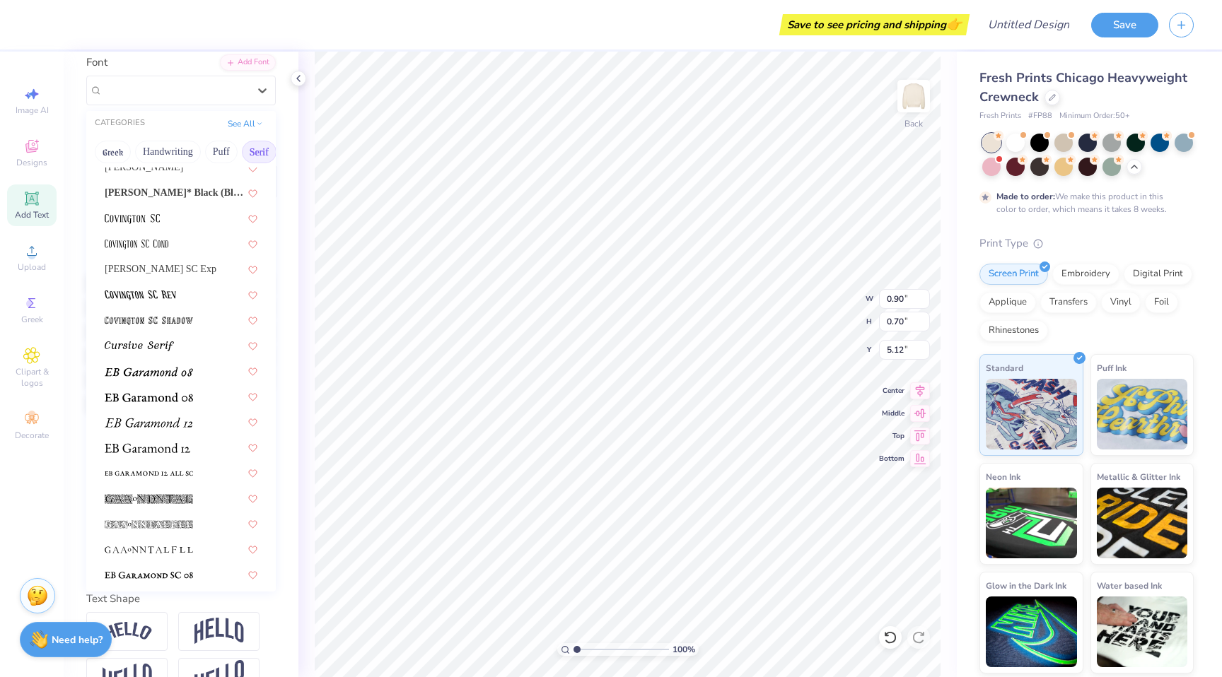
scroll to position [686, 0]
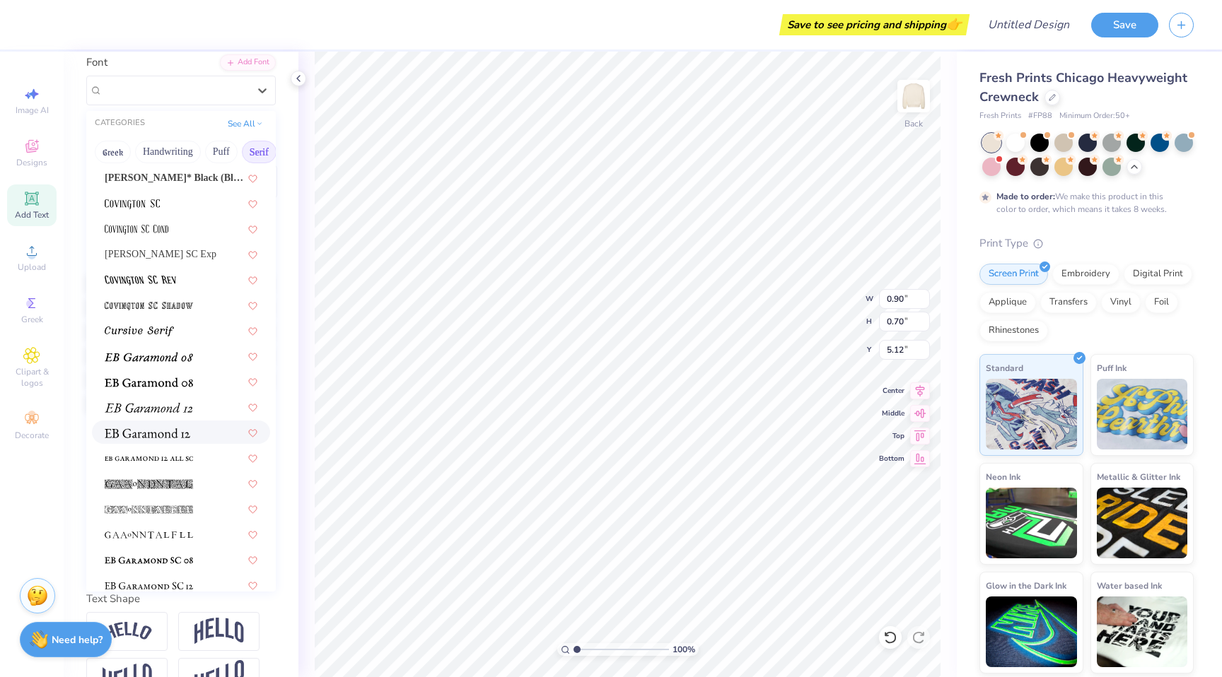
click at [156, 426] on span at bounding box center [148, 432] width 86 height 15
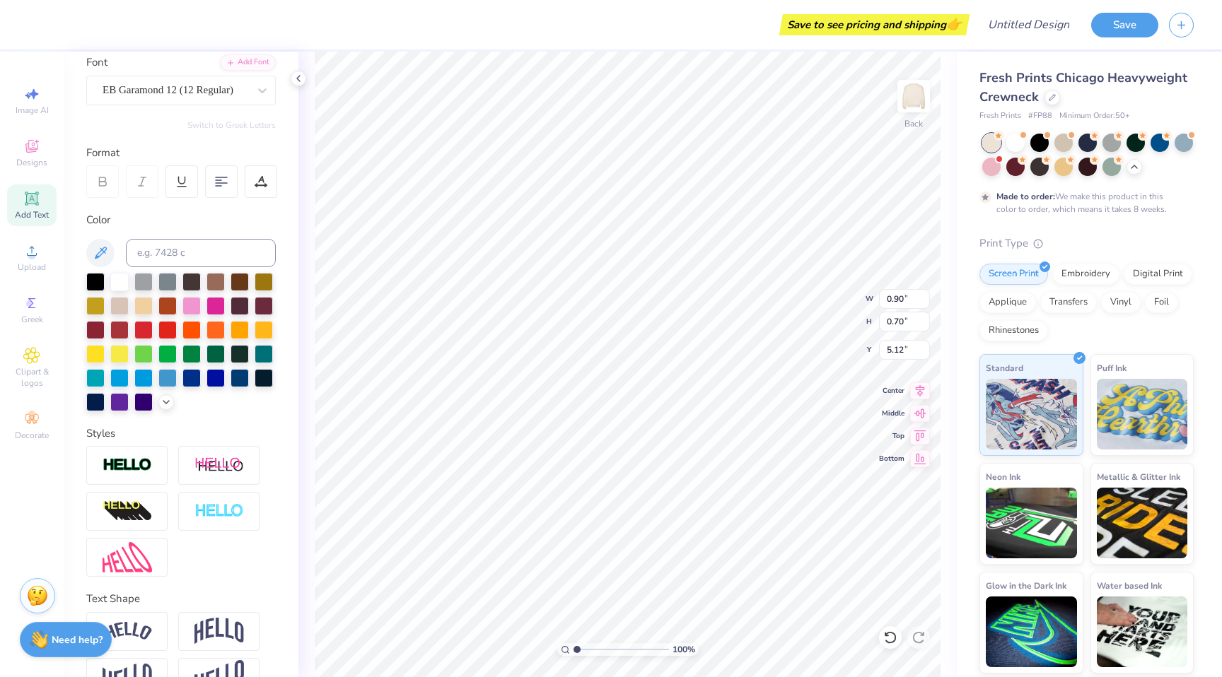
type input "1.77"
type input "0.69"
type input "5.13"
type input "1.77"
type input "0.69"
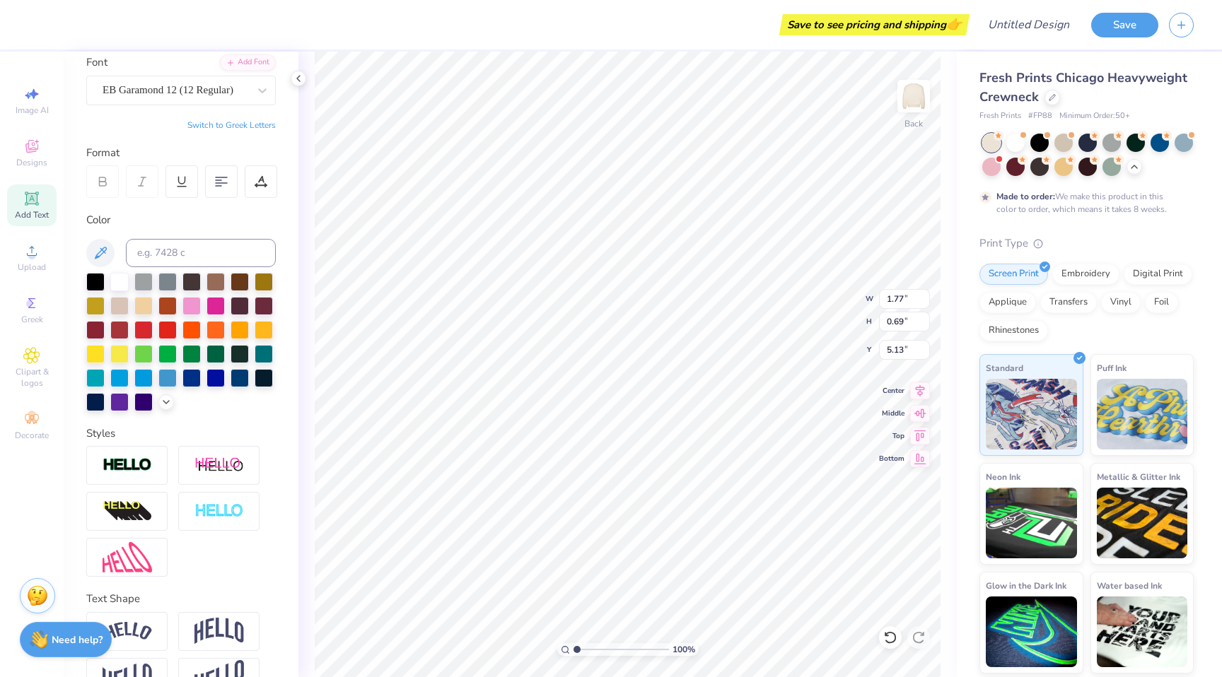
type input "5.12"
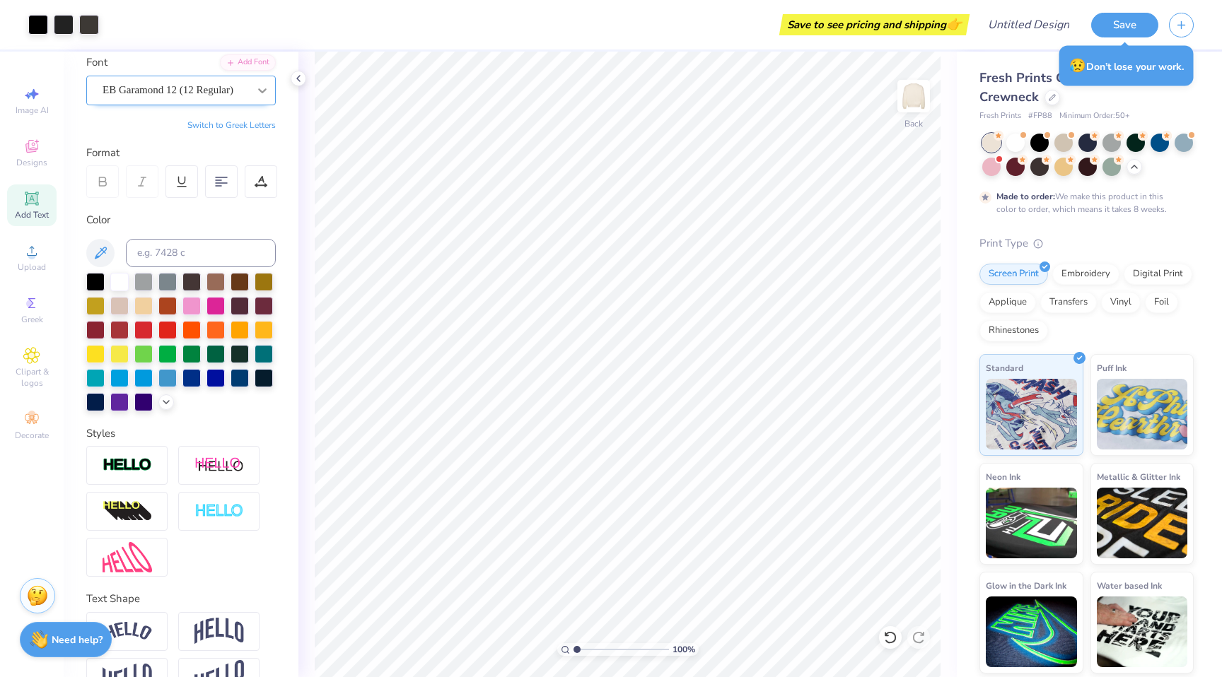
click at [250, 98] on div at bounding box center [262, 90] width 25 height 25
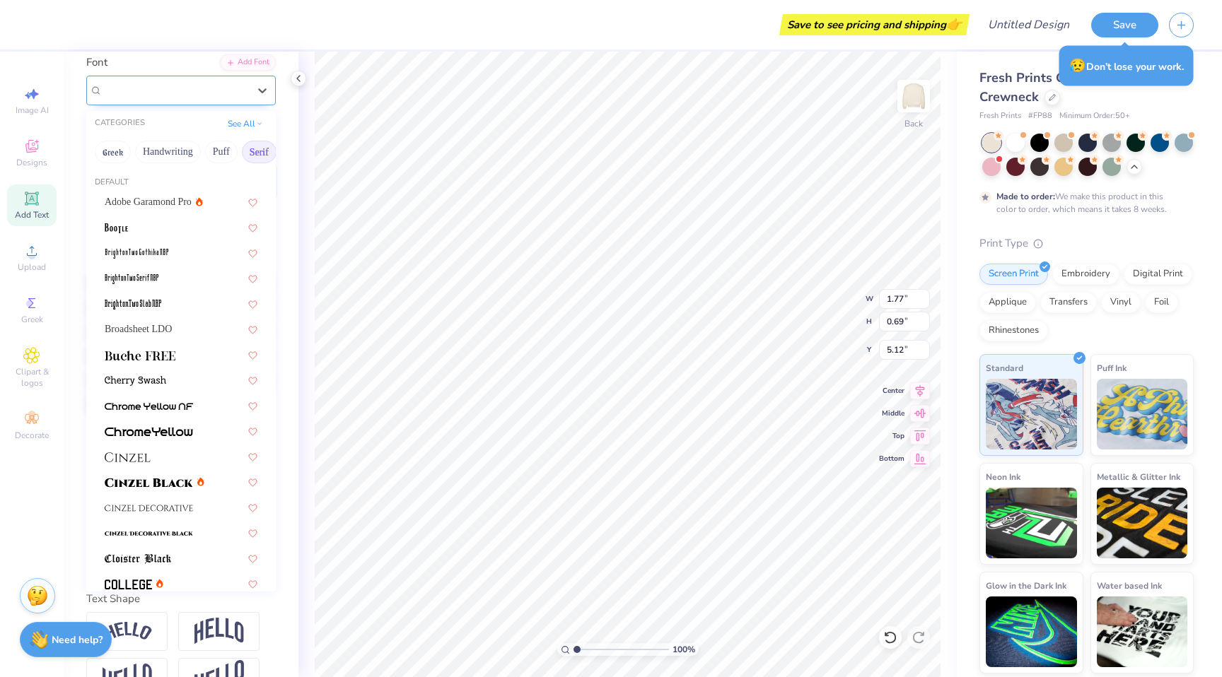
click at [202, 83] on div "EB Garamond 12 (12 Regular)" at bounding box center [175, 90] width 149 height 22
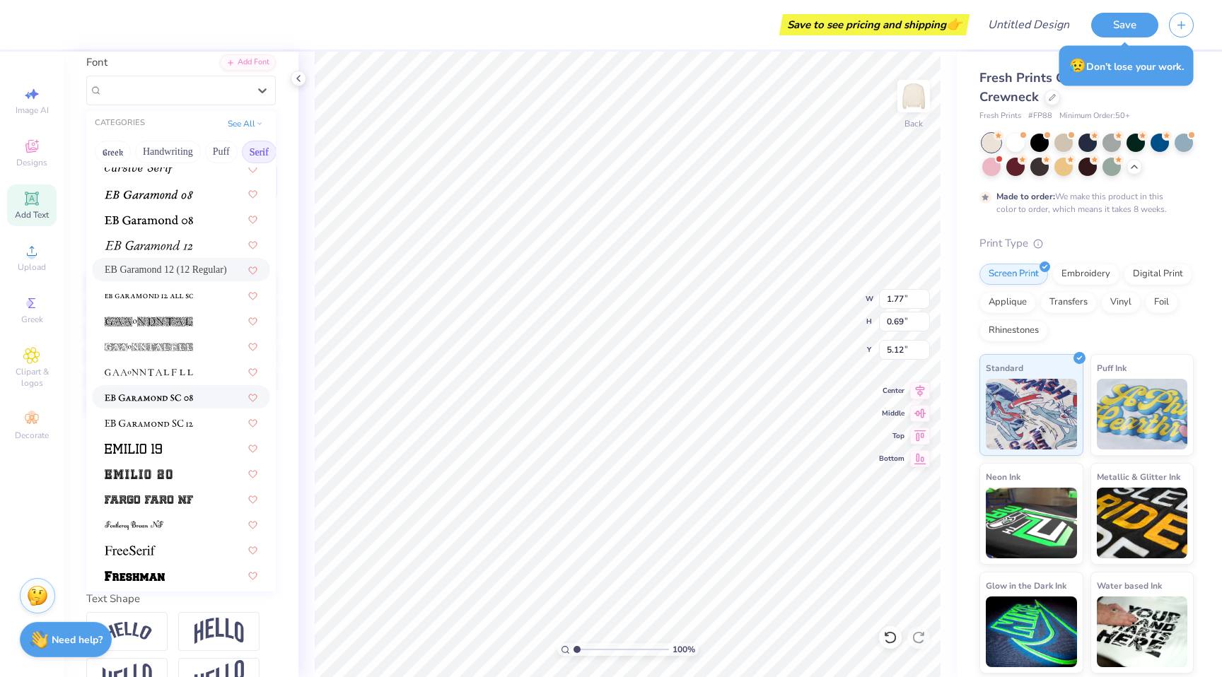
scroll to position [850, 0]
click at [166, 443] on div at bounding box center [181, 446] width 153 height 15
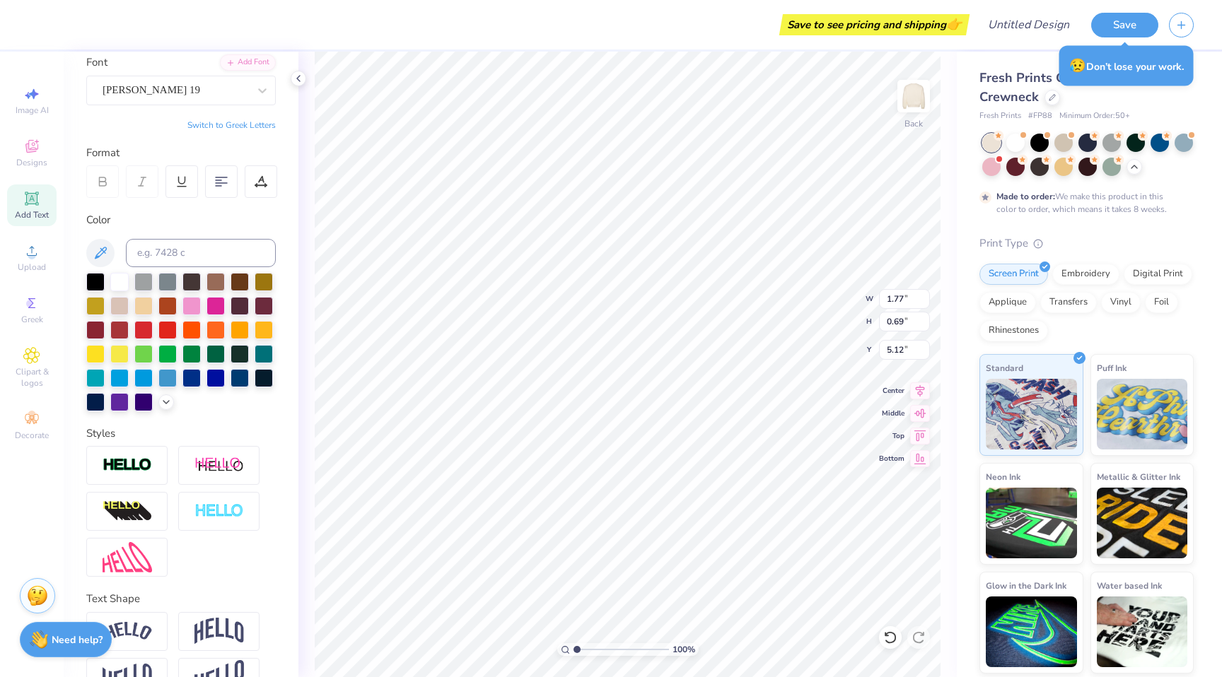
type input "2.10"
type input "0.89"
type input "5.02"
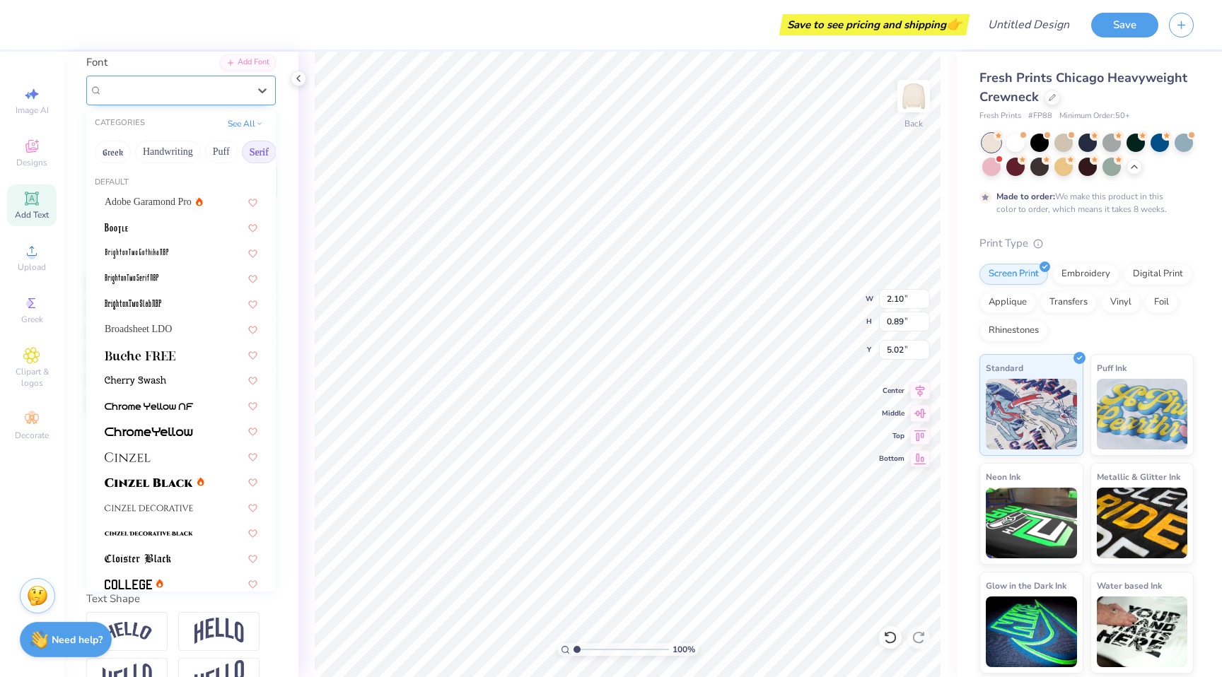
click at [211, 94] on div "Emilio 19" at bounding box center [175, 90] width 149 height 22
click at [185, 153] on button "Bold" at bounding box center [168, 152] width 35 height 23
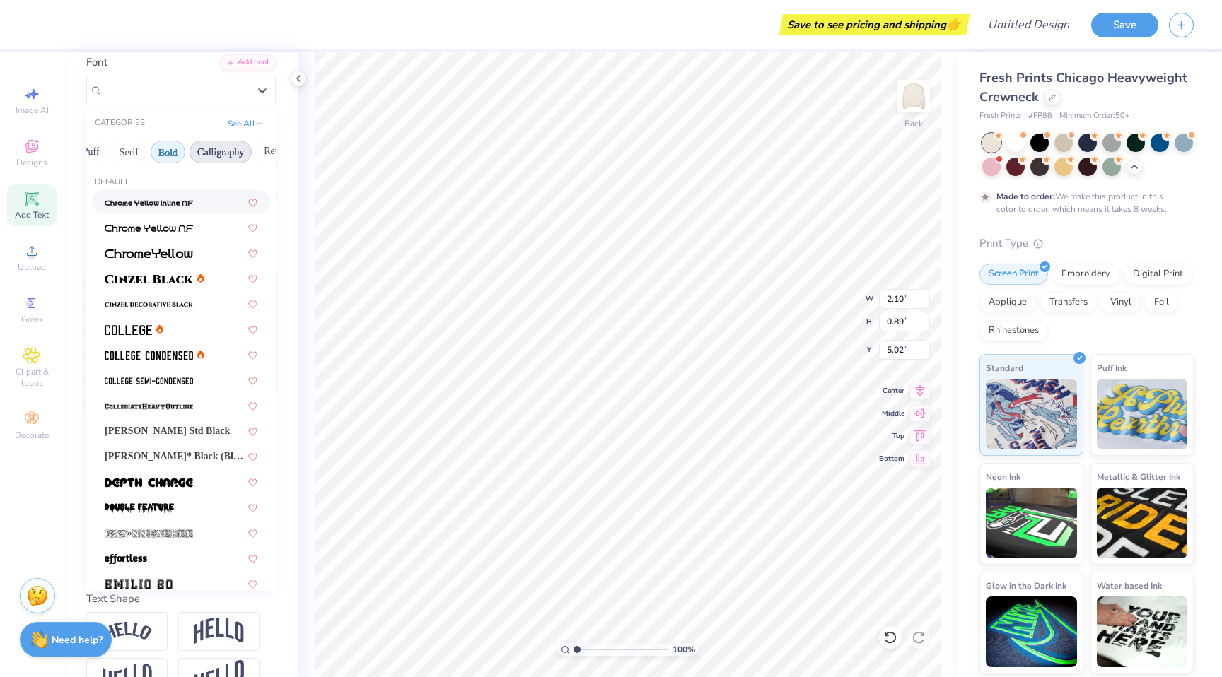
click at [231, 150] on button "Calligraphy" at bounding box center [221, 152] width 62 height 23
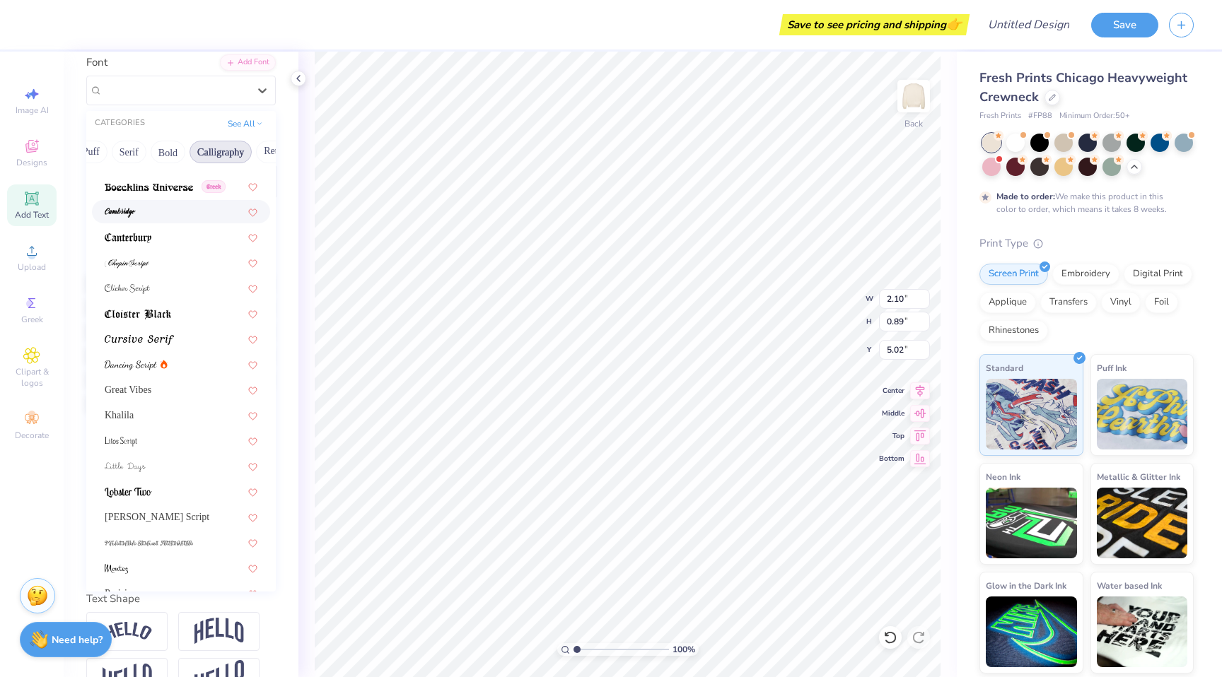
scroll to position [175, 0]
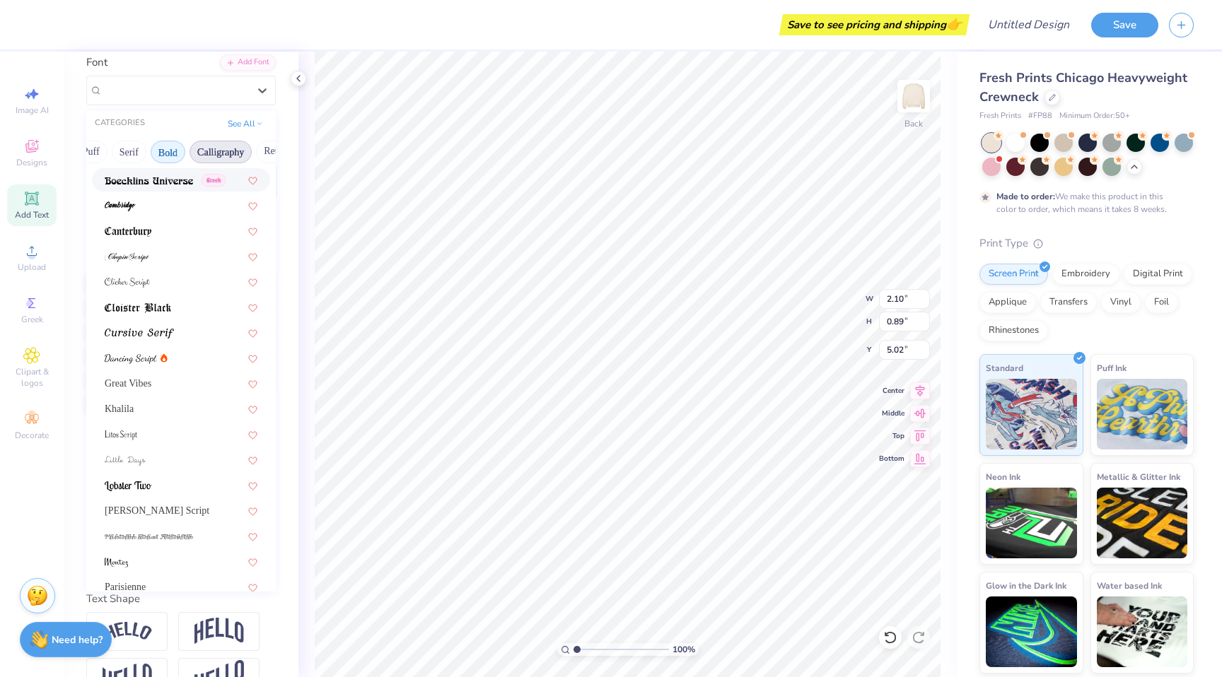
click at [166, 151] on button "Bold" at bounding box center [168, 152] width 35 height 23
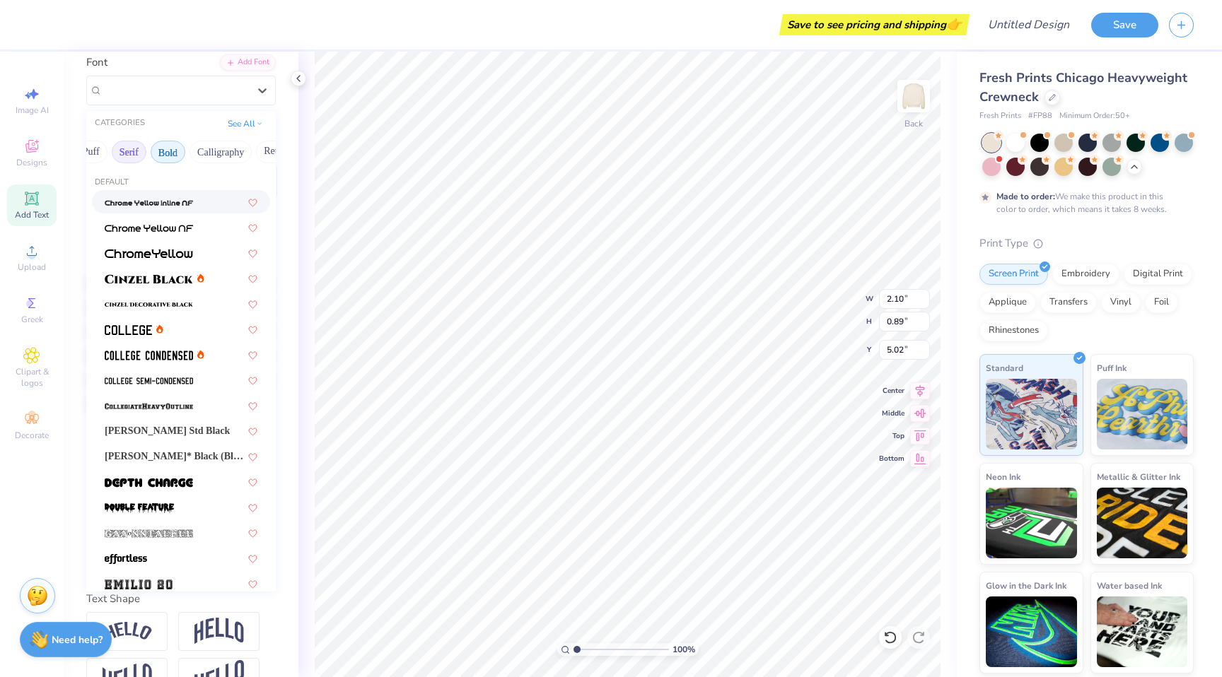
click at [134, 156] on button "Serif" at bounding box center [129, 152] width 35 height 23
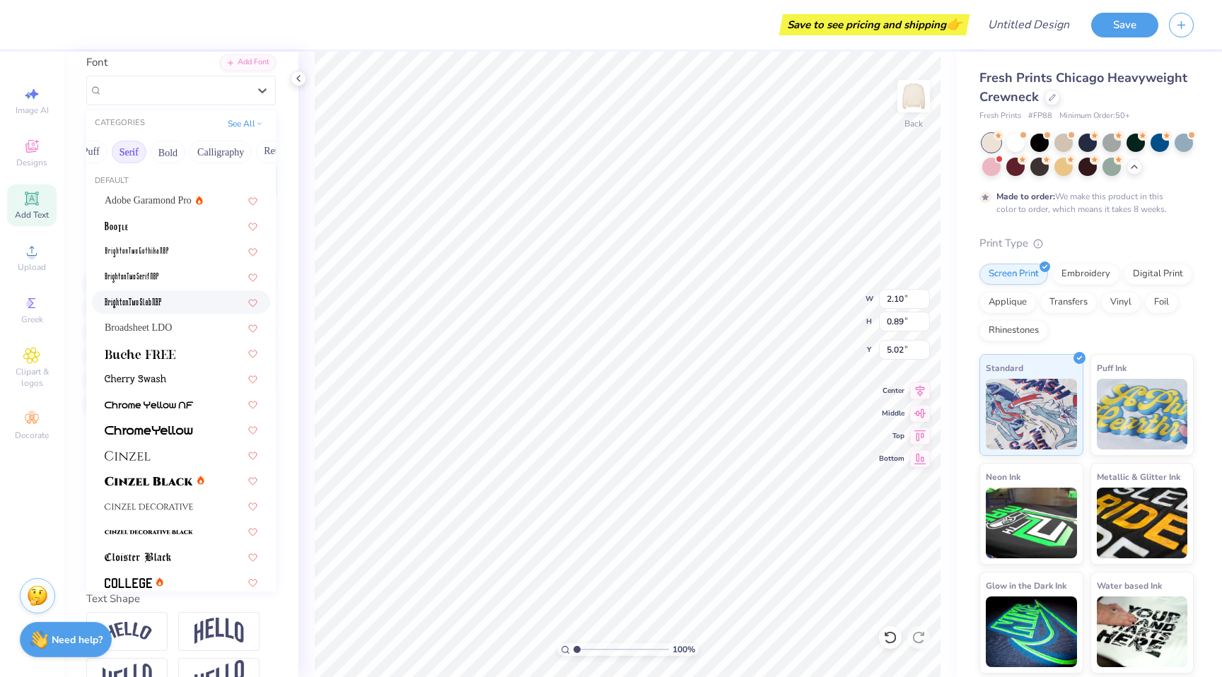
scroll to position [0, 0]
click at [168, 362] on div at bounding box center [181, 354] width 178 height 23
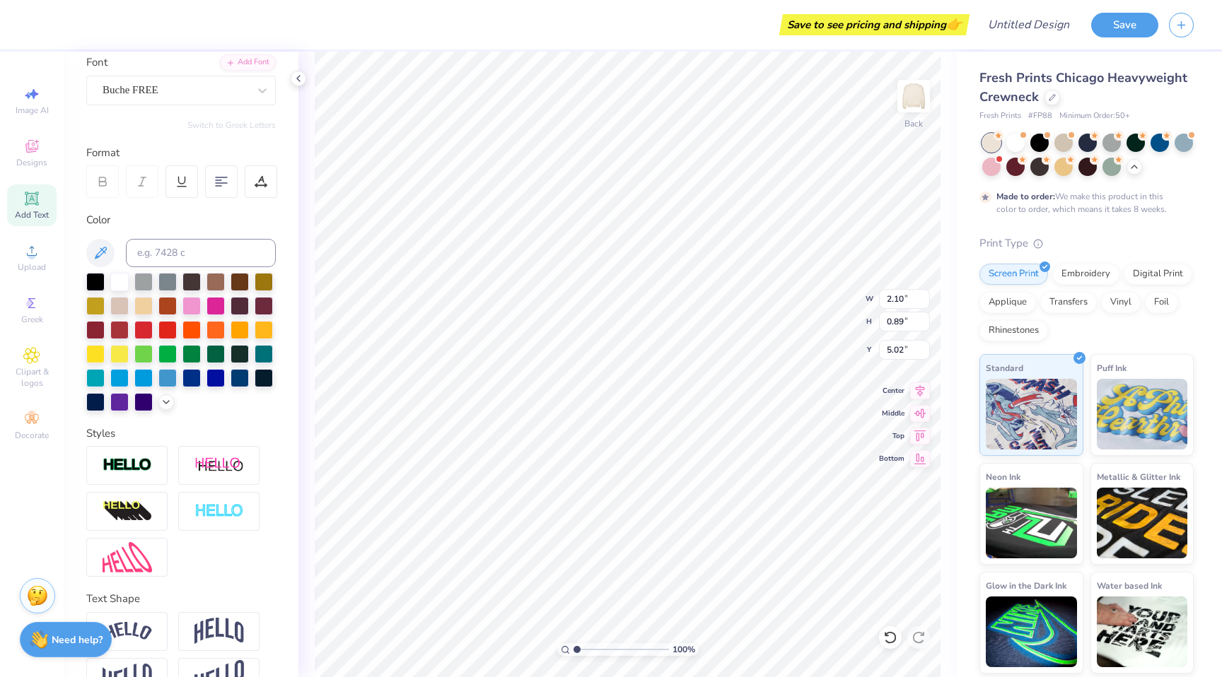
type input "1.71"
type input "0.66"
type input "5.13"
click at [201, 81] on div at bounding box center [176, 90] width 146 height 19
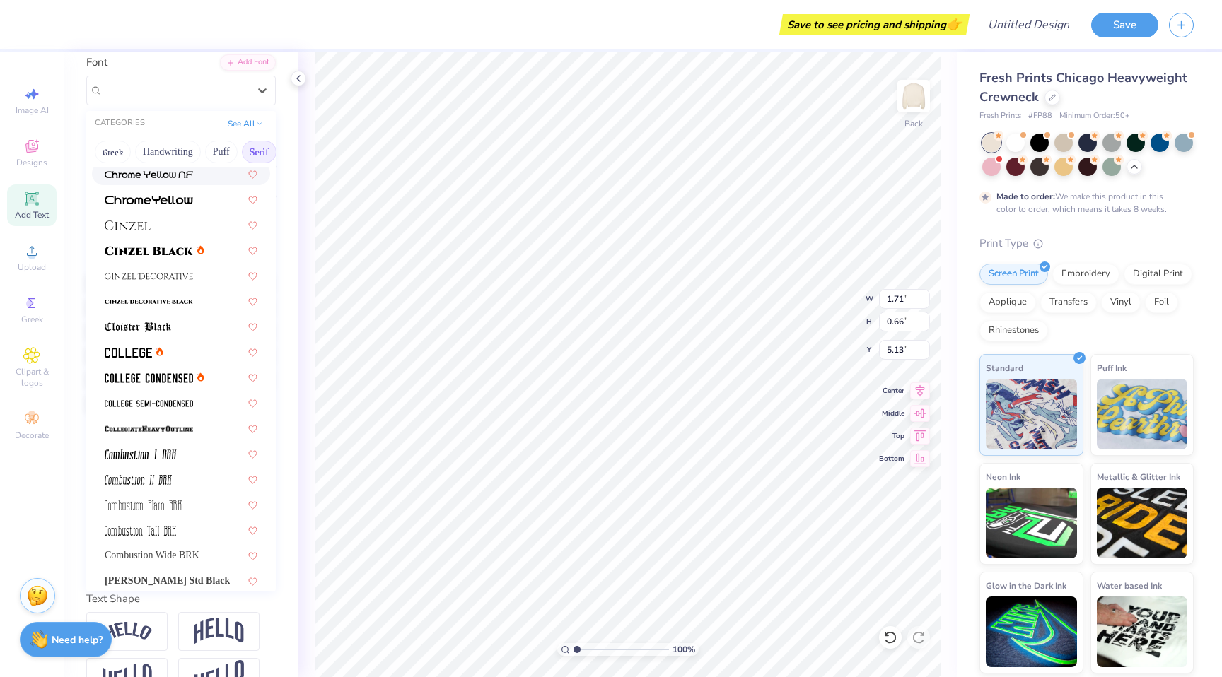
scroll to position [488, 0]
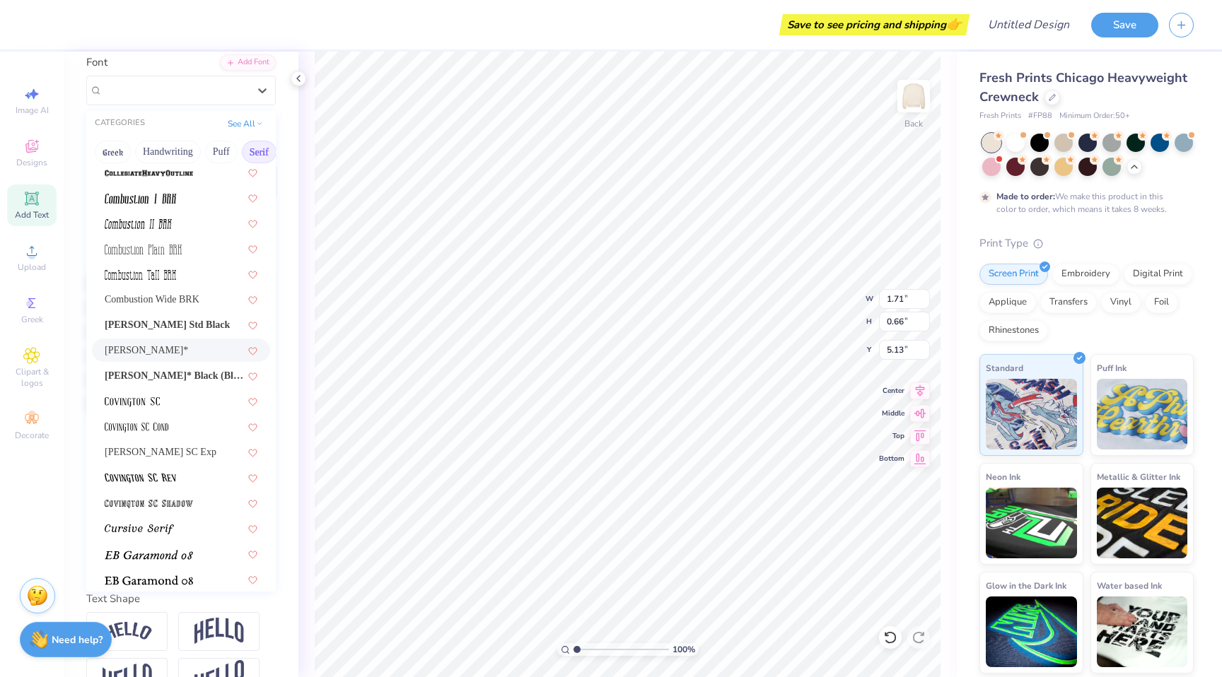
click at [162, 356] on div "[PERSON_NAME]*" at bounding box center [181, 350] width 153 height 15
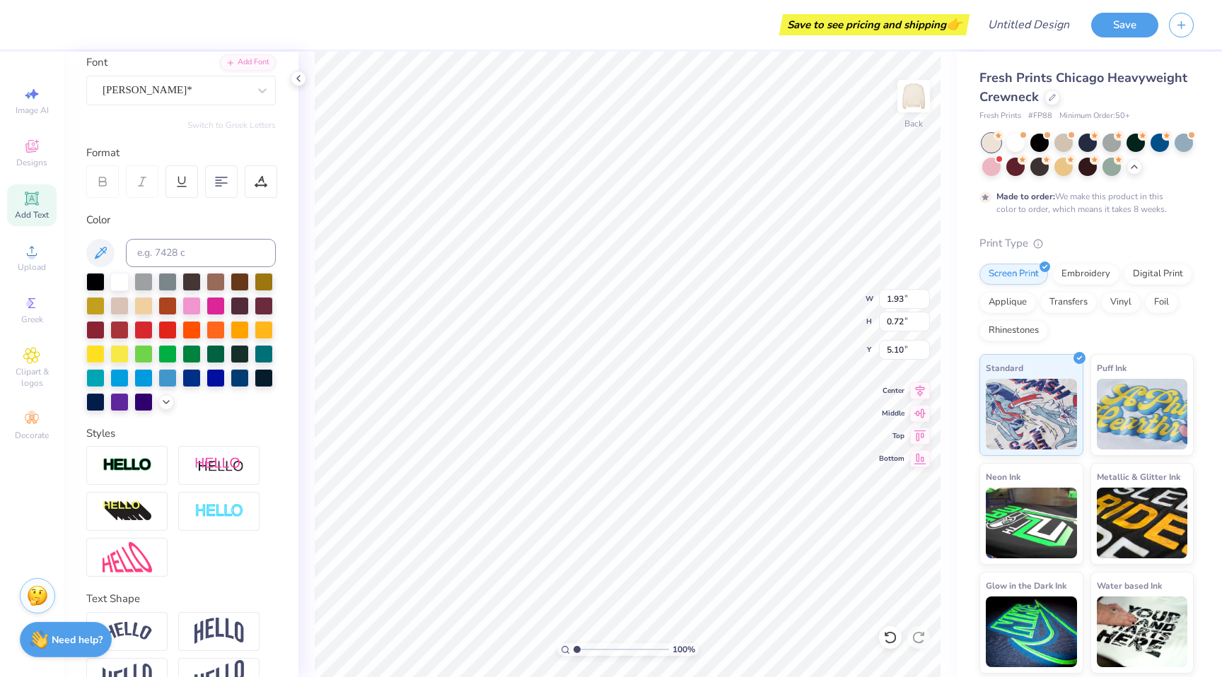
type input "1.93"
type input "0.72"
type input "5.10"
click at [231, 97] on div "[PERSON_NAME] Std Black" at bounding box center [175, 90] width 149 height 22
click at [209, 96] on div "[PERSON_NAME] Std Black" at bounding box center [176, 90] width 146 height 16
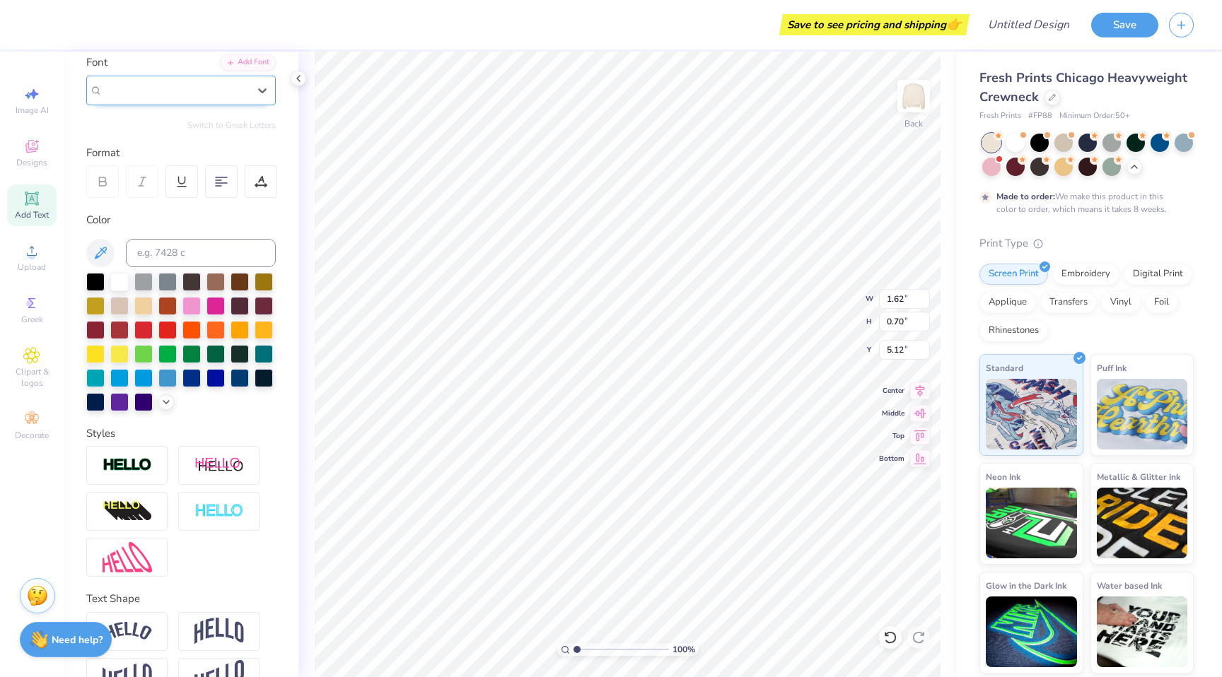
click at [214, 93] on div "[PERSON_NAME] Std Black" at bounding box center [176, 90] width 146 height 16
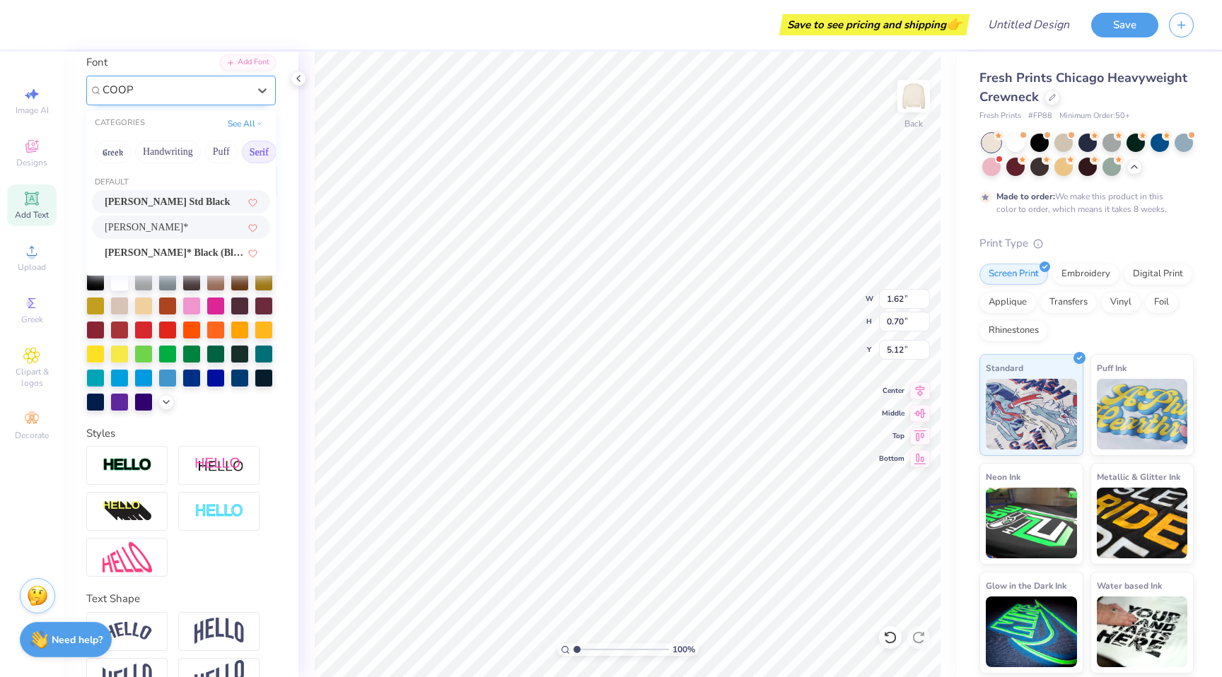
click at [172, 232] on div "[PERSON_NAME]*" at bounding box center [181, 227] width 153 height 15
type input "COOP"
type input "1.42"
type input "0.69"
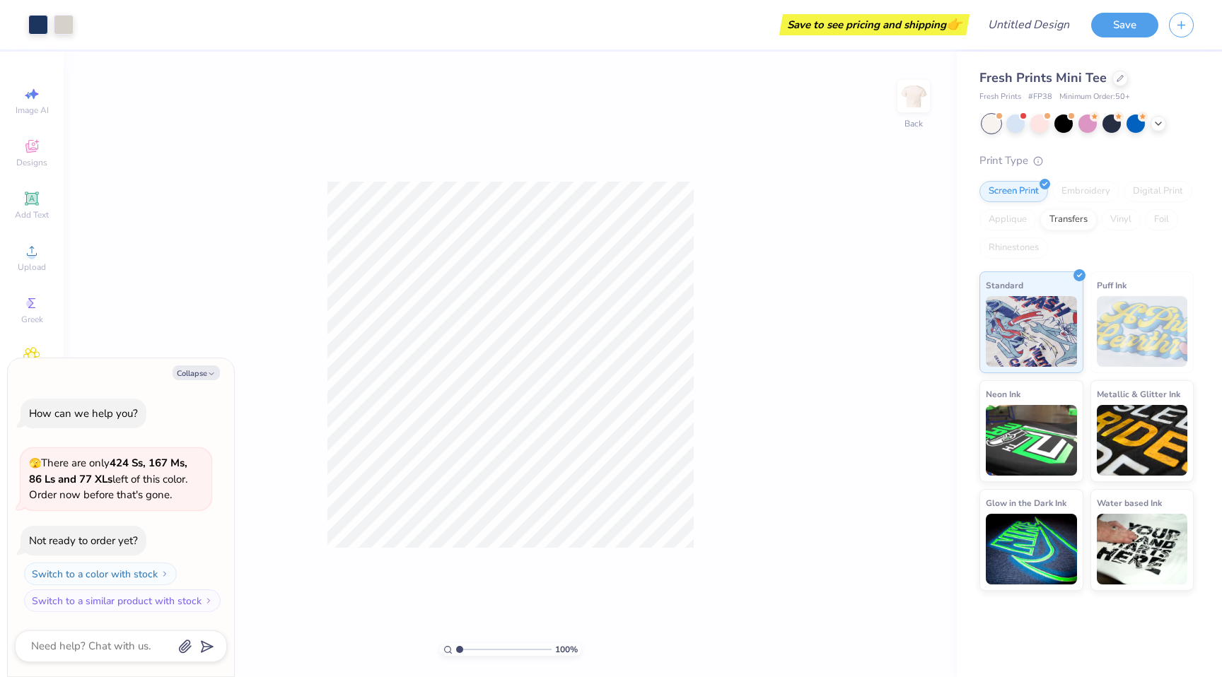
type textarea "x"
